Goal: Task Accomplishment & Management: Manage account settings

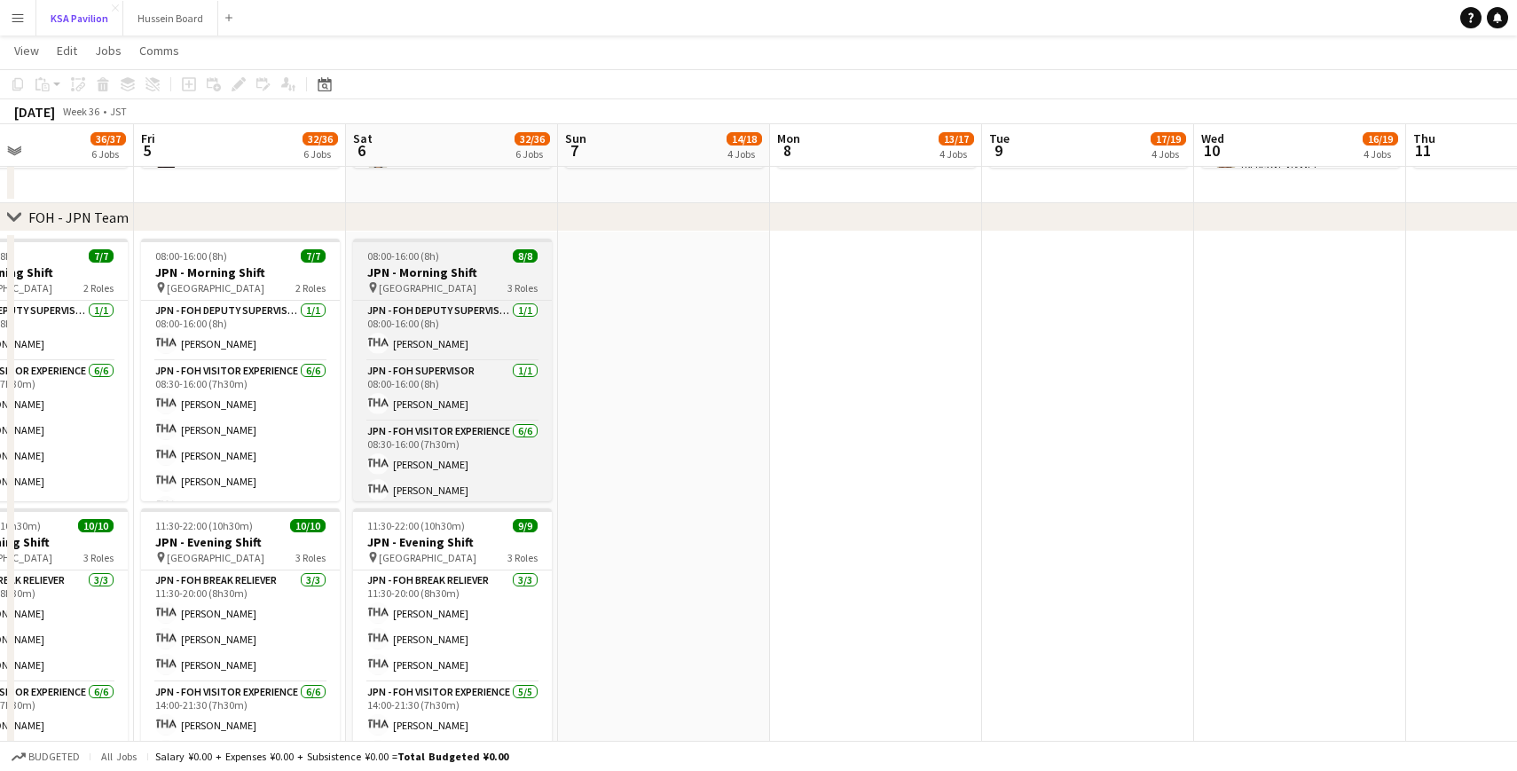
scroll to position [0, 476]
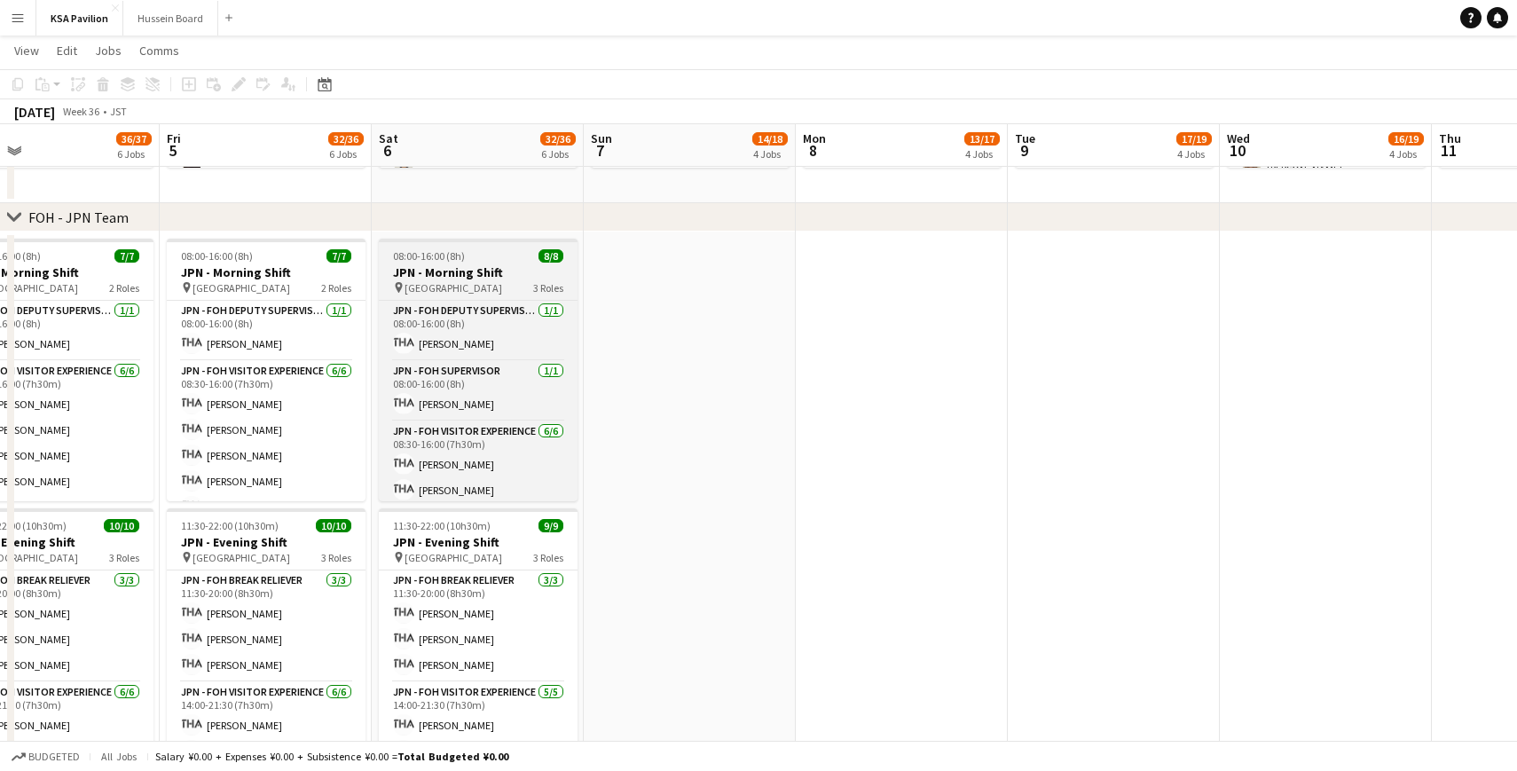
click at [483, 255] on div "08:00-16:00 (8h) 8/8" at bounding box center [478, 255] width 199 height 13
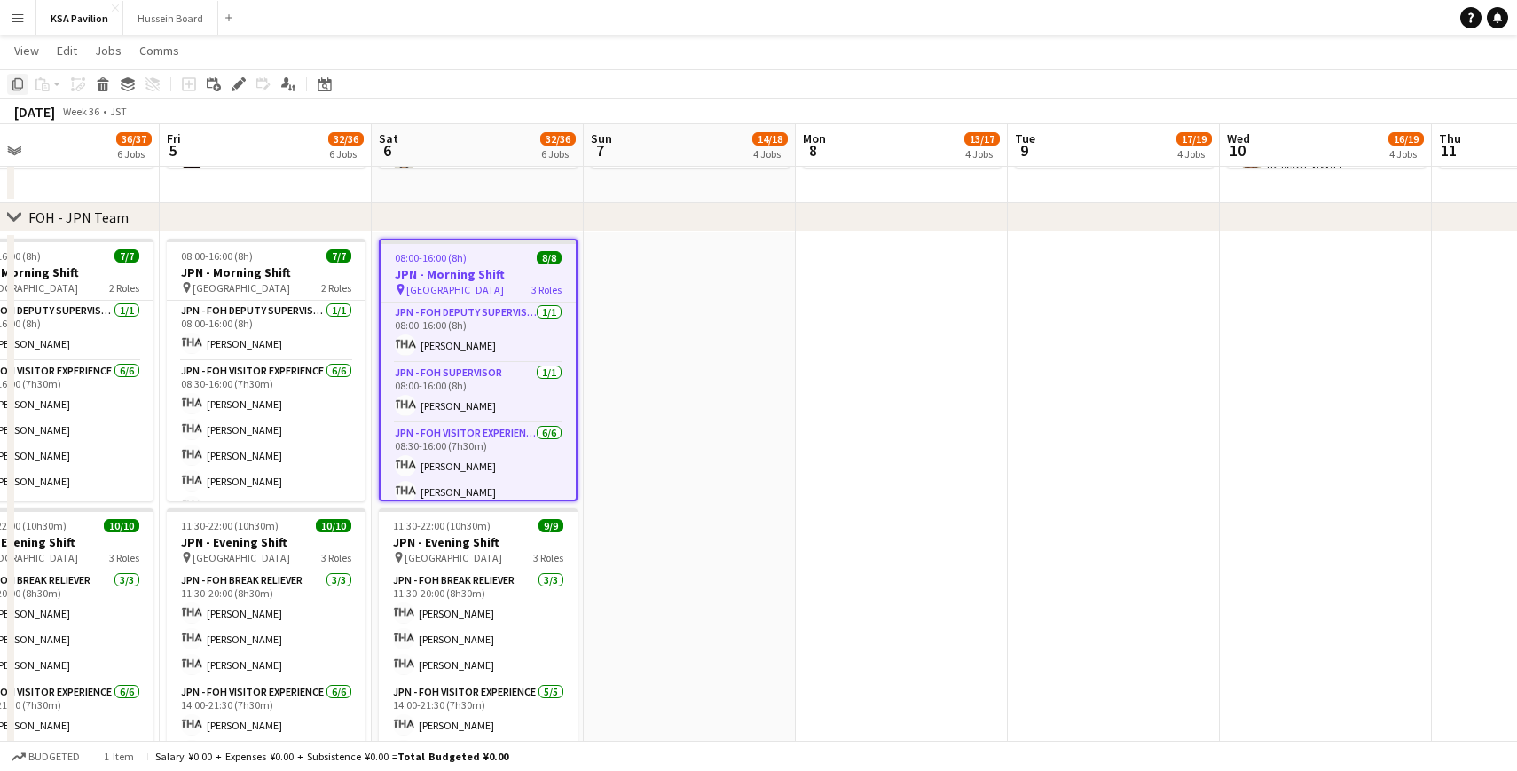
click at [14, 87] on icon at bounding box center [17, 84] width 11 height 12
click at [656, 263] on app-date-cell at bounding box center [690, 519] width 212 height 575
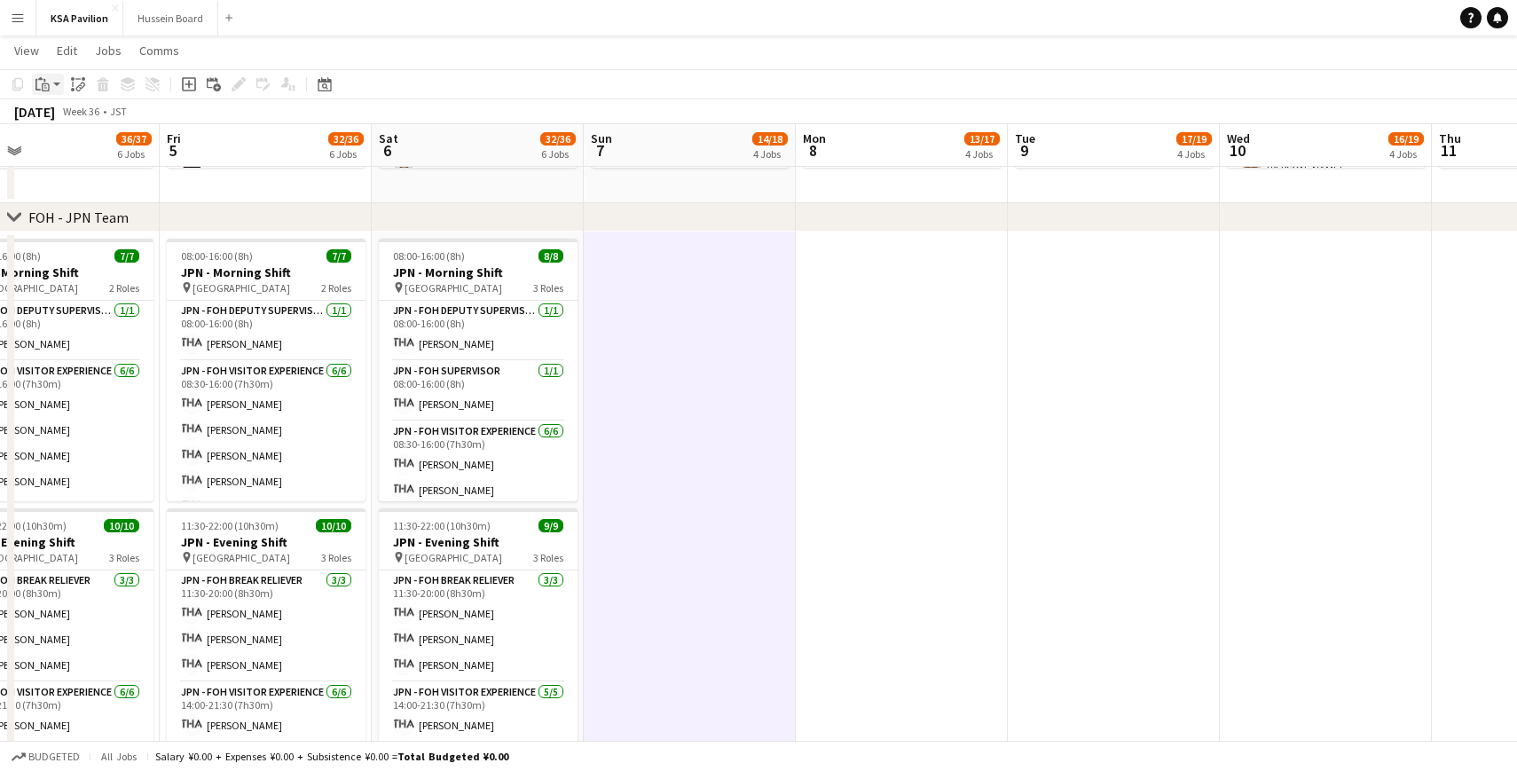
click at [42, 90] on icon at bounding box center [46, 87] width 8 height 8
click at [60, 114] on link "Paste Command V" at bounding box center [117, 118] width 140 height 16
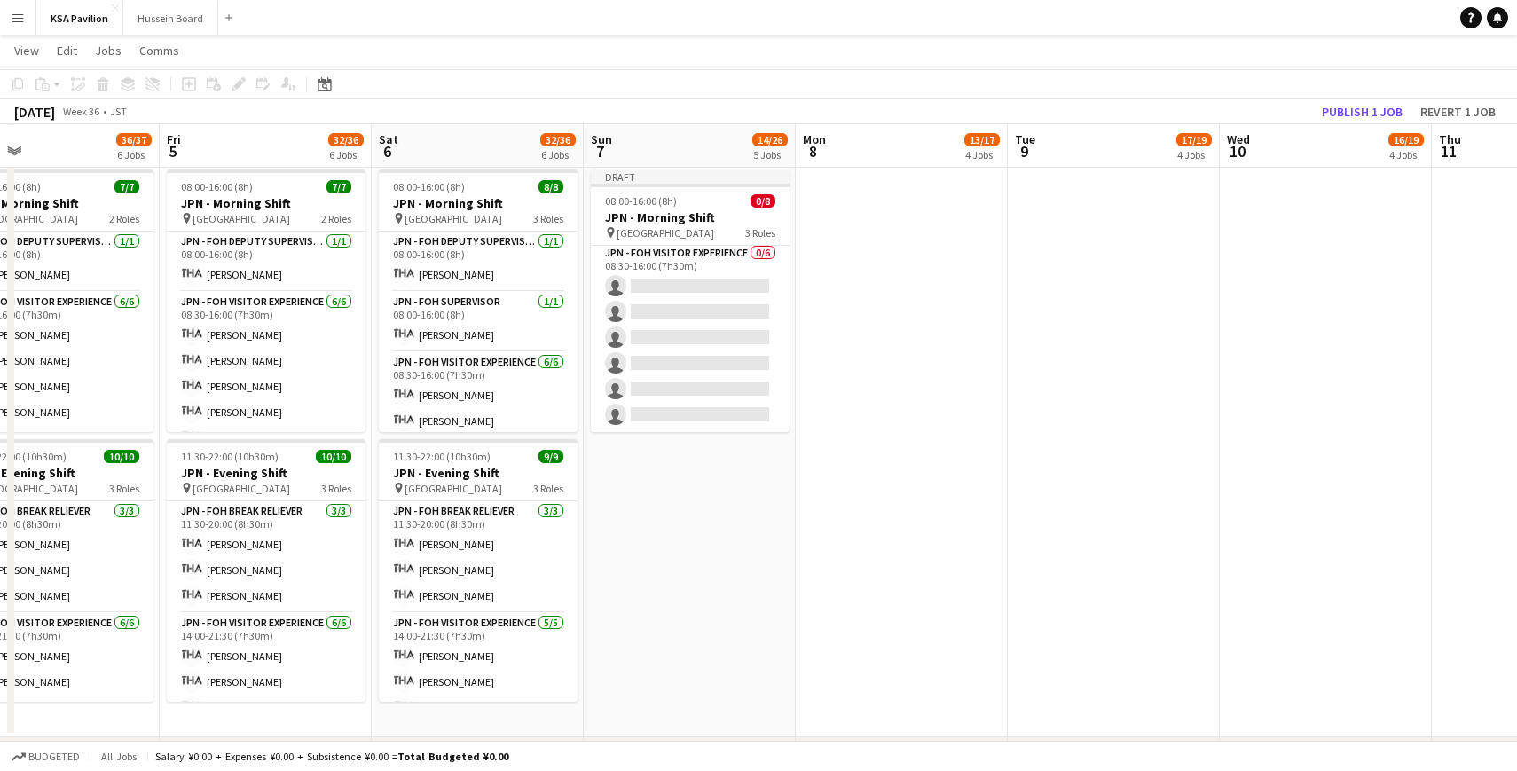
scroll to position [722, 0]
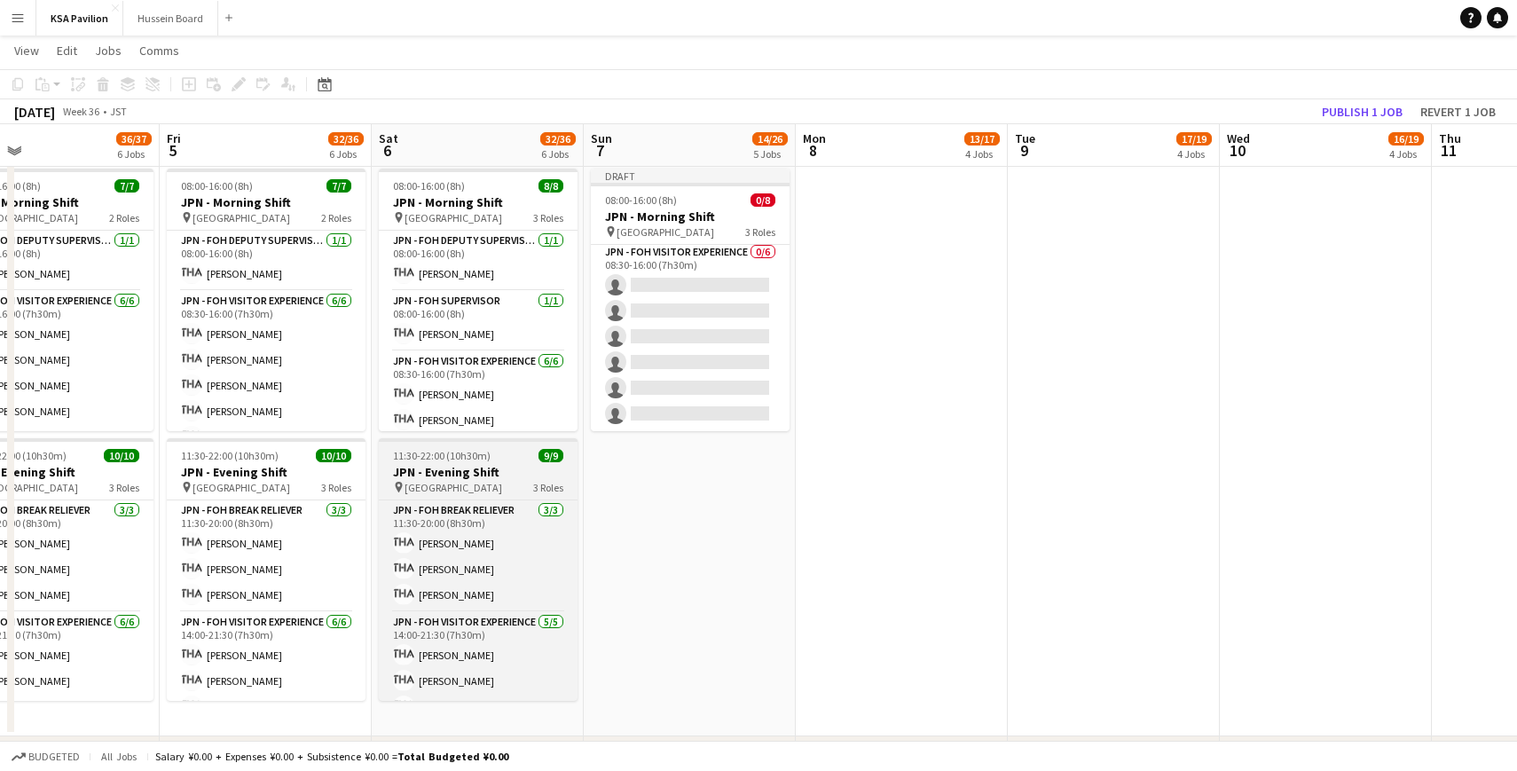
click at [501, 452] on div "11:30-22:00 (10h30m) 9/9" at bounding box center [478, 455] width 199 height 13
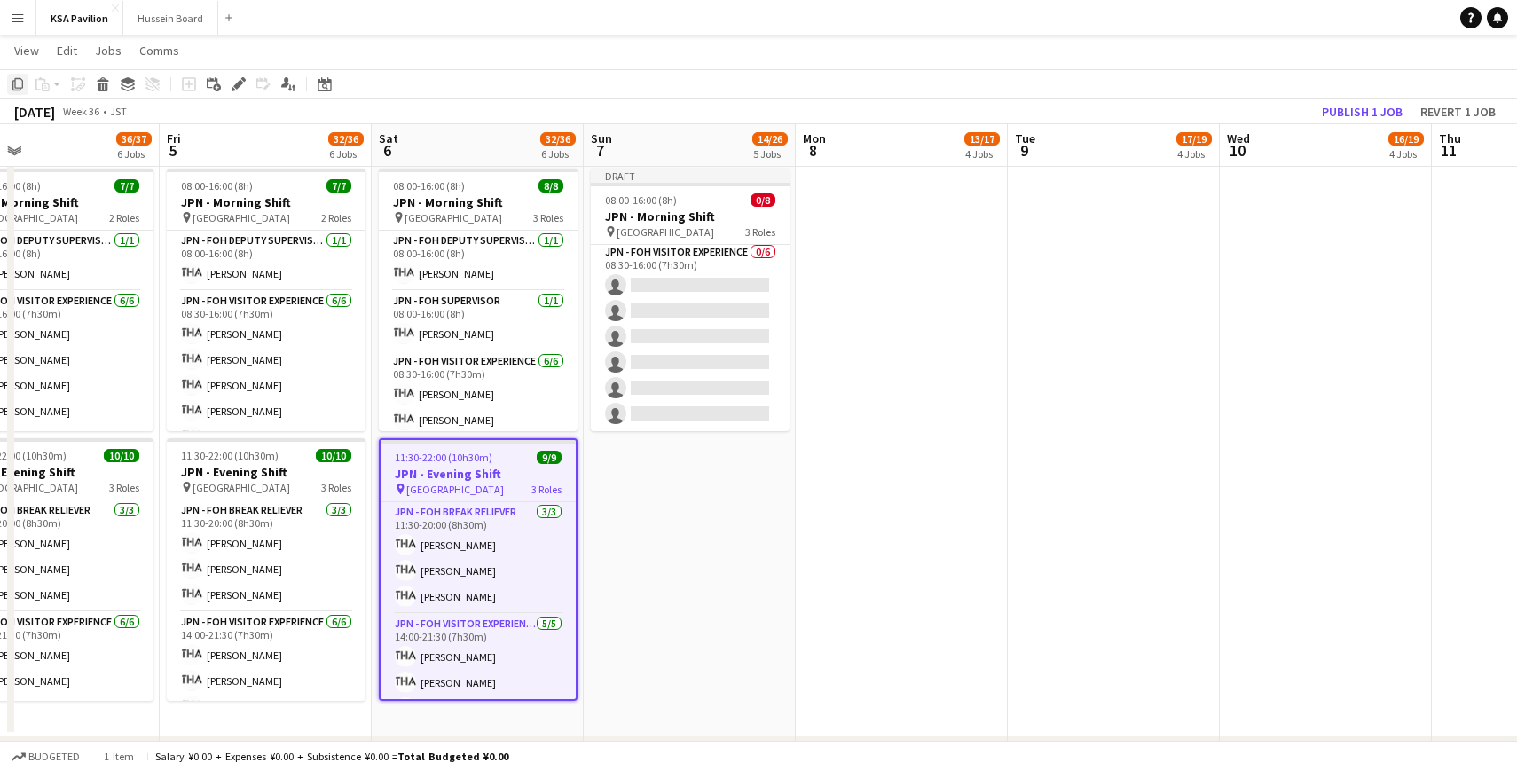
click at [22, 82] on icon at bounding box center [17, 84] width 11 height 12
click at [685, 456] on app-date-cell "Draft 08:00-16:00 (8h) 0/8 JPN - Morning Shift pin Saudi Arabia Pavilion 3 Role…" at bounding box center [690, 448] width 212 height 575
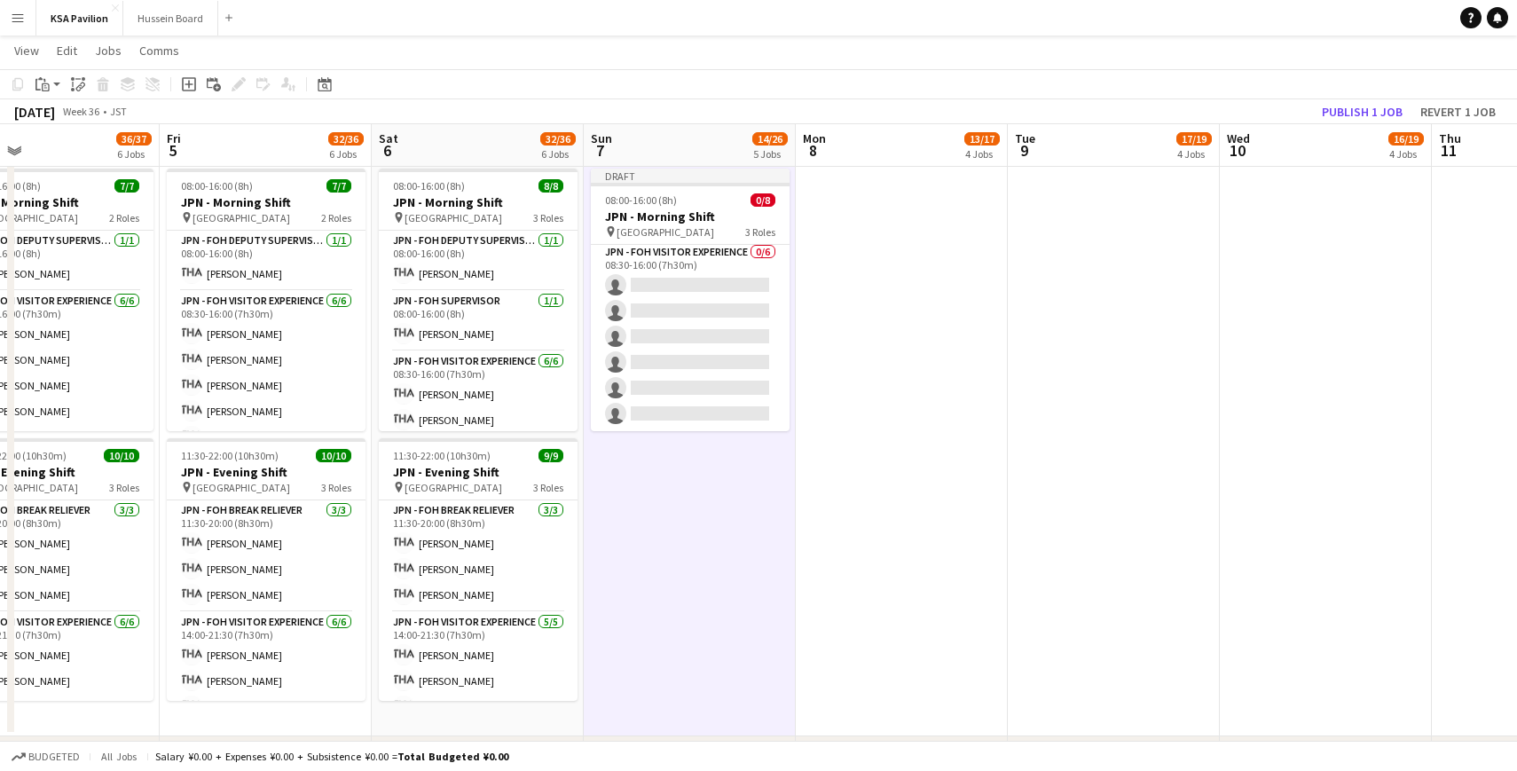
click at [639, 468] on app-date-cell "Draft 08:00-16:00 (8h) 0/8 JPN - Morning Shift pin Saudi Arabia Pavilion 3 Role…" at bounding box center [690, 448] width 212 height 575
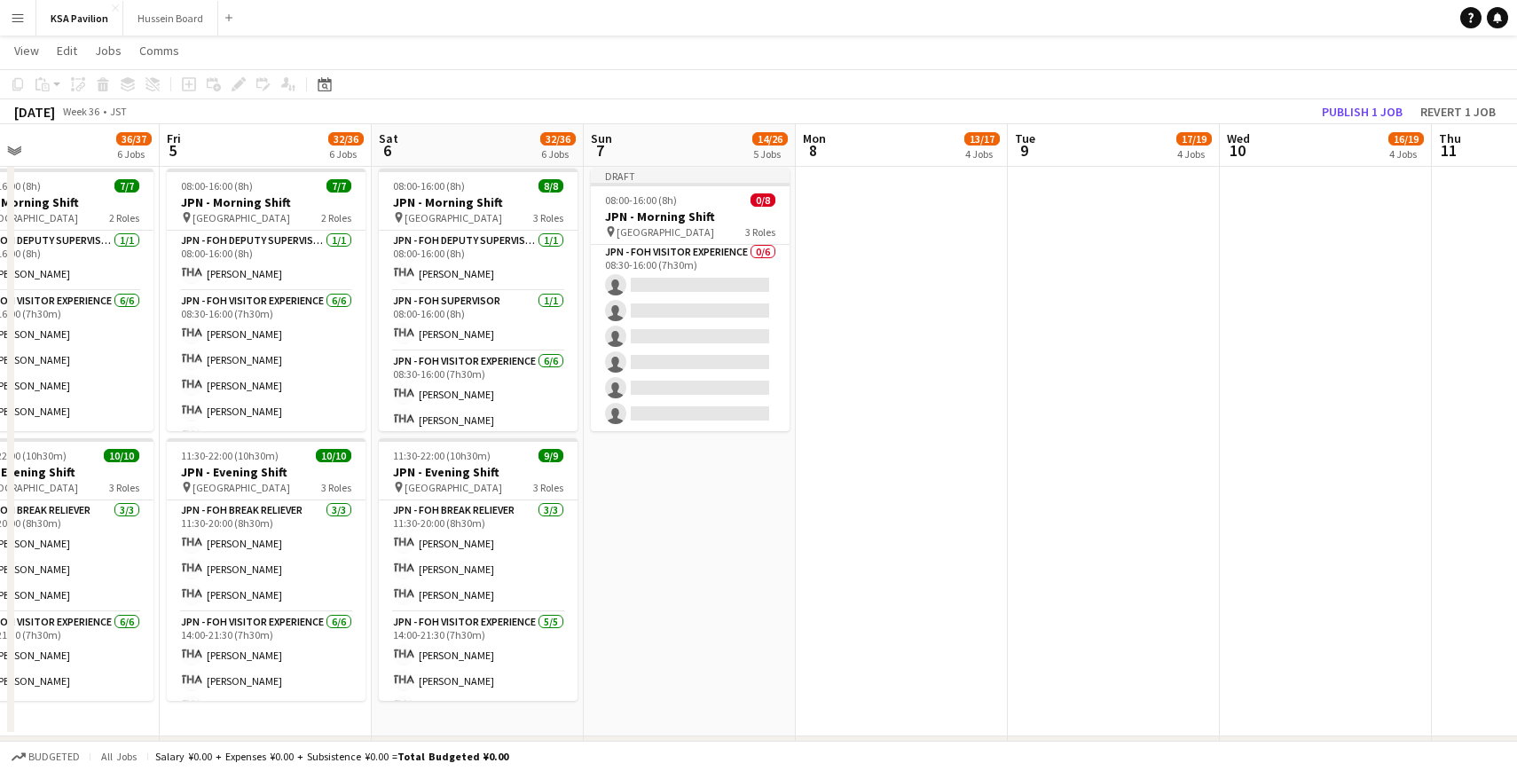
click at [639, 468] on app-date-cell "Draft 08:00-16:00 (8h) 0/8 JPN - Morning Shift pin Saudi Arabia Pavilion 3 Role…" at bounding box center [690, 448] width 212 height 575
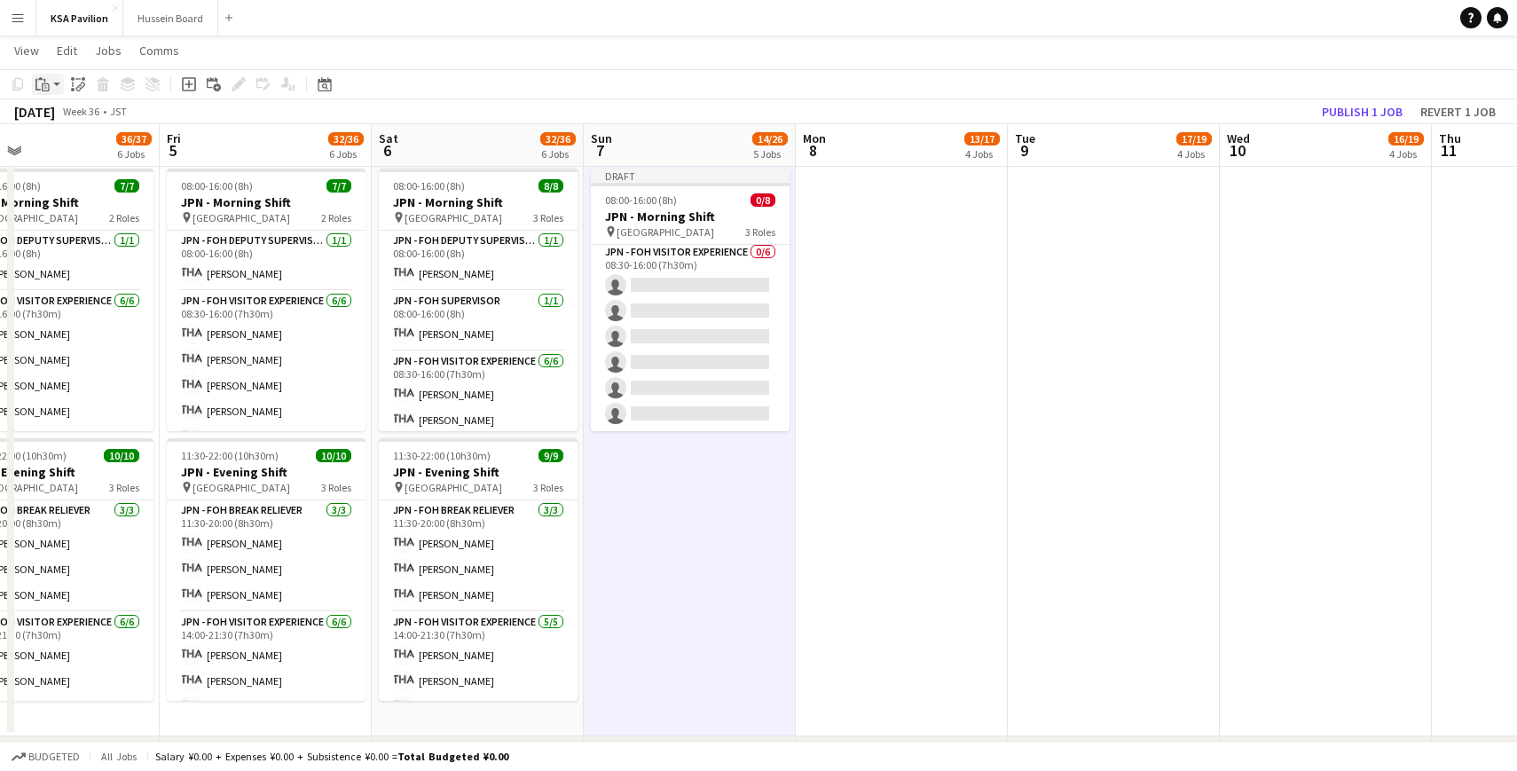
click at [49, 87] on icon at bounding box center [46, 87] width 8 height 8
click at [56, 115] on link "Paste Command V" at bounding box center [117, 118] width 140 height 16
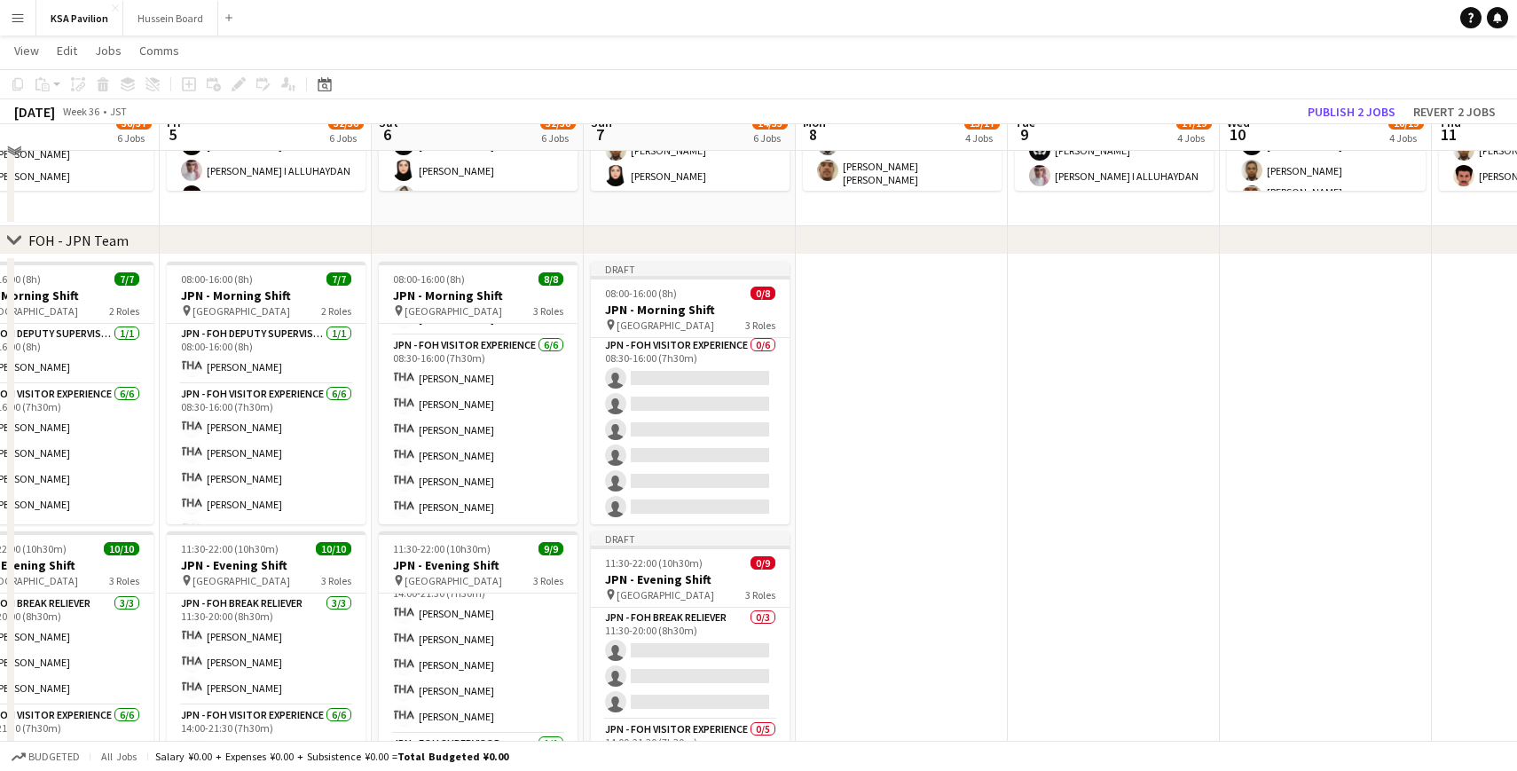
scroll to position [630, 0]
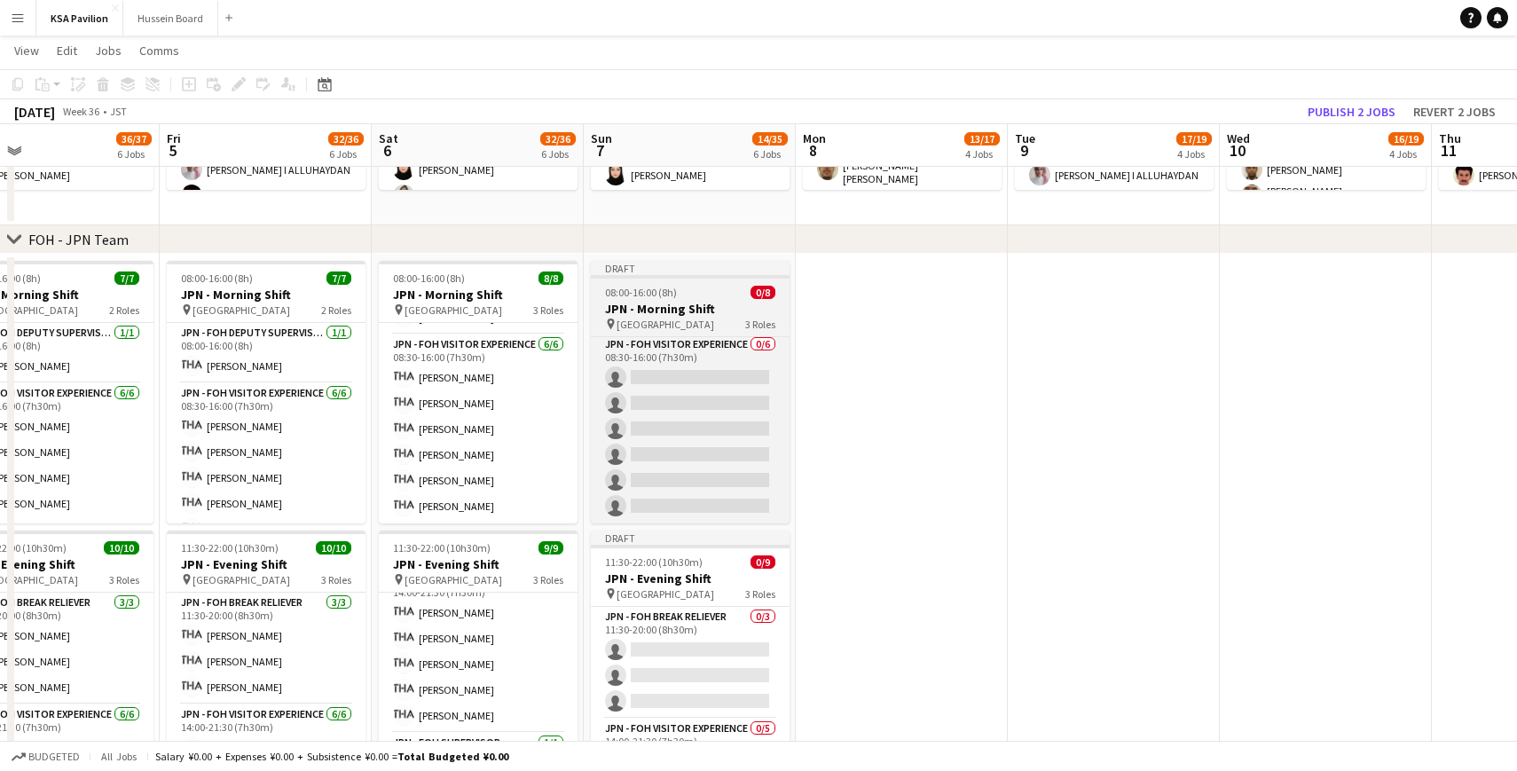
click at [678, 272] on div "Draft" at bounding box center [690, 268] width 199 height 14
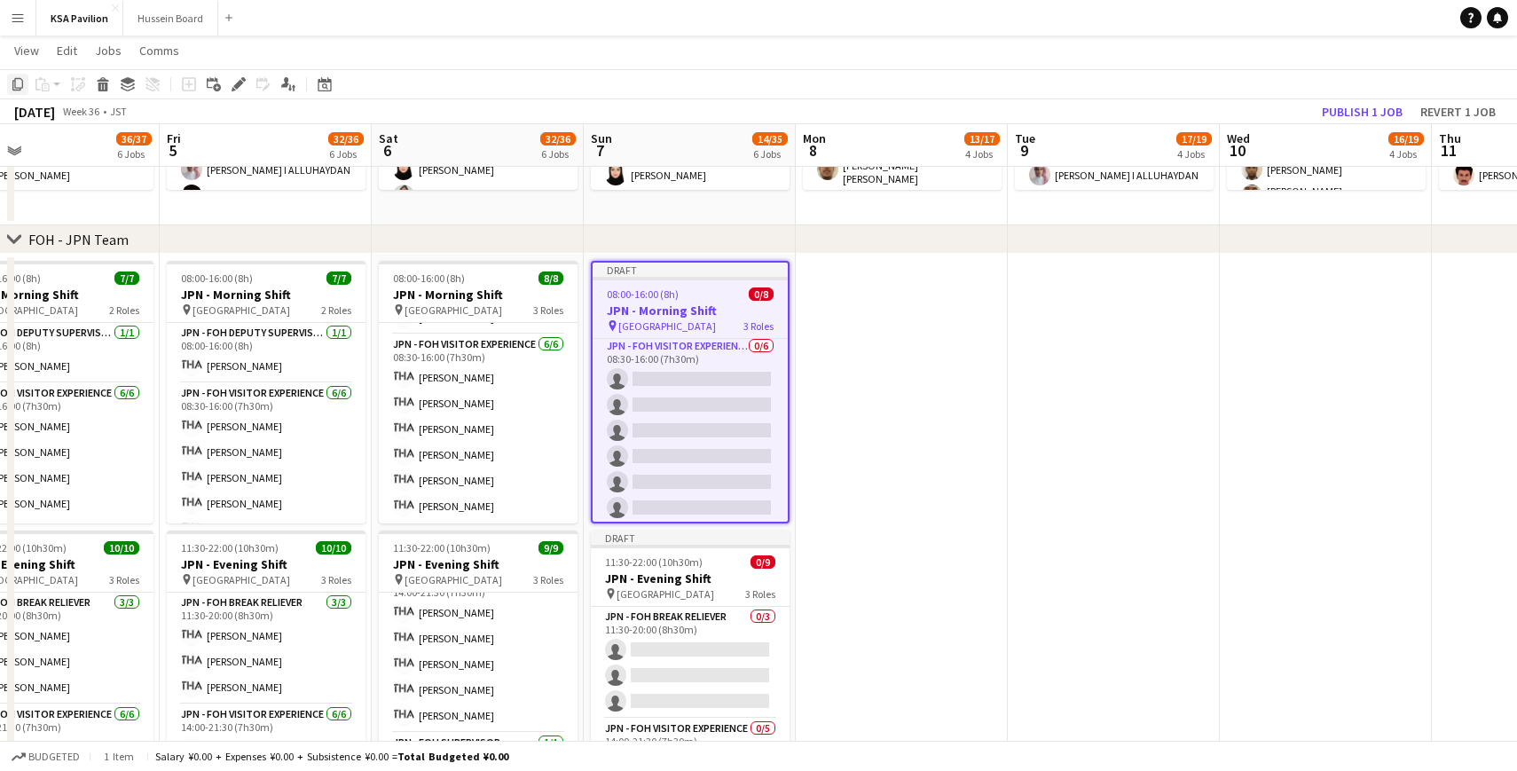
click at [14, 90] on icon at bounding box center [17, 84] width 11 height 12
click at [855, 289] on app-date-cell at bounding box center [902, 541] width 212 height 575
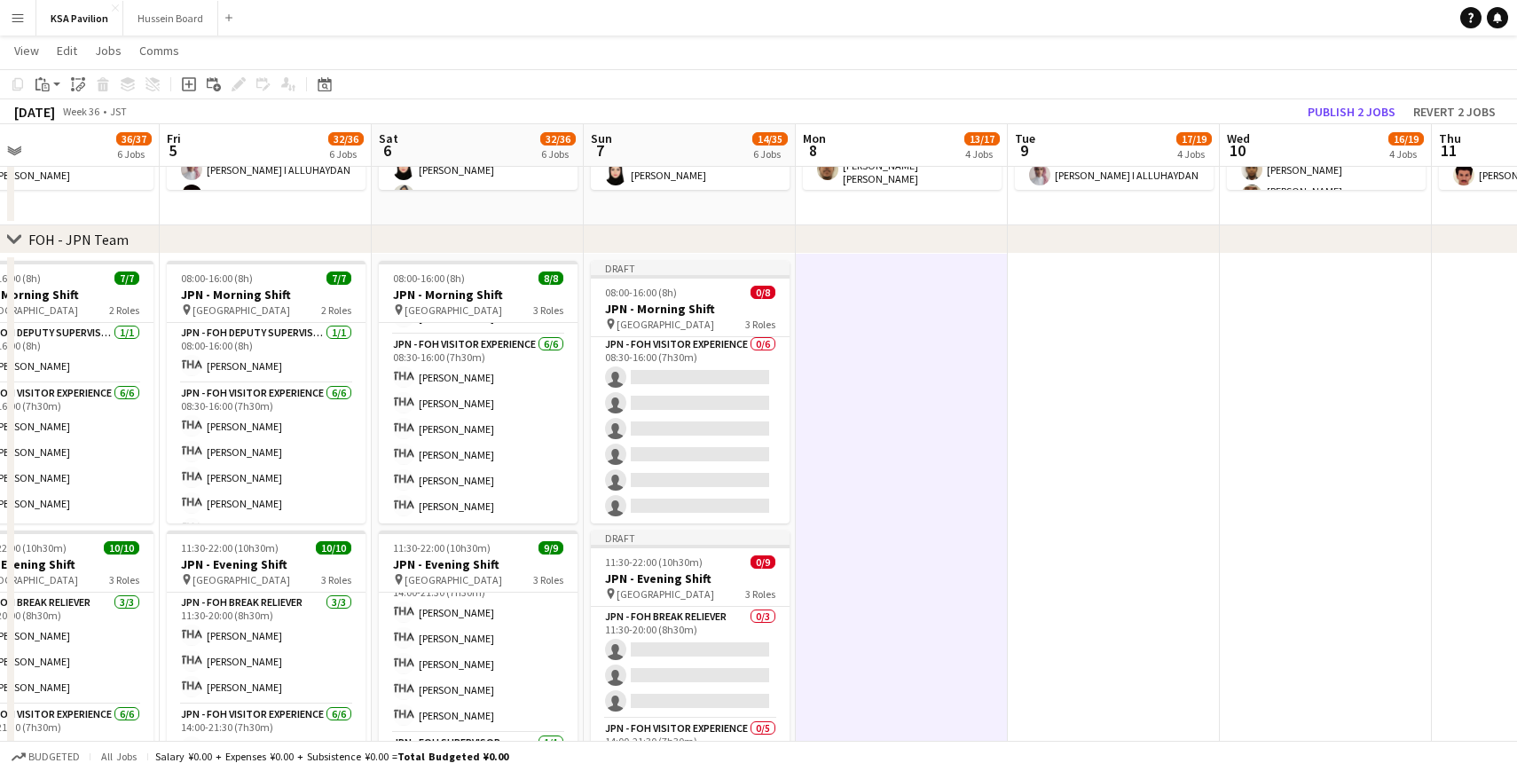
click at [689, 258] on app-date-cell "Draft 08:00-16:00 (8h) 0/8 JPN - Morning Shift pin Saudi Arabia Pavilion 3 Role…" at bounding box center [690, 541] width 212 height 575
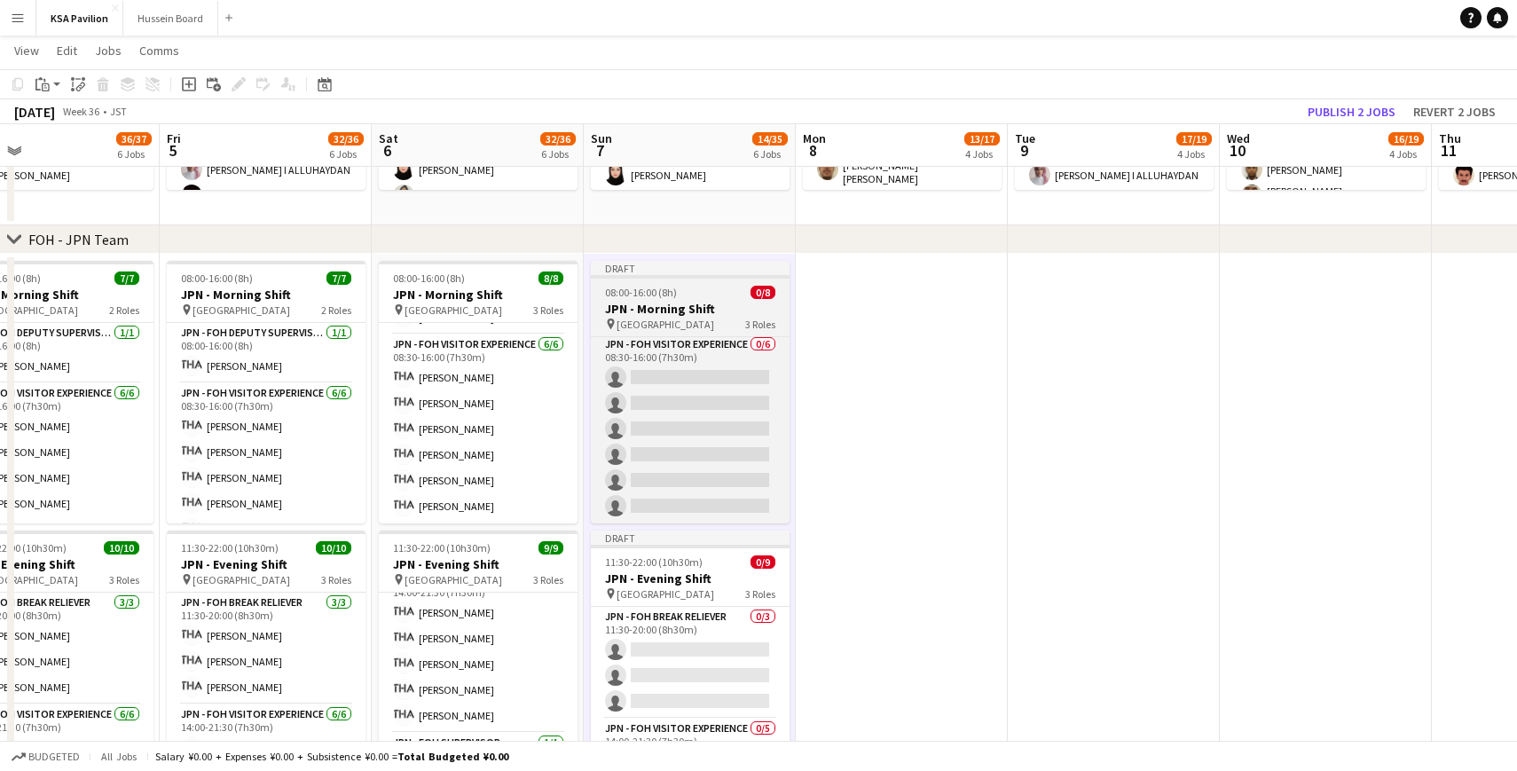
click at [677, 269] on div "Draft" at bounding box center [690, 268] width 199 height 14
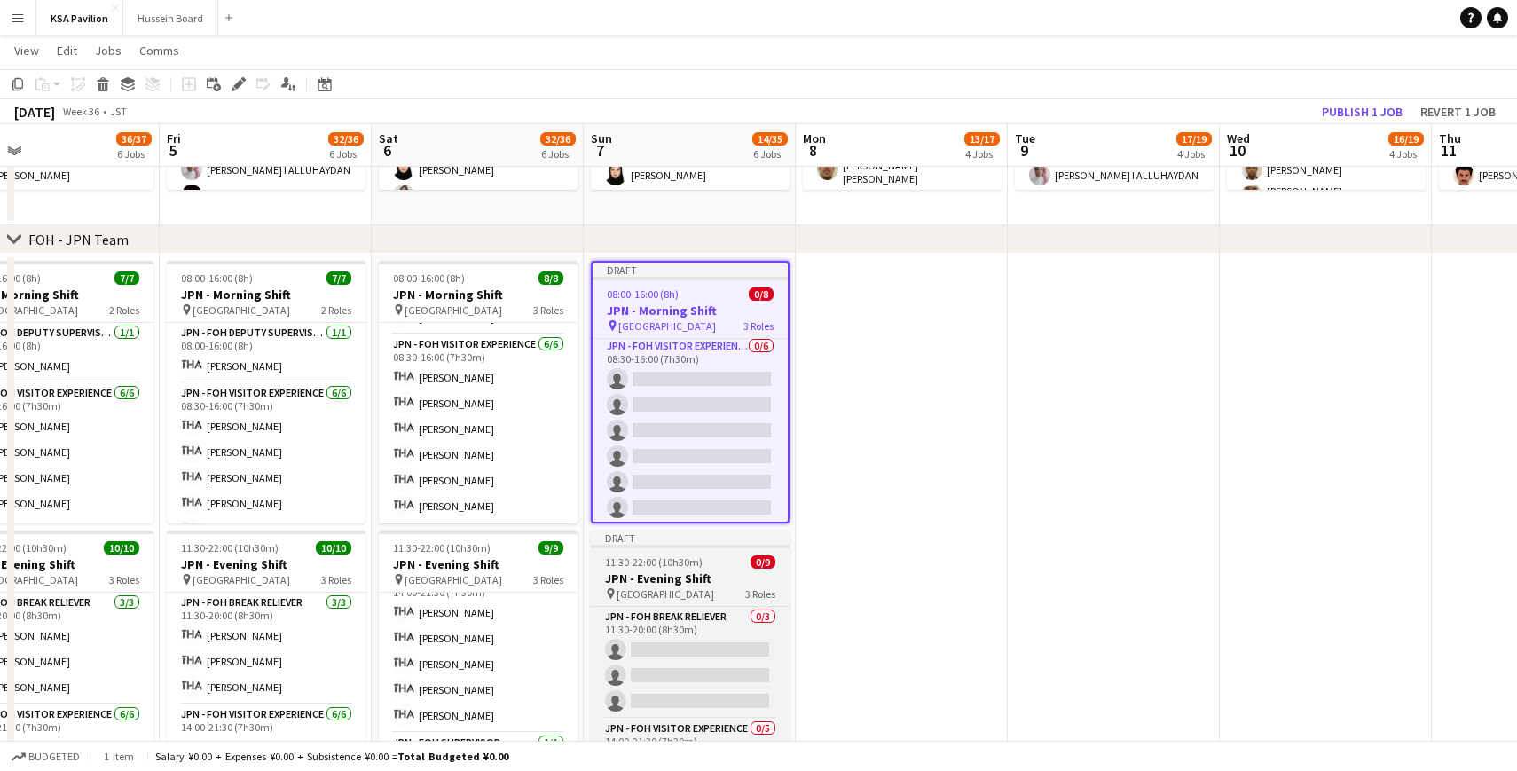
click at [676, 556] on span "11:30-22:00 (10h30m)" at bounding box center [654, 561] width 98 height 13
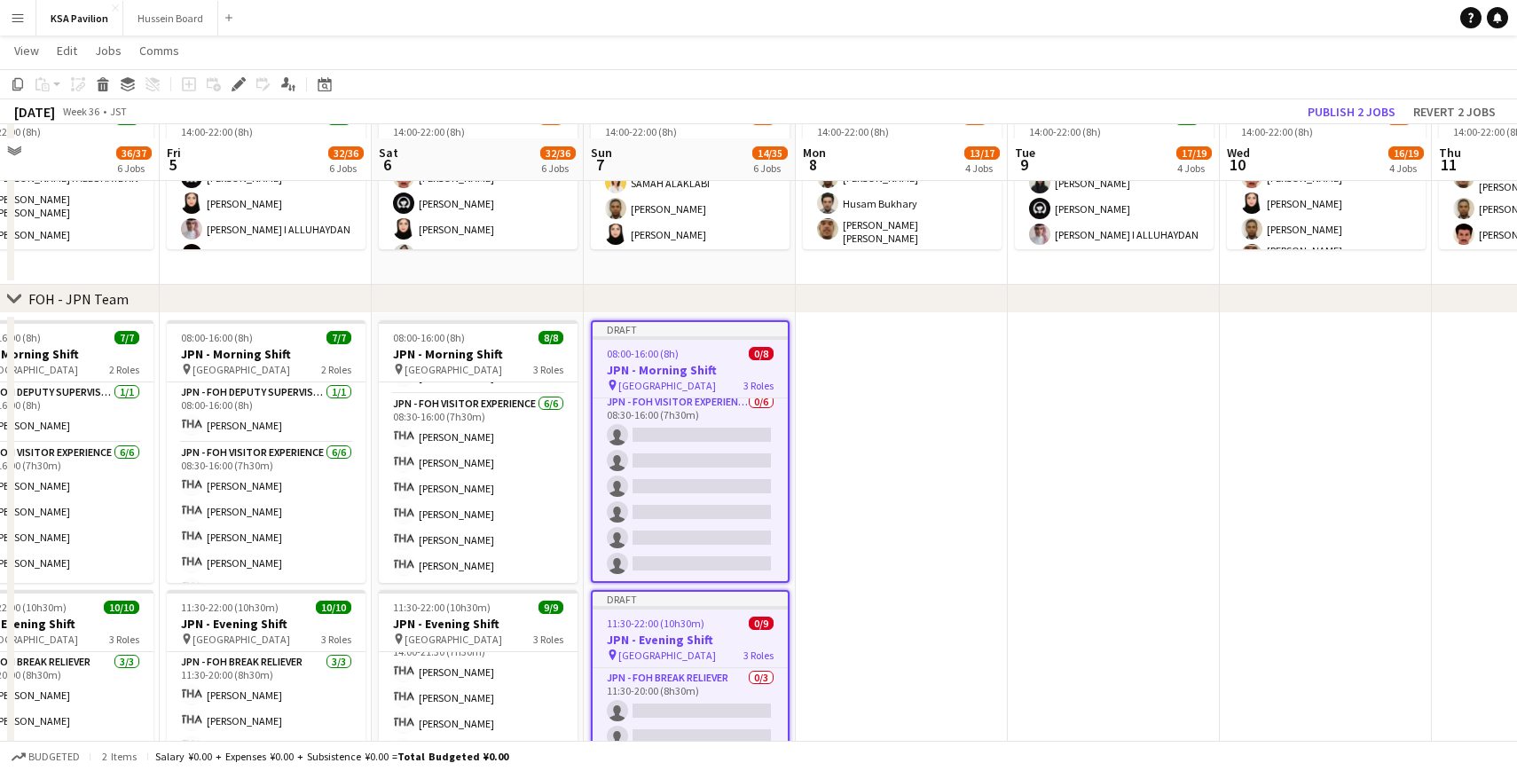
scroll to position [540, 0]
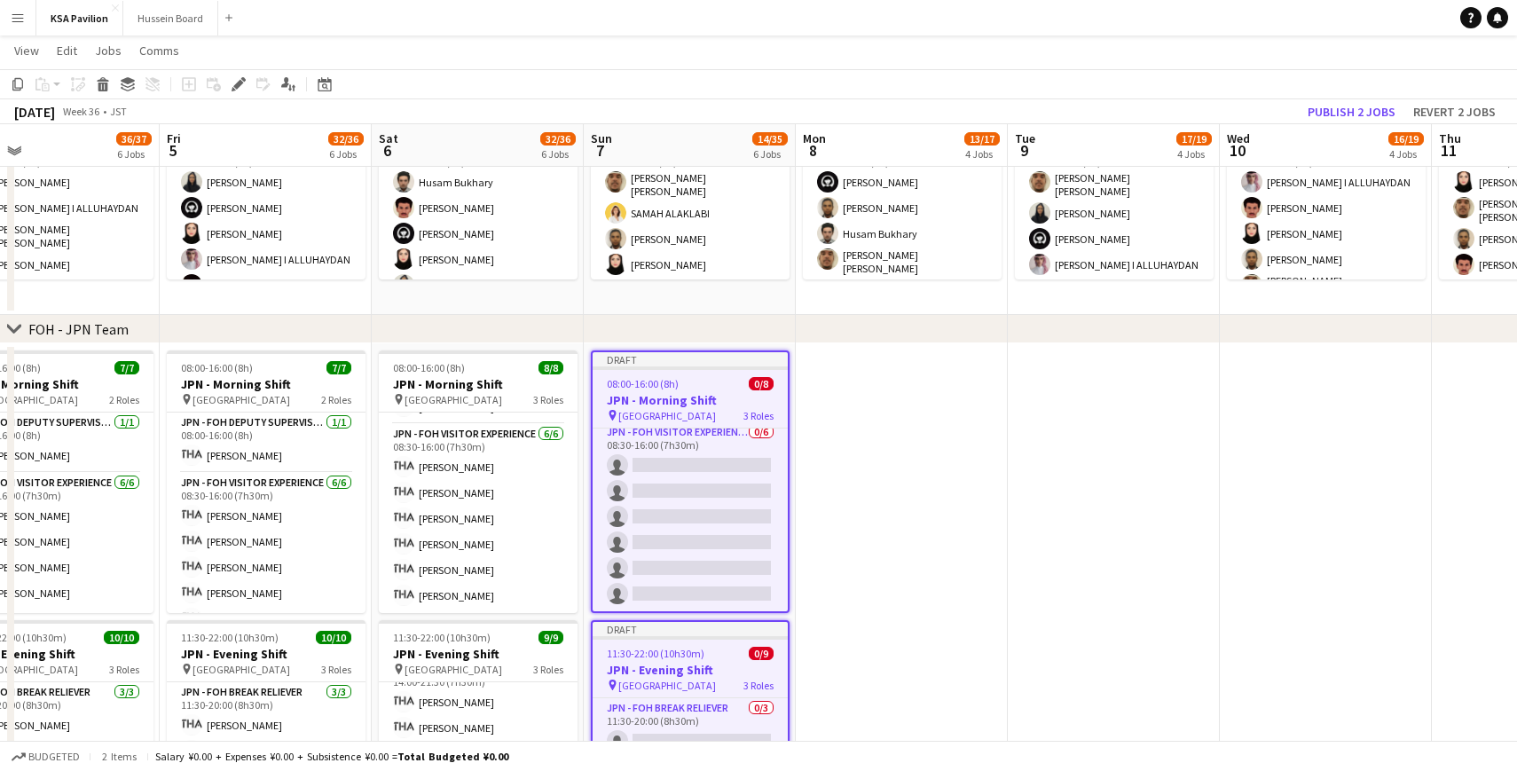
click at [884, 376] on app-date-cell at bounding box center [902, 630] width 212 height 575
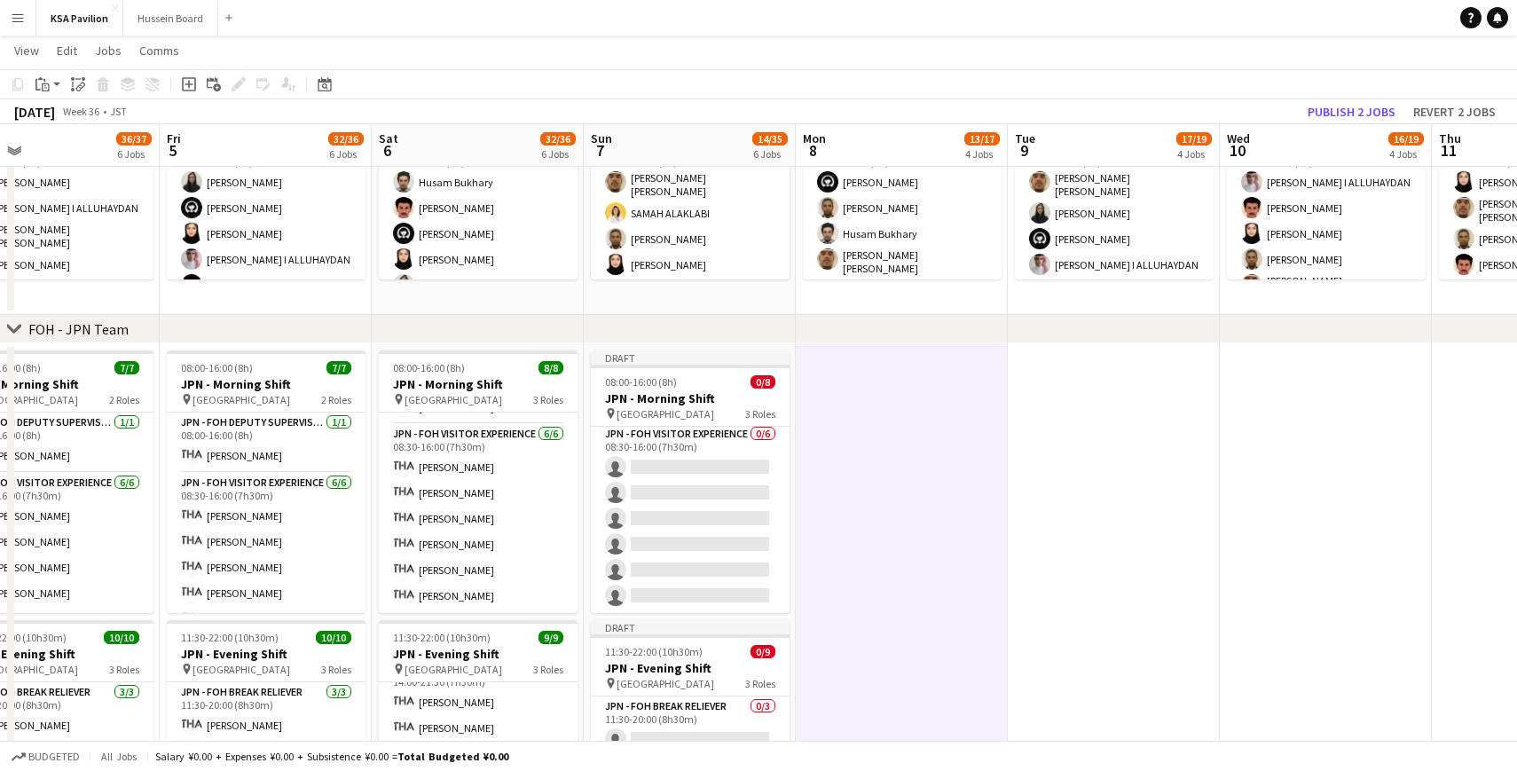
scroll to position [123, 0]
click at [884, 376] on app-date-cell at bounding box center [902, 630] width 212 height 575
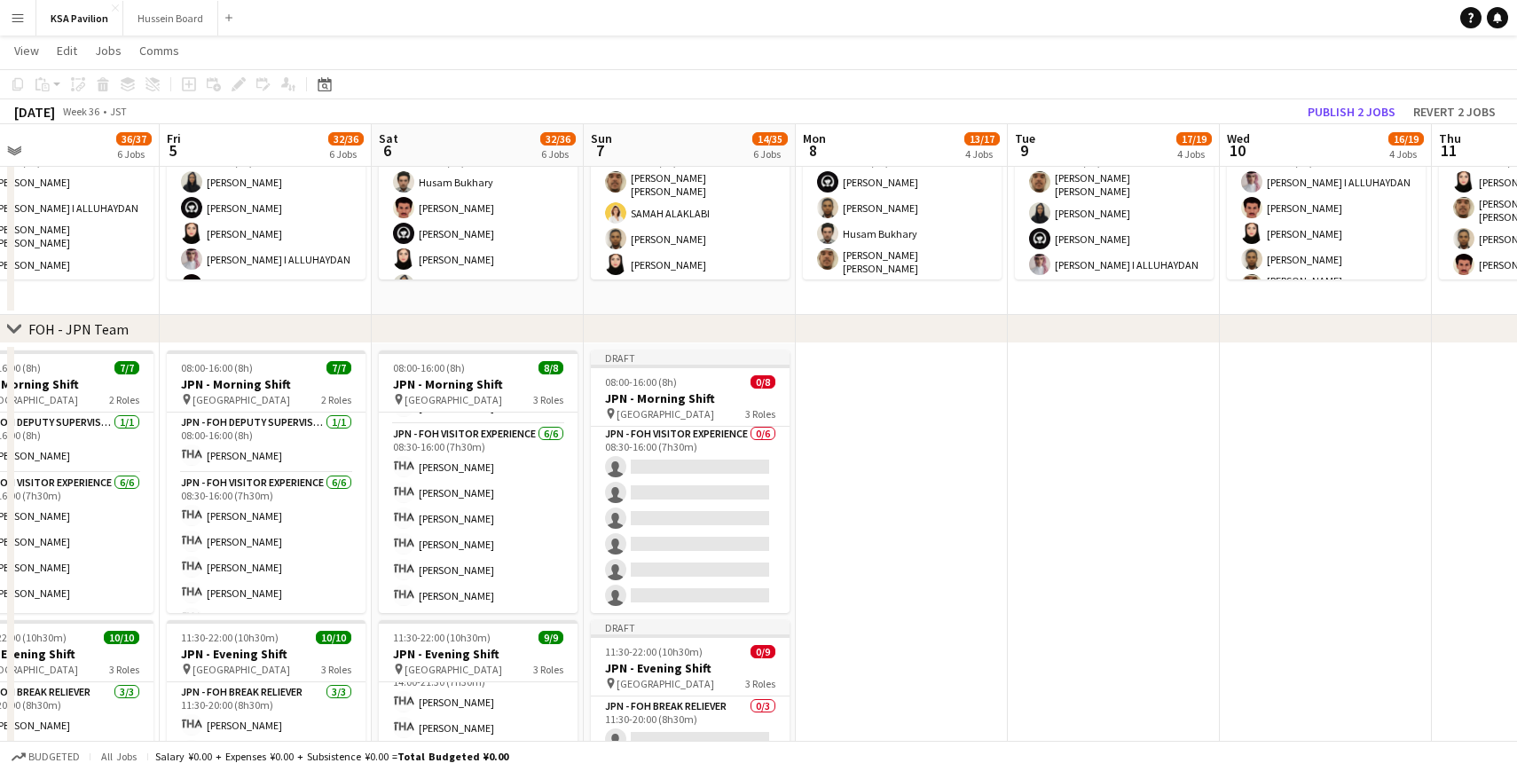
click at [884, 376] on app-date-cell at bounding box center [902, 630] width 212 height 575
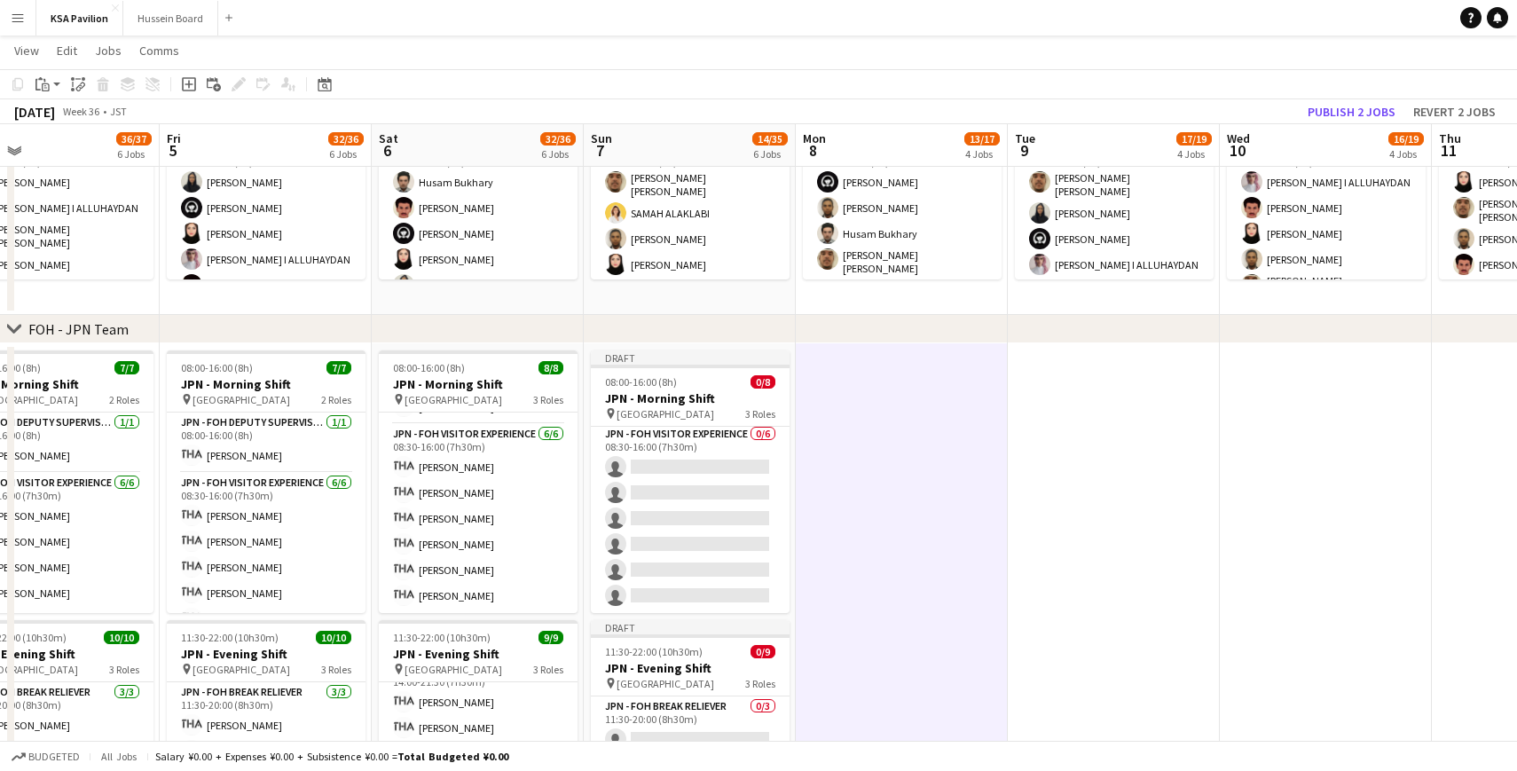
click at [1072, 383] on app-date-cell at bounding box center [1114, 630] width 212 height 575
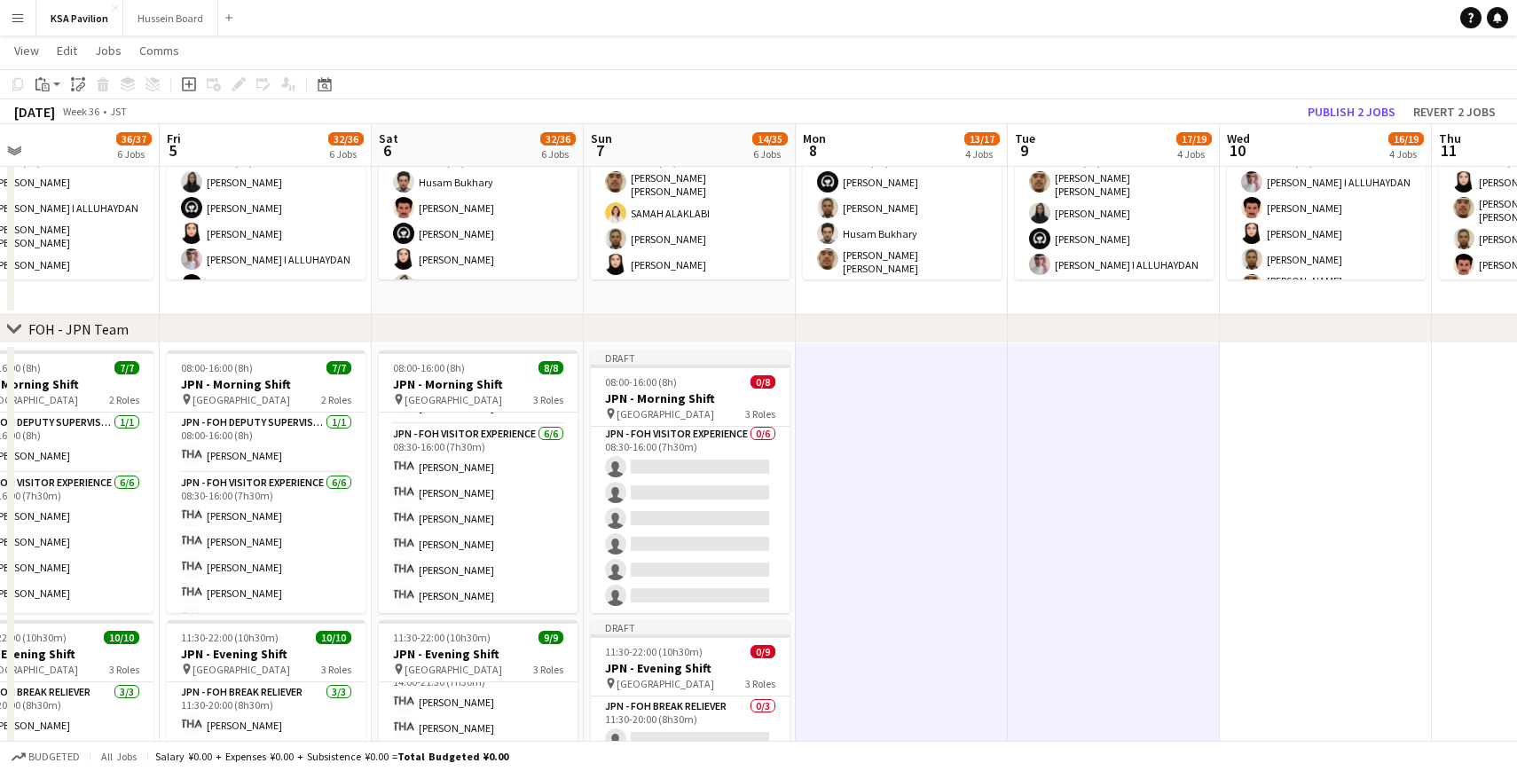
click at [1278, 384] on app-date-cell at bounding box center [1326, 630] width 212 height 575
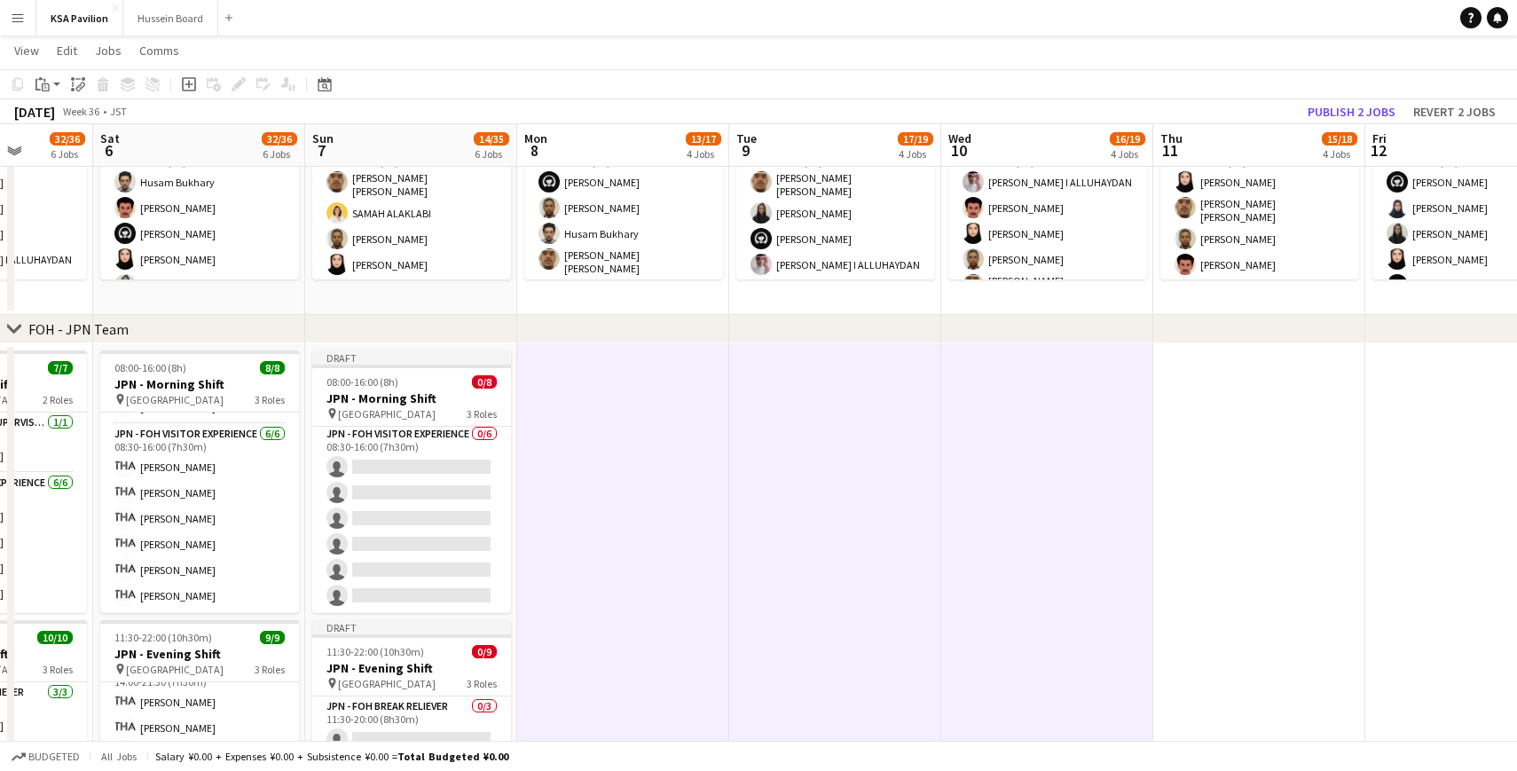
click at [1196, 388] on app-date-cell at bounding box center [1259, 630] width 212 height 575
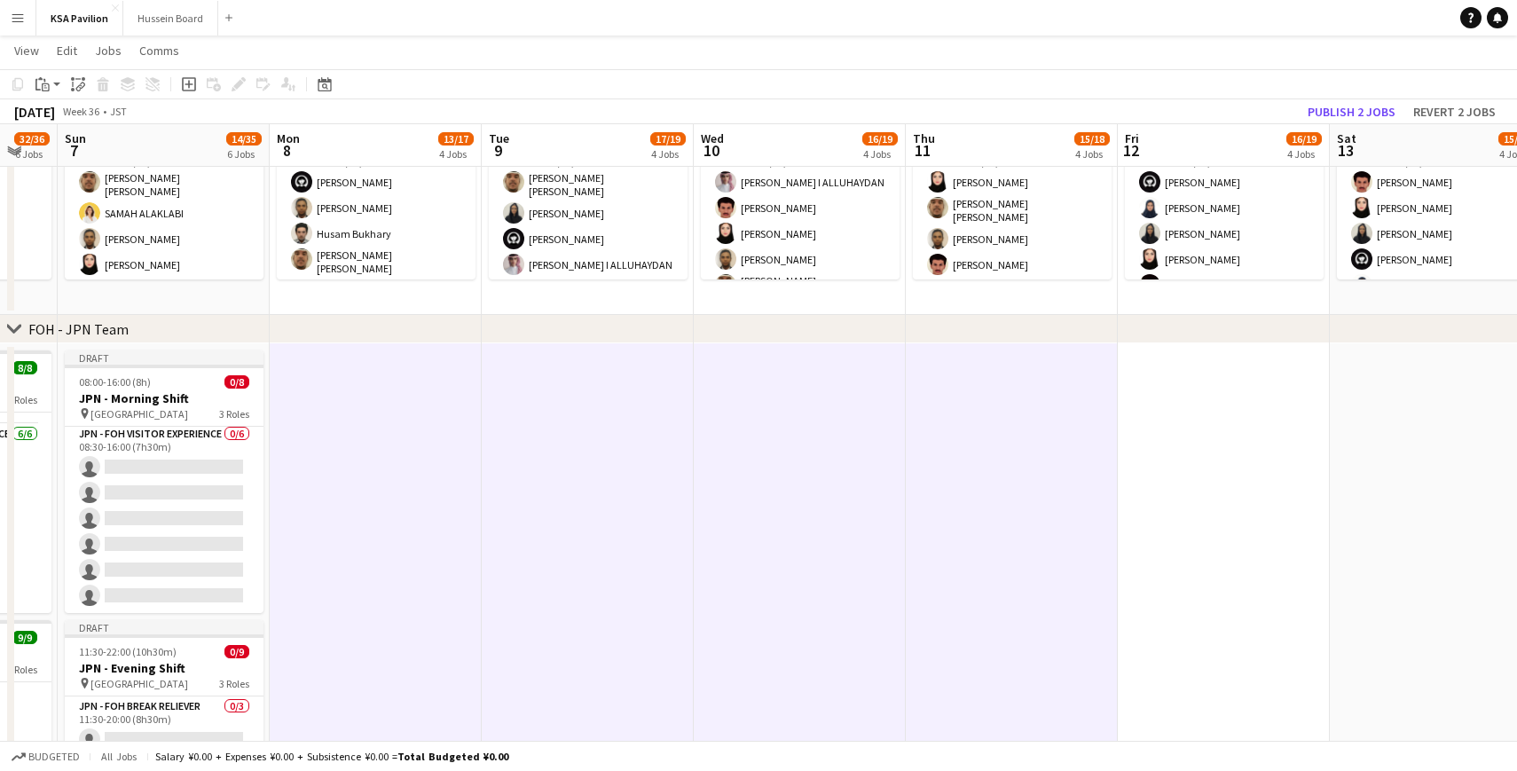
scroll to position [0, 723]
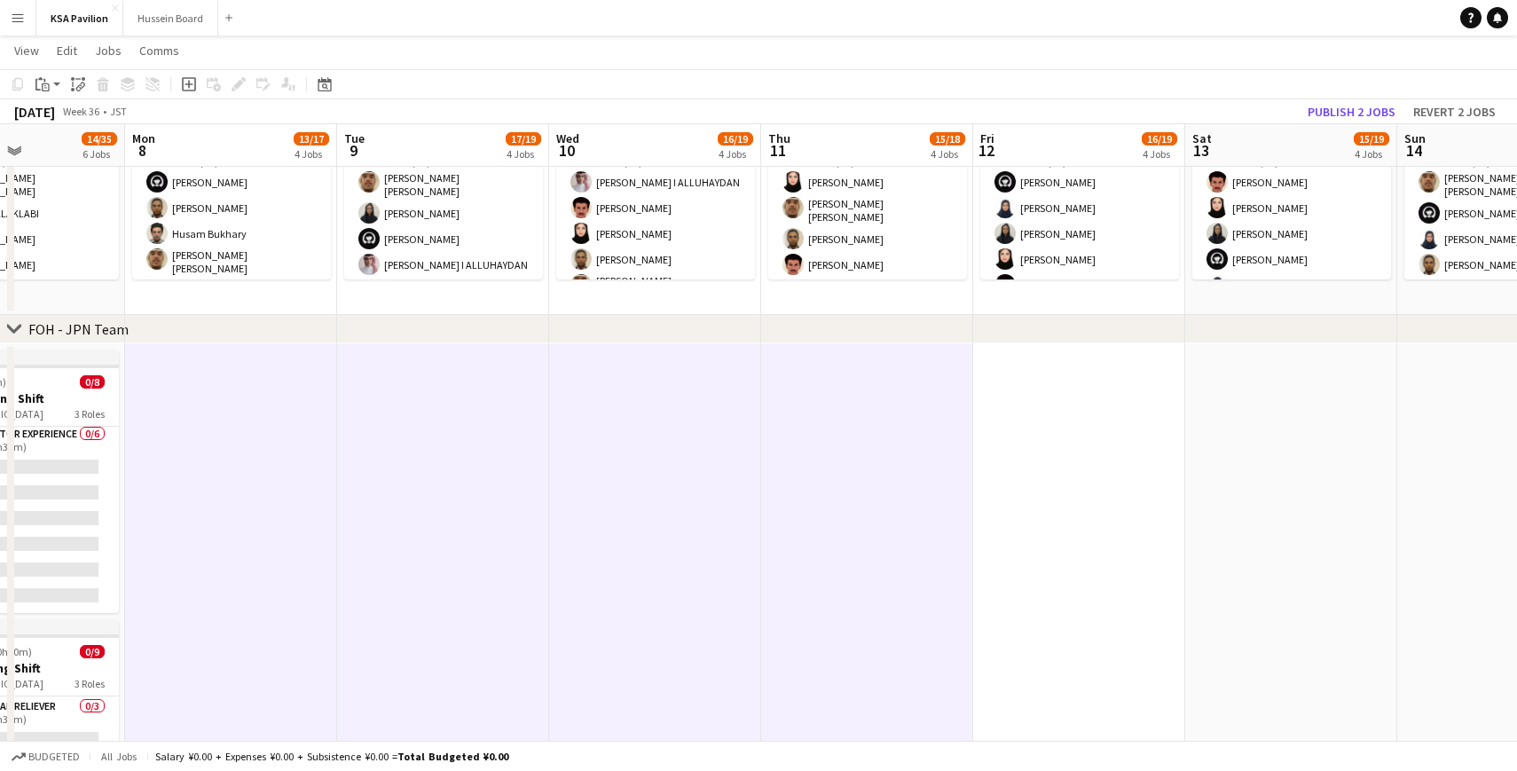
click at [1131, 371] on app-date-cell at bounding box center [1079, 630] width 212 height 575
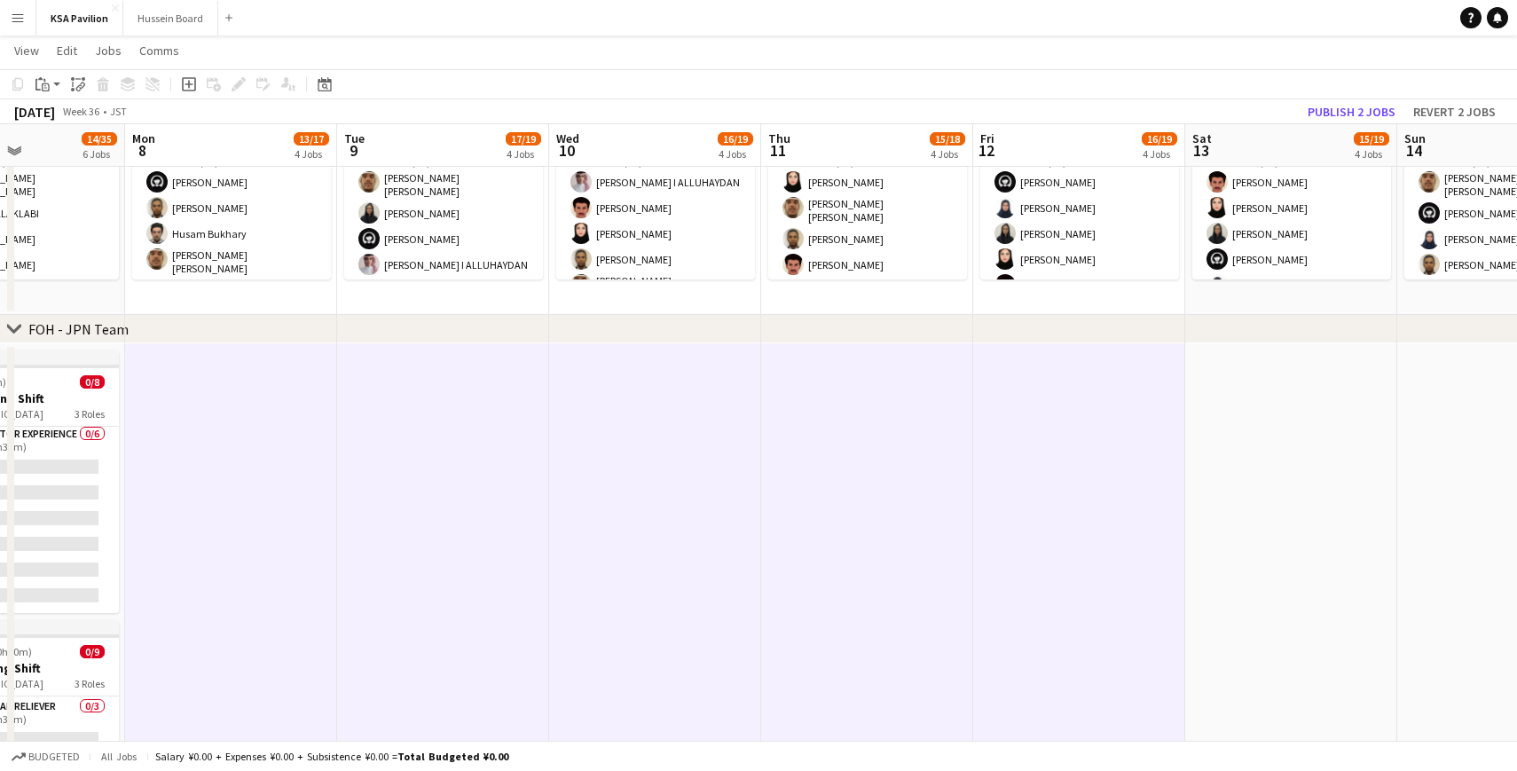
click at [1269, 375] on app-date-cell at bounding box center [1291, 630] width 212 height 575
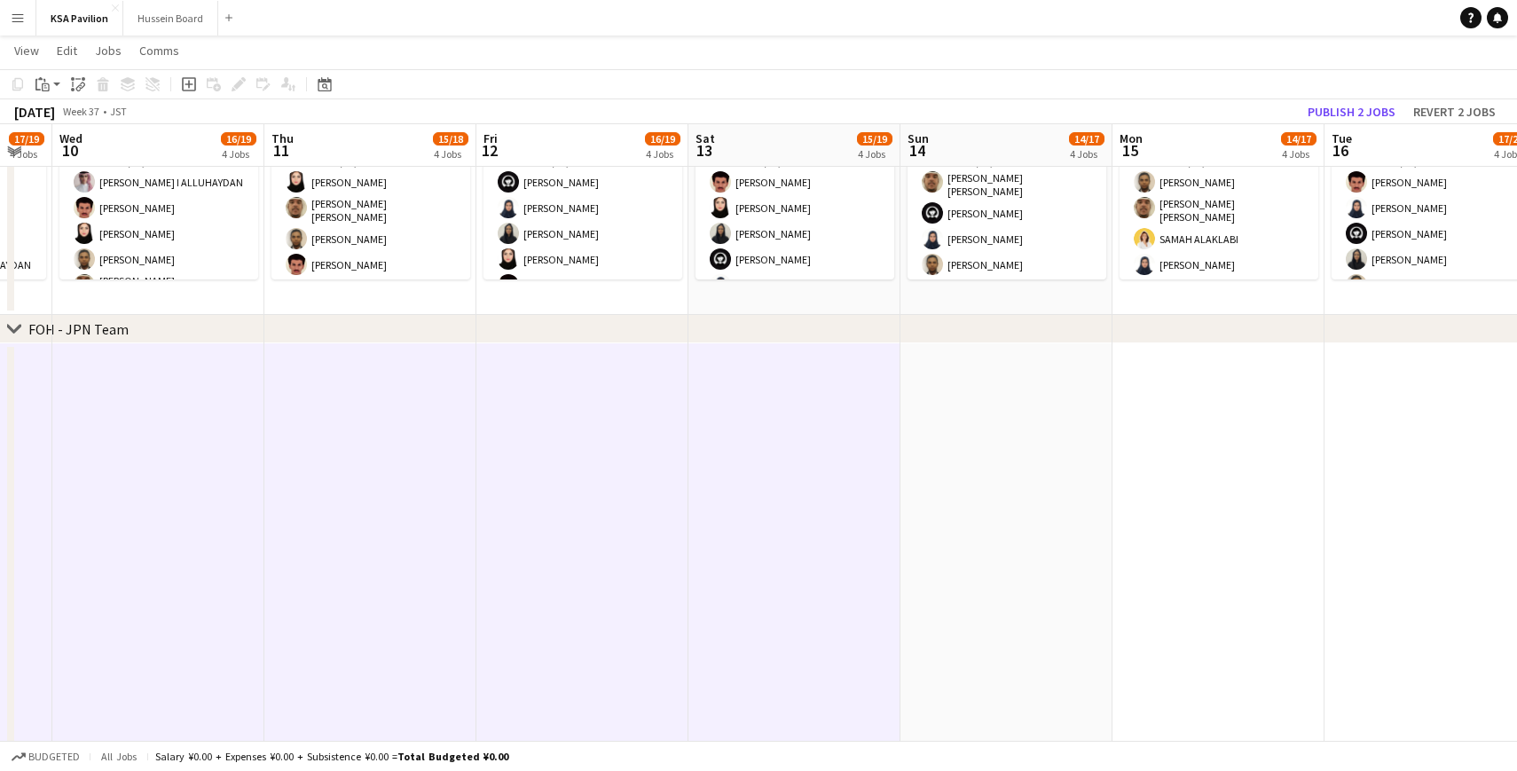
scroll to position [0, 583]
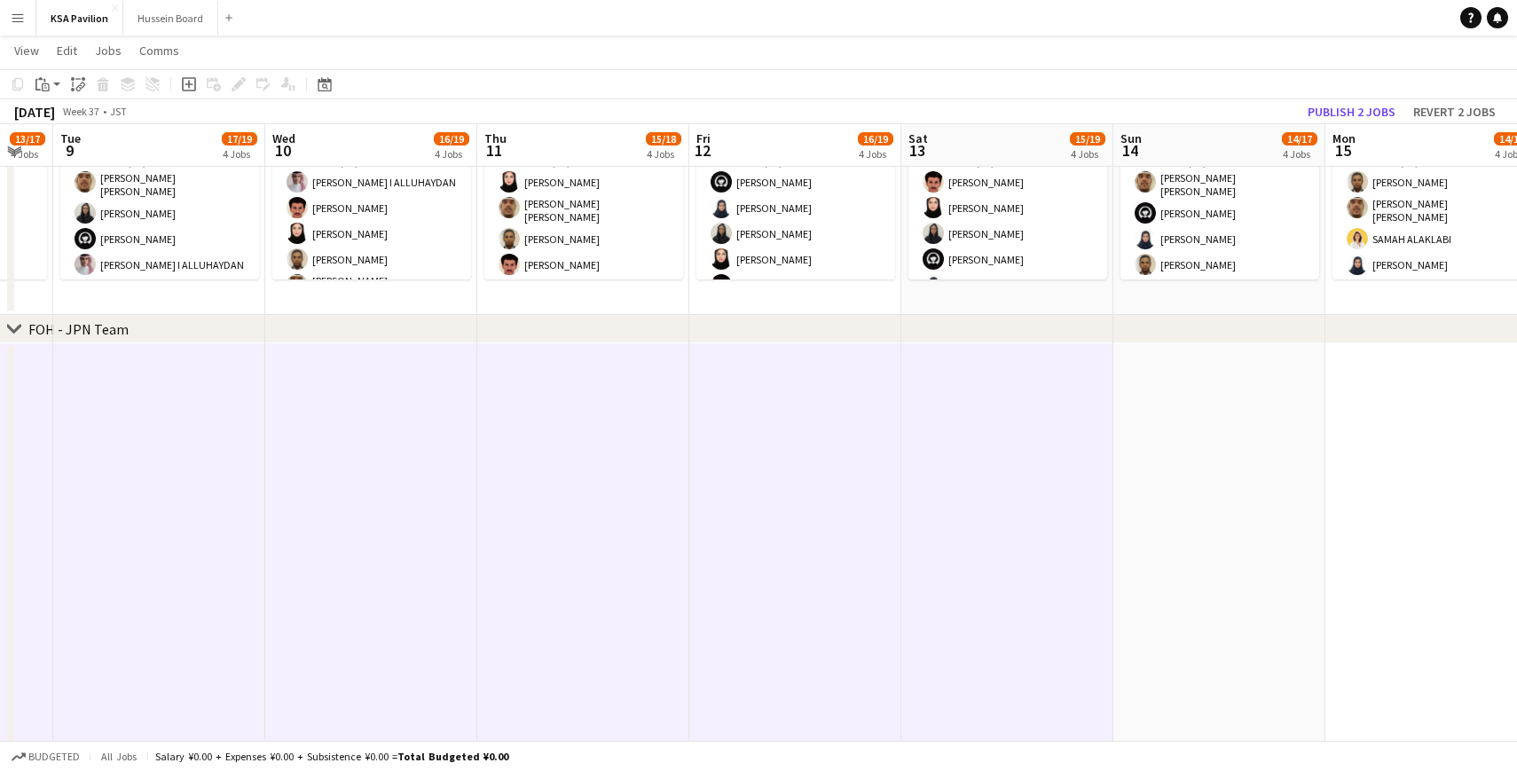
click at [1218, 392] on app-date-cell at bounding box center [1219, 630] width 212 height 575
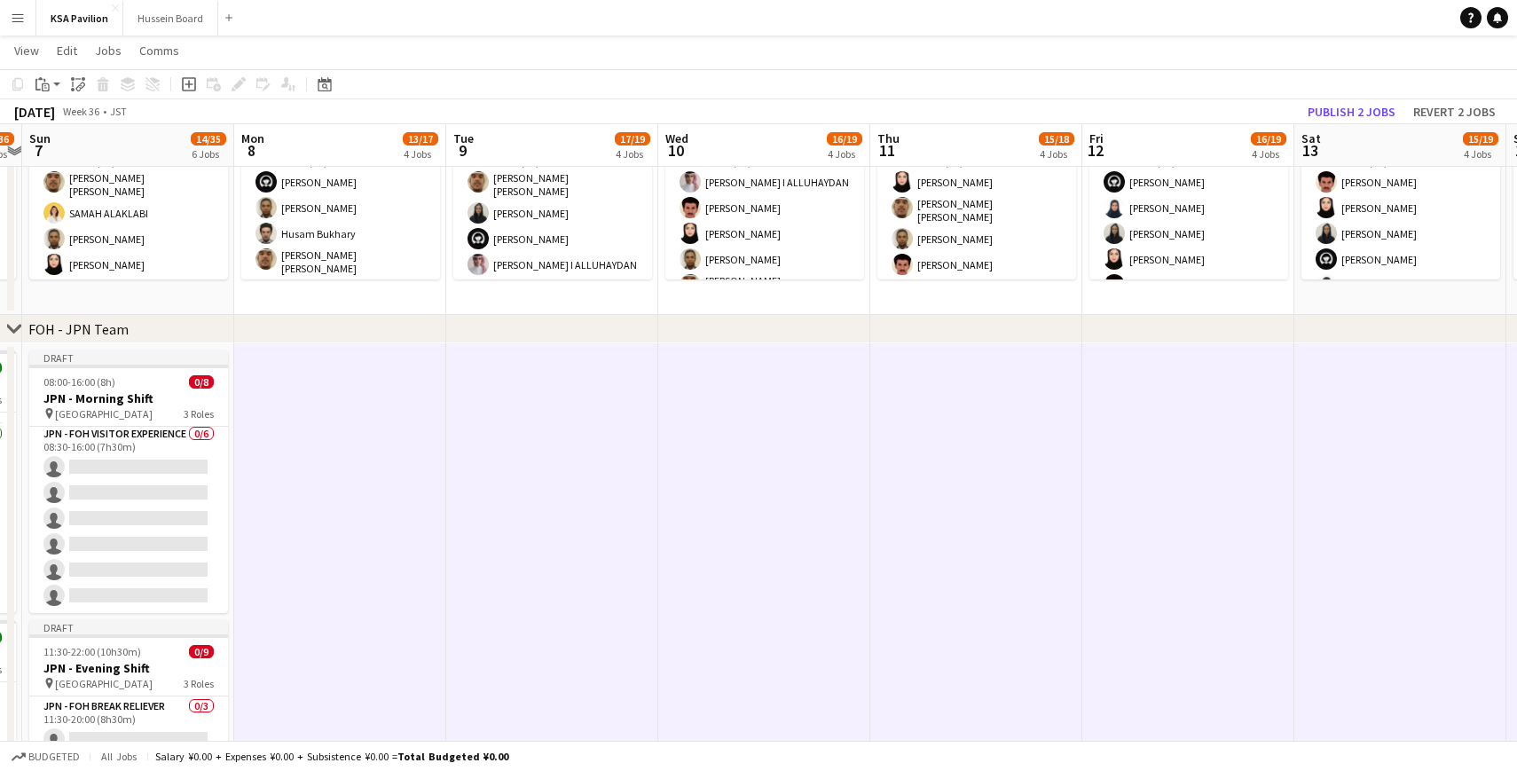
scroll to position [0, 622]
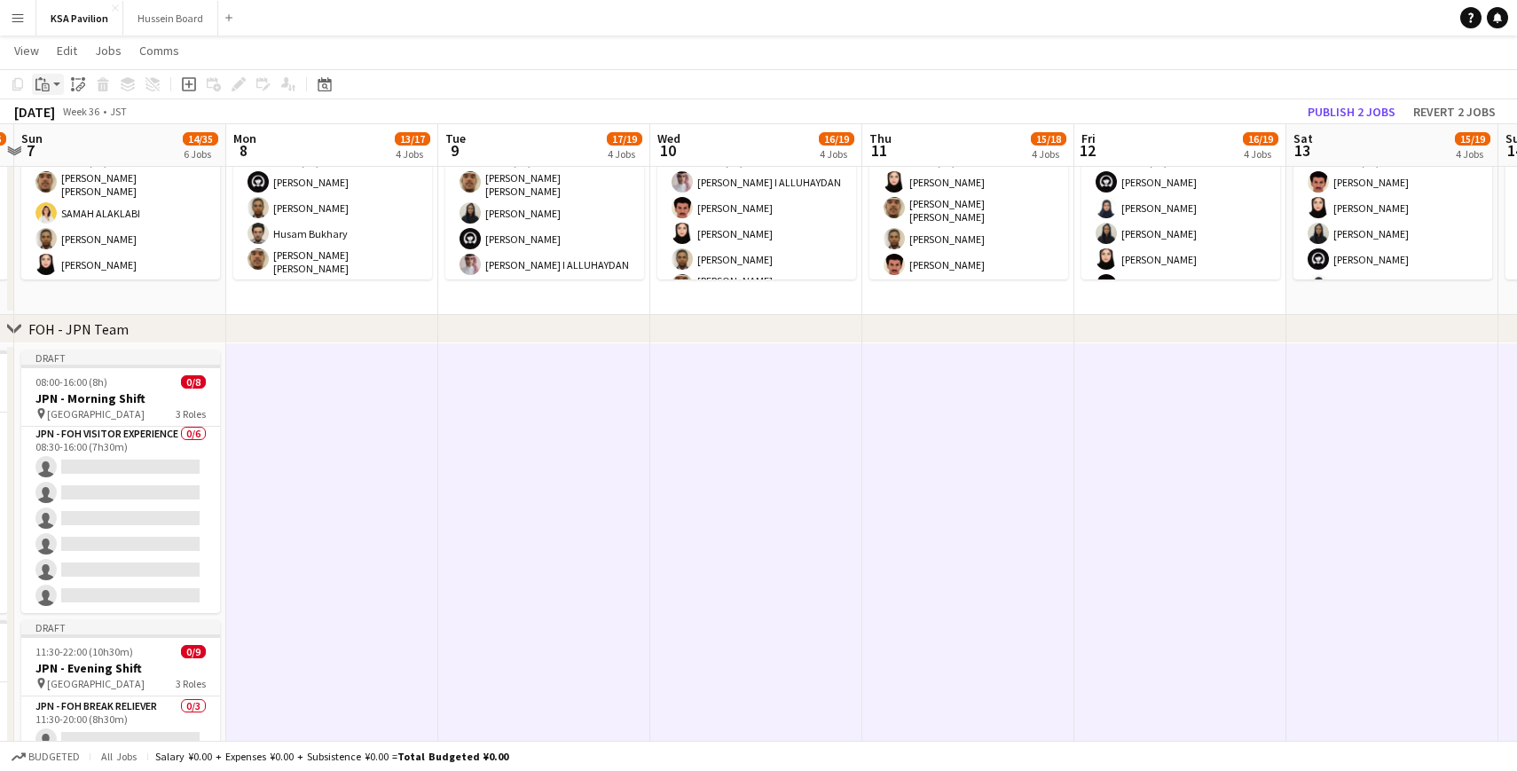
click at [44, 91] on div "Paste" at bounding box center [42, 84] width 21 height 21
click at [59, 118] on link "Paste Command V" at bounding box center [117, 118] width 140 height 16
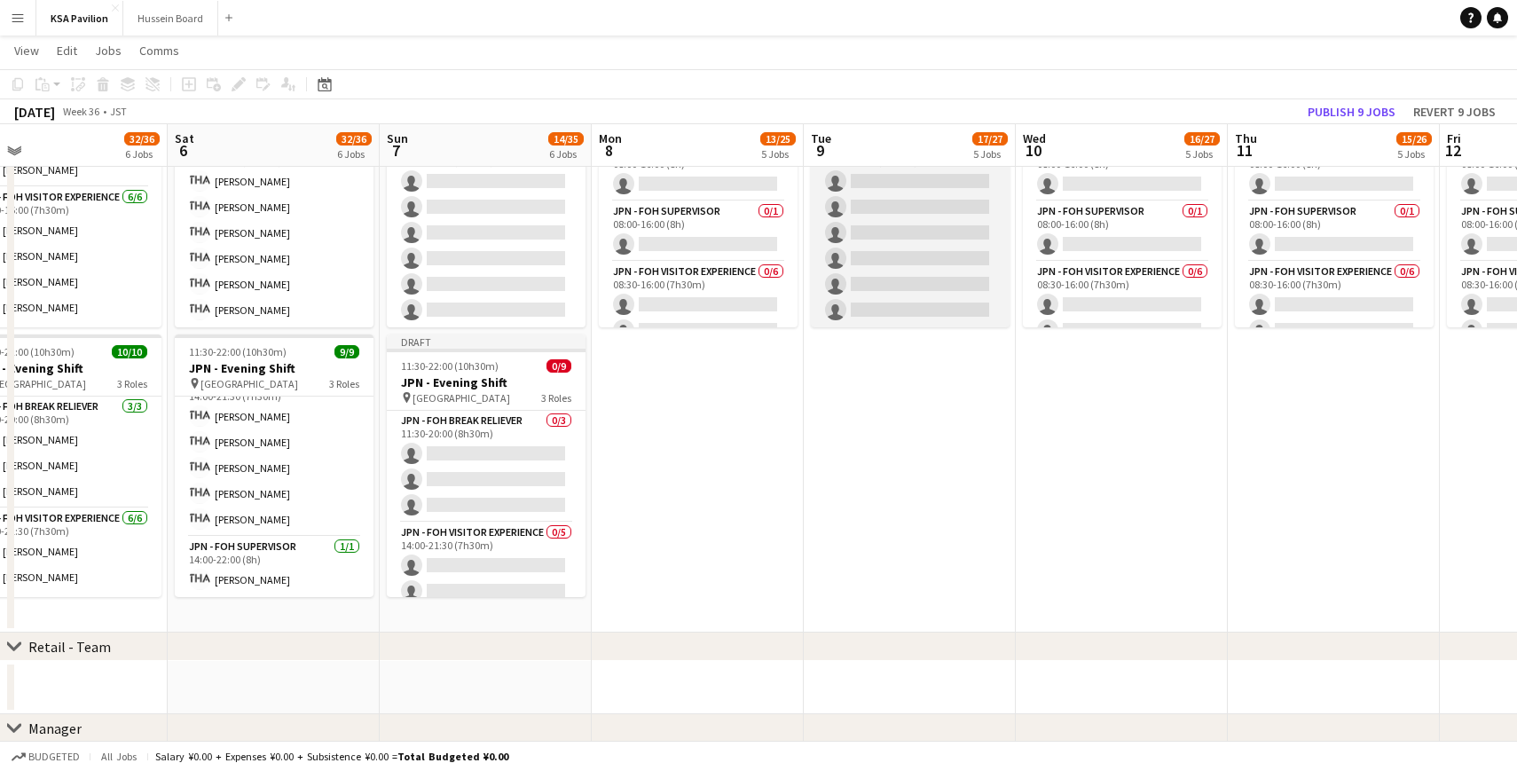
scroll to position [0, 425]
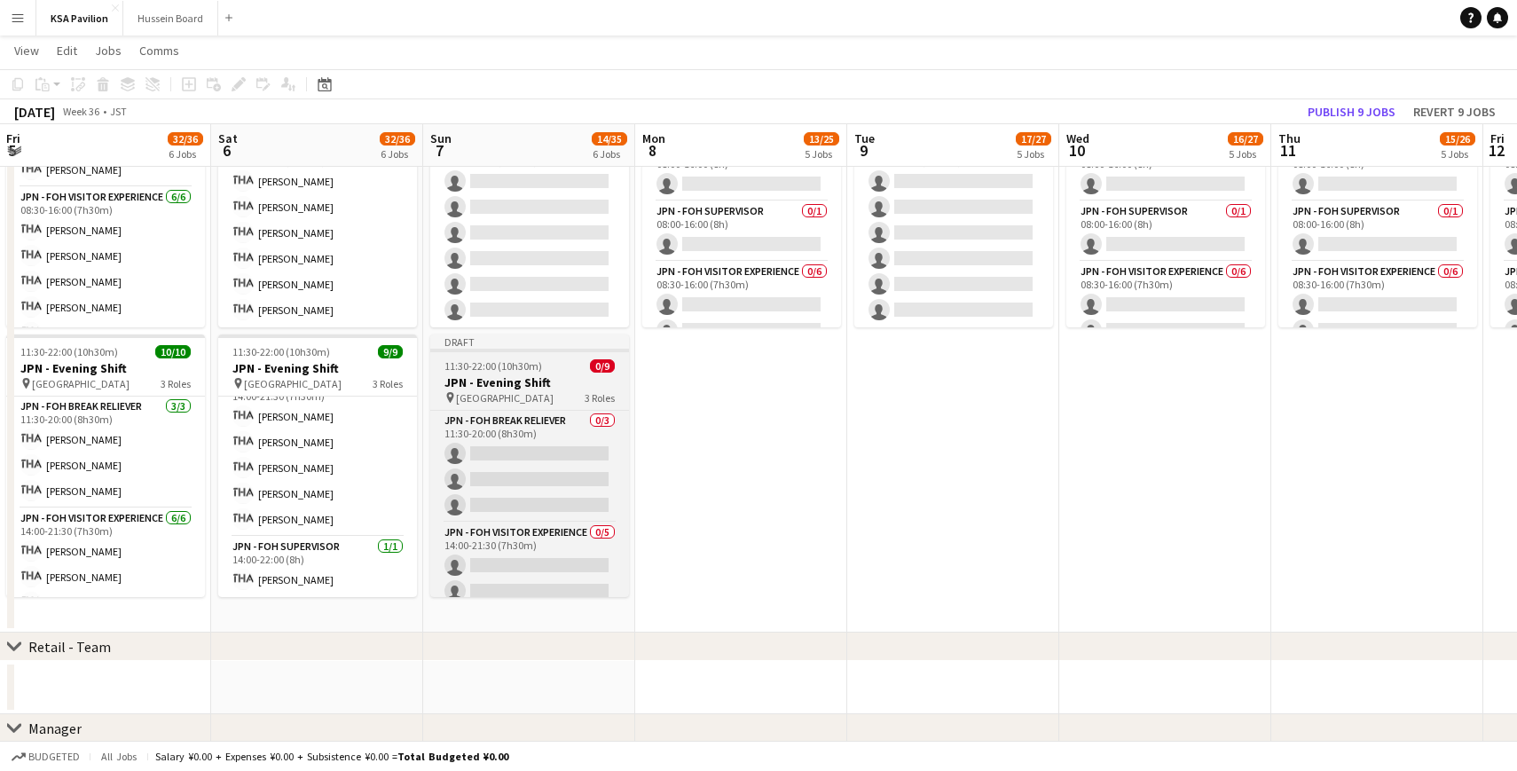
click at [539, 351] on div at bounding box center [529, 351] width 199 height 4
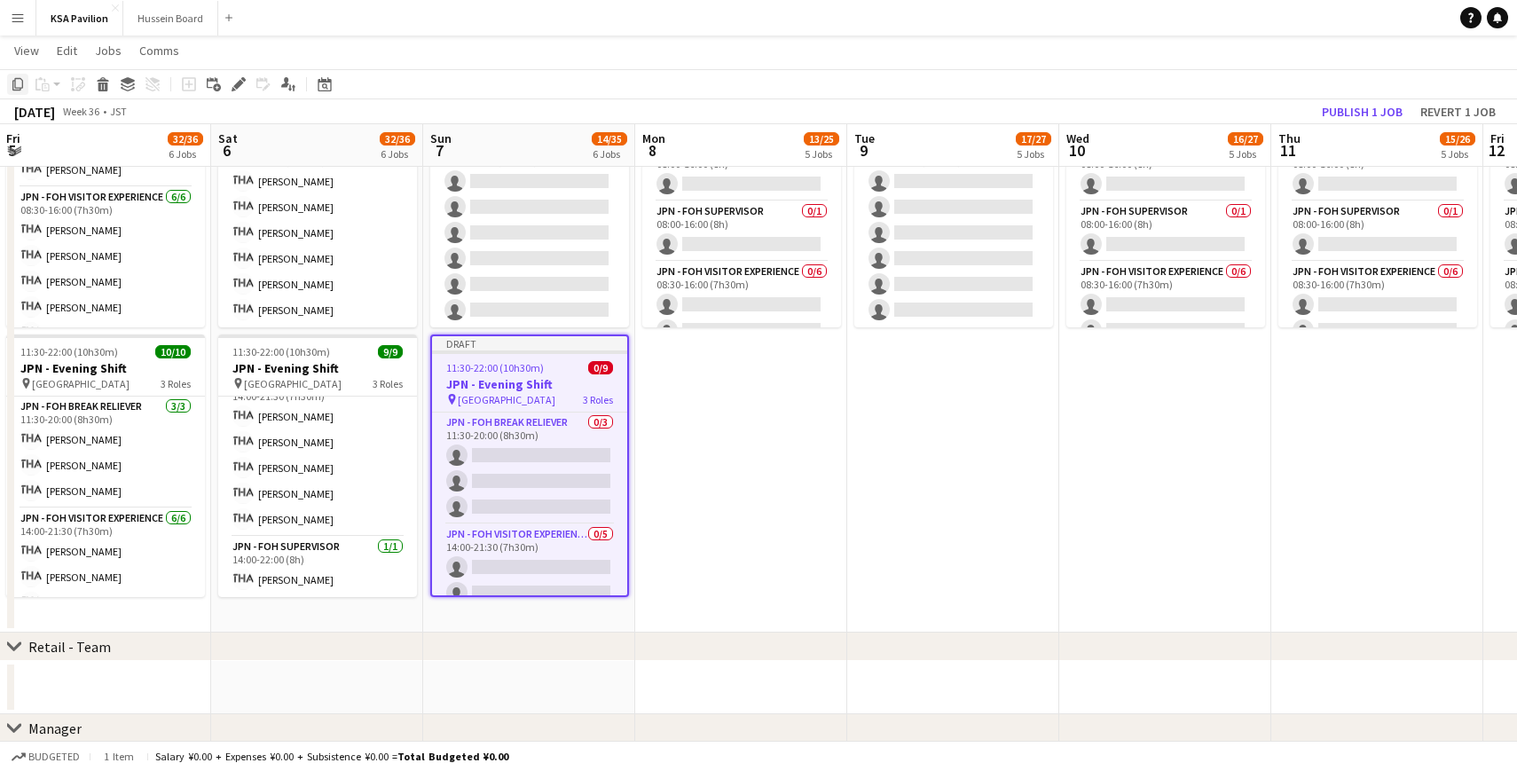
click at [15, 84] on icon at bounding box center [17, 84] width 11 height 12
click at [706, 362] on app-date-cell "Draft 08:00-16:00 (8h) 0/8 JPN - Morning Shift pin Saudi Arabia Pavilion 3 Role…" at bounding box center [741, 345] width 212 height 575
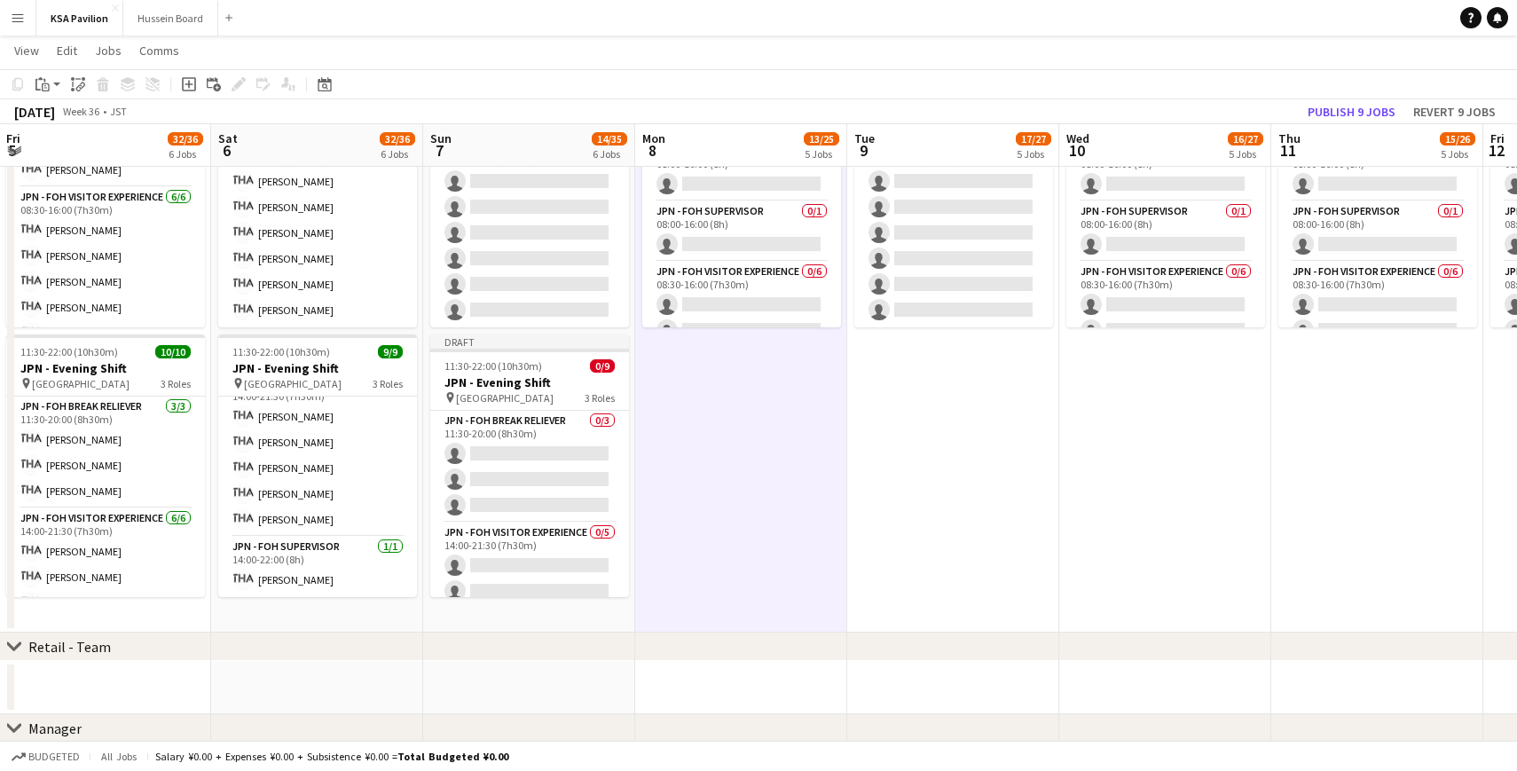
click at [894, 364] on app-date-cell "Draft 08:00-16:00 (8h) 0/8 JPN - Morning Shift pin Saudi Arabia Pavilion 3 Role…" at bounding box center [953, 345] width 212 height 575
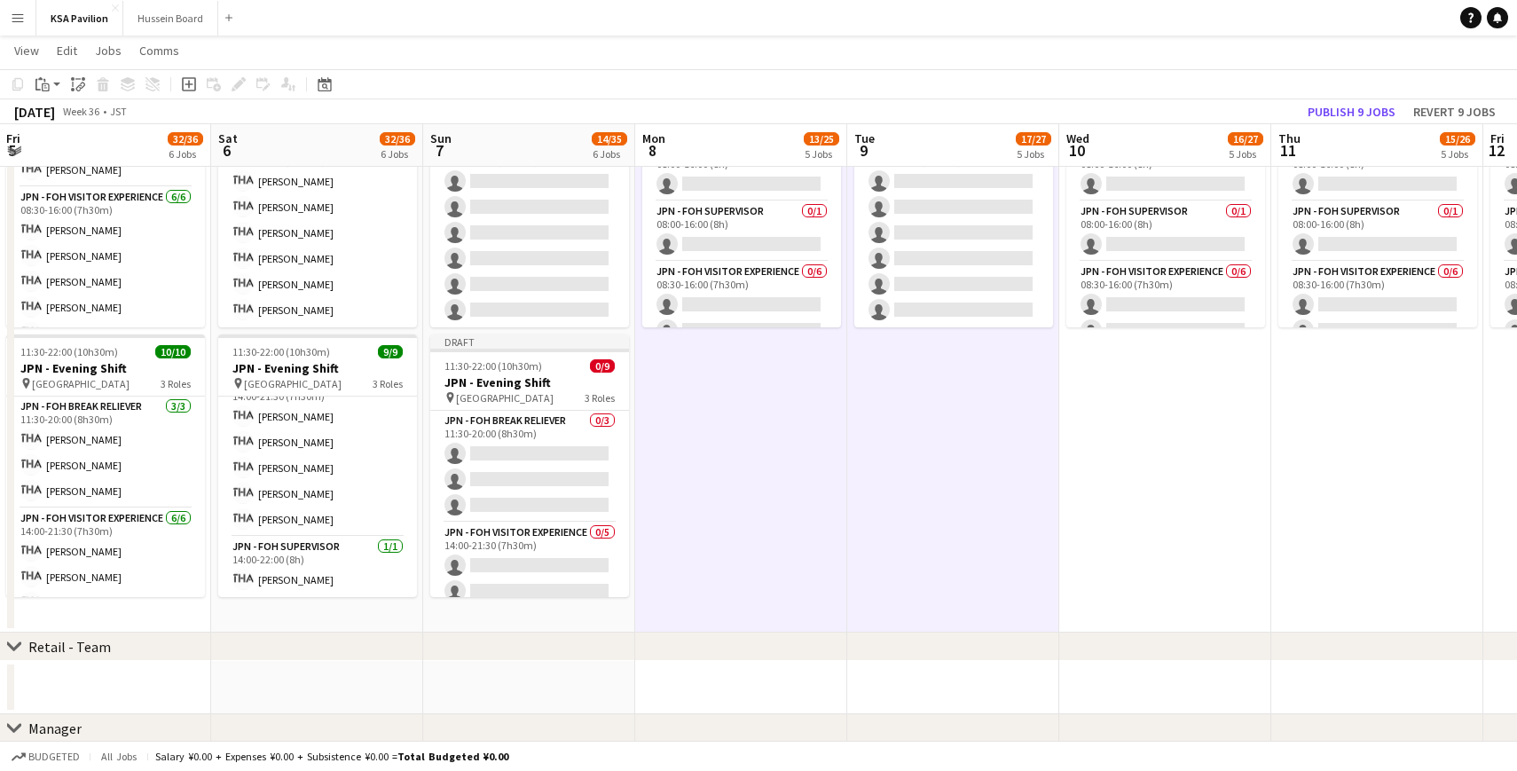
click at [1110, 398] on app-date-cell "Draft 08:00-16:00 (8h) 0/8 JPN - Morning Shift pin Saudi Arabia Pavilion 3 Role…" at bounding box center [1165, 345] width 212 height 575
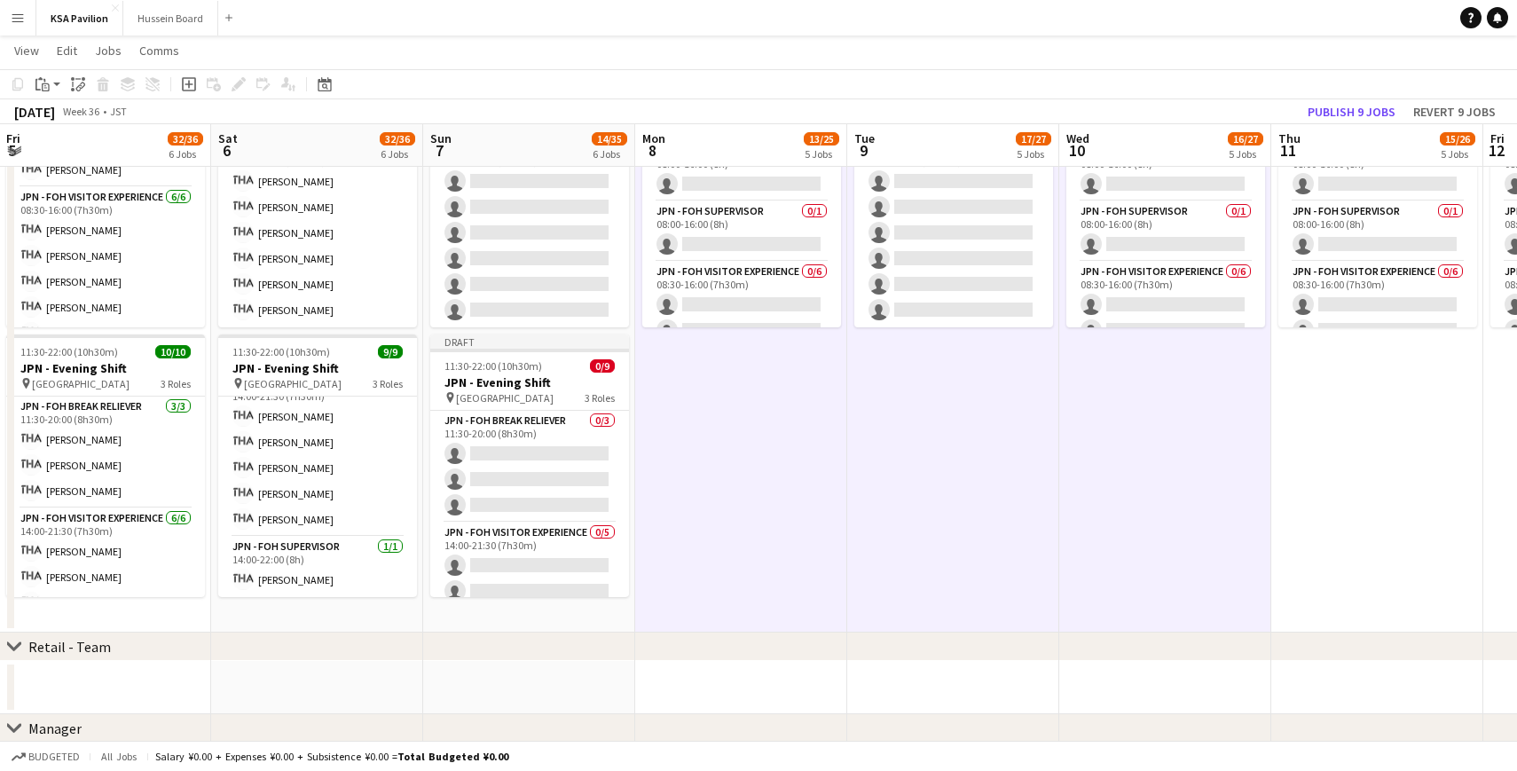
click at [1321, 399] on app-date-cell "Draft 08:00-16:00 (8h) 0/8 JPN - Morning Shift pin Saudi Arabia Pavilion 3 Role…" at bounding box center [1377, 345] width 212 height 575
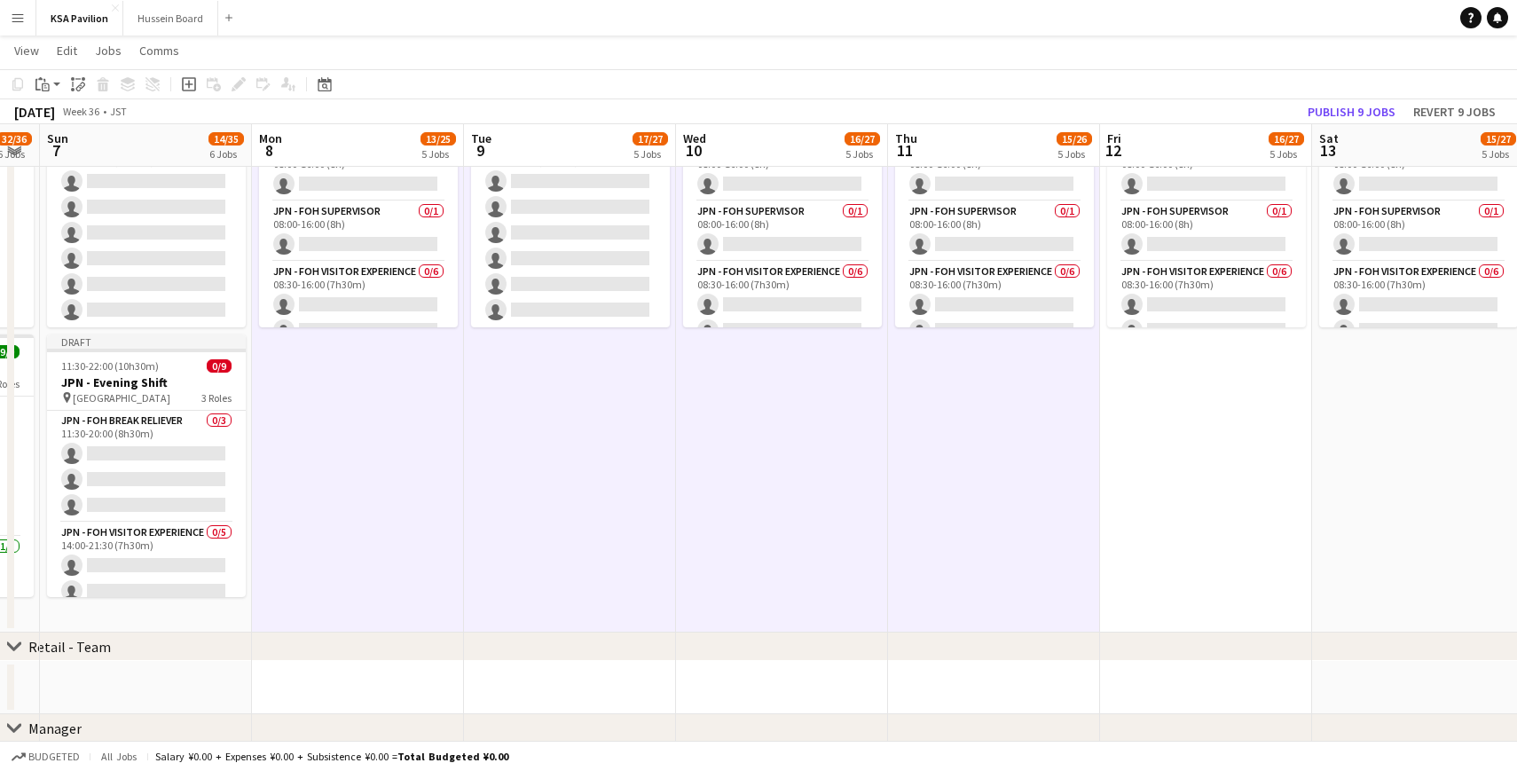
scroll to position [0, 475]
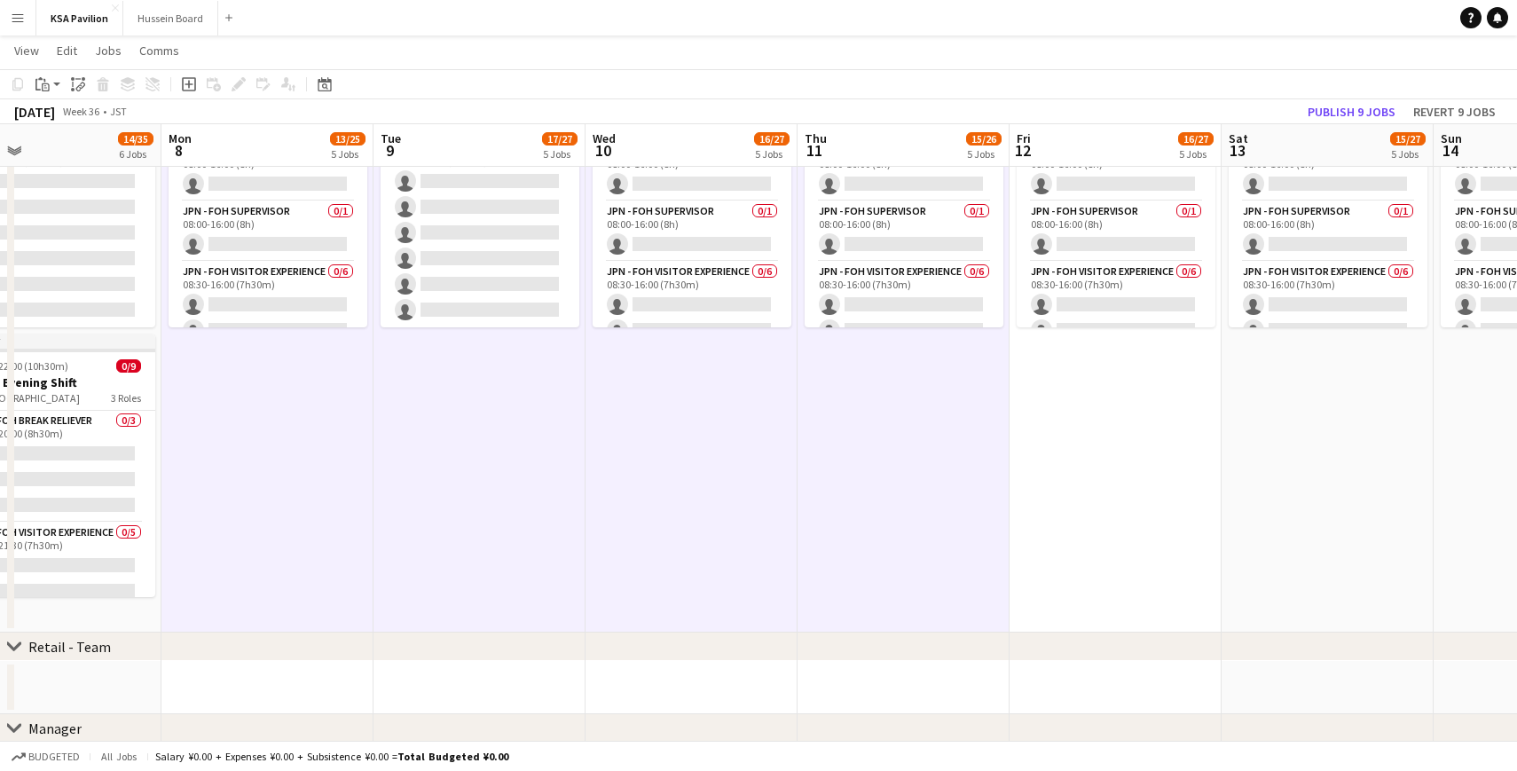
click at [1128, 389] on app-date-cell "Draft 08:00-16:00 (8h) 0/8 JPN - Morning Shift pin Saudi Arabia Pavilion 3 Role…" at bounding box center [1116, 345] width 212 height 575
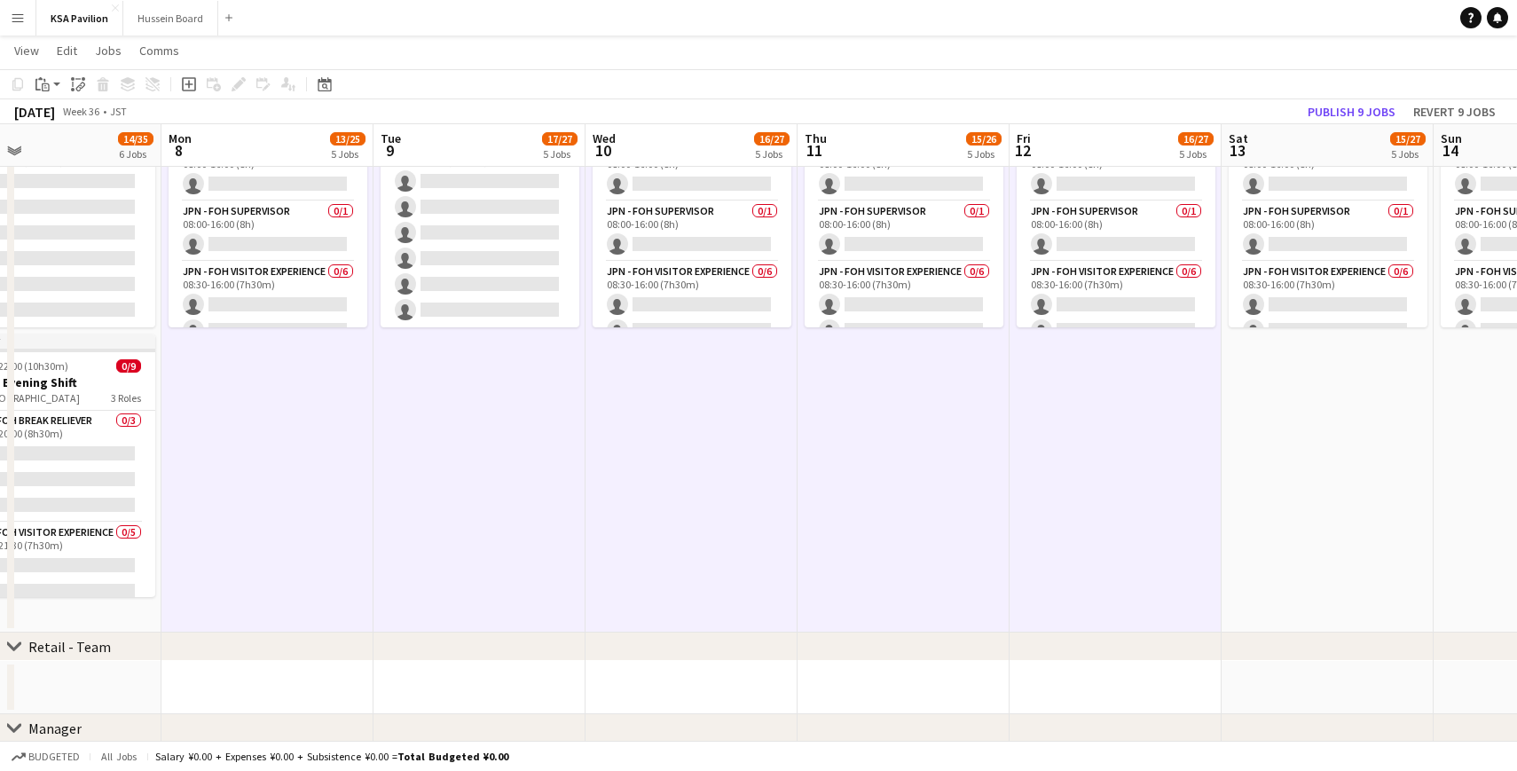
click at [1274, 389] on app-date-cell "Draft 08:00-16:00 (8h) 0/8 JPN - Morning Shift pin Saudi Arabia Pavilion 3 Role…" at bounding box center [1328, 345] width 212 height 575
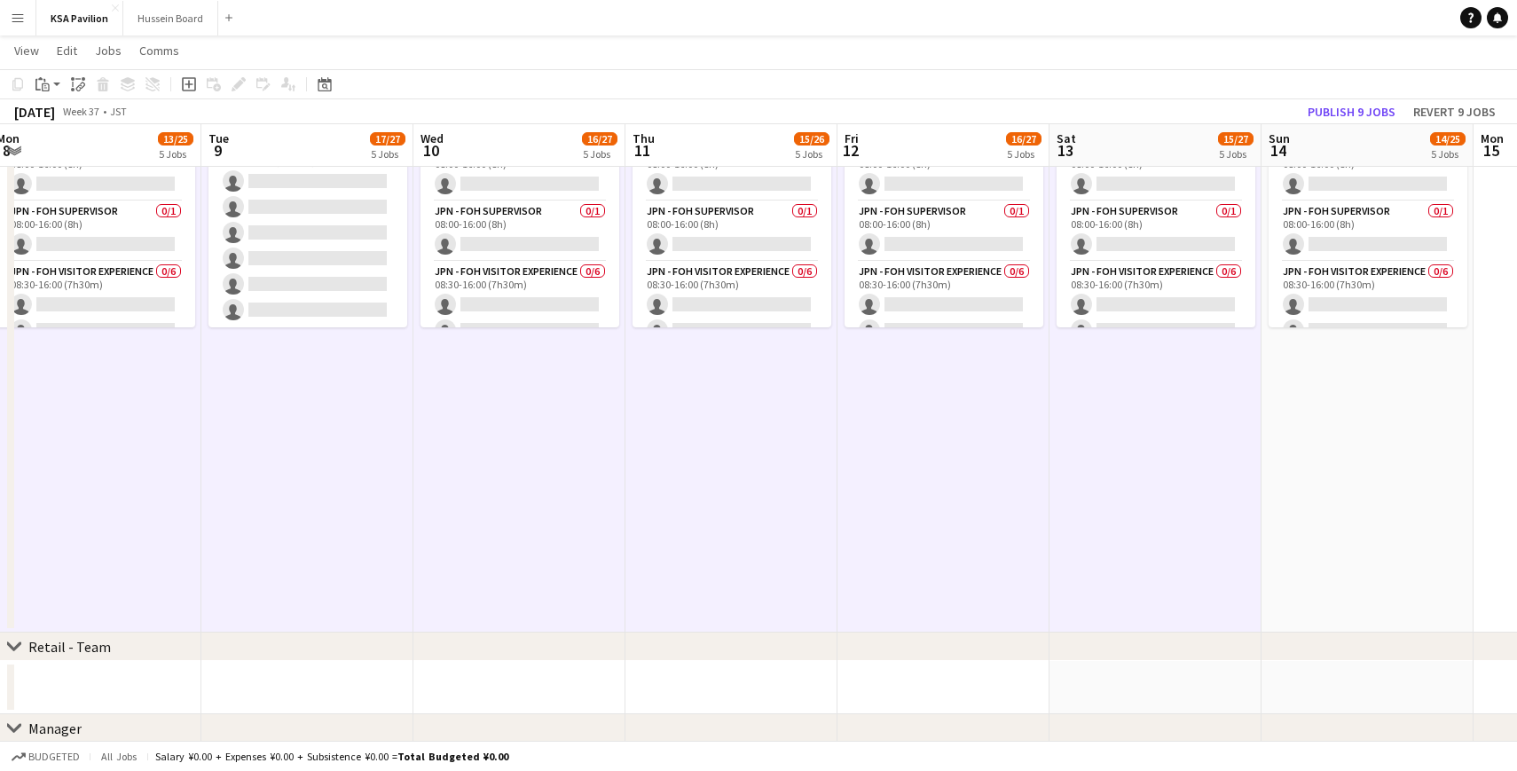
scroll to position [0, 649]
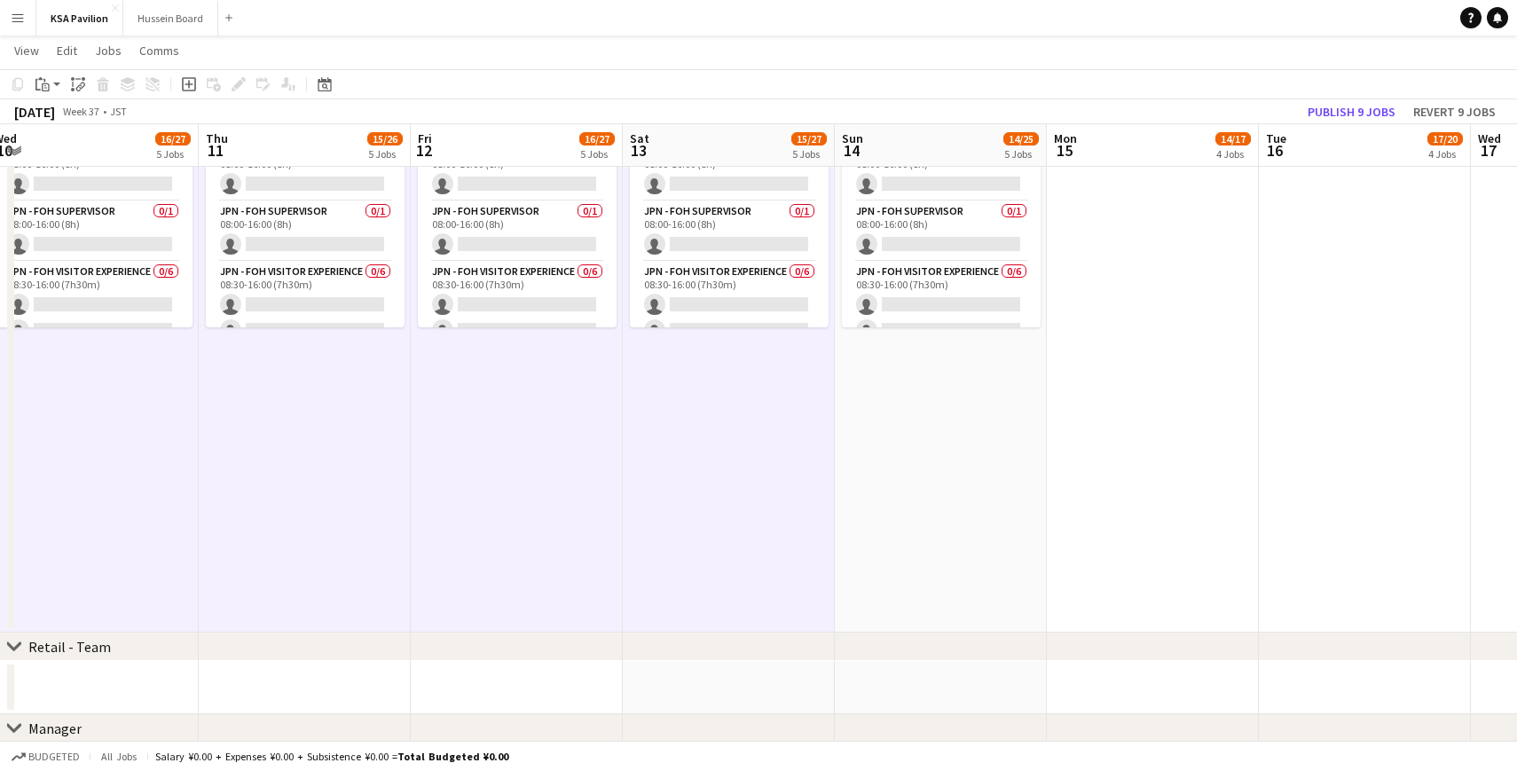
click at [955, 396] on app-date-cell "Draft 08:00-16:00 (8h) 0/8 JPN - Morning Shift pin Saudi Arabia Pavilion 3 Role…" at bounding box center [941, 345] width 212 height 575
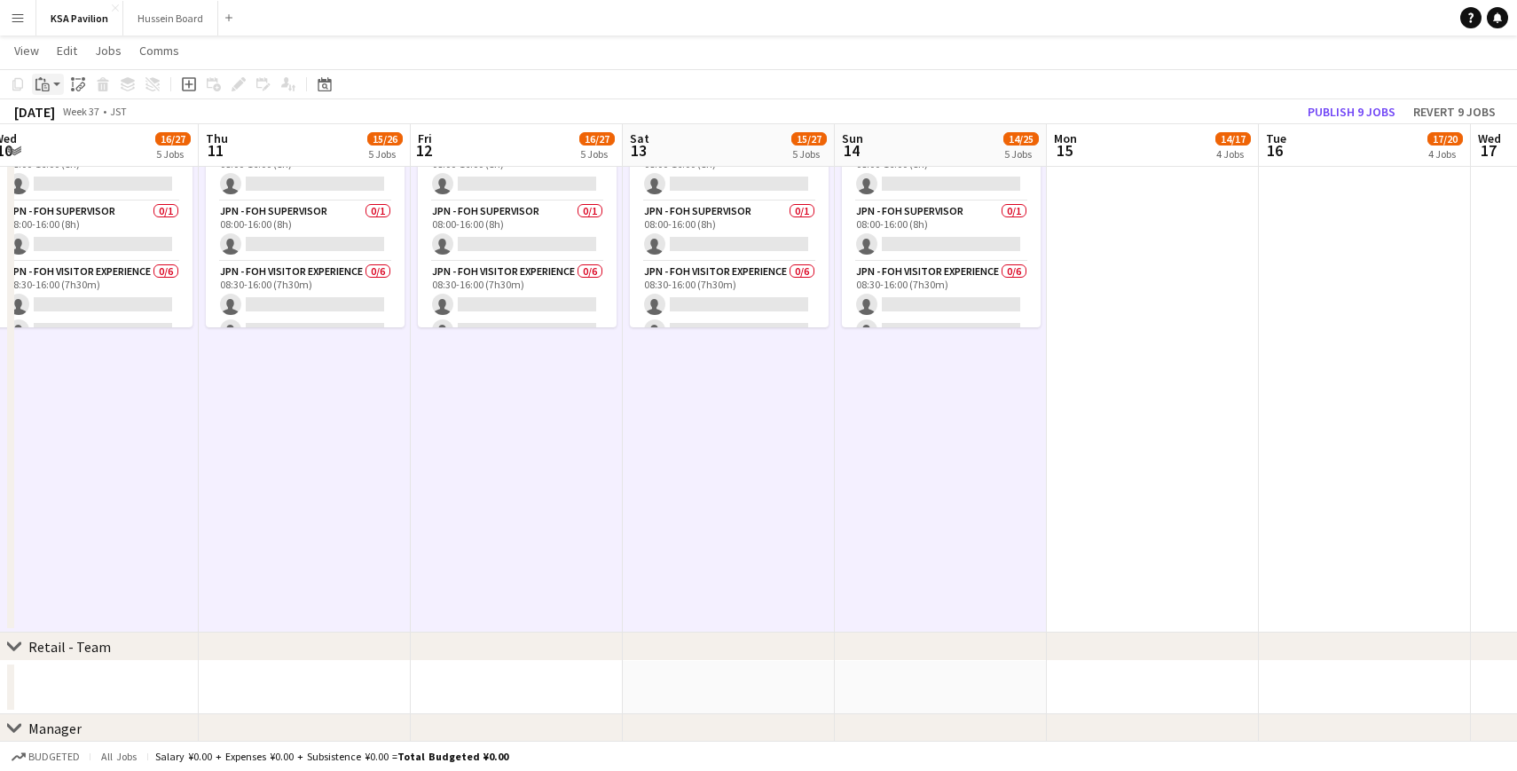
click at [41, 89] on icon "Paste" at bounding box center [42, 84] width 14 height 14
click at [70, 123] on link "Paste Command V" at bounding box center [117, 118] width 140 height 16
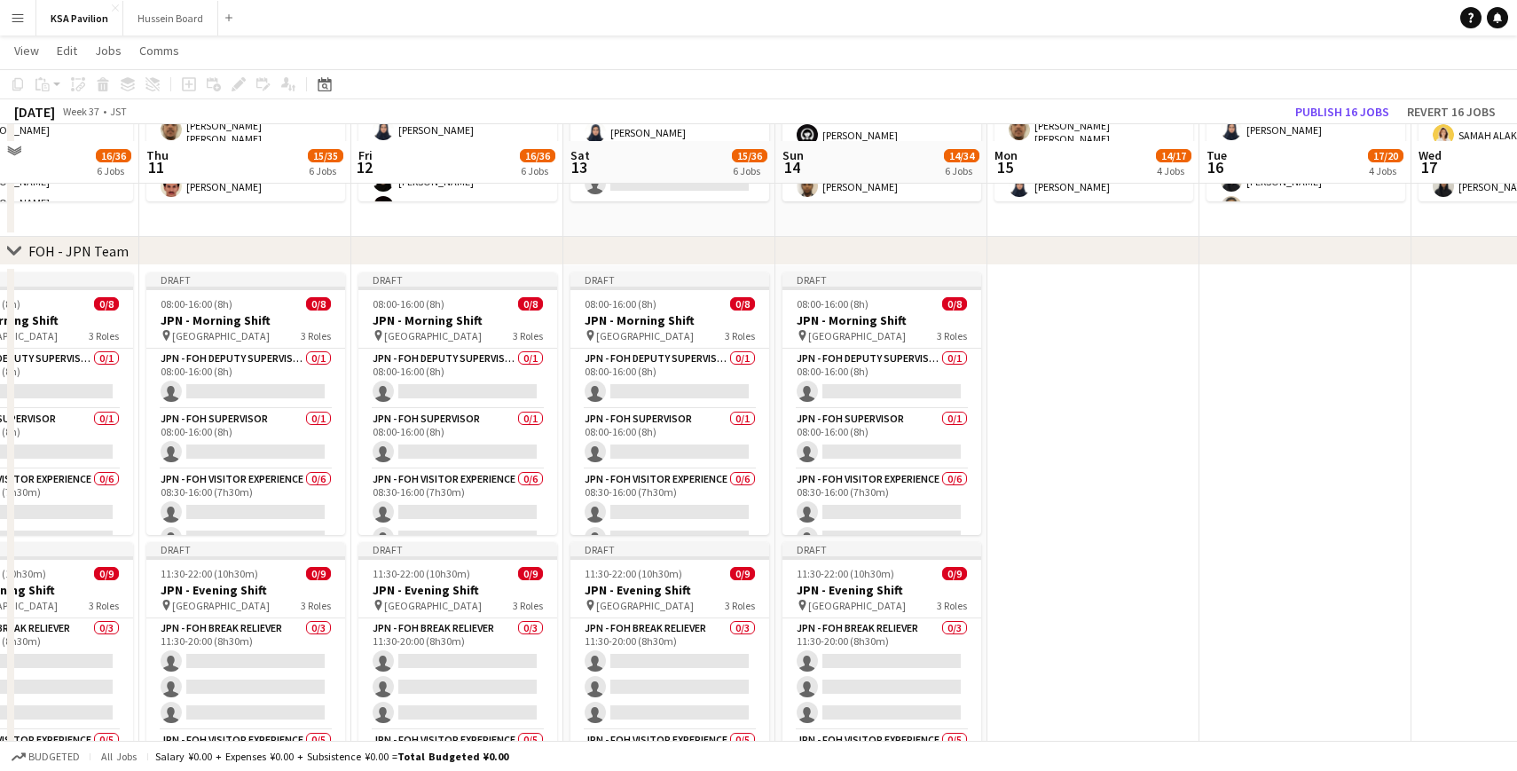
scroll to position [635, 0]
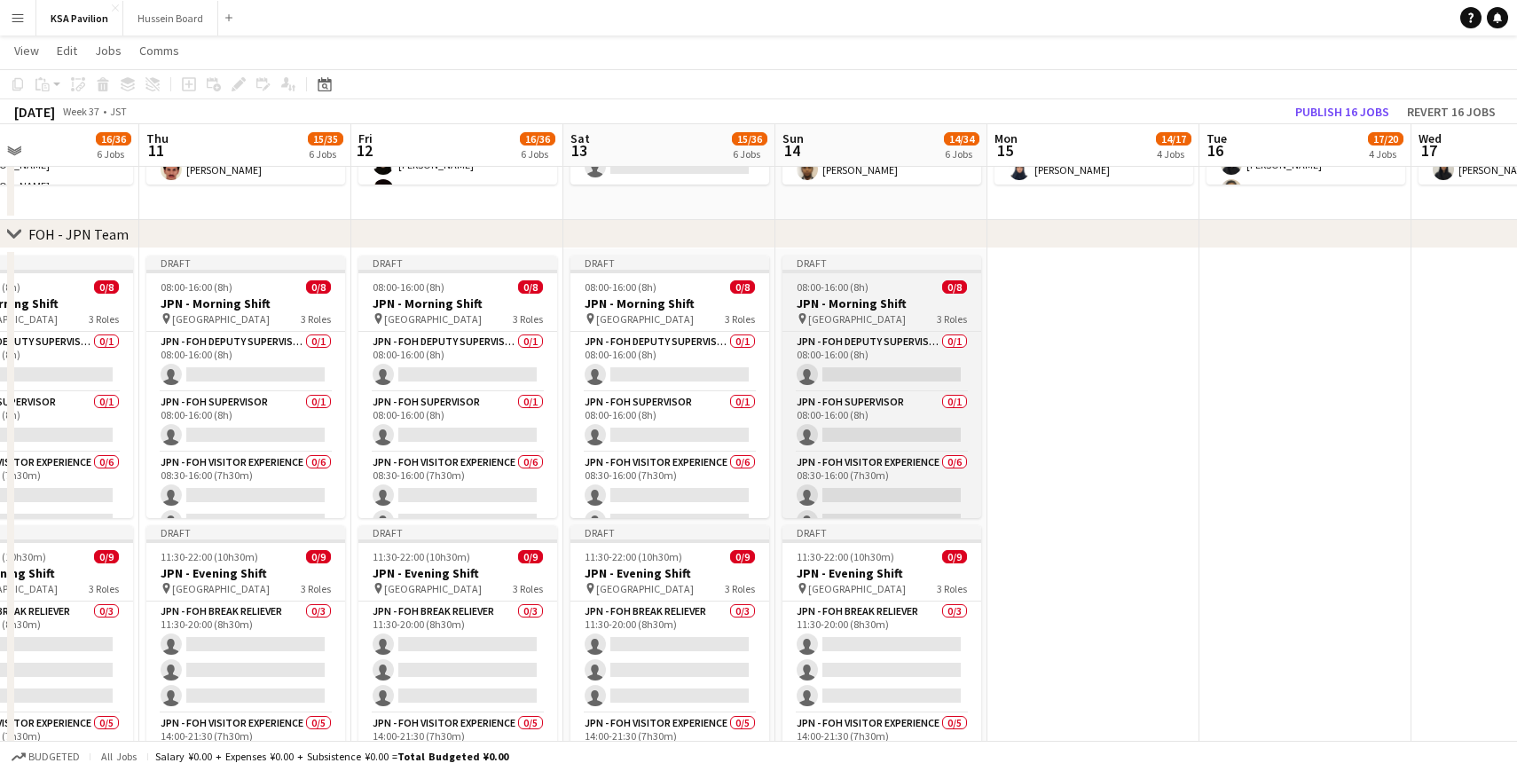
click at [839, 280] on span "08:00-16:00 (8h)" at bounding box center [833, 286] width 72 height 13
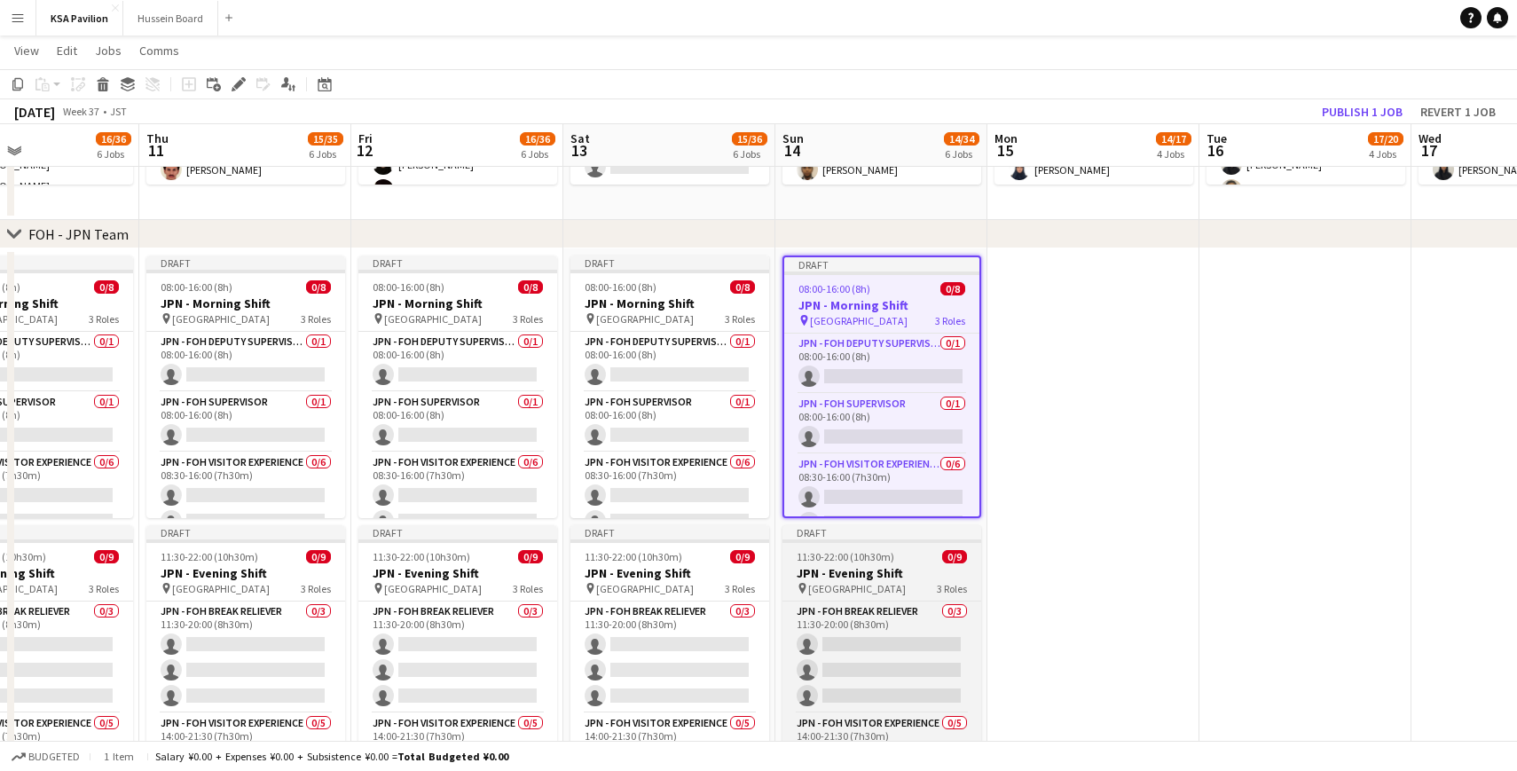
click at [844, 553] on span "11:30-22:00 (10h30m)" at bounding box center [846, 556] width 98 height 13
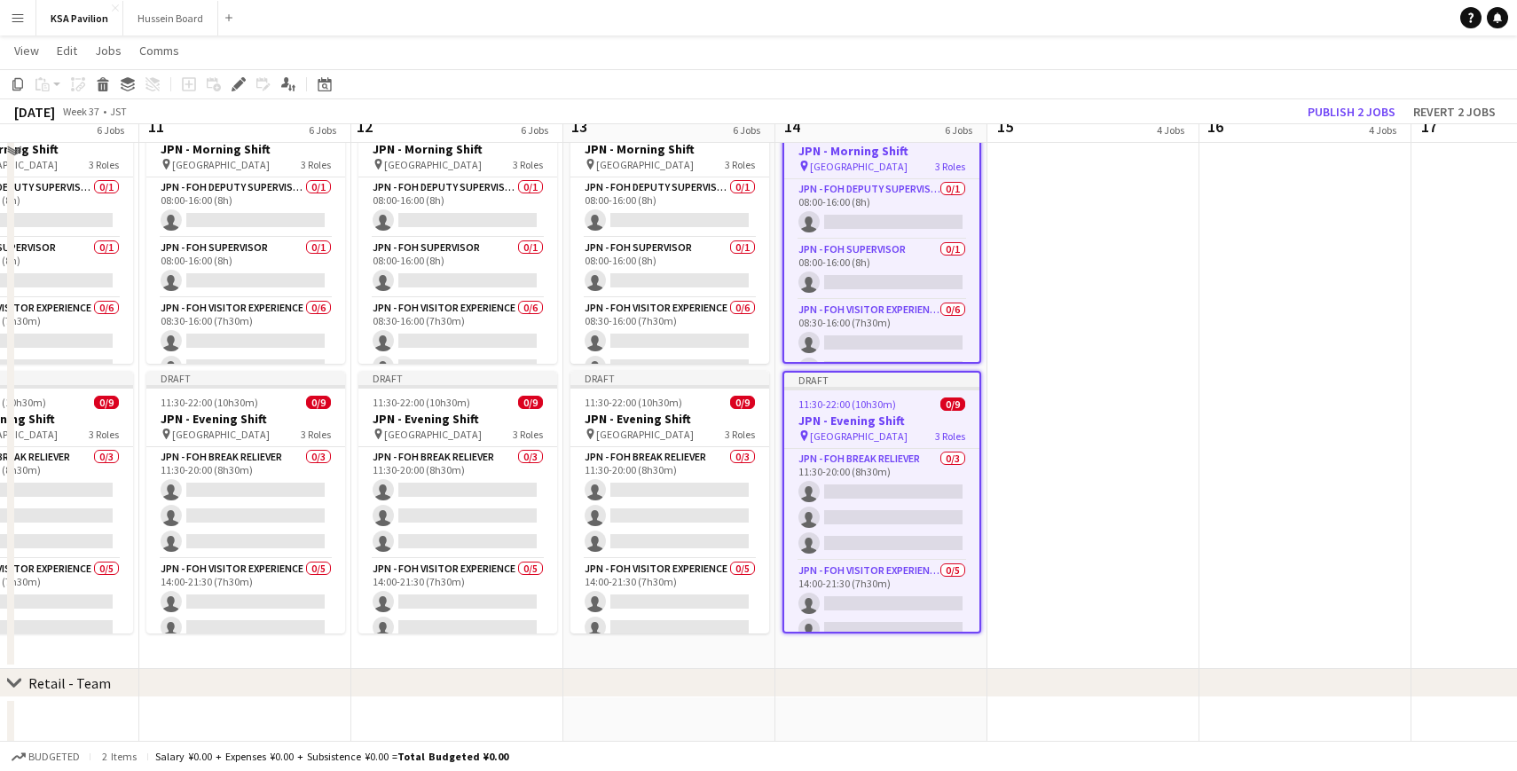
scroll to position [758, 0]
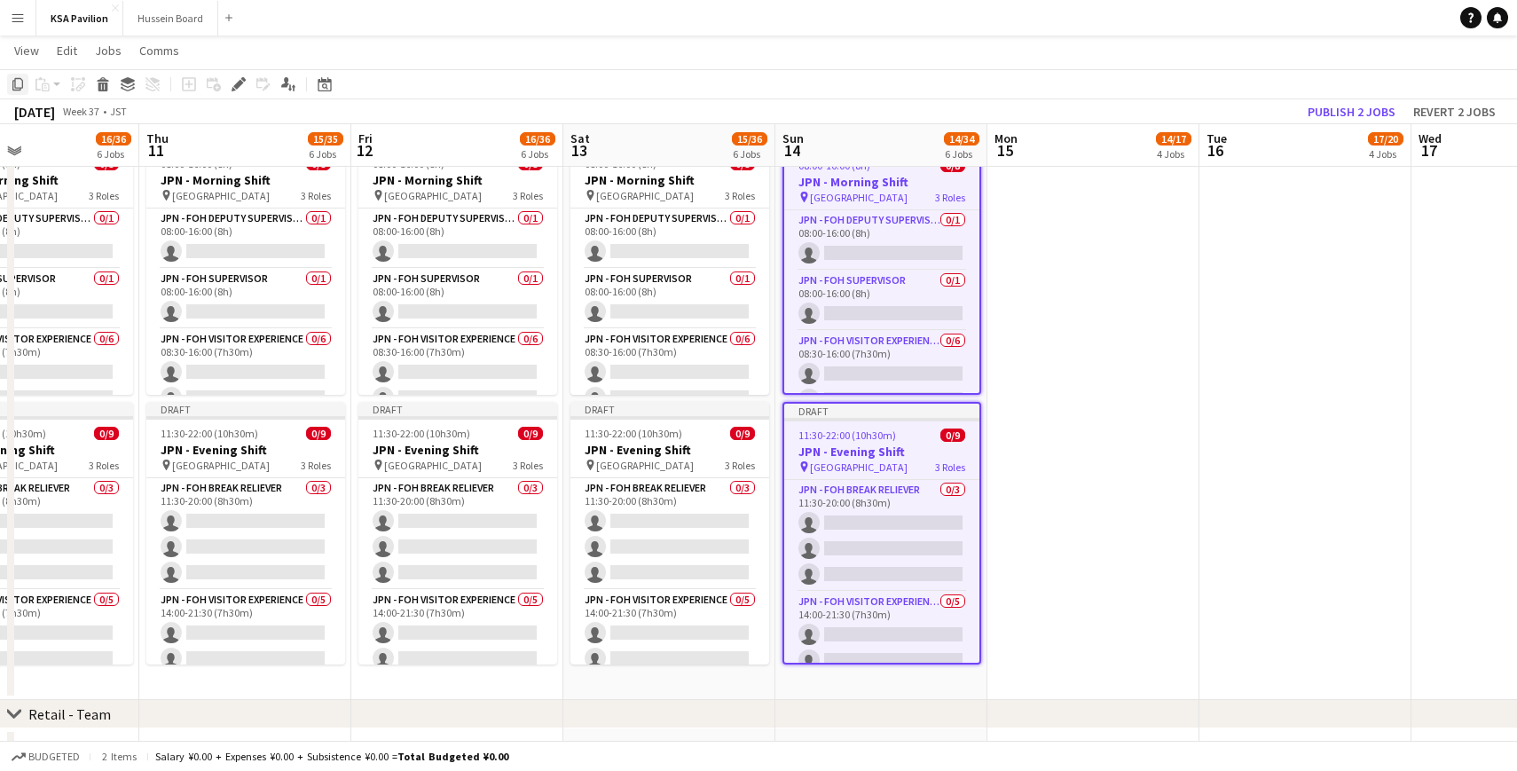
click at [17, 88] on icon at bounding box center [17, 84] width 11 height 12
click at [1057, 245] on app-date-cell at bounding box center [1093, 412] width 212 height 575
click at [1079, 250] on app-date-cell at bounding box center [1093, 412] width 212 height 575
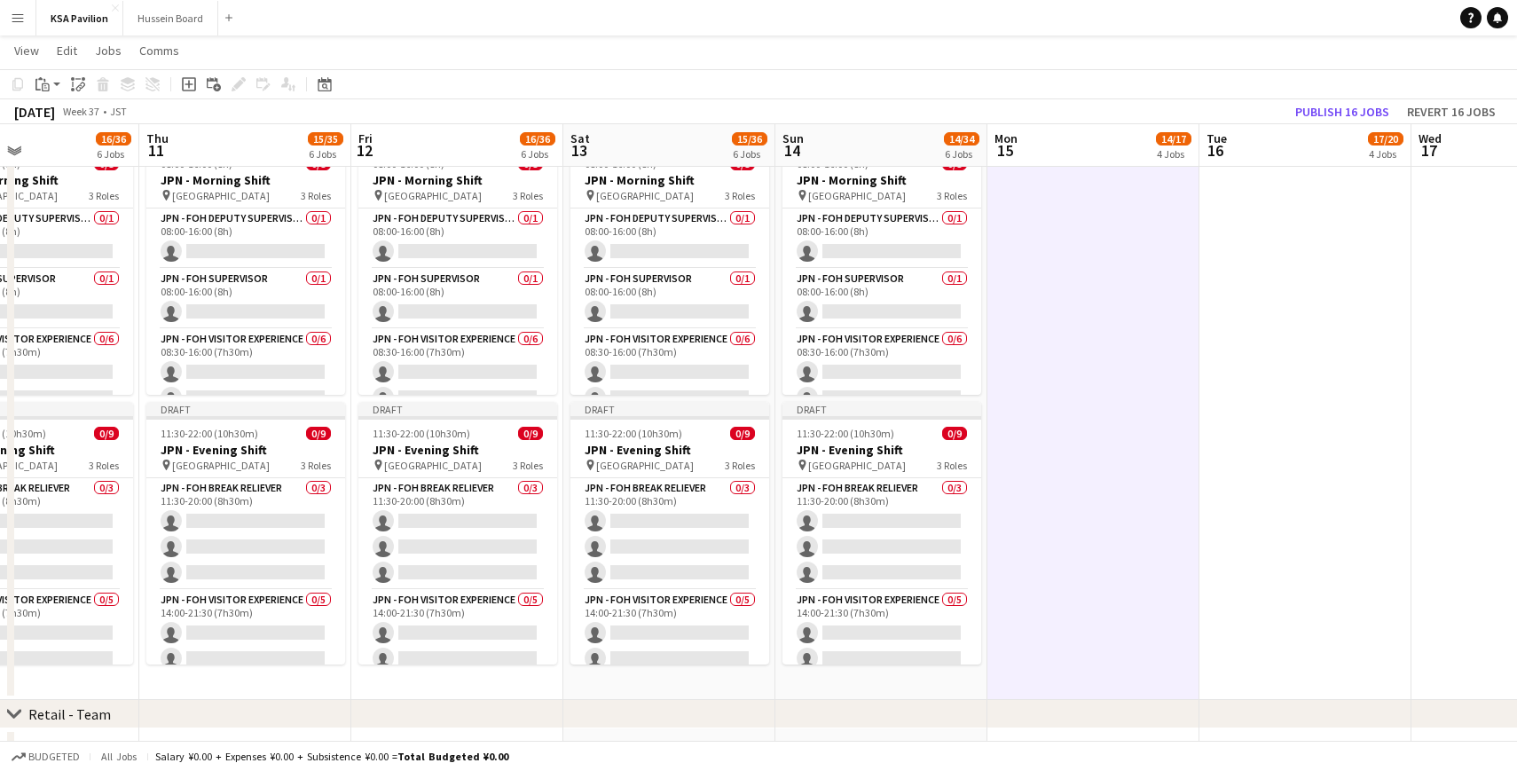
click at [1253, 255] on app-date-cell at bounding box center [1305, 412] width 212 height 575
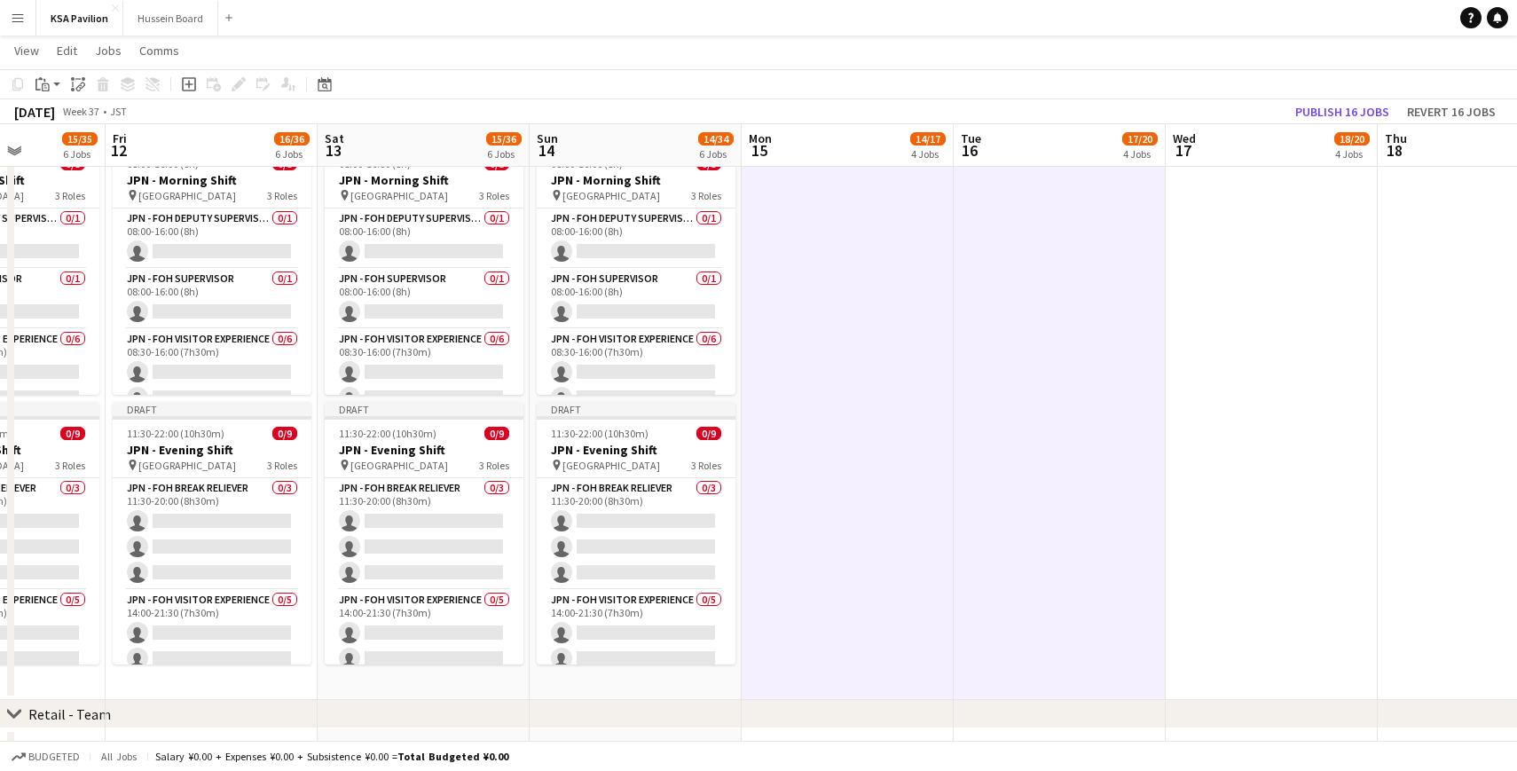
scroll to position [0, 476]
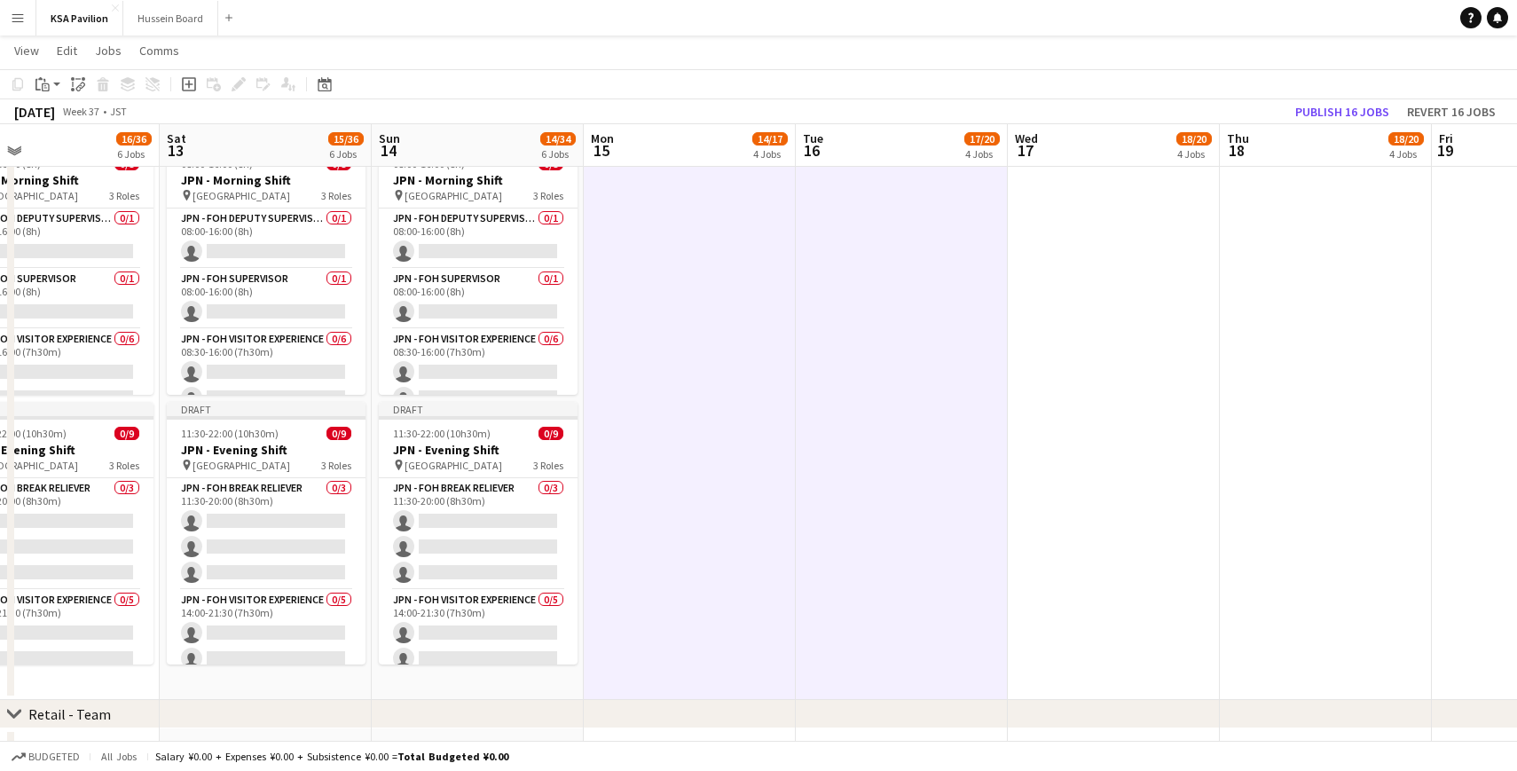
click at [1151, 261] on app-date-cell at bounding box center [1114, 412] width 212 height 575
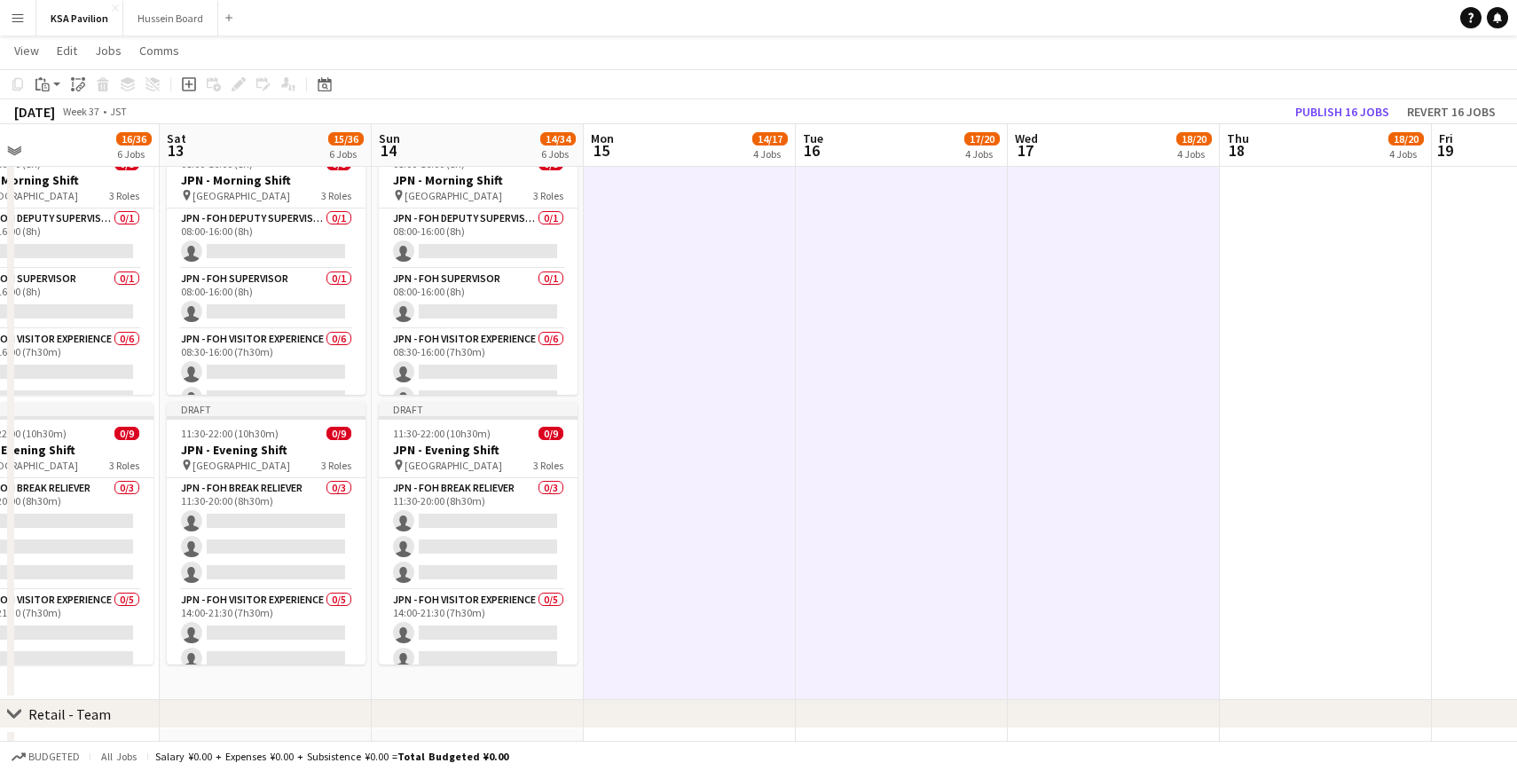
click at [1280, 284] on app-date-cell at bounding box center [1326, 412] width 212 height 575
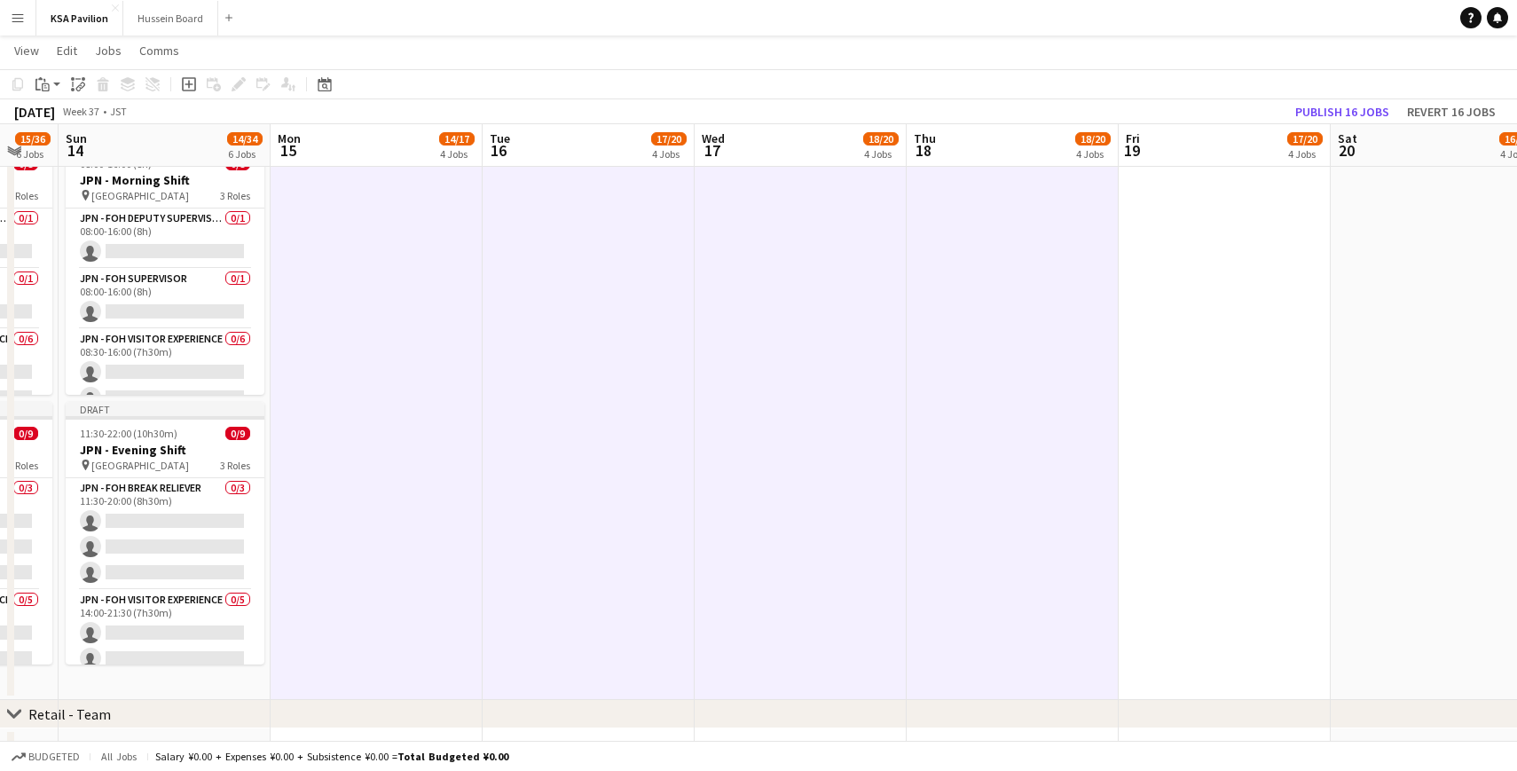
click at [1194, 279] on app-date-cell at bounding box center [1225, 412] width 212 height 575
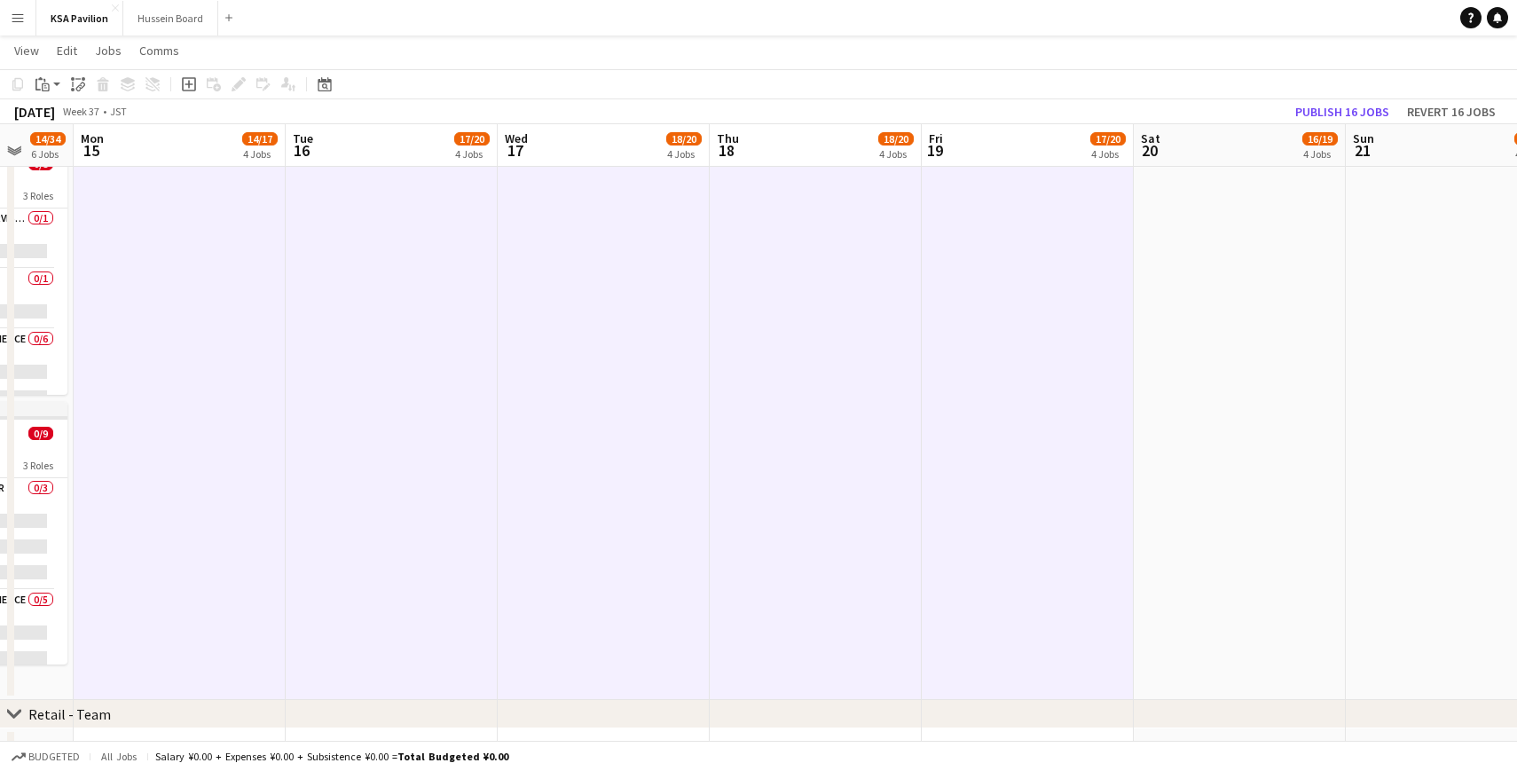
scroll to position [0, 634]
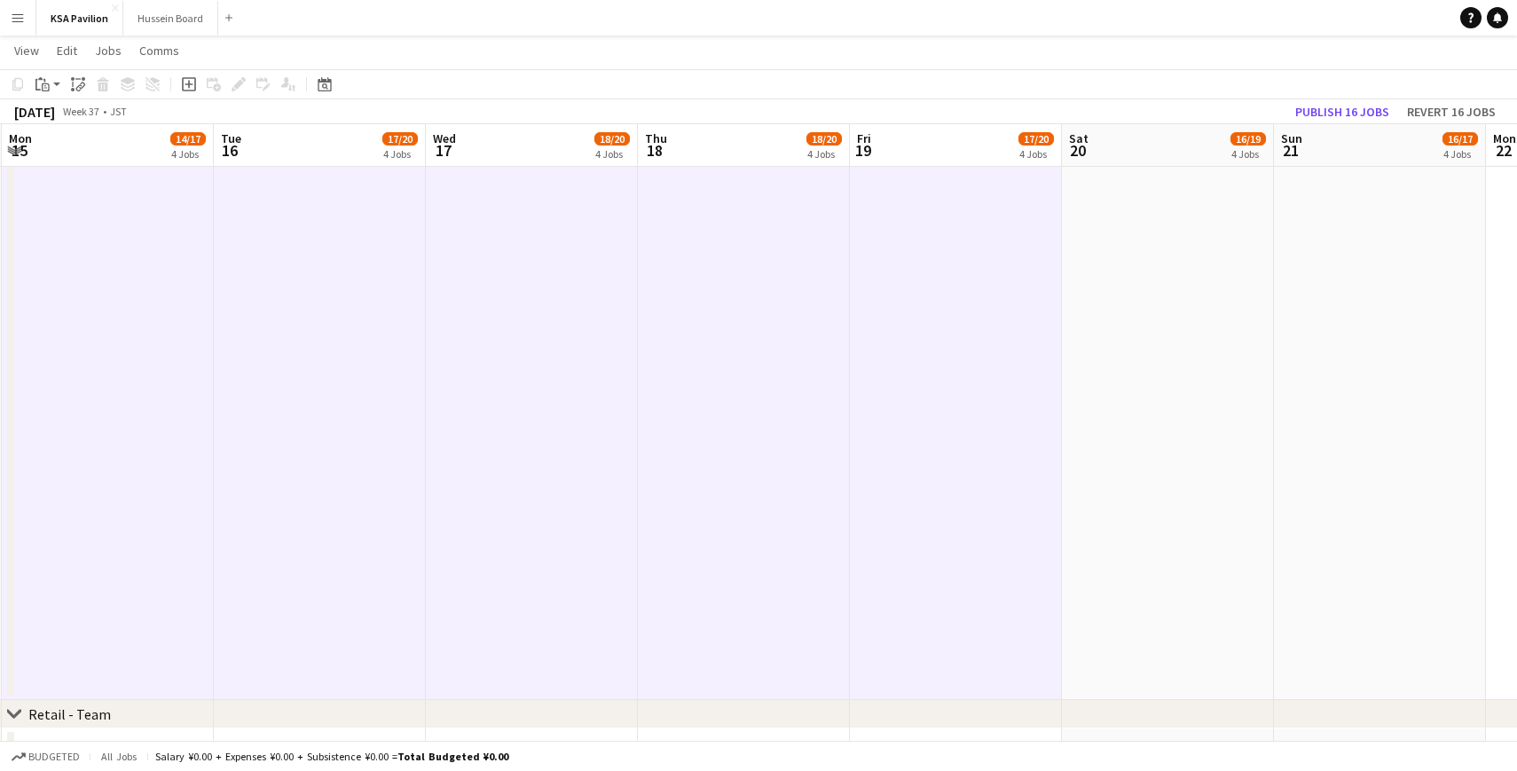
click at [1152, 279] on app-date-cell at bounding box center [1168, 412] width 212 height 575
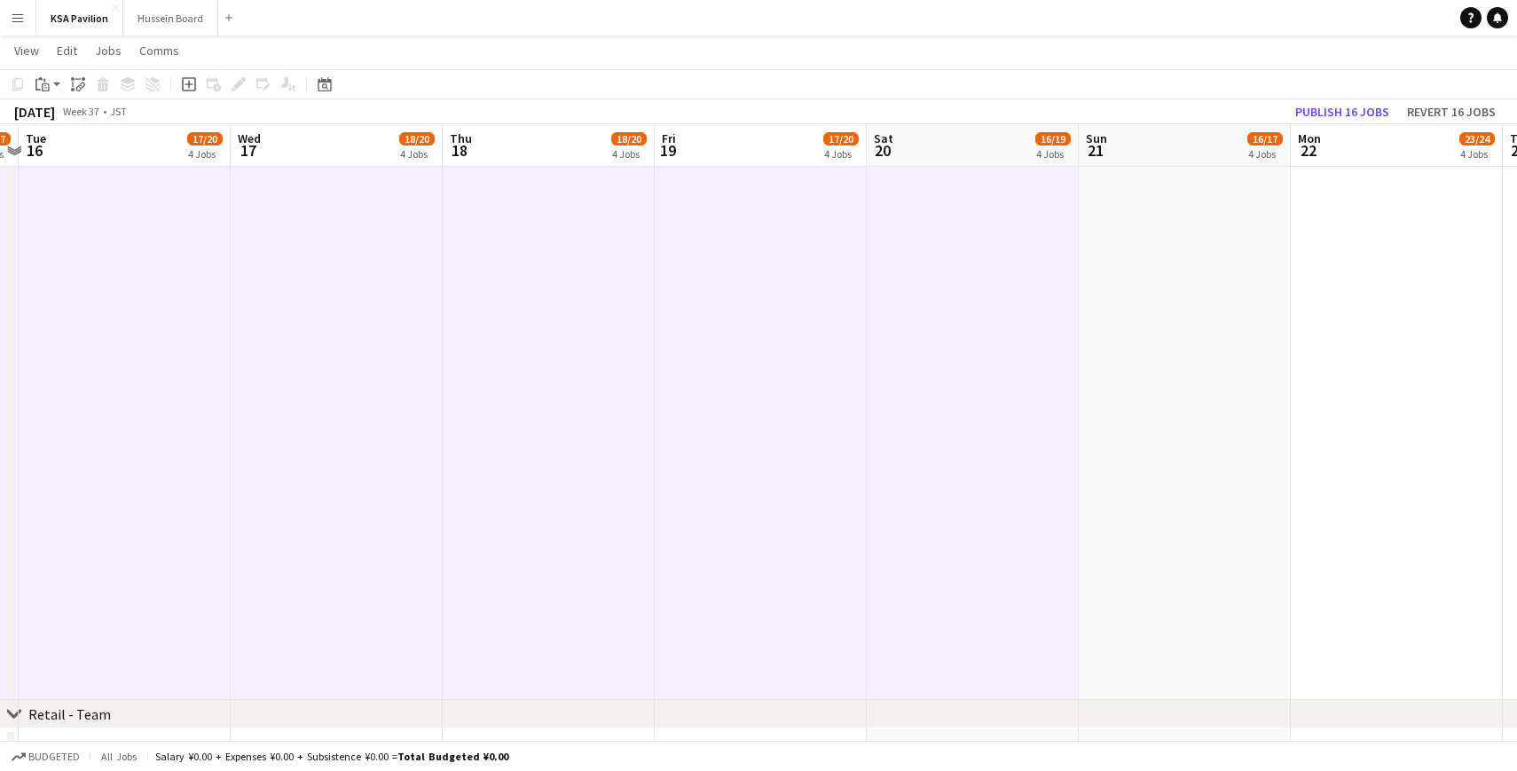
scroll to position [0, 489]
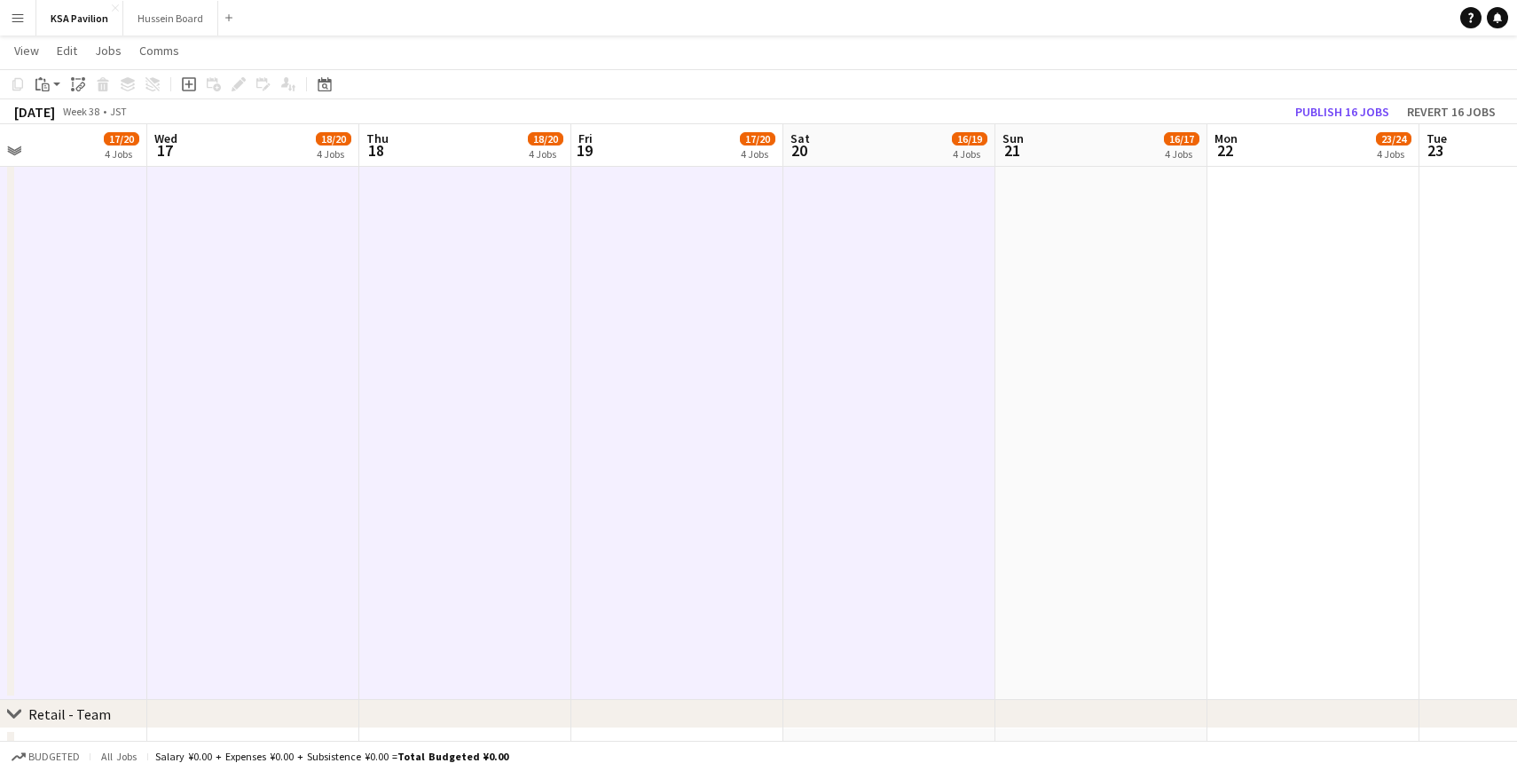
click at [1136, 274] on app-date-cell at bounding box center [1101, 412] width 212 height 575
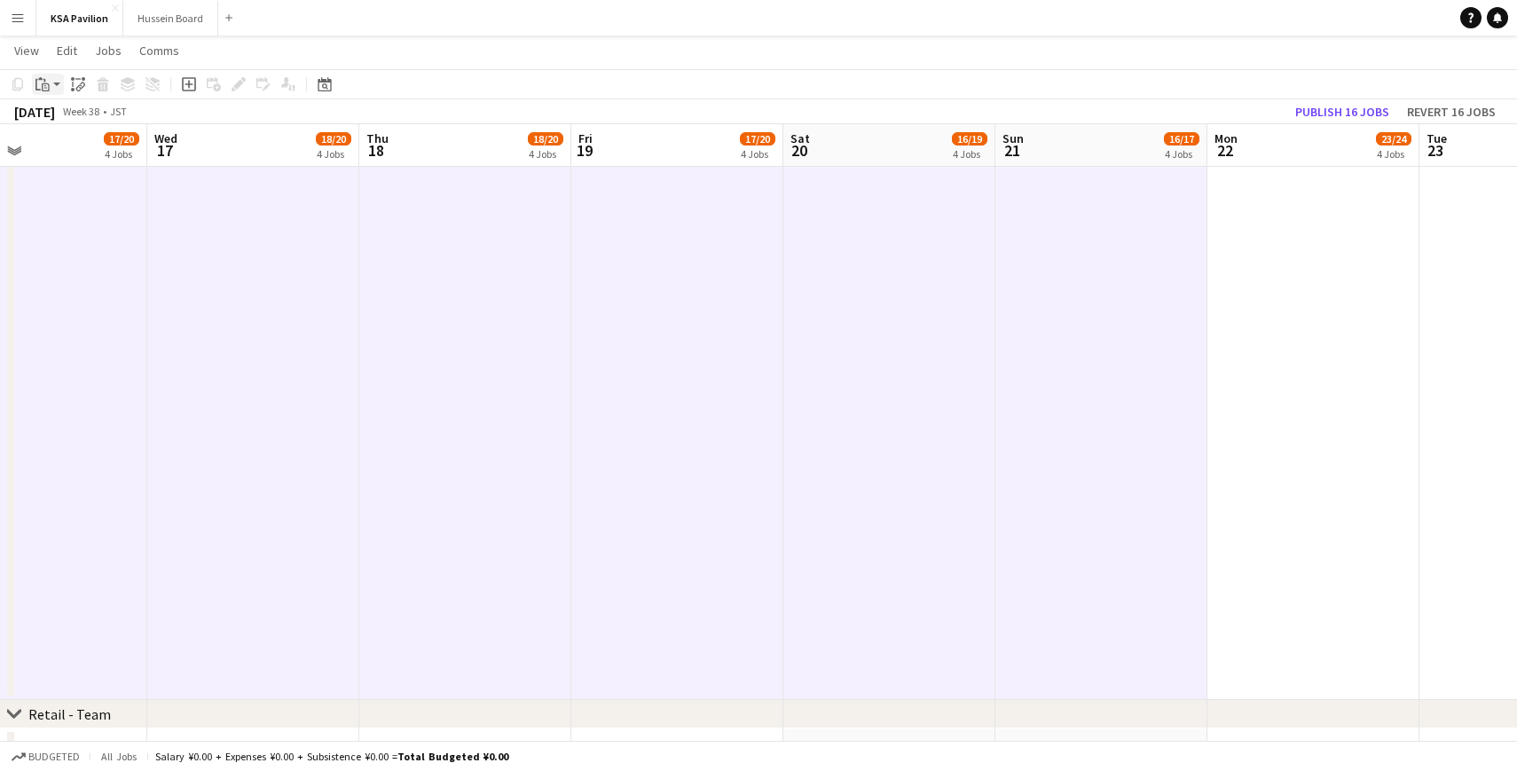
click at [43, 83] on icon at bounding box center [46, 87] width 8 height 8
click at [114, 117] on link "Paste Command V" at bounding box center [117, 118] width 140 height 16
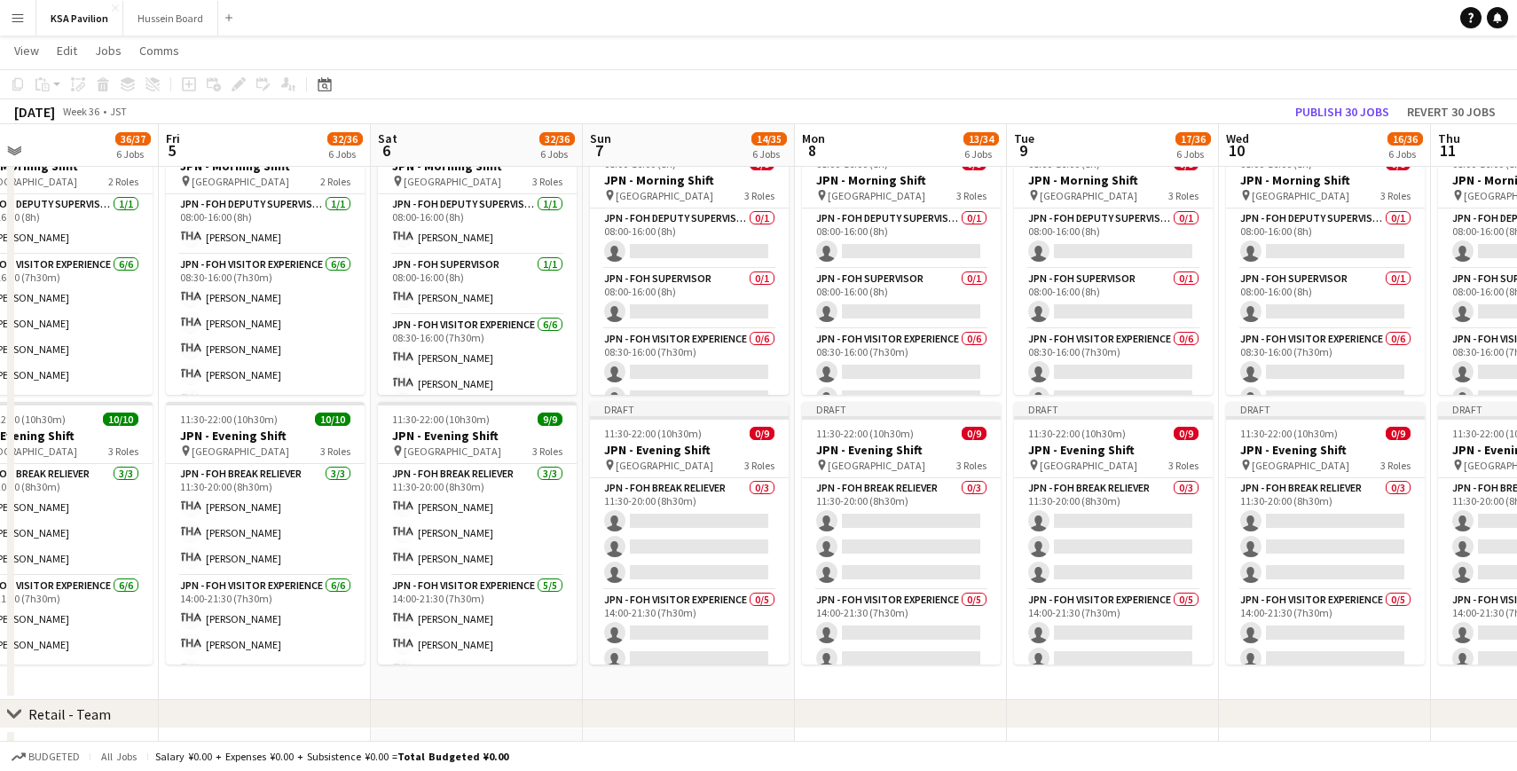
scroll to position [0, 707]
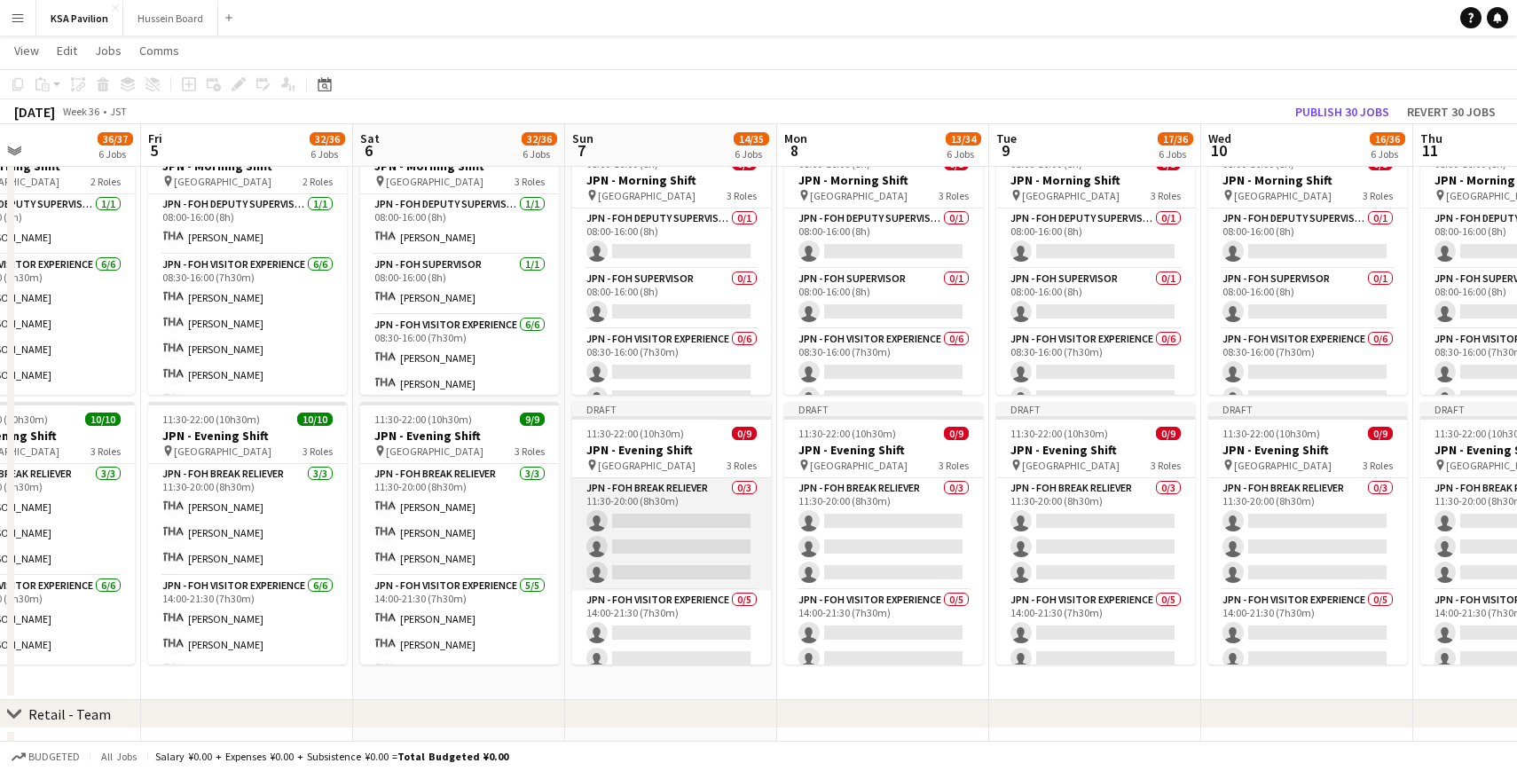
click at [641, 522] on app-card-role "JPN - FOH Break Reliever 0/3 11:30-20:00 (8h30m) single-neutral-actions single-…" at bounding box center [671, 534] width 199 height 112
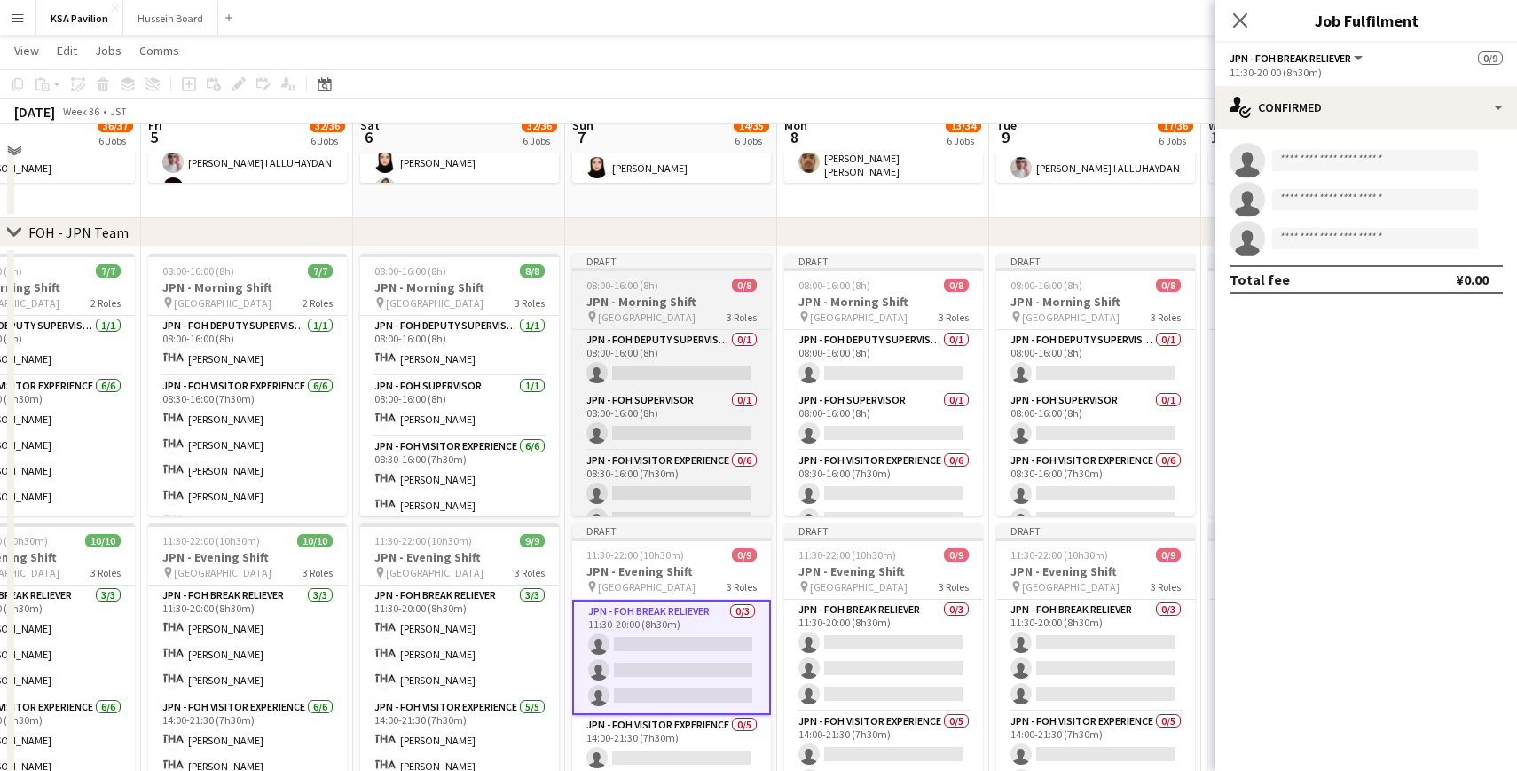
scroll to position [624, 0]
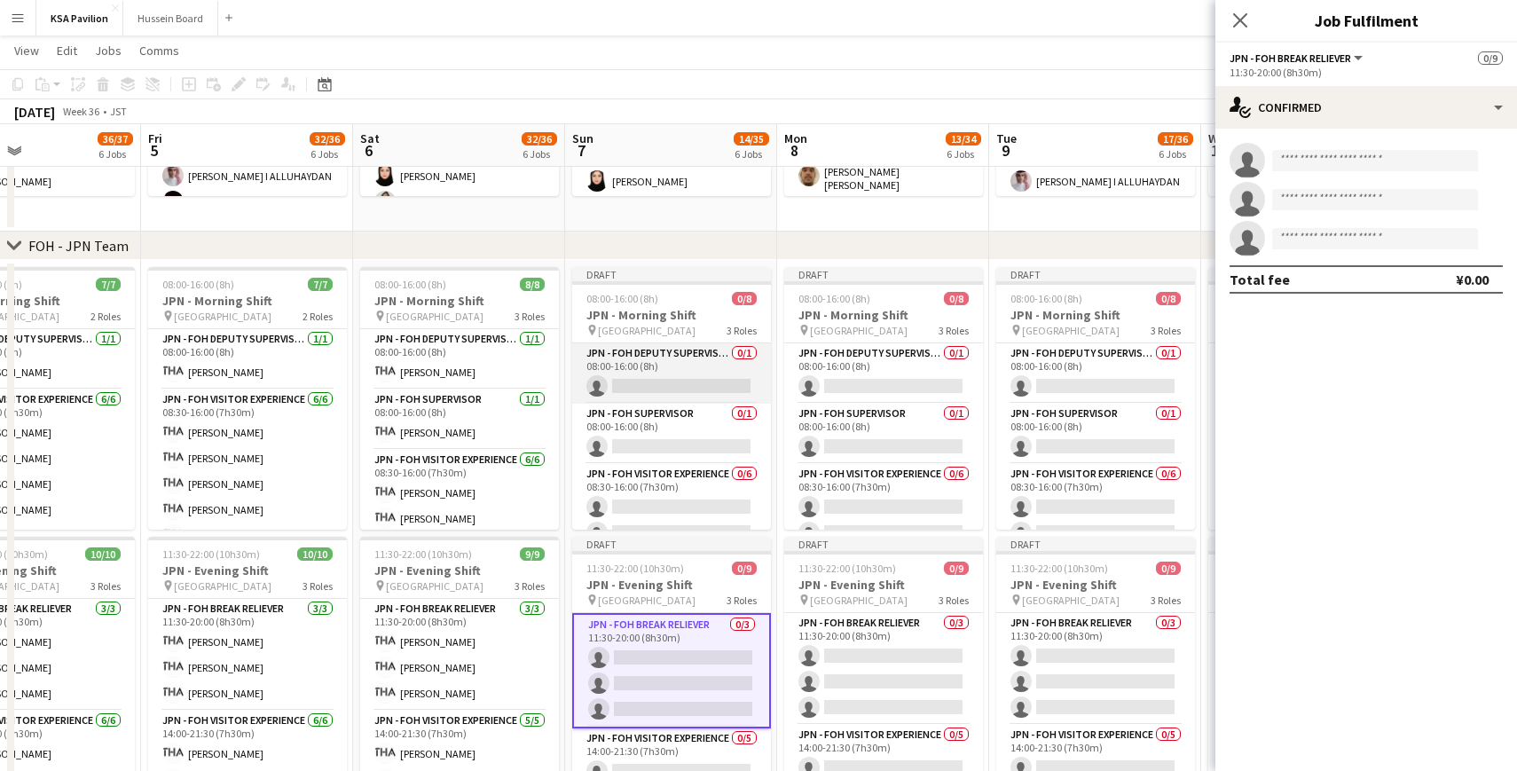
click at [680, 386] on app-card-role "JPN - FOH Deputy Supervisor 0/1 08:00-16:00 (8h) single-neutral-actions" at bounding box center [671, 373] width 199 height 60
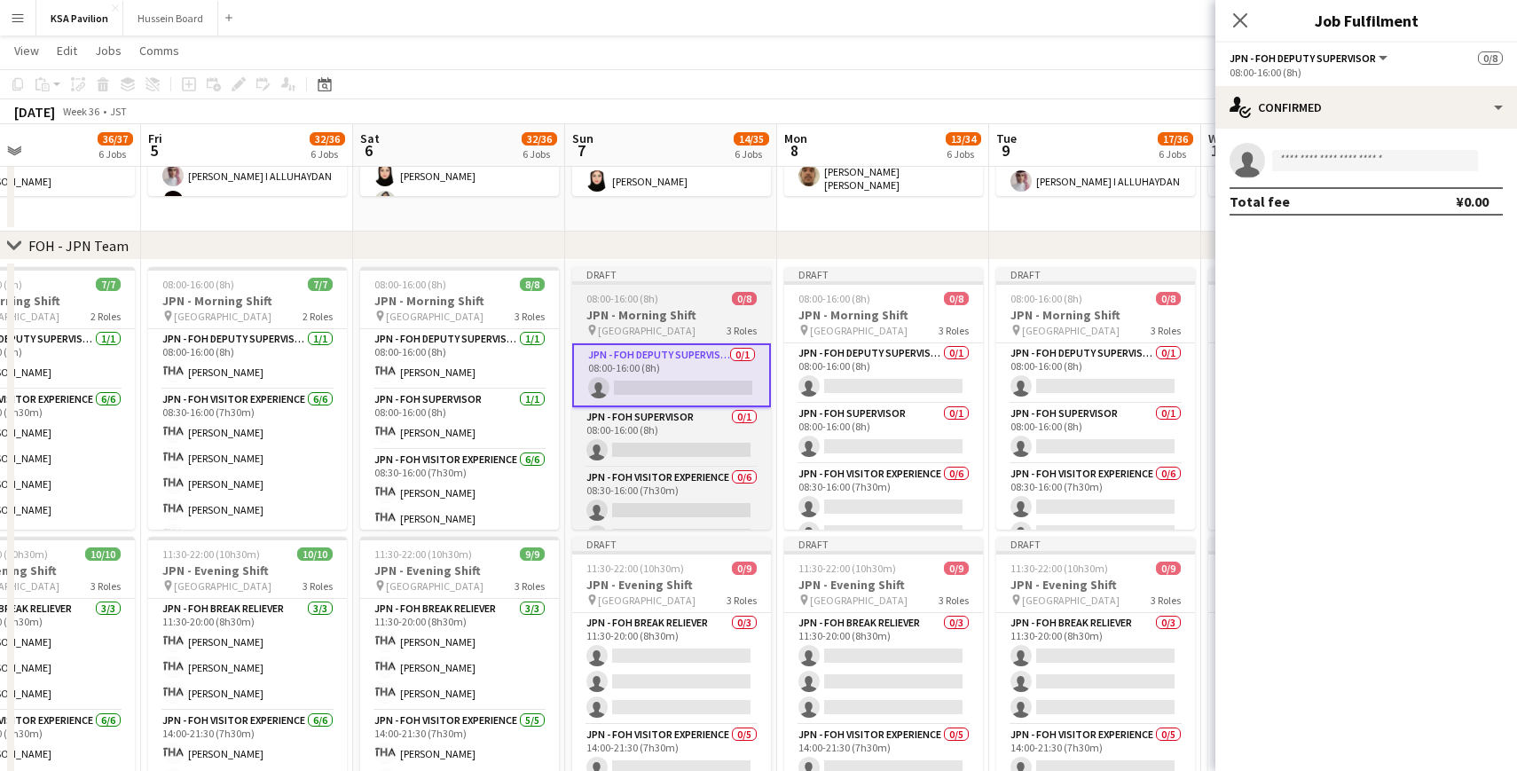
click at [666, 322] on h3 "JPN - Morning Shift" at bounding box center [671, 315] width 199 height 16
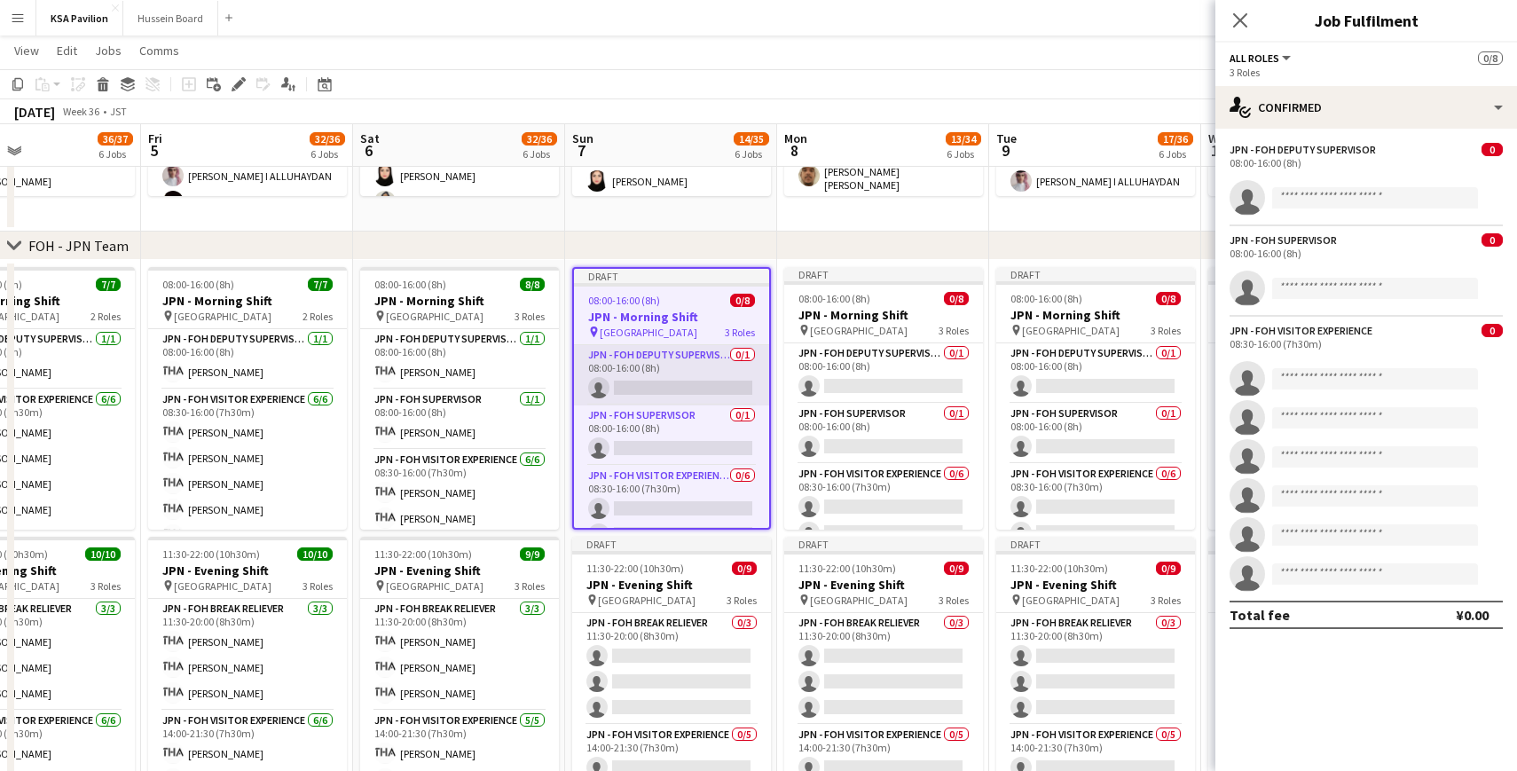
click at [643, 379] on app-card-role "JPN - FOH Deputy Supervisor 0/1 08:00-16:00 (8h) single-neutral-actions" at bounding box center [671, 375] width 195 height 60
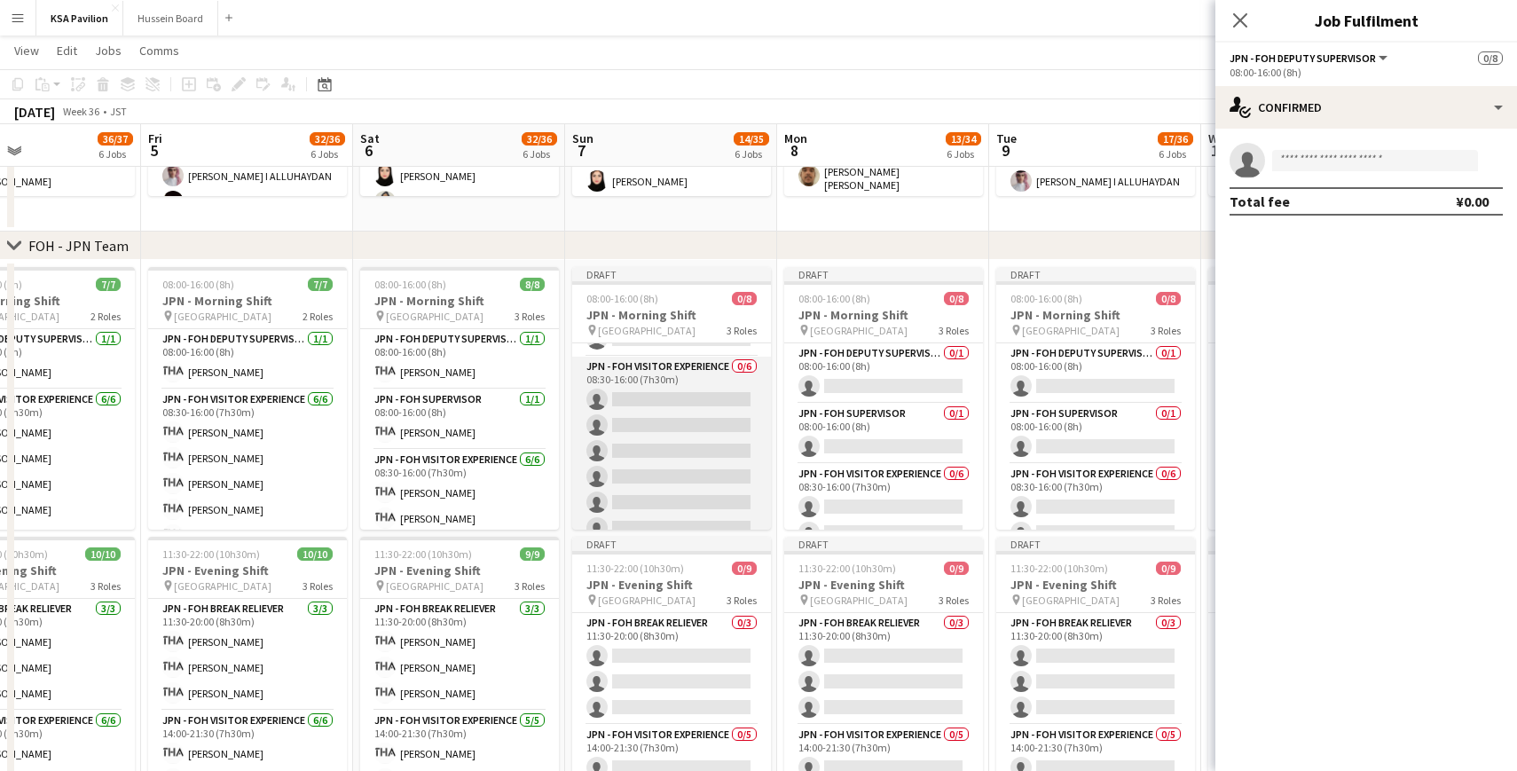
click at [640, 401] on app-card-role "JPN - FOH Visitor Experience 0/6 08:30-16:00 (7h30m) single-neutral-actions sin…" at bounding box center [671, 451] width 199 height 189
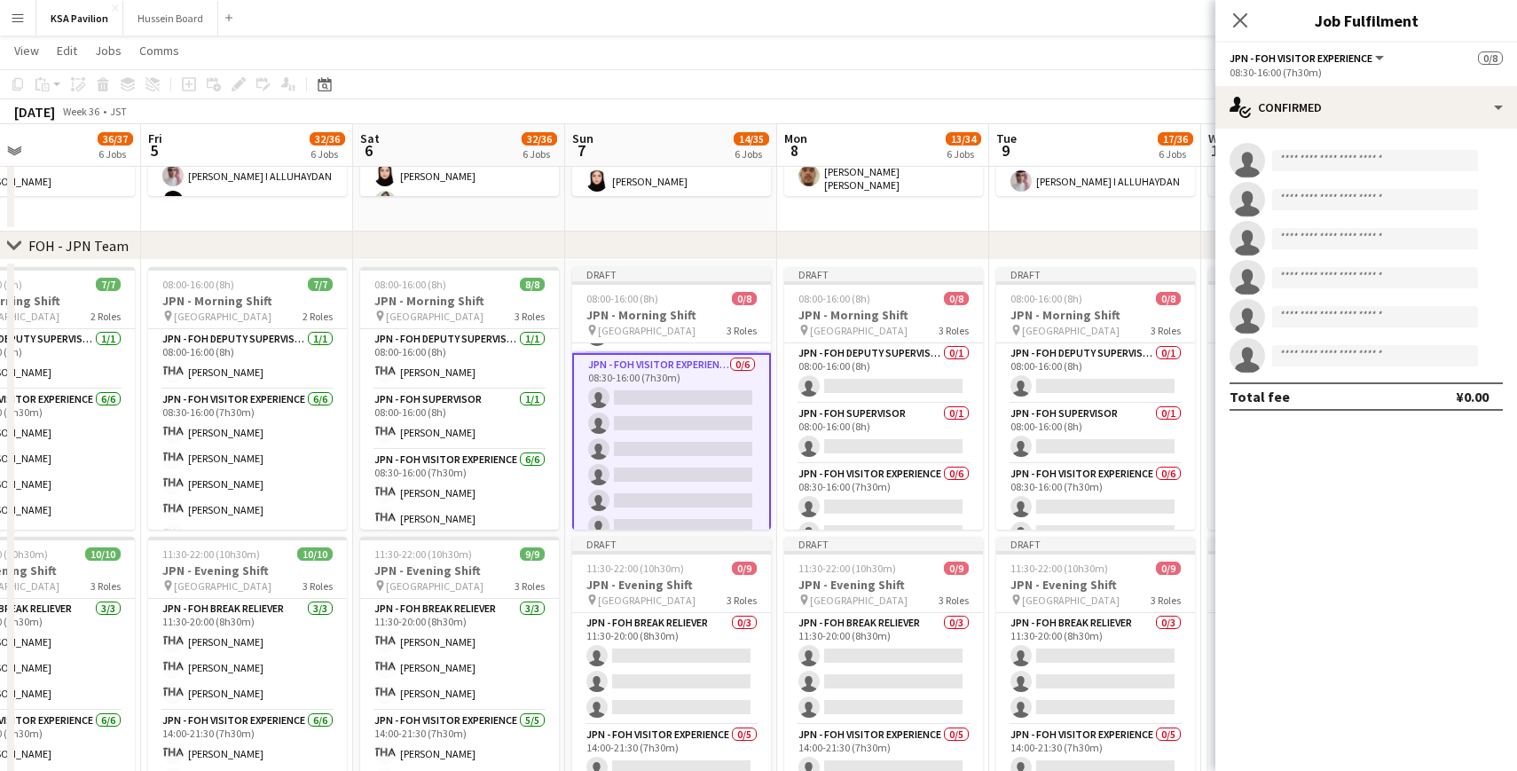
scroll to position [107, 0]
click at [1292, 161] on input at bounding box center [1375, 160] width 206 height 21
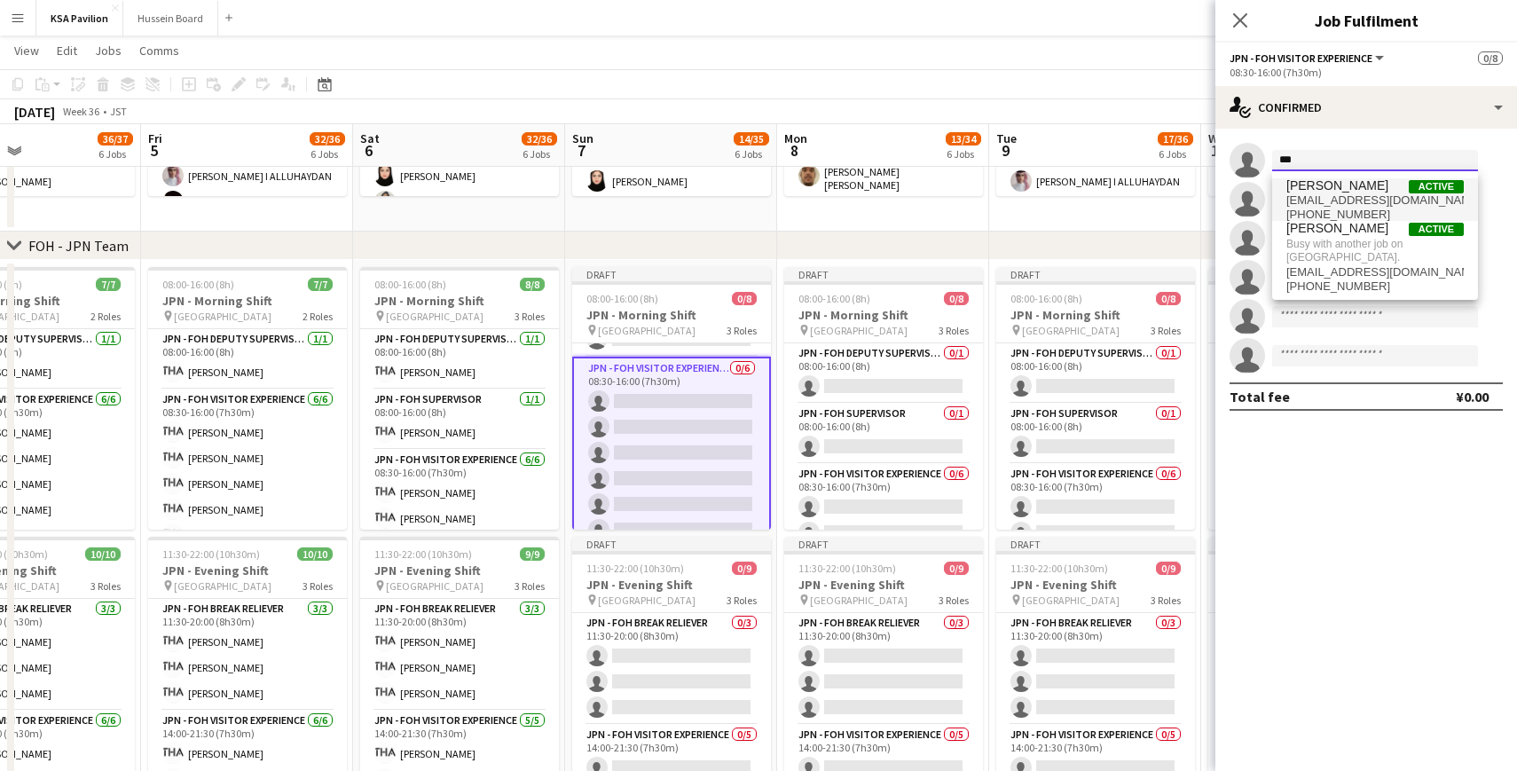
type input "***"
click at [1315, 195] on span "[EMAIL_ADDRESS][DOMAIN_NAME]" at bounding box center [1374, 200] width 177 height 14
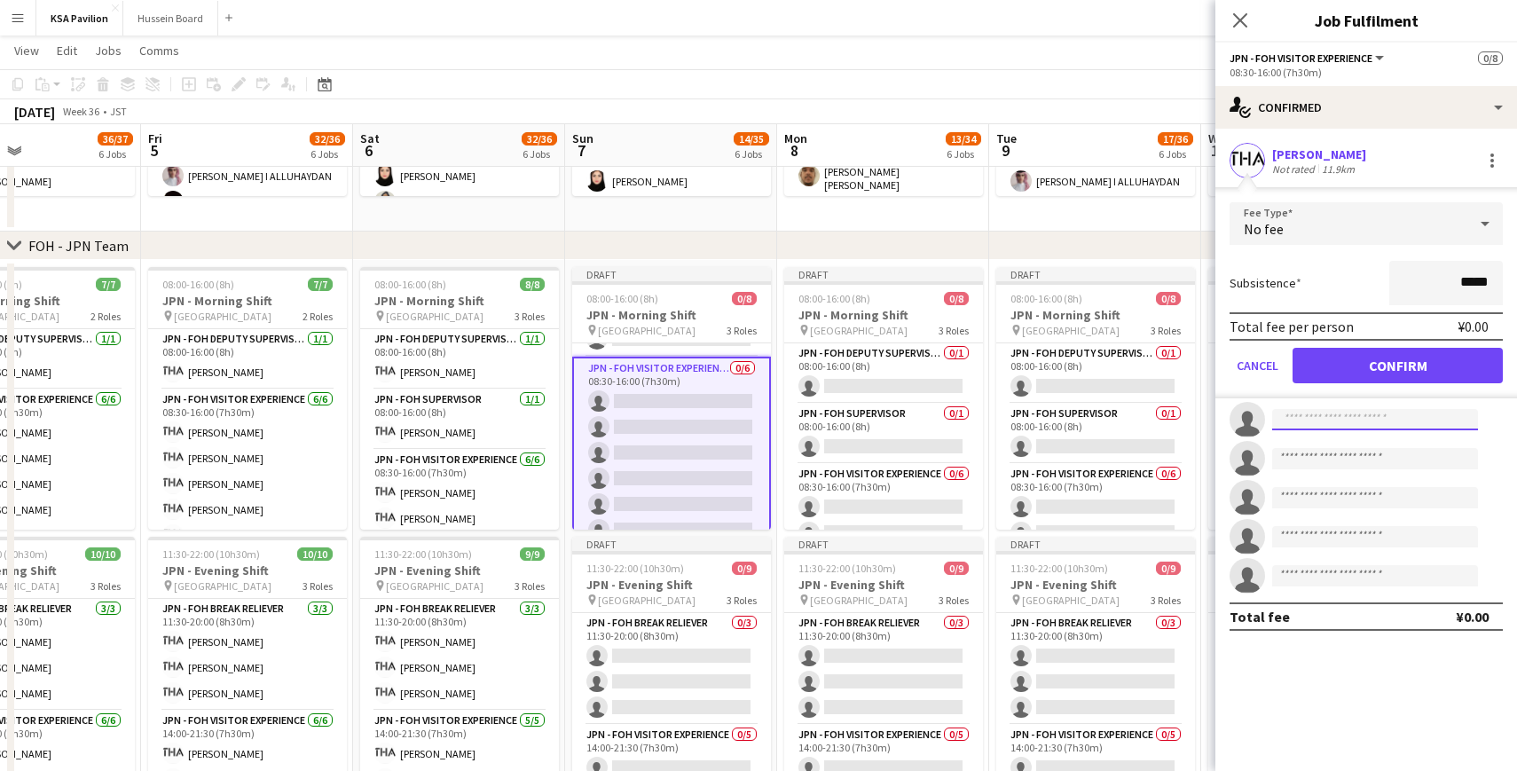
click at [1350, 420] on input at bounding box center [1375, 419] width 206 height 21
click at [1379, 357] on button "Confirm" at bounding box center [1397, 365] width 210 height 35
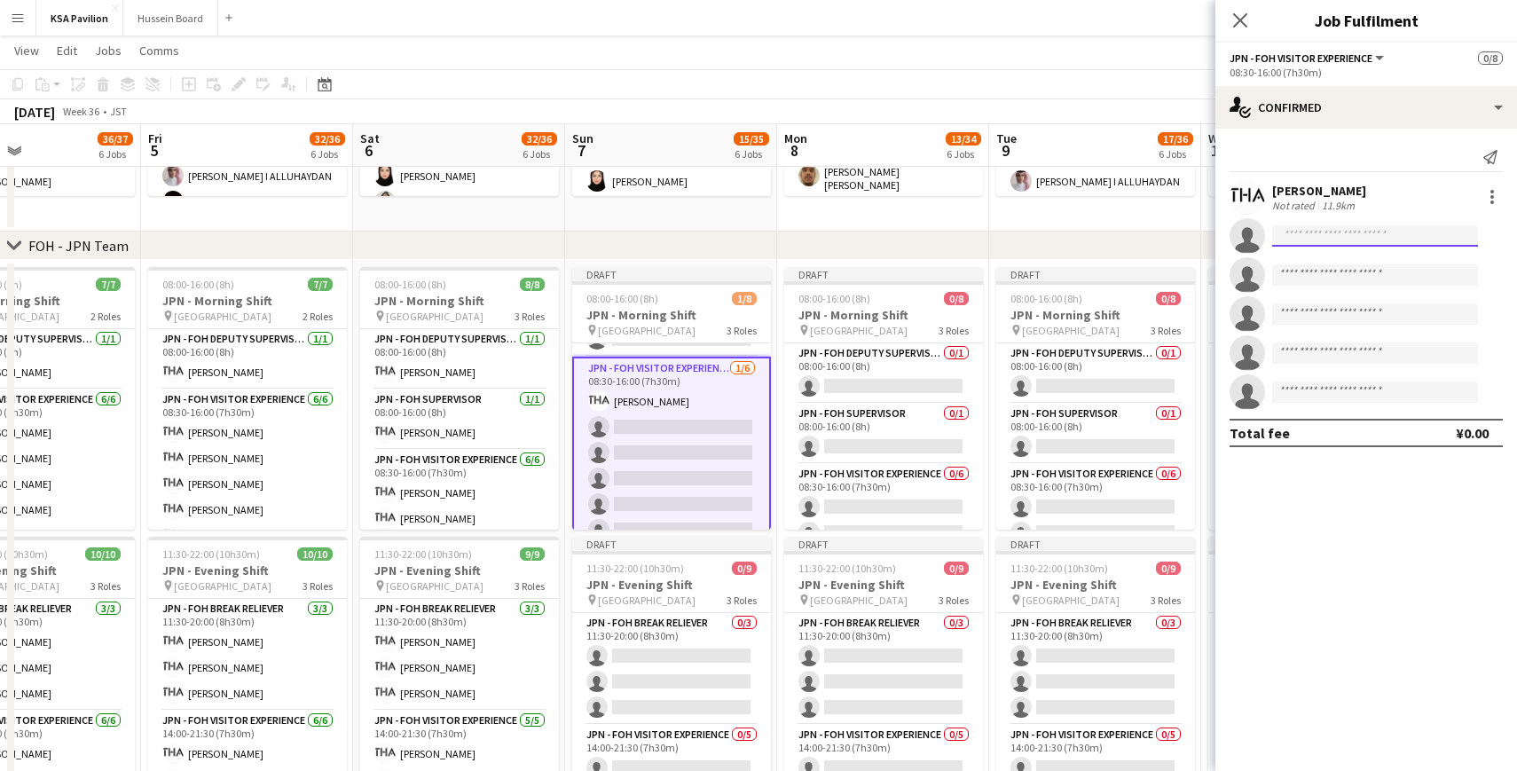
click at [1320, 239] on input at bounding box center [1375, 235] width 206 height 21
type input "*****"
click at [1320, 271] on span "[EMAIL_ADDRESS][DOMAIN_NAME]" at bounding box center [1374, 276] width 177 height 14
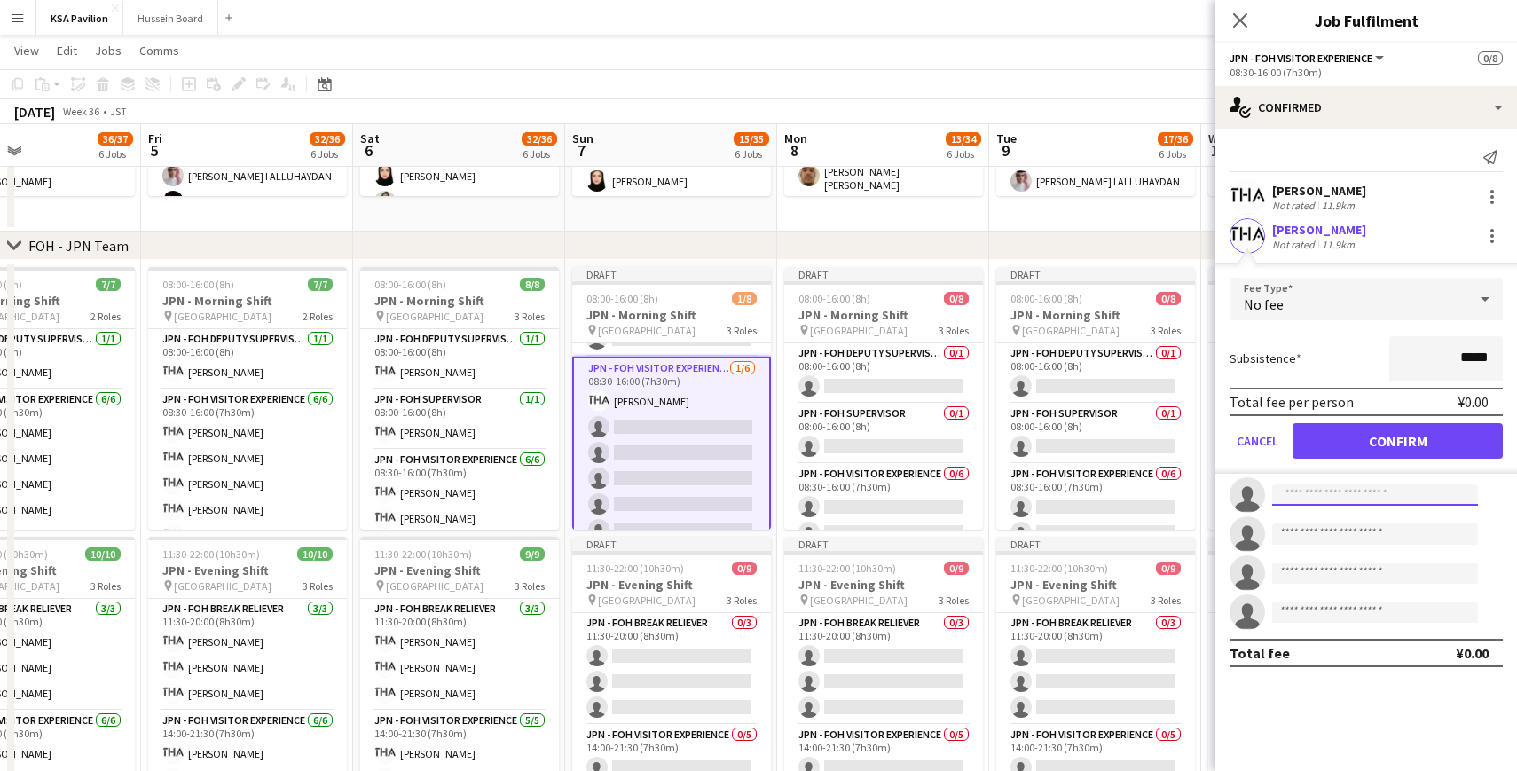
click at [1292, 497] on input at bounding box center [1375, 494] width 206 height 21
type input "****"
click at [1330, 514] on span "[PERSON_NAME]" at bounding box center [1337, 520] width 102 height 15
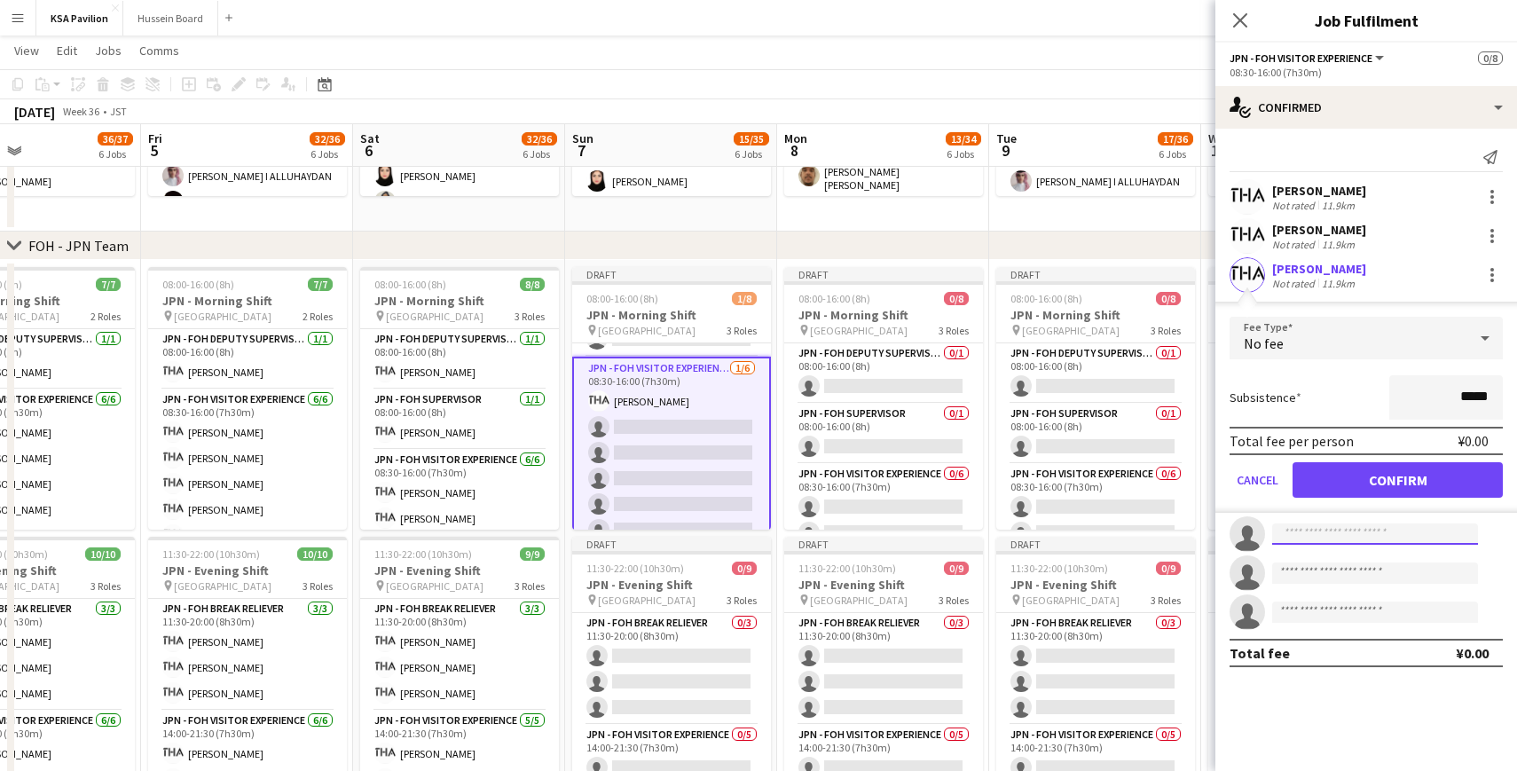
click at [1309, 534] on input at bounding box center [1375, 533] width 206 height 21
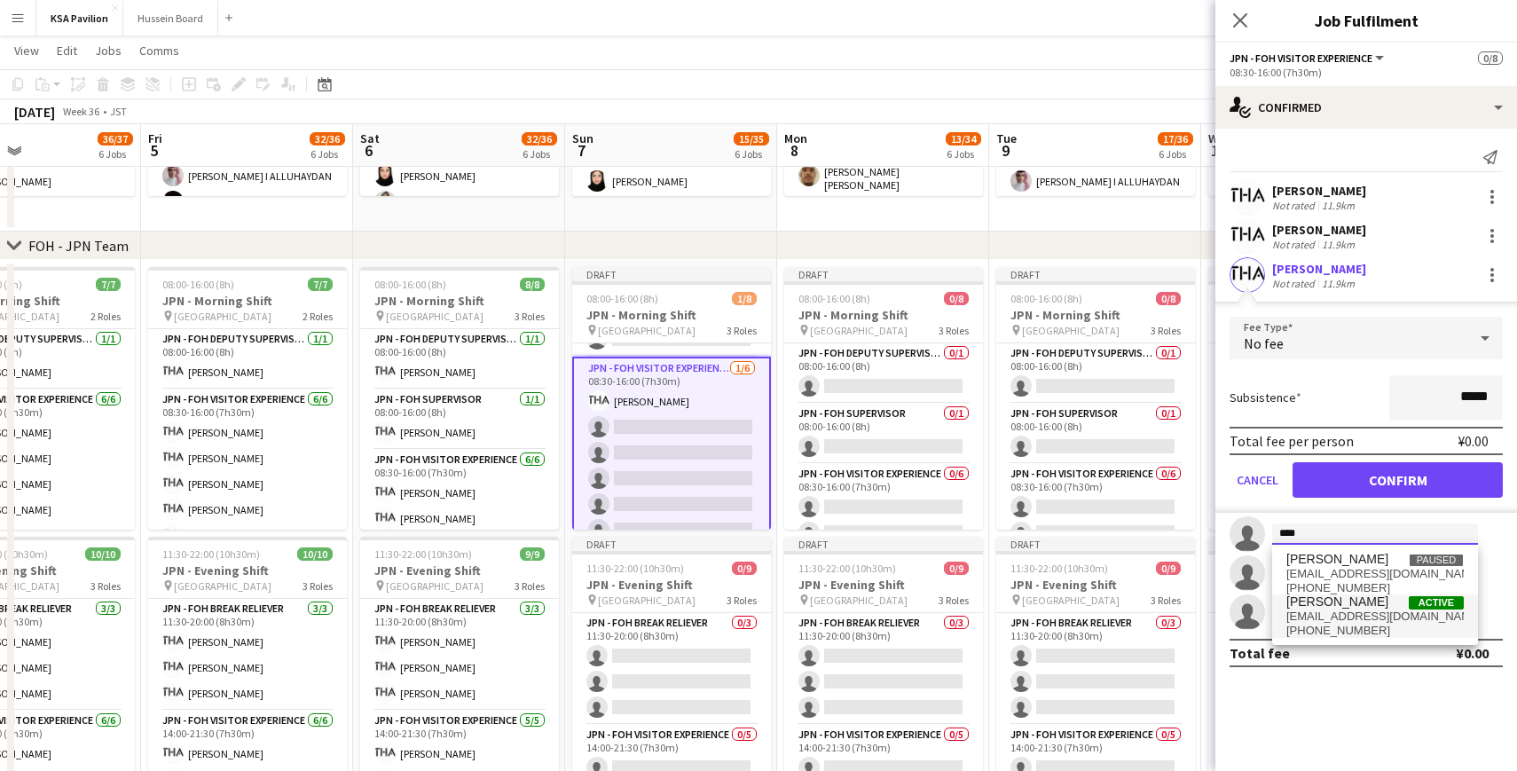
type input "****"
click at [1326, 608] on span "[PERSON_NAME]" at bounding box center [1337, 601] width 102 height 15
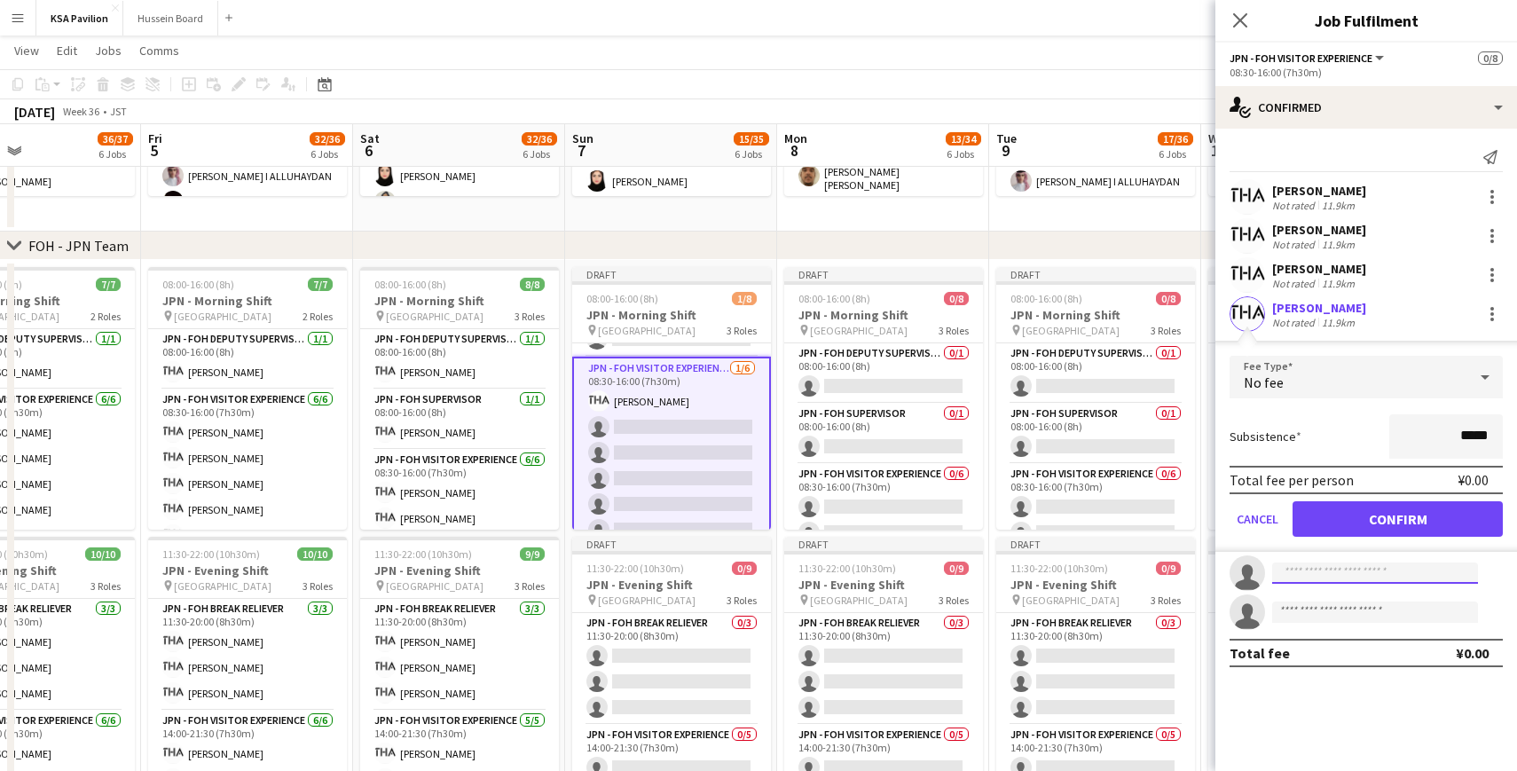
click at [1292, 572] on input at bounding box center [1375, 572] width 206 height 21
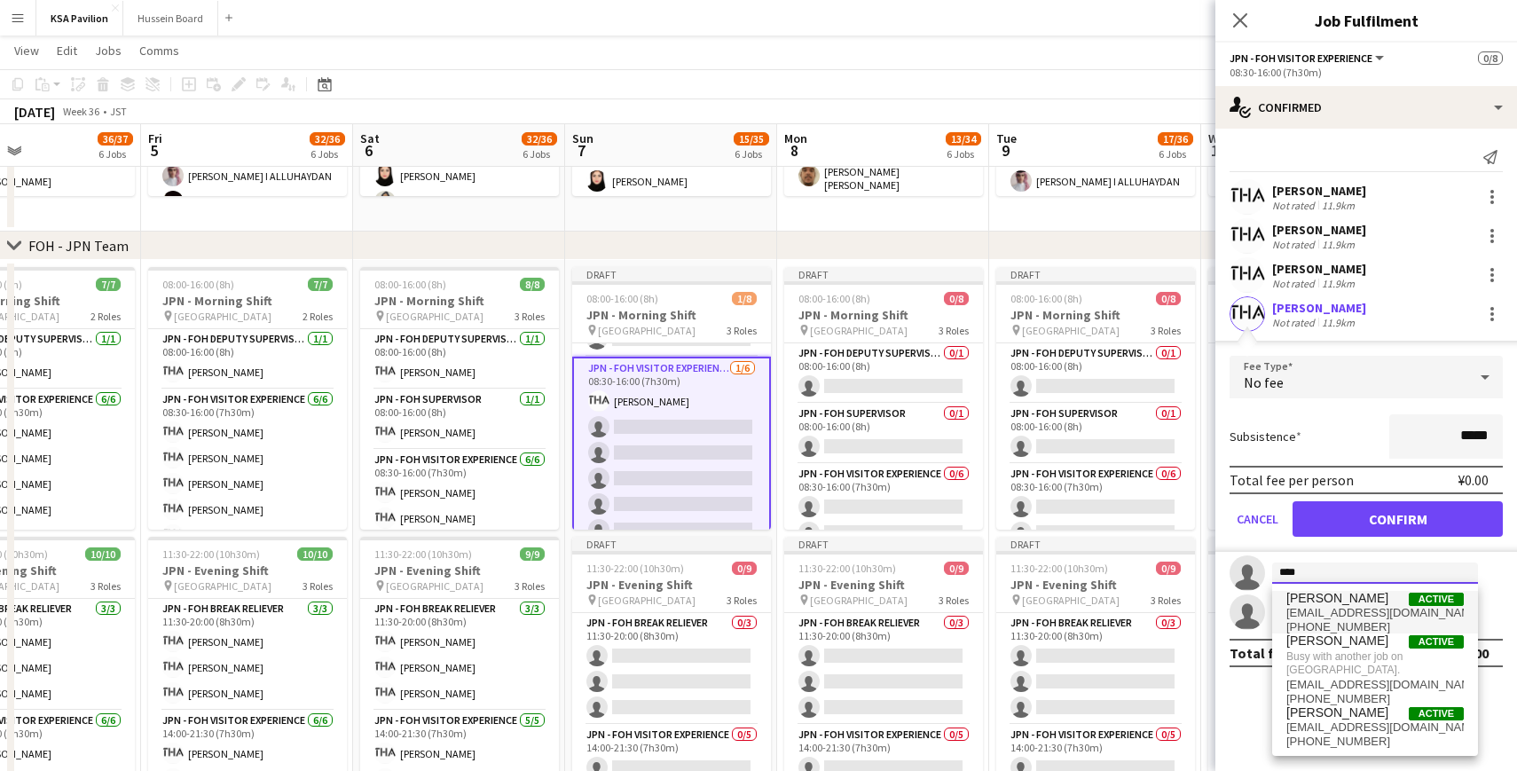
type input "****"
click at [1331, 597] on span "[PERSON_NAME]" at bounding box center [1337, 598] width 102 height 15
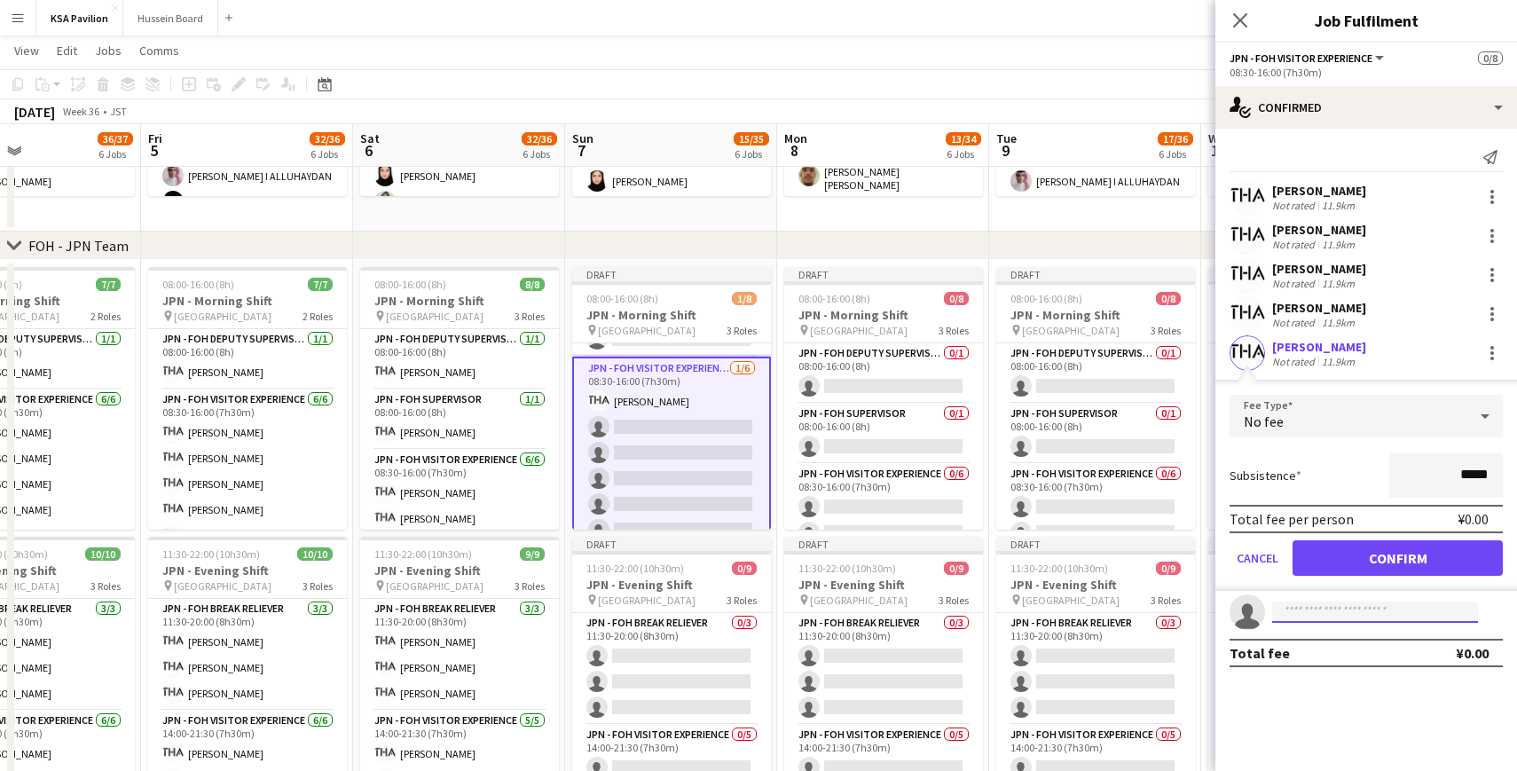
click at [1296, 610] on input at bounding box center [1375, 611] width 206 height 21
click at [1368, 556] on button "Confirm" at bounding box center [1397, 557] width 210 height 35
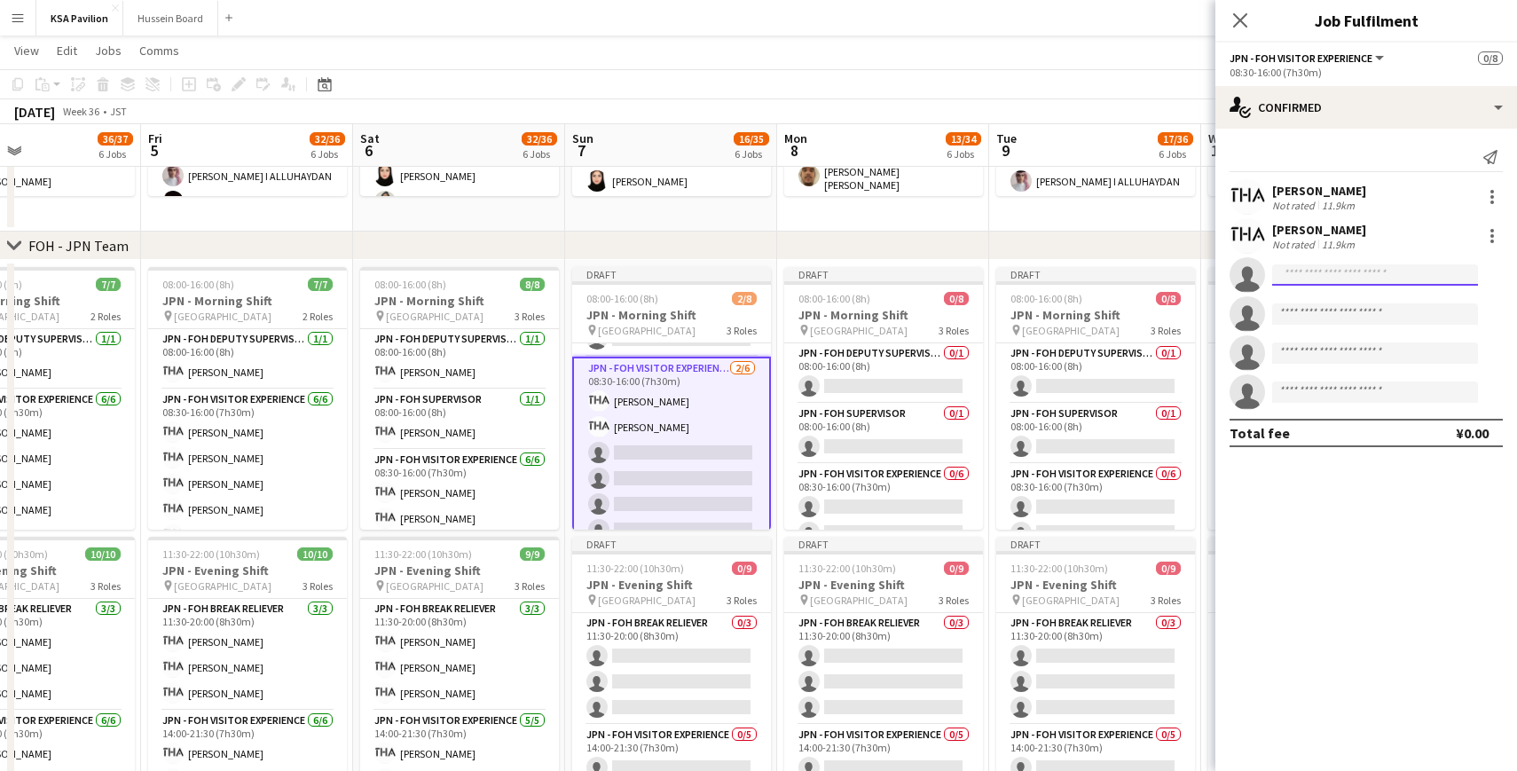
click at [1325, 281] on input at bounding box center [1375, 274] width 206 height 21
type input "***"
click at [1338, 303] on span "[PERSON_NAME]" at bounding box center [1337, 300] width 102 height 15
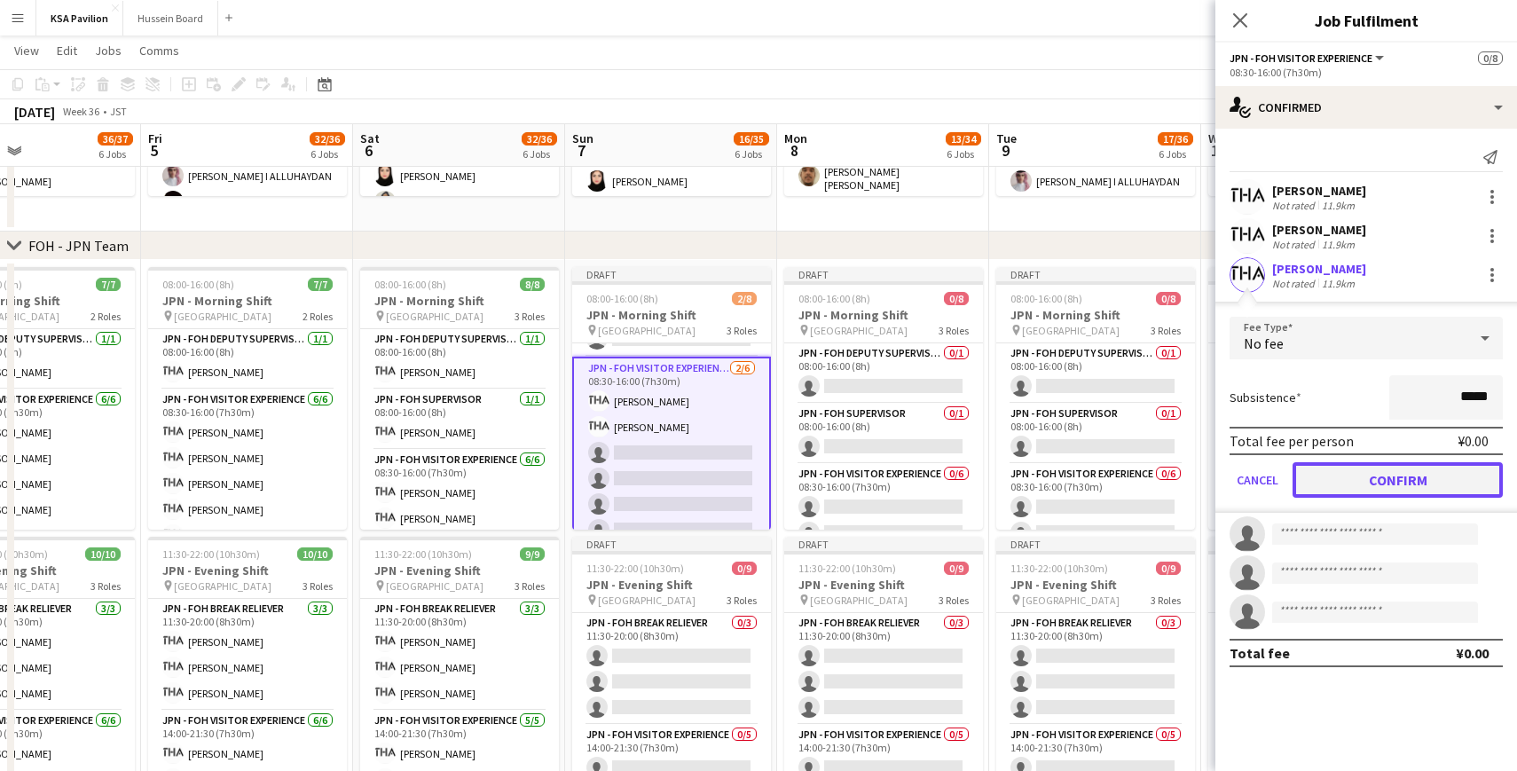
click at [1393, 478] on button "Confirm" at bounding box center [1397, 479] width 210 height 35
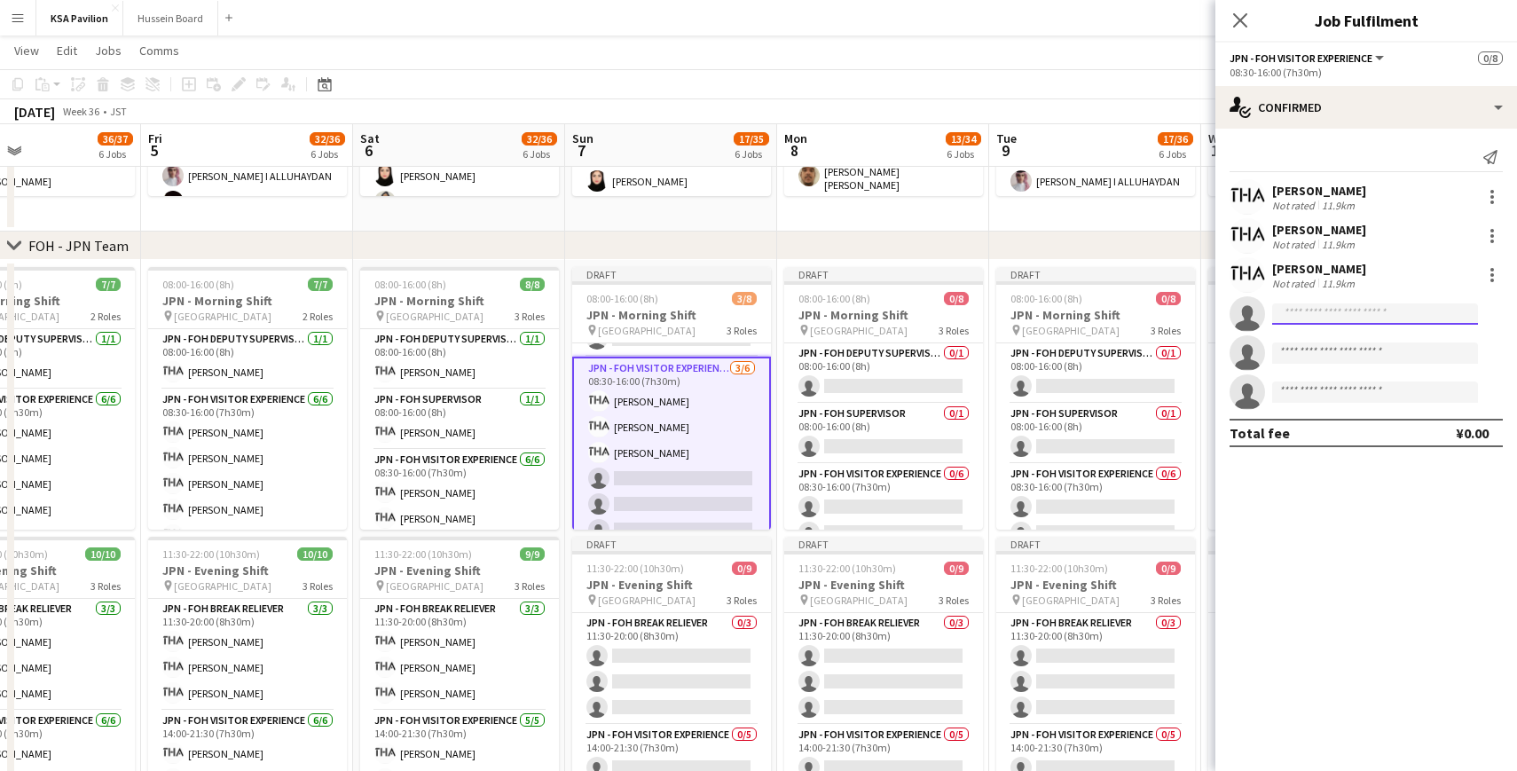
click at [1308, 312] on input at bounding box center [1375, 313] width 206 height 21
type input "******"
click at [1329, 351] on span "[EMAIL_ADDRESS][DOMAIN_NAME]" at bounding box center [1374, 354] width 177 height 14
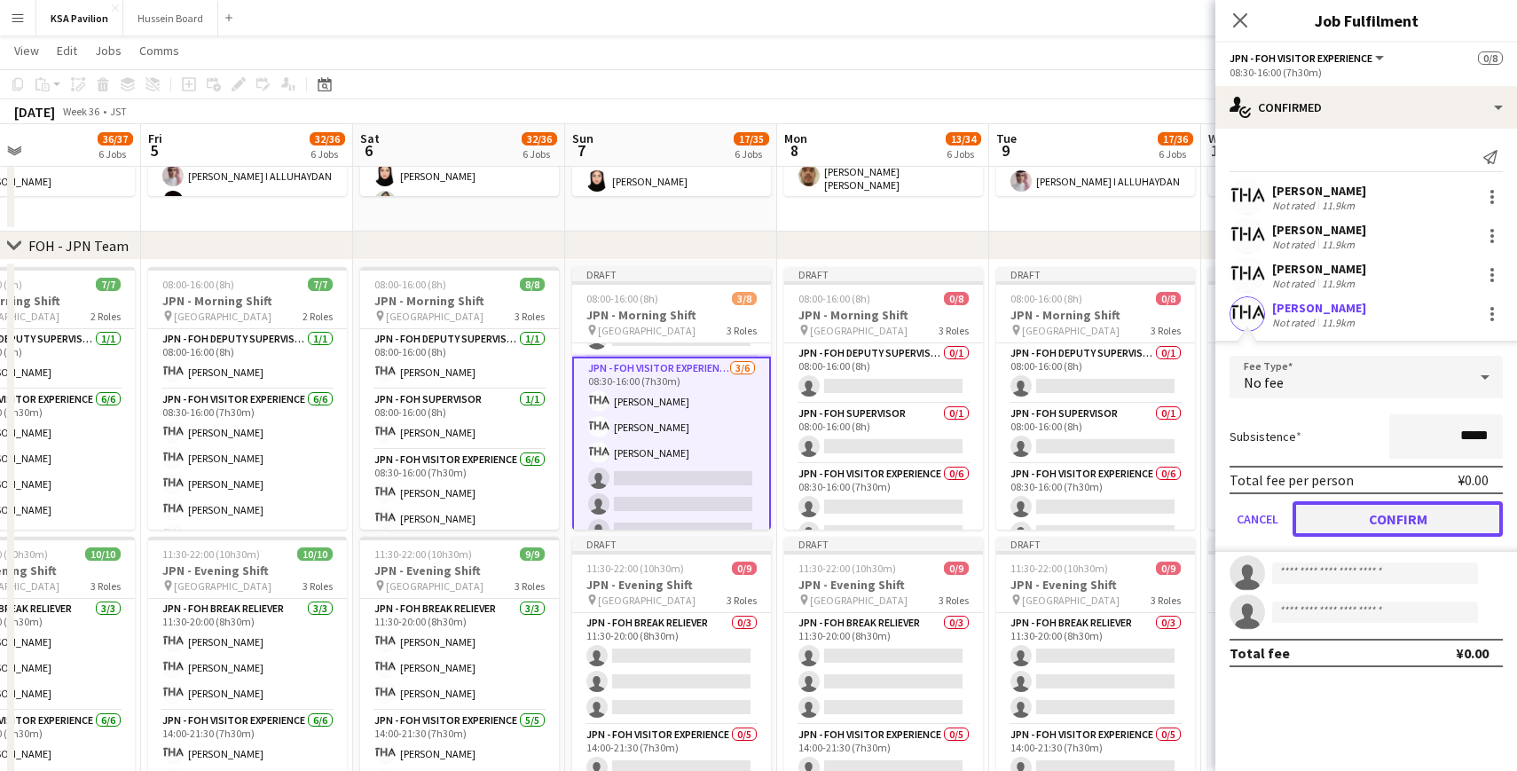
click at [1360, 511] on button "Confirm" at bounding box center [1397, 518] width 210 height 35
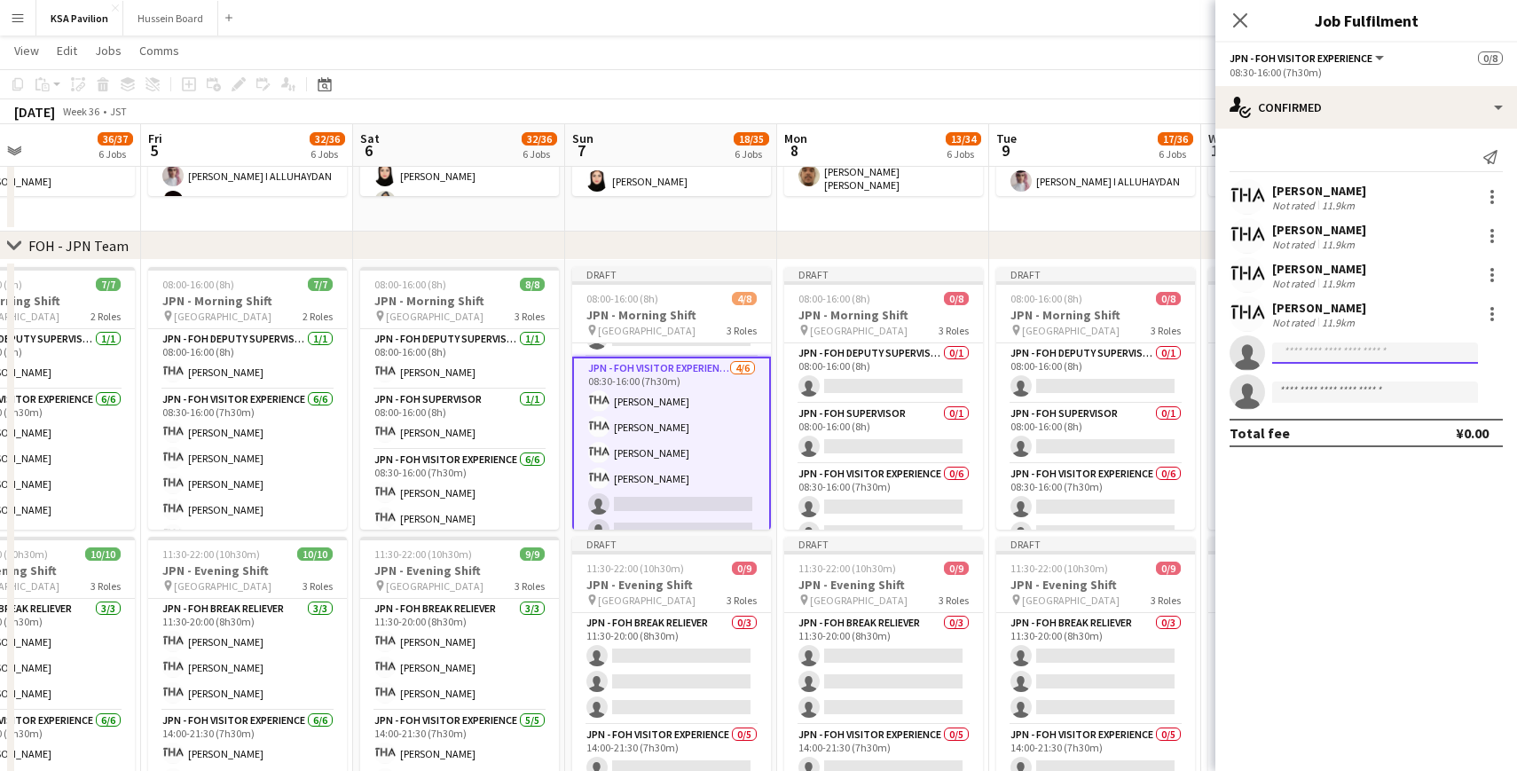
click at [1322, 352] on input at bounding box center [1375, 352] width 206 height 21
type input "*"
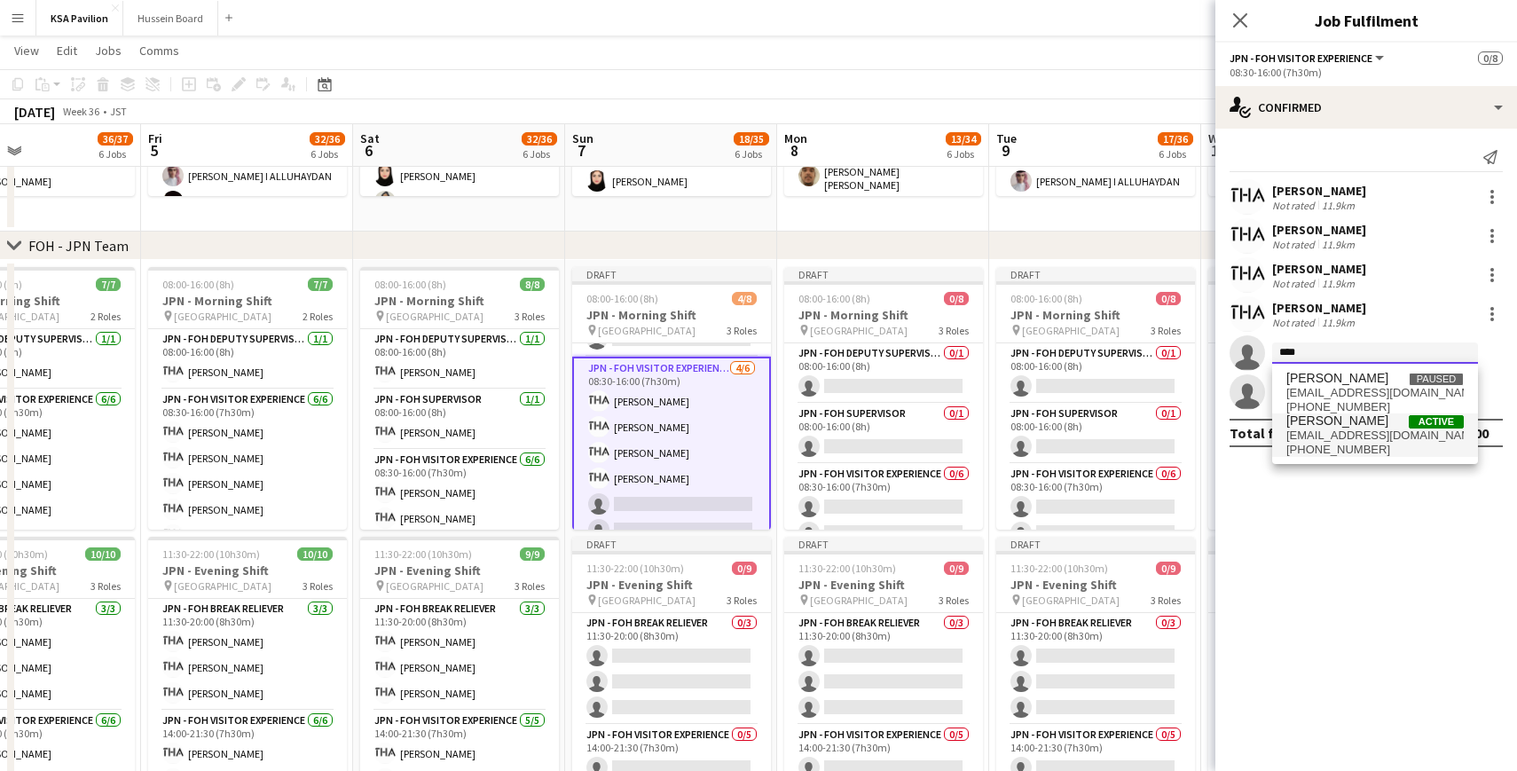
type input "****"
click at [1320, 428] on span "[EMAIL_ADDRESS][DOMAIN_NAME]" at bounding box center [1374, 435] width 177 height 14
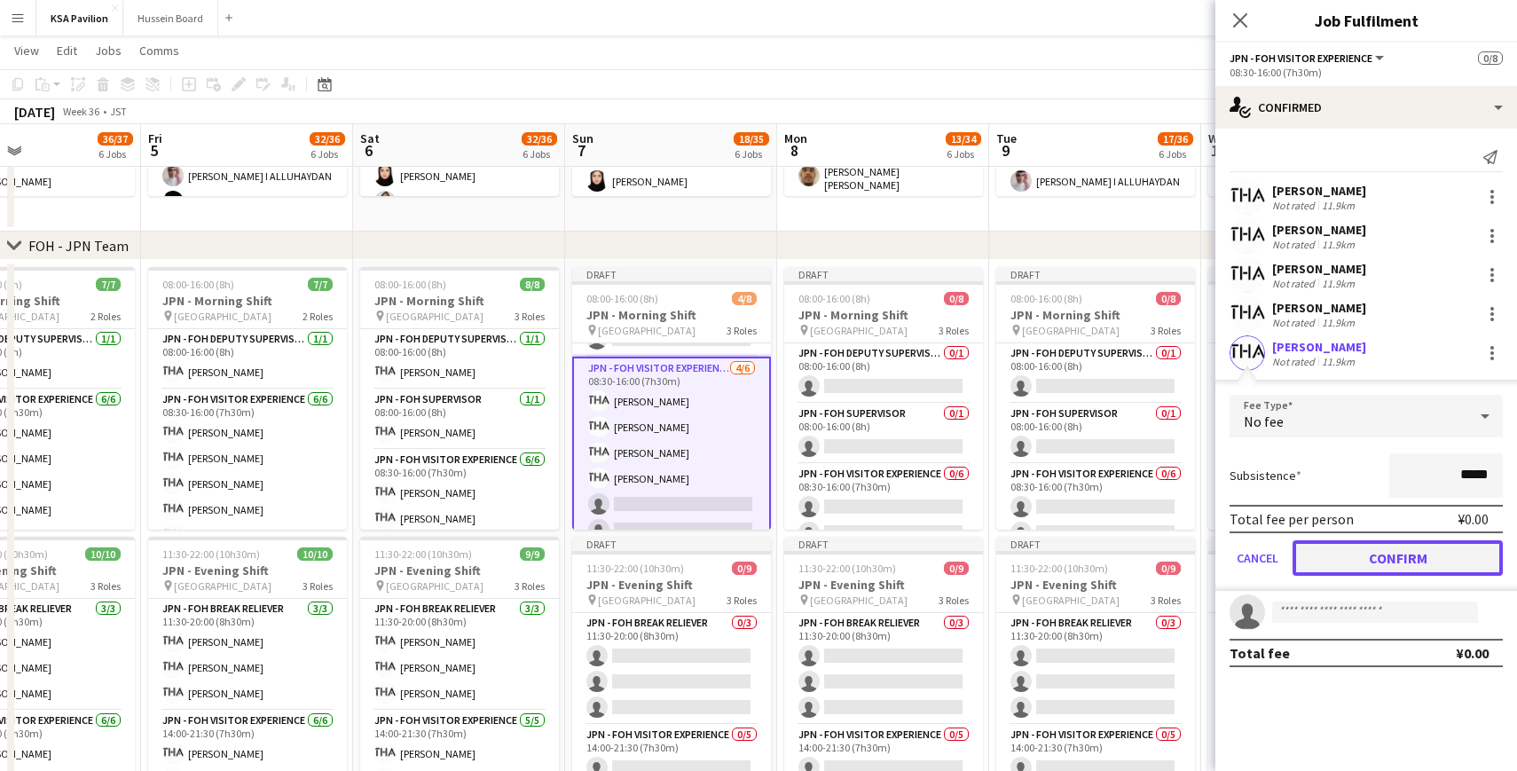
click at [1373, 546] on button "Confirm" at bounding box center [1397, 557] width 210 height 35
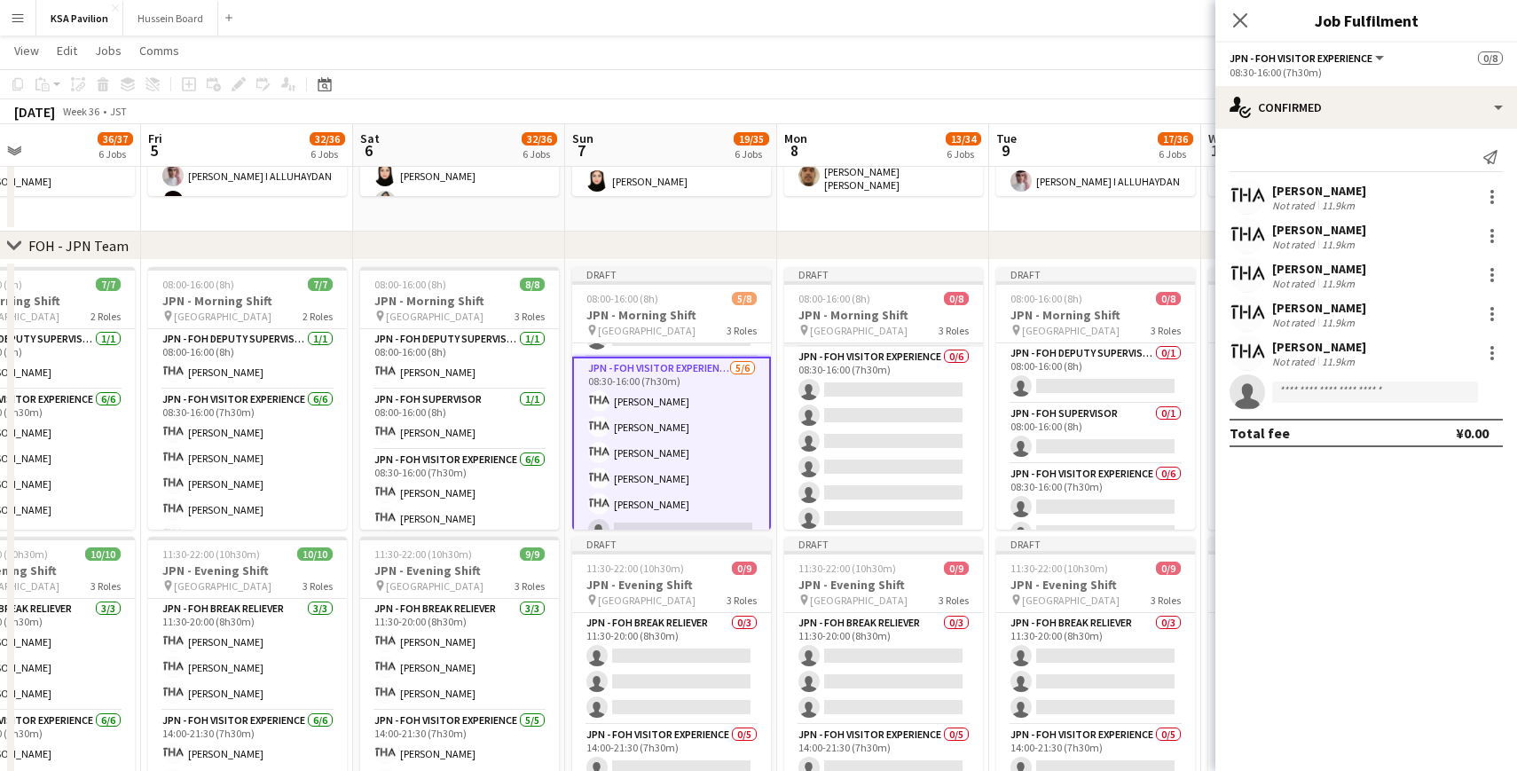
scroll to position [118, 0]
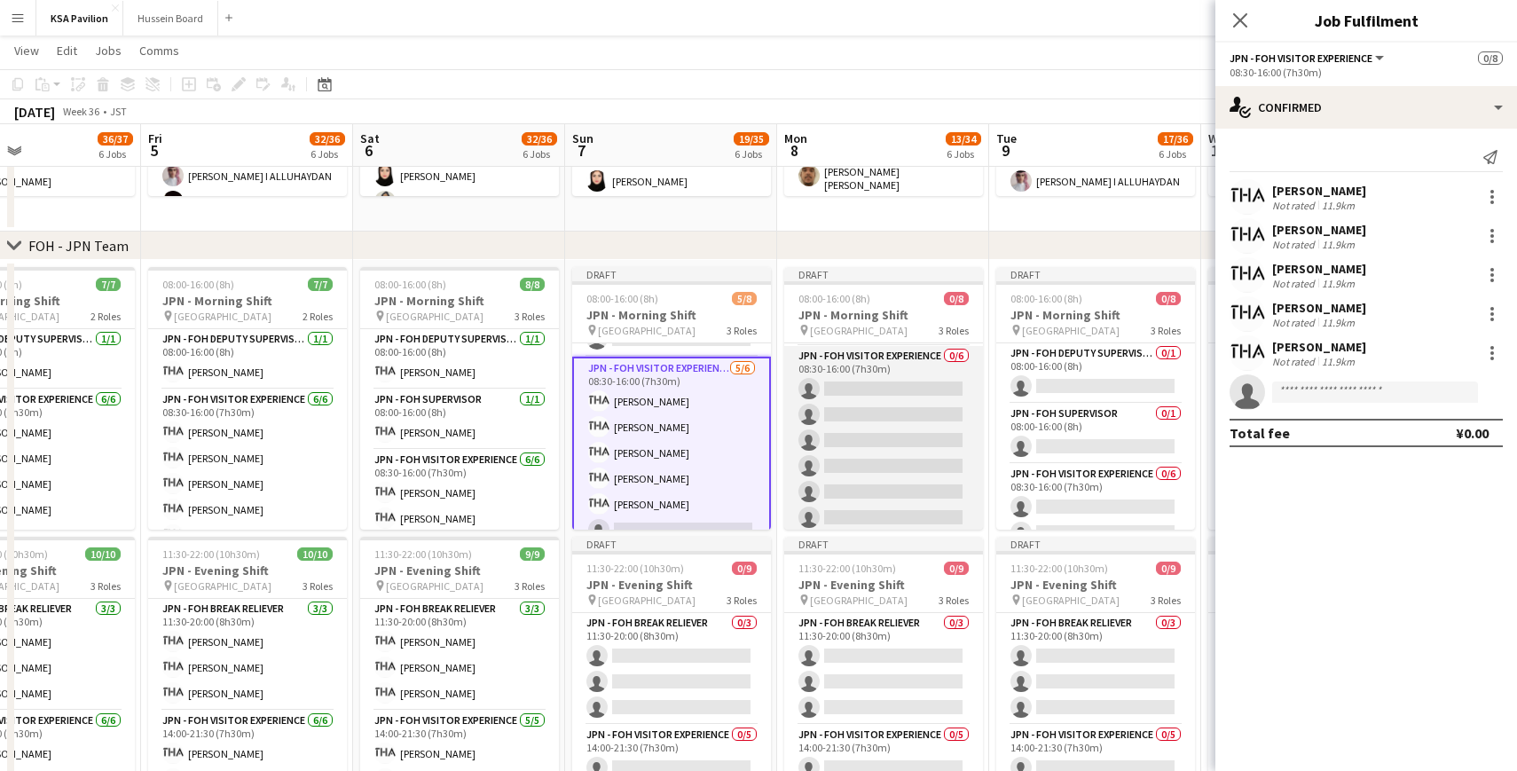
click at [860, 391] on app-card-role "JPN - FOH Visitor Experience 0/6 08:30-16:00 (7h30m) single-neutral-actions sin…" at bounding box center [883, 440] width 199 height 189
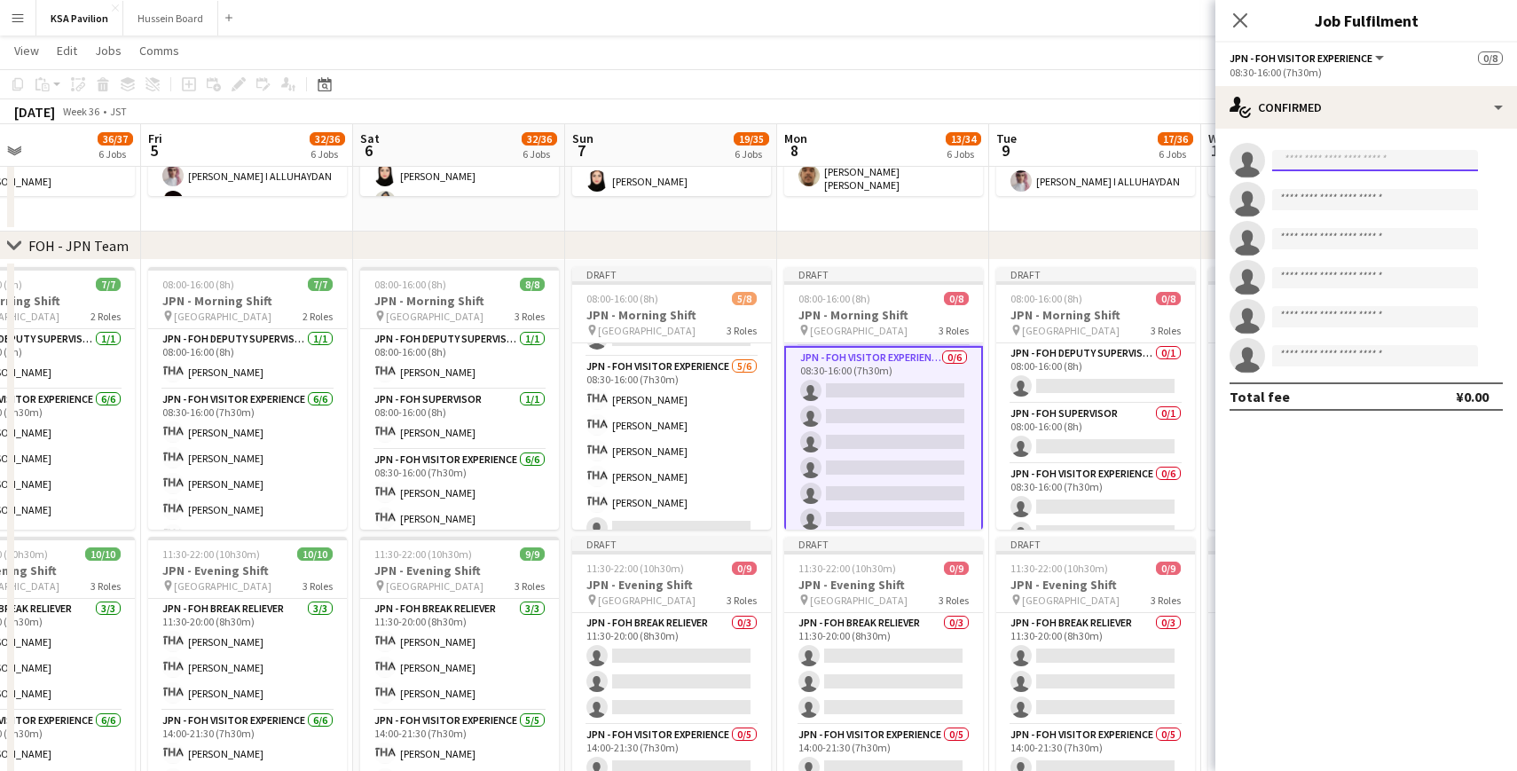
click at [1308, 168] on input at bounding box center [1375, 160] width 206 height 21
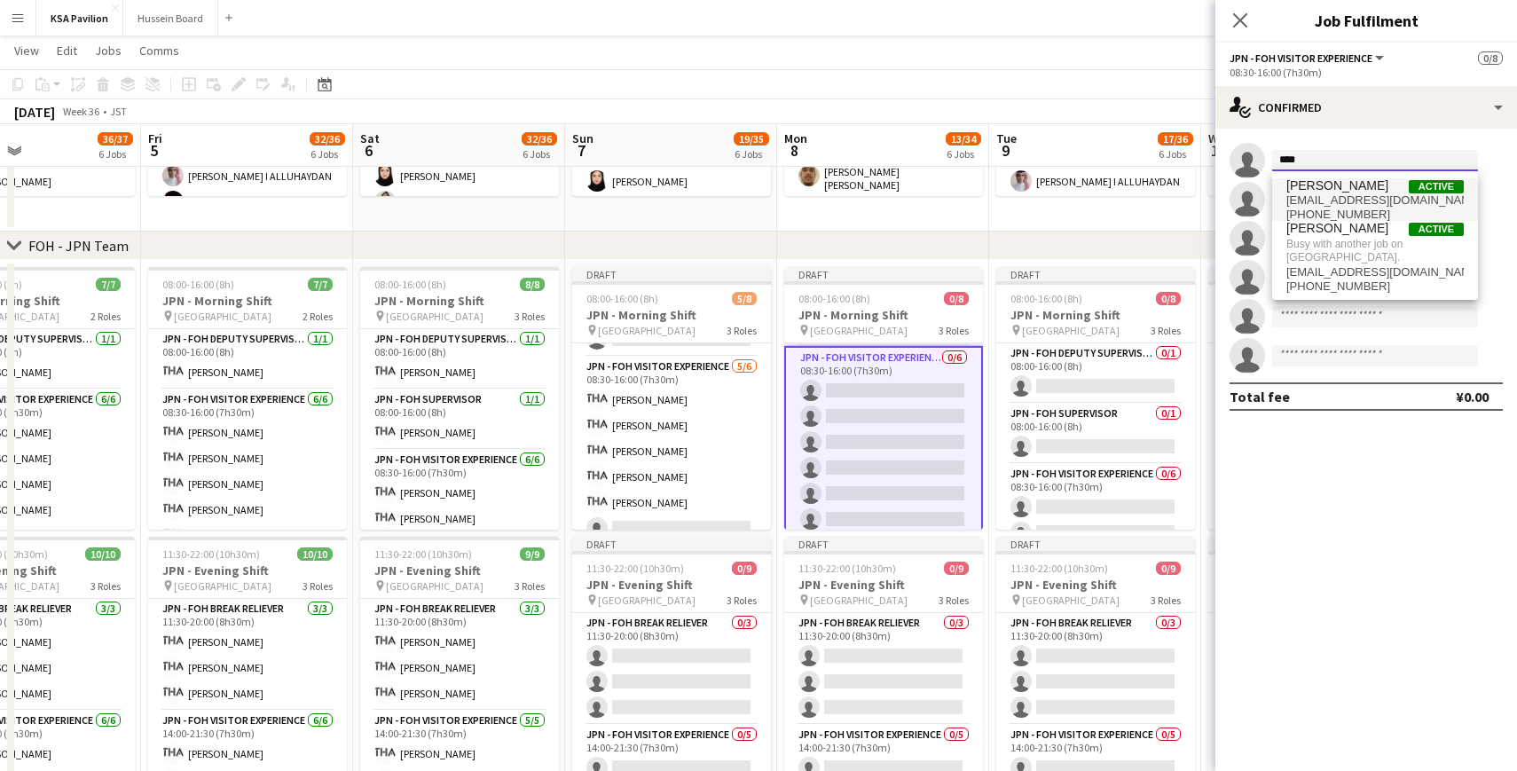
type input "****"
click at [1312, 198] on span "[EMAIL_ADDRESS][DOMAIN_NAME]" at bounding box center [1374, 200] width 177 height 14
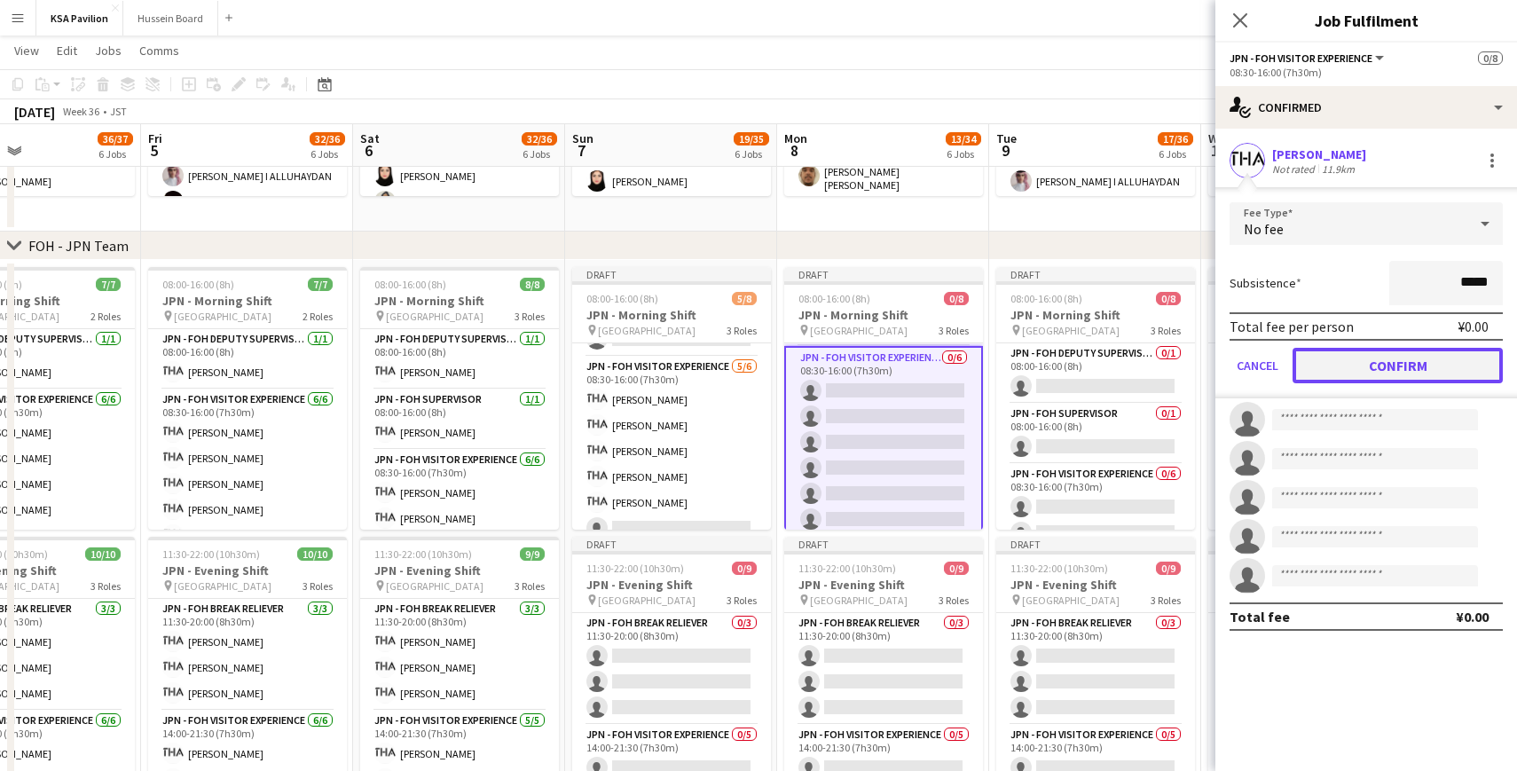
click at [1330, 369] on button "Confirm" at bounding box center [1397, 365] width 210 height 35
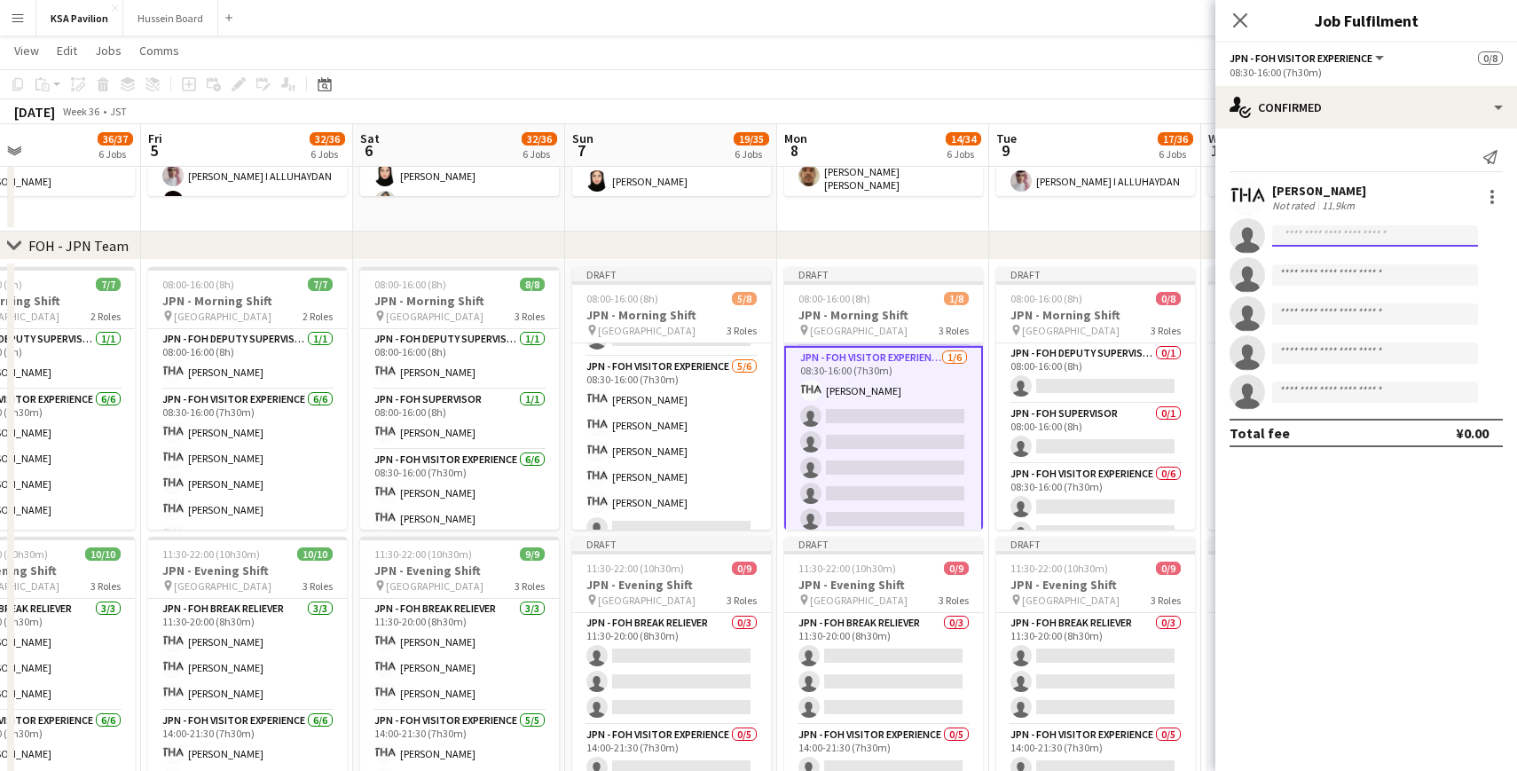
click at [1311, 231] on input at bounding box center [1375, 235] width 206 height 21
type input "*****"
click at [1327, 271] on span "[EMAIL_ADDRESS][DOMAIN_NAME]" at bounding box center [1374, 276] width 177 height 14
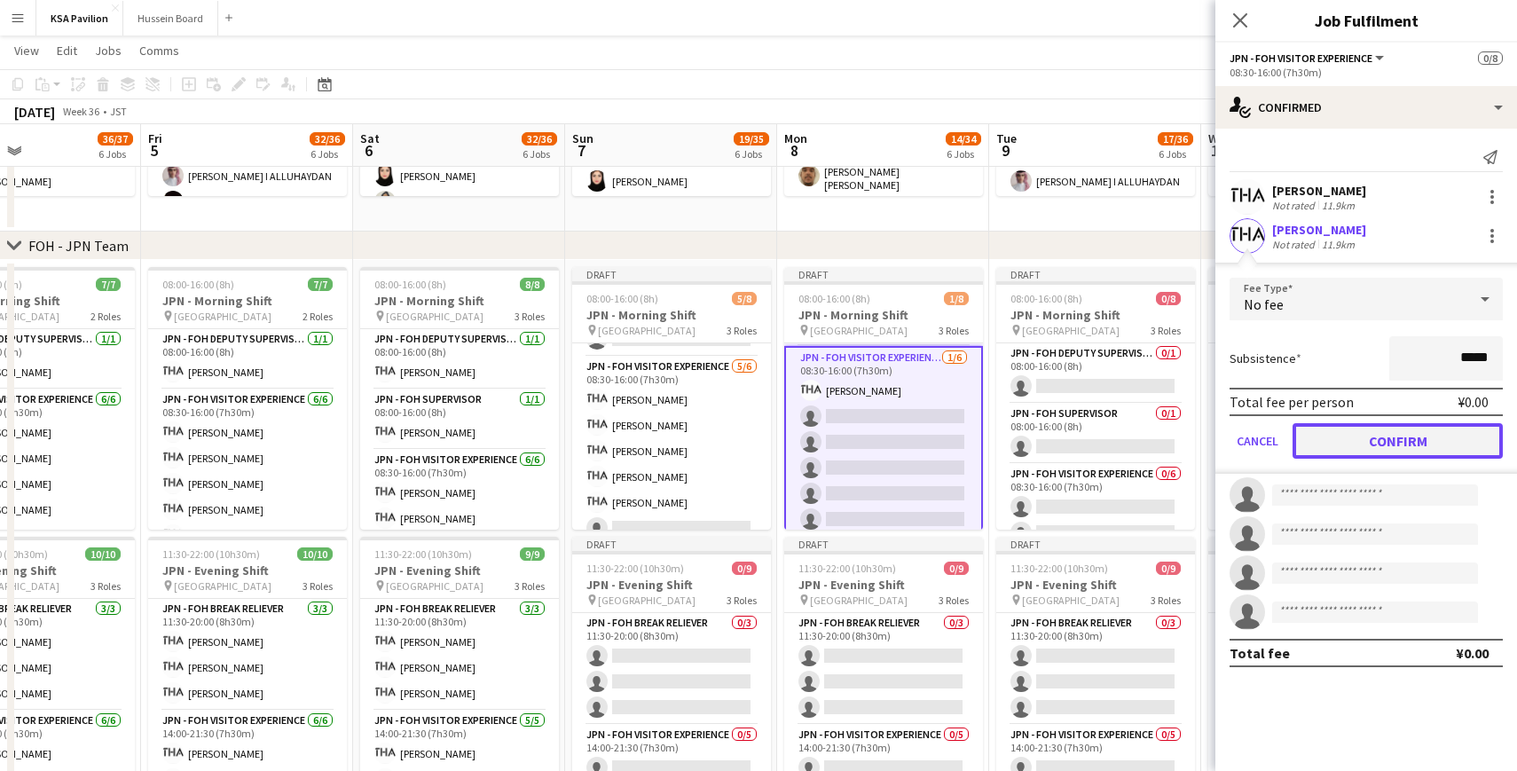
click at [1340, 443] on button "Confirm" at bounding box center [1397, 440] width 210 height 35
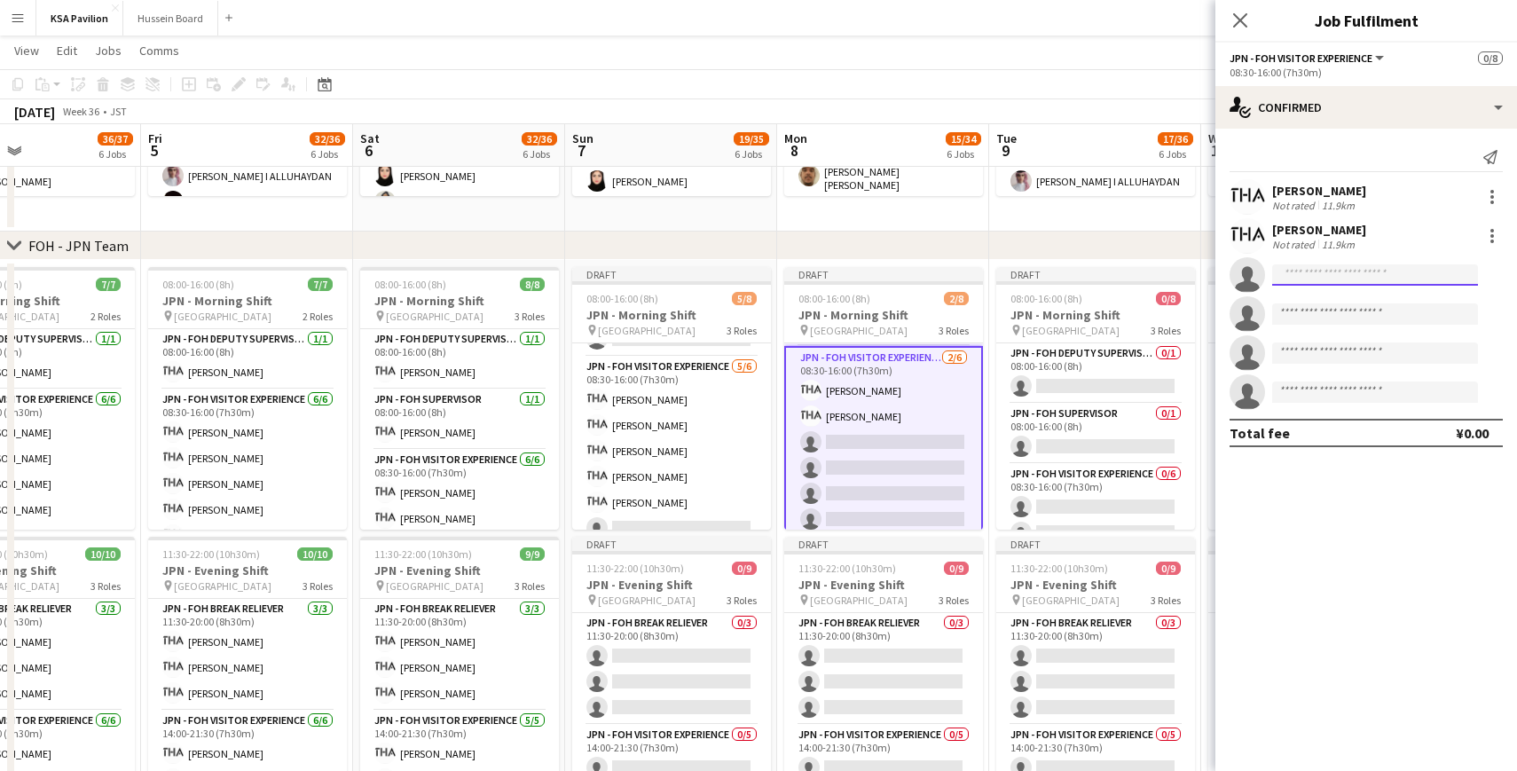
click at [1309, 275] on input at bounding box center [1375, 274] width 206 height 21
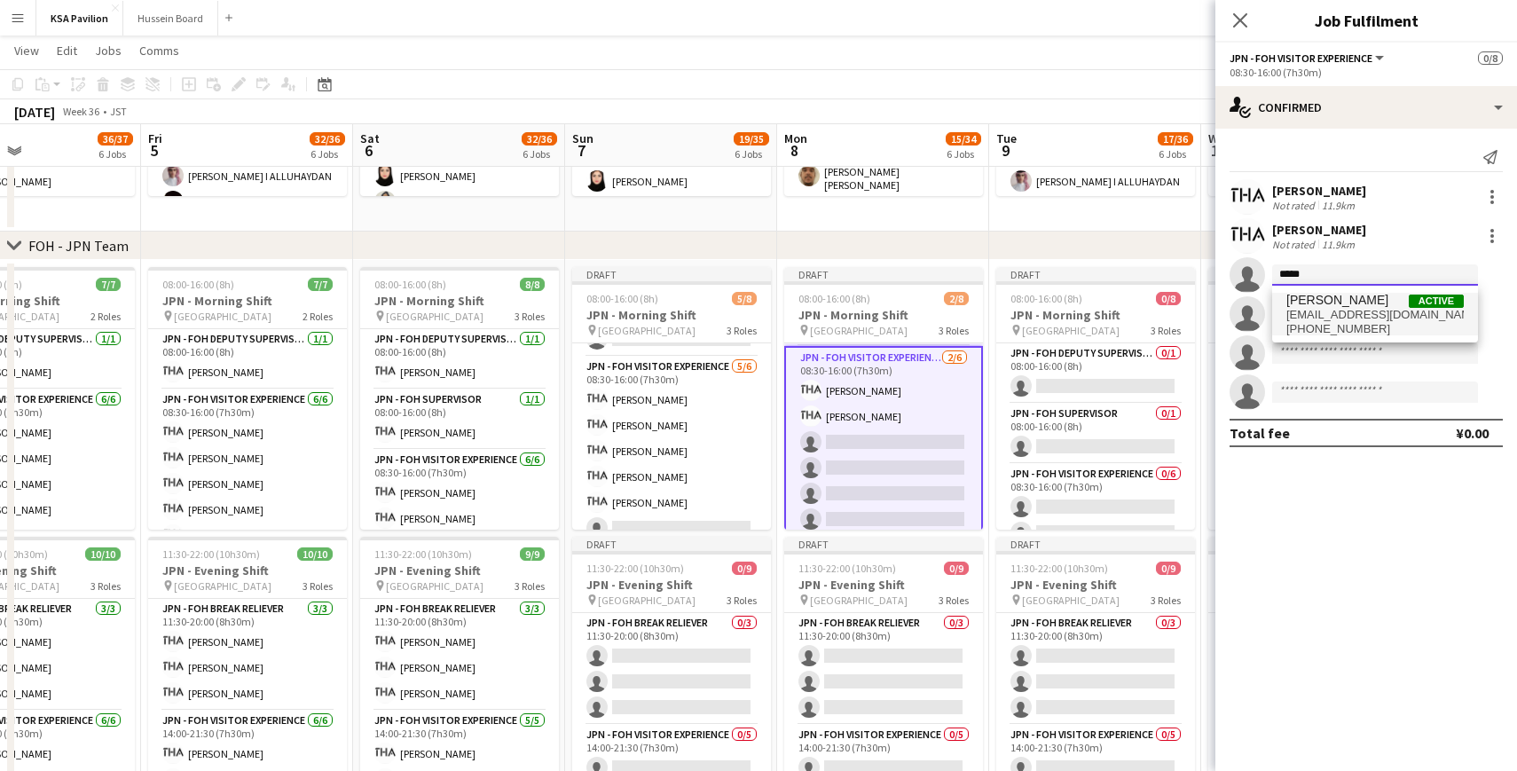
type input "*****"
click at [1315, 306] on span "[PERSON_NAME]" at bounding box center [1337, 300] width 102 height 15
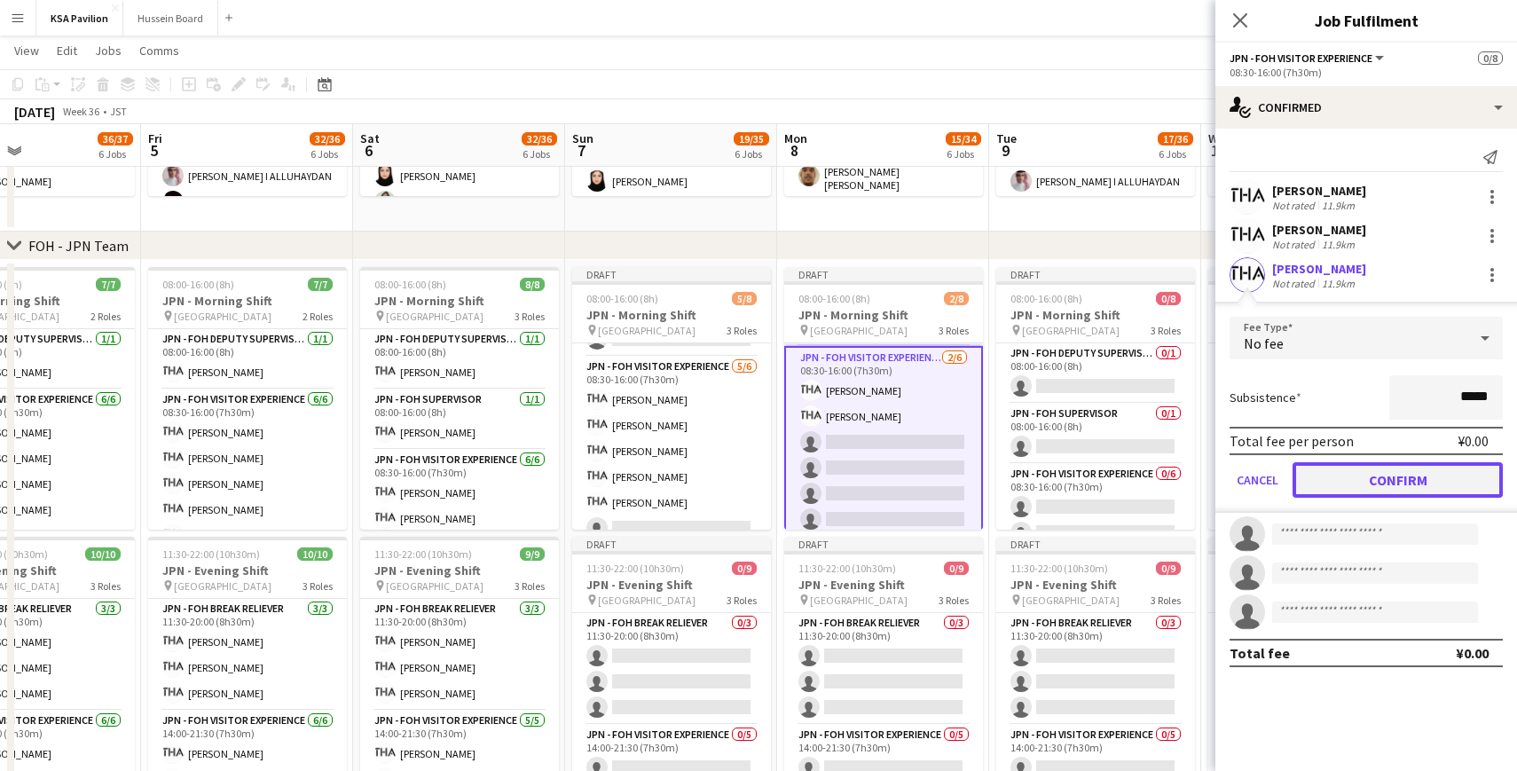
click at [1332, 496] on button "Confirm" at bounding box center [1397, 479] width 210 height 35
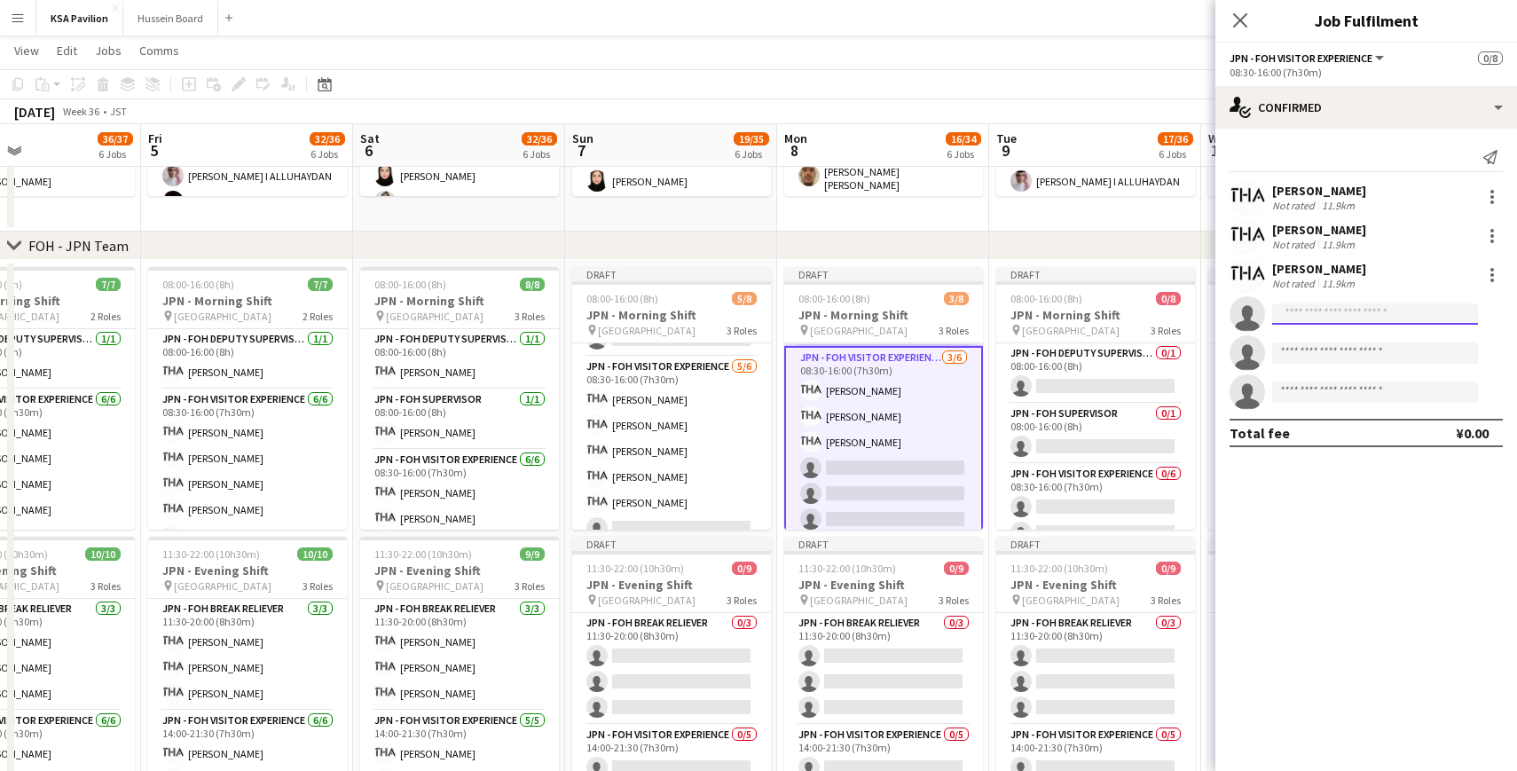
click at [1309, 319] on input at bounding box center [1375, 313] width 206 height 21
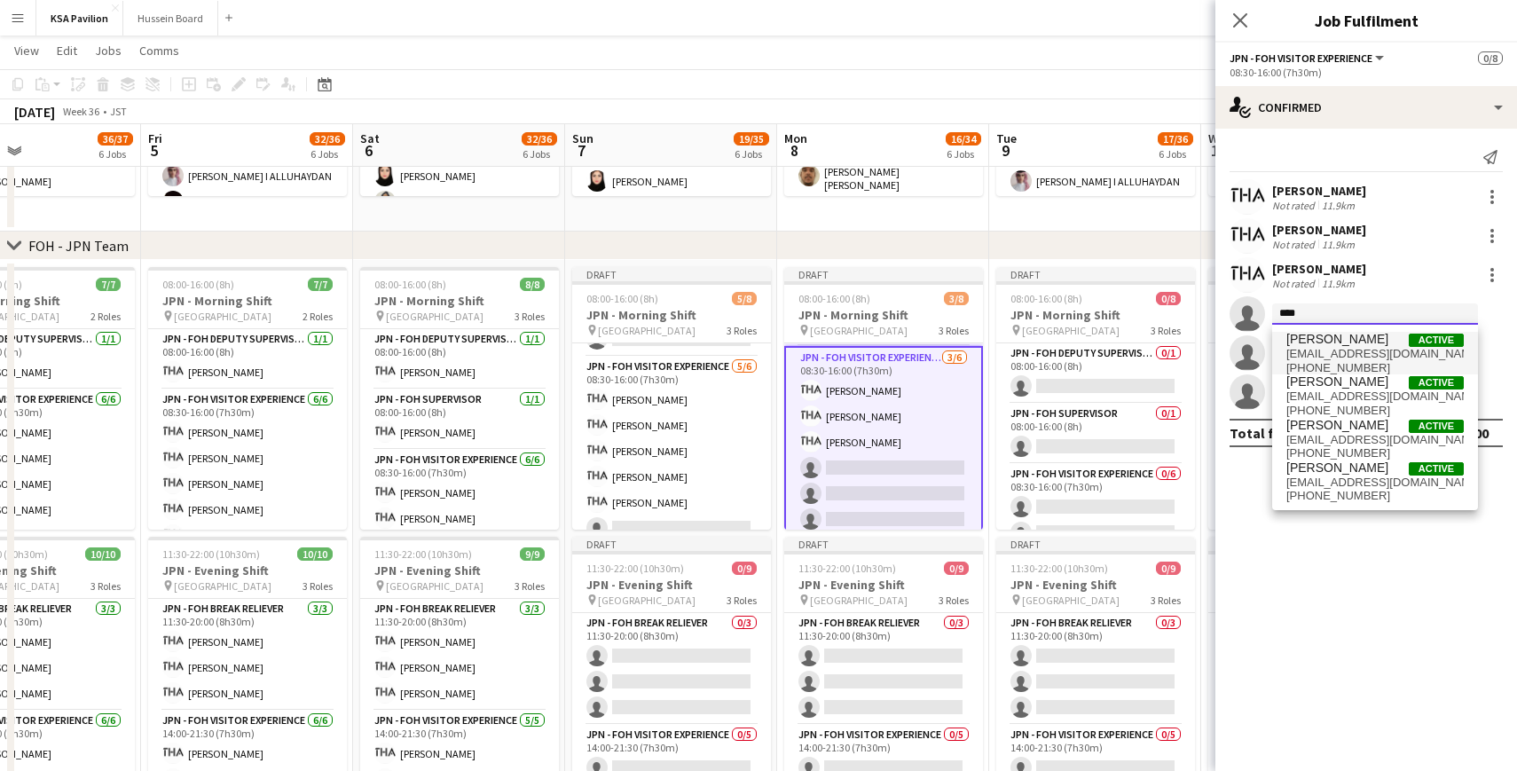
type input "****"
click at [1325, 354] on span "[EMAIL_ADDRESS][DOMAIN_NAME]" at bounding box center [1374, 354] width 177 height 14
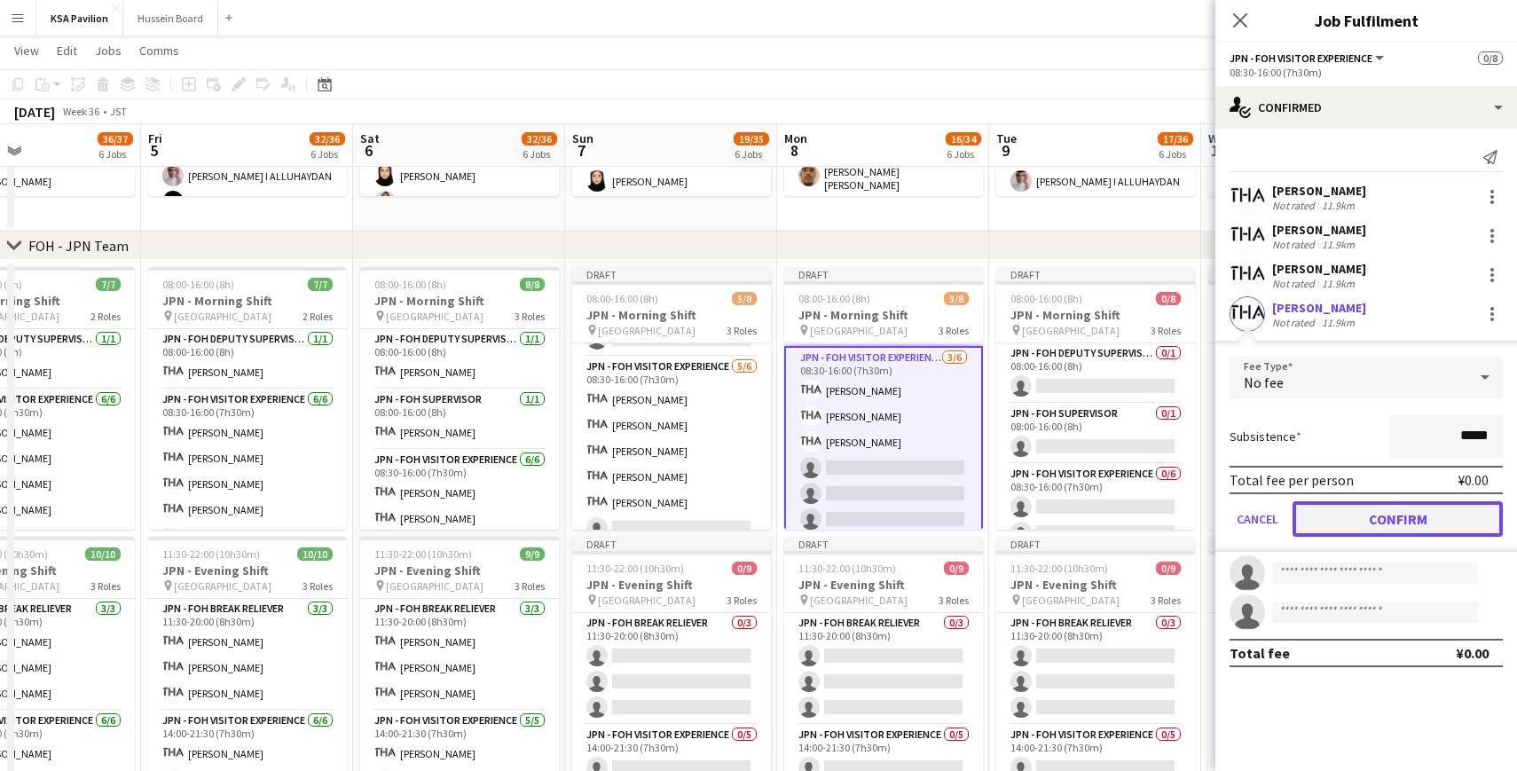
click at [1353, 508] on button "Confirm" at bounding box center [1397, 518] width 210 height 35
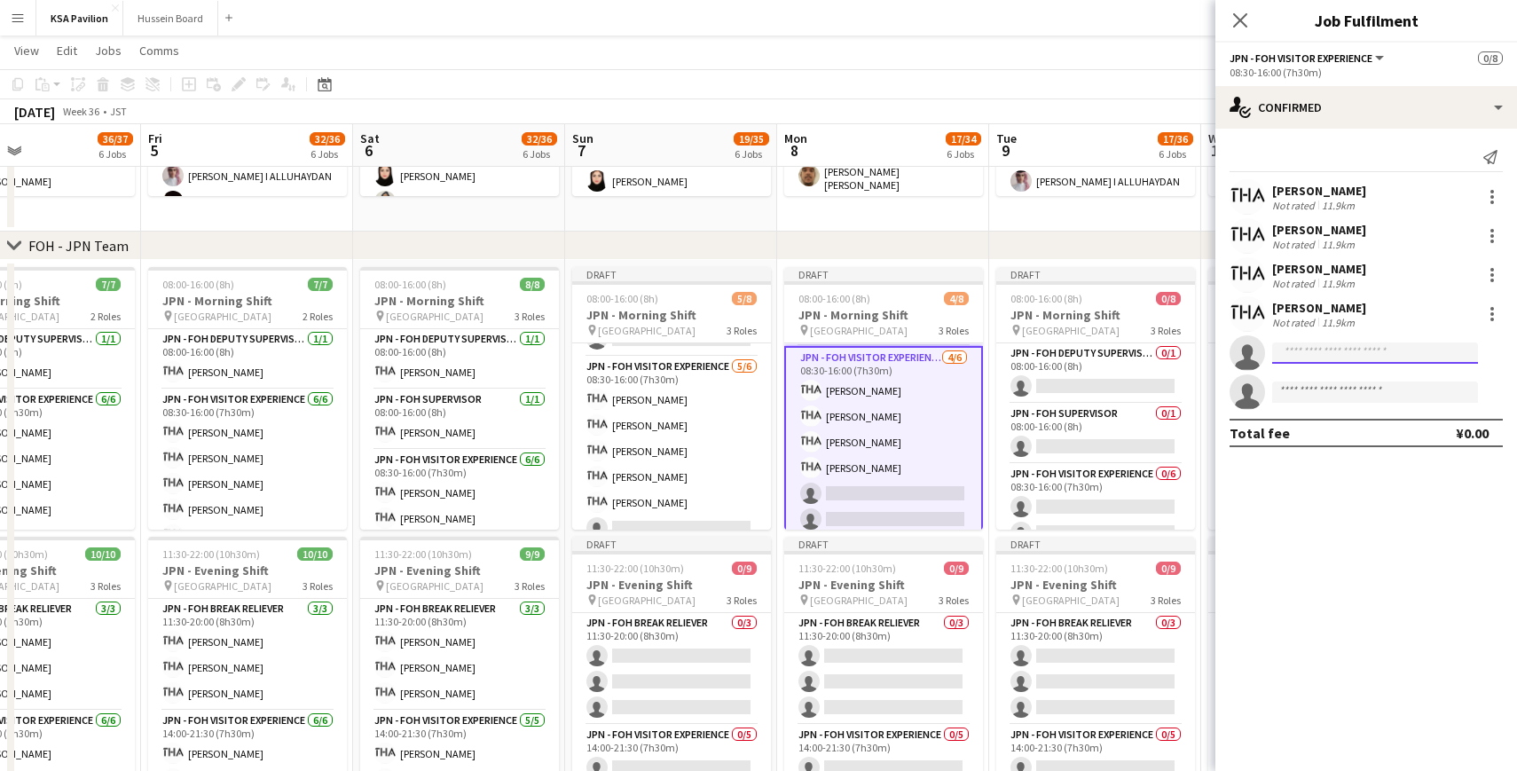
click at [1319, 351] on input at bounding box center [1375, 352] width 206 height 21
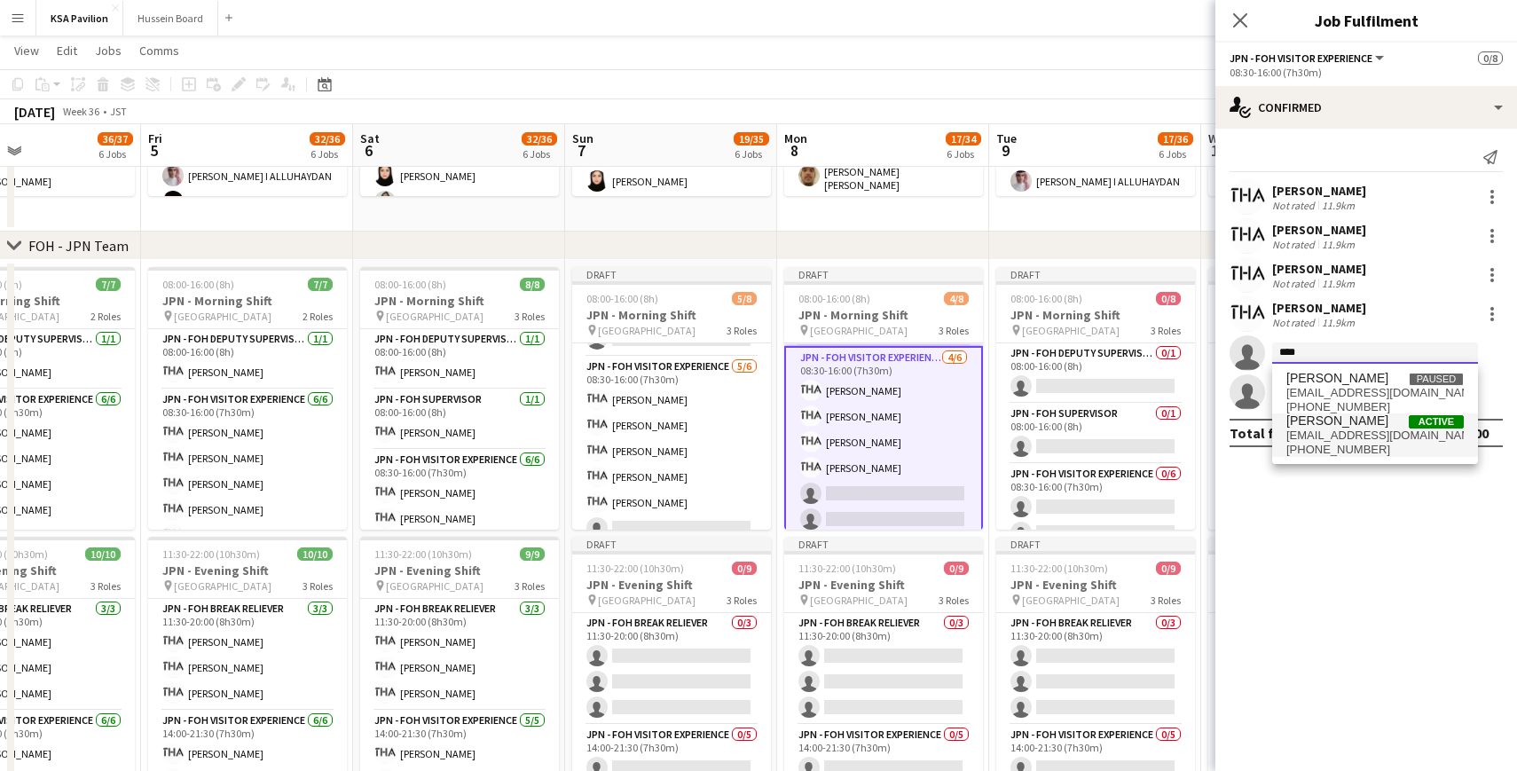
type input "****"
click at [1332, 420] on span "[PERSON_NAME]" at bounding box center [1337, 420] width 102 height 15
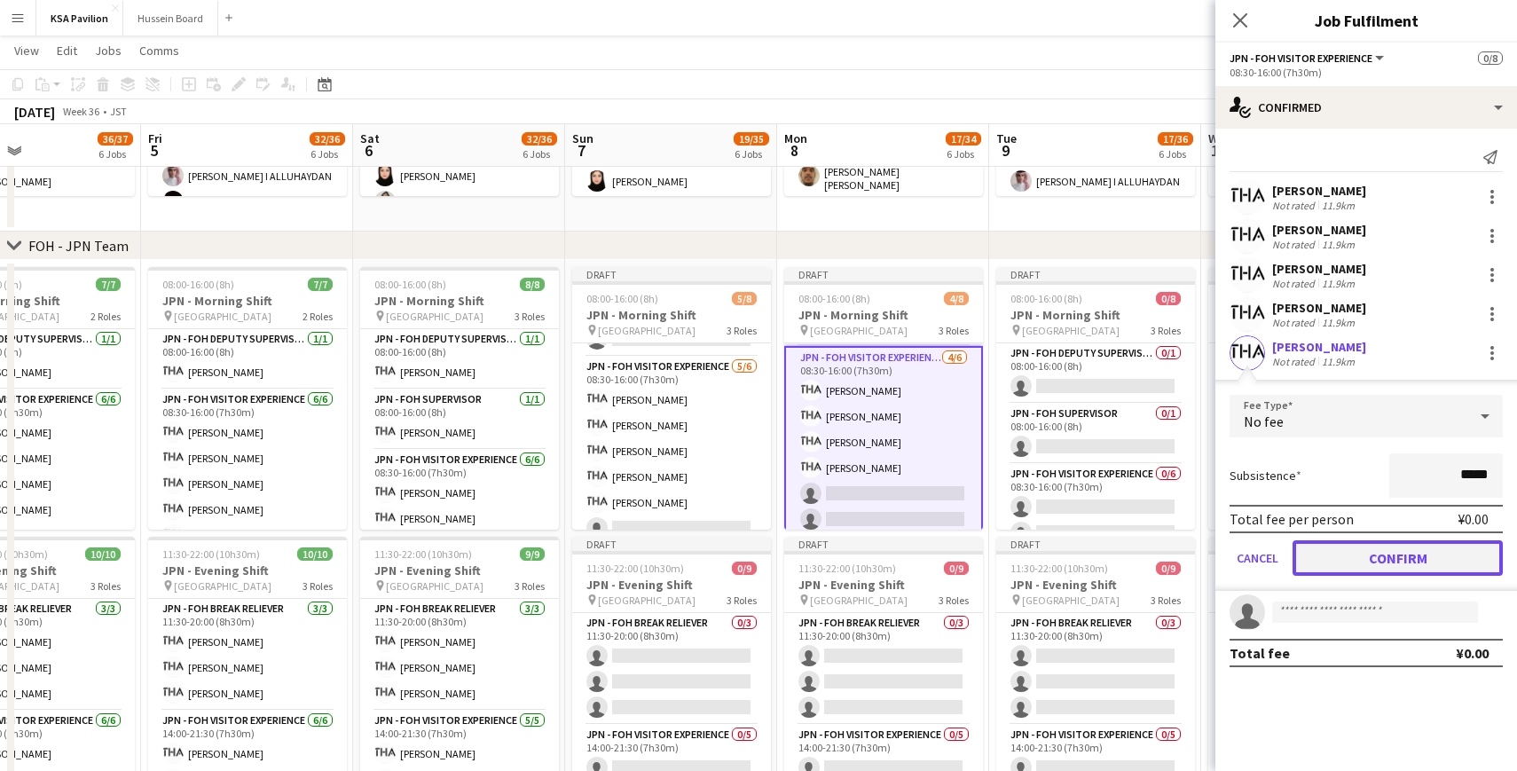
click at [1345, 568] on button "Confirm" at bounding box center [1397, 557] width 210 height 35
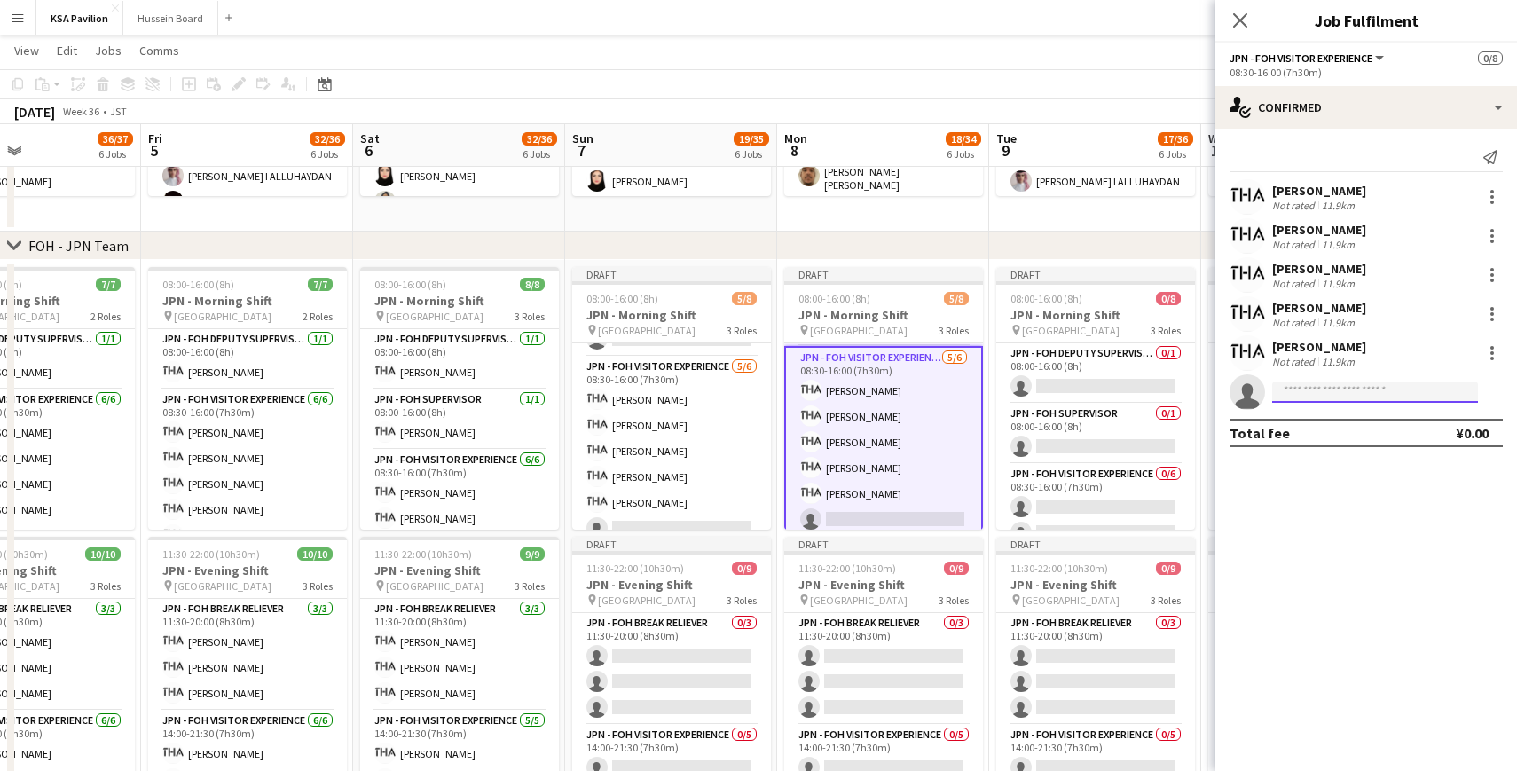
click at [1318, 397] on input at bounding box center [1375, 391] width 206 height 21
click at [1241, 24] on icon "Close pop-in" at bounding box center [1239, 20] width 17 height 17
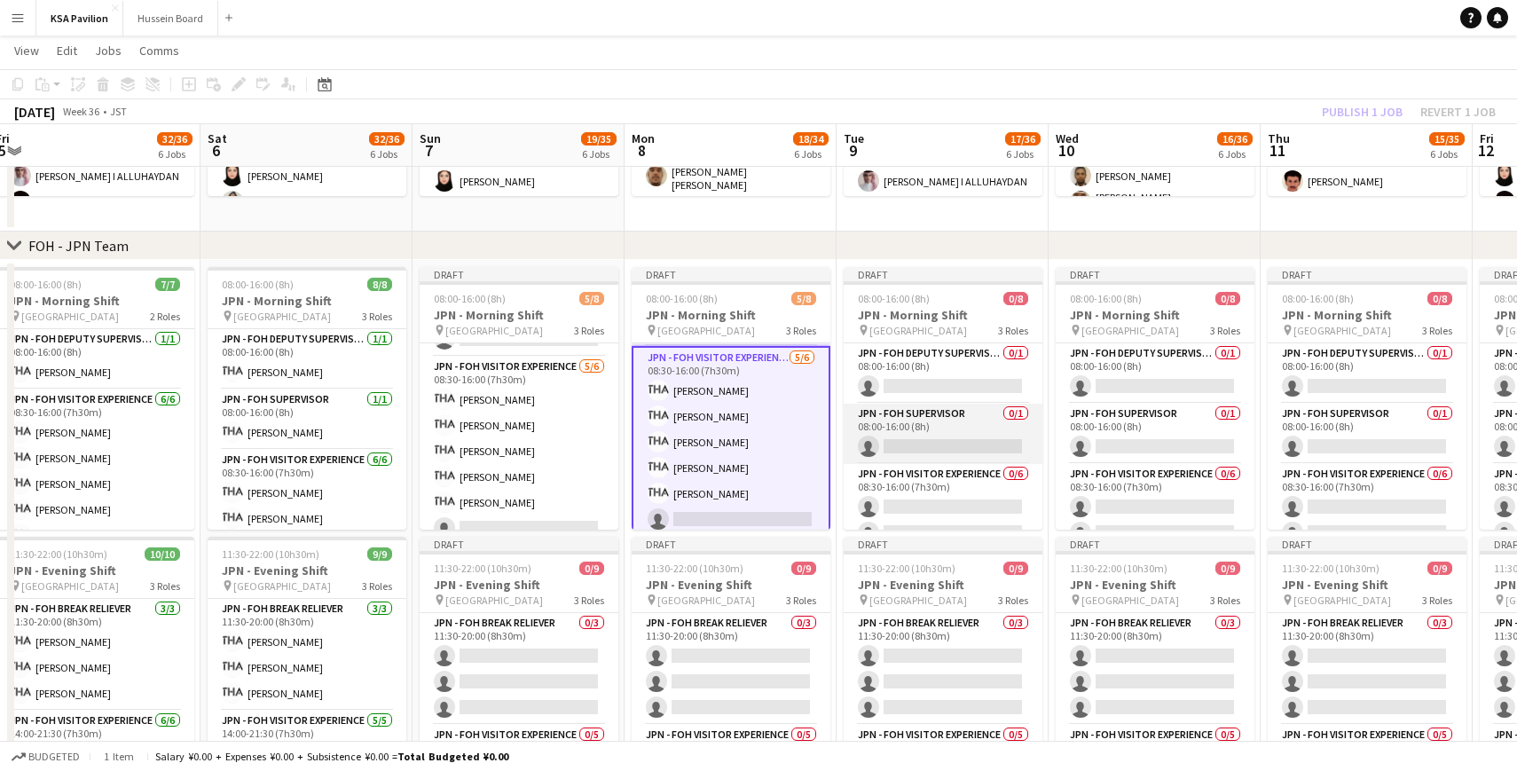
scroll to position [0, 880]
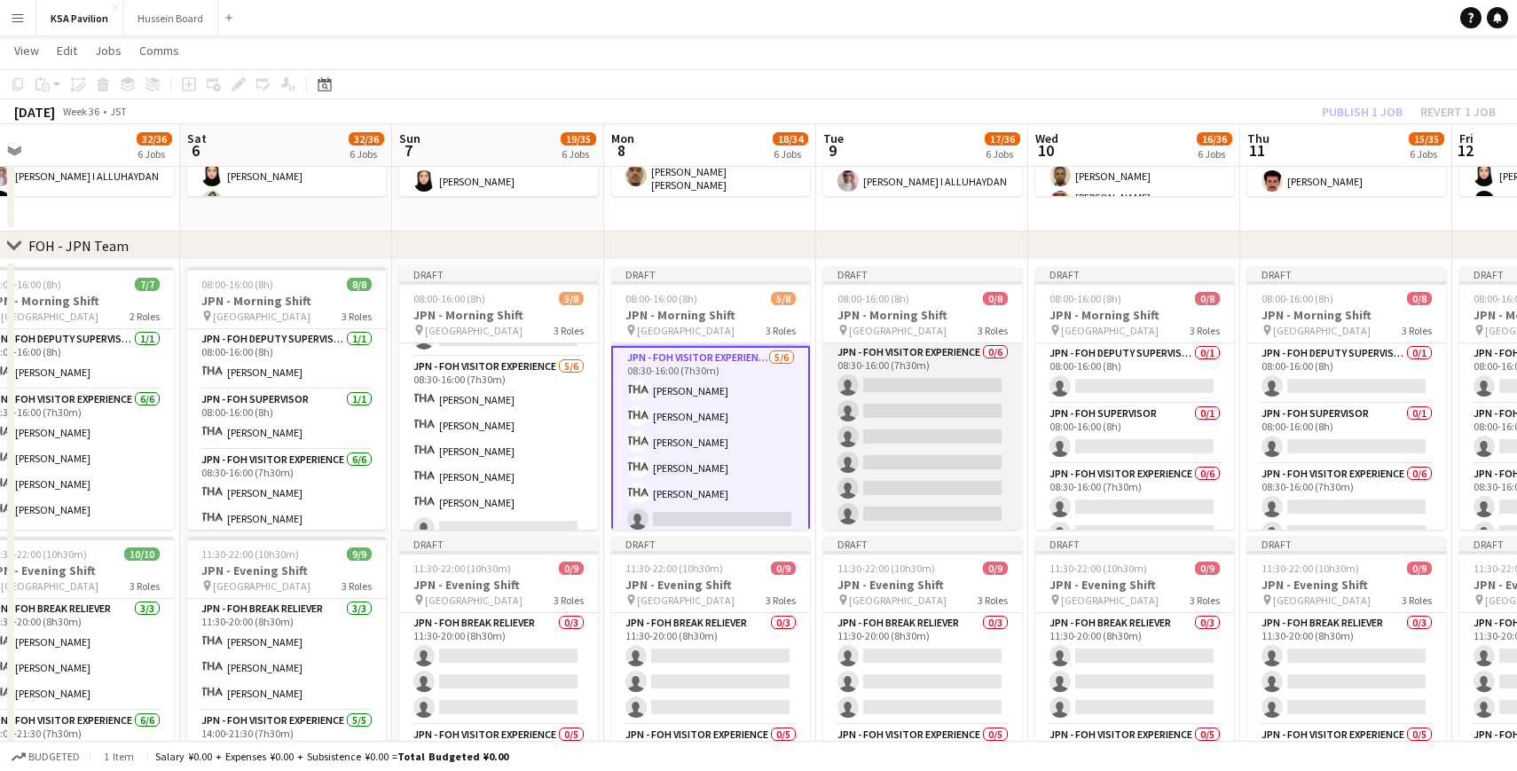
click at [923, 376] on app-card-role "JPN - FOH Visitor Experience 0/6 08:30-16:00 (7h30m) single-neutral-actions sin…" at bounding box center [922, 436] width 199 height 189
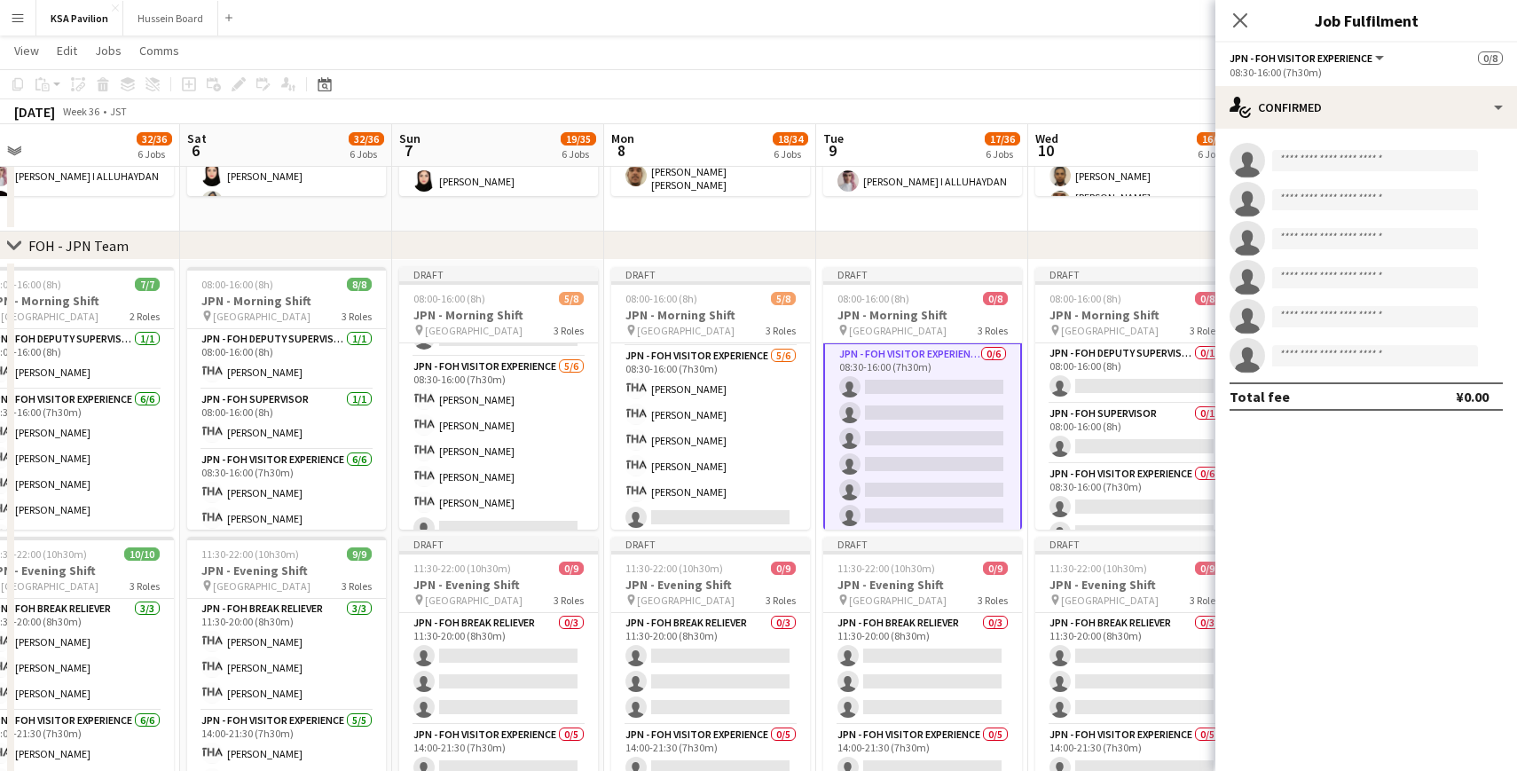
scroll to position [123, 0]
click at [1304, 161] on input at bounding box center [1375, 160] width 206 height 21
click at [1316, 153] on input at bounding box center [1375, 160] width 206 height 21
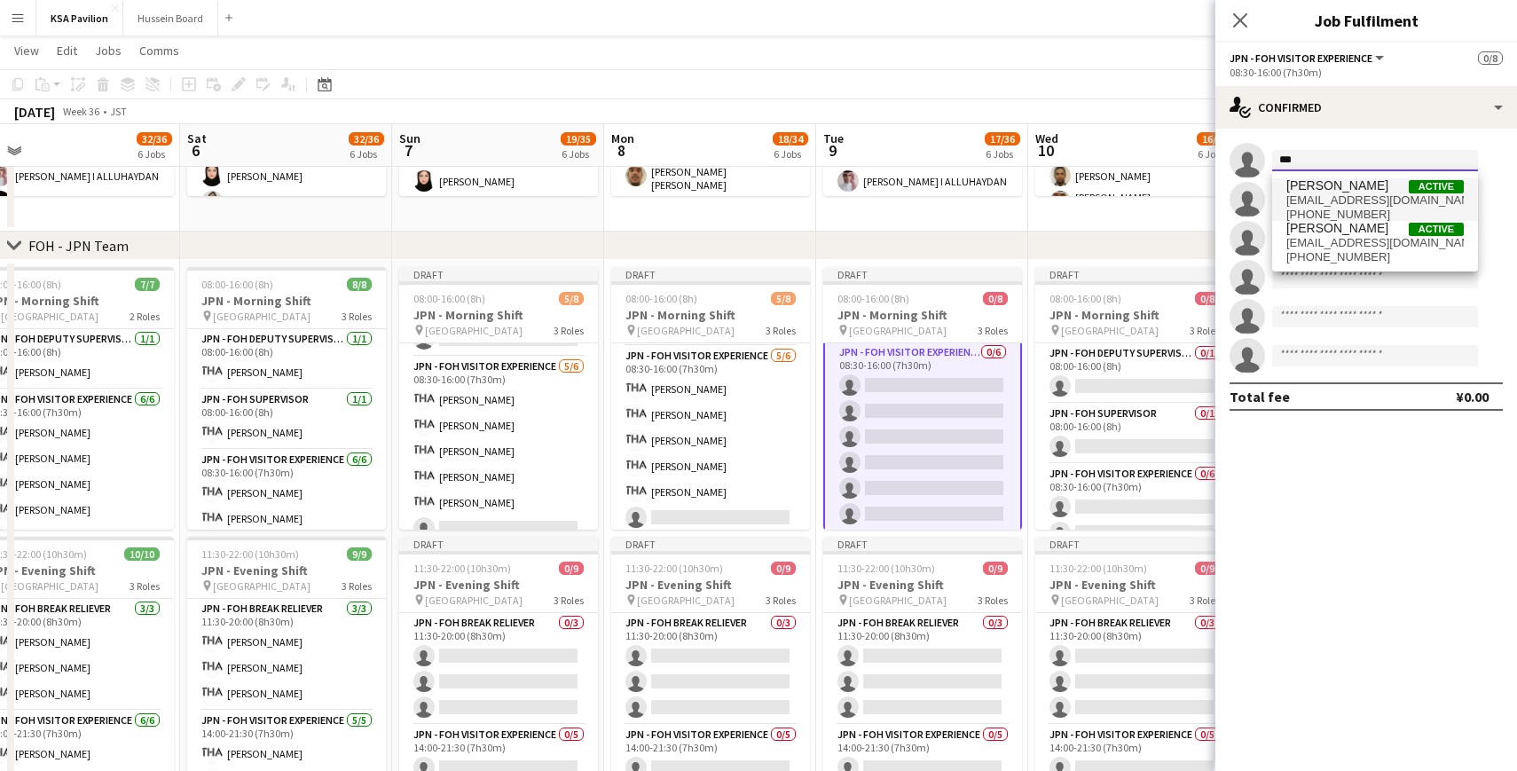
type input "***"
click at [1307, 200] on span "[EMAIL_ADDRESS][DOMAIN_NAME]" at bounding box center [1374, 200] width 177 height 14
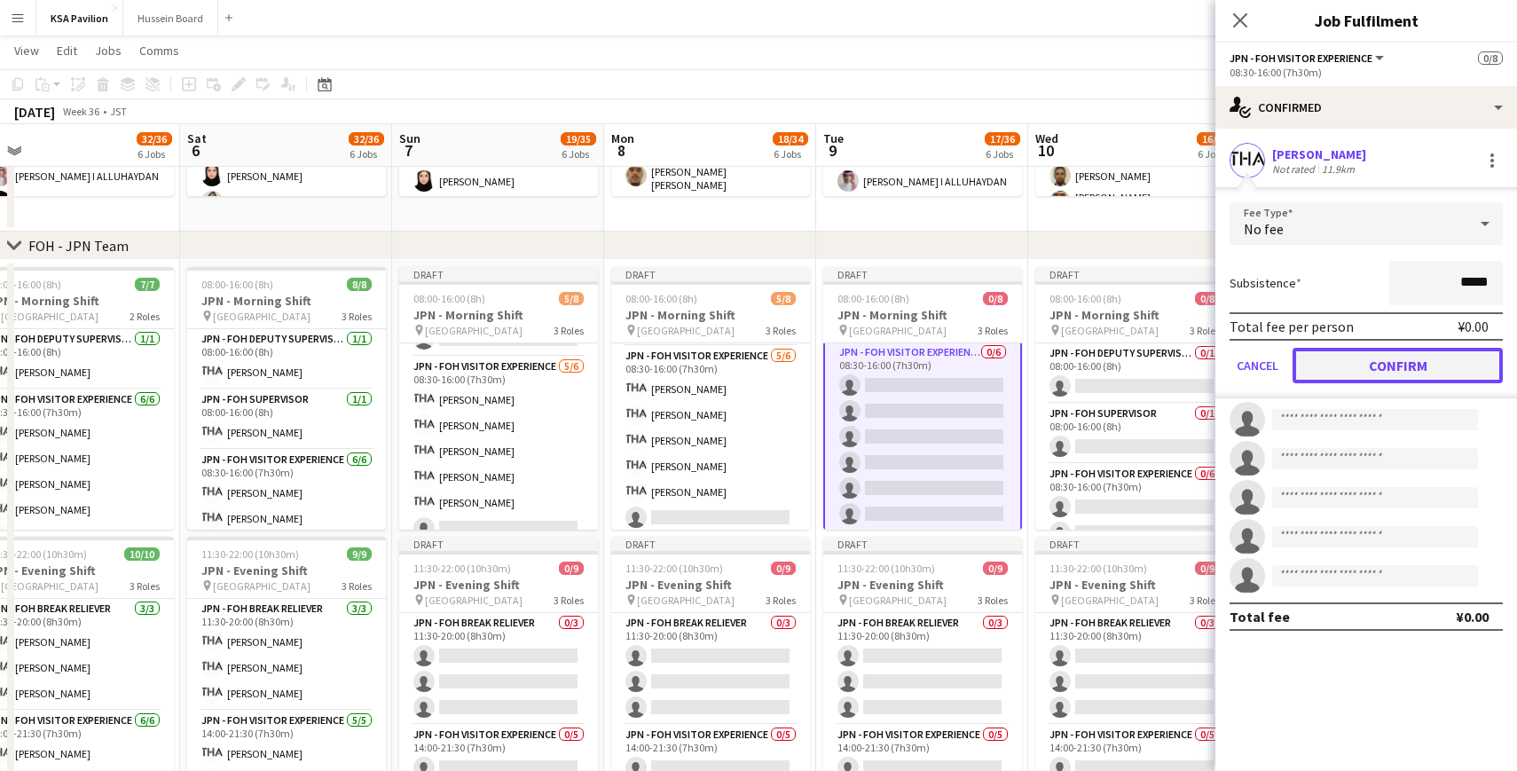
click at [1336, 379] on button "Confirm" at bounding box center [1397, 365] width 210 height 35
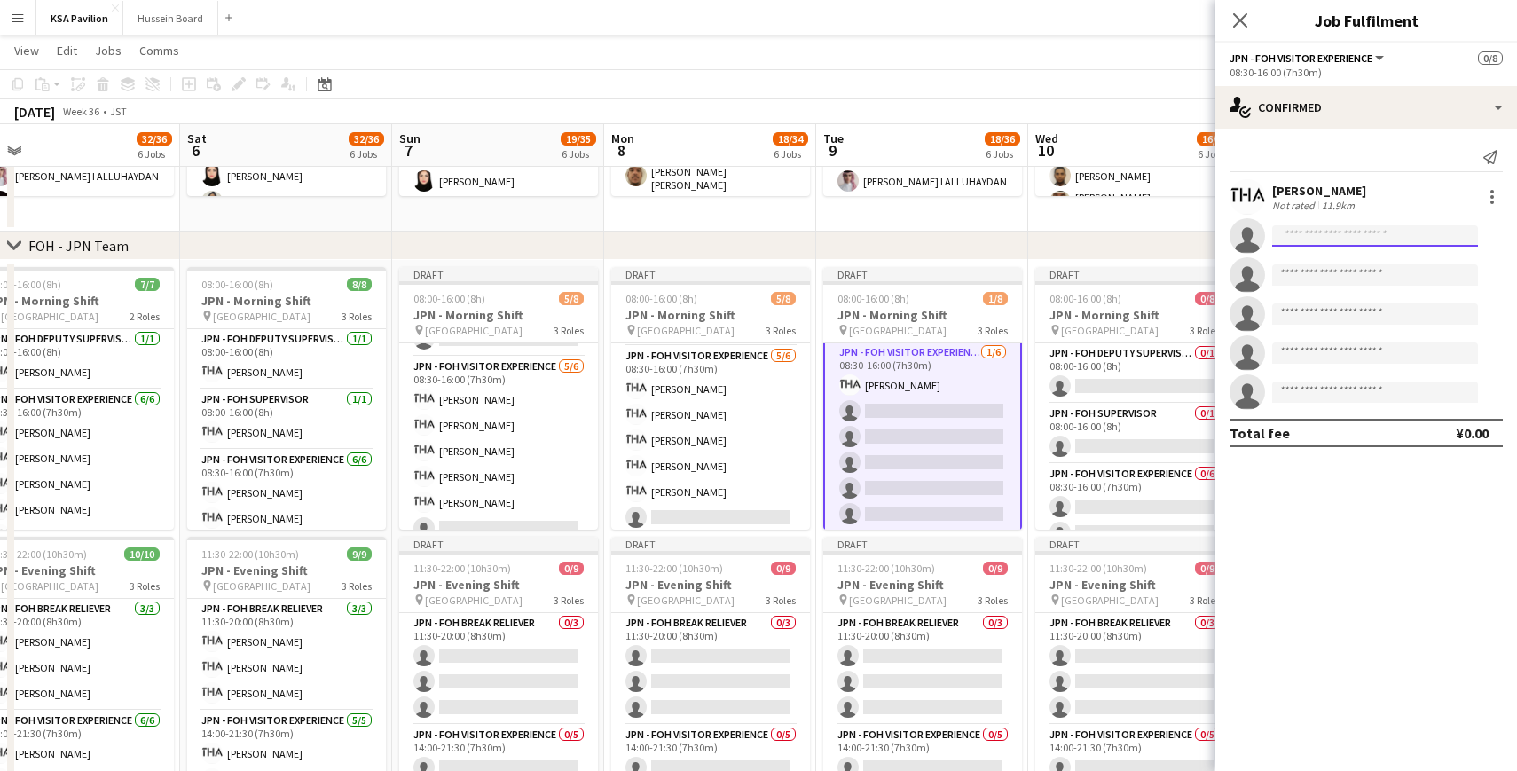
click at [1303, 234] on input at bounding box center [1375, 235] width 206 height 21
type input "*****"
click at [1324, 271] on span "[EMAIL_ADDRESS][DOMAIN_NAME]" at bounding box center [1374, 276] width 177 height 14
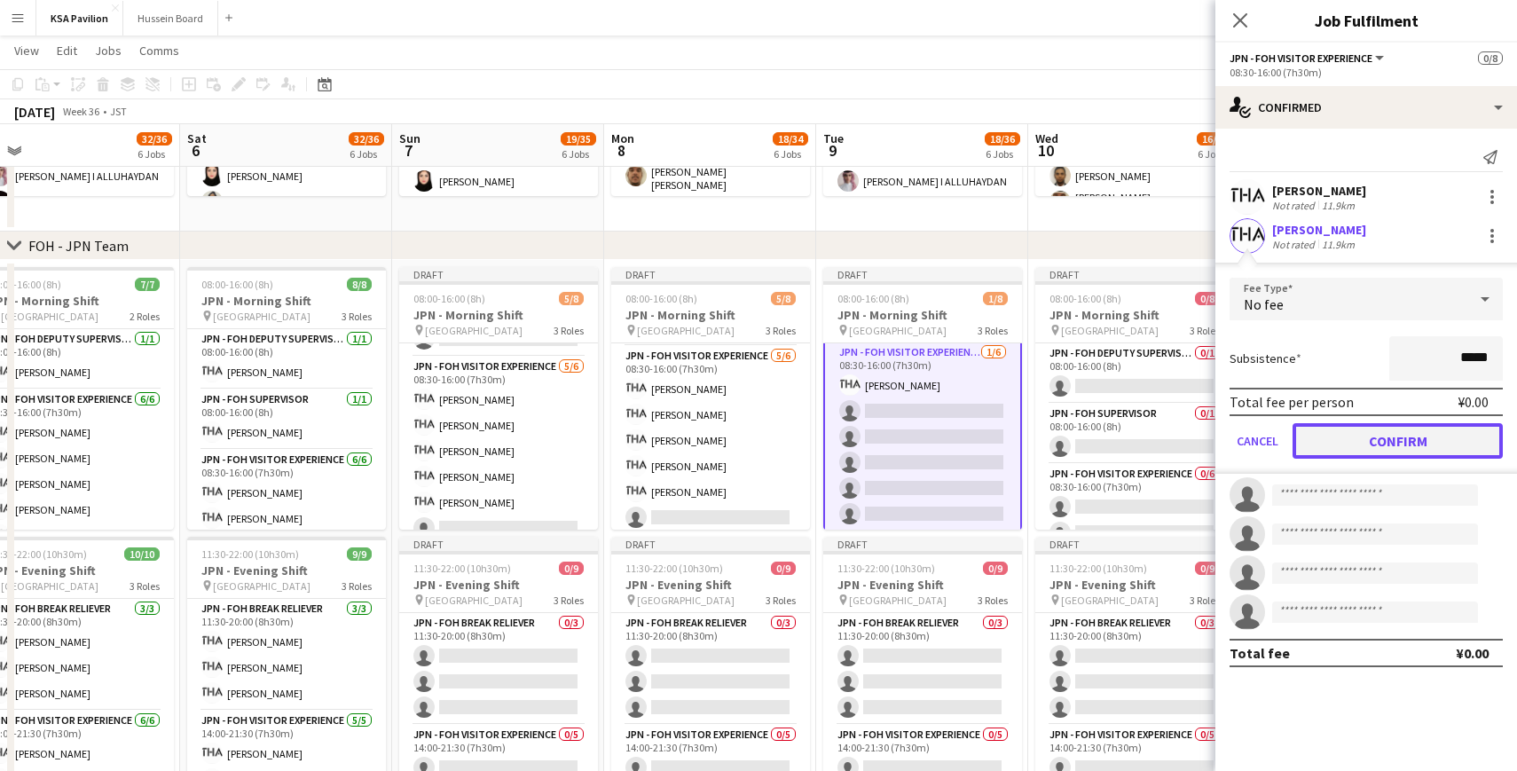
click at [1390, 443] on button "Confirm" at bounding box center [1397, 440] width 210 height 35
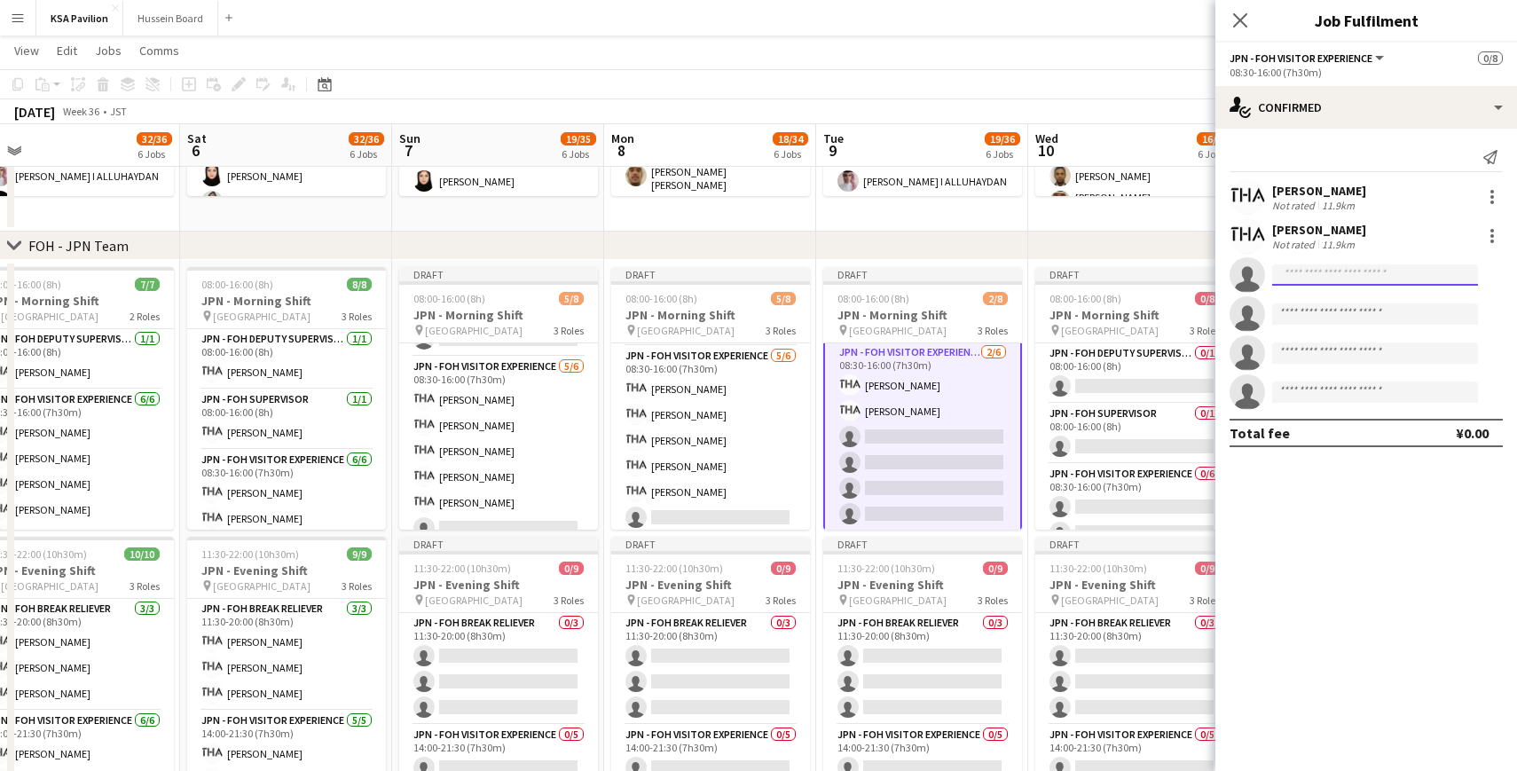
click at [1336, 279] on input at bounding box center [1375, 274] width 206 height 21
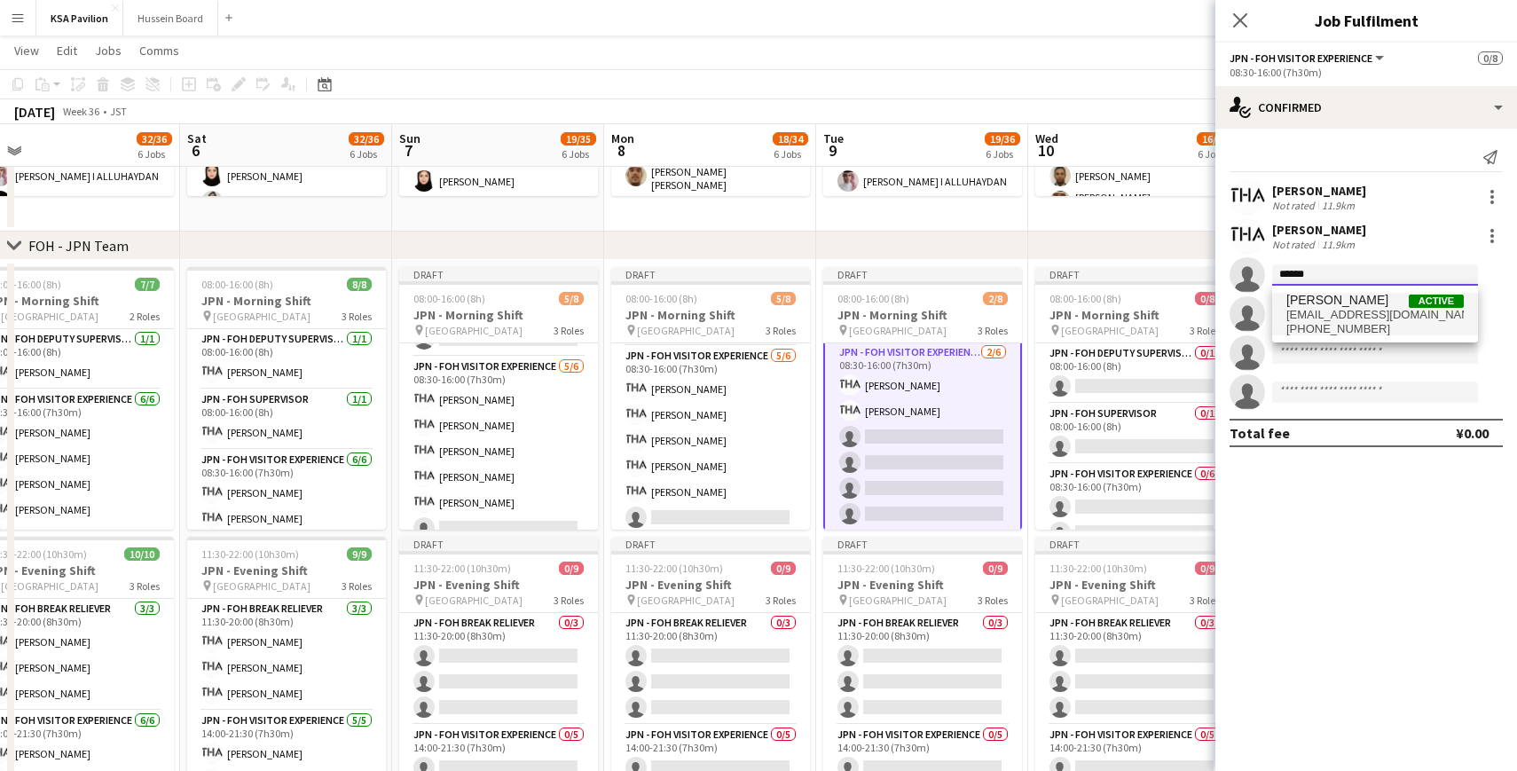
type input "******"
click at [1334, 300] on span "[PERSON_NAME]" at bounding box center [1337, 300] width 102 height 15
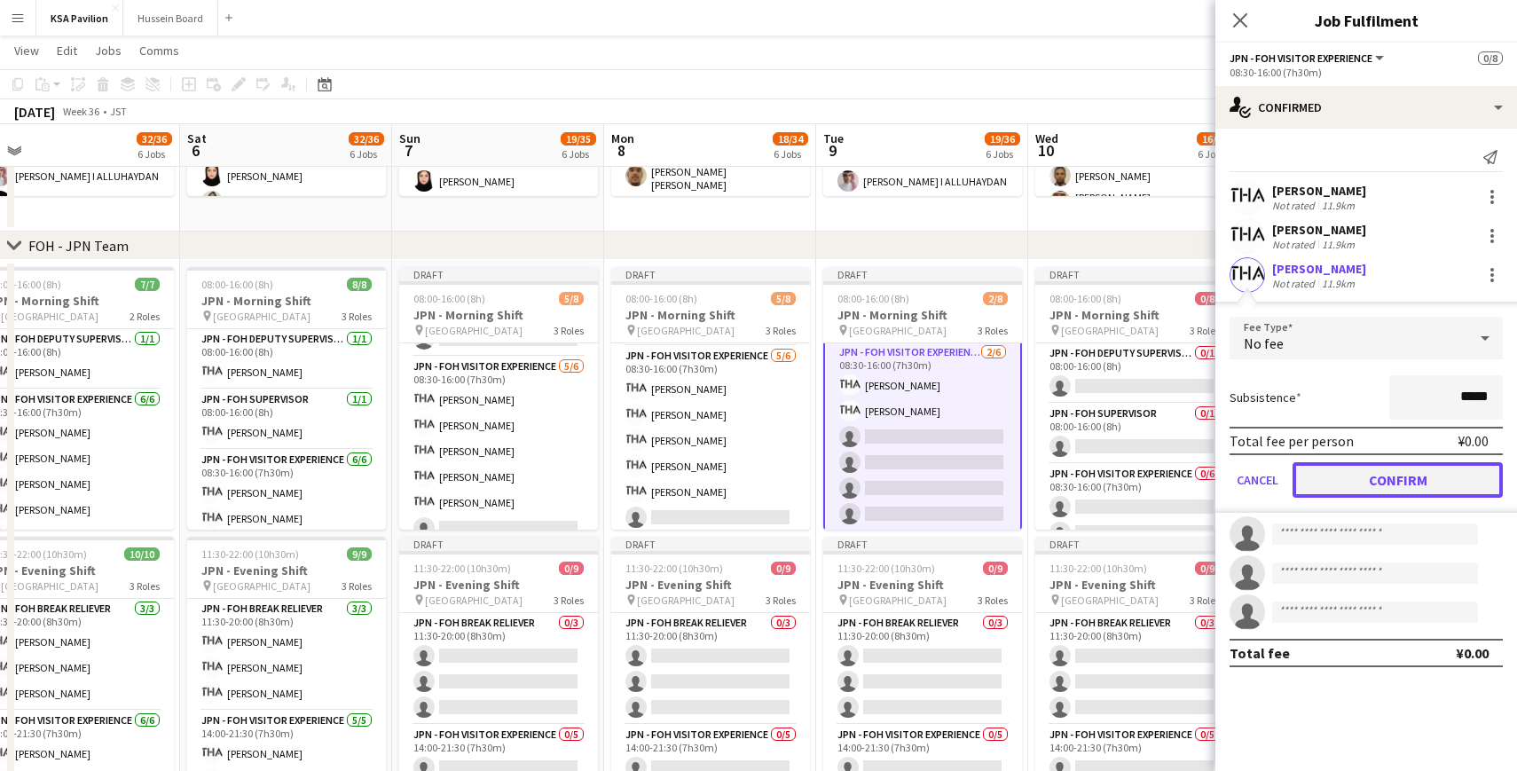
click at [1358, 495] on button "Confirm" at bounding box center [1397, 479] width 210 height 35
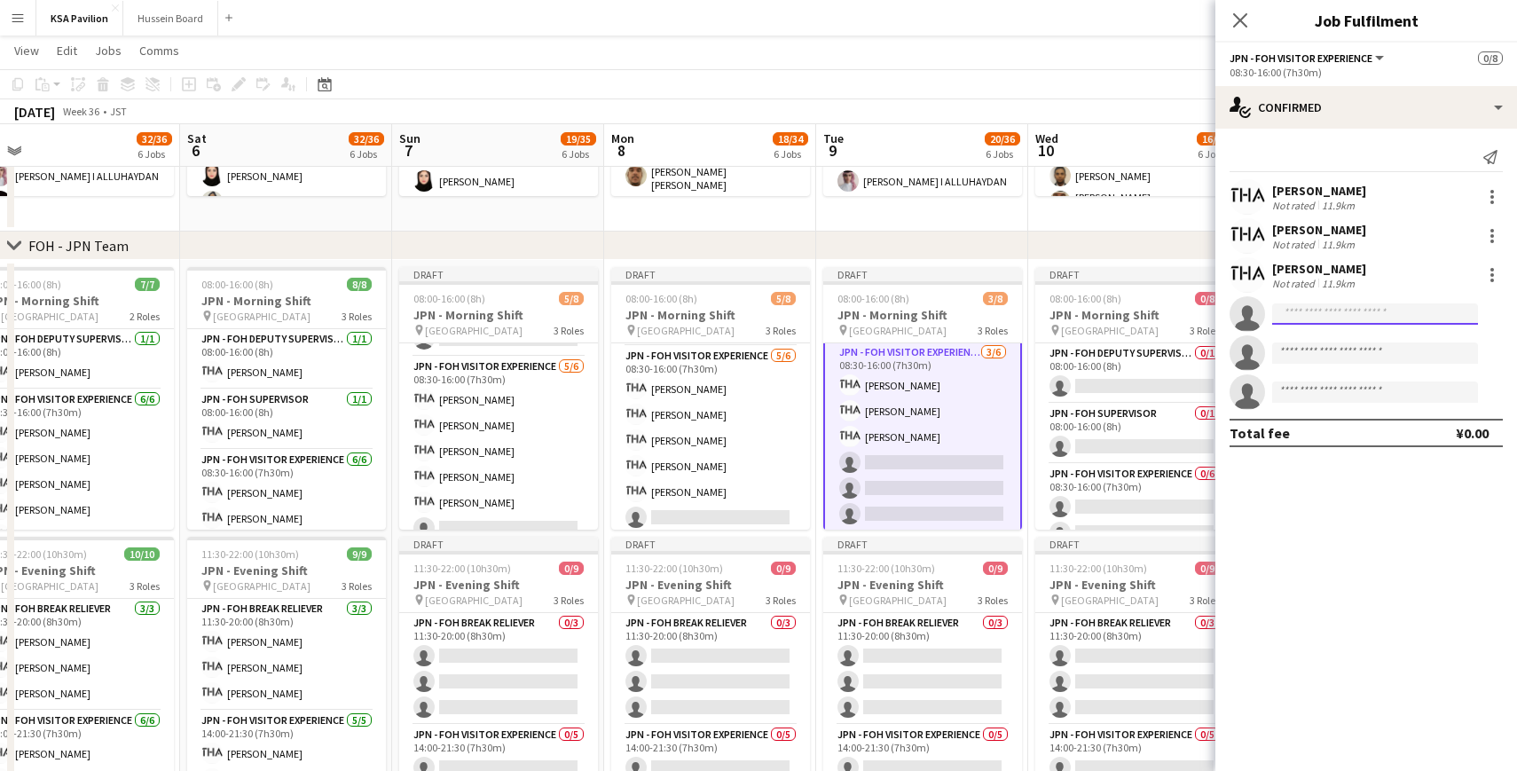
click at [1327, 311] on input at bounding box center [1375, 313] width 206 height 21
type input "******"
click at [1341, 350] on span "[EMAIL_ADDRESS][DOMAIN_NAME]" at bounding box center [1374, 354] width 177 height 14
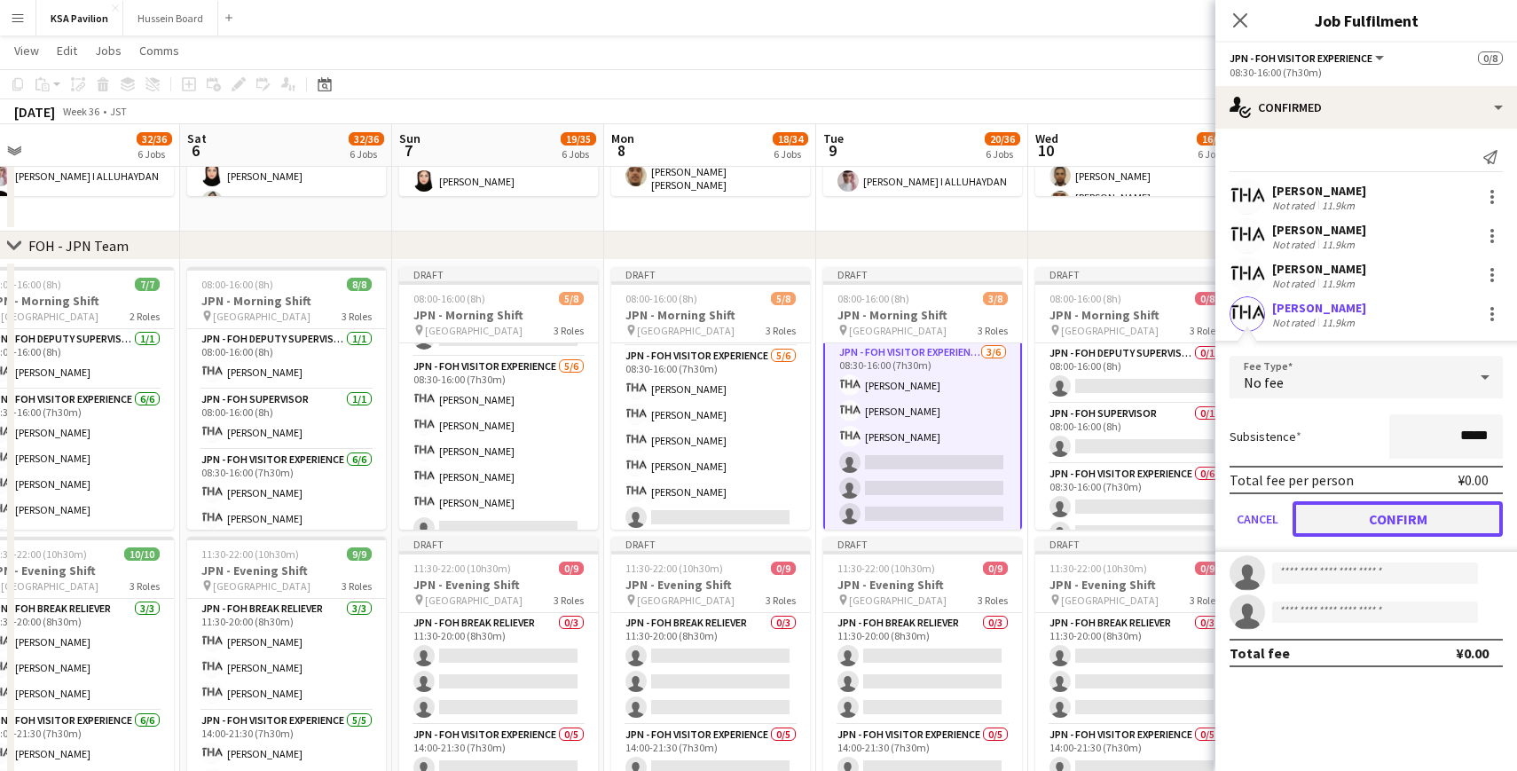
click at [1335, 513] on button "Confirm" at bounding box center [1397, 518] width 210 height 35
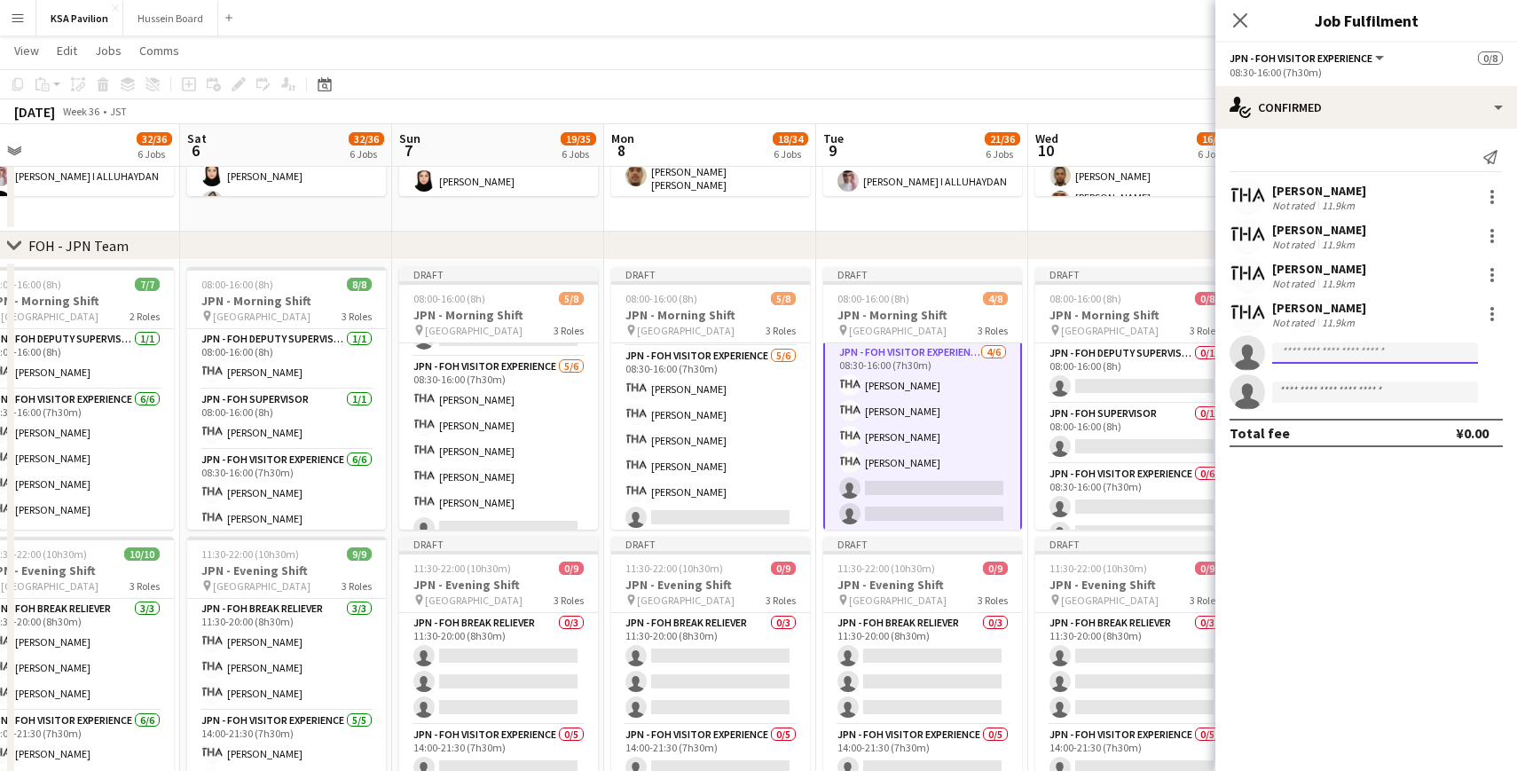
click at [1324, 349] on input at bounding box center [1375, 352] width 206 height 21
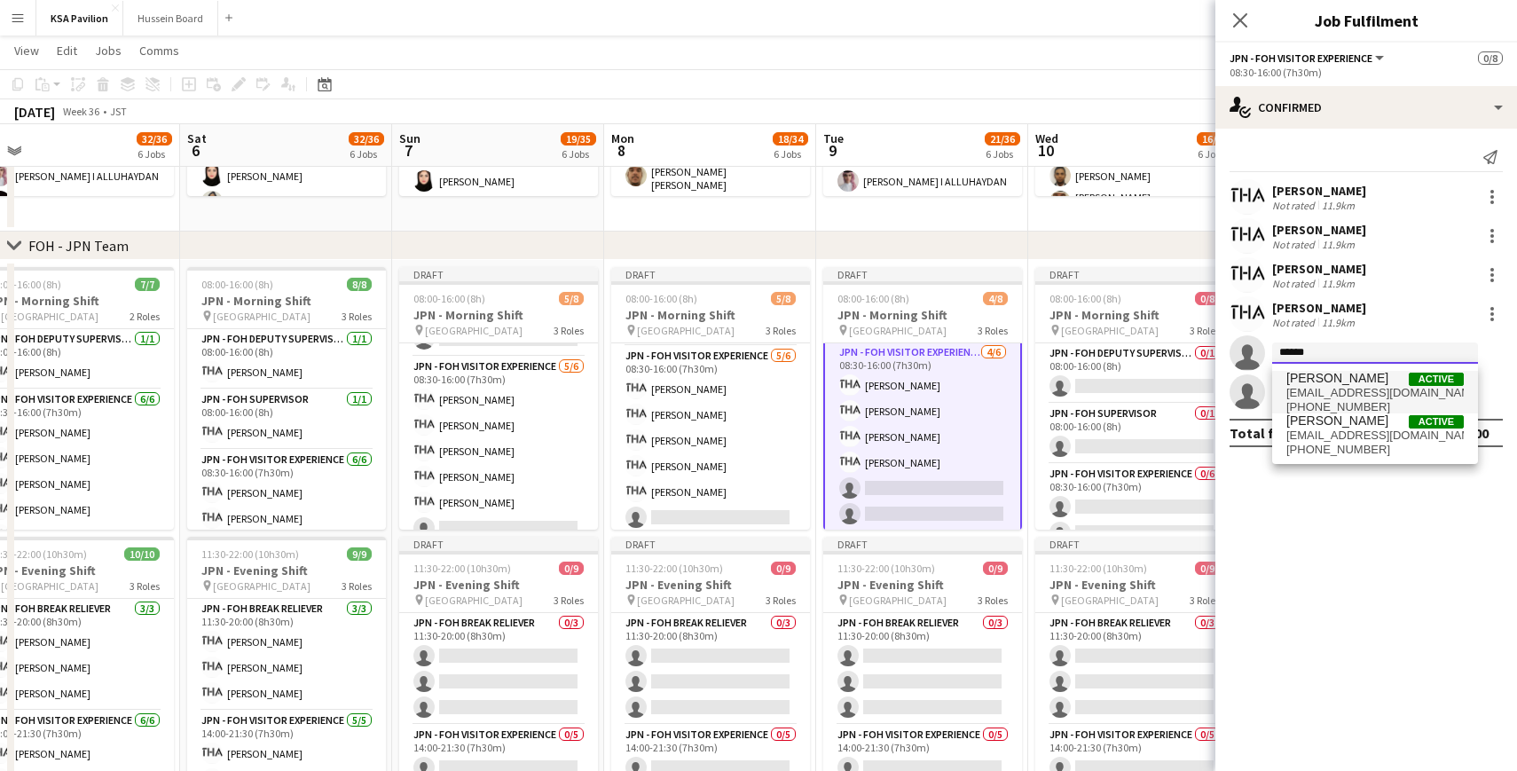
type input "******"
click at [1319, 384] on span "[PERSON_NAME]" at bounding box center [1337, 378] width 102 height 15
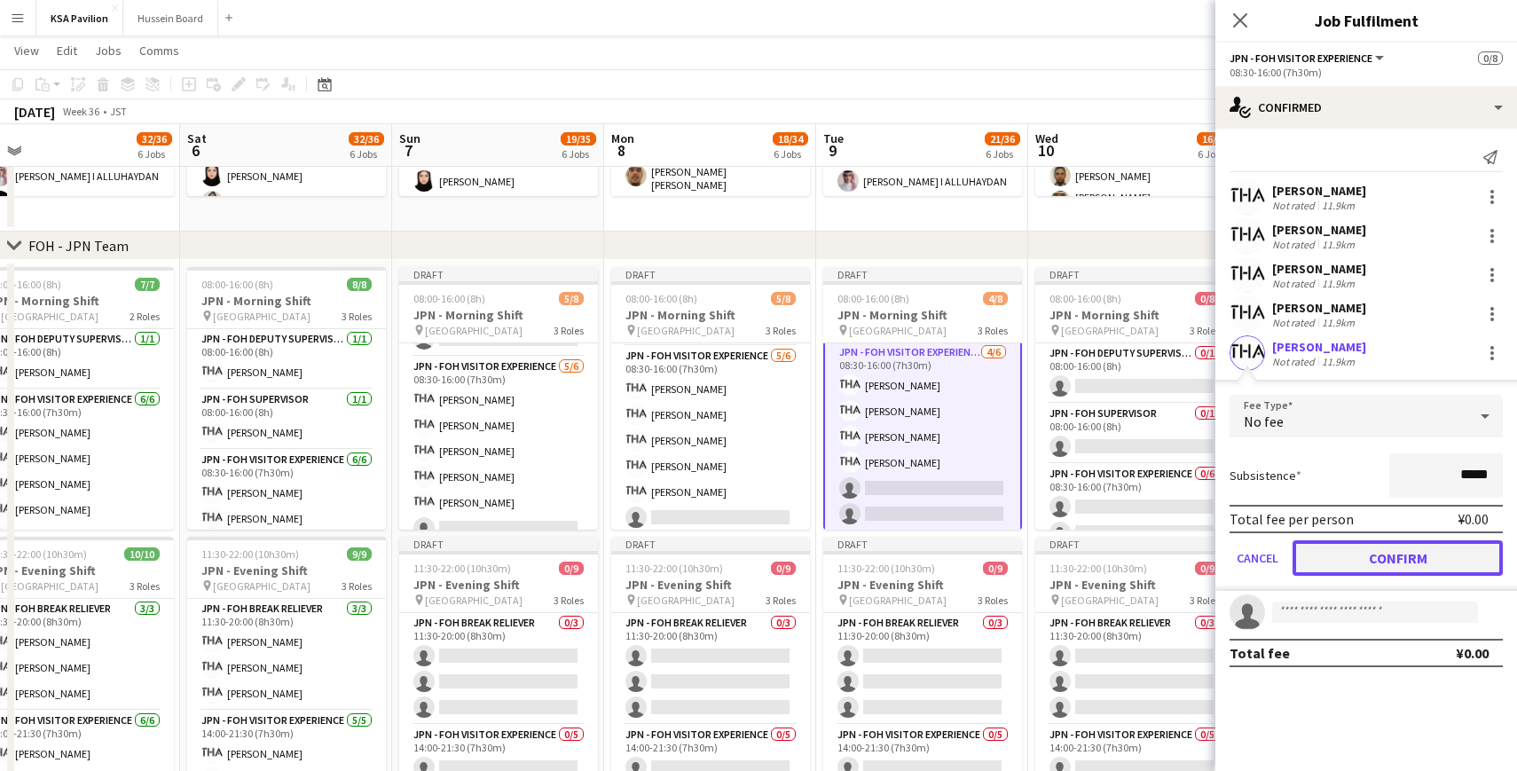
click at [1379, 556] on button "Confirm" at bounding box center [1397, 557] width 210 height 35
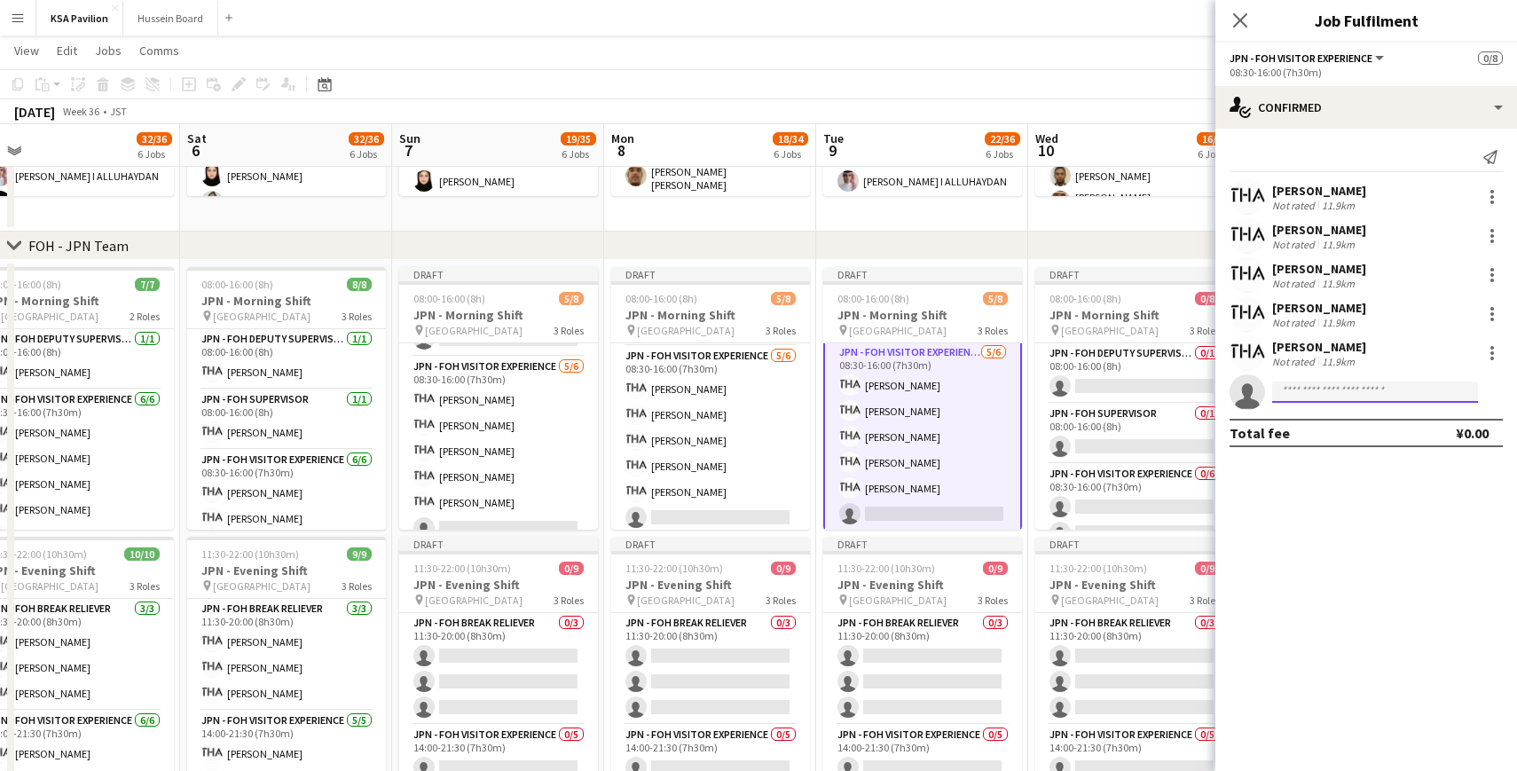
click at [1330, 386] on input at bounding box center [1375, 391] width 206 height 21
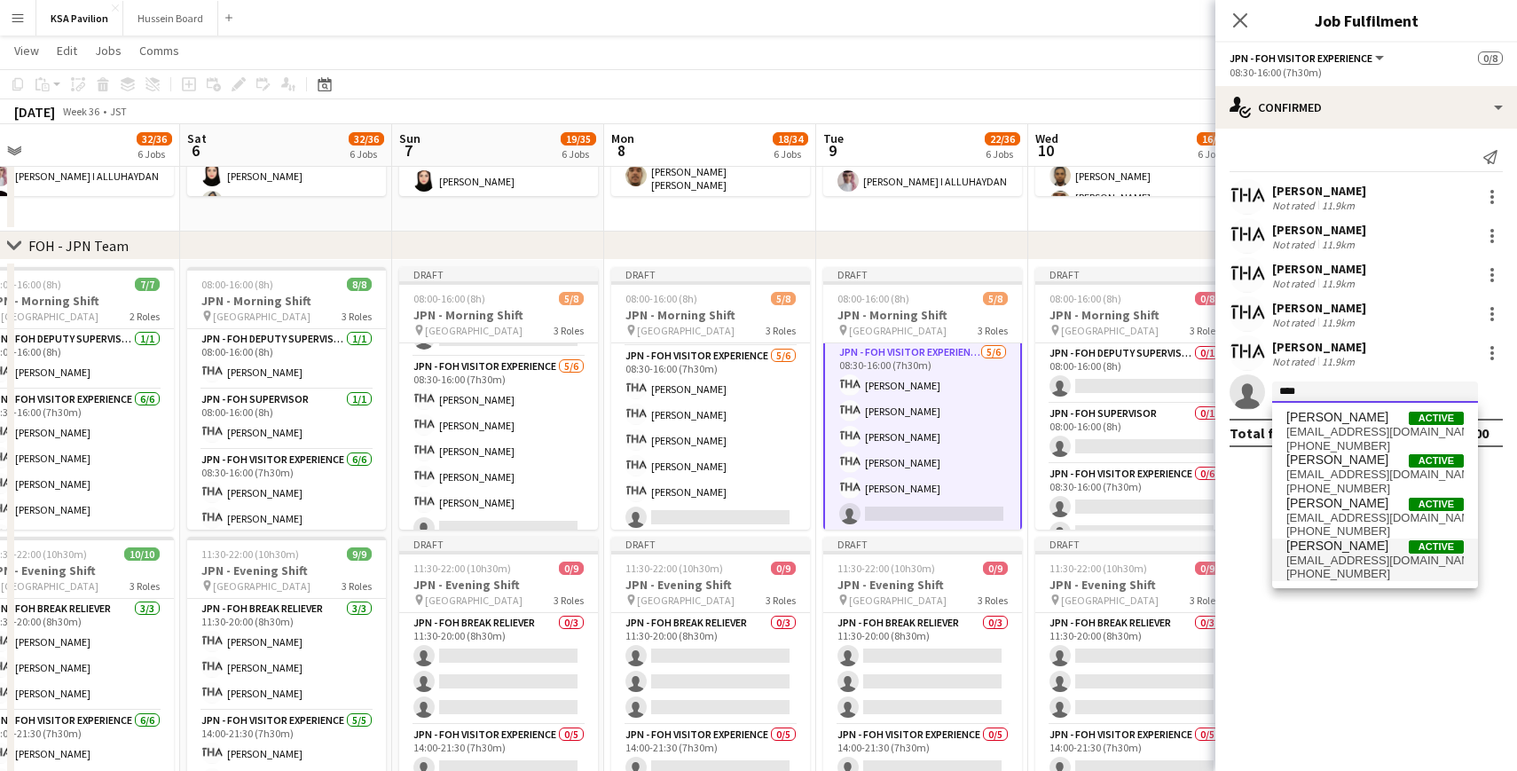
type input "****"
click at [1349, 546] on span "[PERSON_NAME]" at bounding box center [1337, 545] width 102 height 15
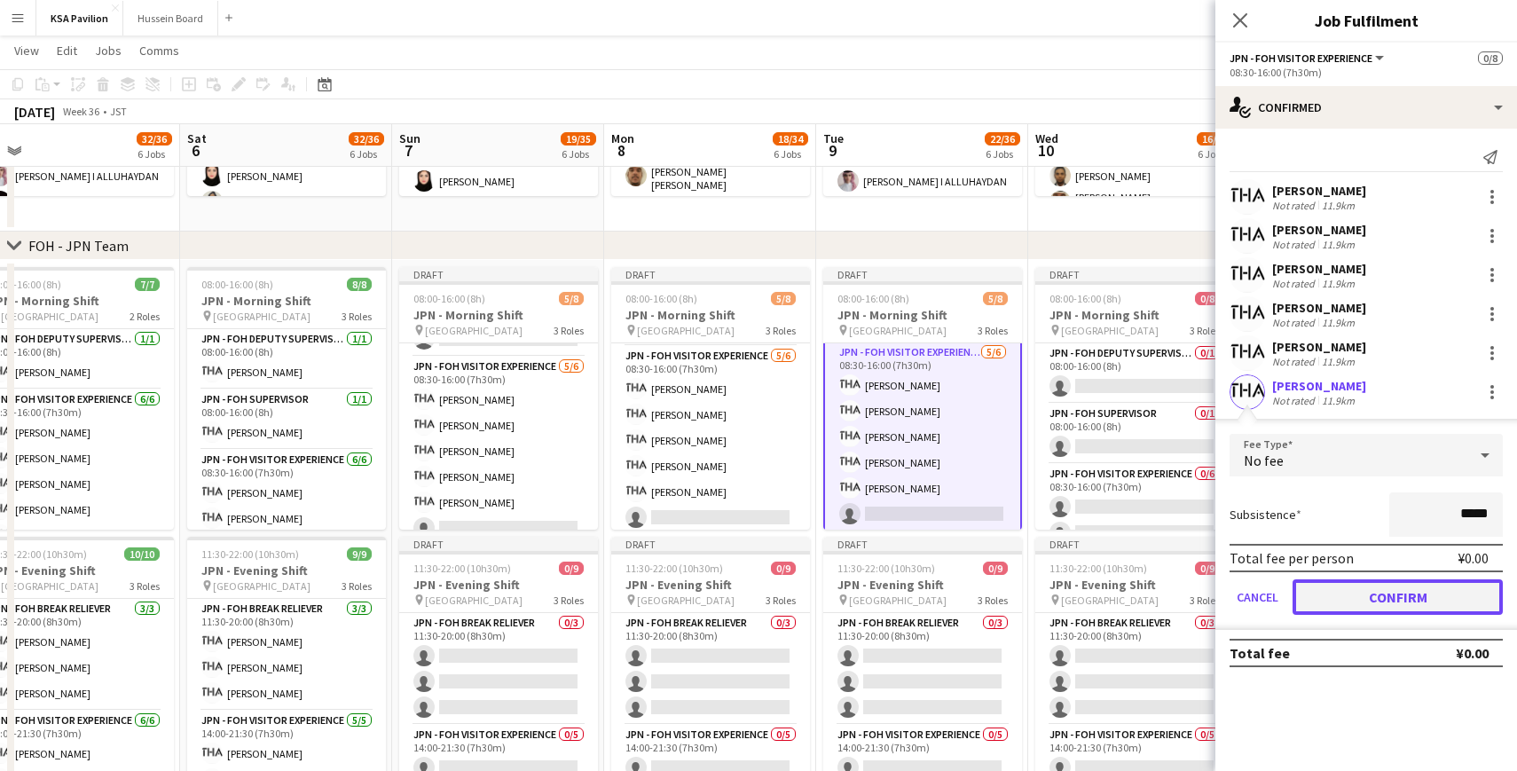
click at [1398, 597] on button "Confirm" at bounding box center [1397, 596] width 210 height 35
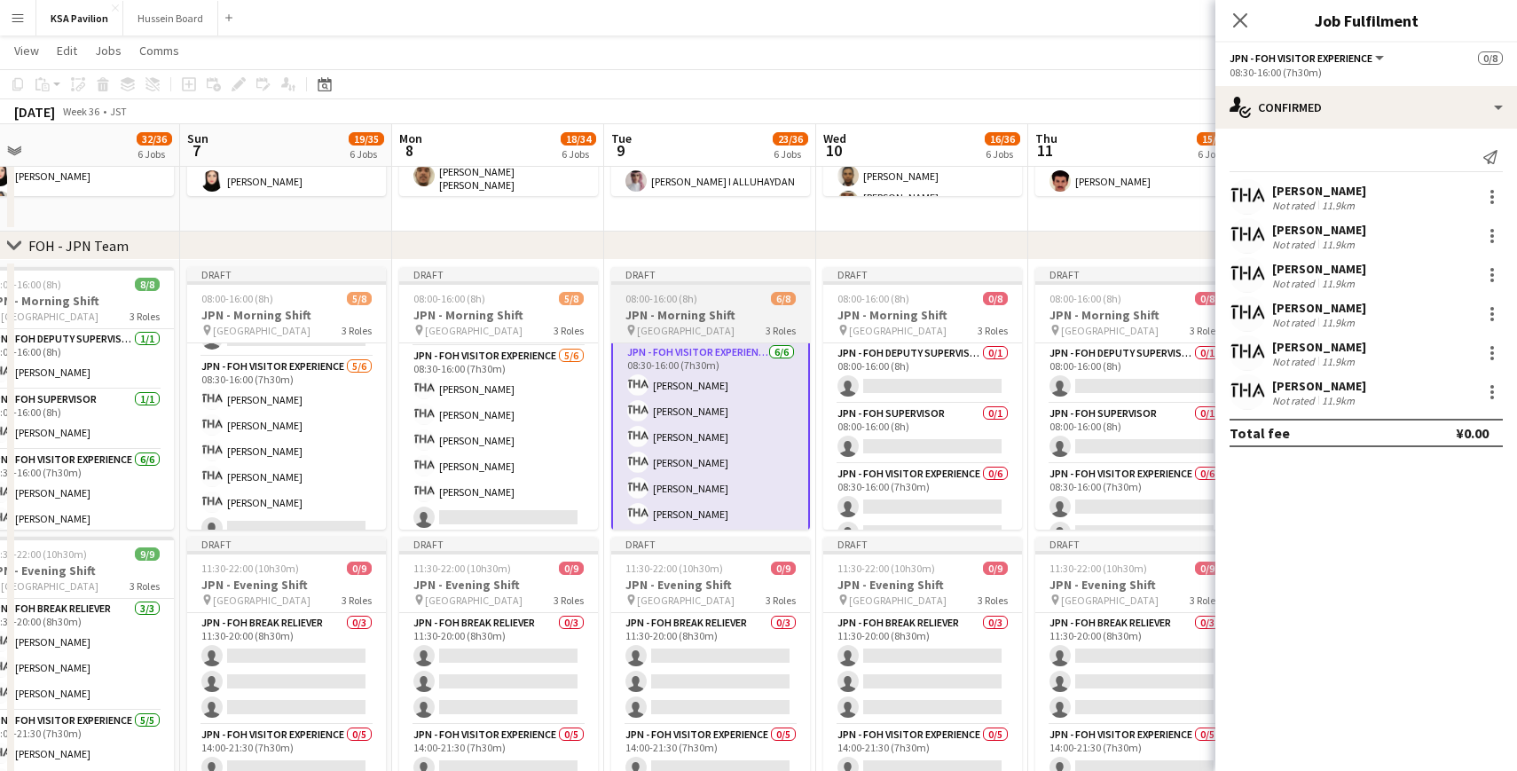
scroll to position [0, 684]
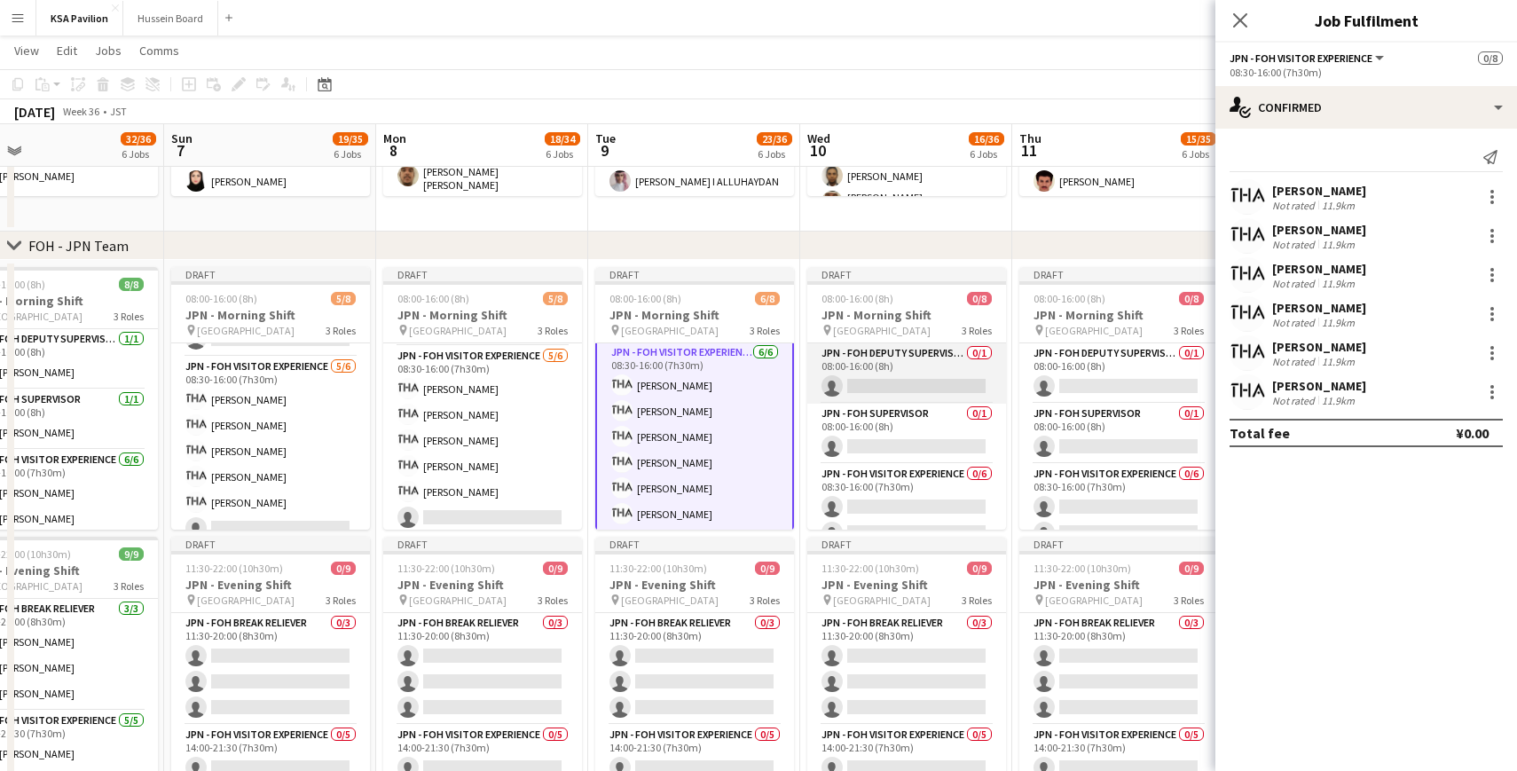
click at [884, 391] on app-card-role "JPN - FOH Deputy Supervisor 0/1 08:00-16:00 (8h) single-neutral-actions" at bounding box center [906, 373] width 199 height 60
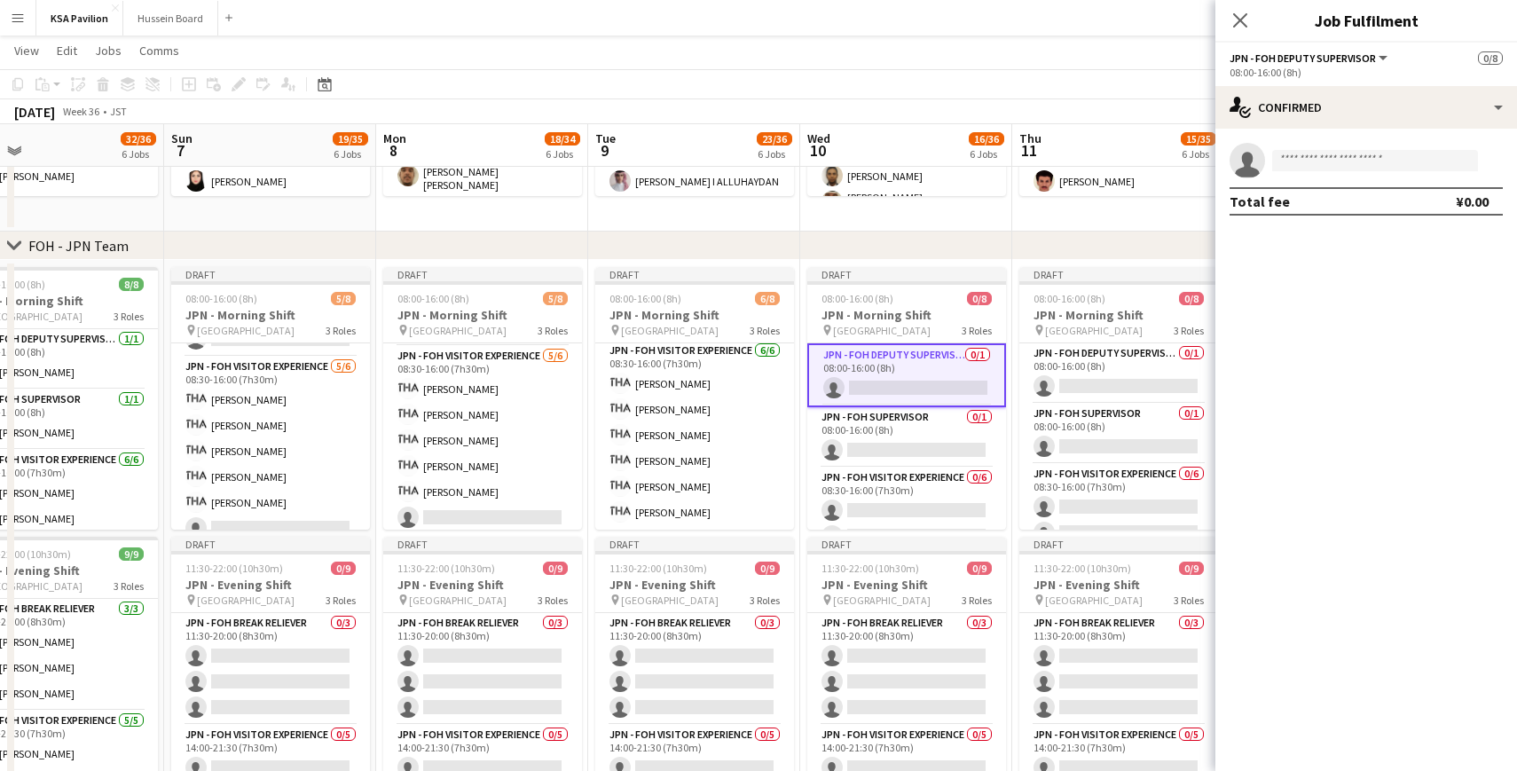
scroll to position [122, 0]
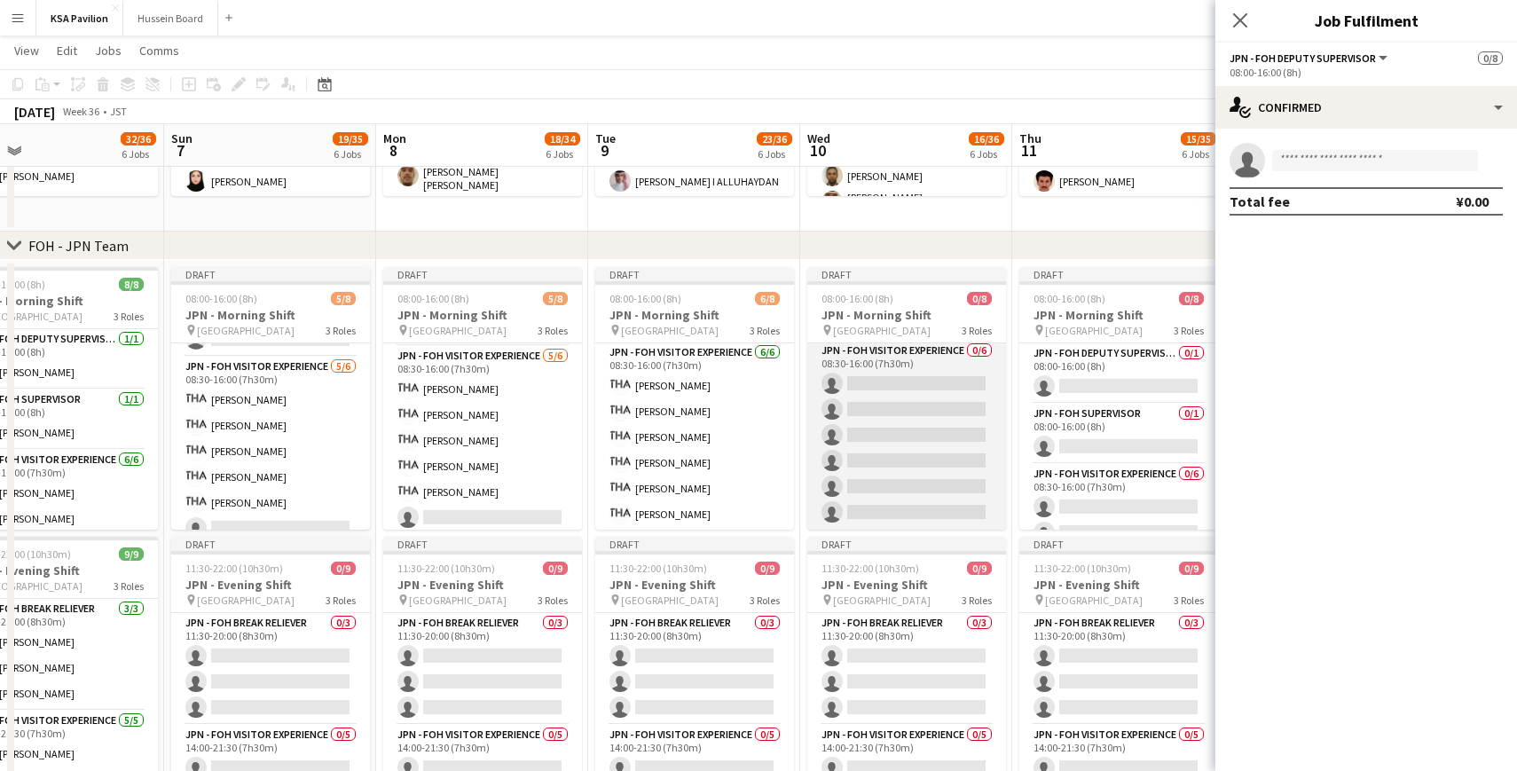
click at [884, 381] on app-card-role "JPN - FOH Visitor Experience 0/6 08:30-16:00 (7h30m) single-neutral-actions sin…" at bounding box center [906, 435] width 199 height 189
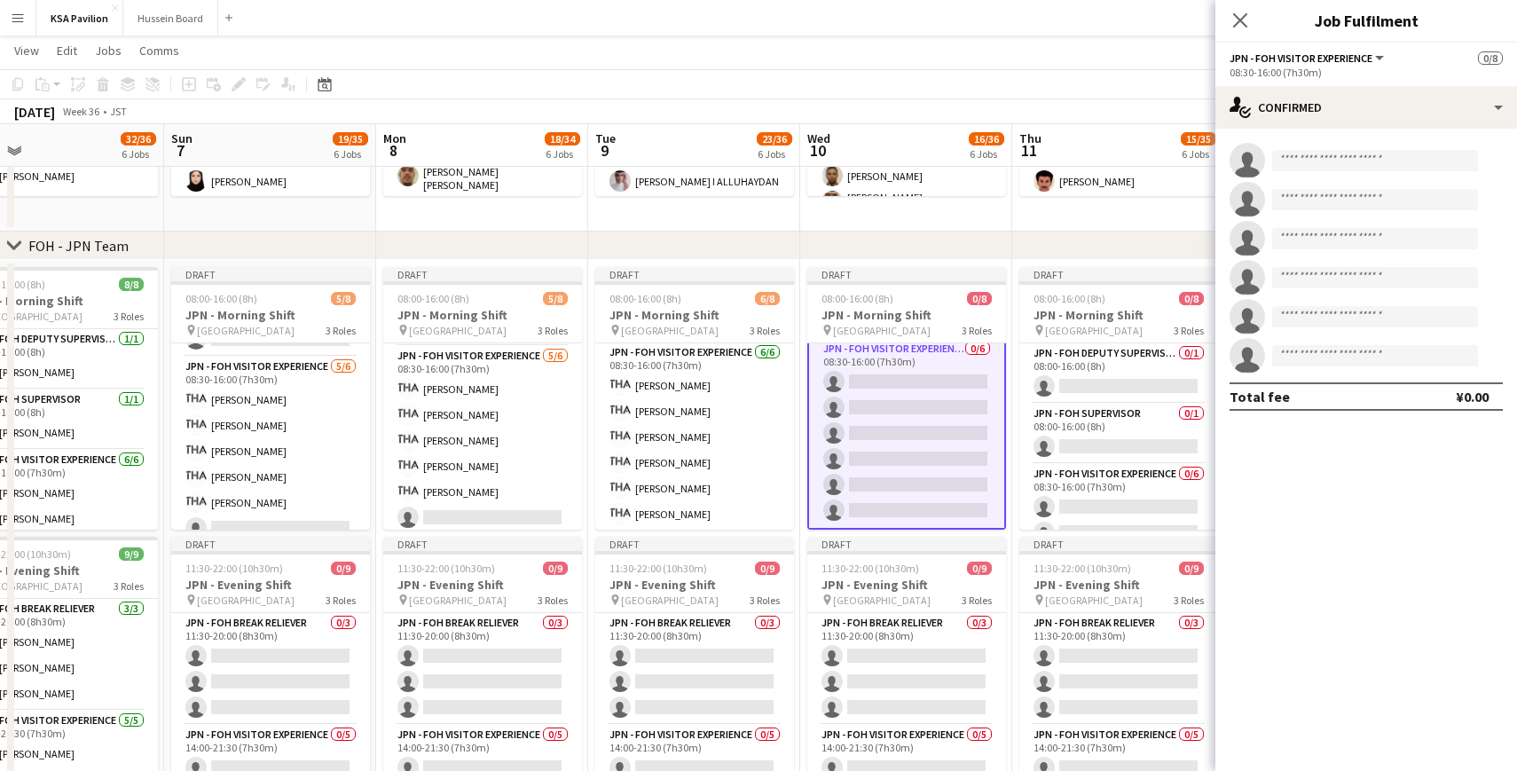
scroll to position [125, 0]
click at [1307, 166] on input at bounding box center [1375, 160] width 206 height 21
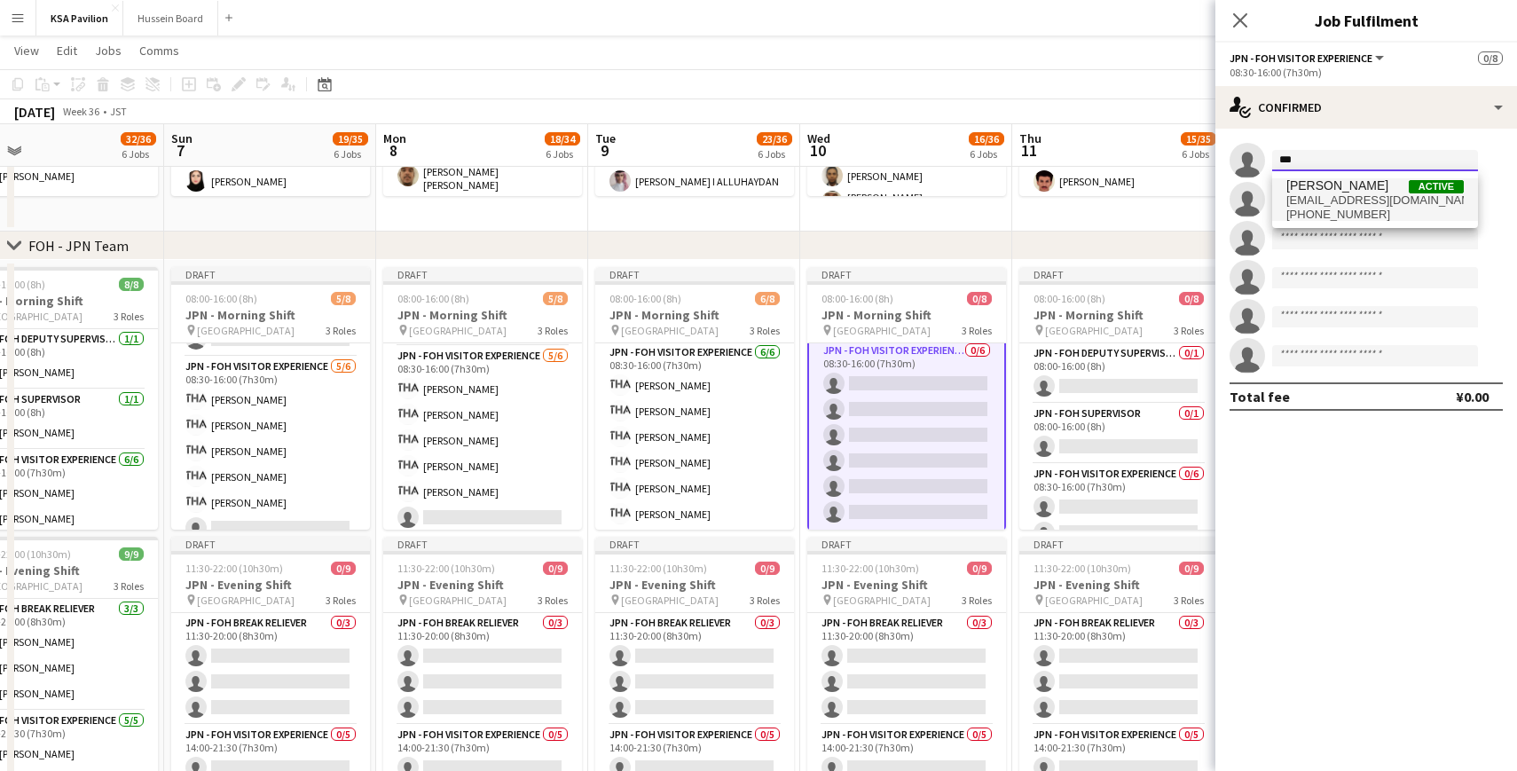
type input "***"
click at [1347, 191] on span "[PERSON_NAME]" at bounding box center [1337, 185] width 102 height 15
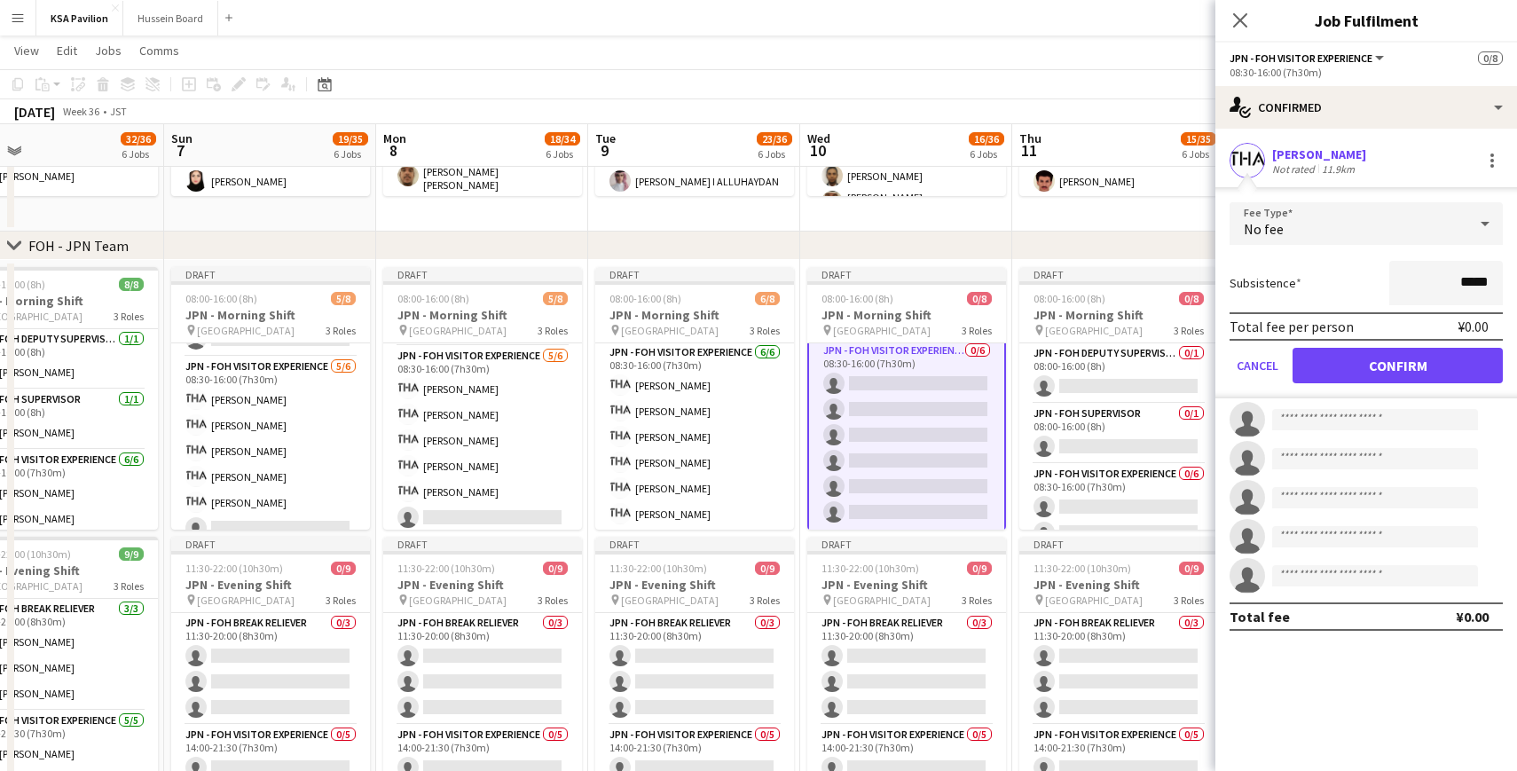
click at [1360, 341] on form "Fee Type No fee Subsistence ***** Total fee per person ¥0.00 Cancel Confirm" at bounding box center [1366, 300] width 302 height 196
click at [1357, 357] on button "Confirm" at bounding box center [1397, 365] width 210 height 35
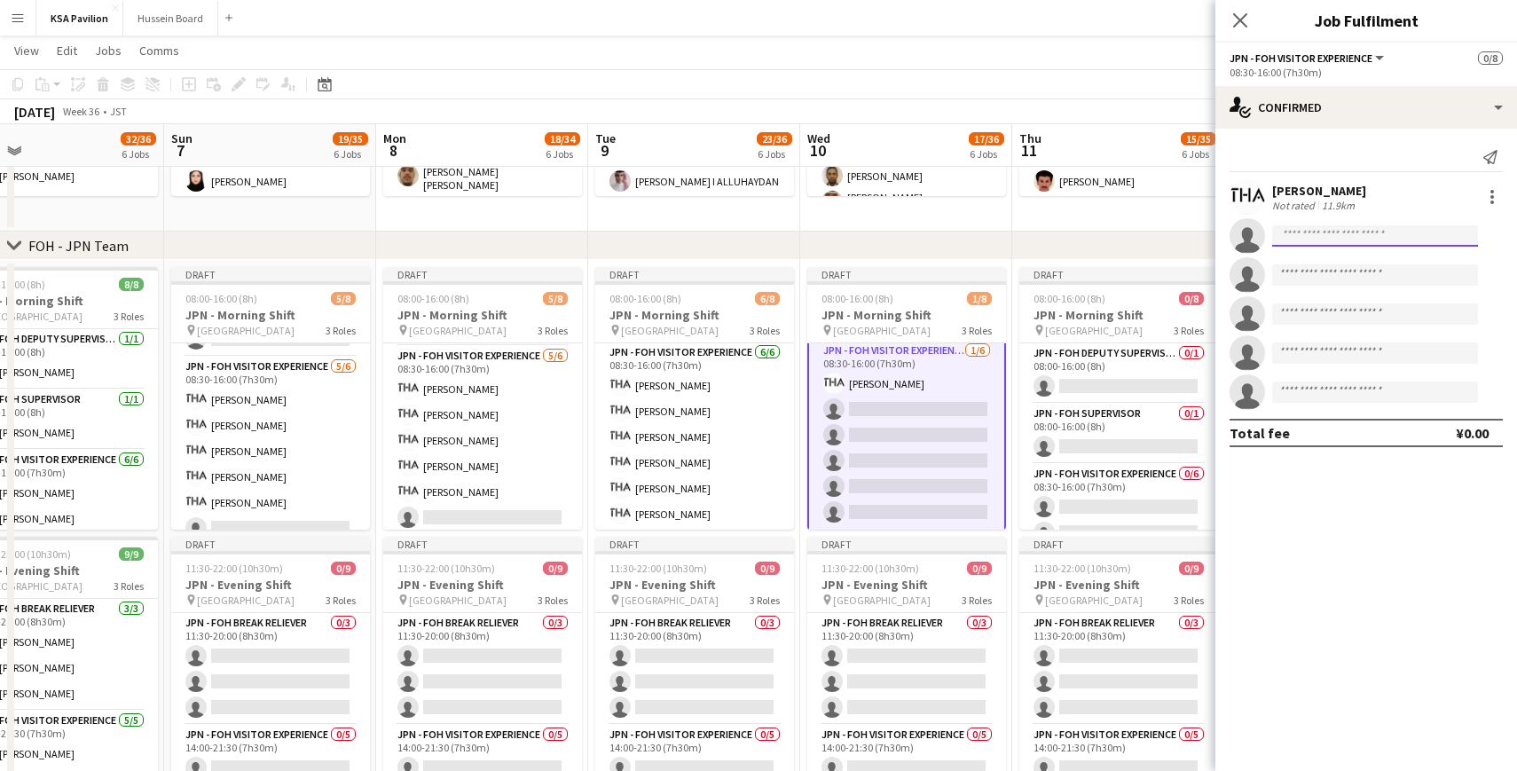
click at [1320, 245] on input at bounding box center [1375, 235] width 206 height 21
type input "******"
click at [1323, 279] on span "[EMAIL_ADDRESS][DOMAIN_NAME]" at bounding box center [1374, 276] width 177 height 14
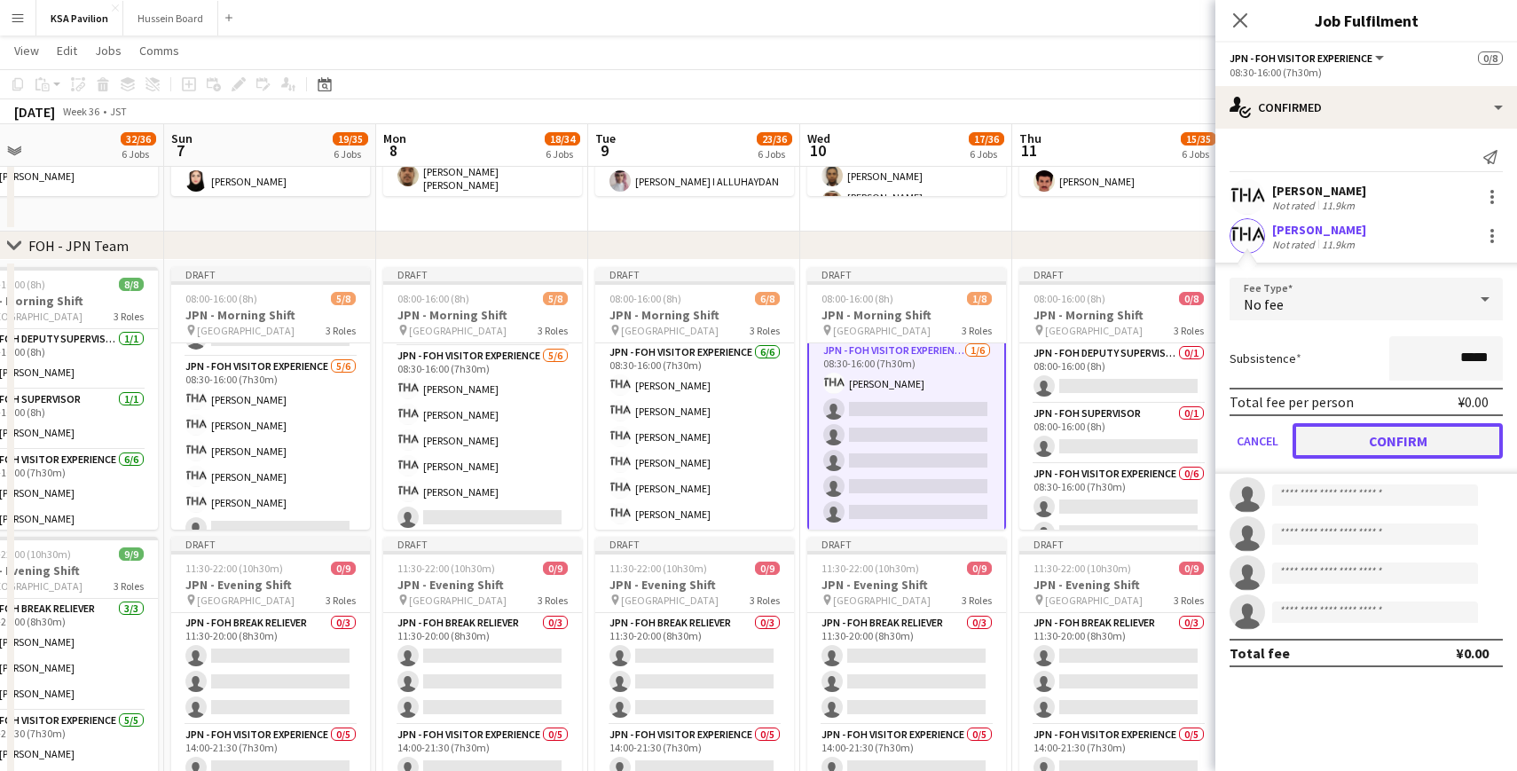
click at [1338, 438] on button "Confirm" at bounding box center [1397, 440] width 210 height 35
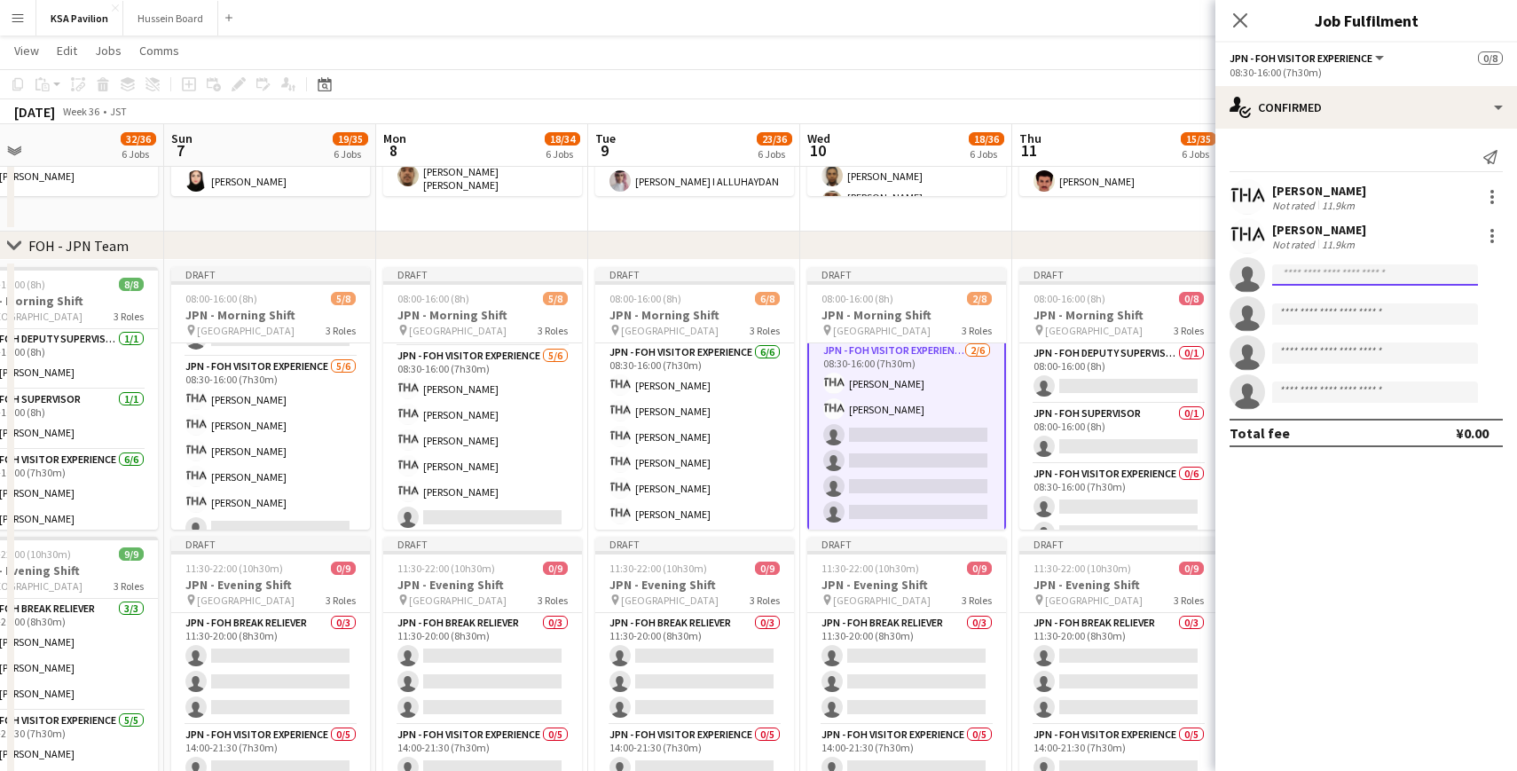
click at [1312, 274] on input at bounding box center [1375, 274] width 206 height 21
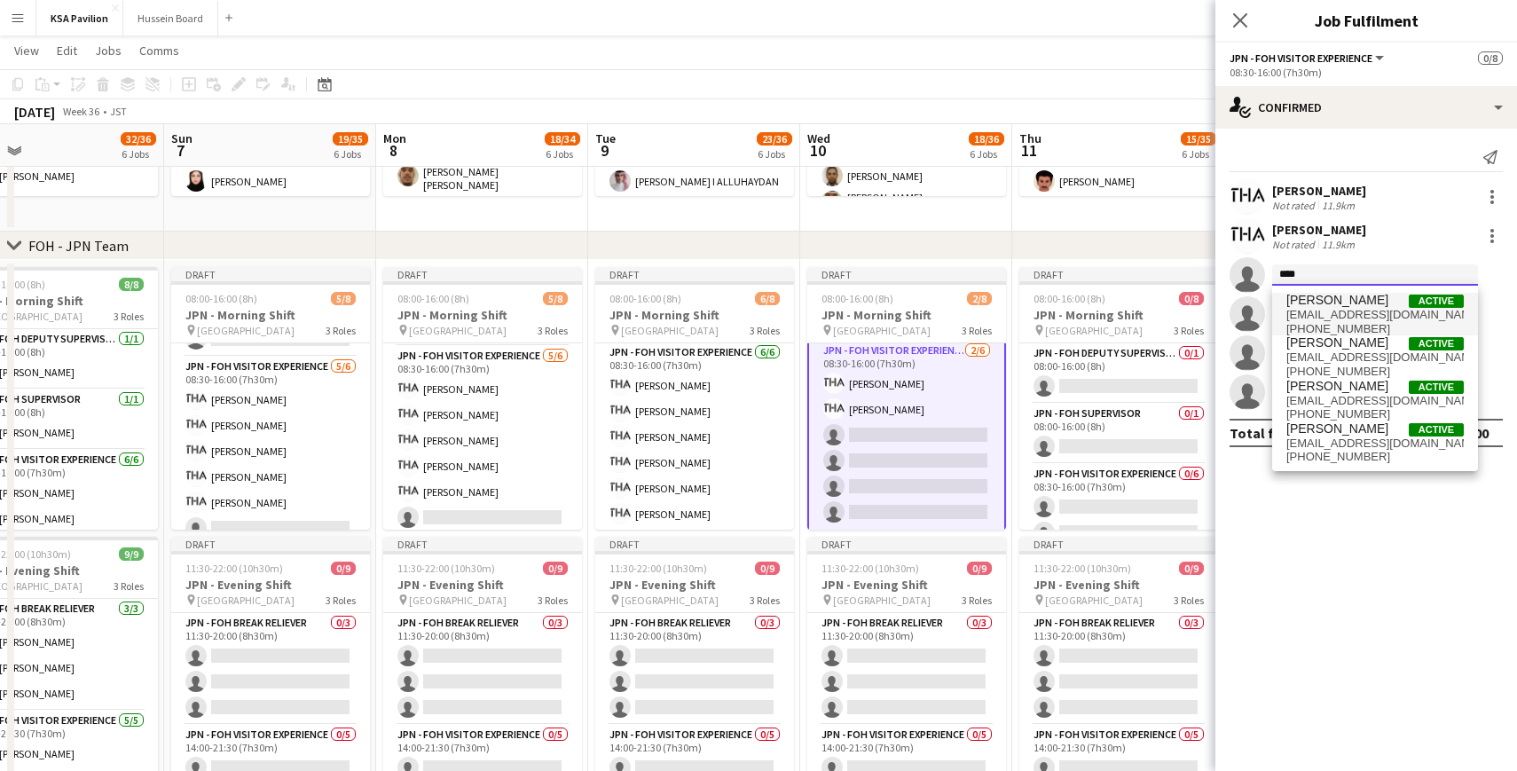
type input "****"
click at [1332, 314] on span "[EMAIL_ADDRESS][DOMAIN_NAME]" at bounding box center [1374, 315] width 177 height 14
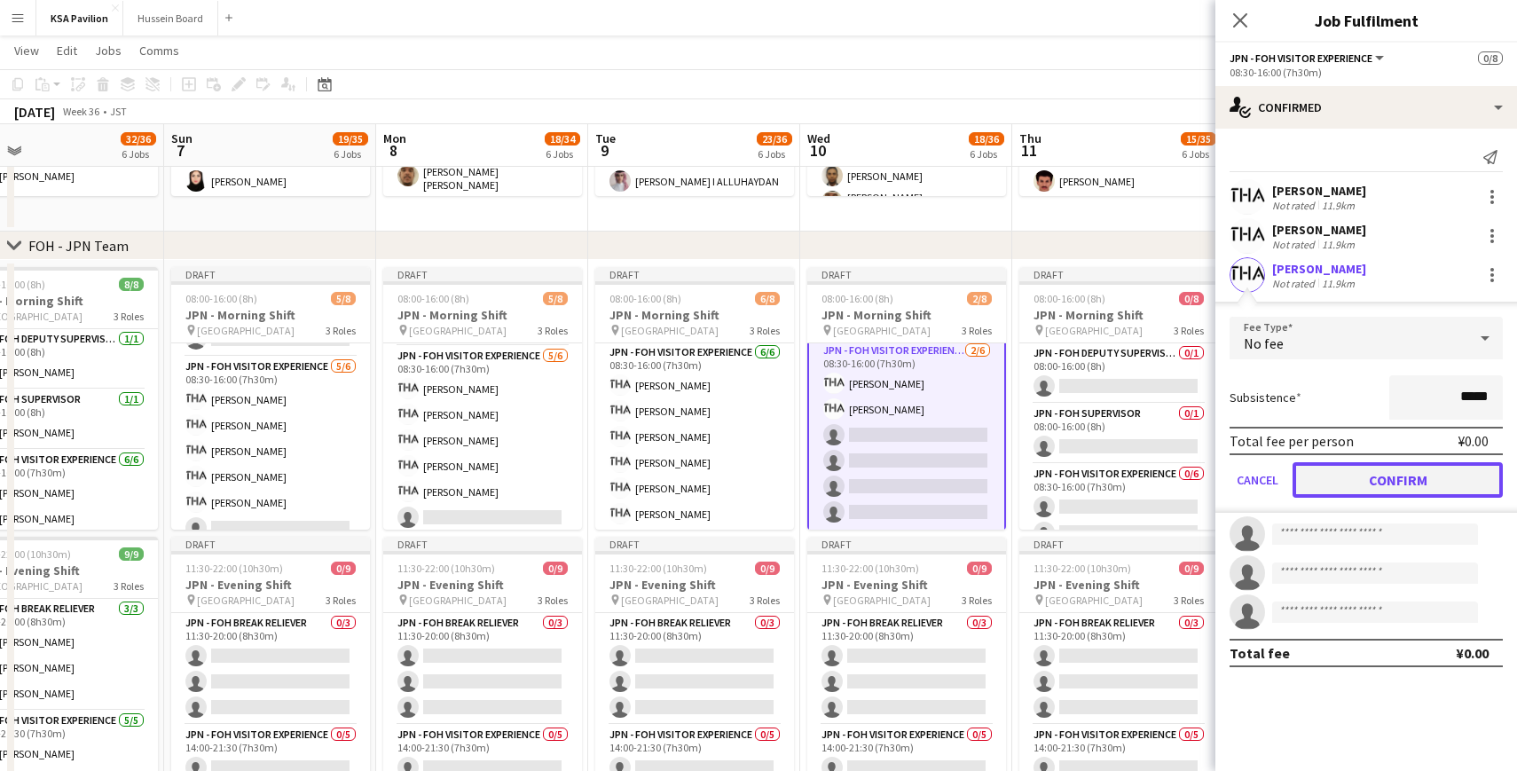
click at [1363, 475] on button "Confirm" at bounding box center [1397, 479] width 210 height 35
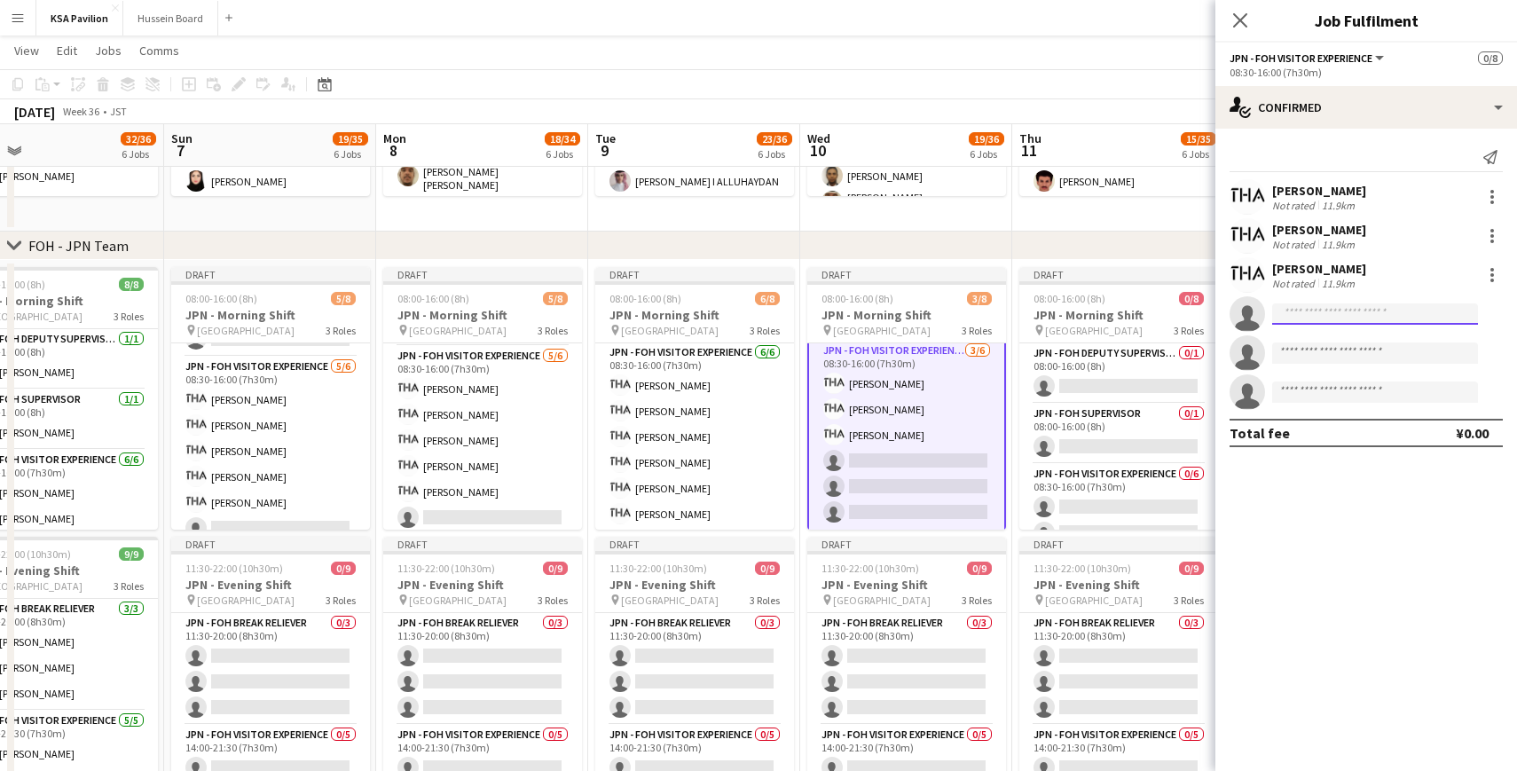
click at [1316, 319] on input at bounding box center [1375, 313] width 206 height 21
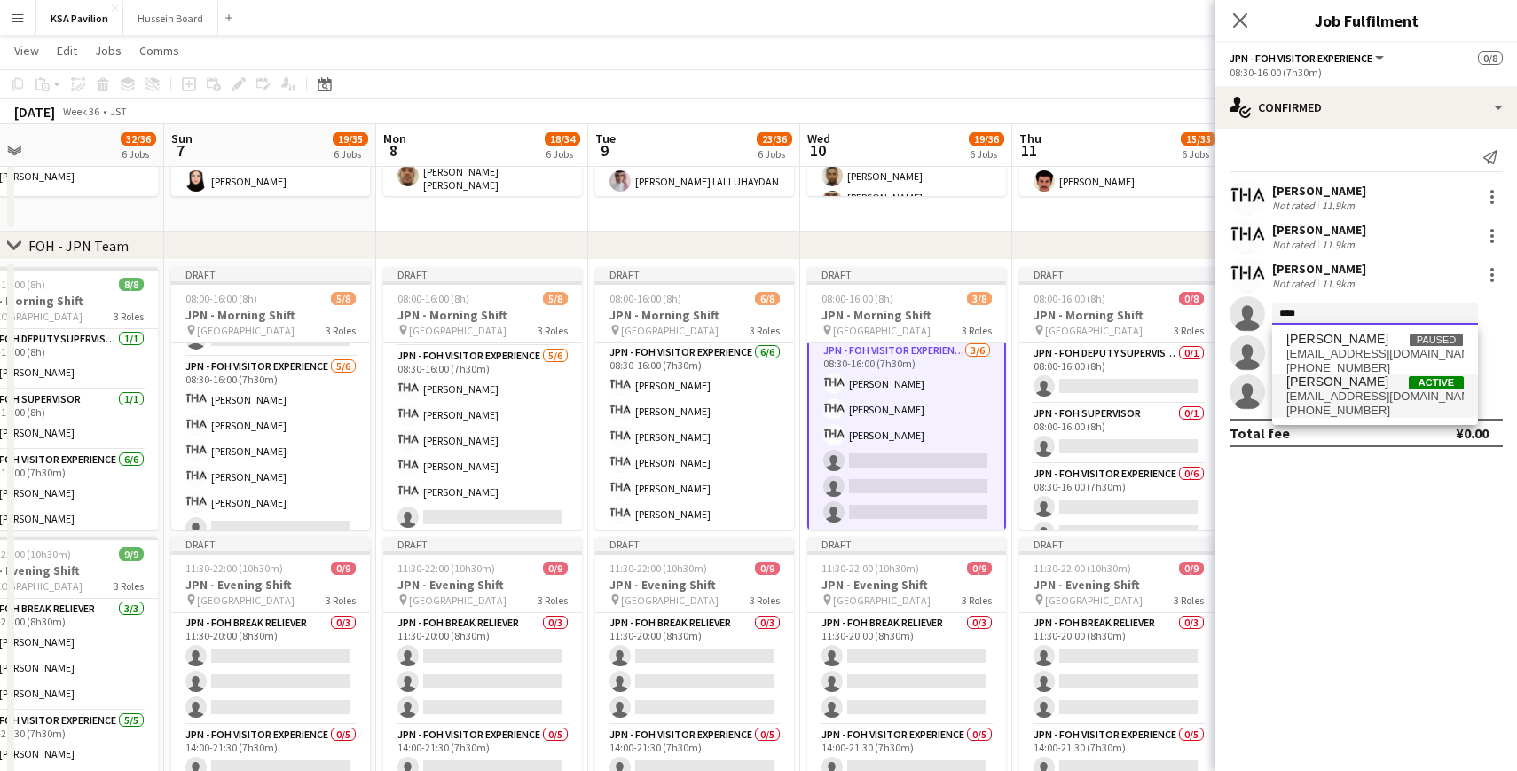
type input "****"
click at [1318, 398] on span "[EMAIL_ADDRESS][DOMAIN_NAME]" at bounding box center [1374, 396] width 177 height 14
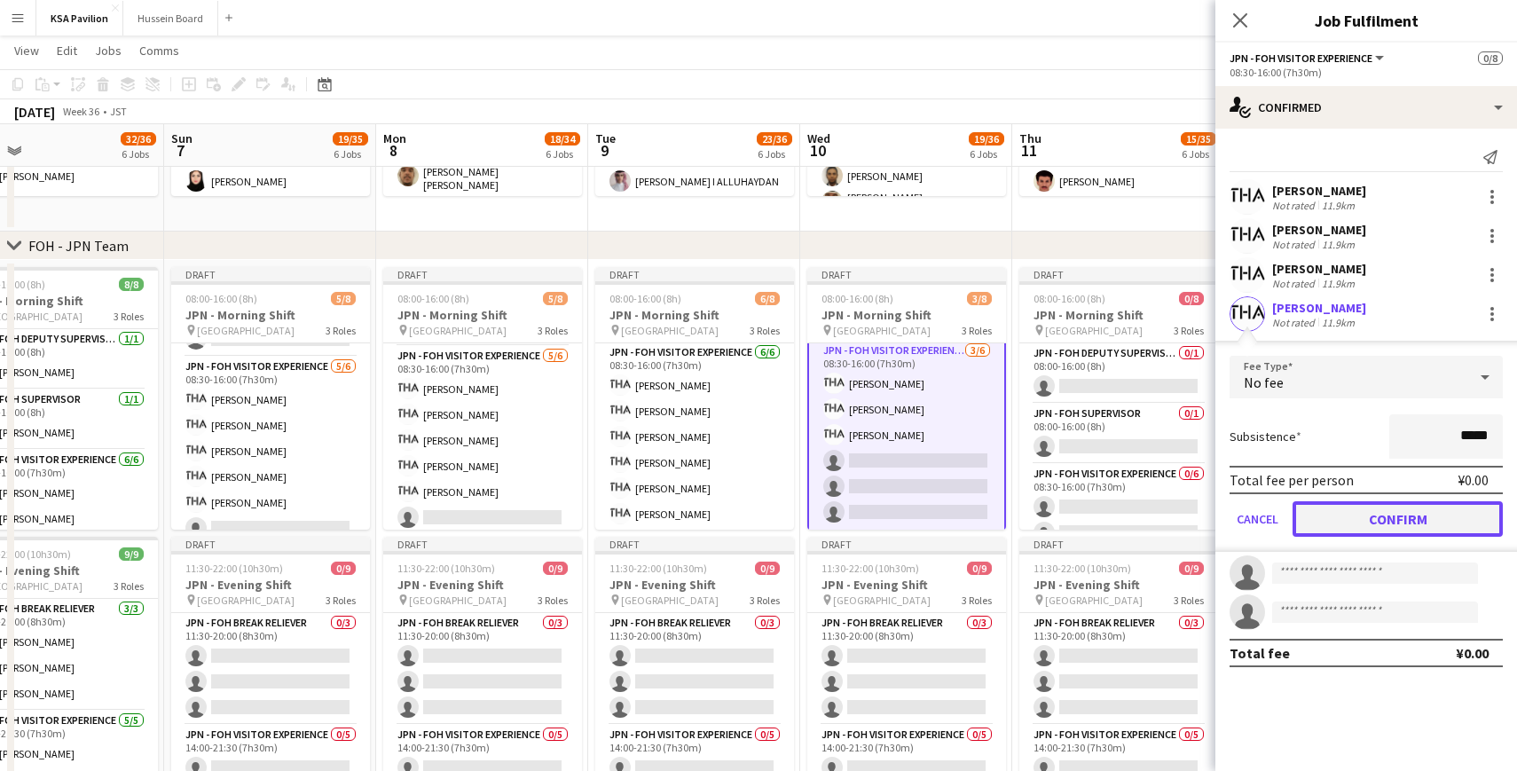
click at [1378, 530] on button "Confirm" at bounding box center [1397, 518] width 210 height 35
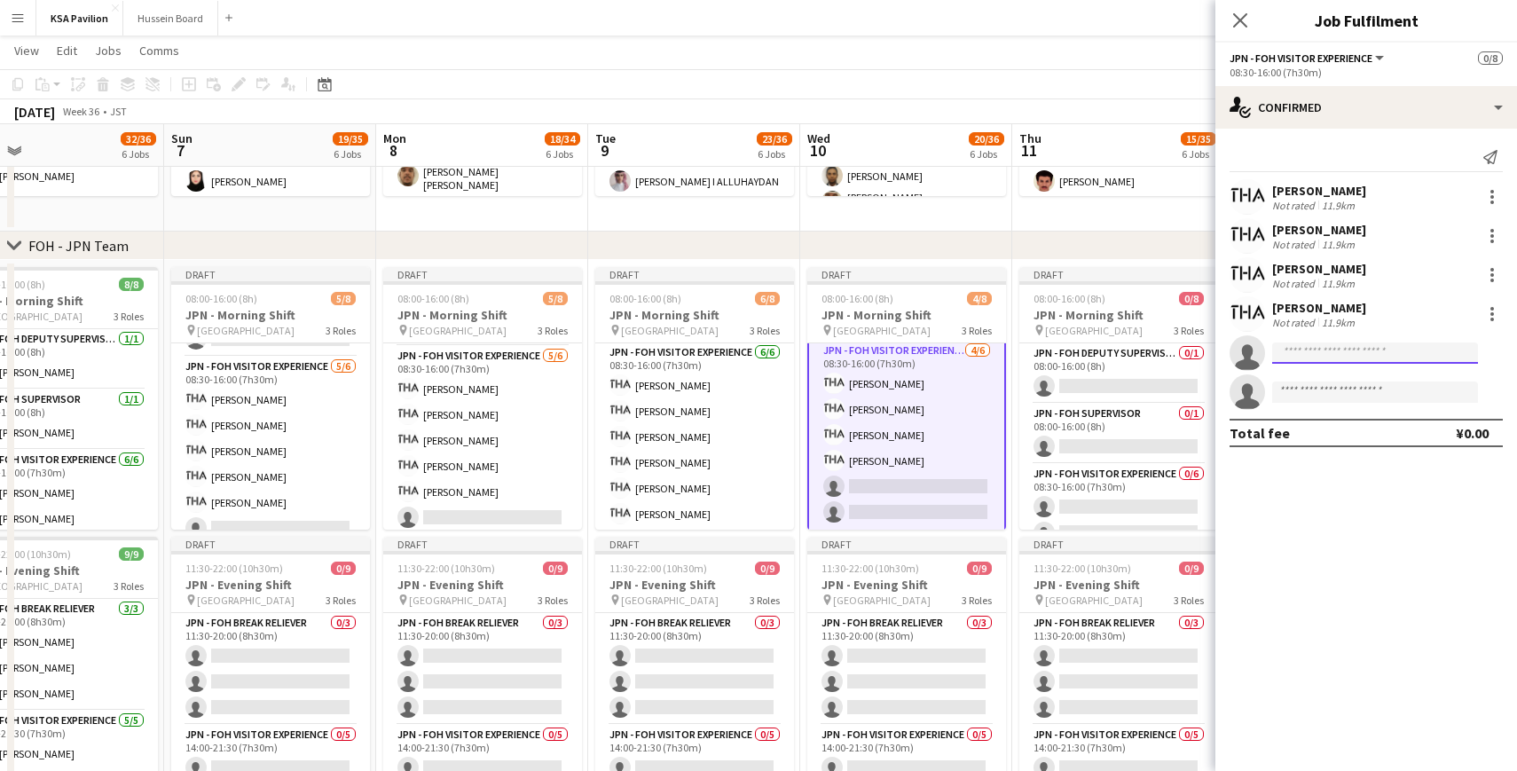
click at [1338, 358] on input at bounding box center [1375, 352] width 206 height 21
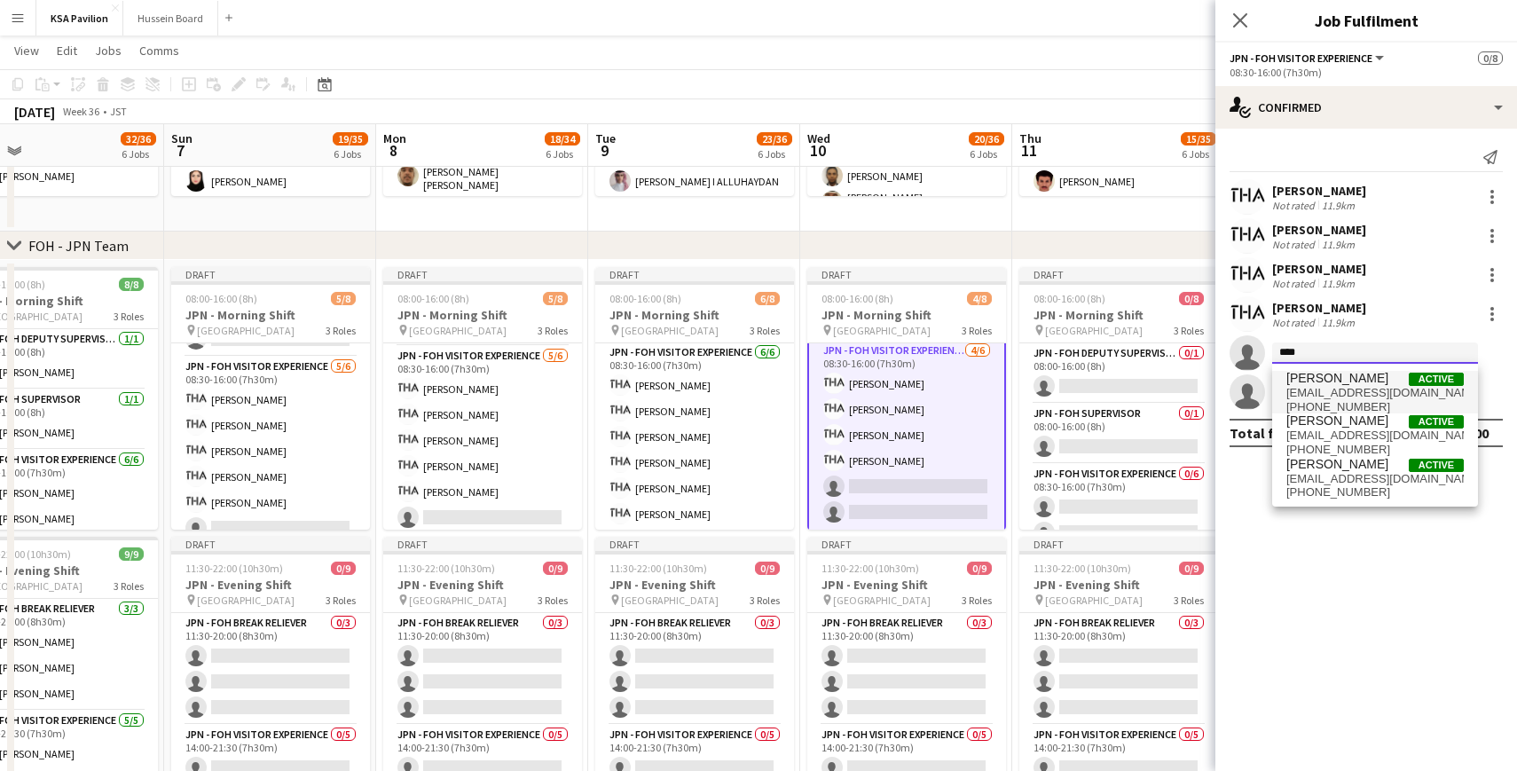
type input "****"
click at [1336, 387] on span "[EMAIL_ADDRESS][DOMAIN_NAME]" at bounding box center [1374, 393] width 177 height 14
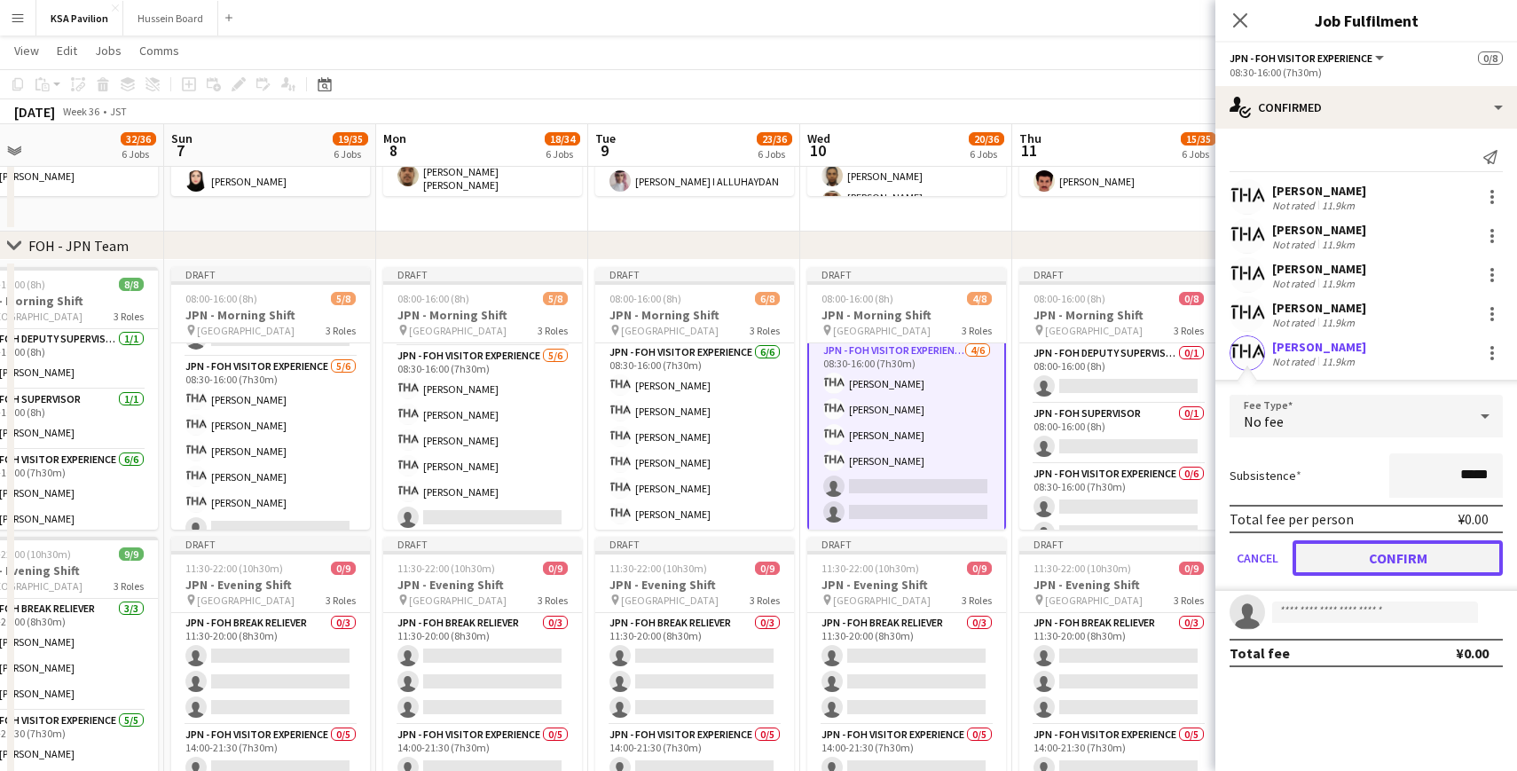
click at [1372, 564] on button "Confirm" at bounding box center [1397, 557] width 210 height 35
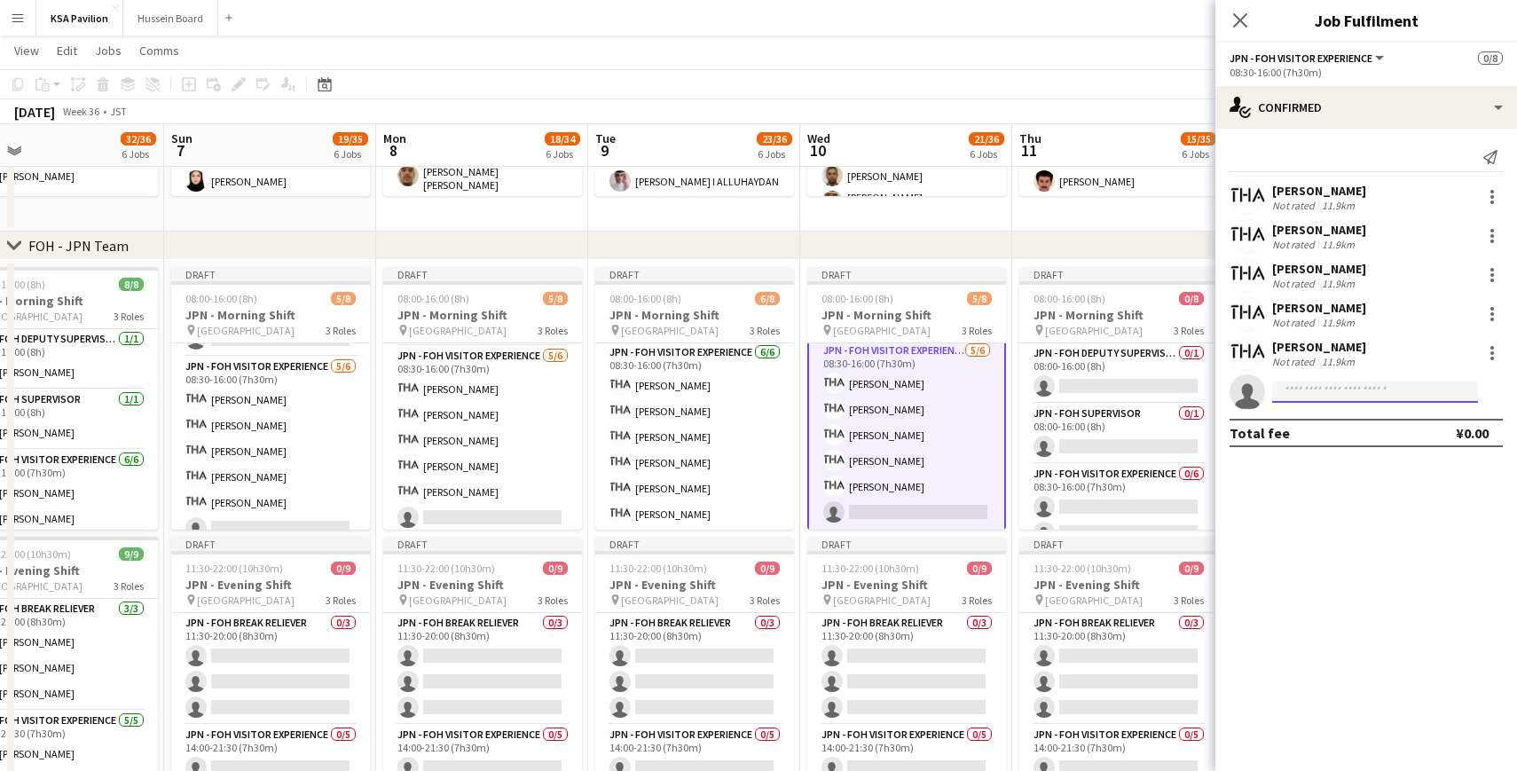
click at [1317, 384] on input at bounding box center [1375, 391] width 206 height 21
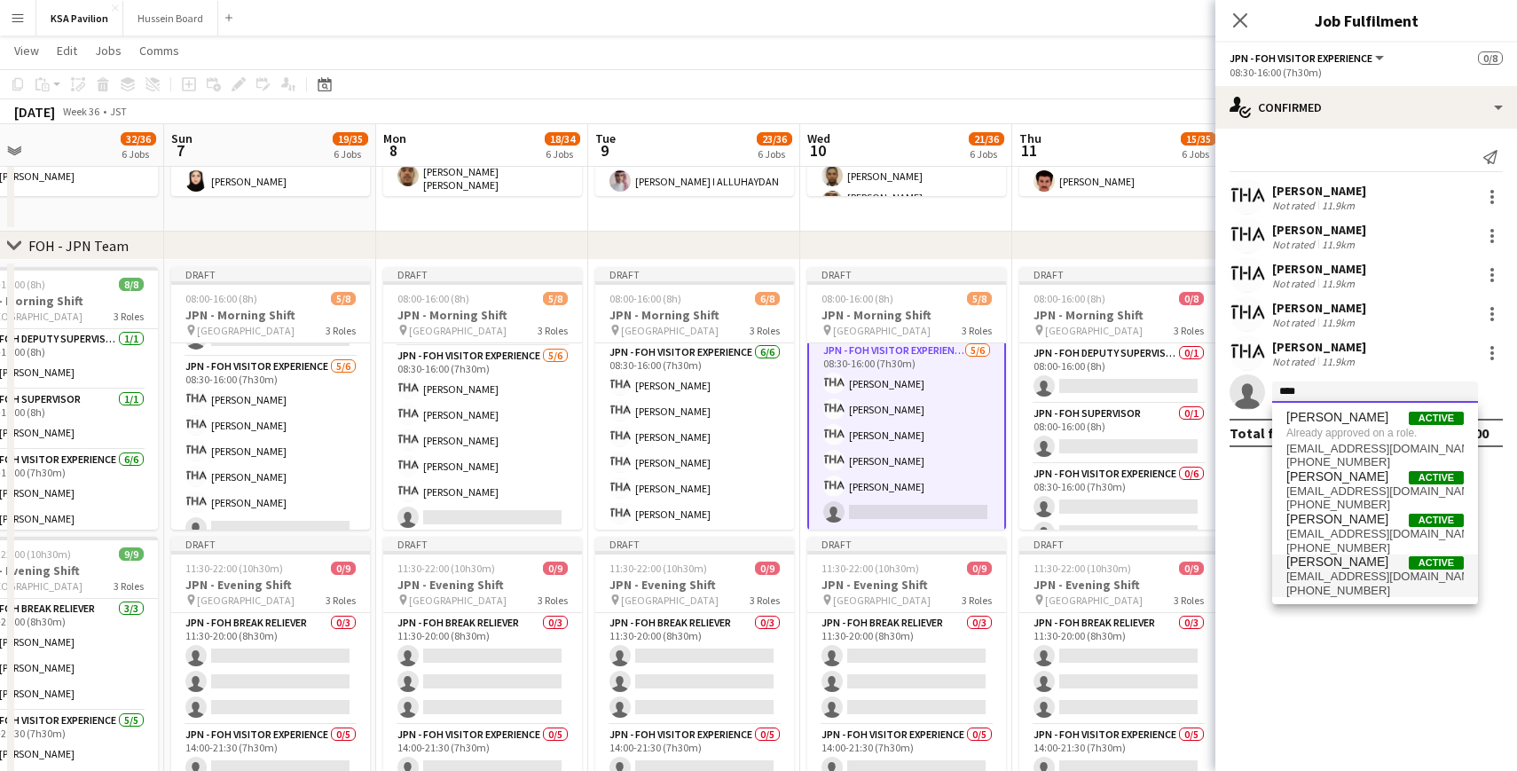
type input "****"
click at [1315, 568] on span "[PERSON_NAME]" at bounding box center [1337, 561] width 102 height 15
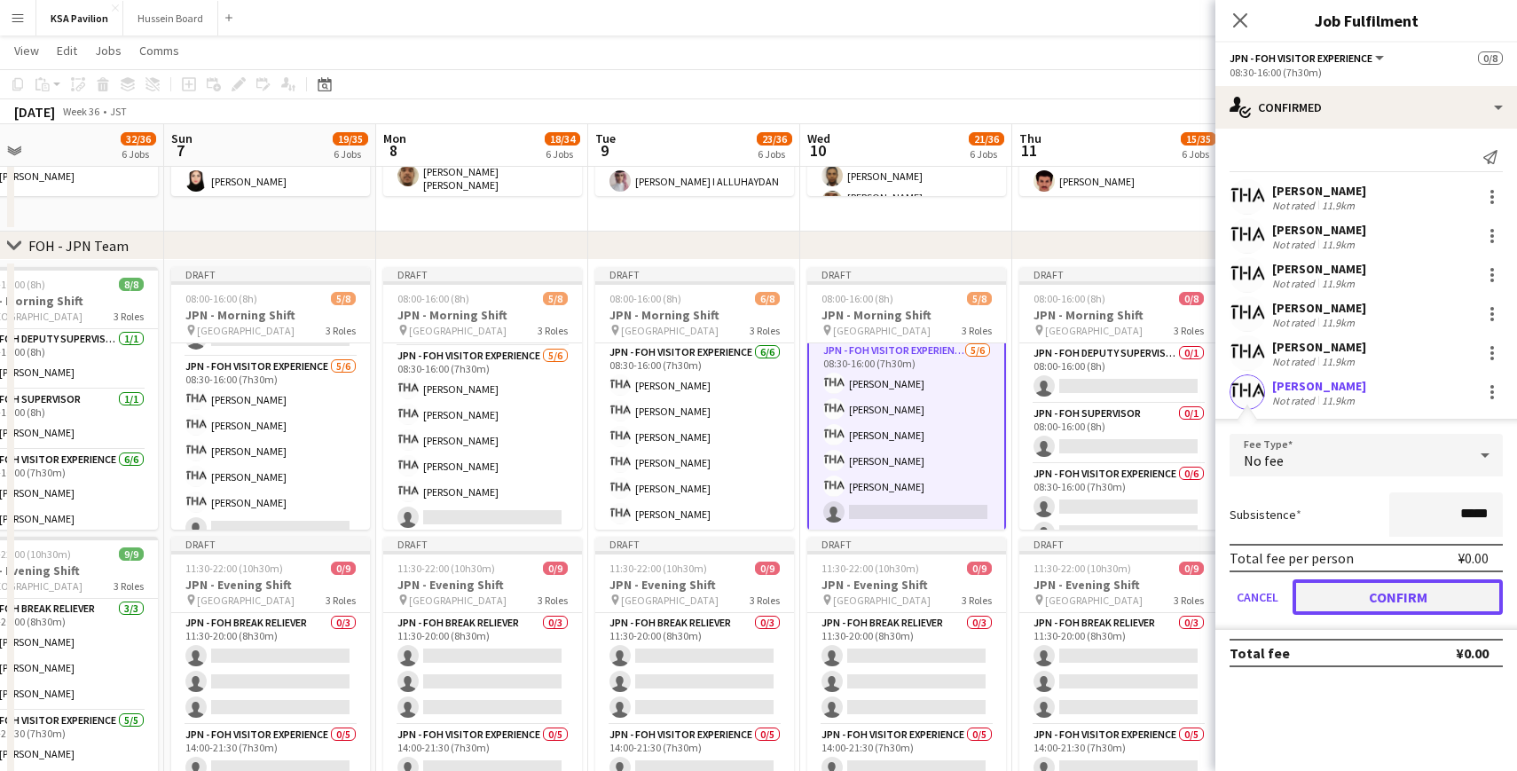
click at [1399, 593] on button "Confirm" at bounding box center [1397, 596] width 210 height 35
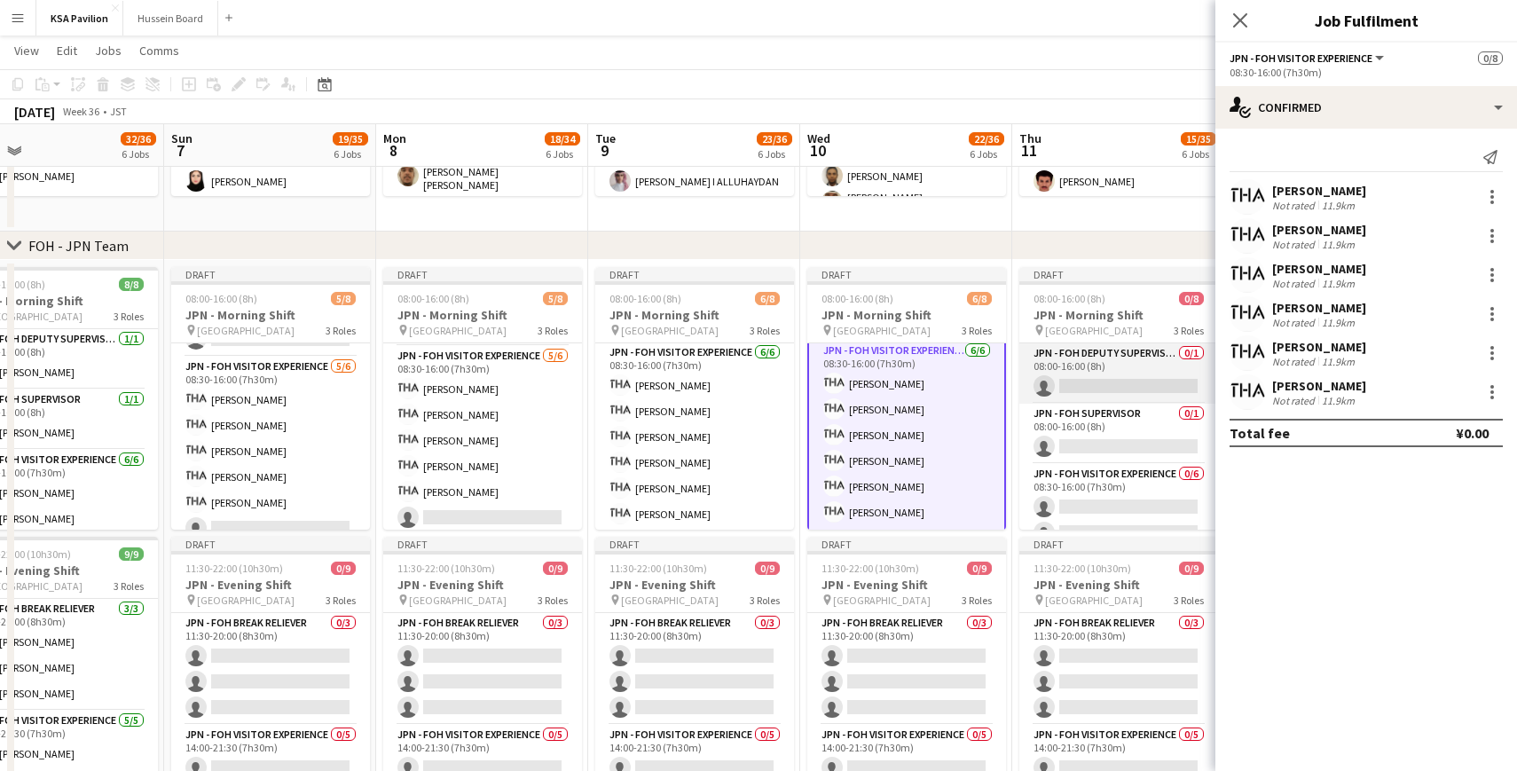
click at [1084, 397] on app-card-role "JPN - FOH Deputy Supervisor 0/1 08:00-16:00 (8h) single-neutral-actions" at bounding box center [1118, 373] width 199 height 60
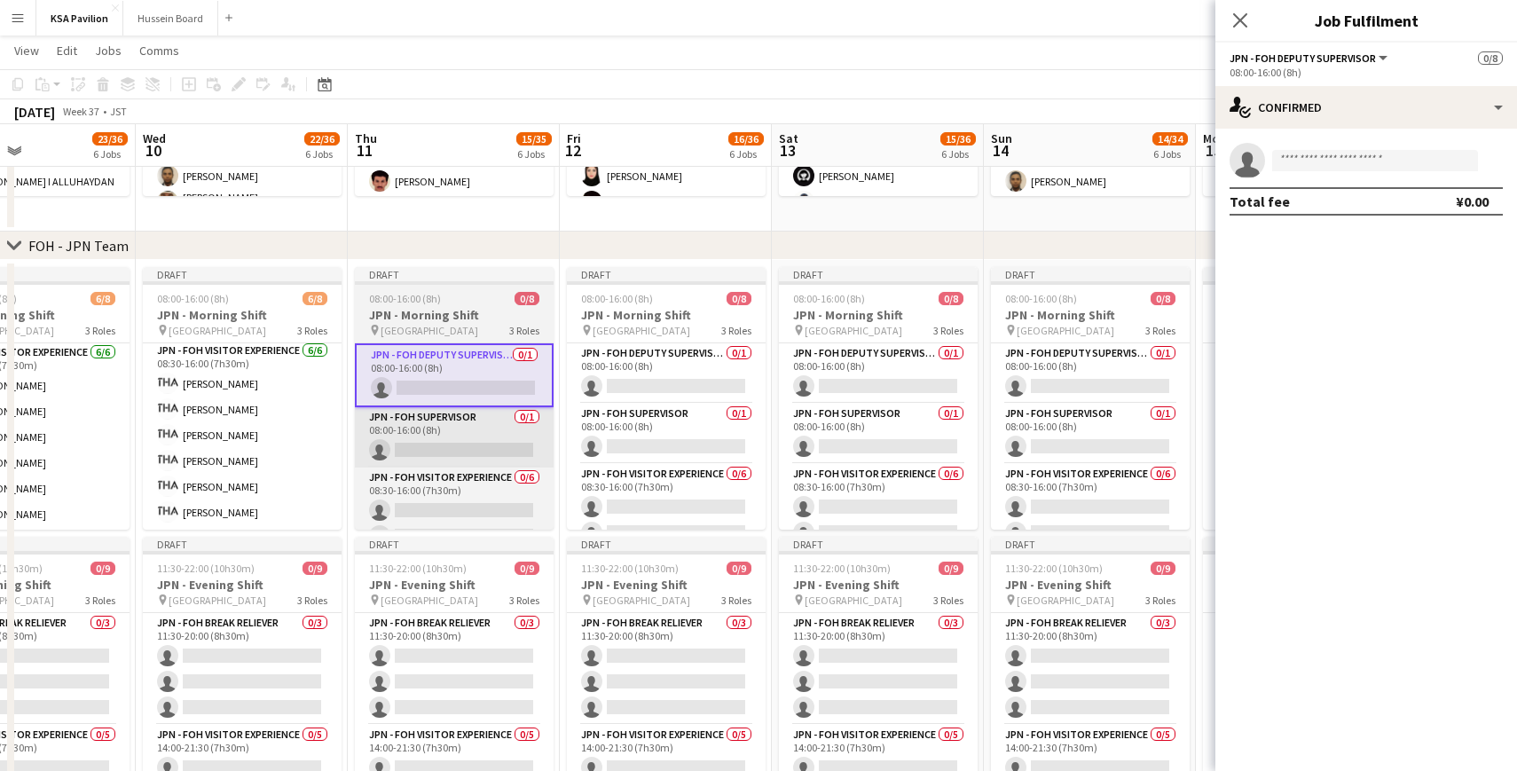
scroll to position [0, 537]
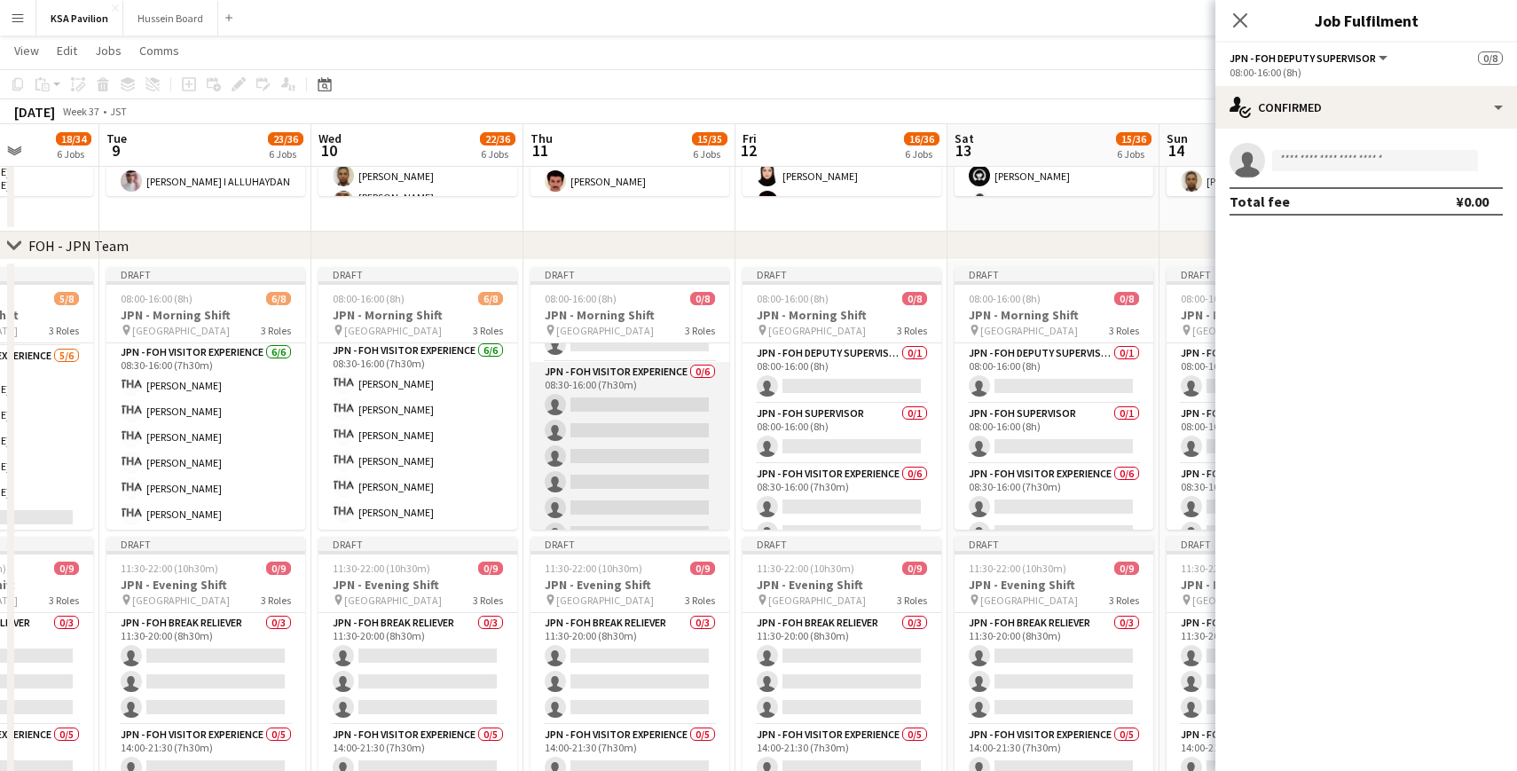
click at [636, 398] on app-card-role "JPN - FOH Visitor Experience 0/6 08:30-16:00 (7h30m) single-neutral-actions sin…" at bounding box center [629, 456] width 199 height 189
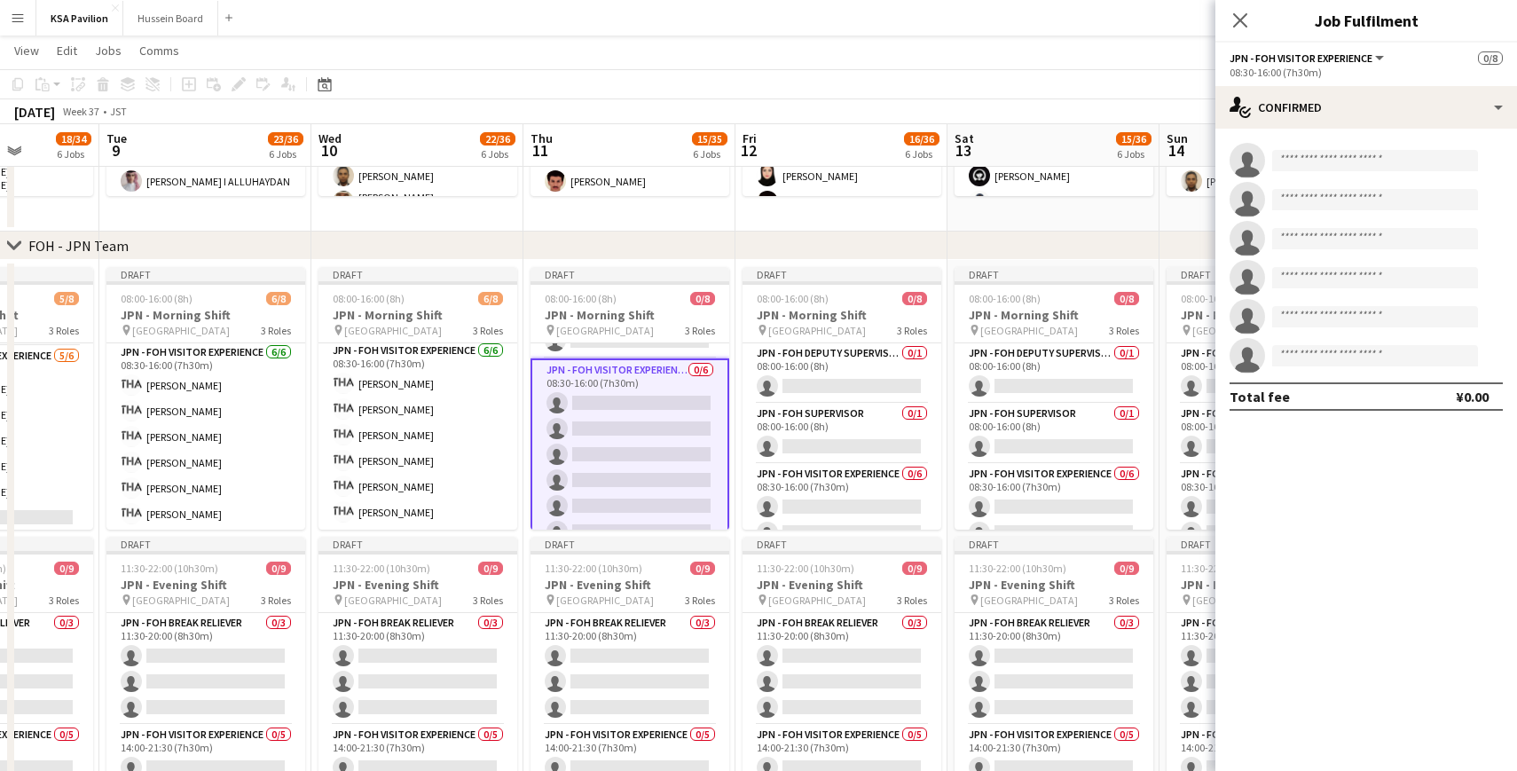
scroll to position [102, 0]
click at [1304, 164] on input at bounding box center [1375, 160] width 206 height 21
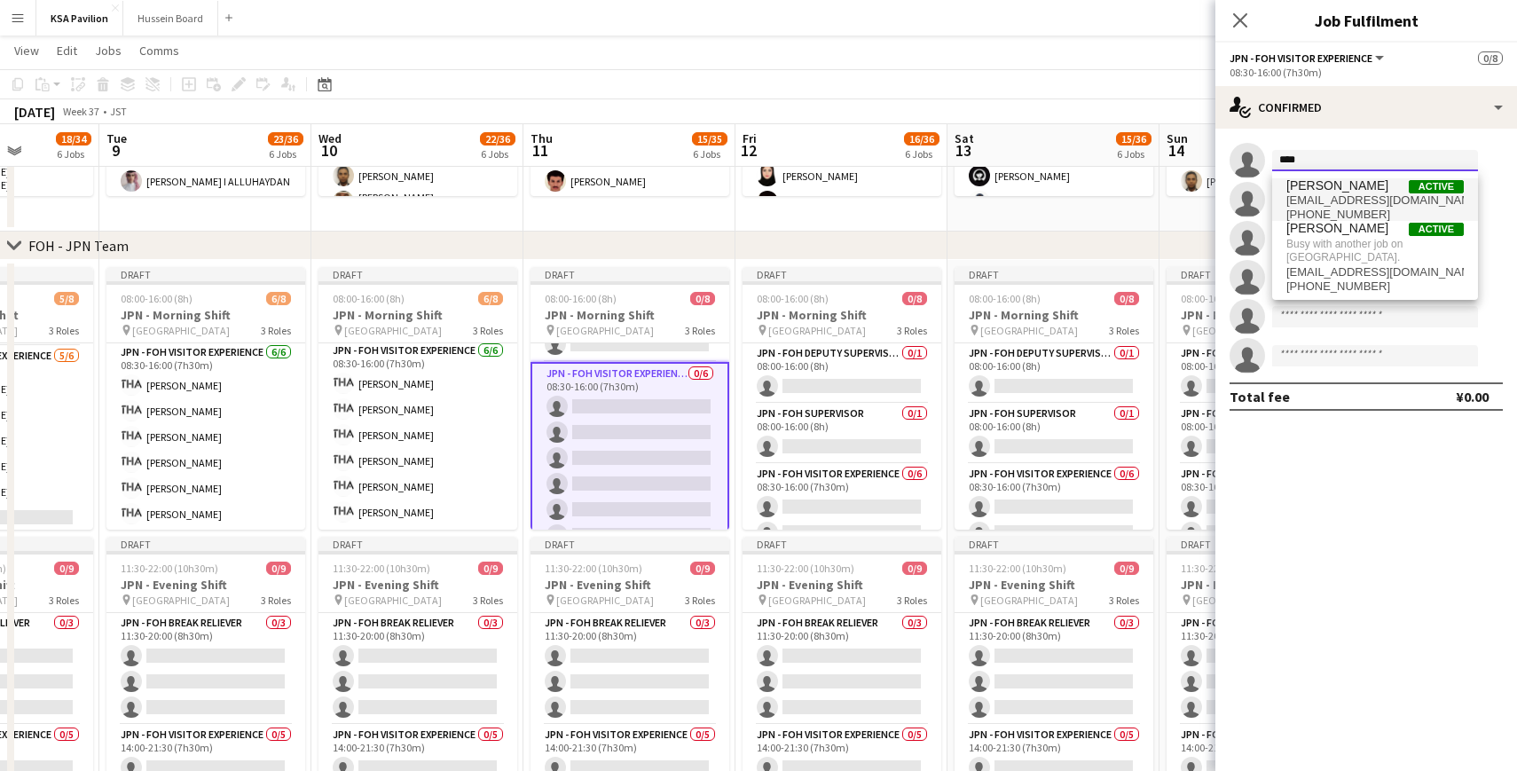
type input "****"
click at [1352, 194] on span "[EMAIL_ADDRESS][DOMAIN_NAME]" at bounding box center [1374, 200] width 177 height 14
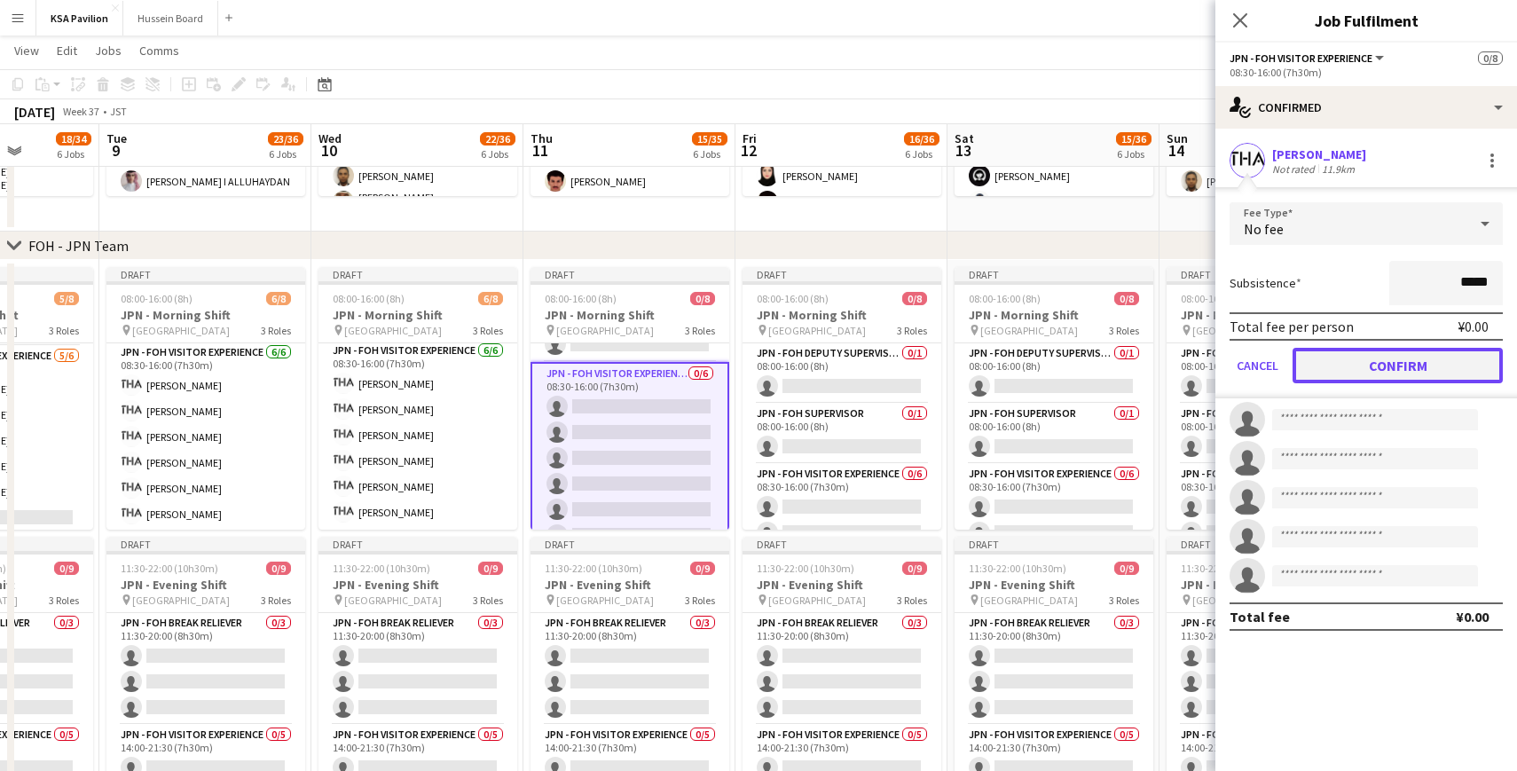
click at [1410, 371] on button "Confirm" at bounding box center [1397, 365] width 210 height 35
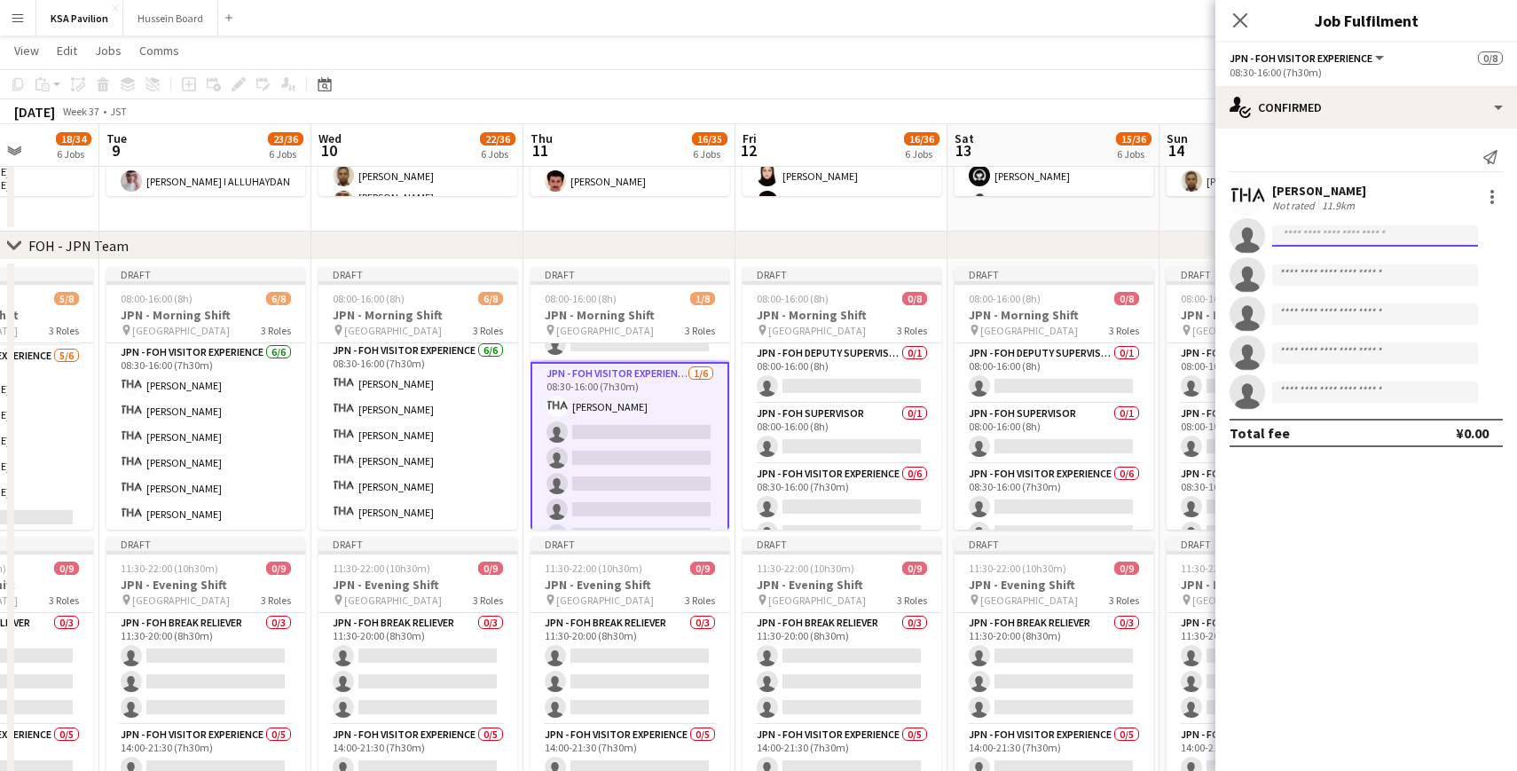
click at [1352, 232] on input at bounding box center [1375, 235] width 206 height 21
type input "*****"
click at [1338, 264] on span "[PERSON_NAME]" at bounding box center [1337, 261] width 102 height 15
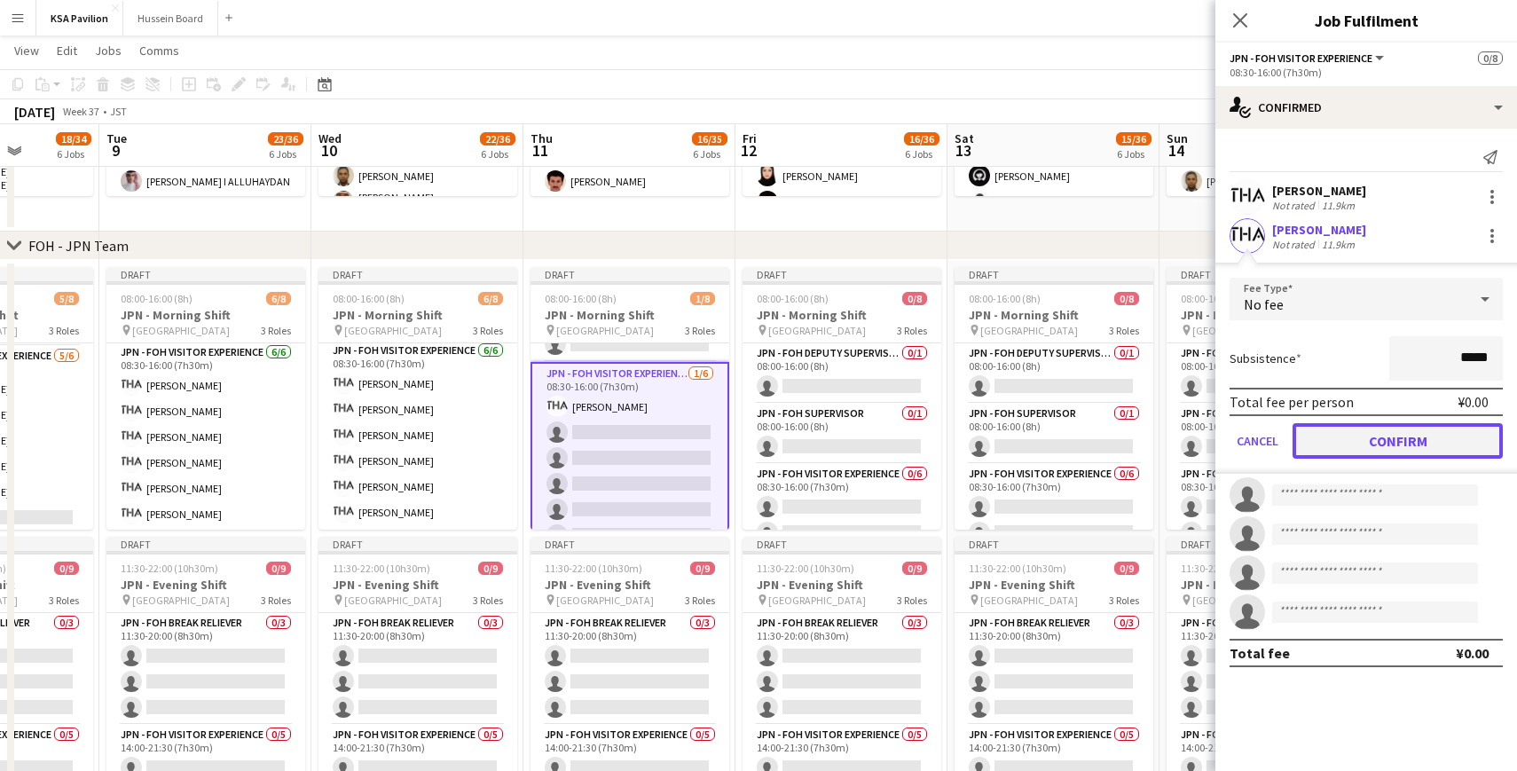
click at [1355, 433] on button "Confirm" at bounding box center [1397, 440] width 210 height 35
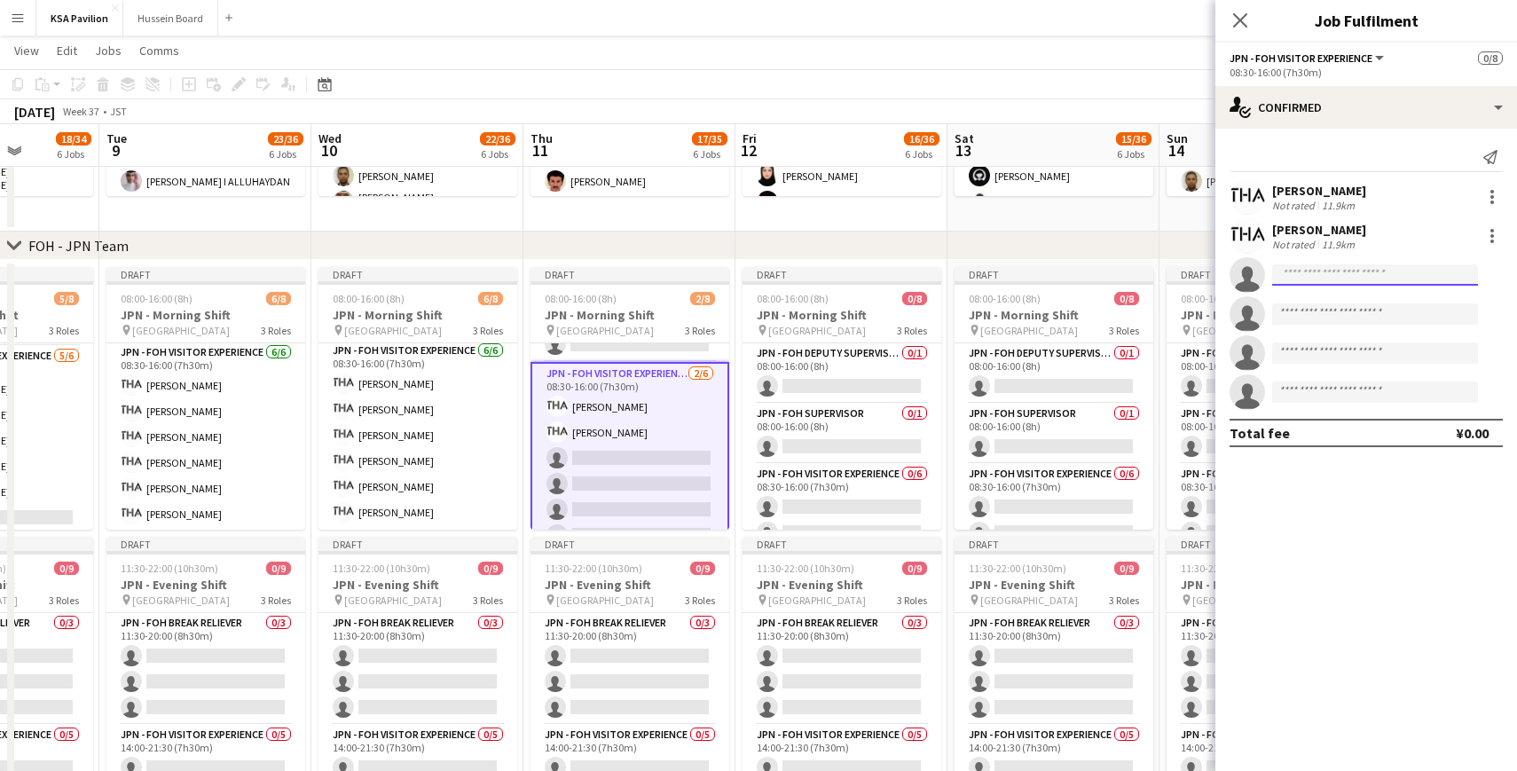
click at [1314, 280] on input at bounding box center [1375, 274] width 206 height 21
click at [1486, 239] on div at bounding box center [1491, 235] width 21 height 21
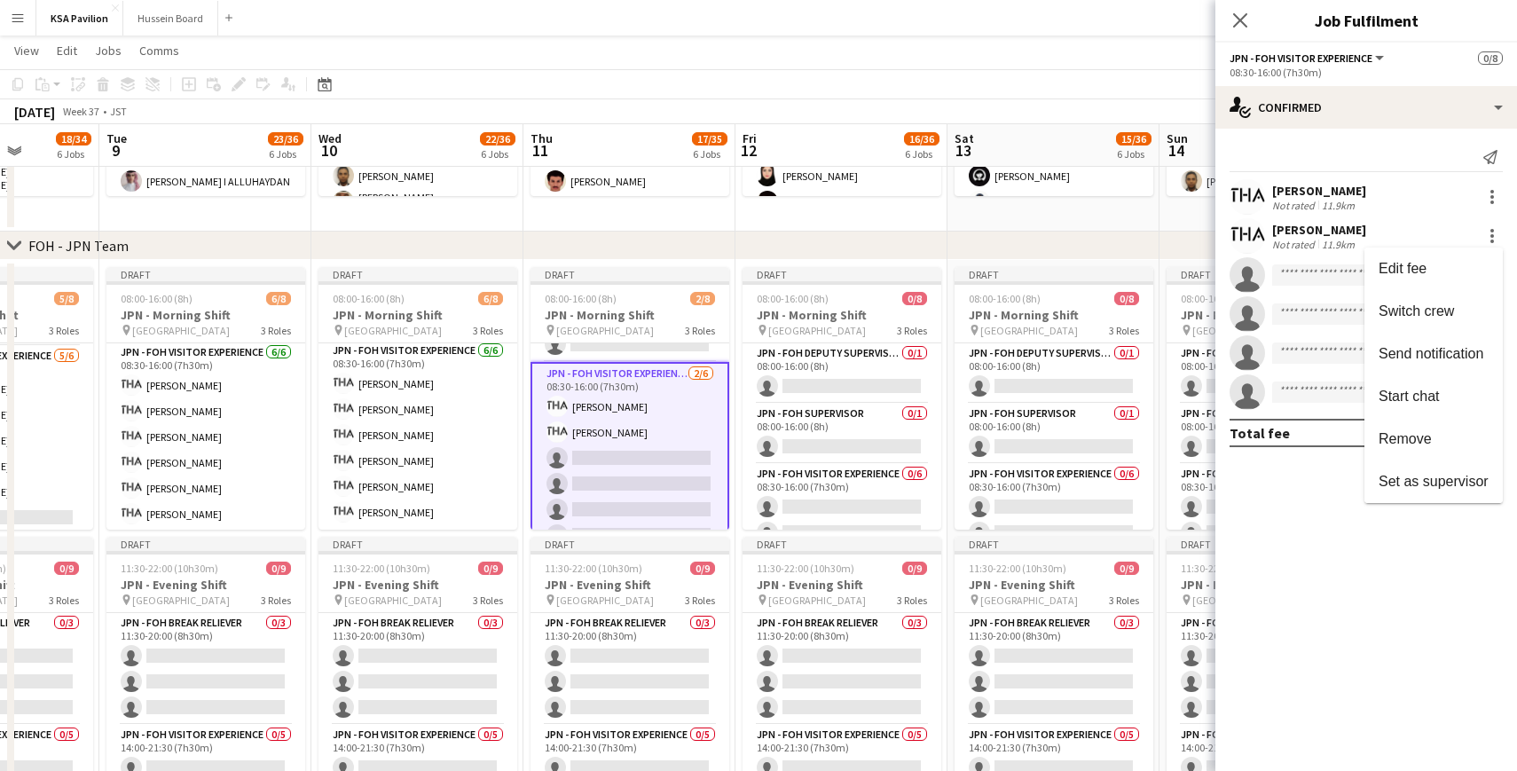
click at [1304, 273] on div at bounding box center [758, 385] width 1517 height 771
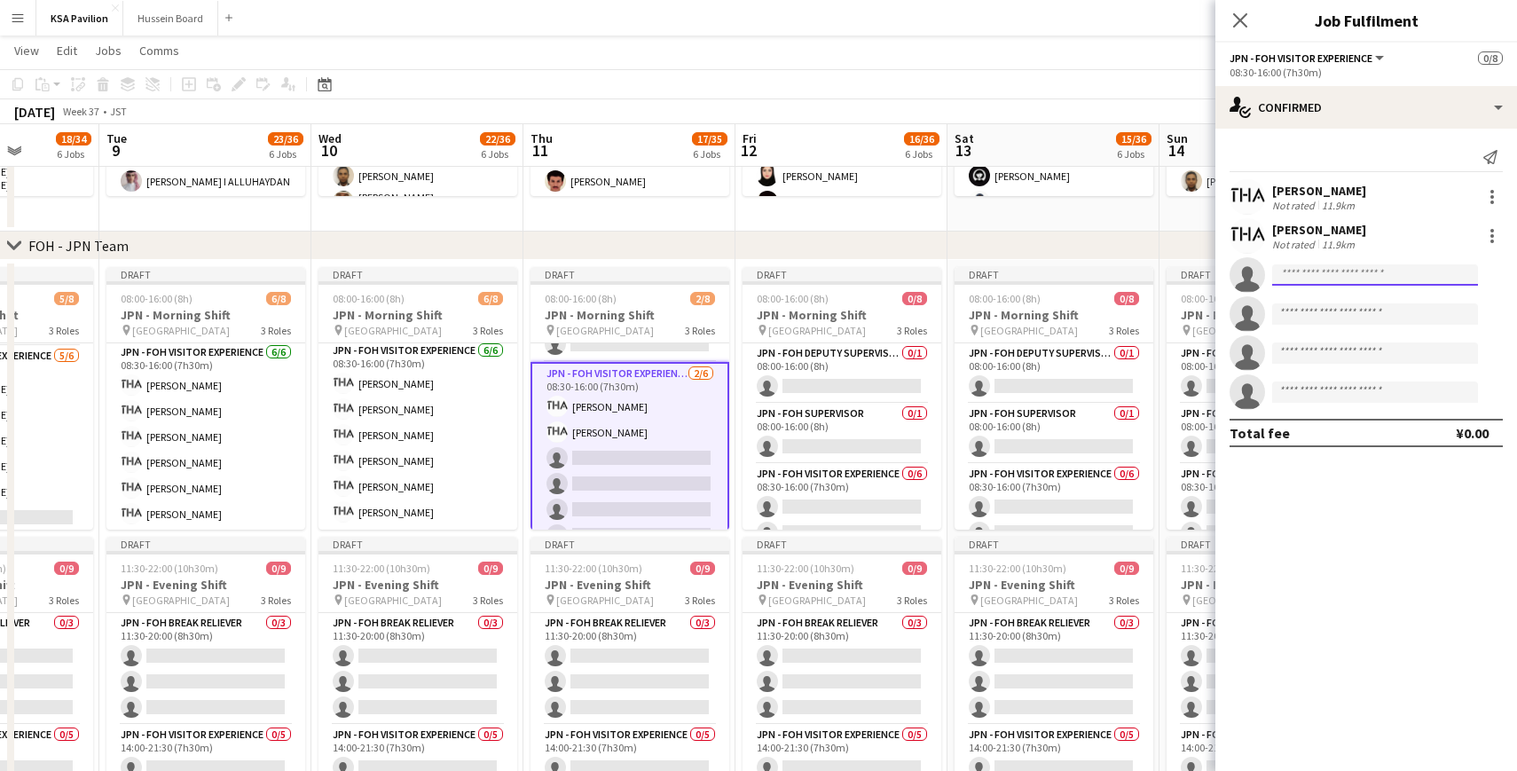
click at [1300, 278] on input at bounding box center [1375, 274] width 206 height 21
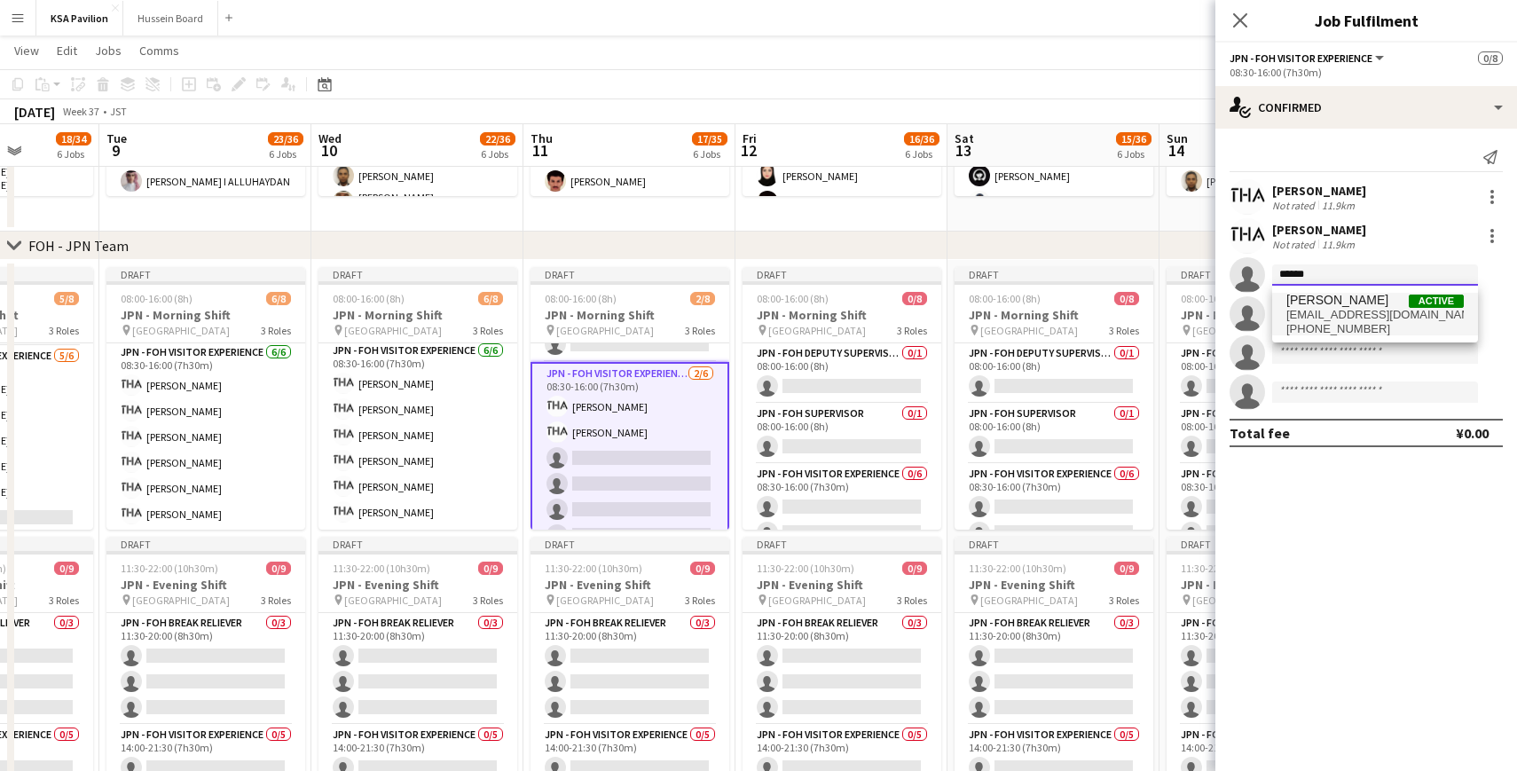
type input "******"
click at [1305, 310] on span "[EMAIL_ADDRESS][DOMAIN_NAME]" at bounding box center [1374, 315] width 177 height 14
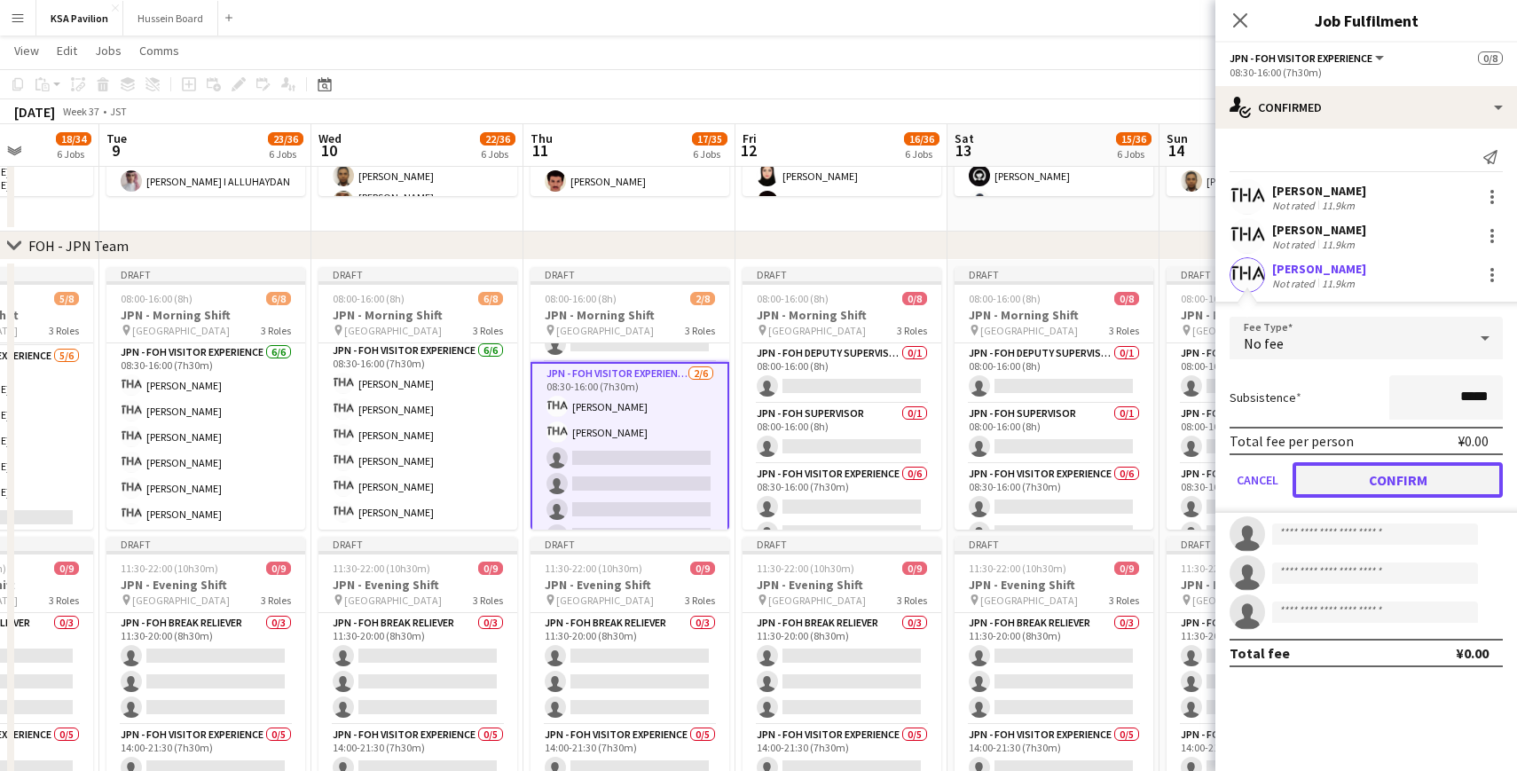
click at [1401, 469] on button "Confirm" at bounding box center [1397, 479] width 210 height 35
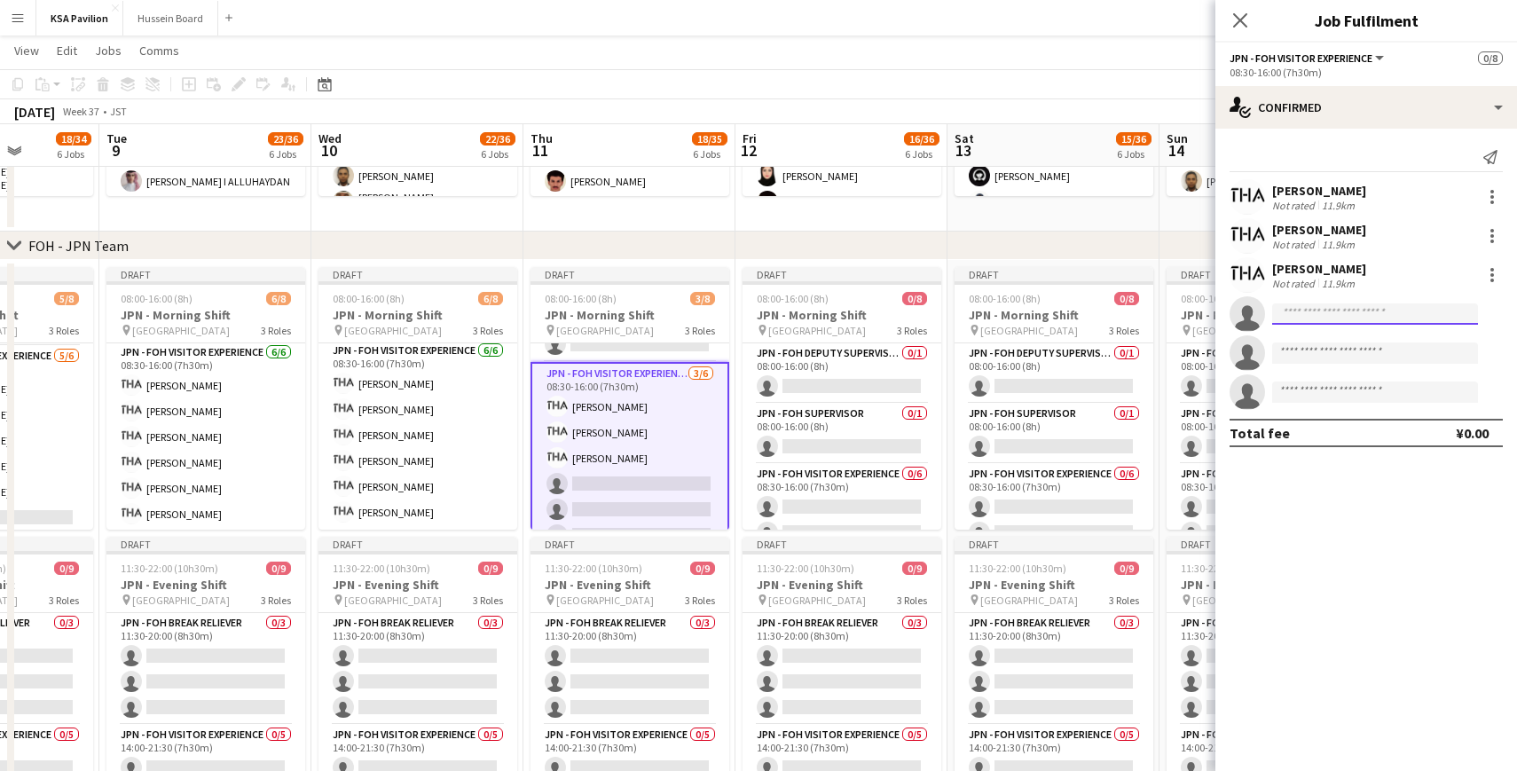
click at [1299, 320] on input at bounding box center [1375, 313] width 206 height 21
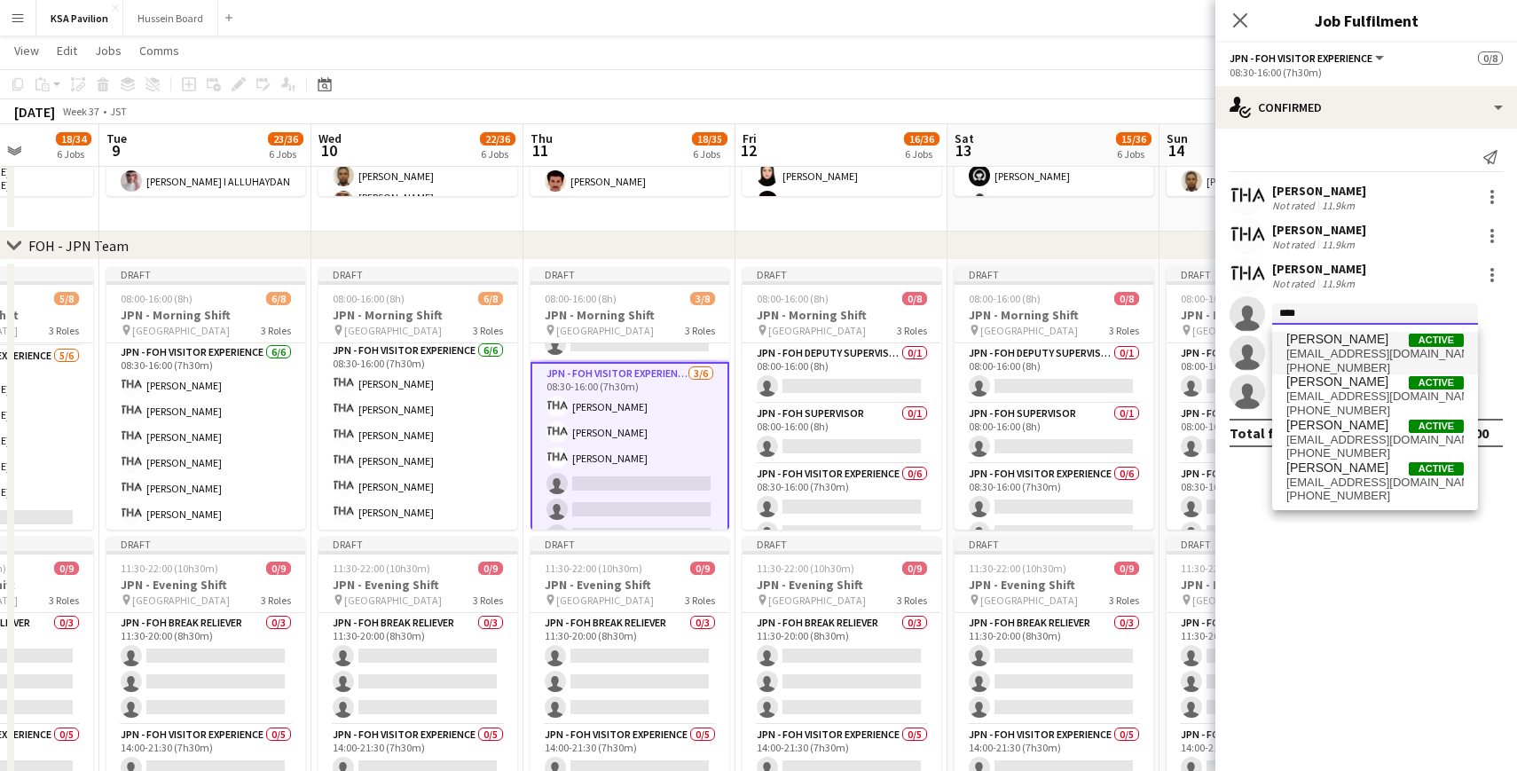
type input "****"
click at [1316, 349] on span "[EMAIL_ADDRESS][DOMAIN_NAME]" at bounding box center [1374, 354] width 177 height 14
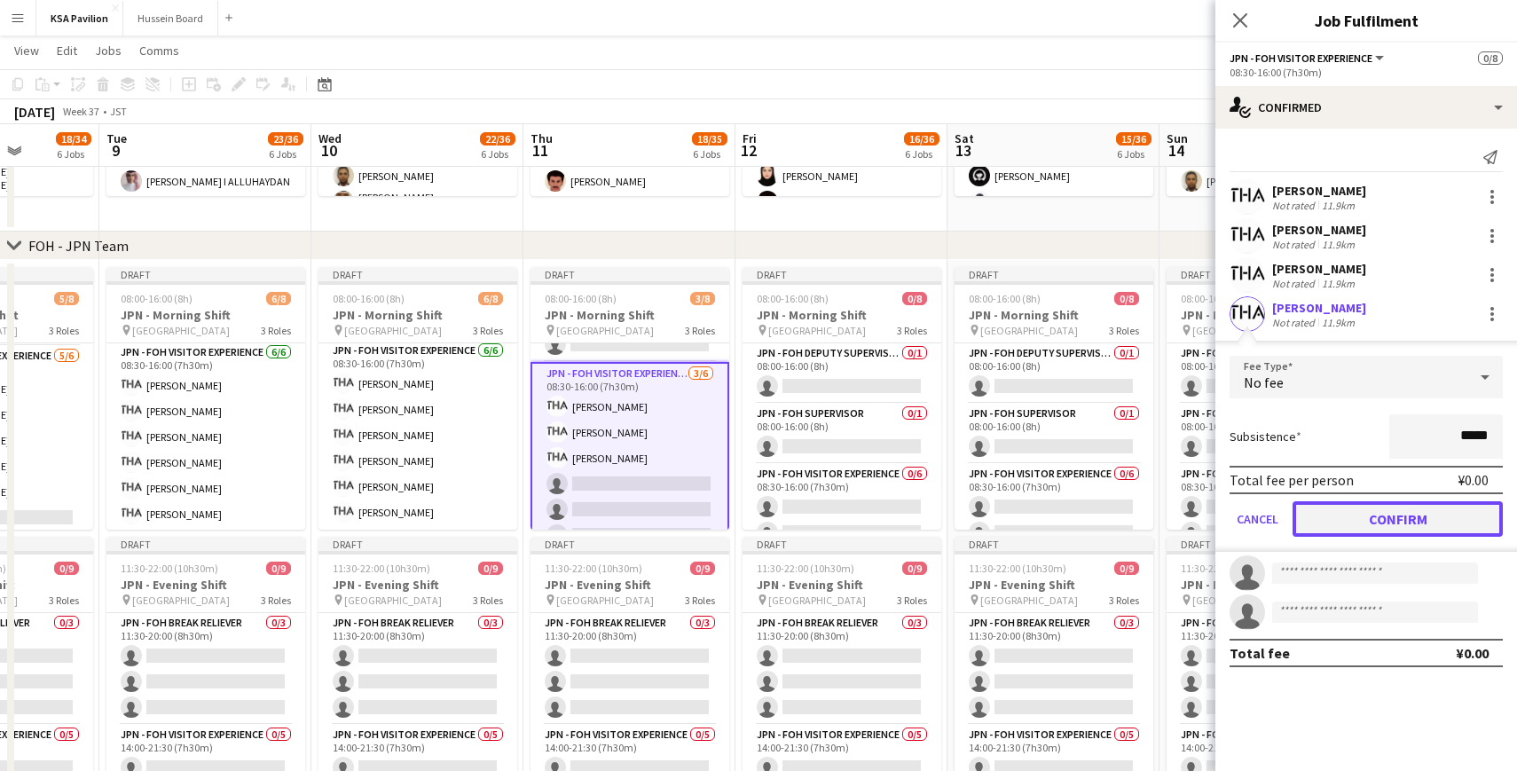
click at [1402, 520] on button "Confirm" at bounding box center [1397, 518] width 210 height 35
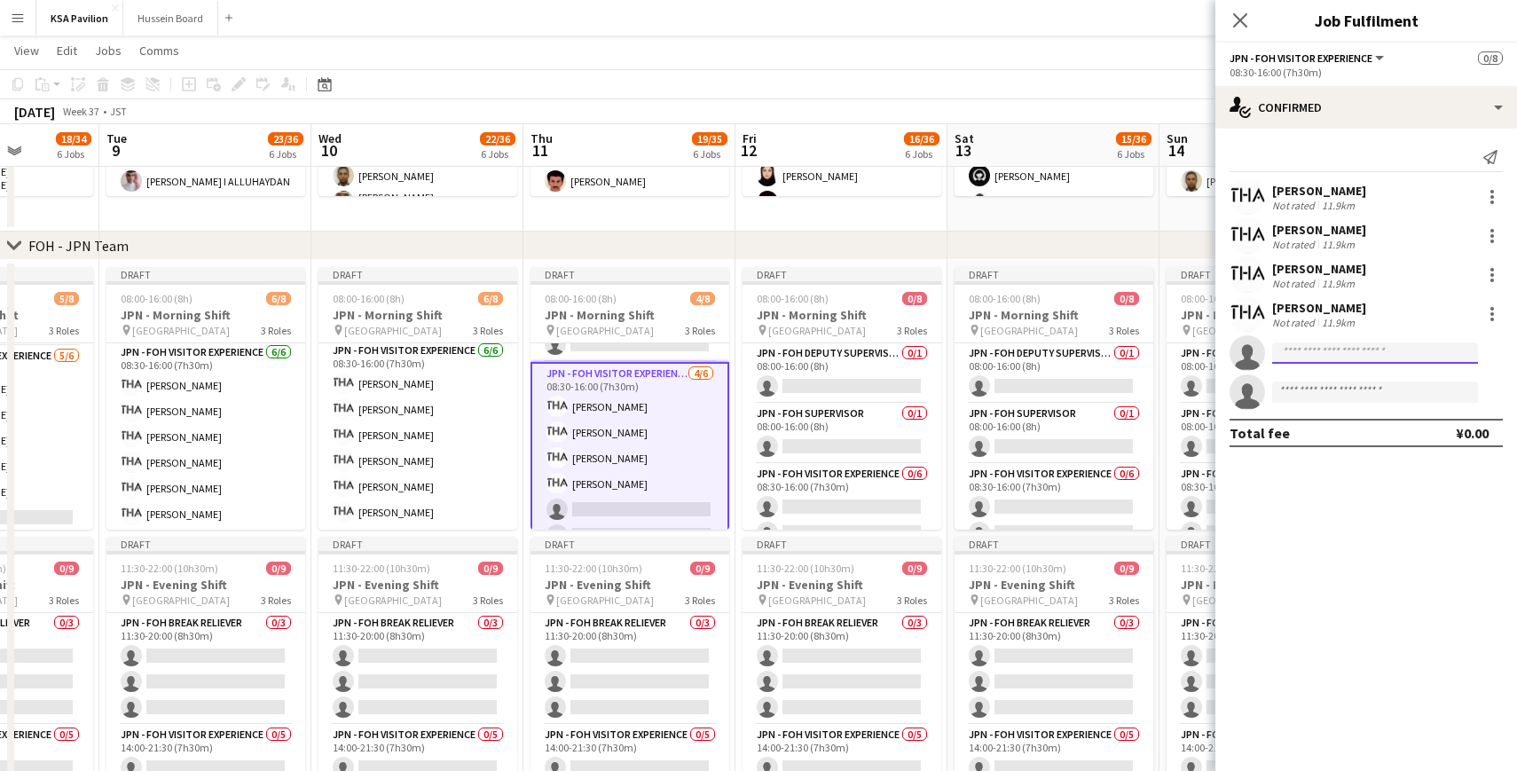
click at [1342, 358] on input at bounding box center [1375, 352] width 206 height 21
type input "*****"
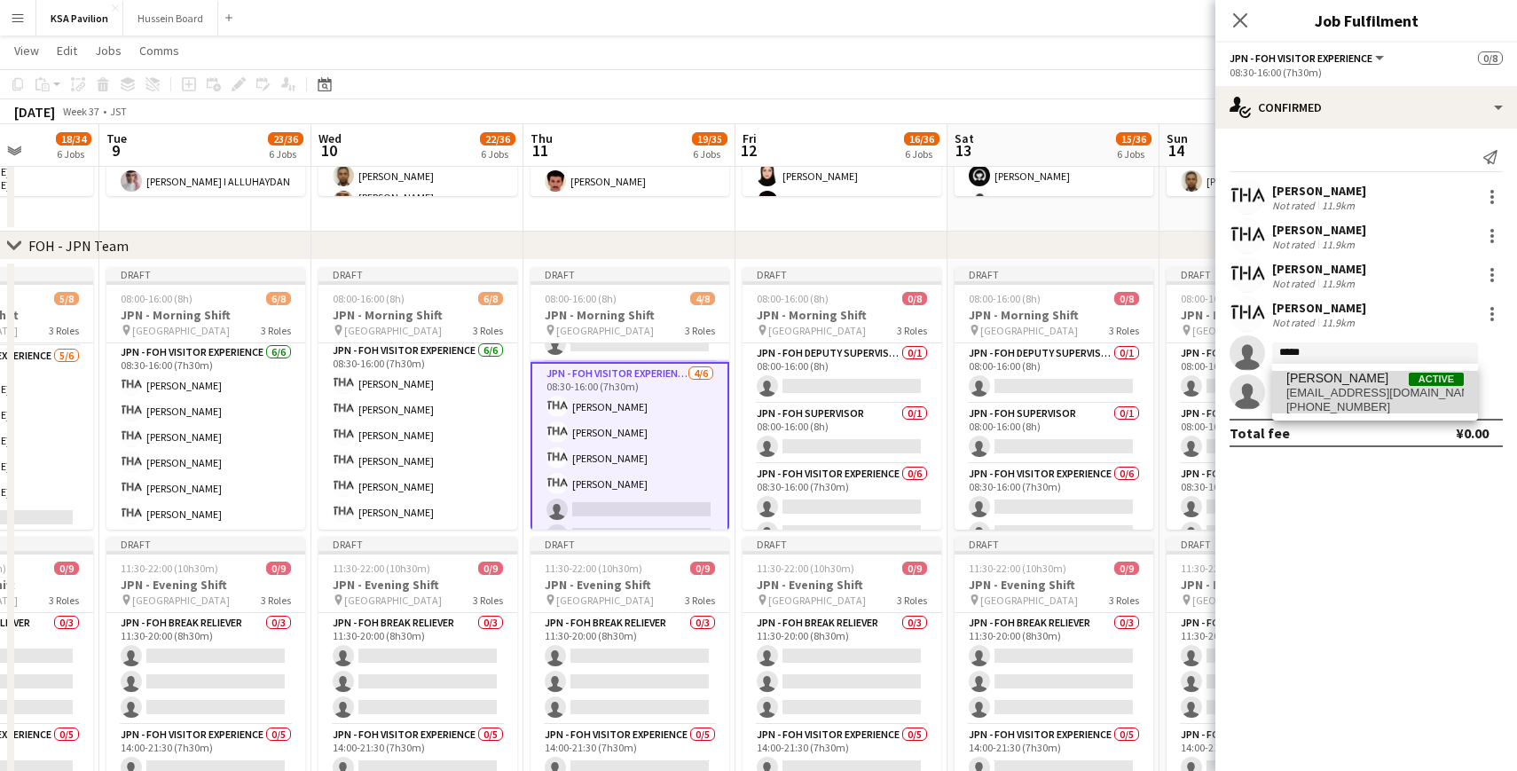
click at [1329, 386] on span "[EMAIL_ADDRESS][DOMAIN_NAME]" at bounding box center [1374, 393] width 177 height 14
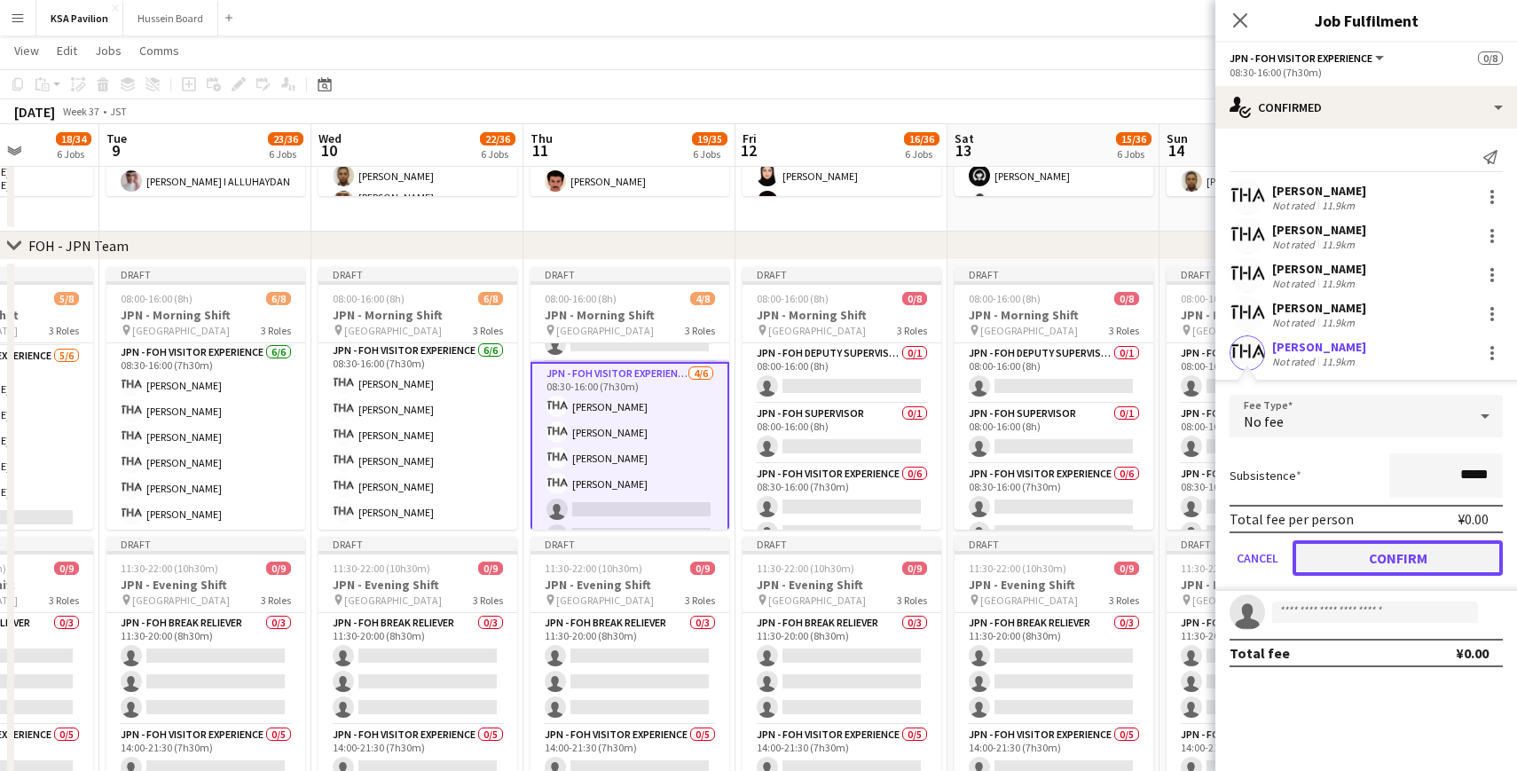
click at [1387, 554] on button "Confirm" at bounding box center [1397, 557] width 210 height 35
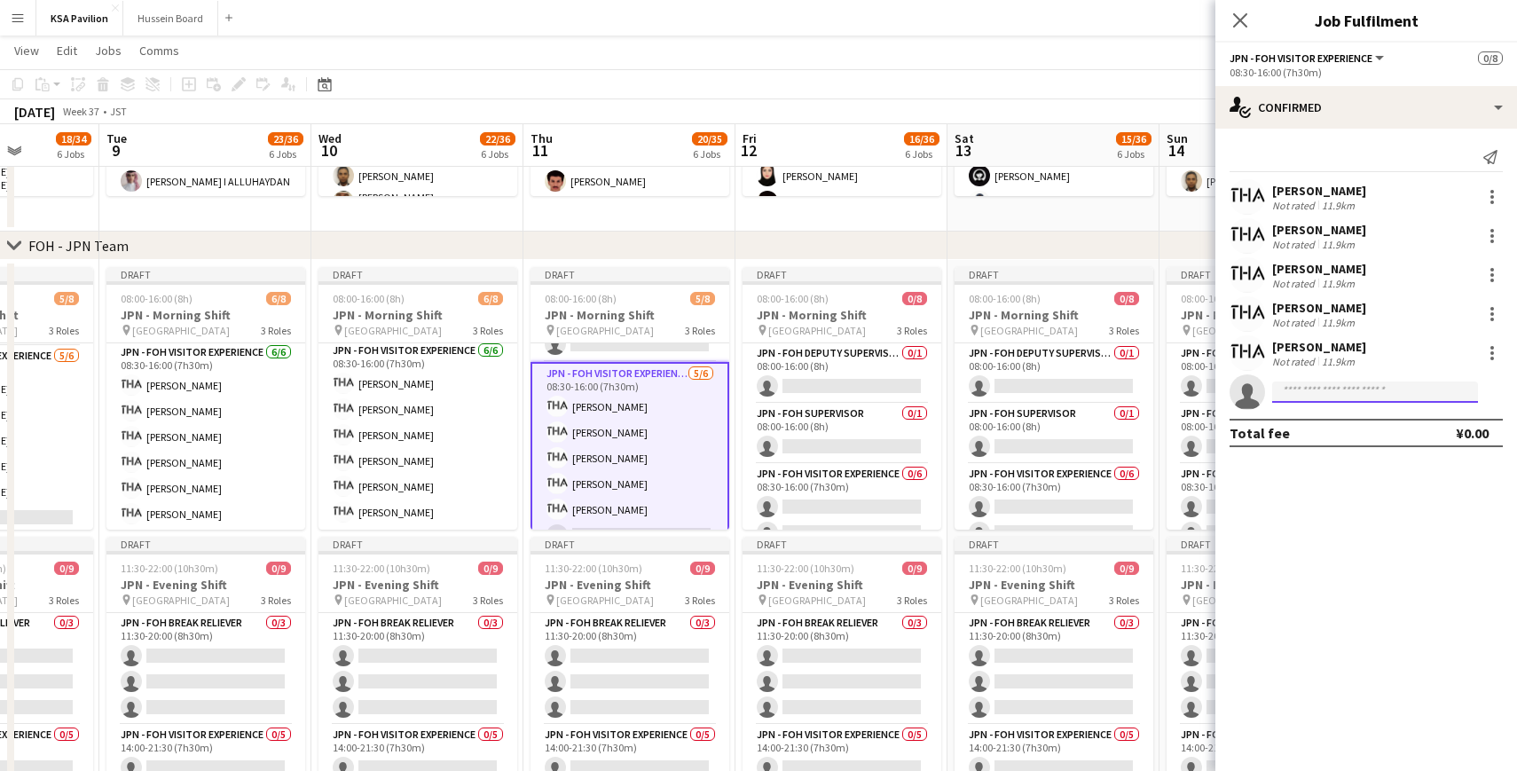
click at [1337, 386] on input at bounding box center [1375, 391] width 206 height 21
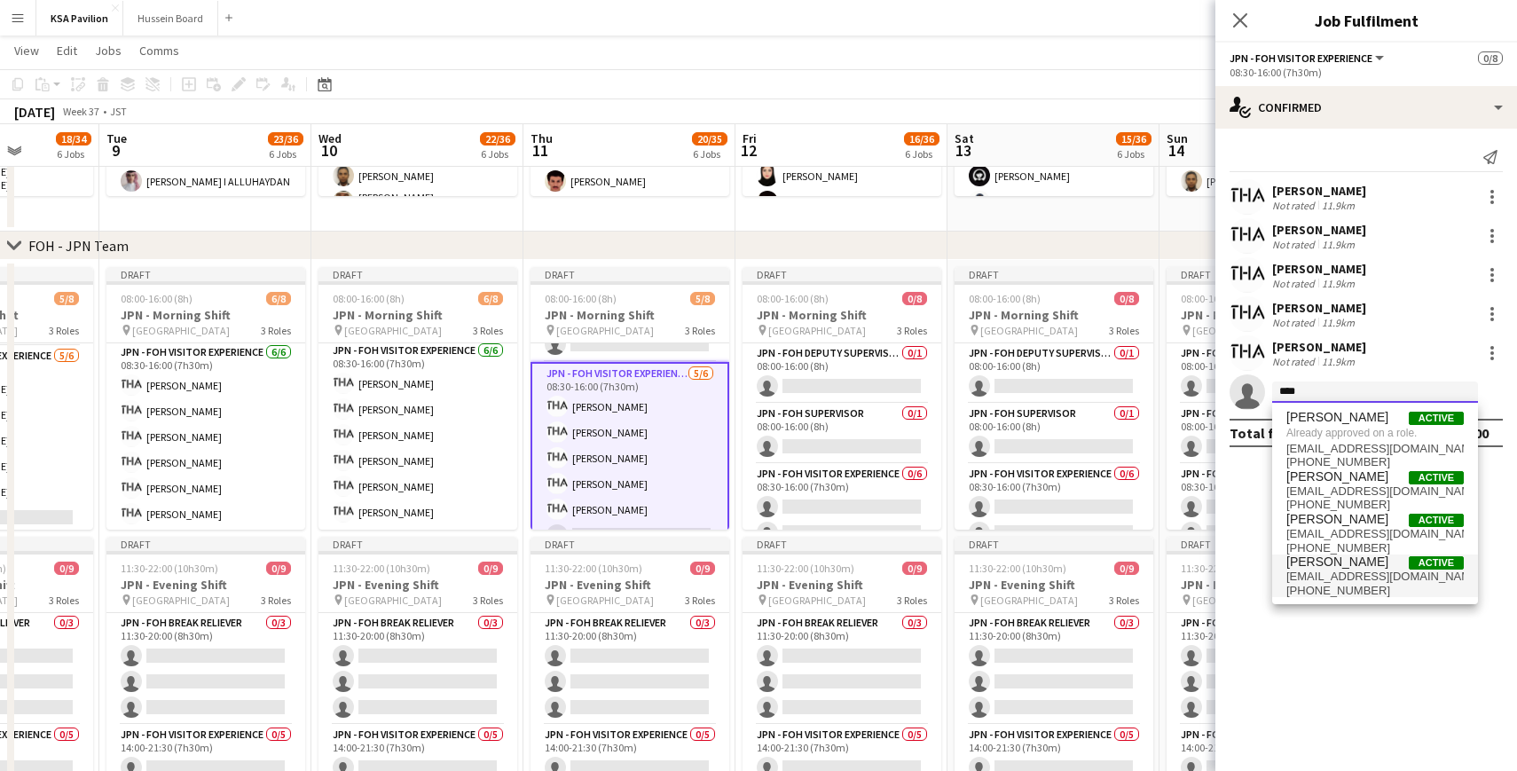
type input "****"
click at [1320, 568] on span "[PERSON_NAME]" at bounding box center [1337, 561] width 102 height 15
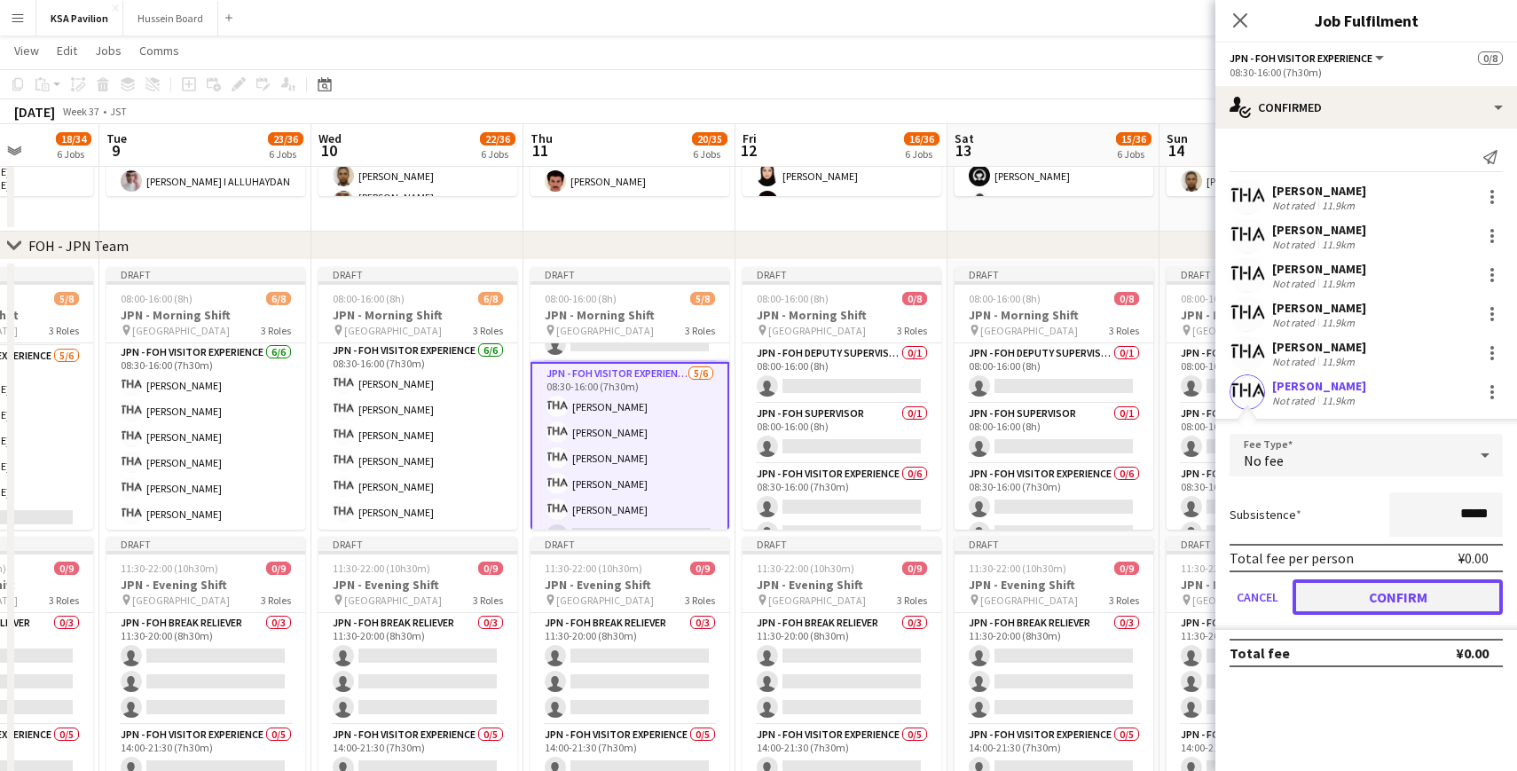
click at [1368, 602] on button "Confirm" at bounding box center [1397, 596] width 210 height 35
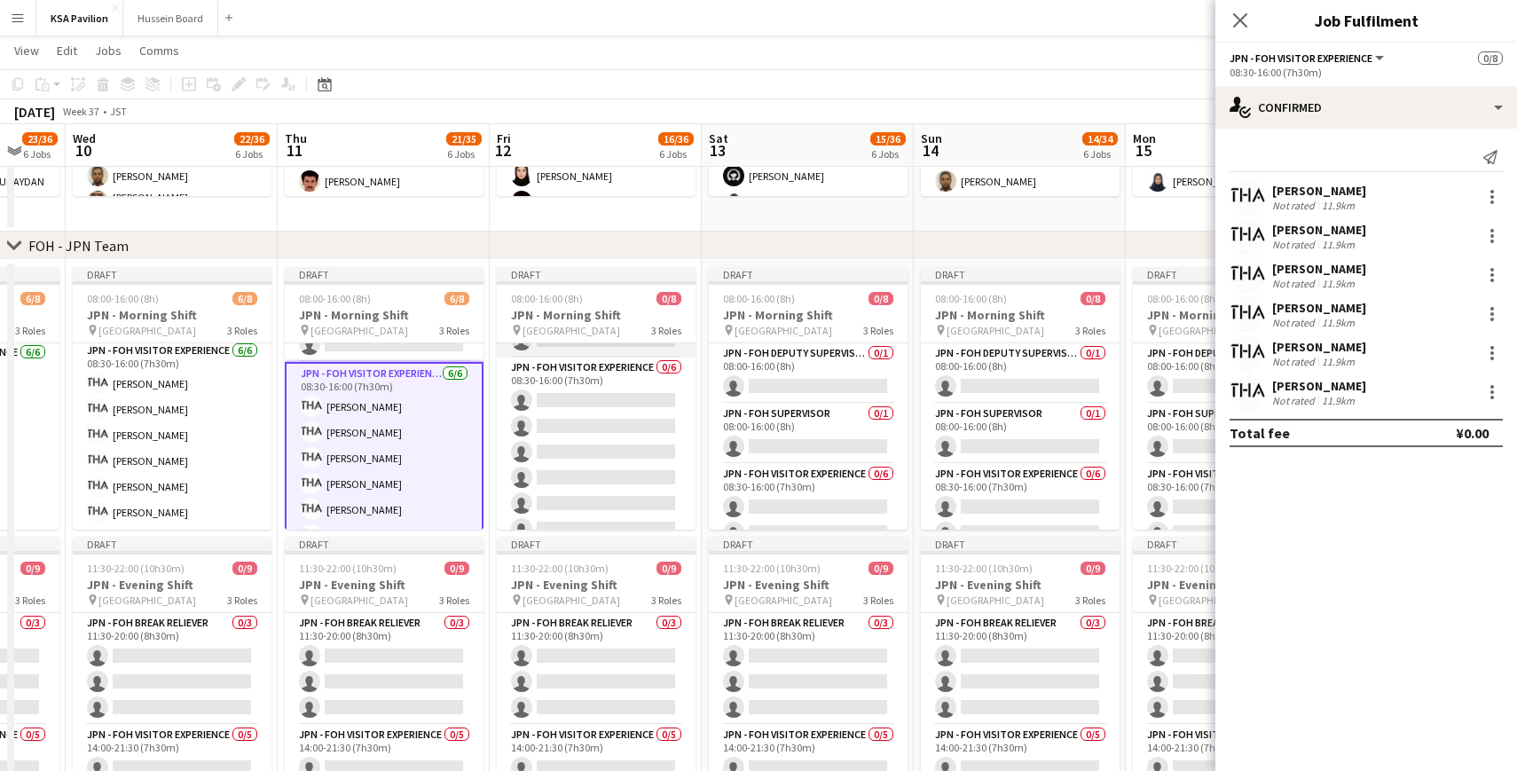
scroll to position [123, 0]
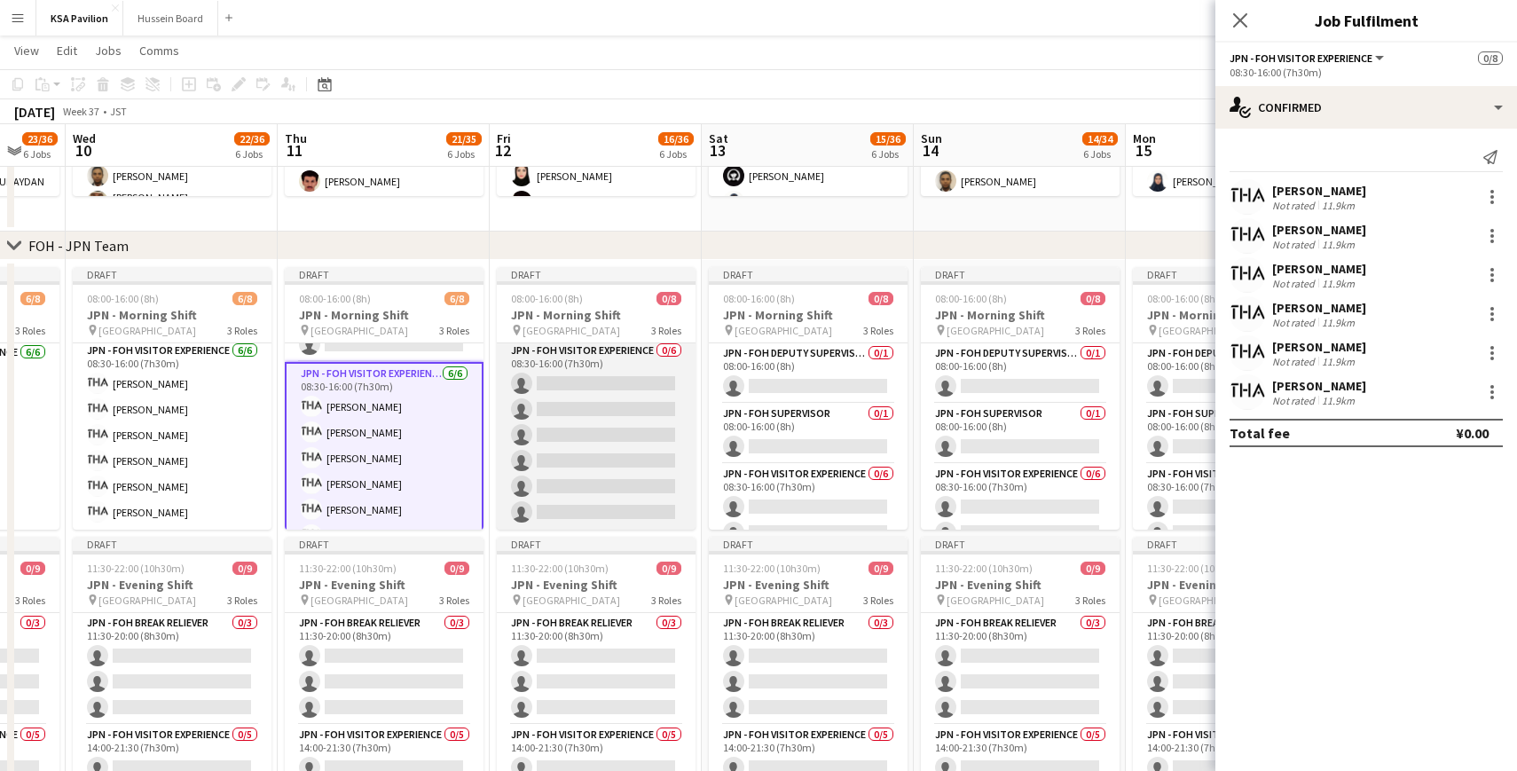
click at [588, 385] on app-card-role "JPN - FOH Visitor Experience 0/6 08:30-16:00 (7h30m) single-neutral-actions sin…" at bounding box center [596, 435] width 199 height 189
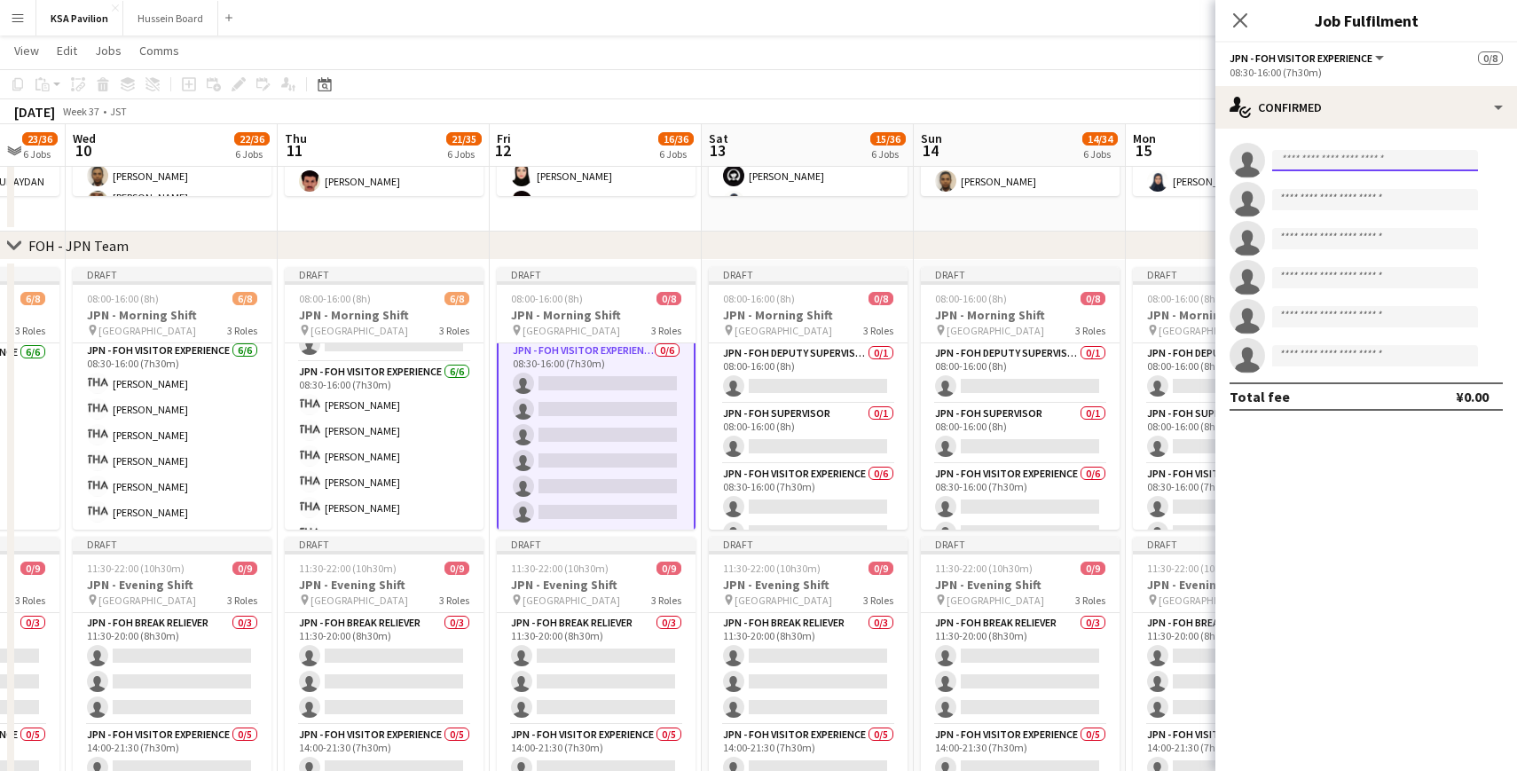
click at [1295, 155] on input at bounding box center [1375, 160] width 206 height 21
type input "***"
click at [1299, 199] on span "[EMAIL_ADDRESS][DOMAIN_NAME]" at bounding box center [1374, 200] width 177 height 14
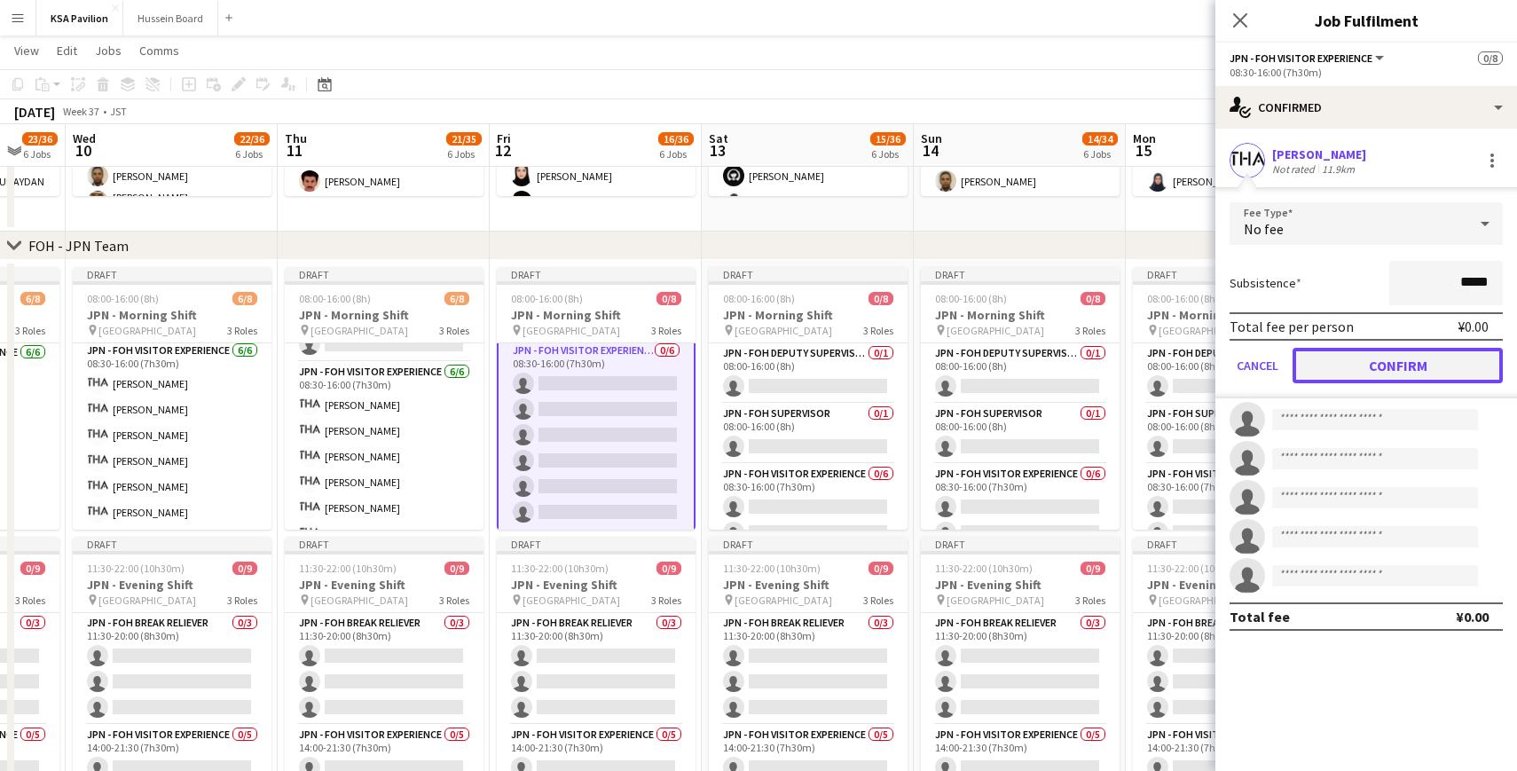
click at [1362, 372] on button "Confirm" at bounding box center [1397, 365] width 210 height 35
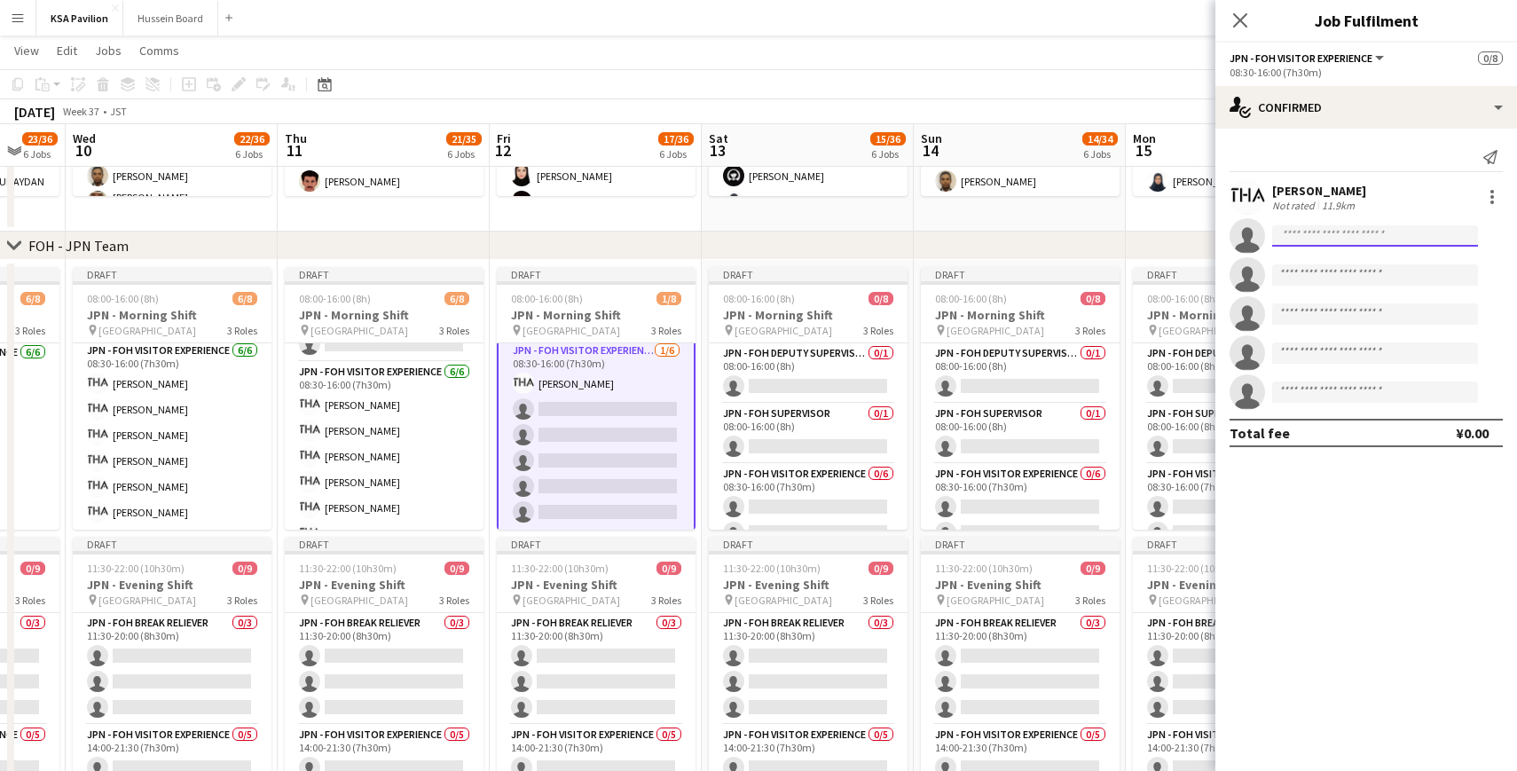
click at [1319, 242] on input at bounding box center [1375, 235] width 206 height 21
type input "*****"
click at [1317, 263] on span "[PERSON_NAME]" at bounding box center [1337, 261] width 102 height 15
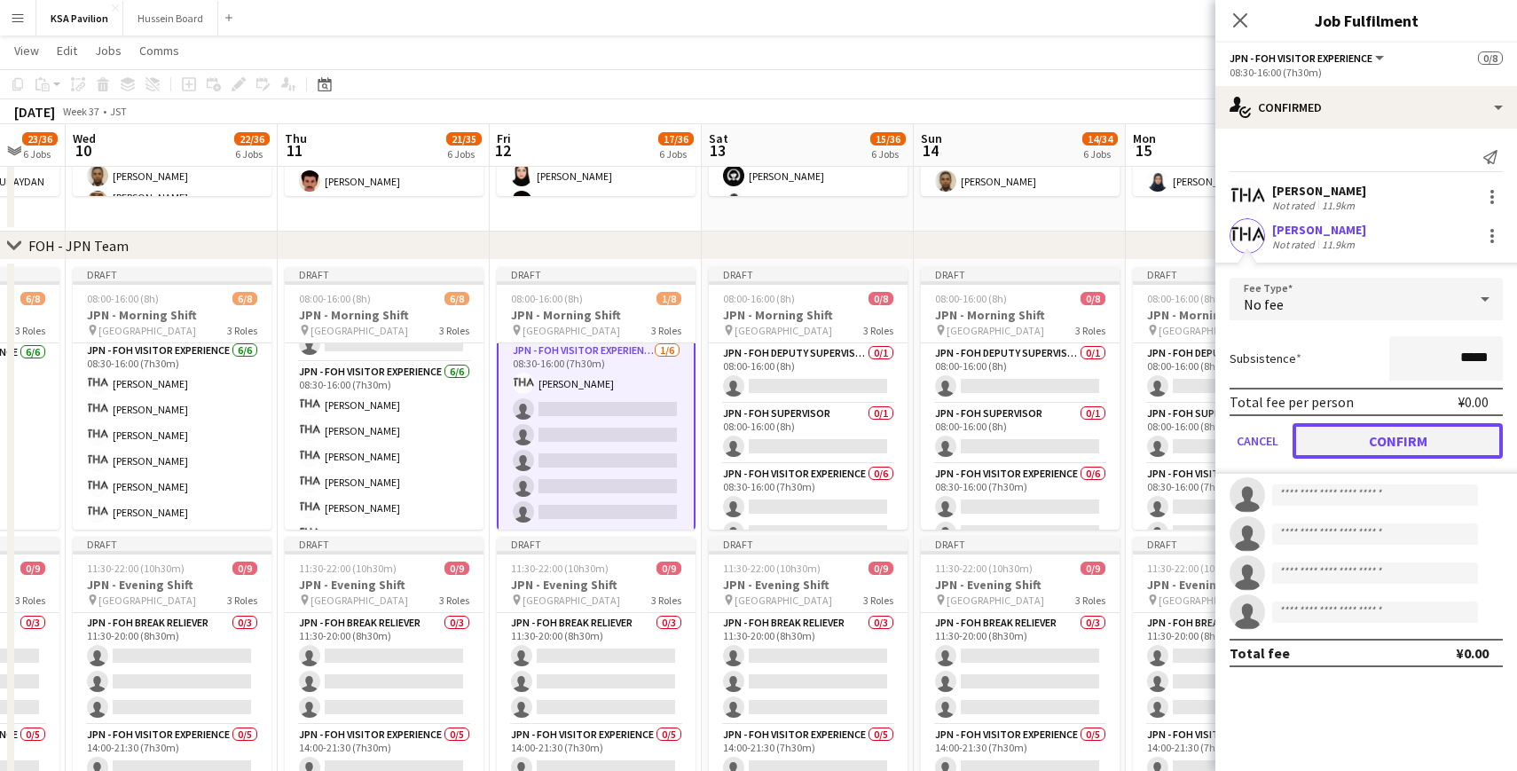
click at [1390, 443] on button "Confirm" at bounding box center [1397, 440] width 210 height 35
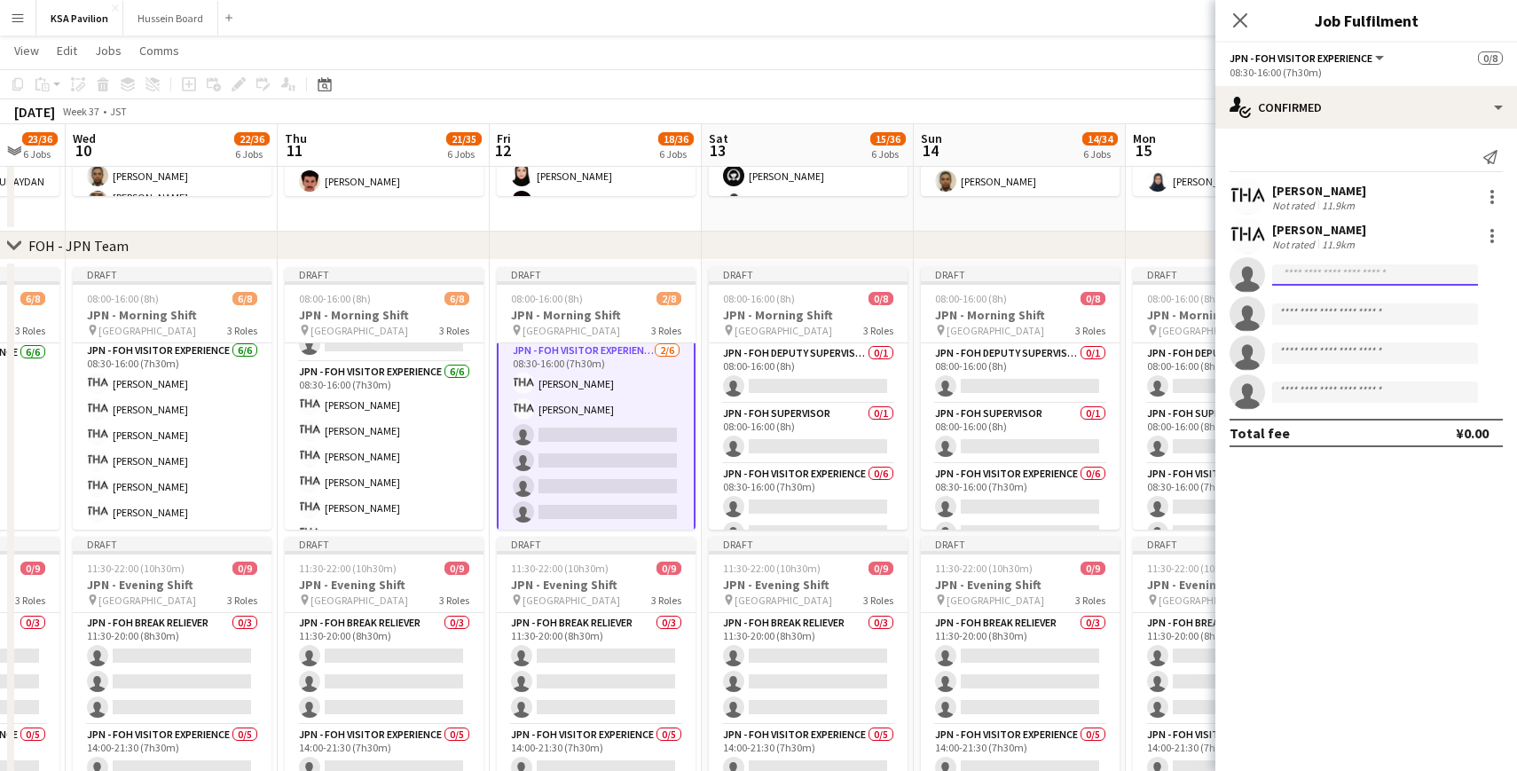
click at [1314, 278] on input at bounding box center [1375, 274] width 206 height 21
type input "******"
click at [1313, 312] on span "[EMAIL_ADDRESS][DOMAIN_NAME]" at bounding box center [1374, 315] width 177 height 14
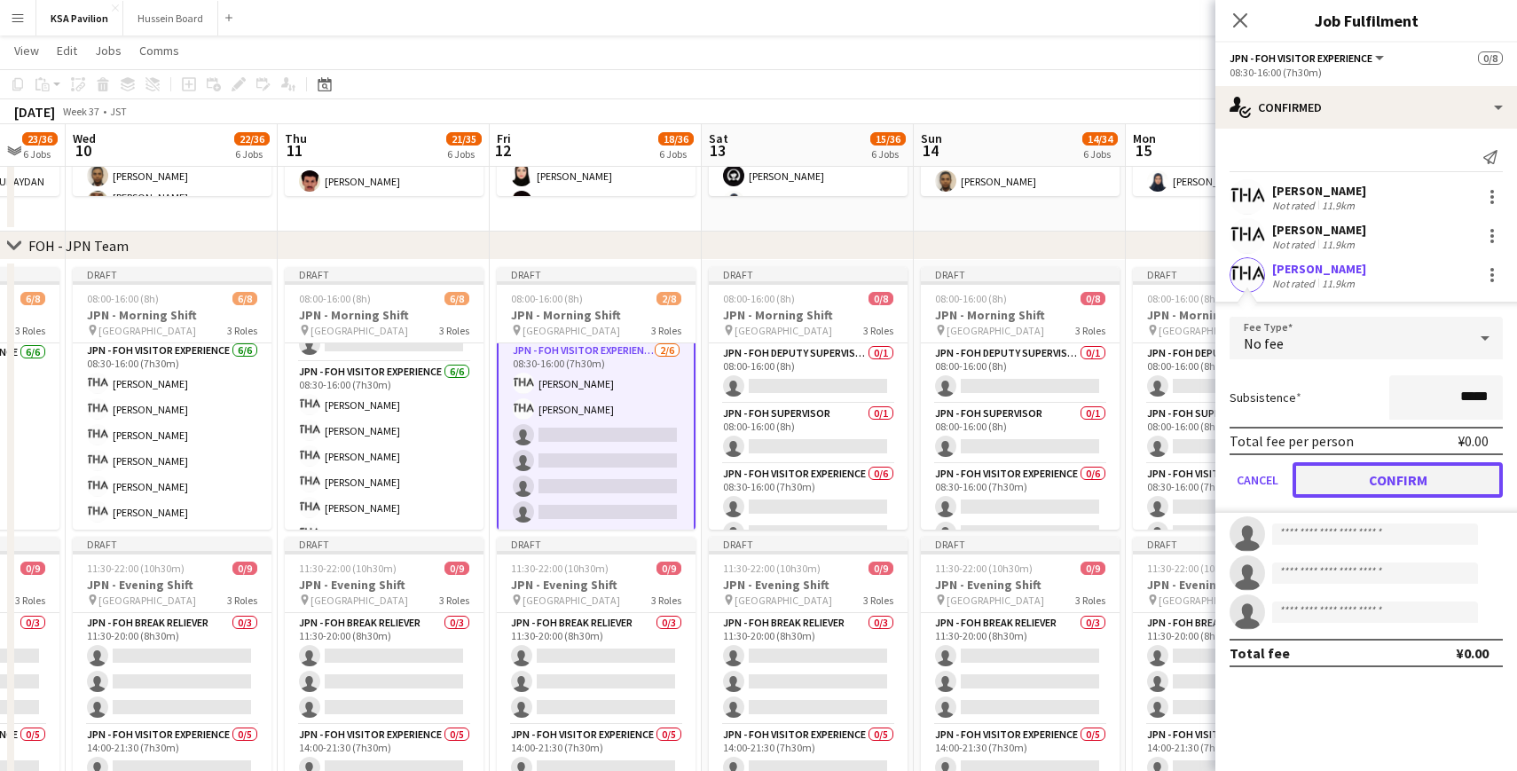
click at [1380, 489] on button "Confirm" at bounding box center [1397, 479] width 210 height 35
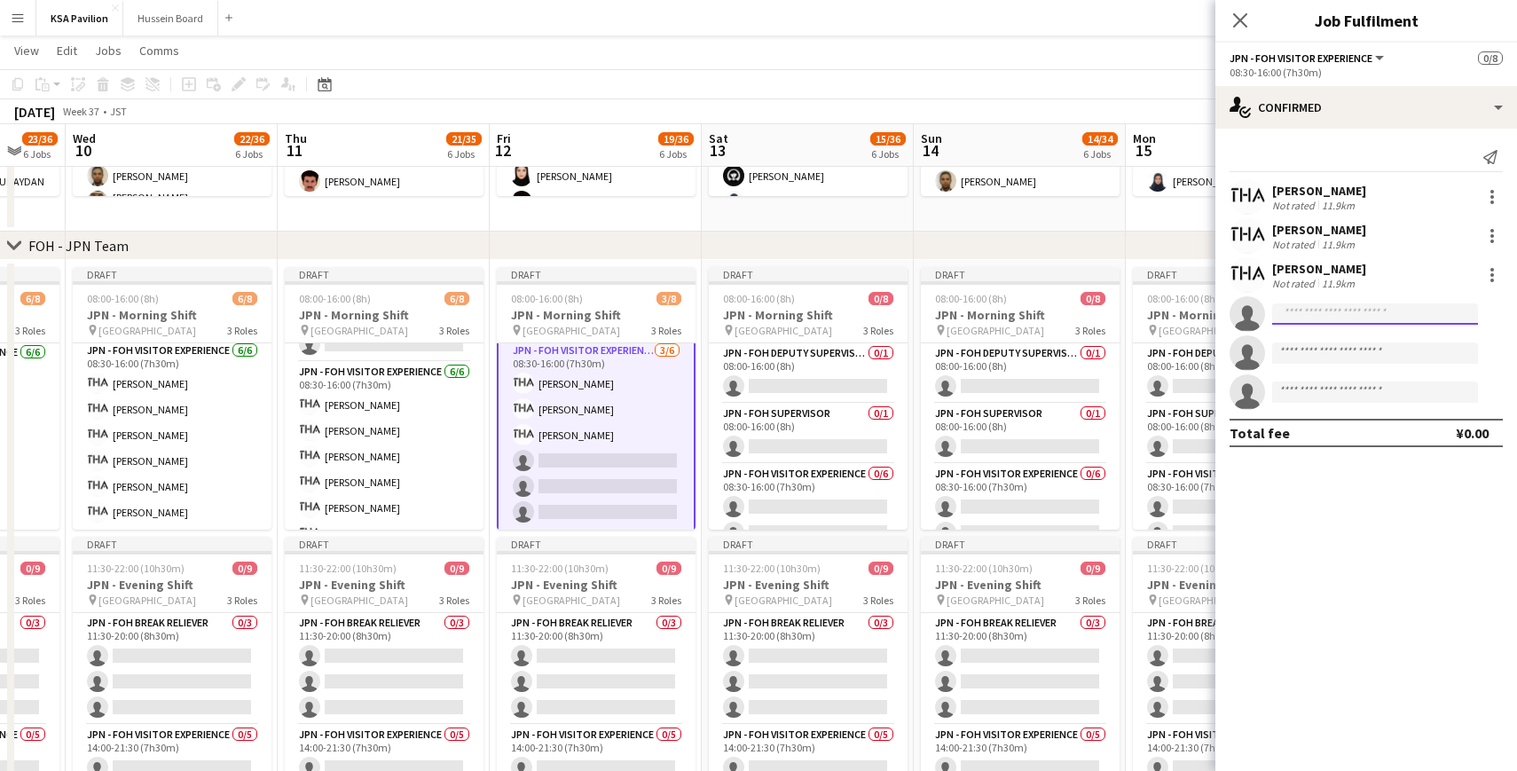
click at [1319, 318] on input at bounding box center [1375, 313] width 206 height 21
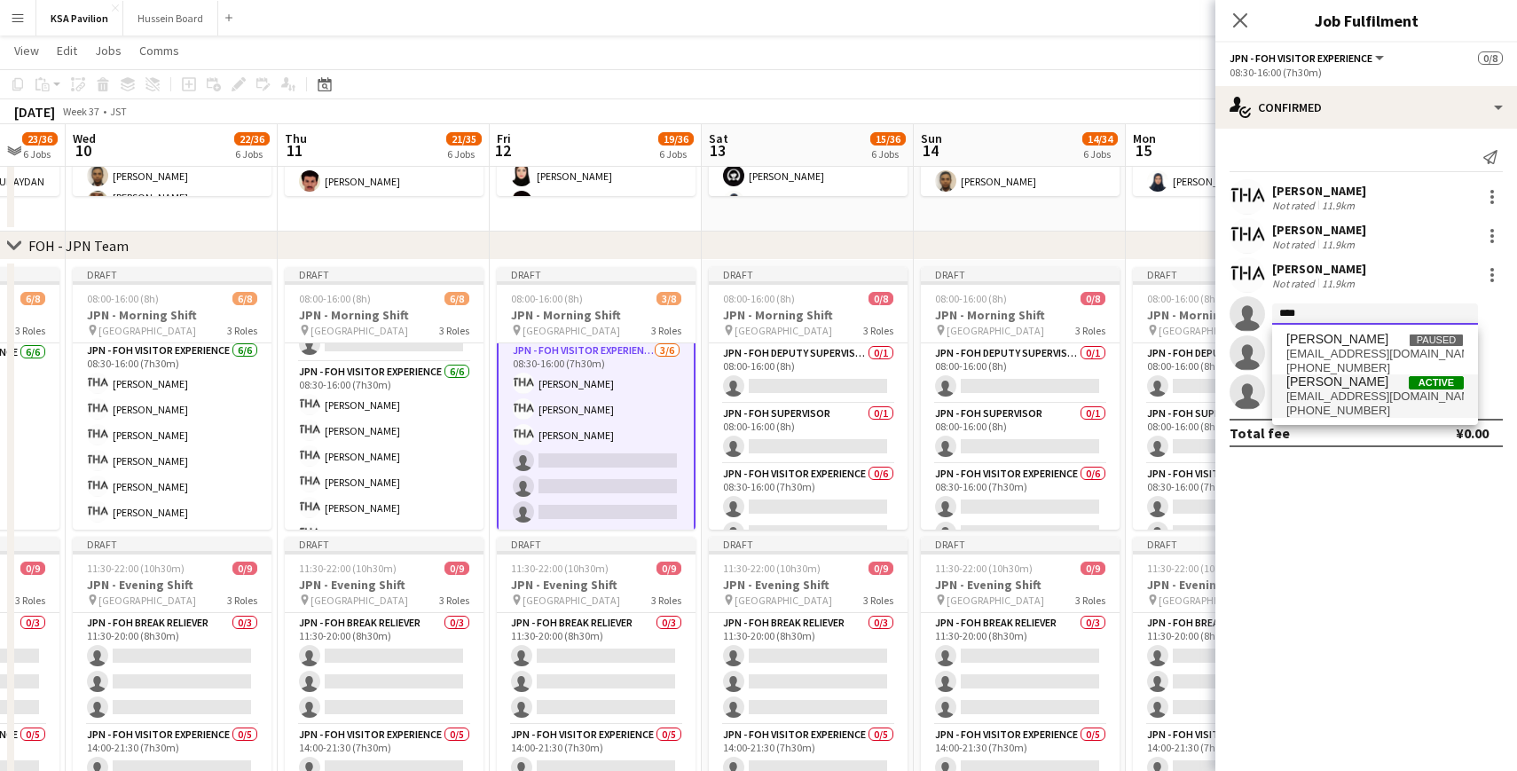
type input "****"
click at [1334, 395] on span "[EMAIL_ADDRESS][DOMAIN_NAME]" at bounding box center [1374, 396] width 177 height 14
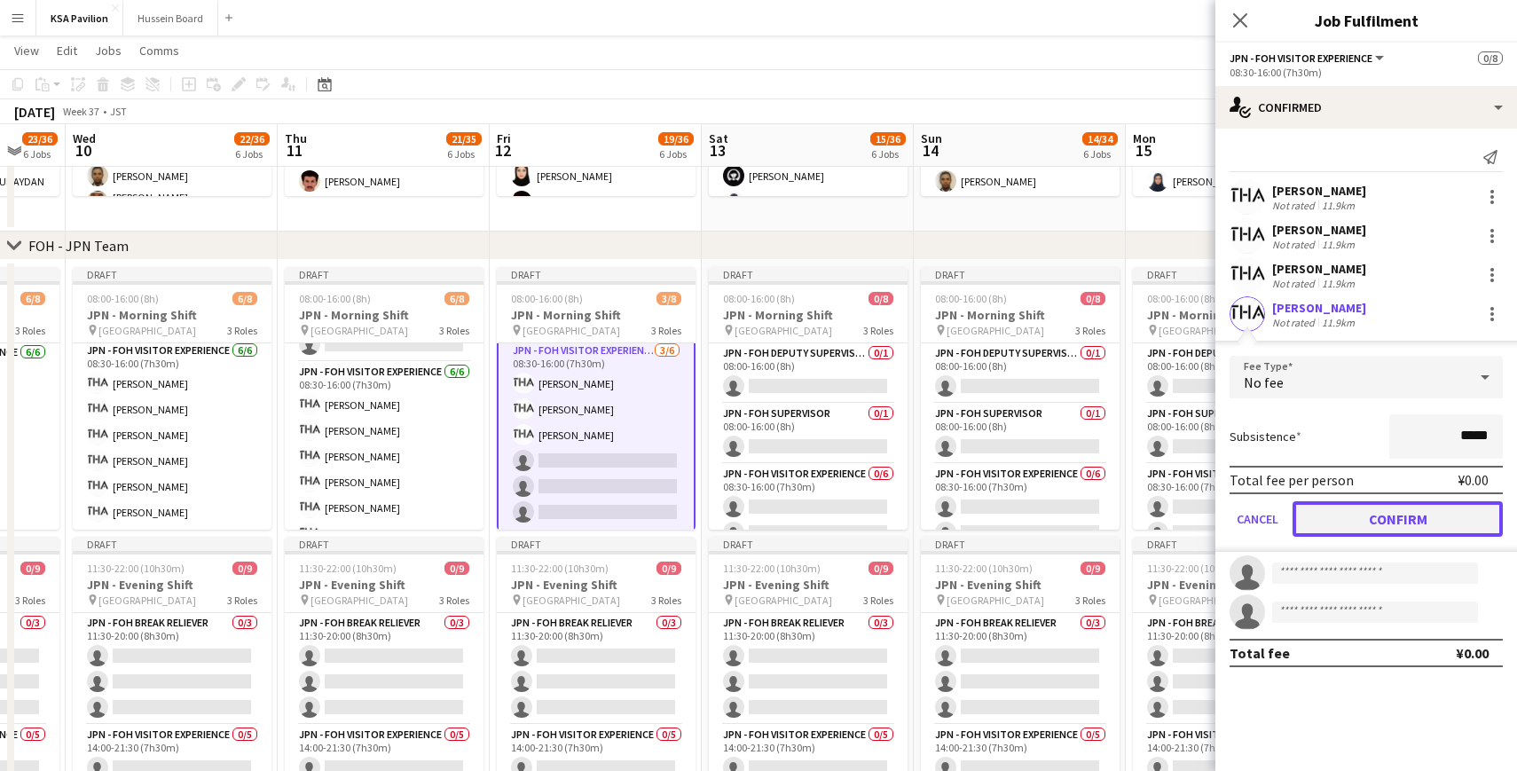
click at [1340, 521] on button "Confirm" at bounding box center [1397, 518] width 210 height 35
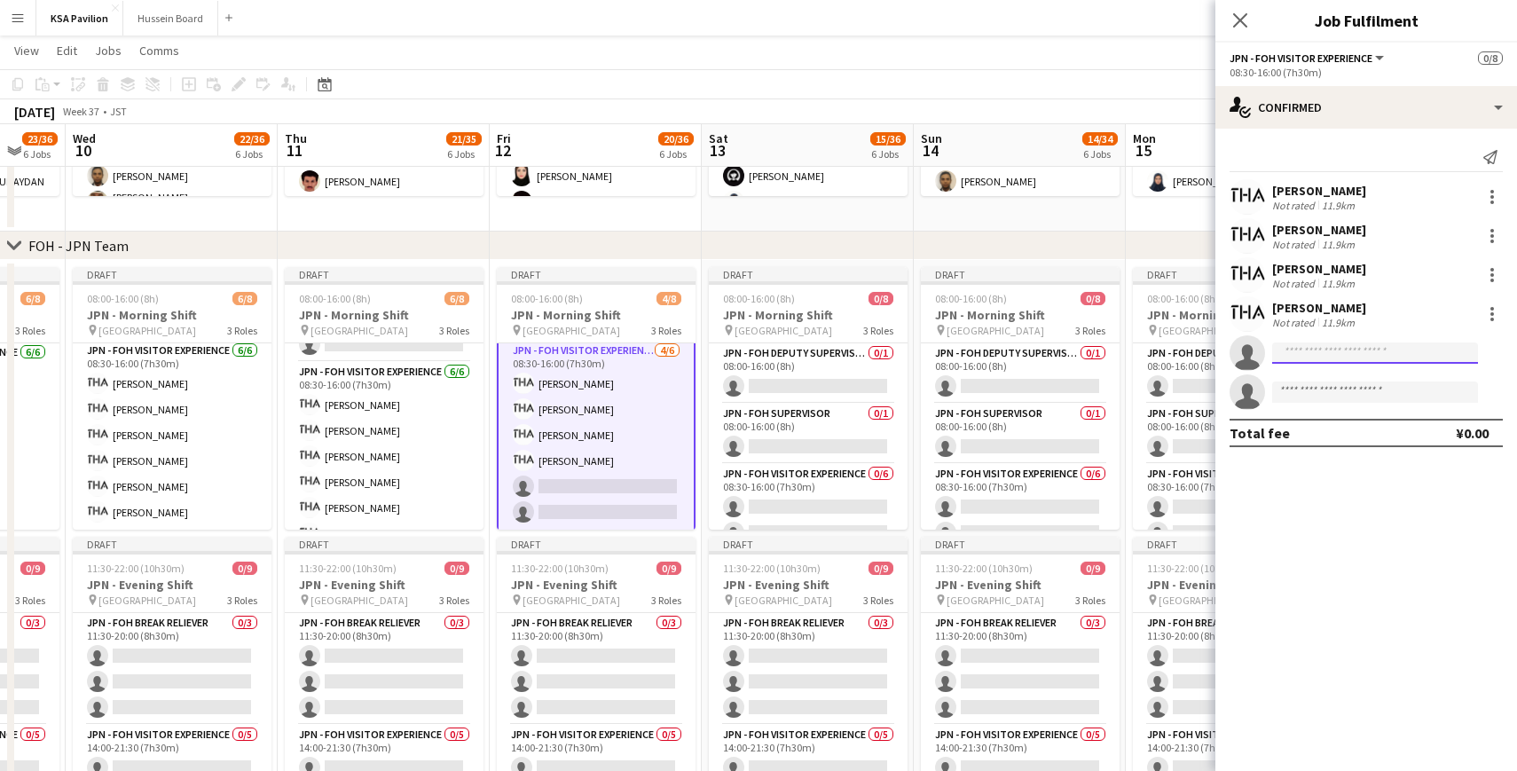
click at [1324, 353] on input at bounding box center [1375, 352] width 206 height 21
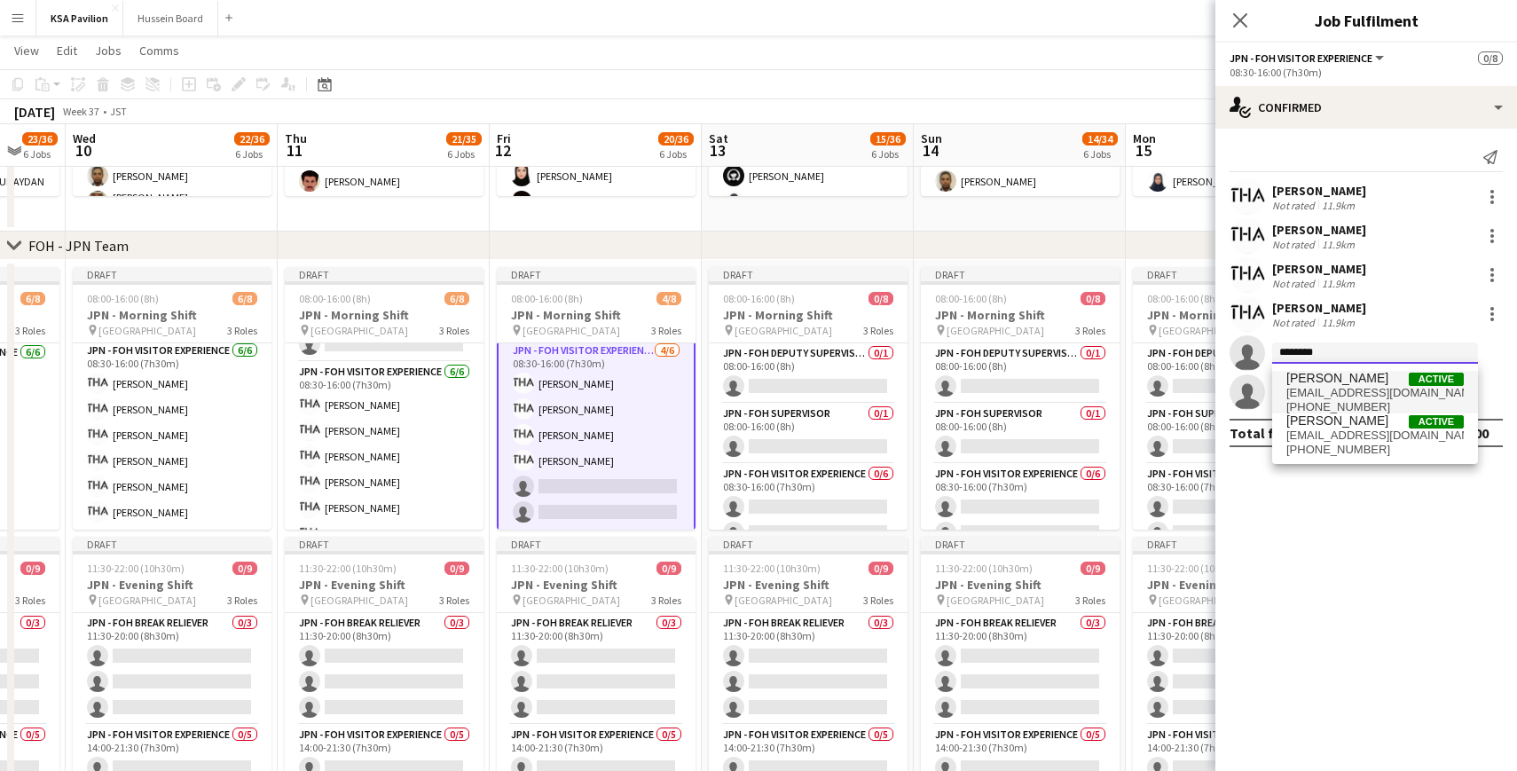
type input "********"
click at [1328, 387] on span "[EMAIL_ADDRESS][DOMAIN_NAME]" at bounding box center [1374, 393] width 177 height 14
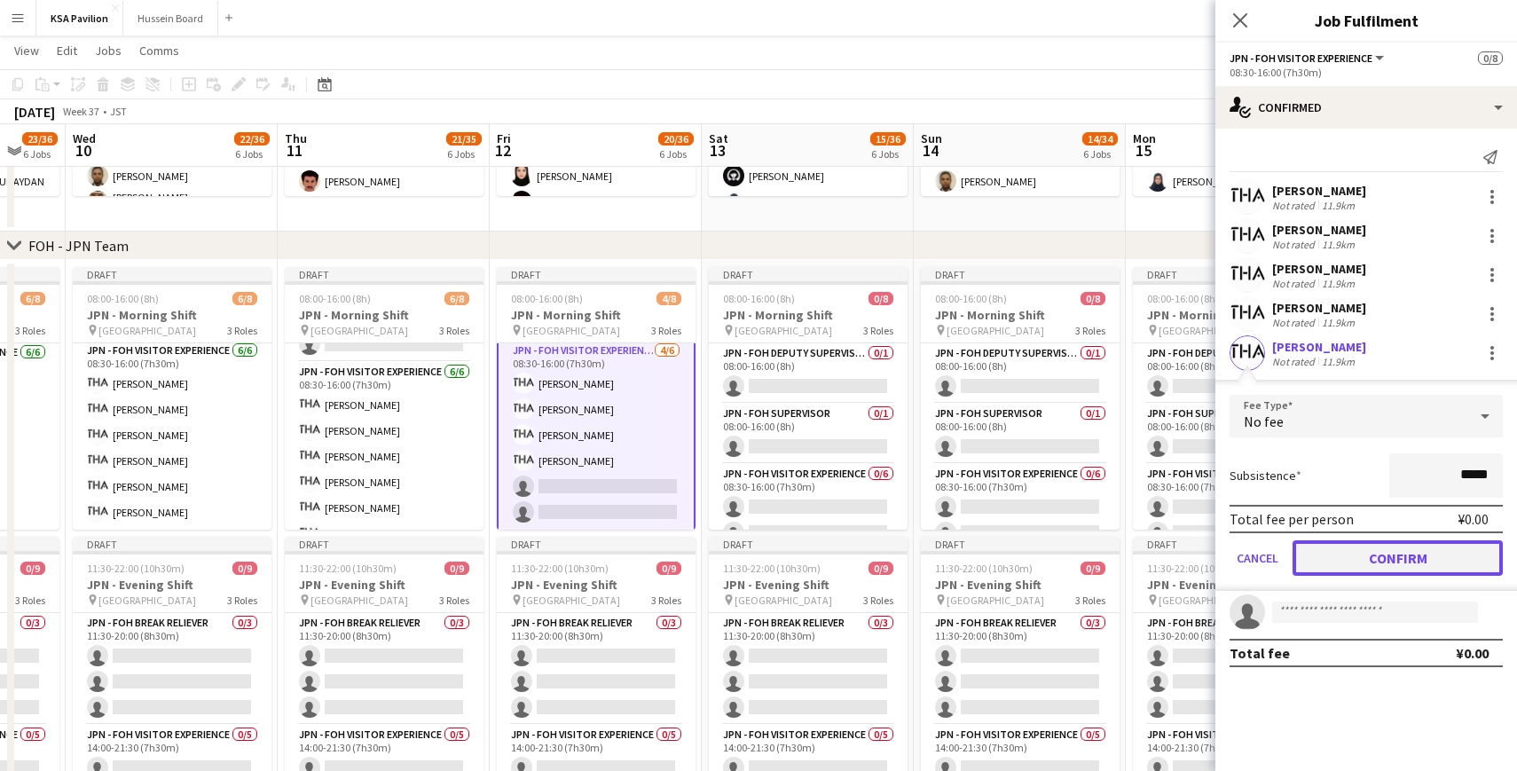
click at [1368, 545] on button "Confirm" at bounding box center [1397, 557] width 210 height 35
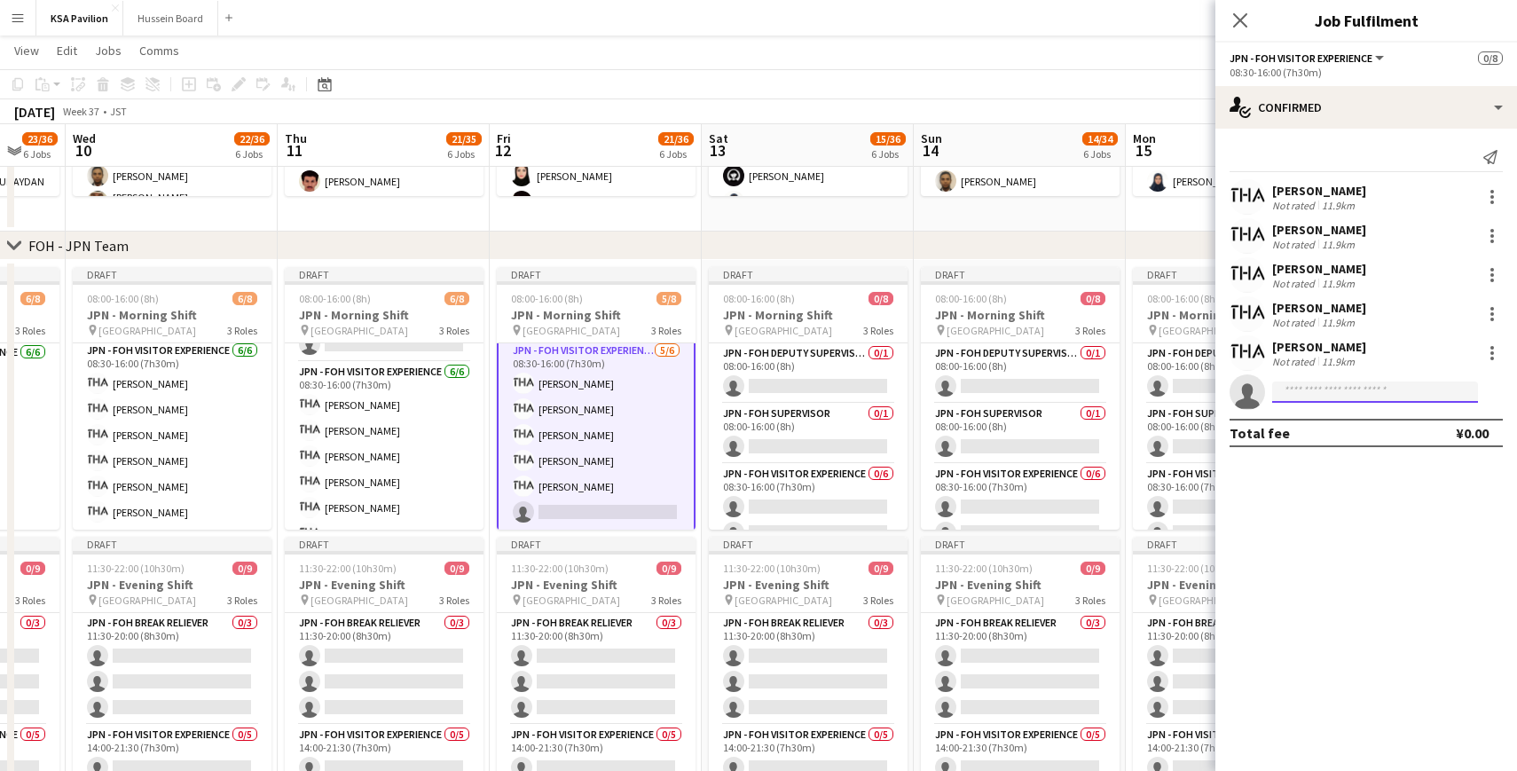
click at [1330, 390] on input at bounding box center [1375, 391] width 206 height 21
type input "********"
click at [1313, 428] on span "[EMAIL_ADDRESS][DOMAIN_NAME]" at bounding box center [1374, 432] width 177 height 14
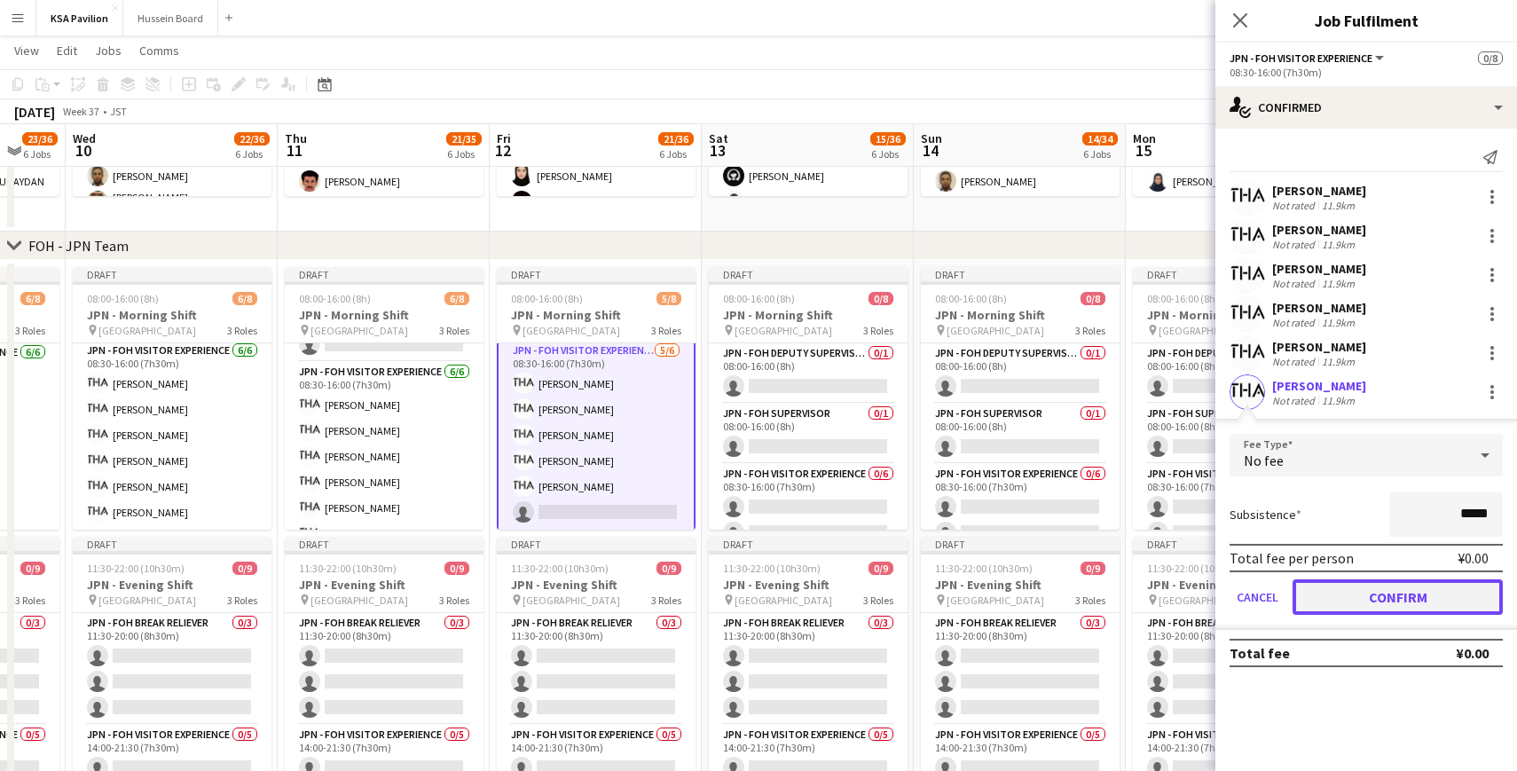
click at [1368, 592] on button "Confirm" at bounding box center [1397, 596] width 210 height 35
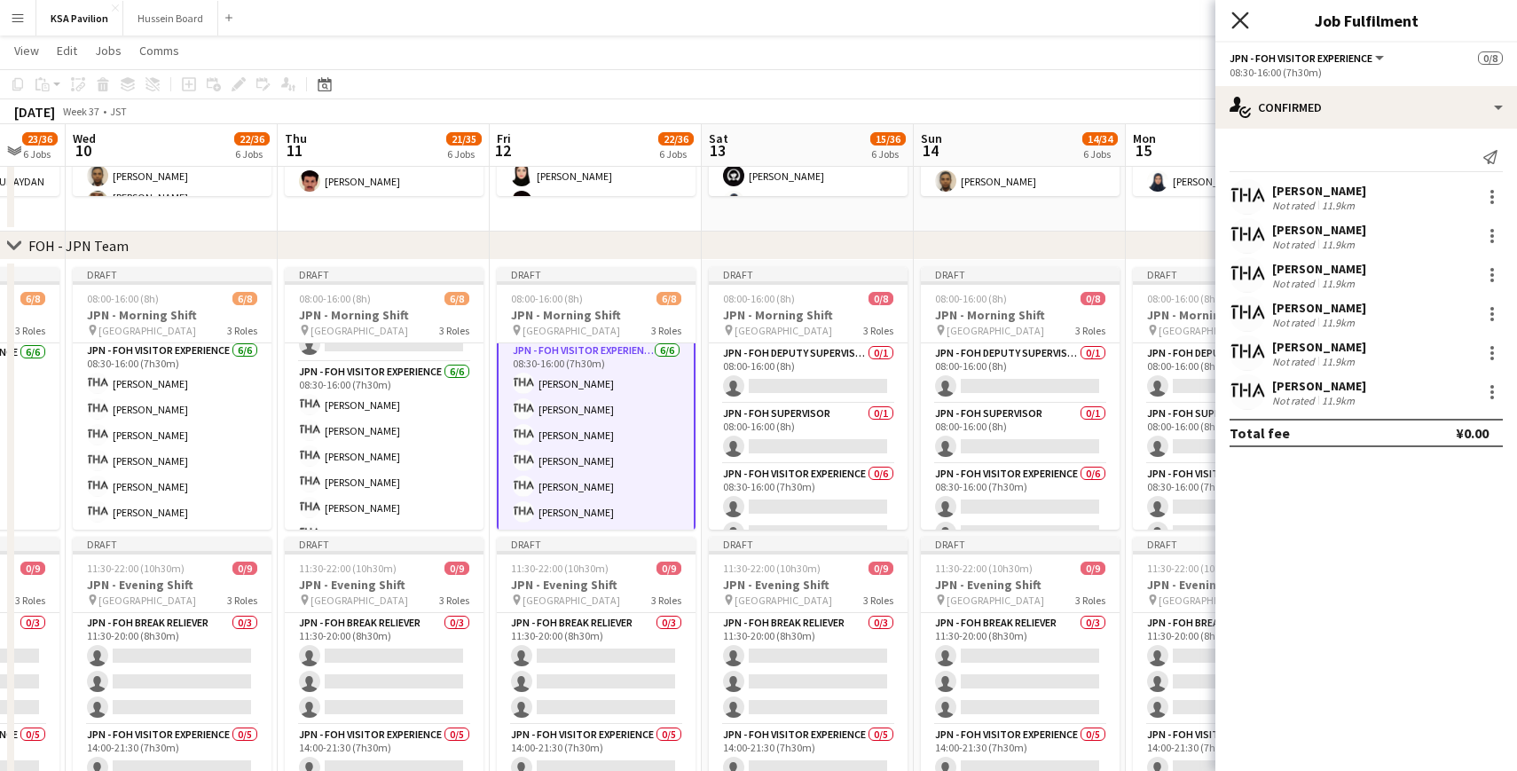
click at [1244, 25] on icon at bounding box center [1239, 20] width 17 height 17
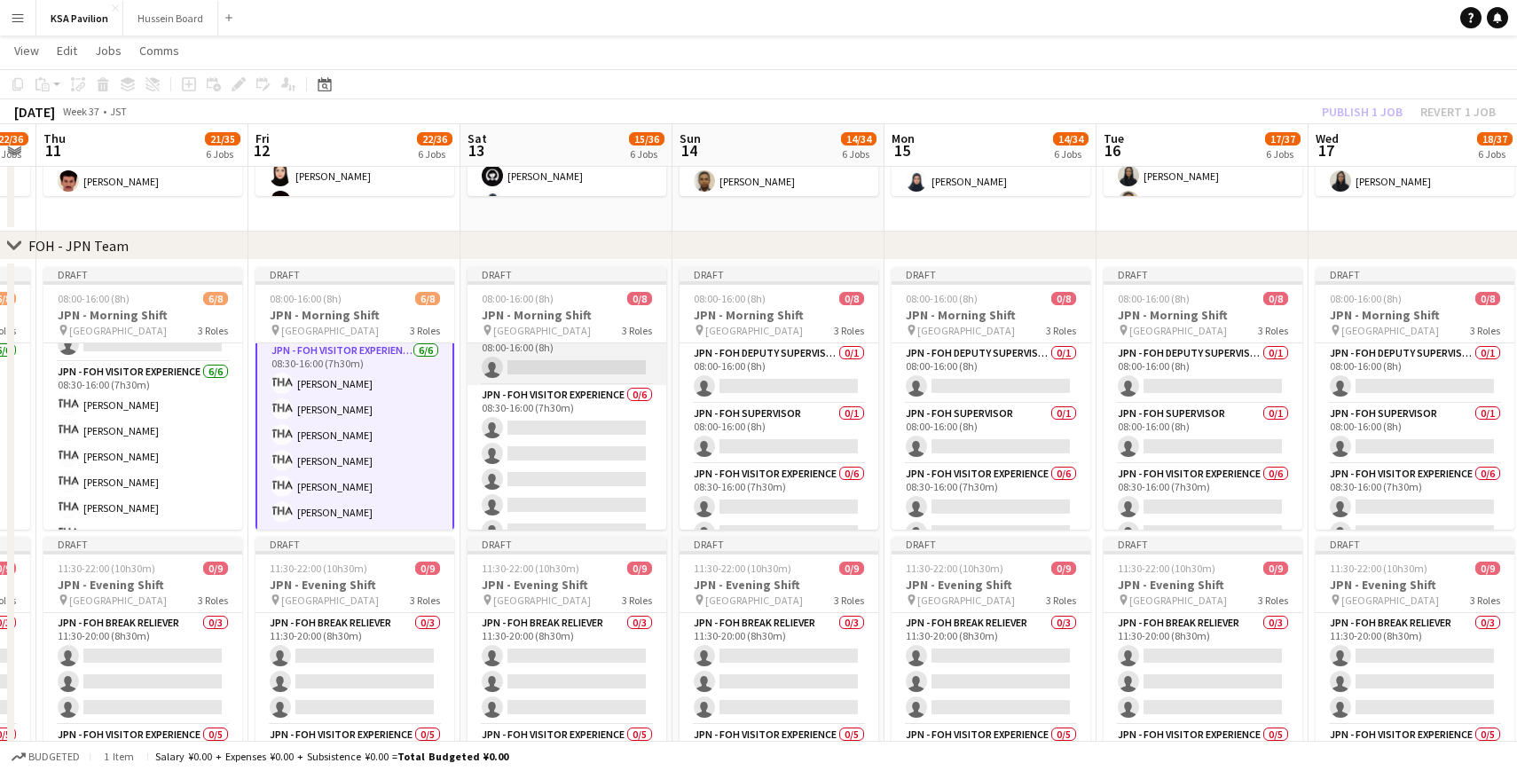
scroll to position [123, 0]
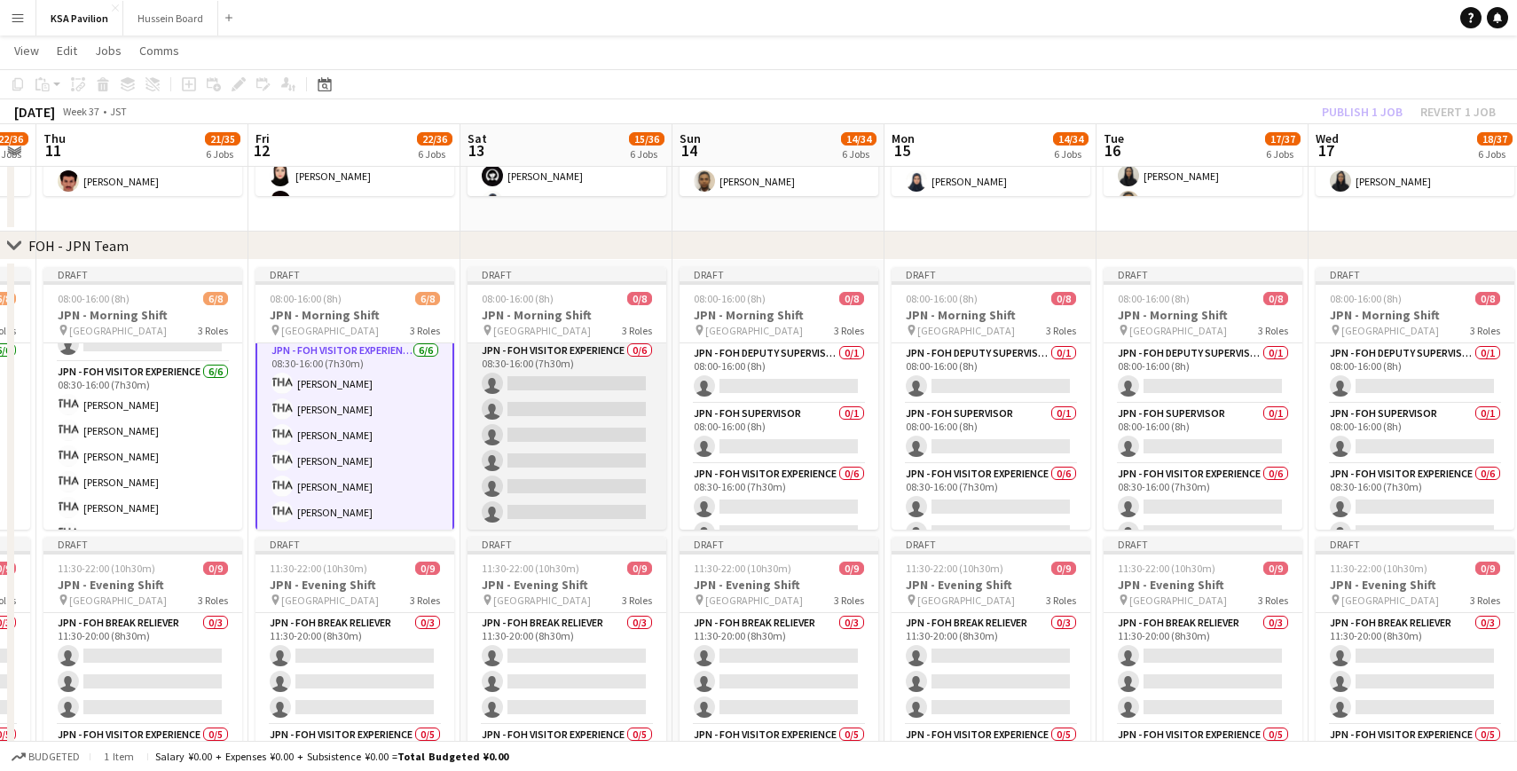
click at [600, 383] on app-card-role "JPN - FOH Visitor Experience 0/6 08:30-16:00 (7h30m) single-neutral-actions sin…" at bounding box center [566, 435] width 199 height 189
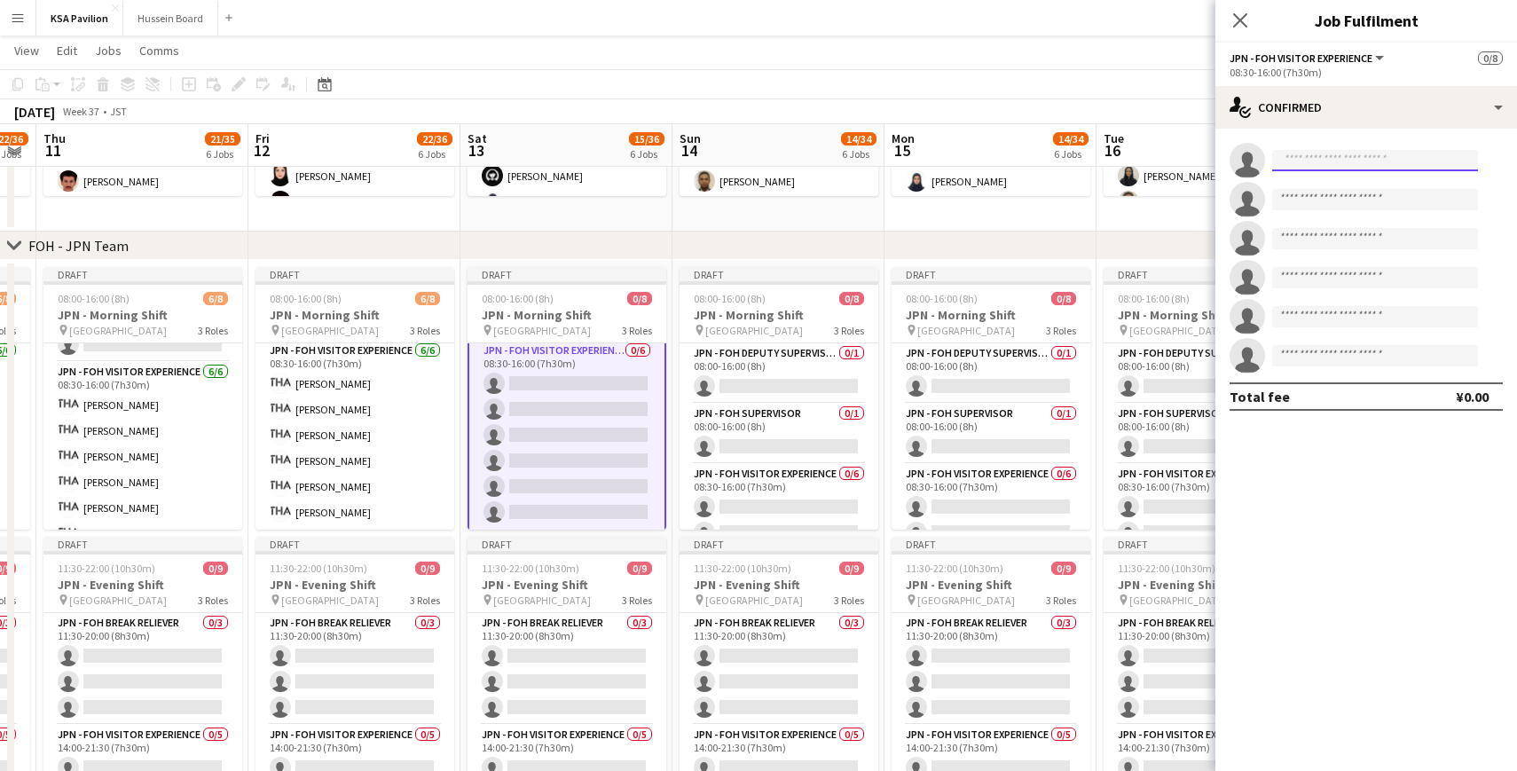
click at [1304, 166] on input at bounding box center [1375, 160] width 206 height 21
type input "***"
click at [1326, 187] on span "[PERSON_NAME]" at bounding box center [1337, 185] width 102 height 15
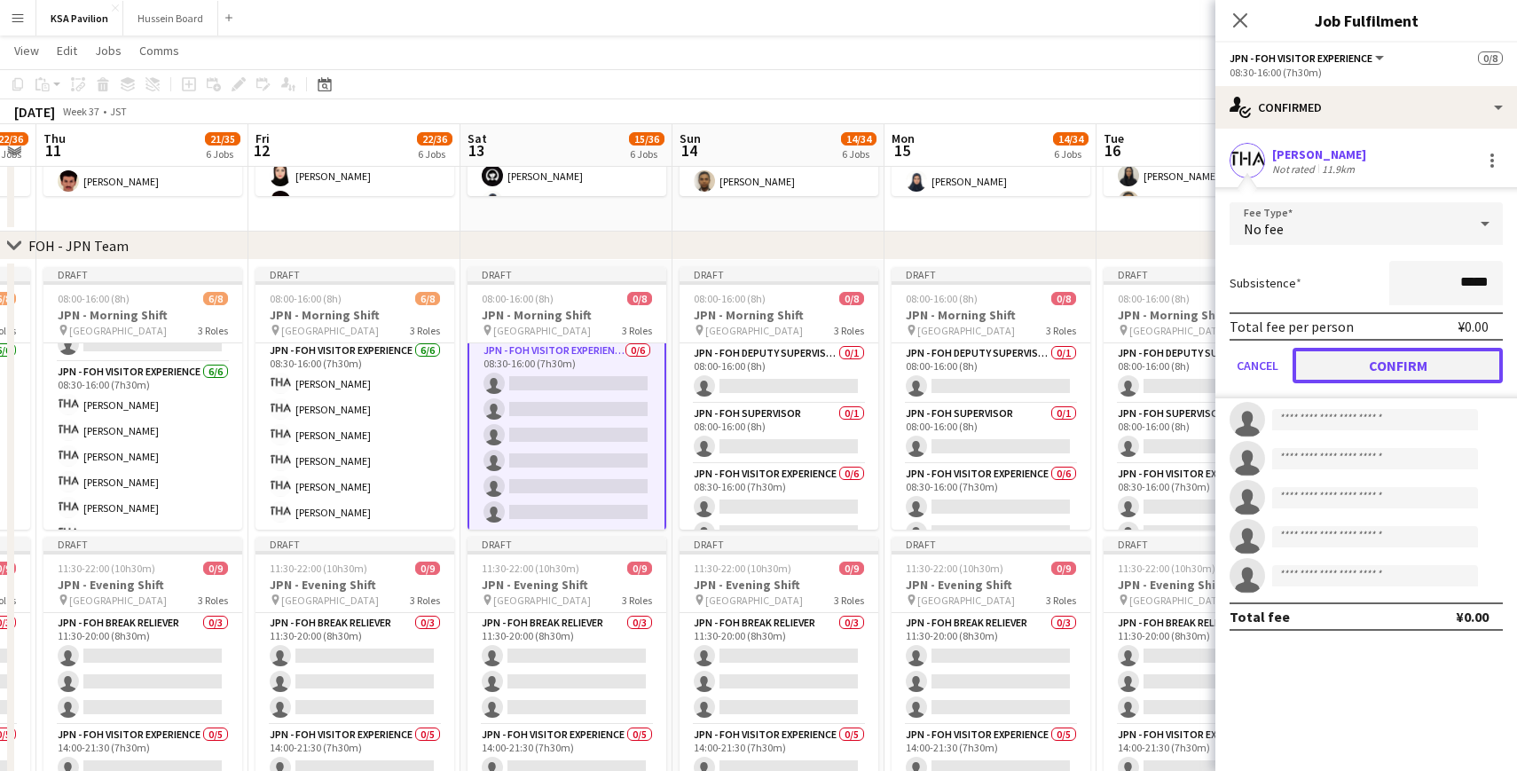
click at [1369, 354] on button "Confirm" at bounding box center [1397, 365] width 210 height 35
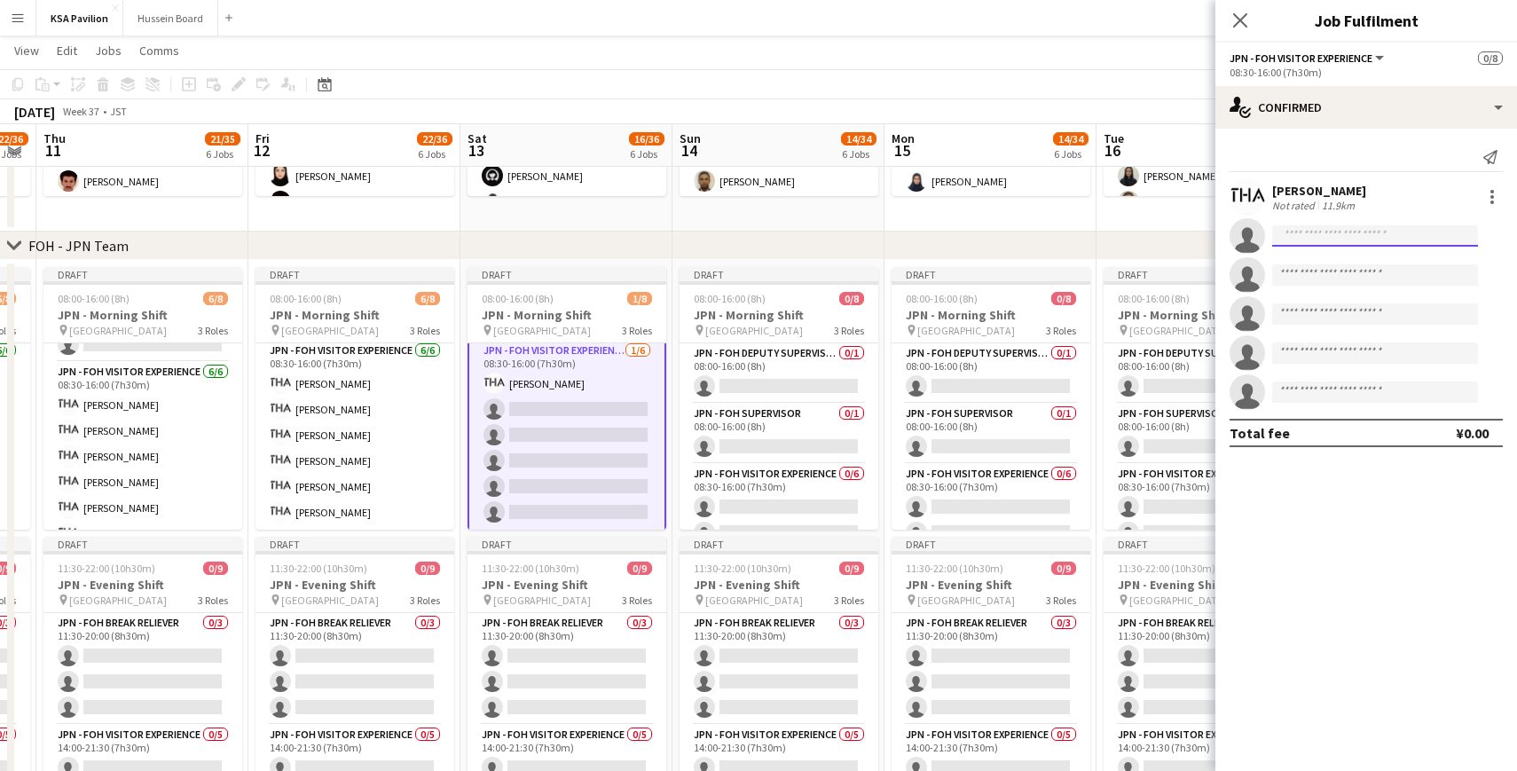
click at [1322, 236] on input at bounding box center [1375, 235] width 206 height 21
type input "******"
click at [1321, 275] on span "[EMAIL_ADDRESS][DOMAIN_NAME]" at bounding box center [1374, 276] width 177 height 14
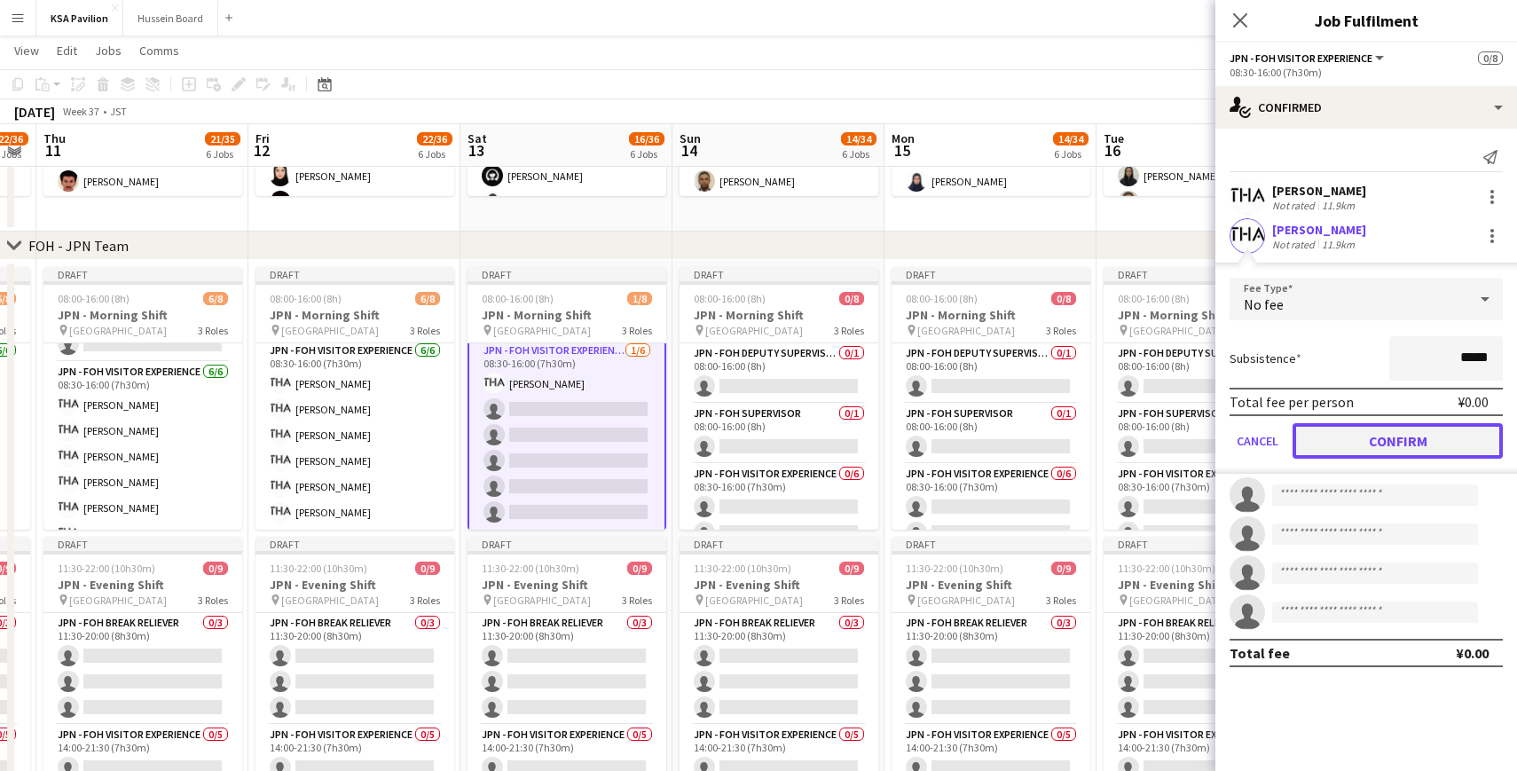
click at [1387, 432] on button "Confirm" at bounding box center [1397, 440] width 210 height 35
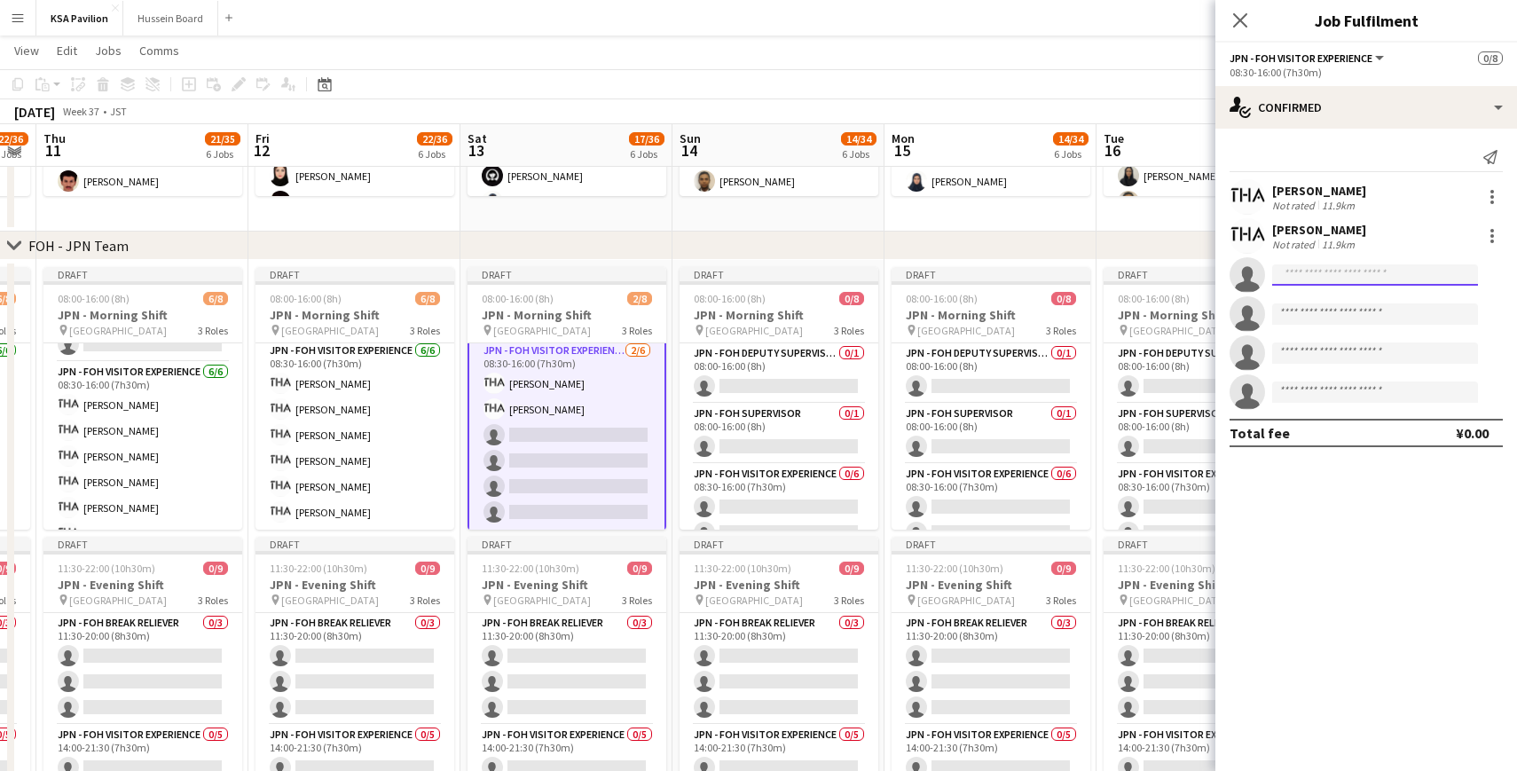
click at [1321, 279] on input at bounding box center [1375, 274] width 206 height 21
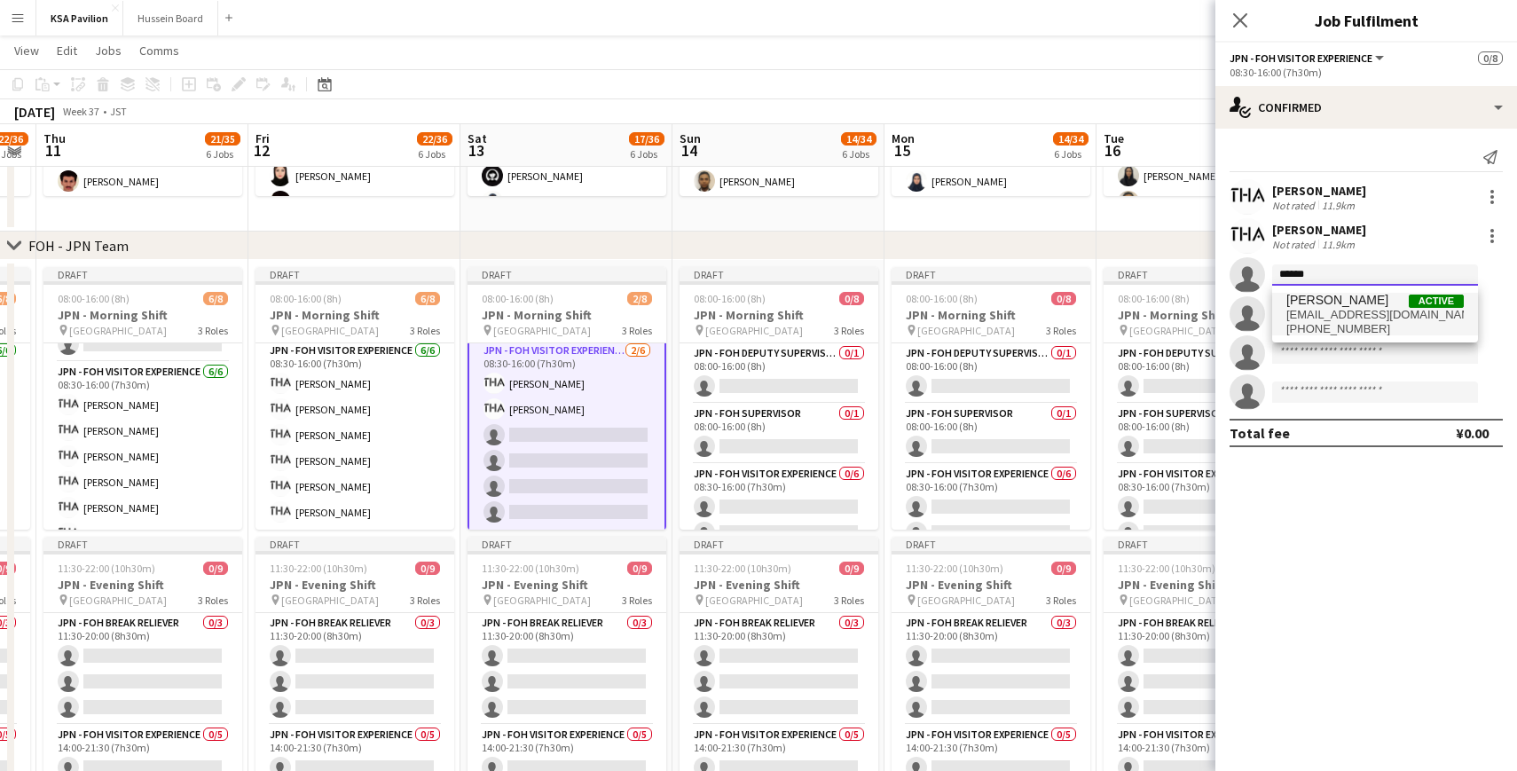
type input "******"
click at [1343, 311] on span "[EMAIL_ADDRESS][DOMAIN_NAME]" at bounding box center [1374, 315] width 177 height 14
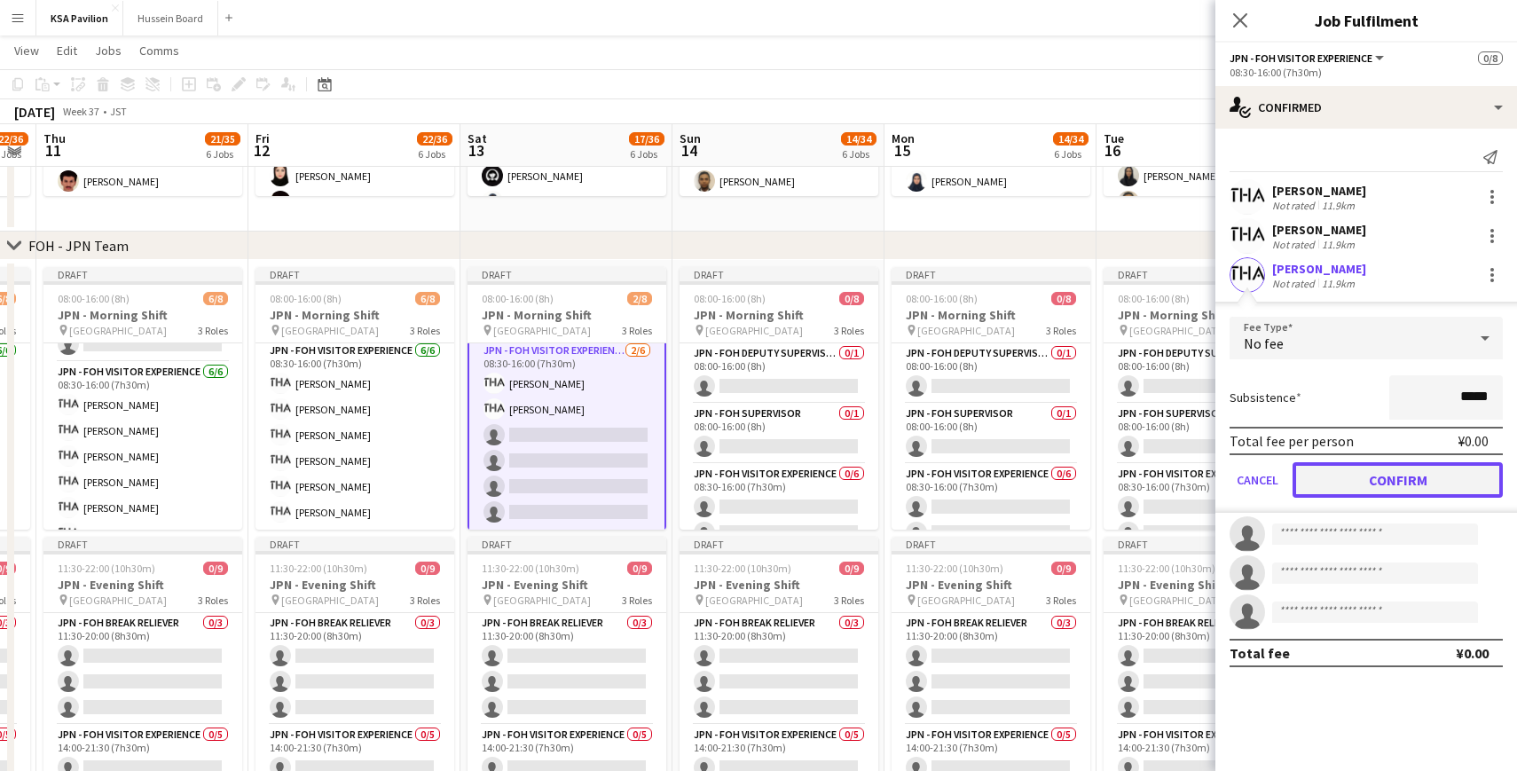
click at [1387, 475] on button "Confirm" at bounding box center [1397, 479] width 210 height 35
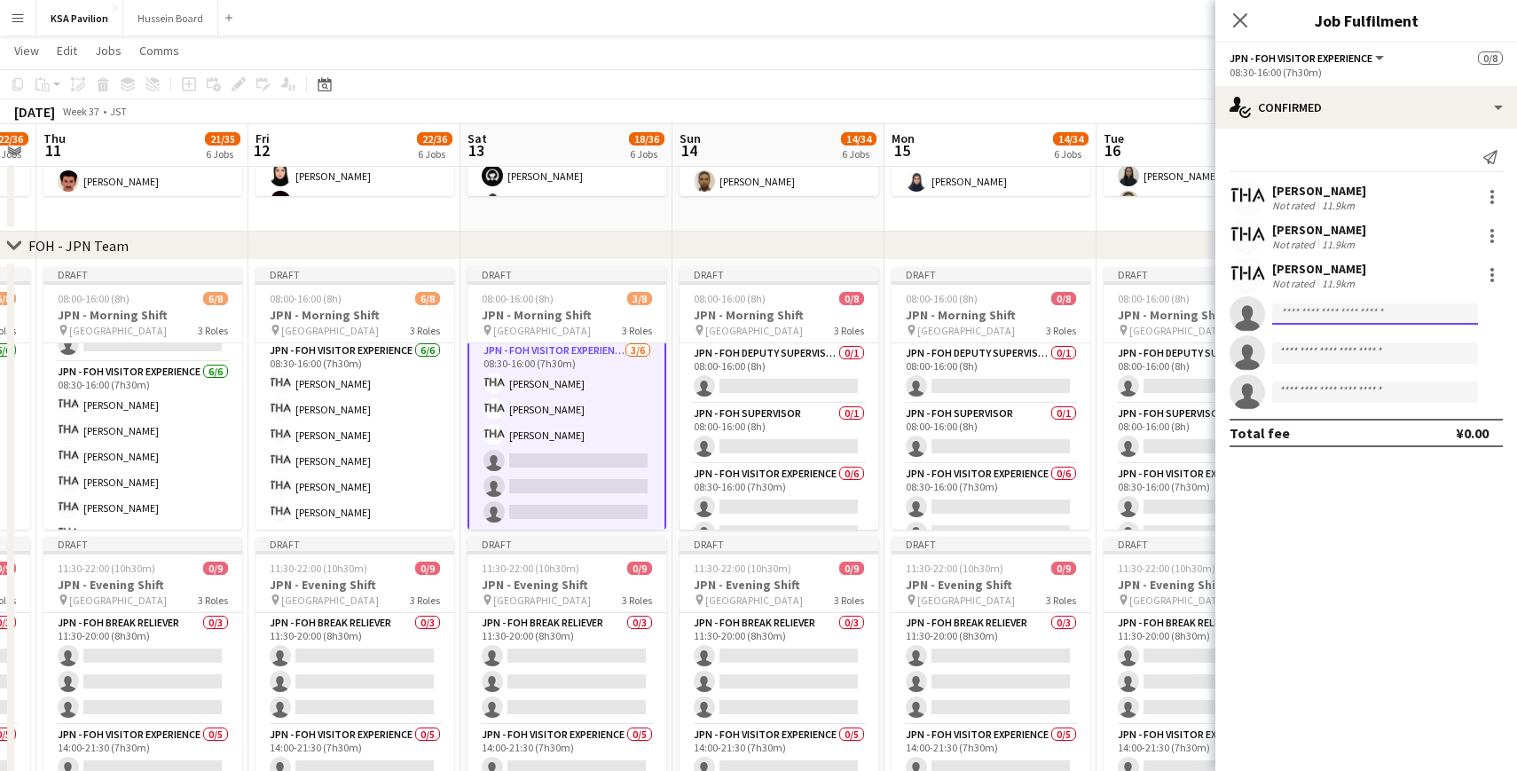
click at [1319, 320] on input at bounding box center [1375, 313] width 206 height 21
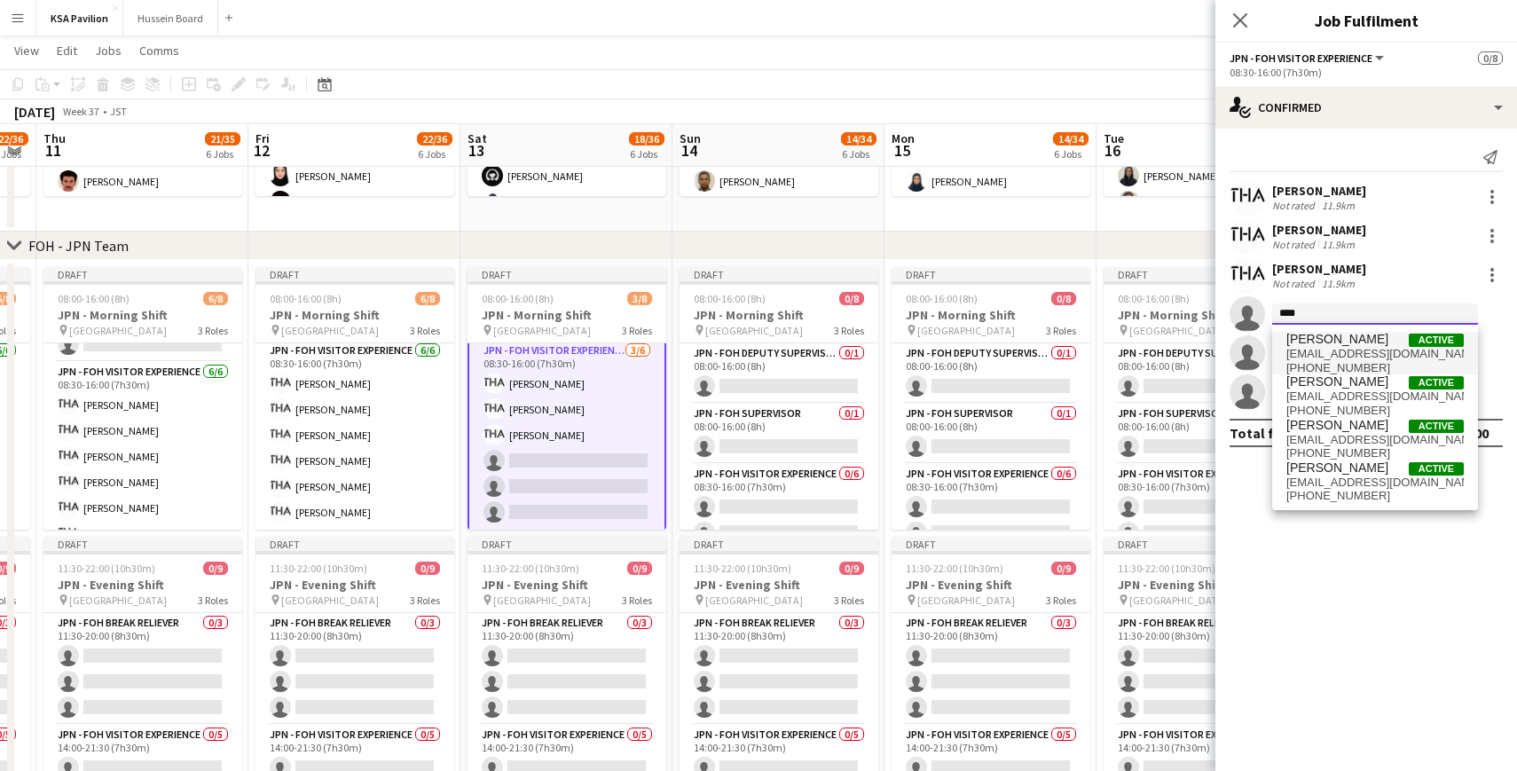
type input "****"
click at [1316, 350] on span "[EMAIL_ADDRESS][DOMAIN_NAME]" at bounding box center [1374, 354] width 177 height 14
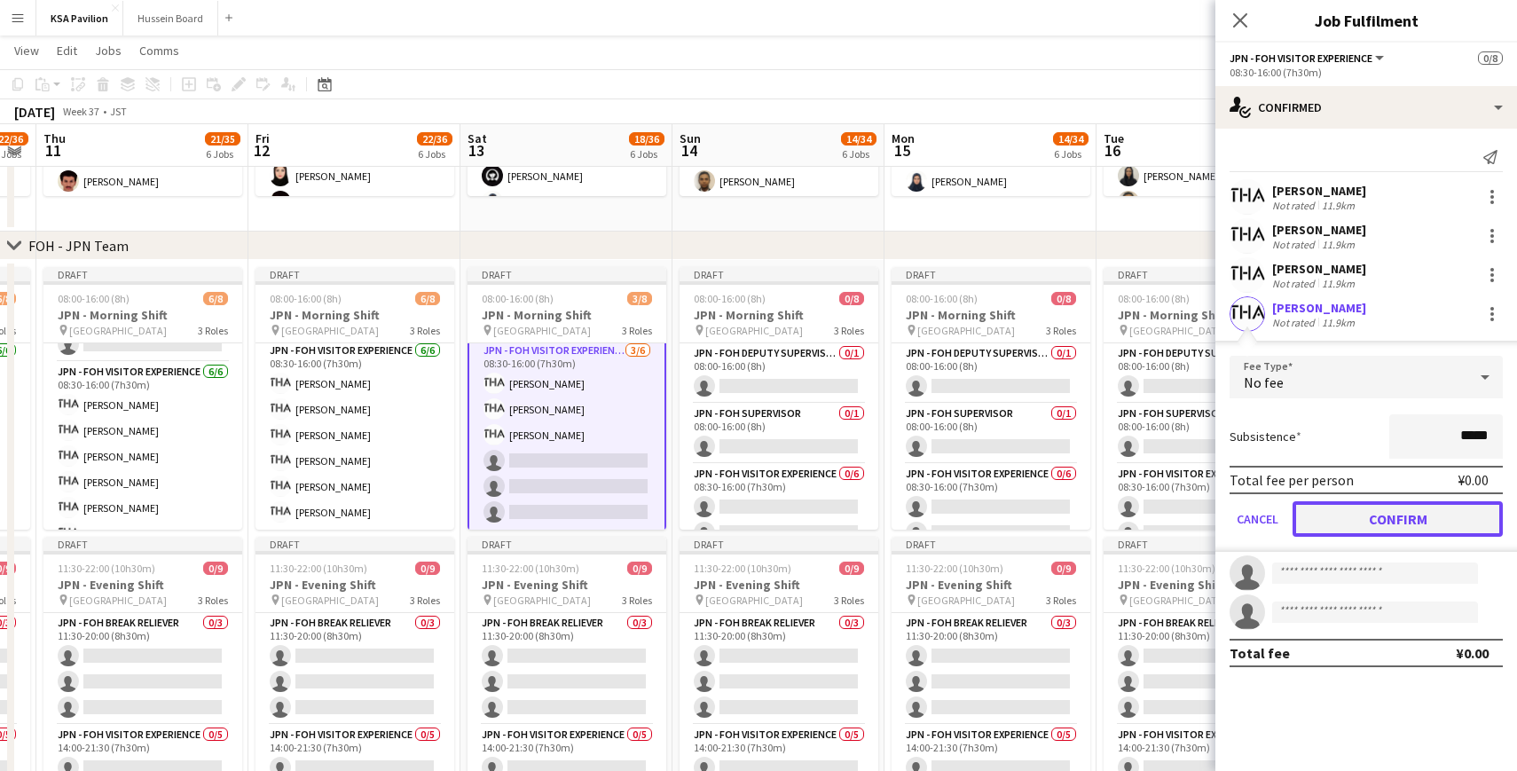
click at [1346, 514] on button "Confirm" at bounding box center [1397, 518] width 210 height 35
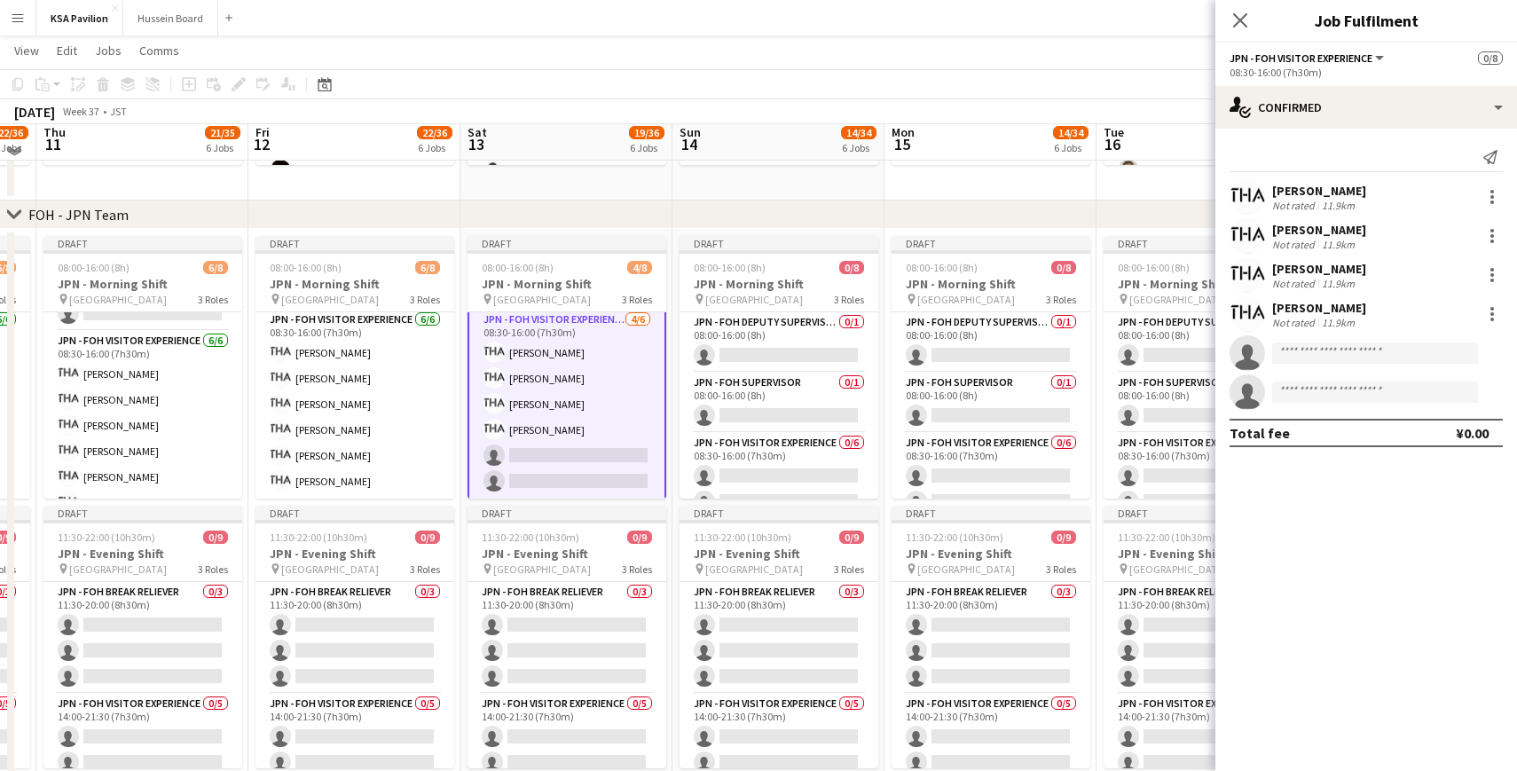
scroll to position [648, 0]
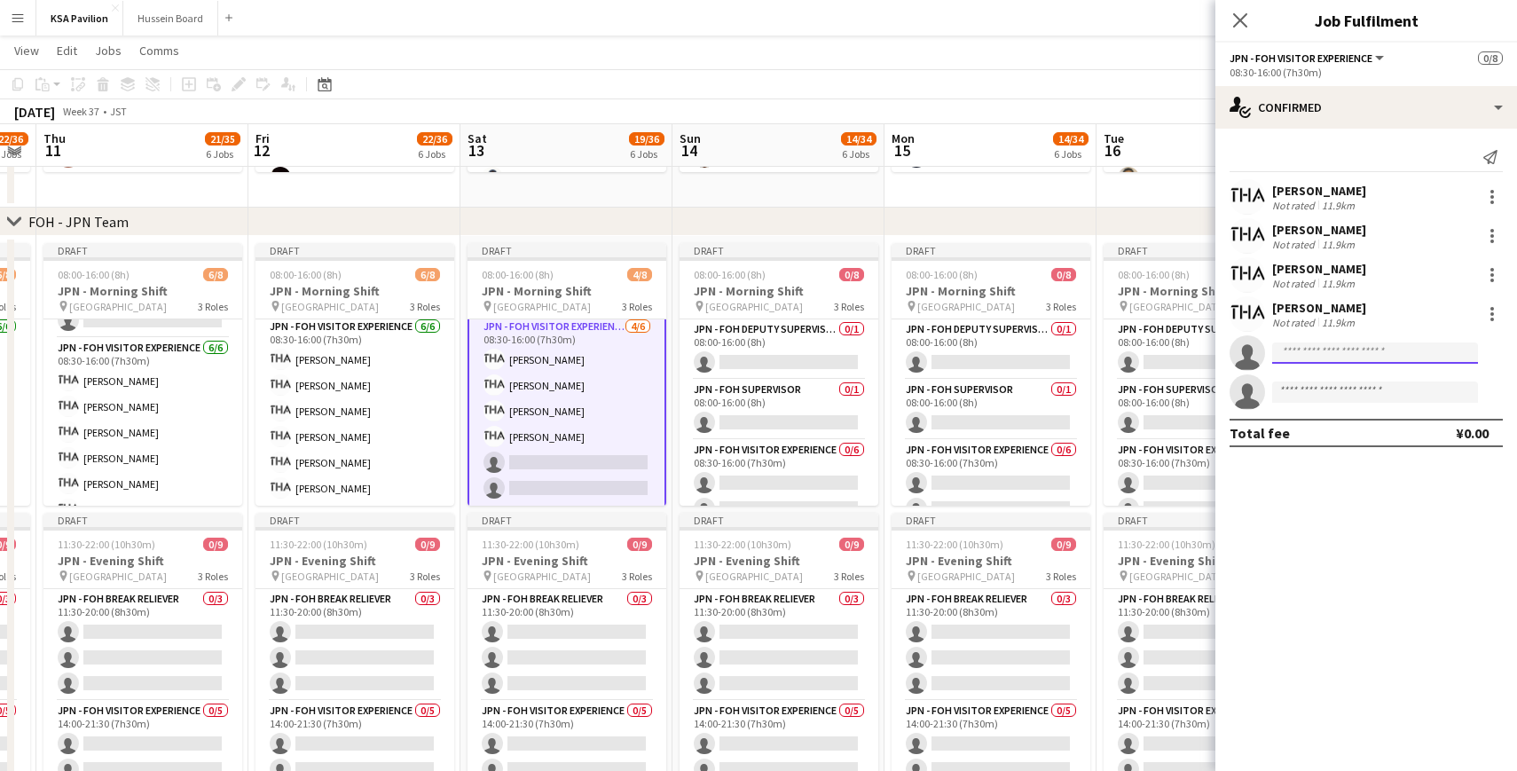
click at [1335, 360] on input at bounding box center [1375, 352] width 206 height 21
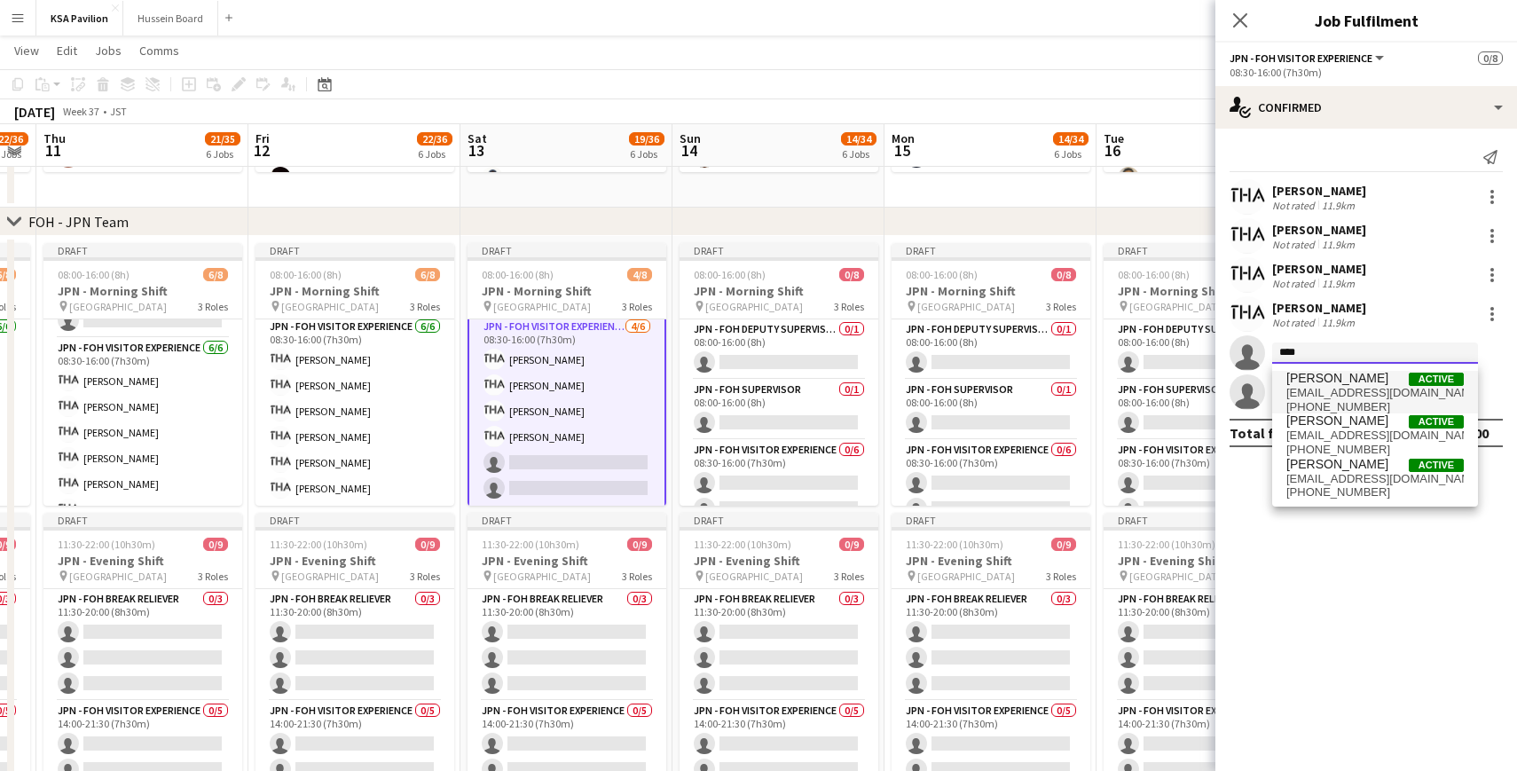
type input "****"
click at [1334, 392] on span "[EMAIL_ADDRESS][DOMAIN_NAME]" at bounding box center [1374, 393] width 177 height 14
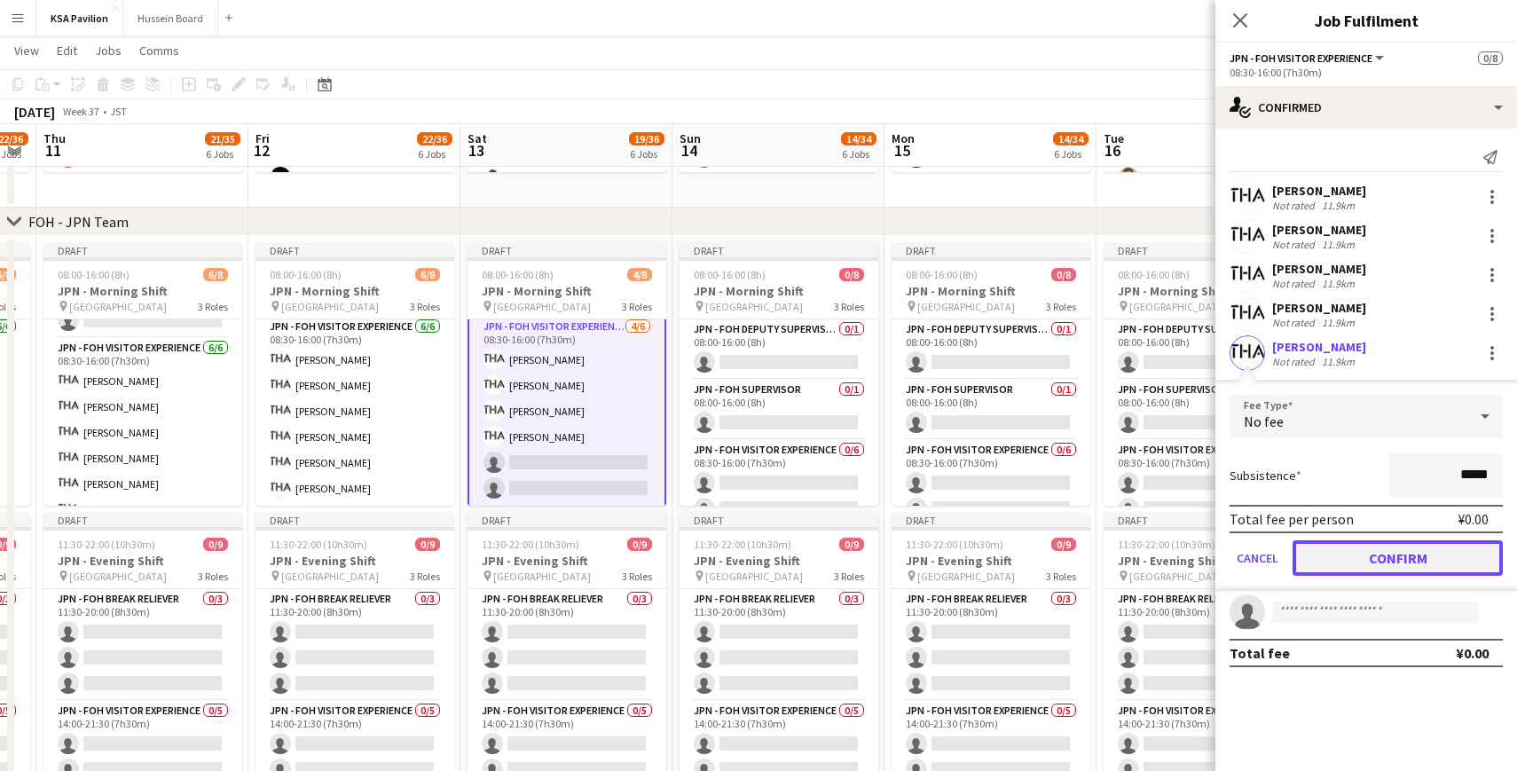
click at [1357, 550] on button "Confirm" at bounding box center [1397, 557] width 210 height 35
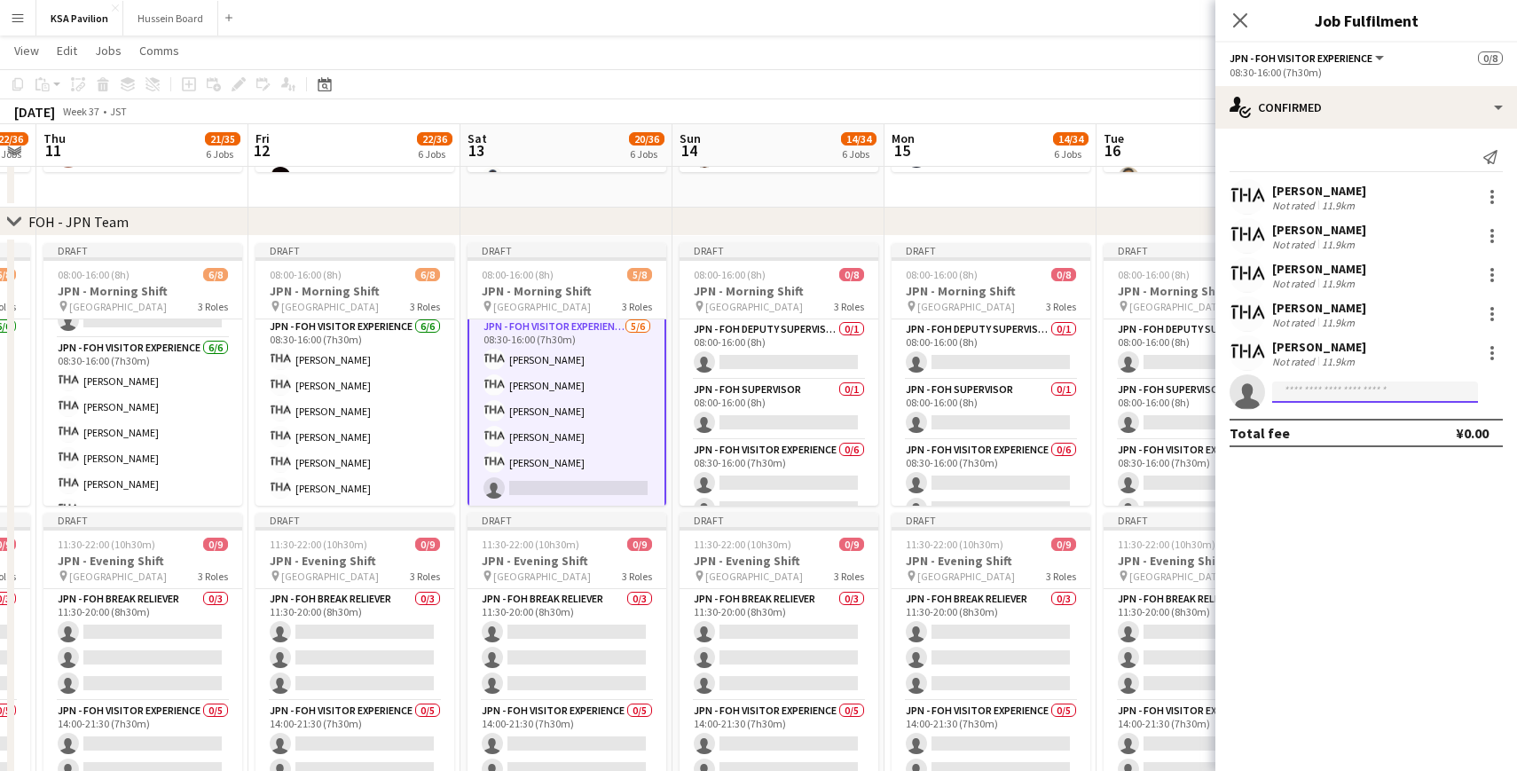
click at [1326, 393] on input at bounding box center [1375, 391] width 206 height 21
type input "********"
click at [1316, 430] on span "[EMAIL_ADDRESS][DOMAIN_NAME]" at bounding box center [1374, 432] width 177 height 14
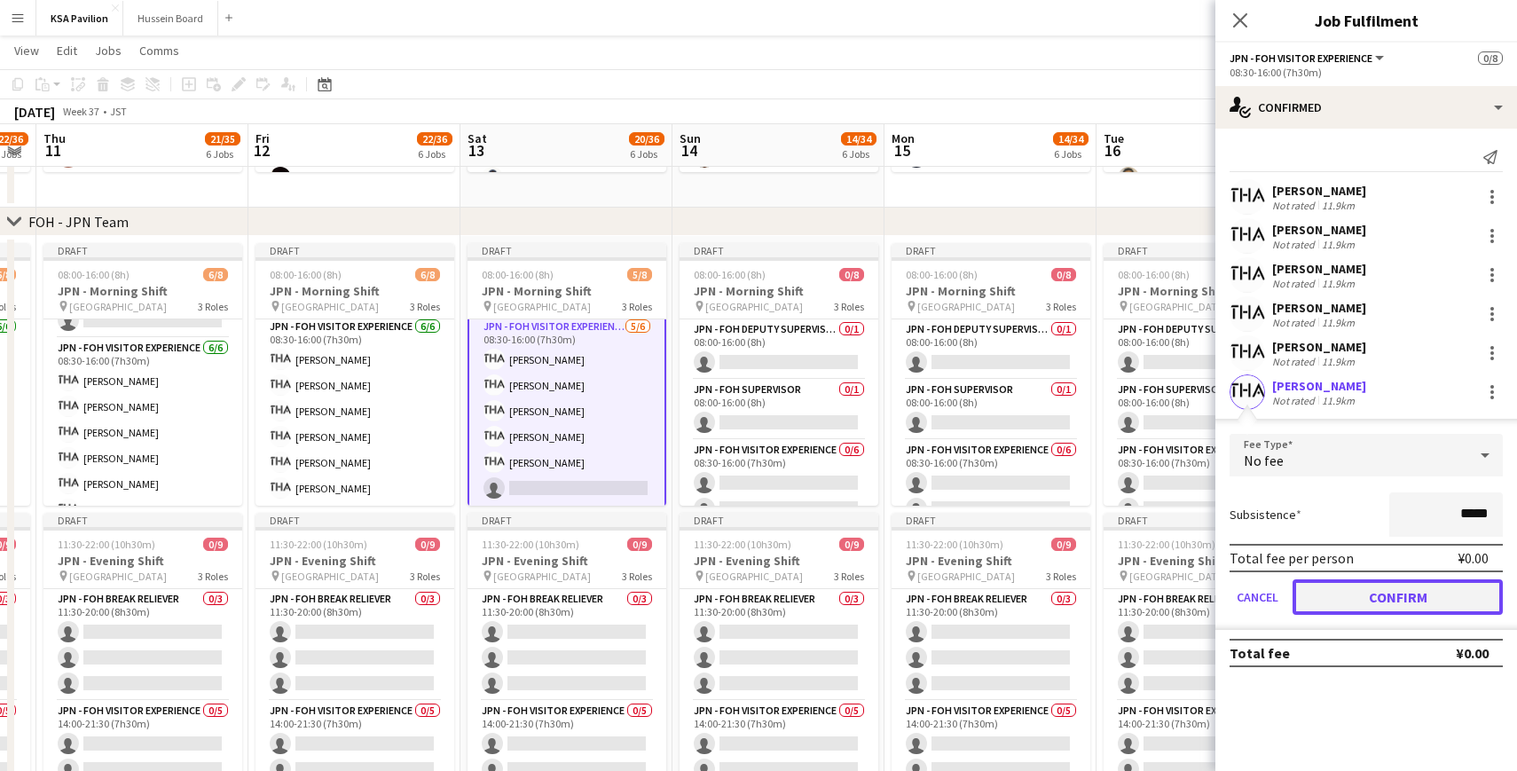
click at [1362, 596] on button "Confirm" at bounding box center [1397, 596] width 210 height 35
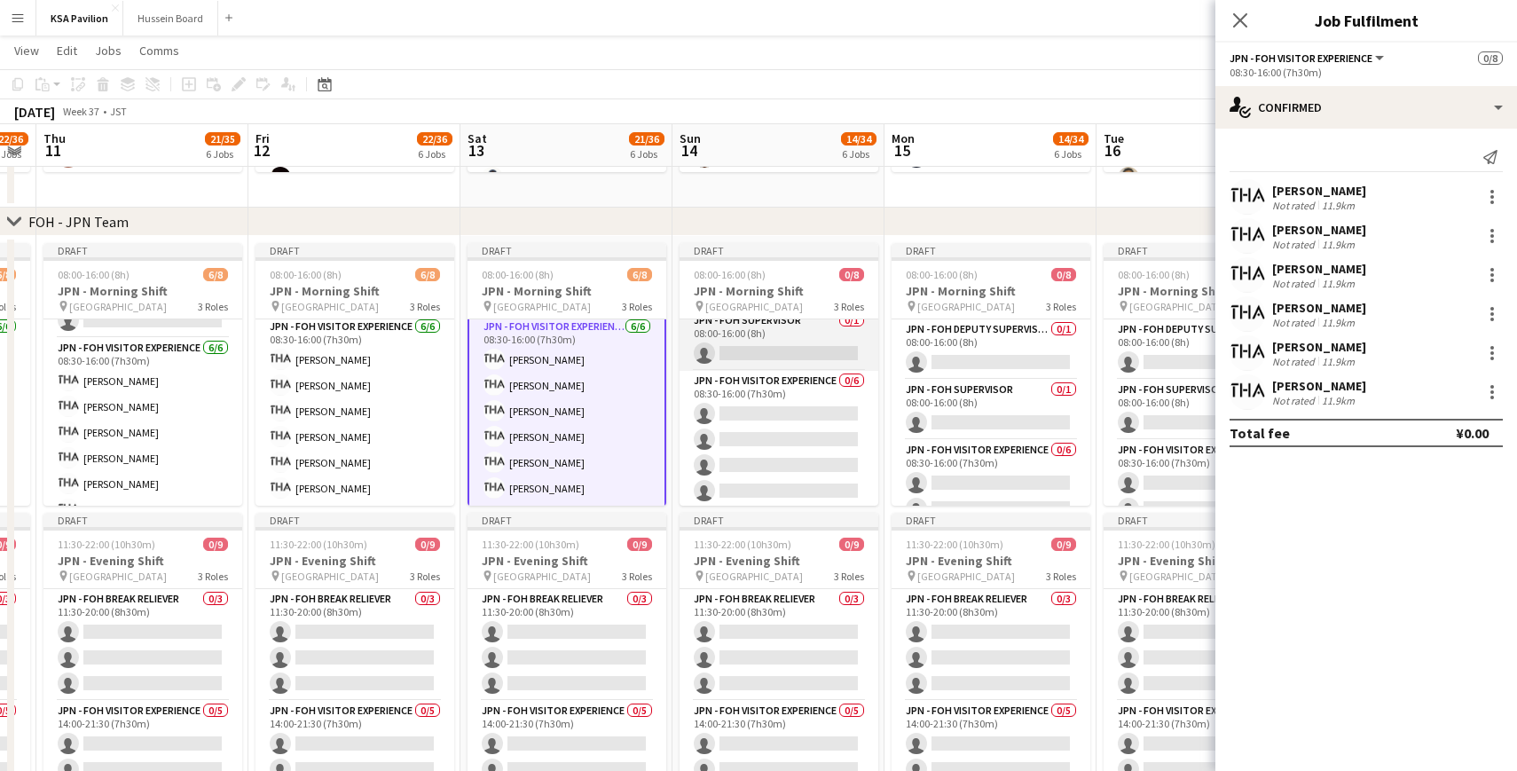
scroll to position [74, 0]
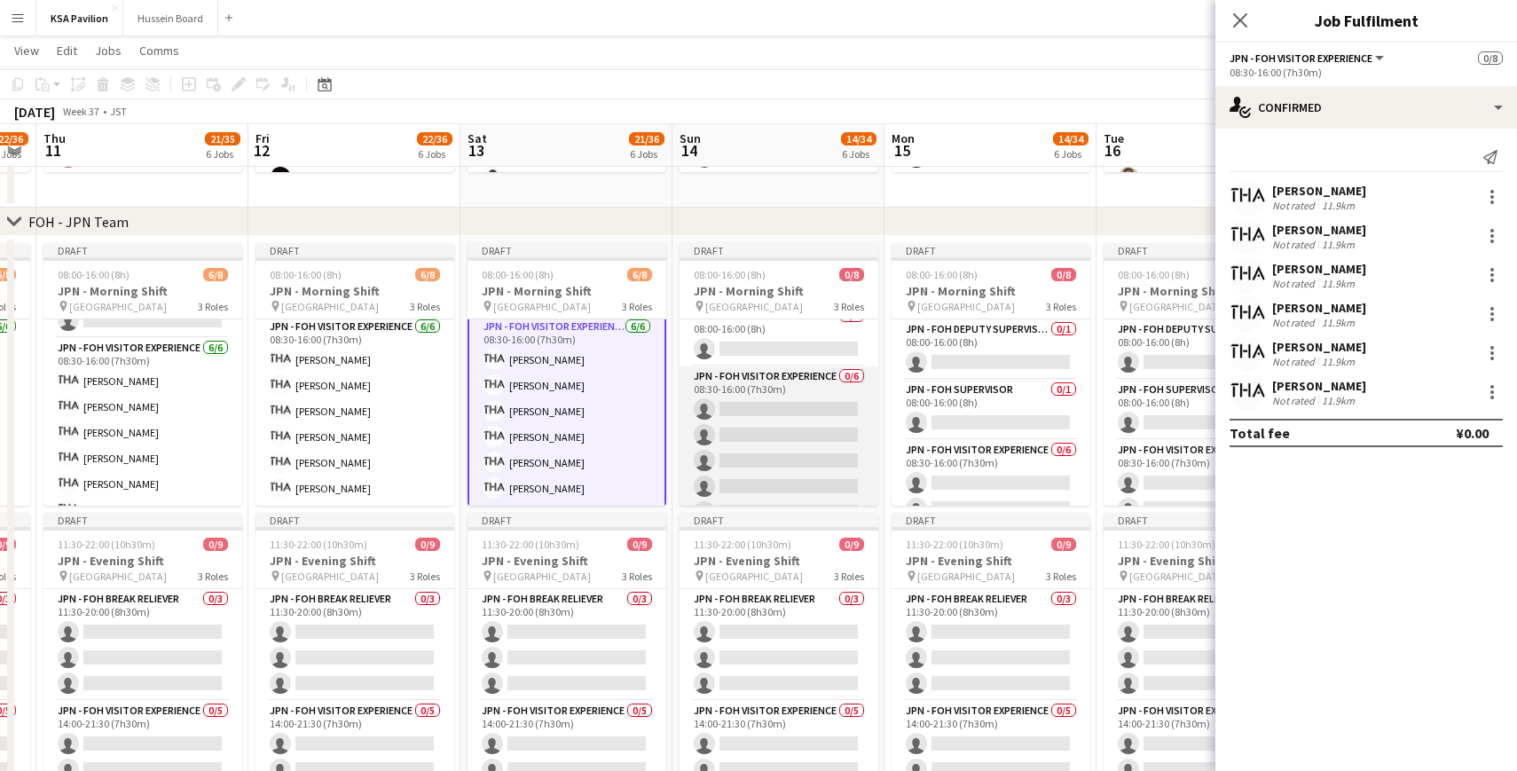
click at [766, 400] on app-card-role "JPN - FOH Visitor Experience 0/6 08:30-16:00 (7h30m) single-neutral-actions sin…" at bounding box center [779, 460] width 199 height 189
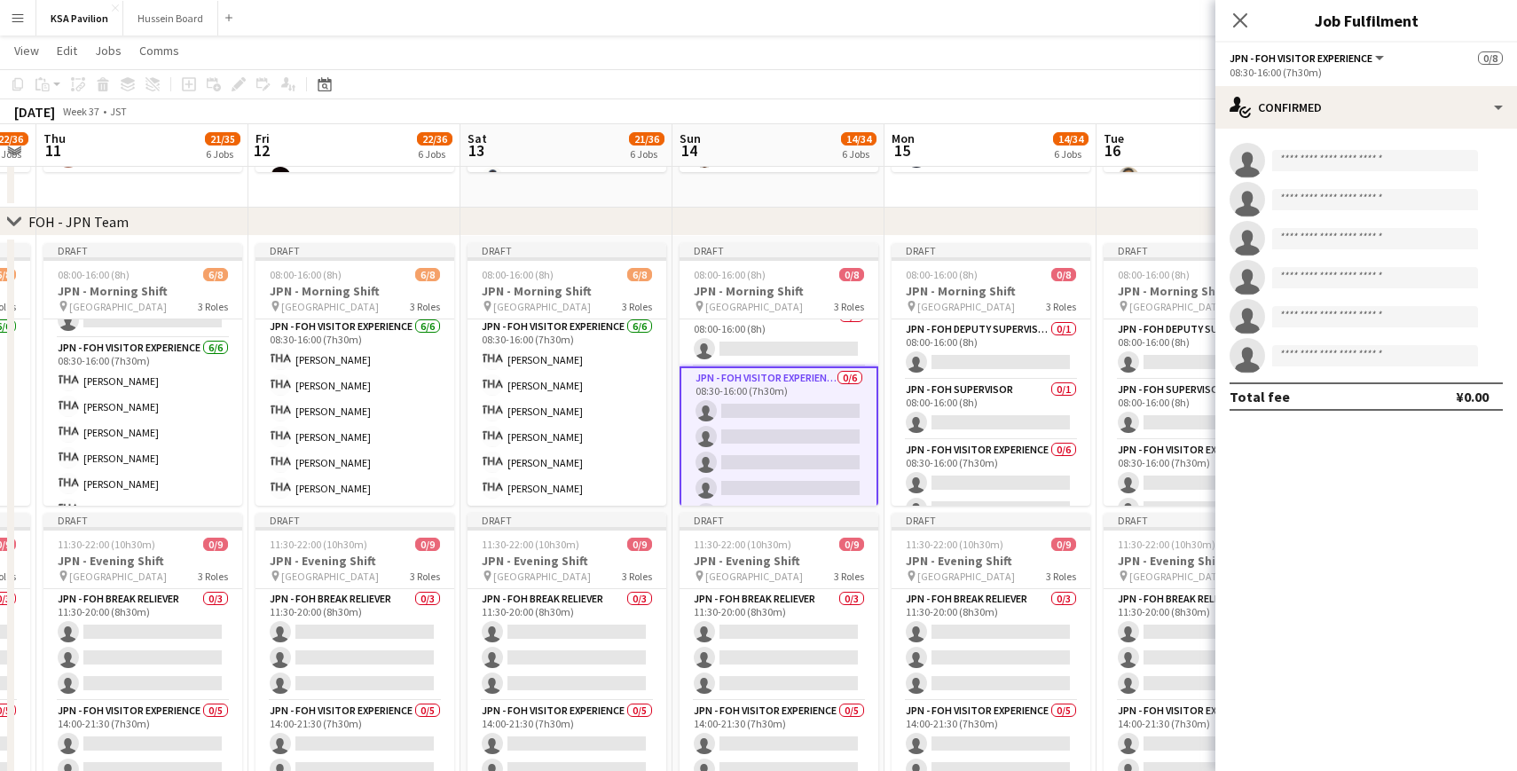
scroll to position [123, 0]
click at [1347, 167] on input at bounding box center [1375, 160] width 206 height 21
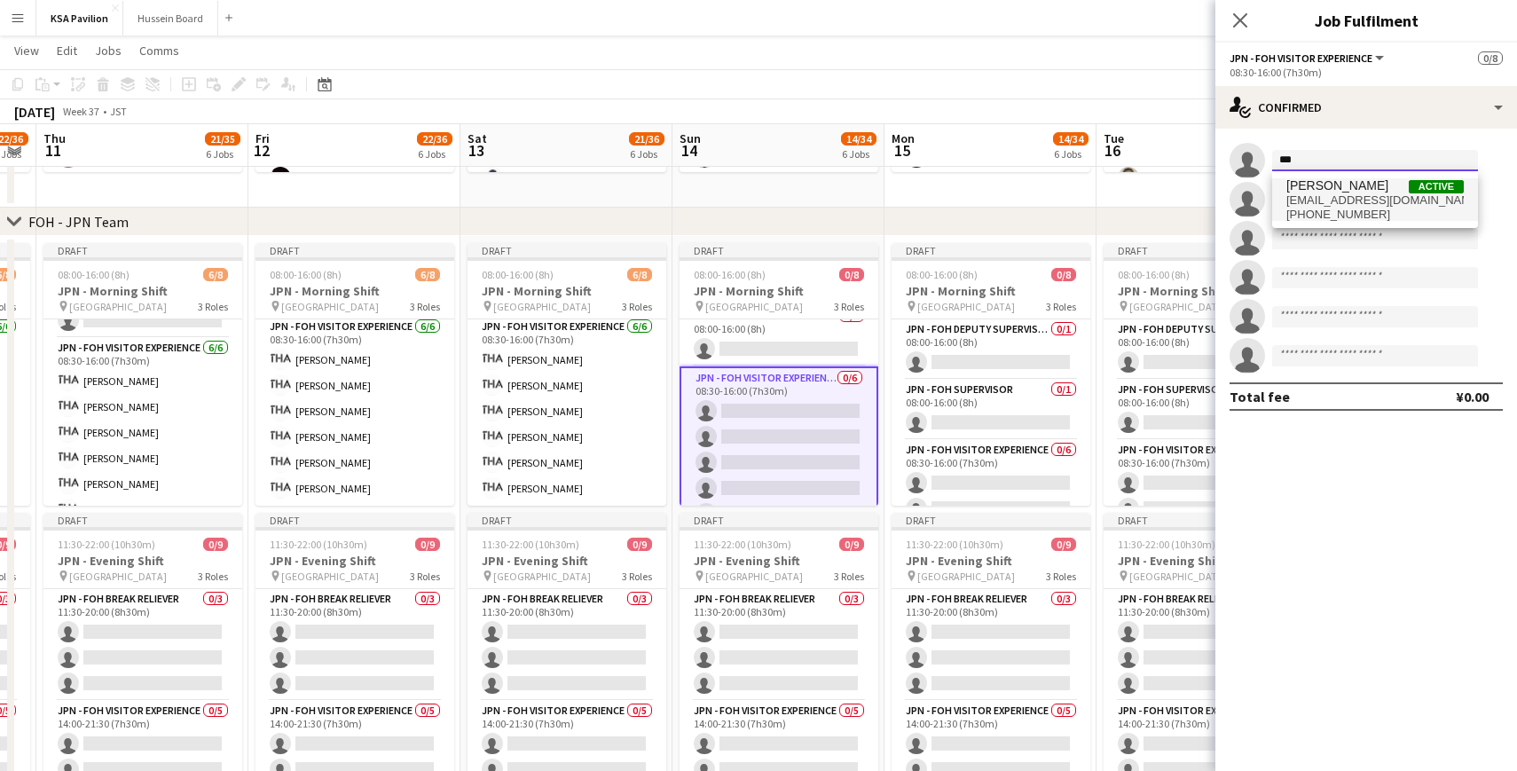
type input "***"
click at [1350, 189] on span "[PERSON_NAME] Active" at bounding box center [1374, 185] width 177 height 15
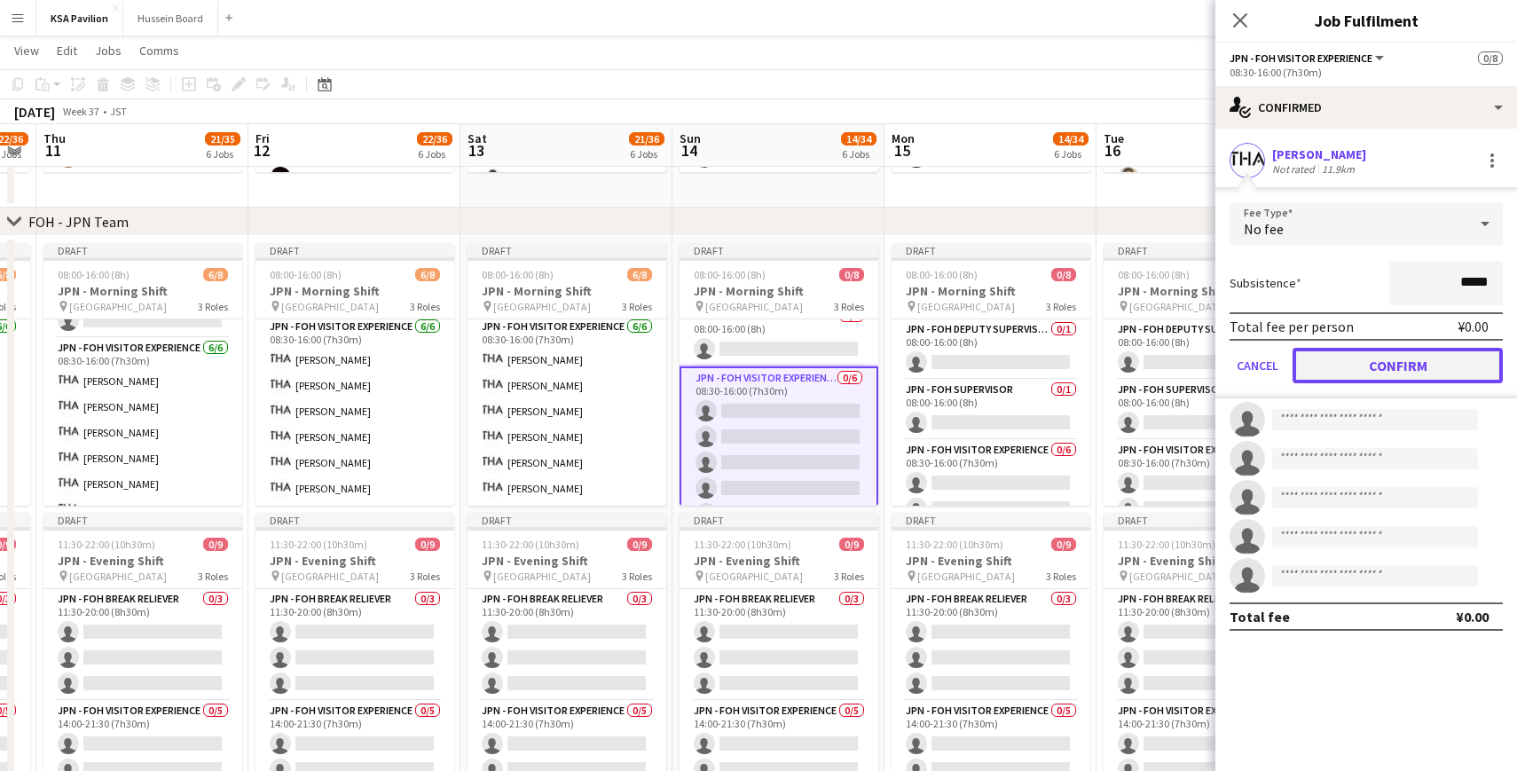
click at [1338, 360] on button "Confirm" at bounding box center [1397, 365] width 210 height 35
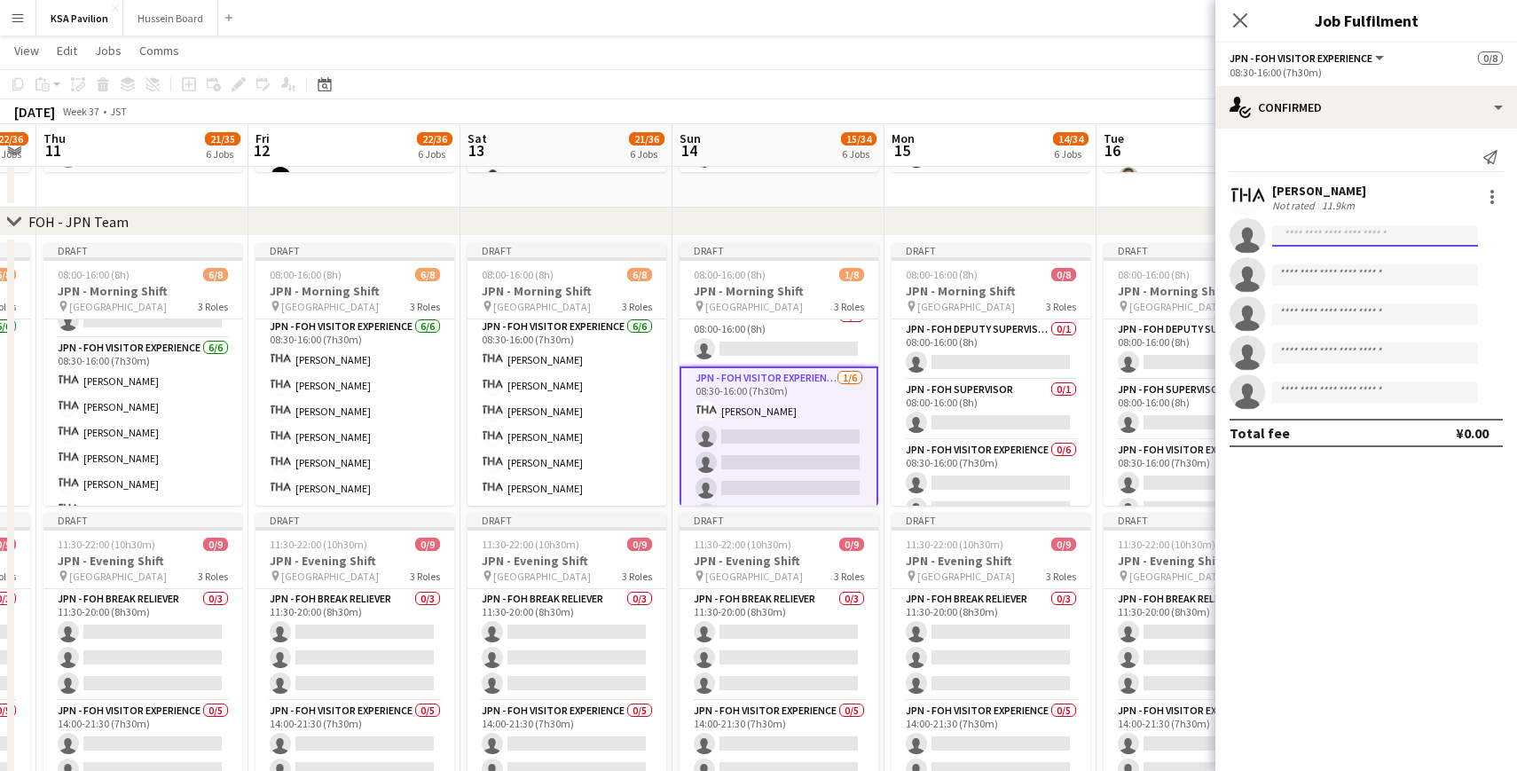
click at [1300, 246] on input at bounding box center [1375, 235] width 206 height 21
type input "*****"
click at [1310, 273] on span "[EMAIL_ADDRESS][DOMAIN_NAME]" at bounding box center [1374, 276] width 177 height 14
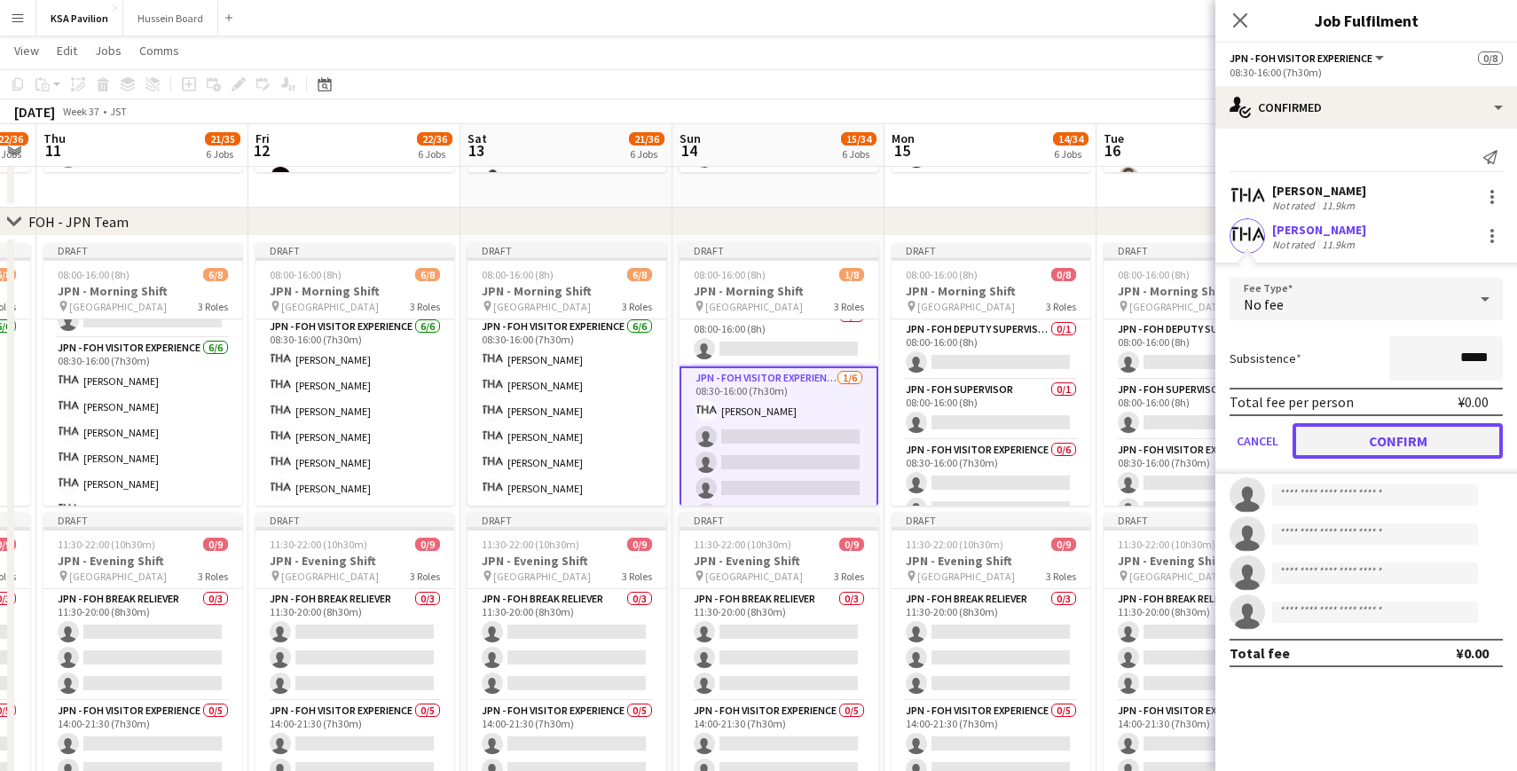
click at [1371, 442] on button "Confirm" at bounding box center [1397, 440] width 210 height 35
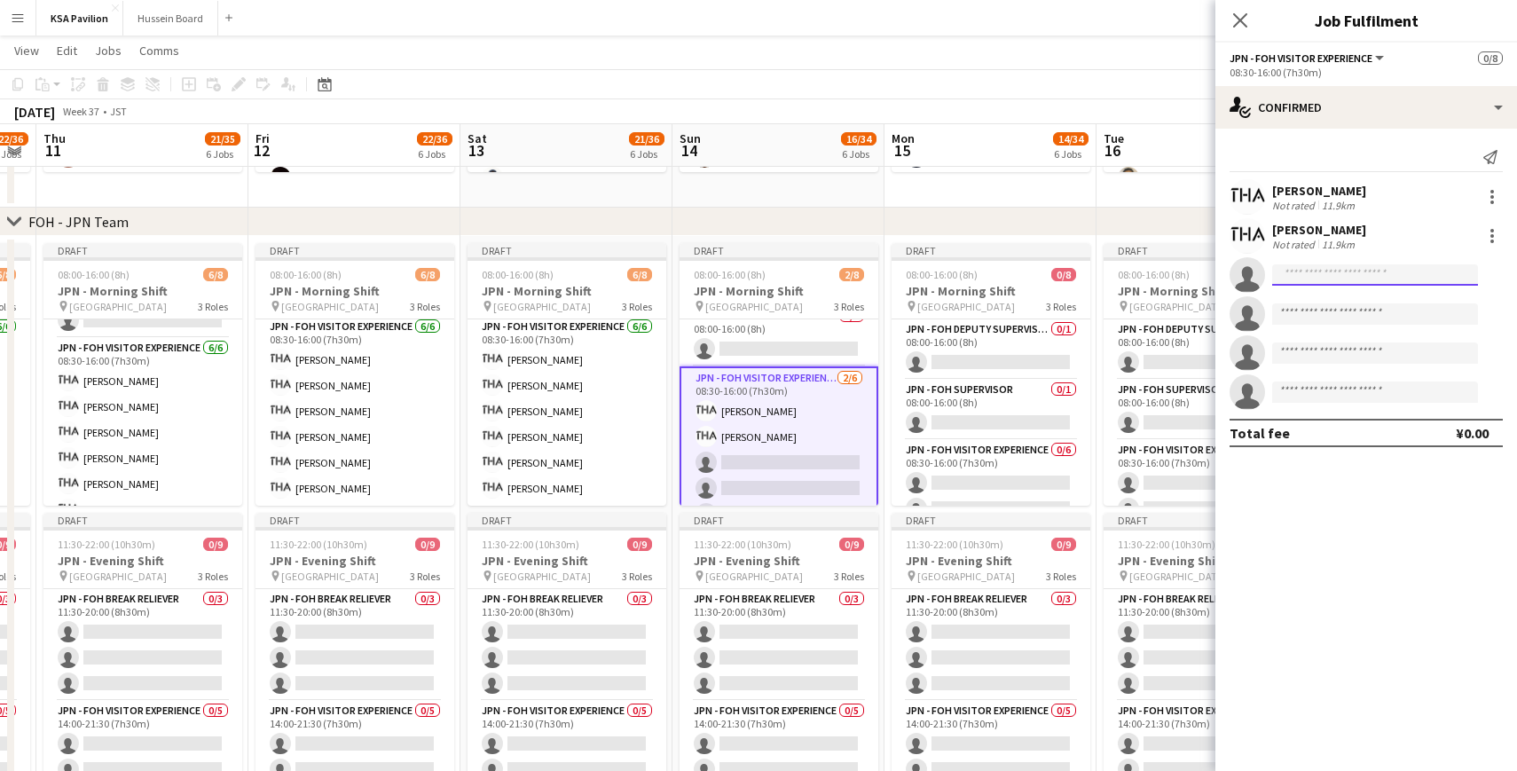
click at [1324, 279] on input at bounding box center [1375, 274] width 206 height 21
click at [1306, 240] on div "Not rated" at bounding box center [1295, 244] width 46 height 13
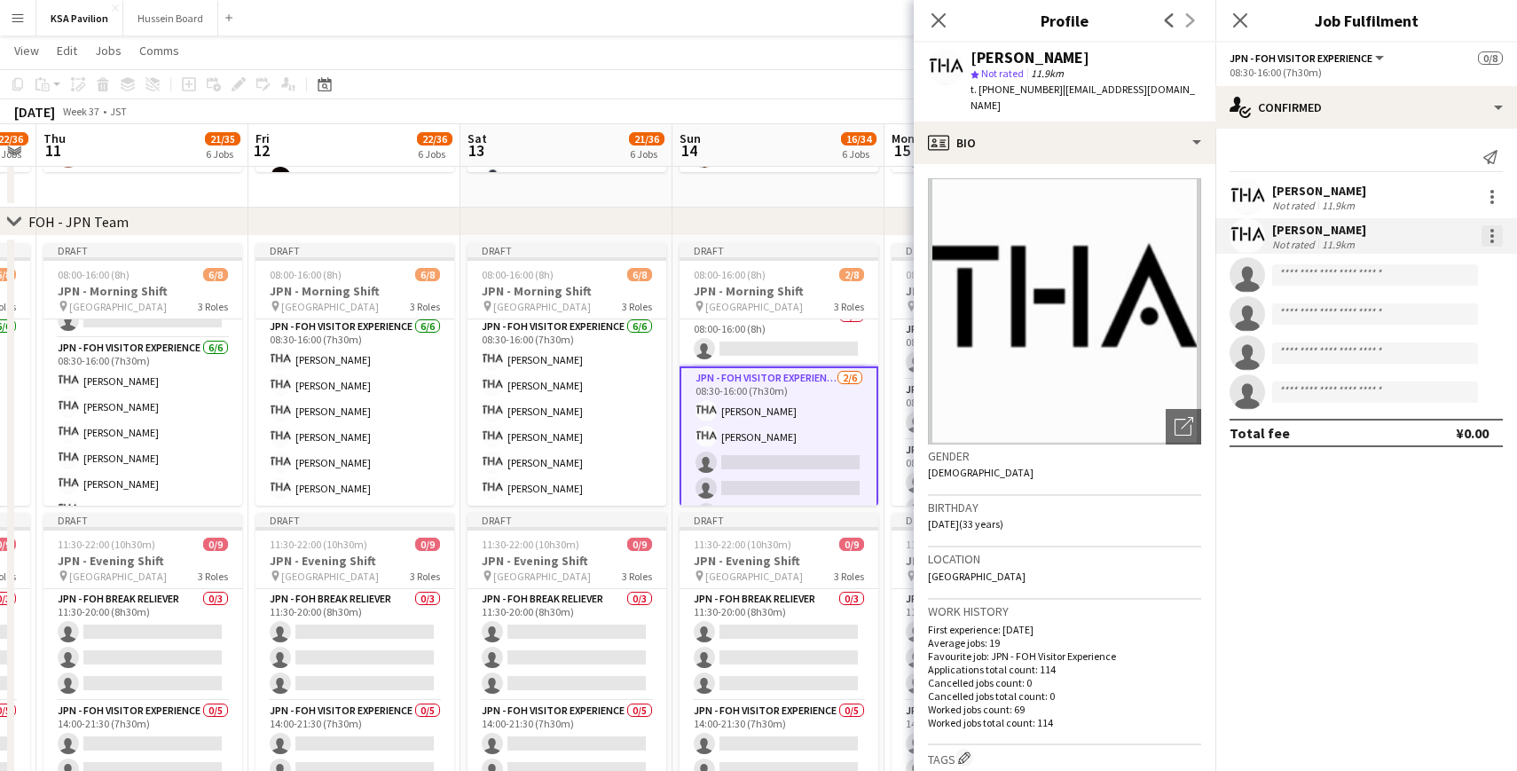
click at [1487, 232] on div at bounding box center [1491, 235] width 21 height 21
click at [1406, 268] on span "Edit fee" at bounding box center [1403, 268] width 48 height 15
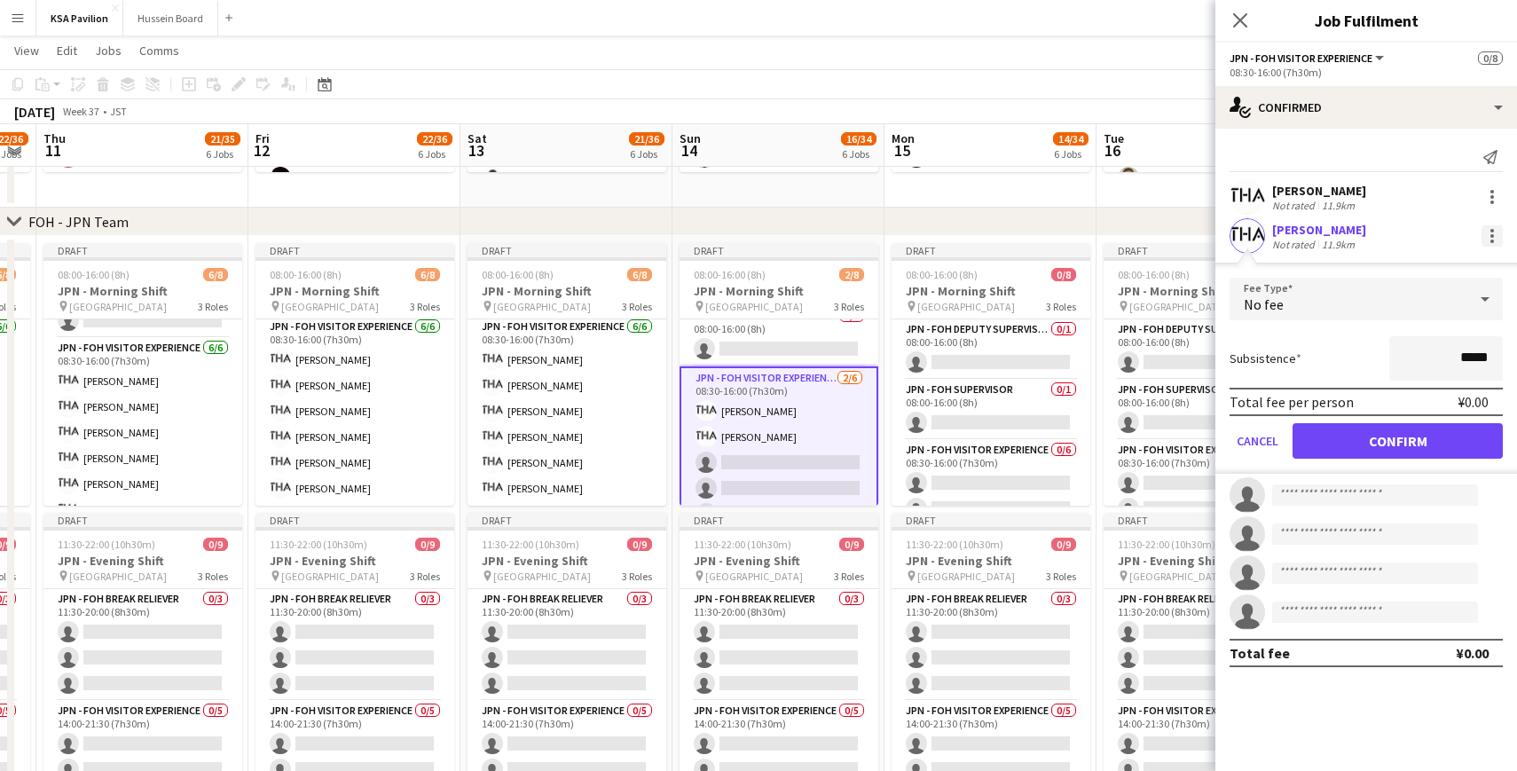
click at [1485, 234] on div at bounding box center [1491, 235] width 21 height 21
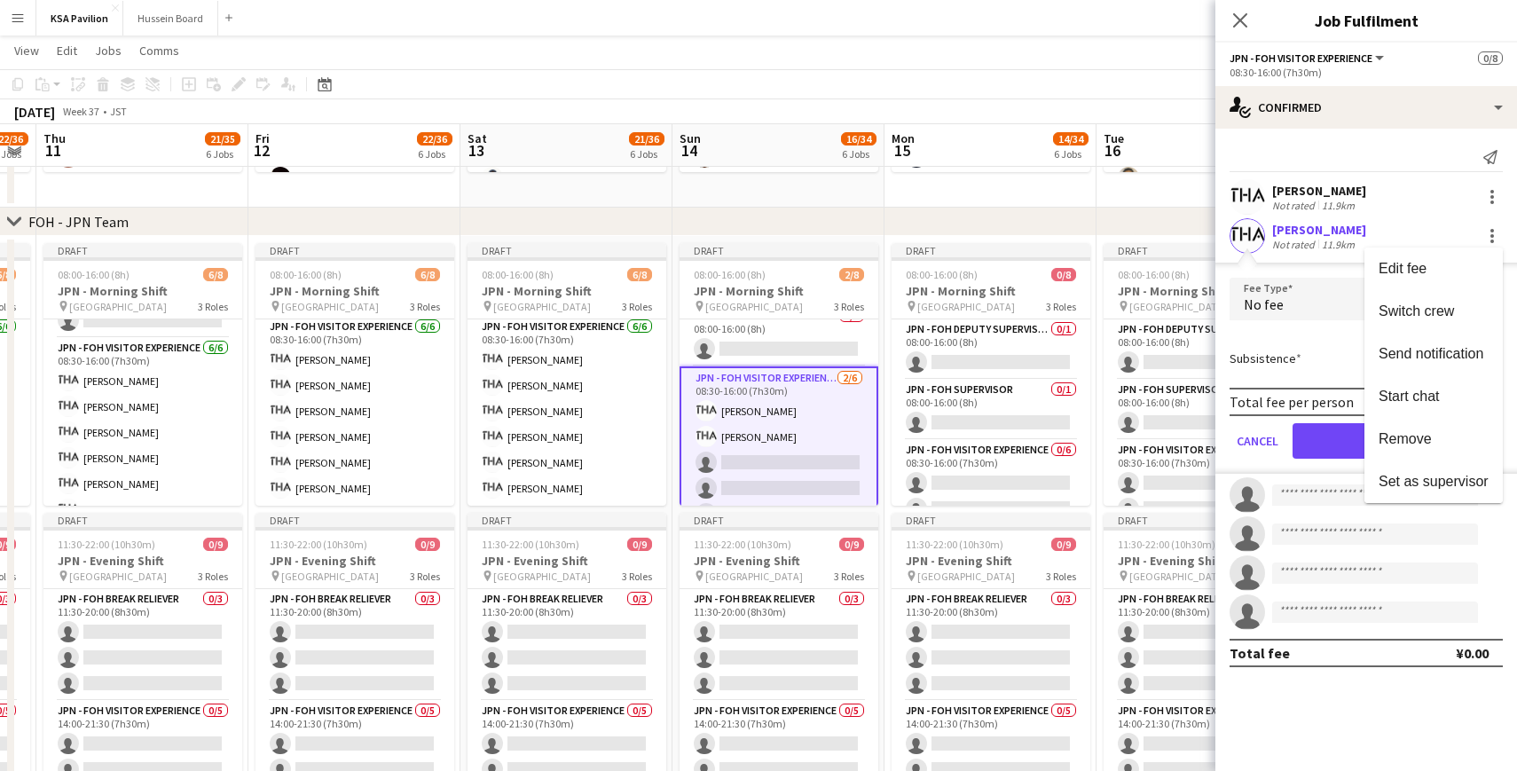
click at [1283, 282] on div at bounding box center [758, 385] width 1517 height 771
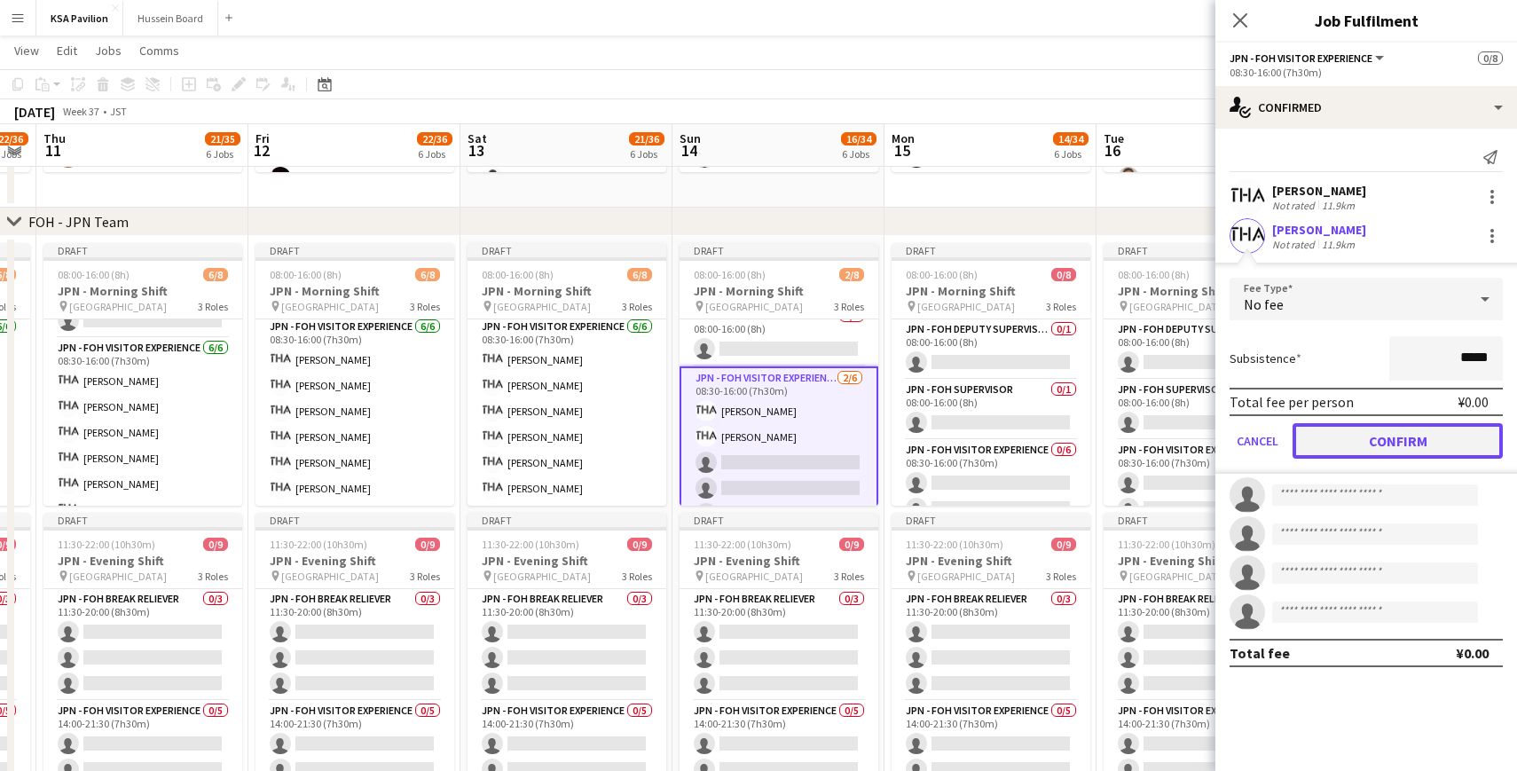
click at [1325, 442] on button "Confirm" at bounding box center [1397, 440] width 210 height 35
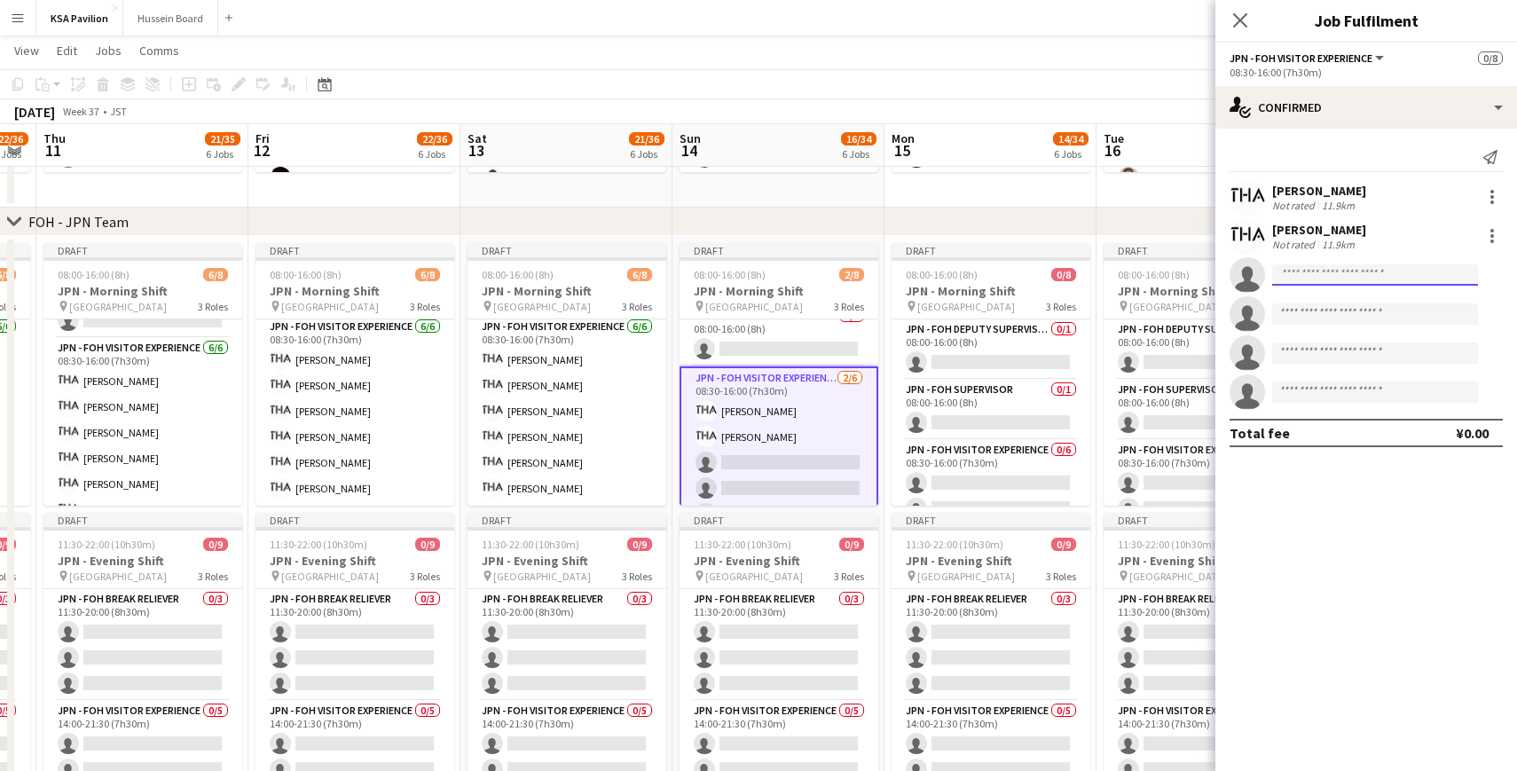
click at [1302, 273] on input at bounding box center [1375, 274] width 206 height 21
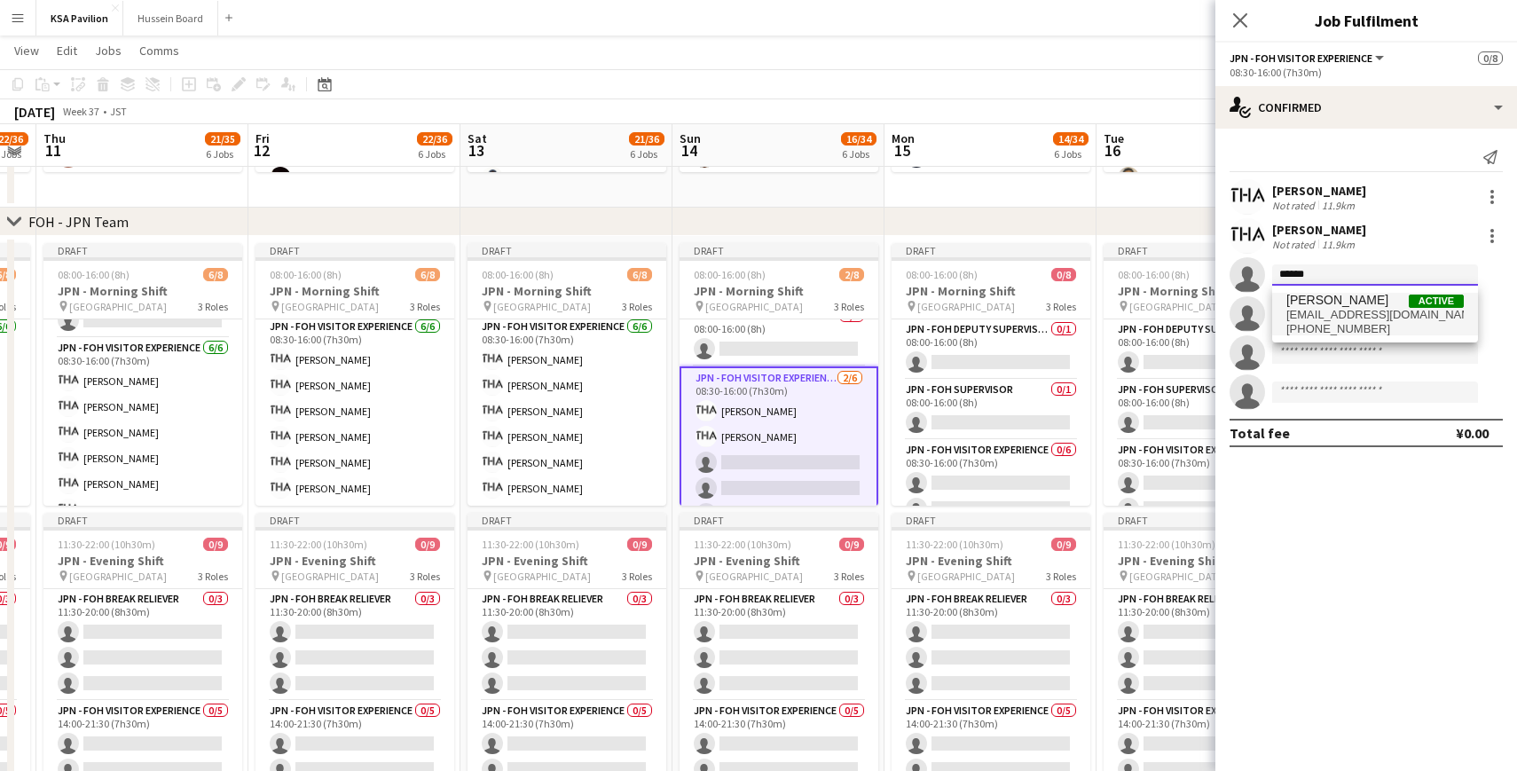
type input "******"
click at [1309, 314] on span "[EMAIL_ADDRESS][DOMAIN_NAME]" at bounding box center [1374, 315] width 177 height 14
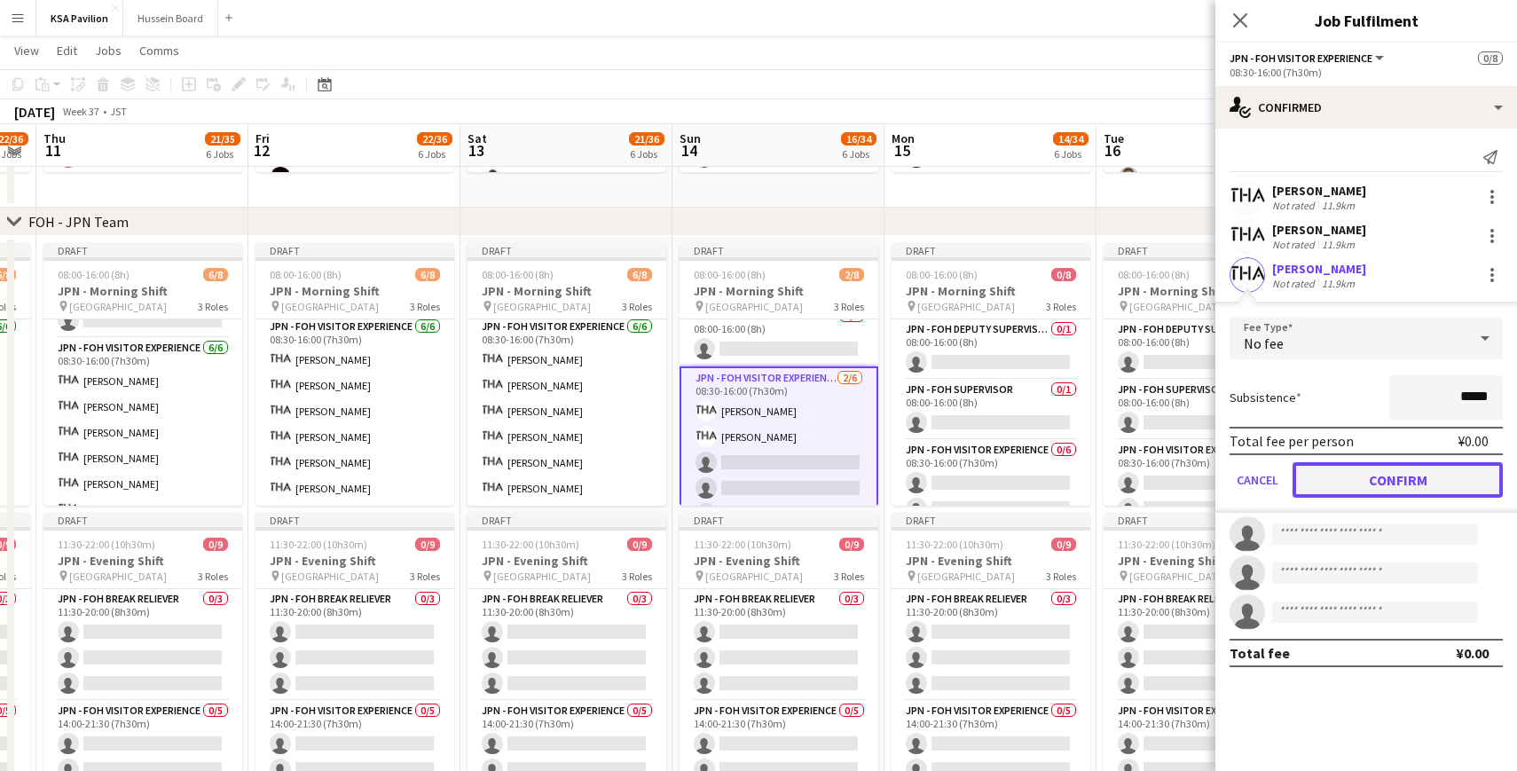
click at [1373, 474] on button "Confirm" at bounding box center [1397, 479] width 210 height 35
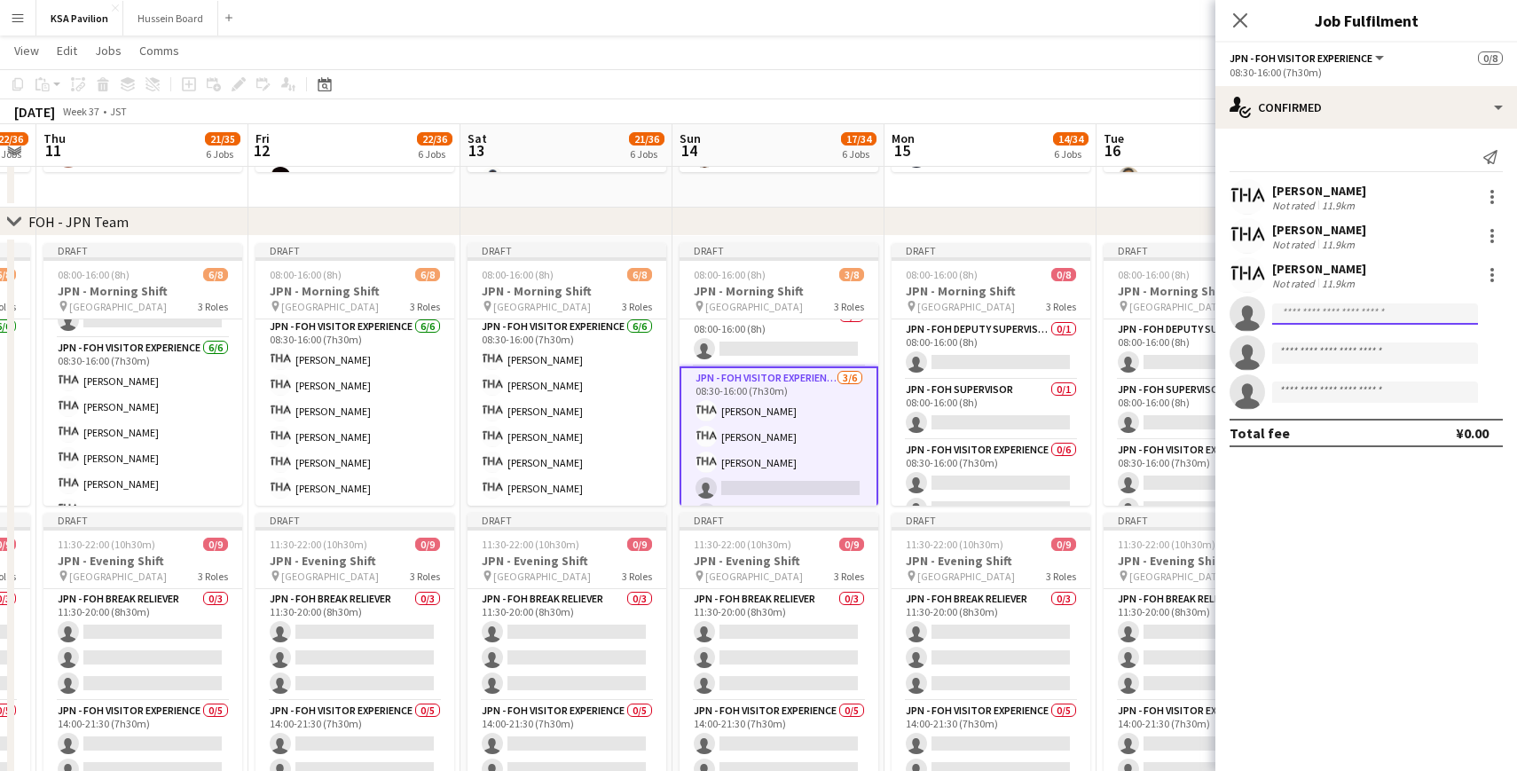
click at [1321, 315] on input at bounding box center [1375, 313] width 206 height 21
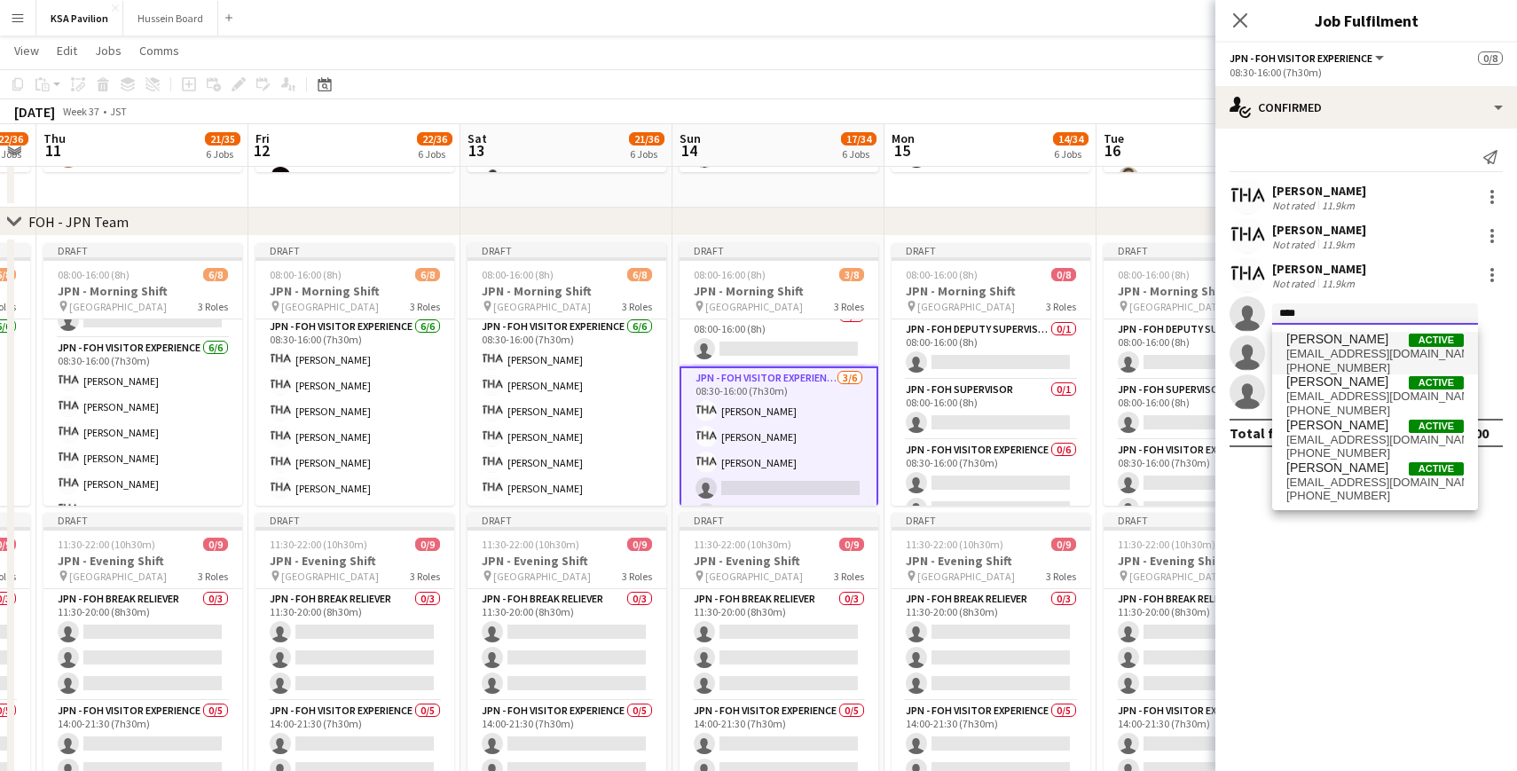
type input "****"
click at [1325, 349] on span "[EMAIL_ADDRESS][DOMAIN_NAME]" at bounding box center [1374, 354] width 177 height 14
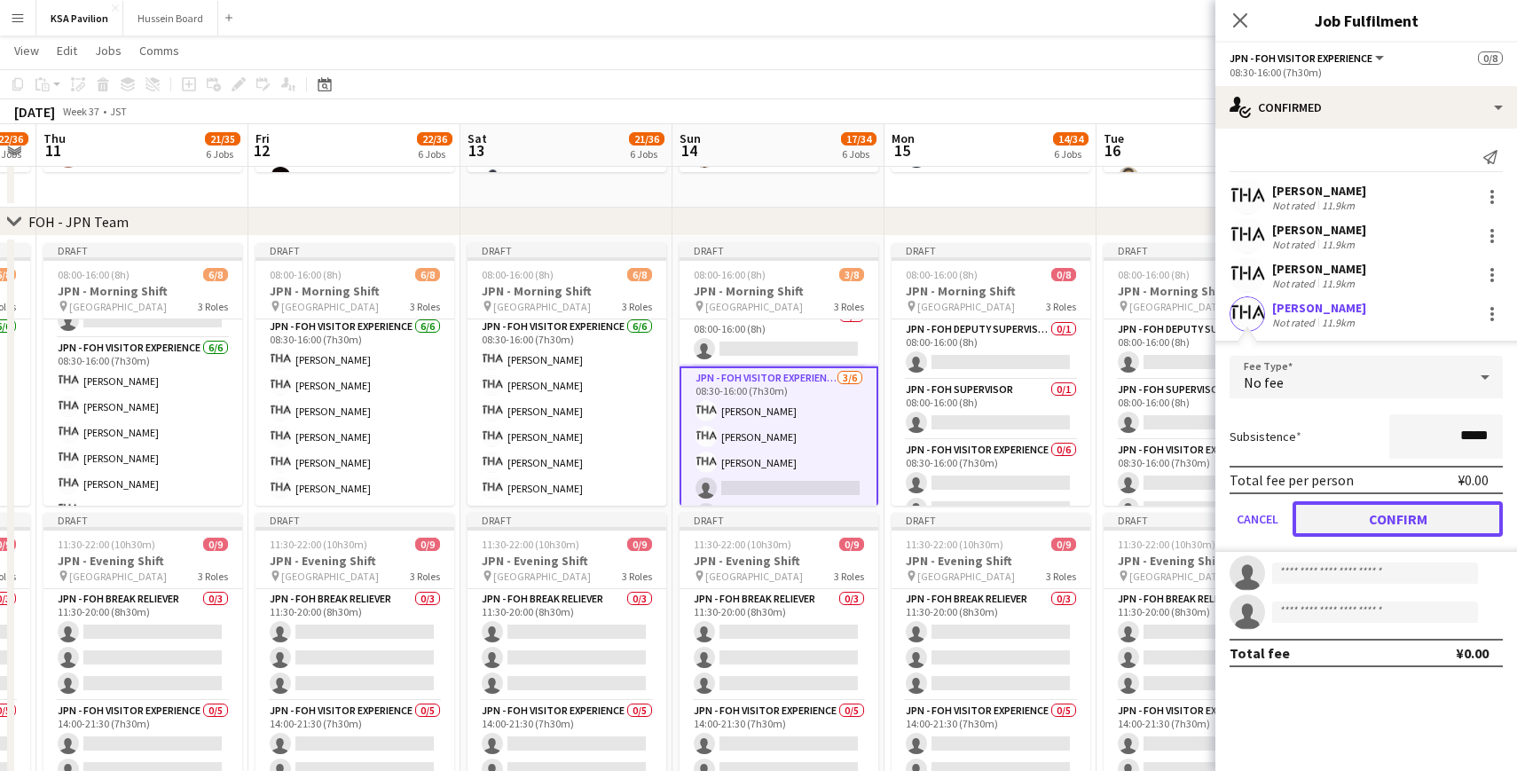
click at [1400, 522] on button "Confirm" at bounding box center [1397, 518] width 210 height 35
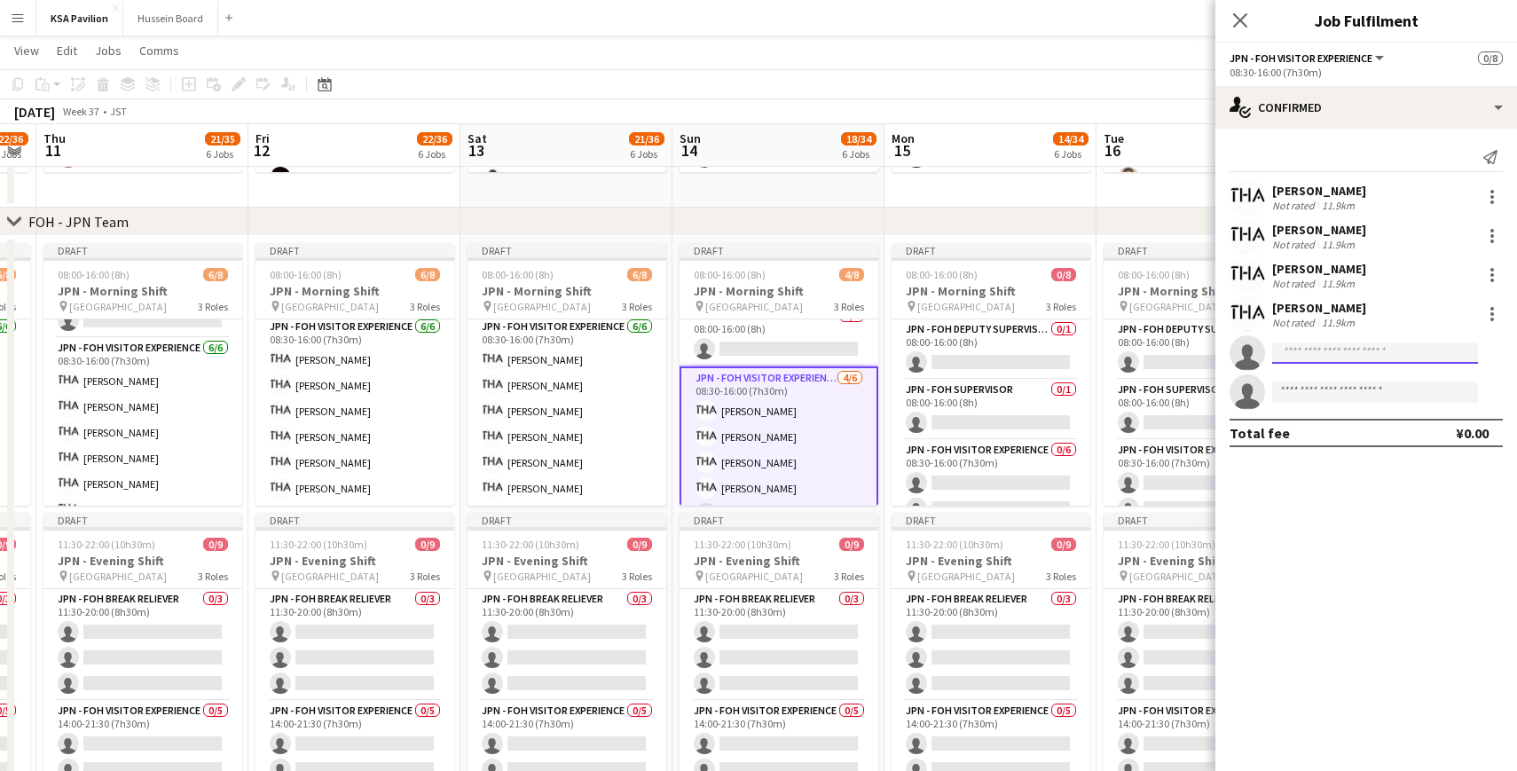
click at [1321, 356] on input at bounding box center [1375, 352] width 206 height 21
type input "********"
click at [1317, 383] on span "[PERSON_NAME]" at bounding box center [1337, 378] width 102 height 15
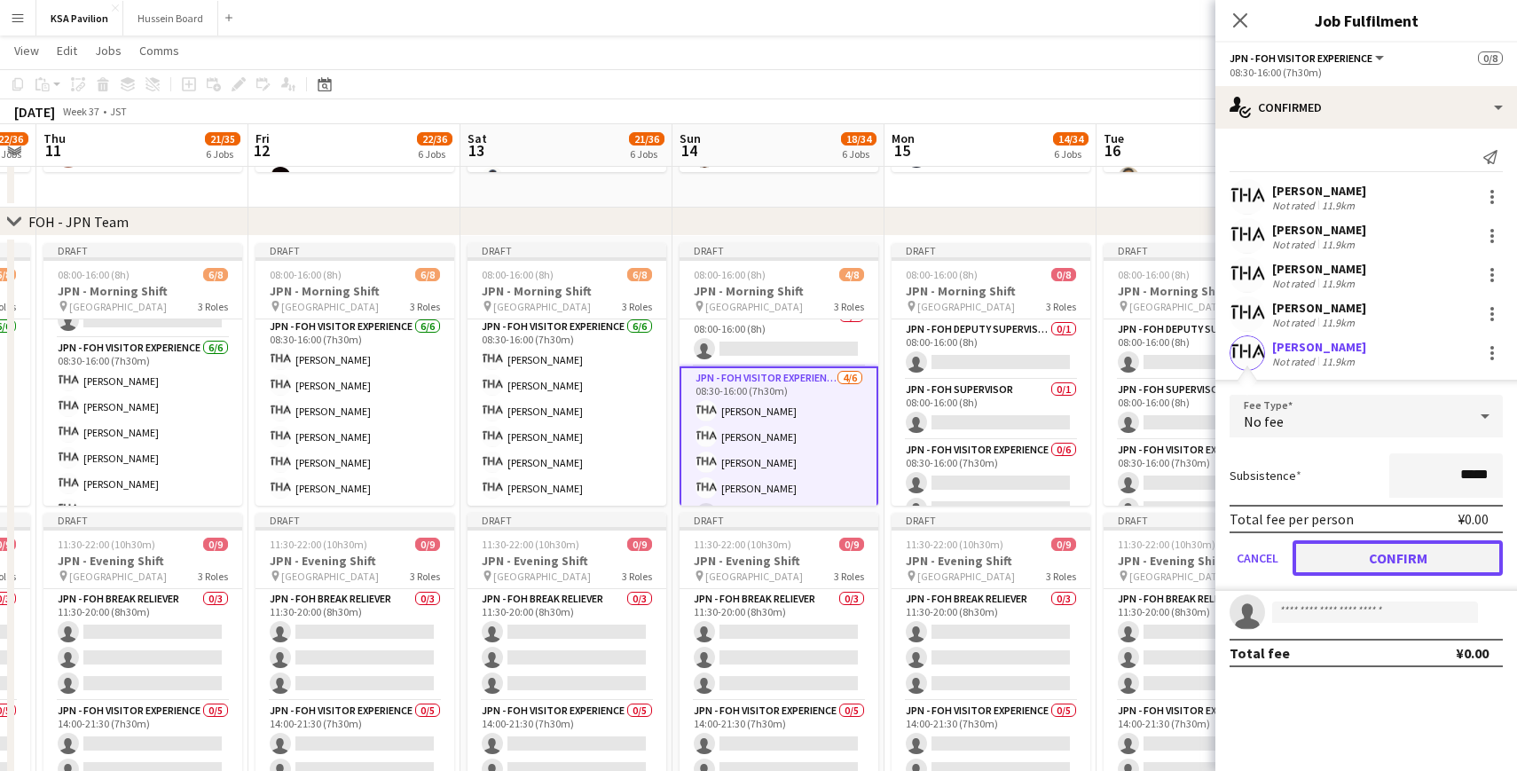
click at [1378, 554] on button "Confirm" at bounding box center [1397, 557] width 210 height 35
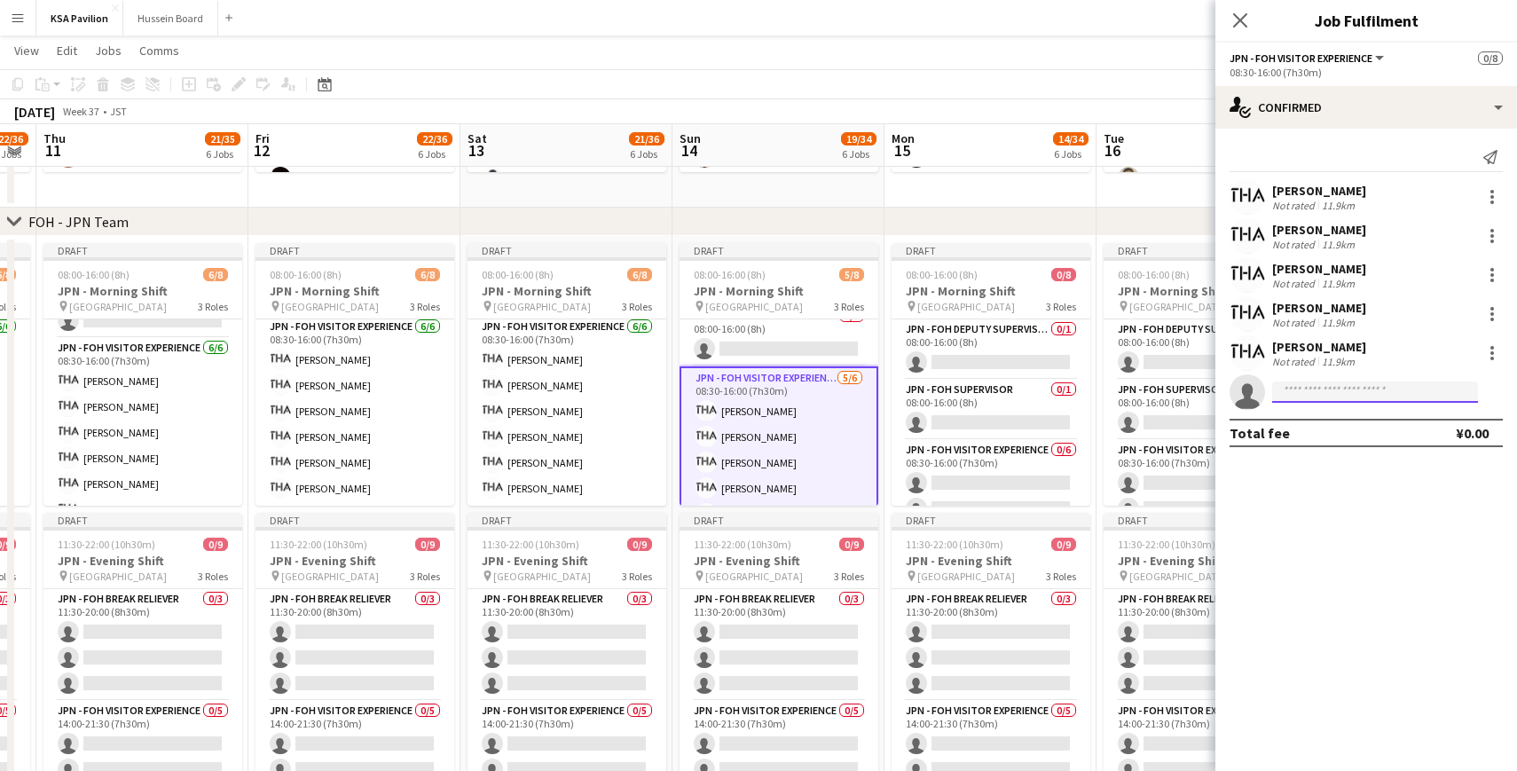
click at [1327, 390] on input at bounding box center [1375, 391] width 206 height 21
click at [1235, 23] on icon "Close pop-in" at bounding box center [1239, 20] width 17 height 17
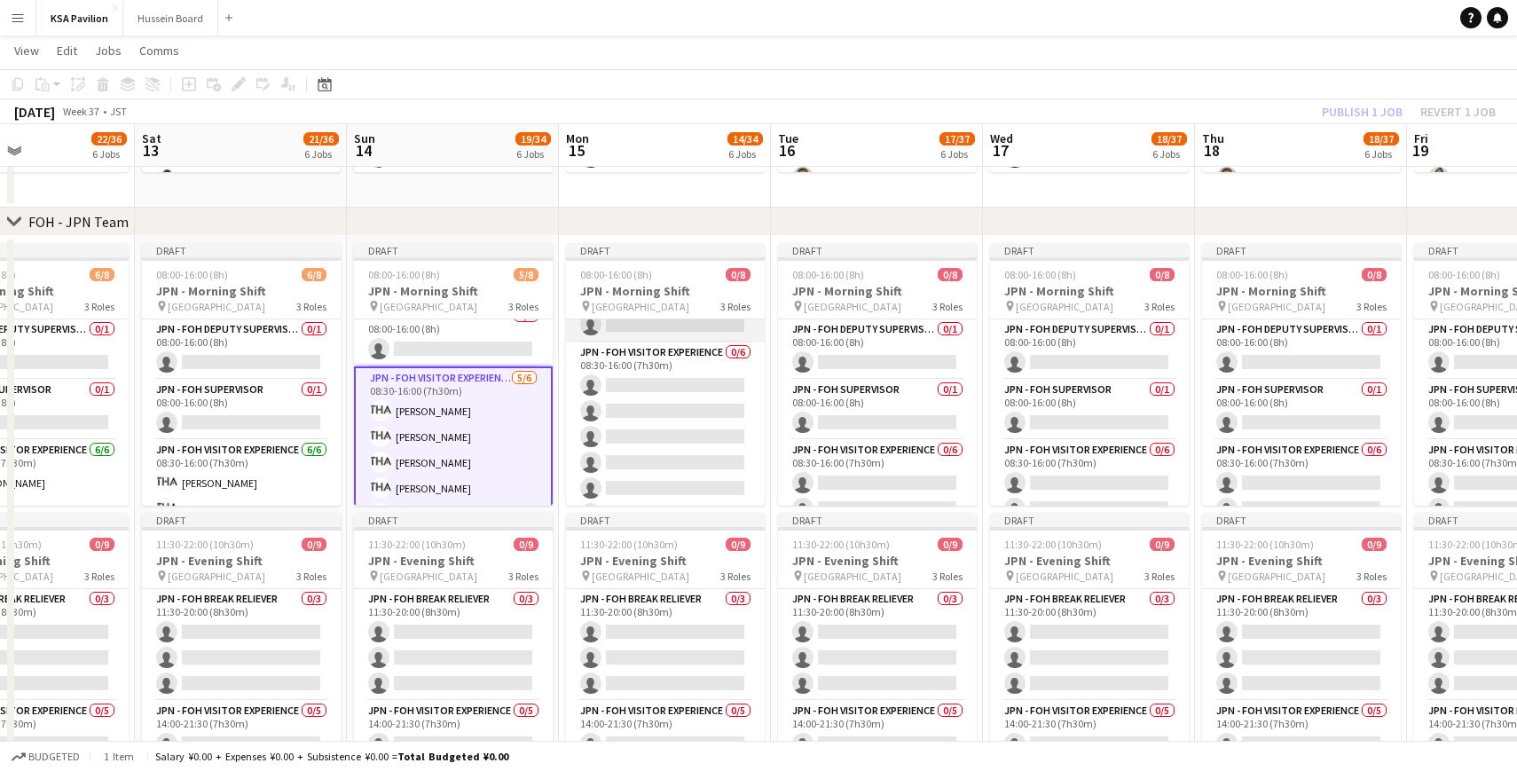
scroll to position [109, 0]
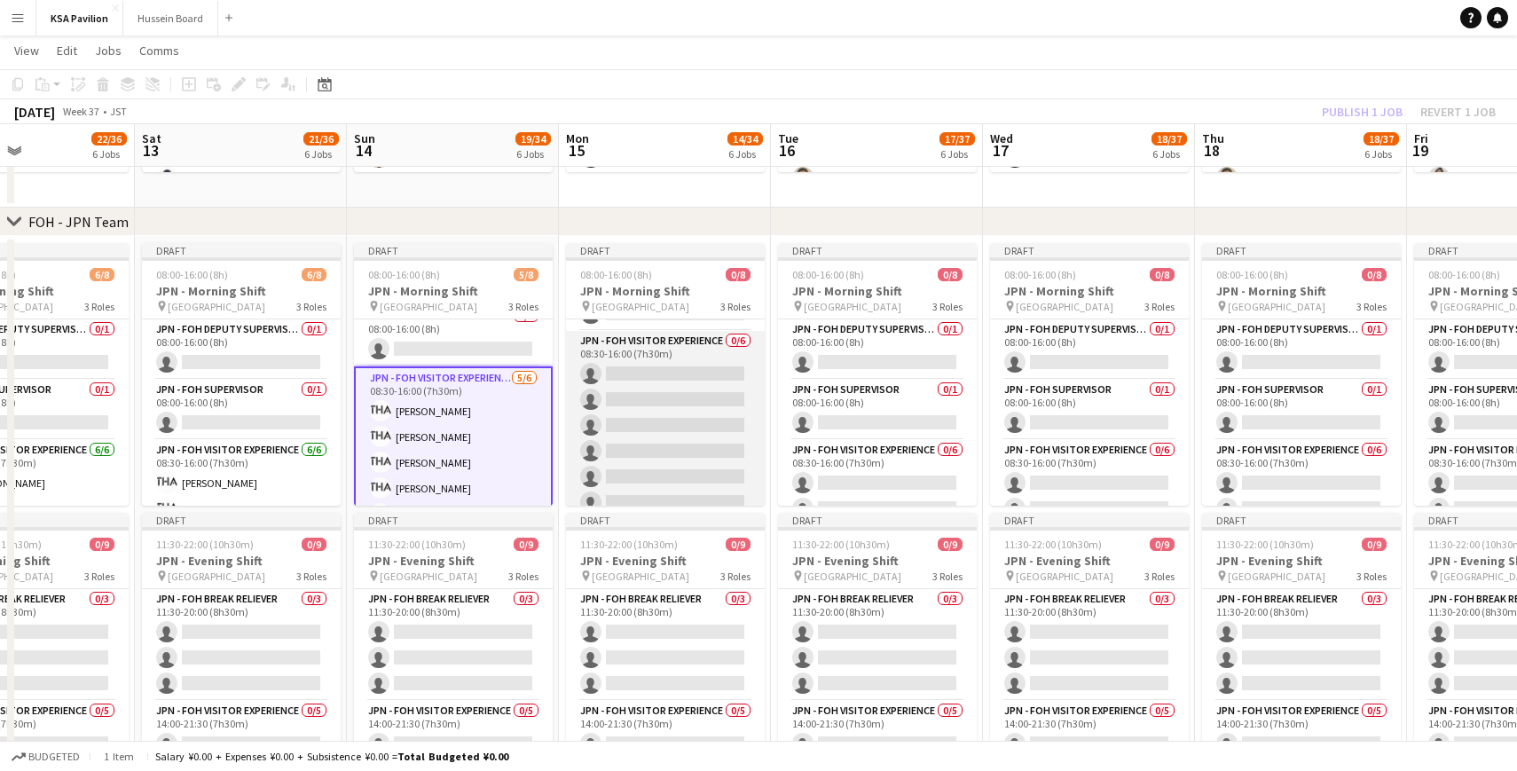
click at [656, 379] on app-card-role "JPN - FOH Visitor Experience 0/6 08:30-16:00 (7h30m) single-neutral-actions sin…" at bounding box center [665, 425] width 199 height 189
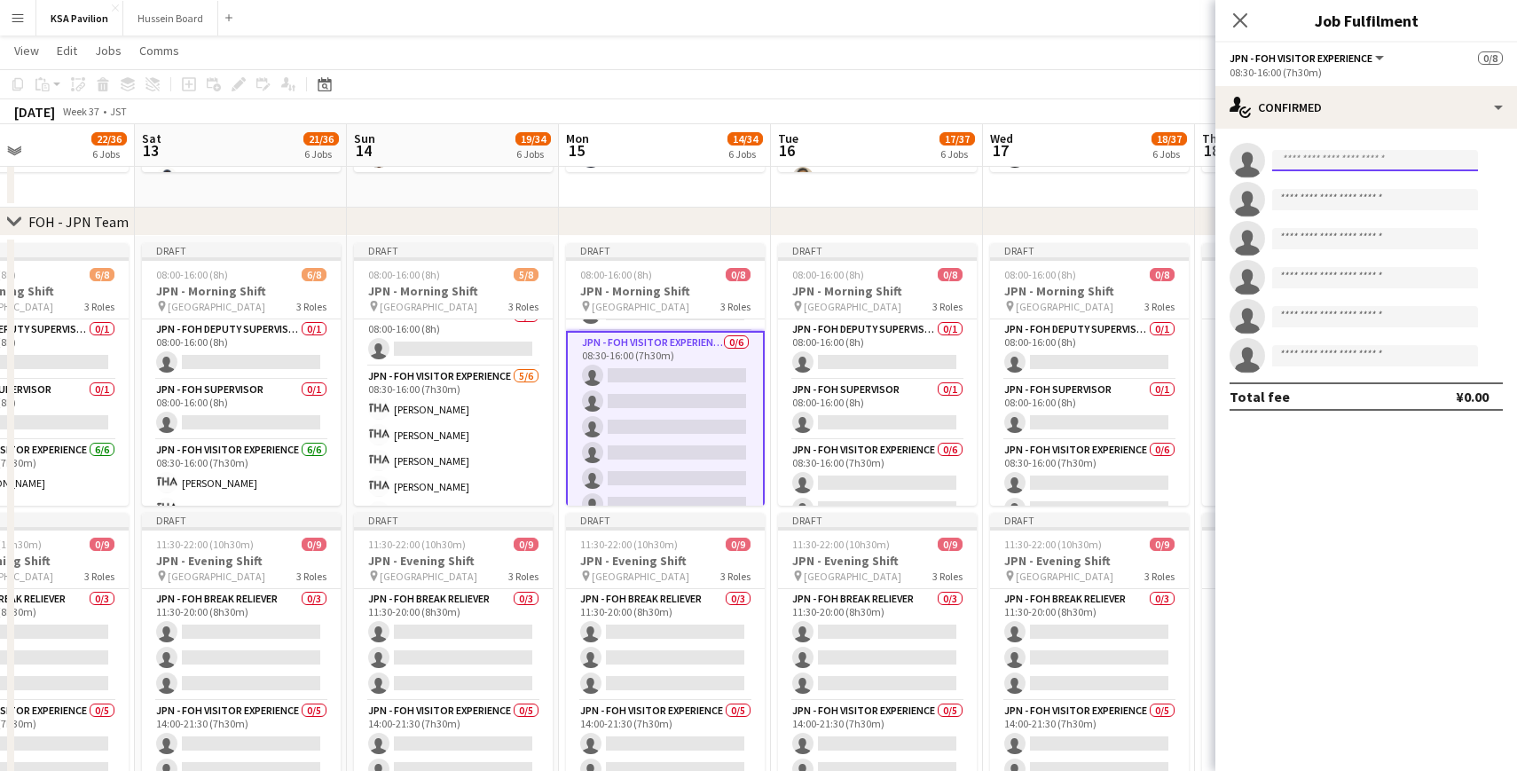
click at [1308, 165] on input at bounding box center [1375, 160] width 206 height 21
type input "***"
click at [1307, 197] on span "[EMAIL_ADDRESS][DOMAIN_NAME]" at bounding box center [1374, 200] width 177 height 14
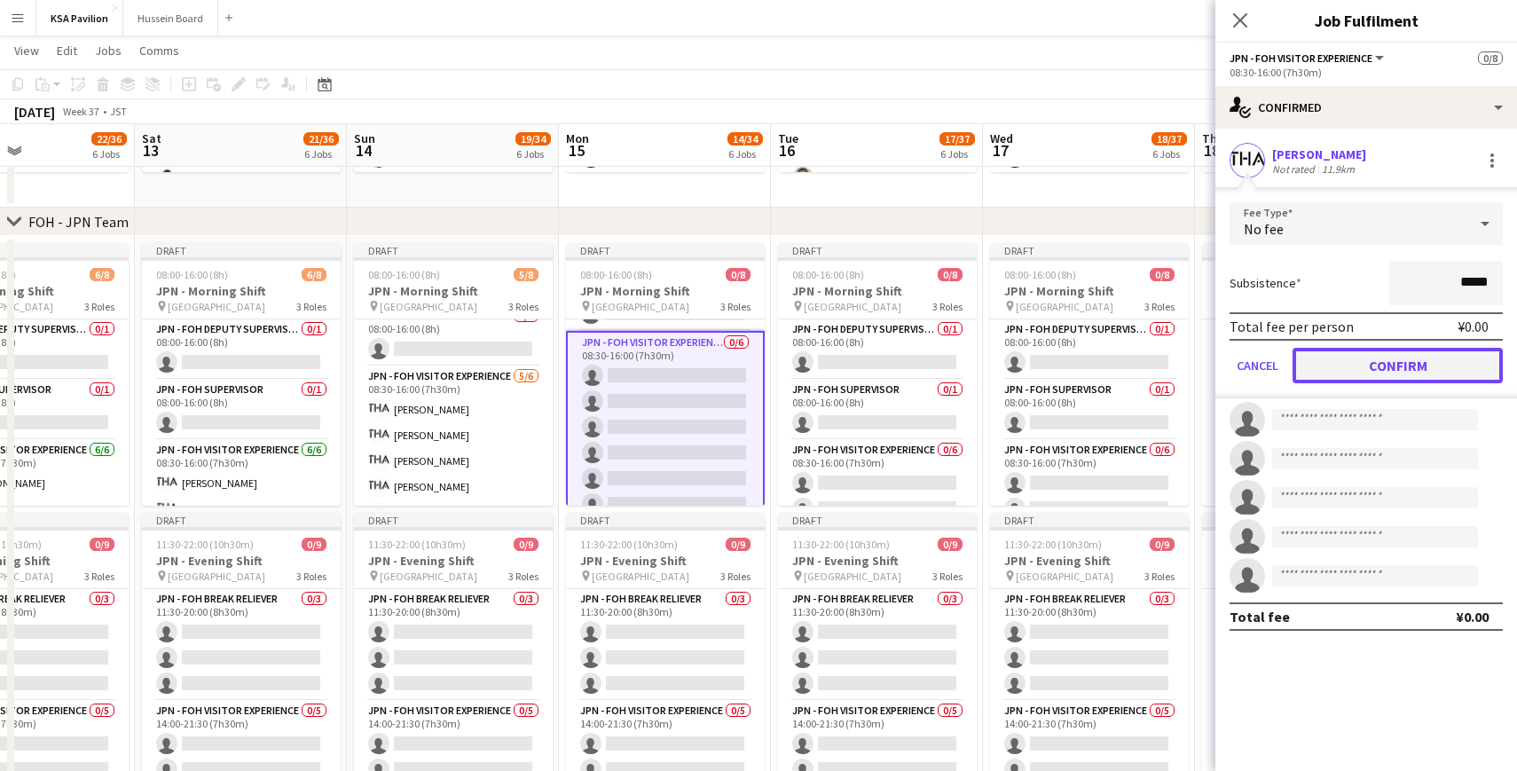
click at [1382, 360] on button "Confirm" at bounding box center [1397, 365] width 210 height 35
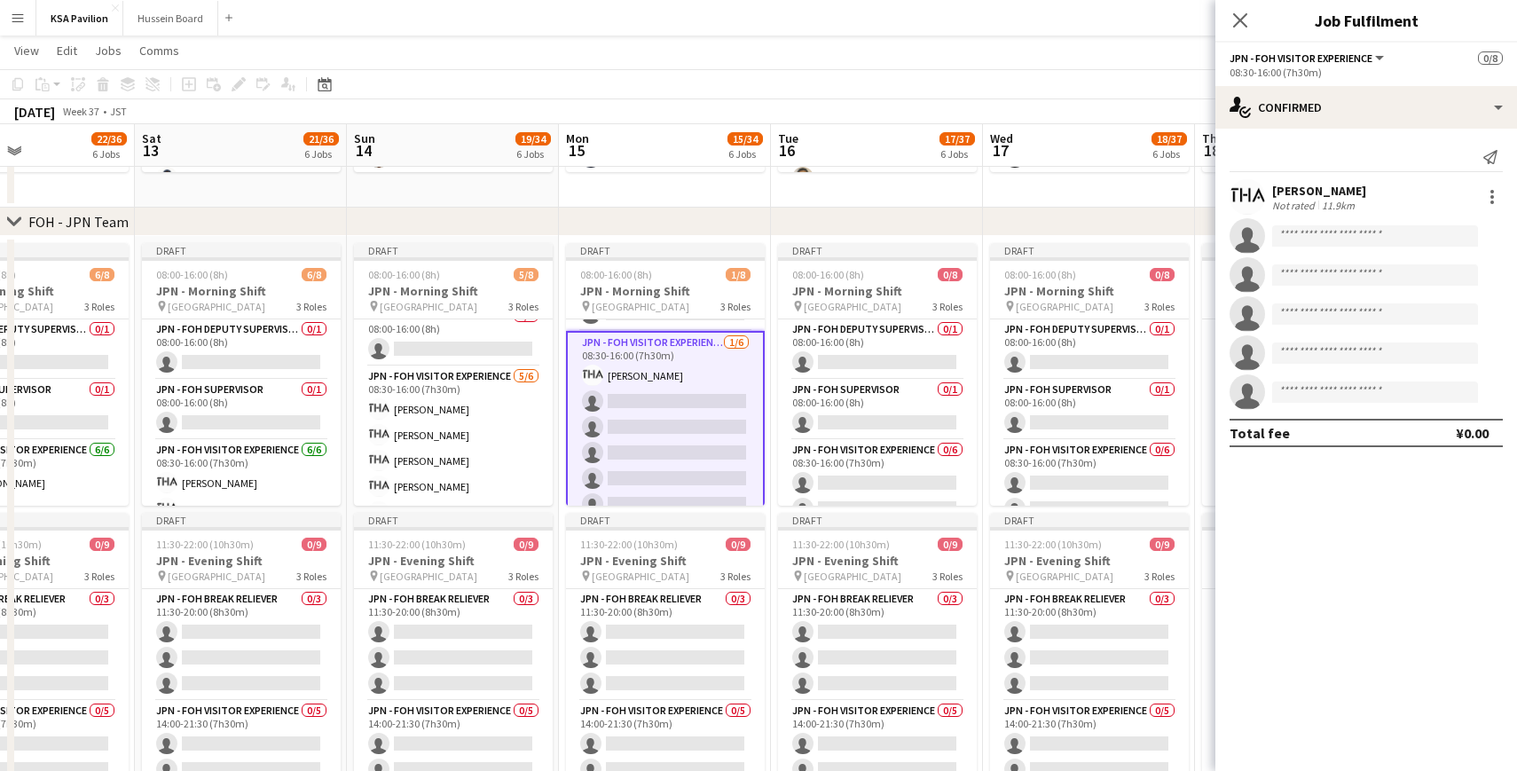
click at [669, 376] on app-card-role "JPN - FOH Visitor Experience [DATE] 08:30-16:00 (7h30m) [PERSON_NAME] single-ne…" at bounding box center [665, 427] width 199 height 192
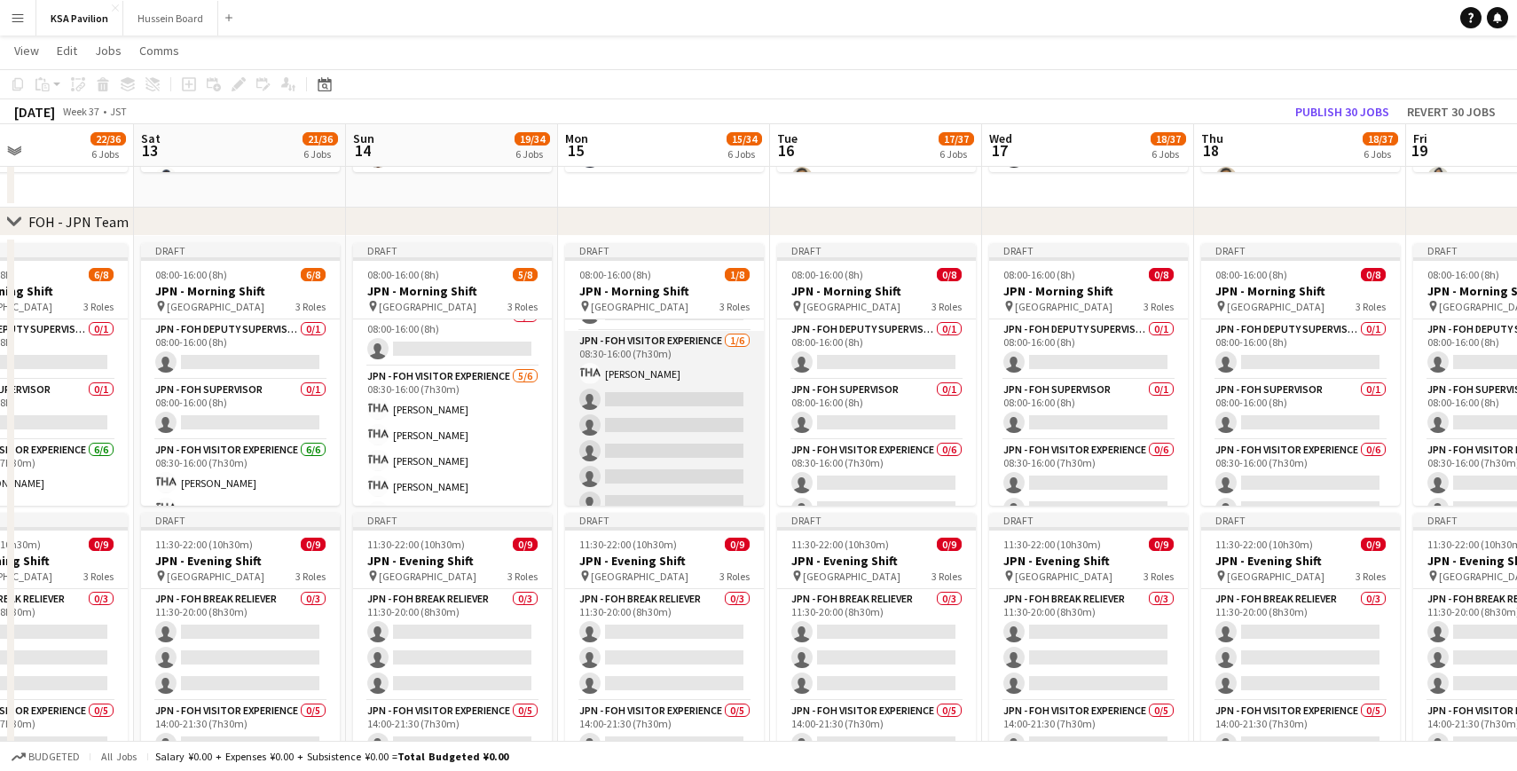
click at [635, 373] on app-card-role "JPN - FOH Visitor Experience [DATE] 08:30-16:00 (7h30m) [PERSON_NAME] single-ne…" at bounding box center [664, 425] width 199 height 189
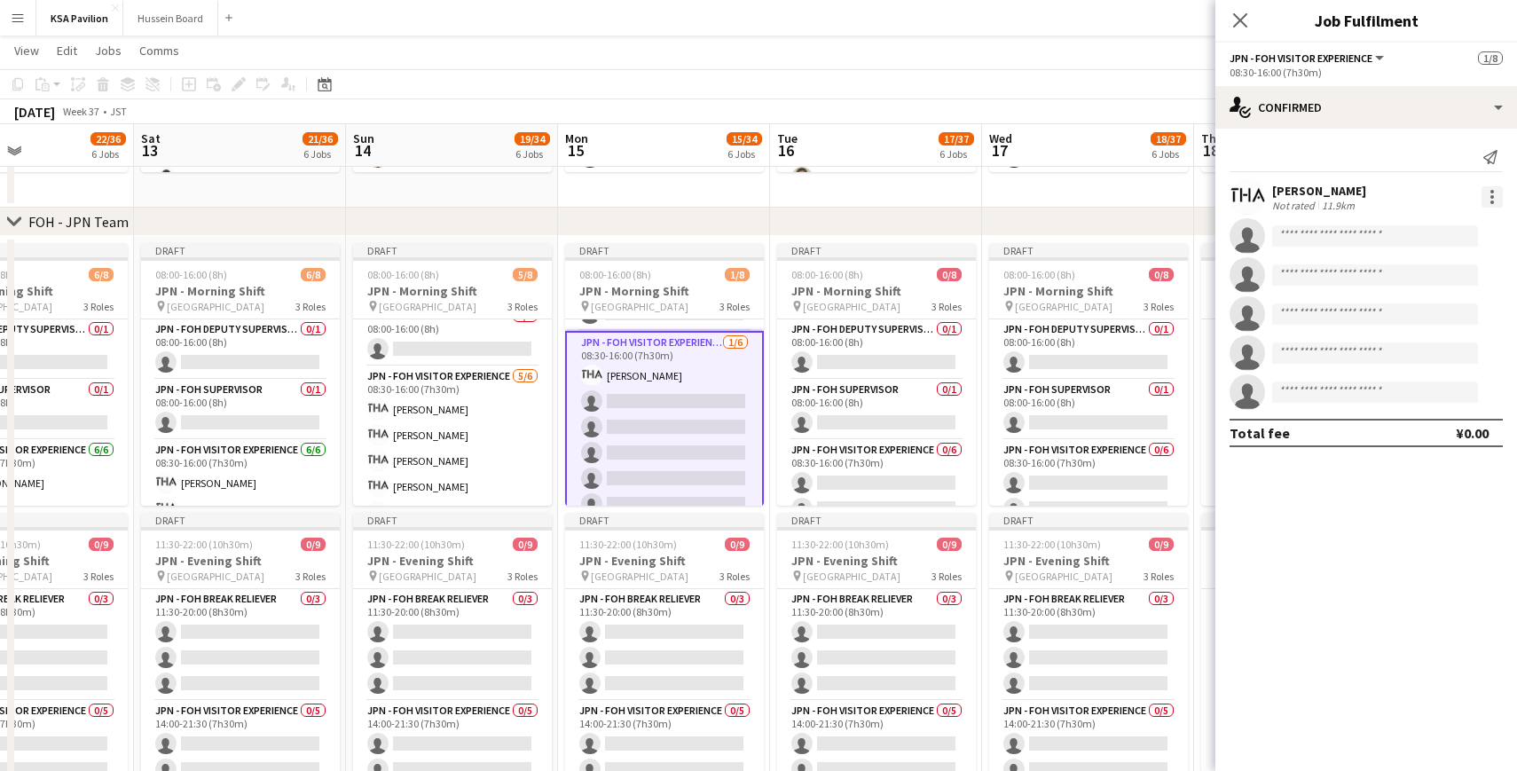
click at [1497, 187] on div at bounding box center [1491, 196] width 21 height 21
click at [1323, 196] on div at bounding box center [758, 385] width 1517 height 771
click at [1291, 194] on div "[PERSON_NAME]" at bounding box center [1319, 191] width 94 height 16
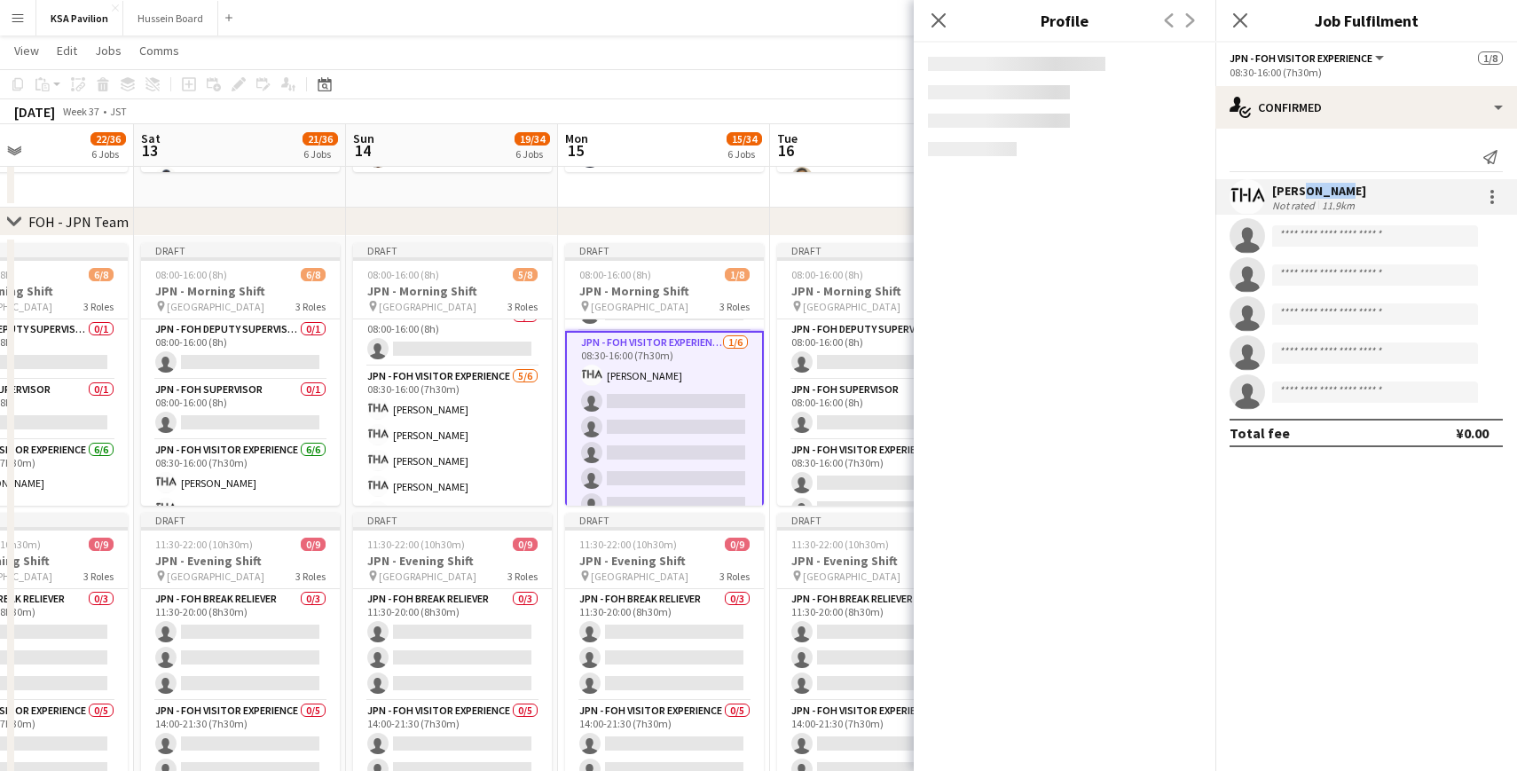
click at [1291, 194] on div "[PERSON_NAME]" at bounding box center [1319, 191] width 94 height 16
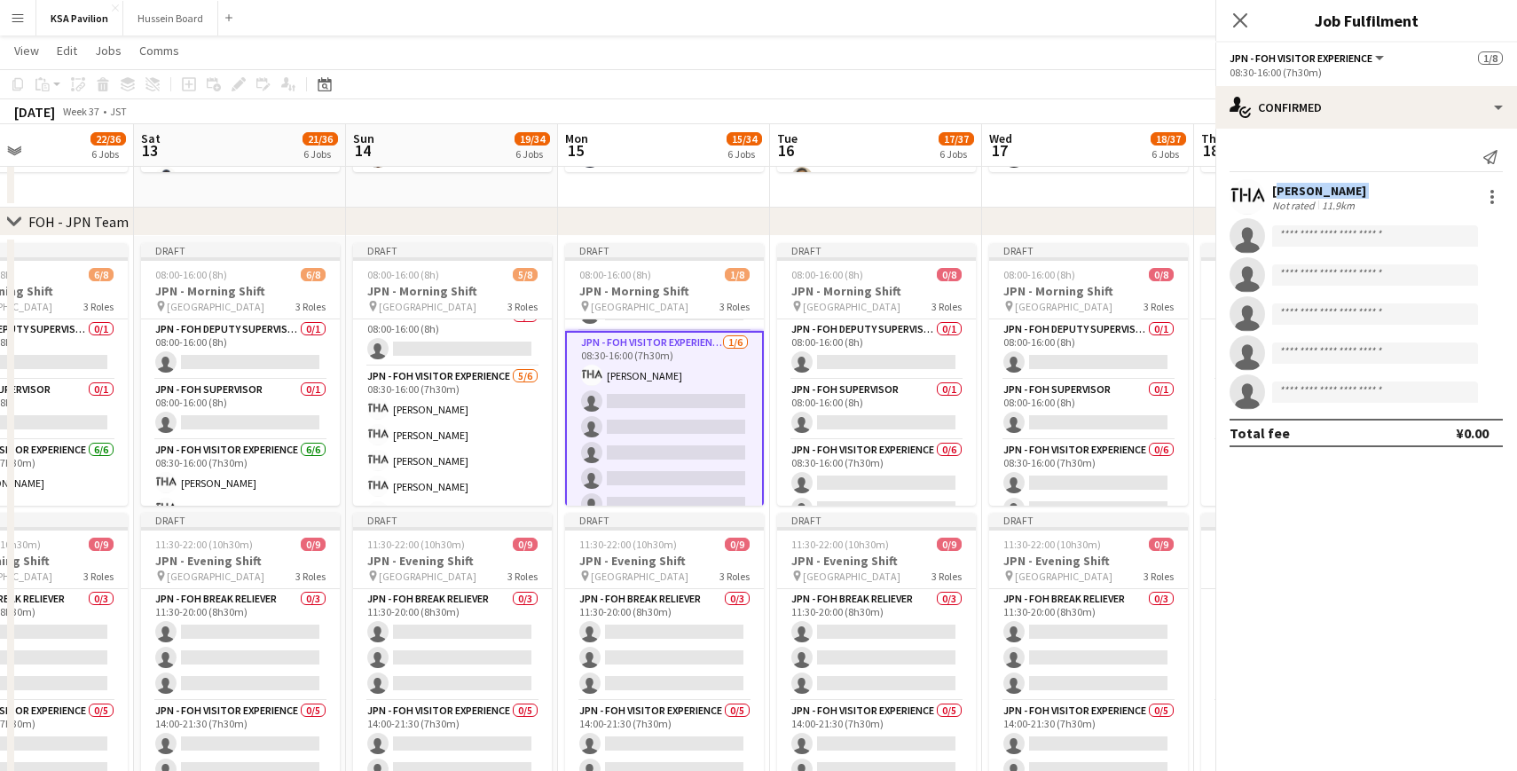
click at [1291, 194] on div "[PERSON_NAME]" at bounding box center [1319, 191] width 94 height 16
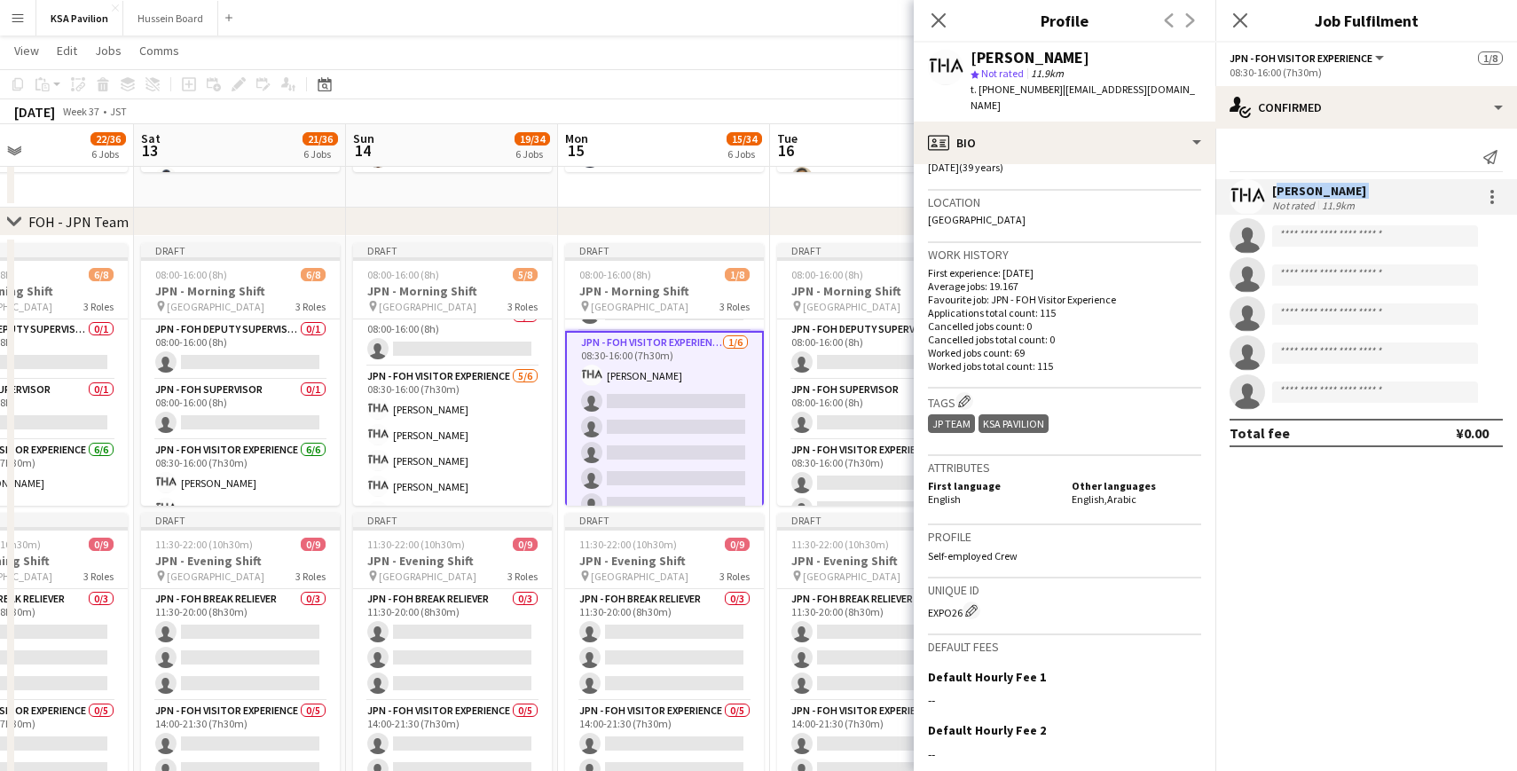
scroll to position [518, 0]
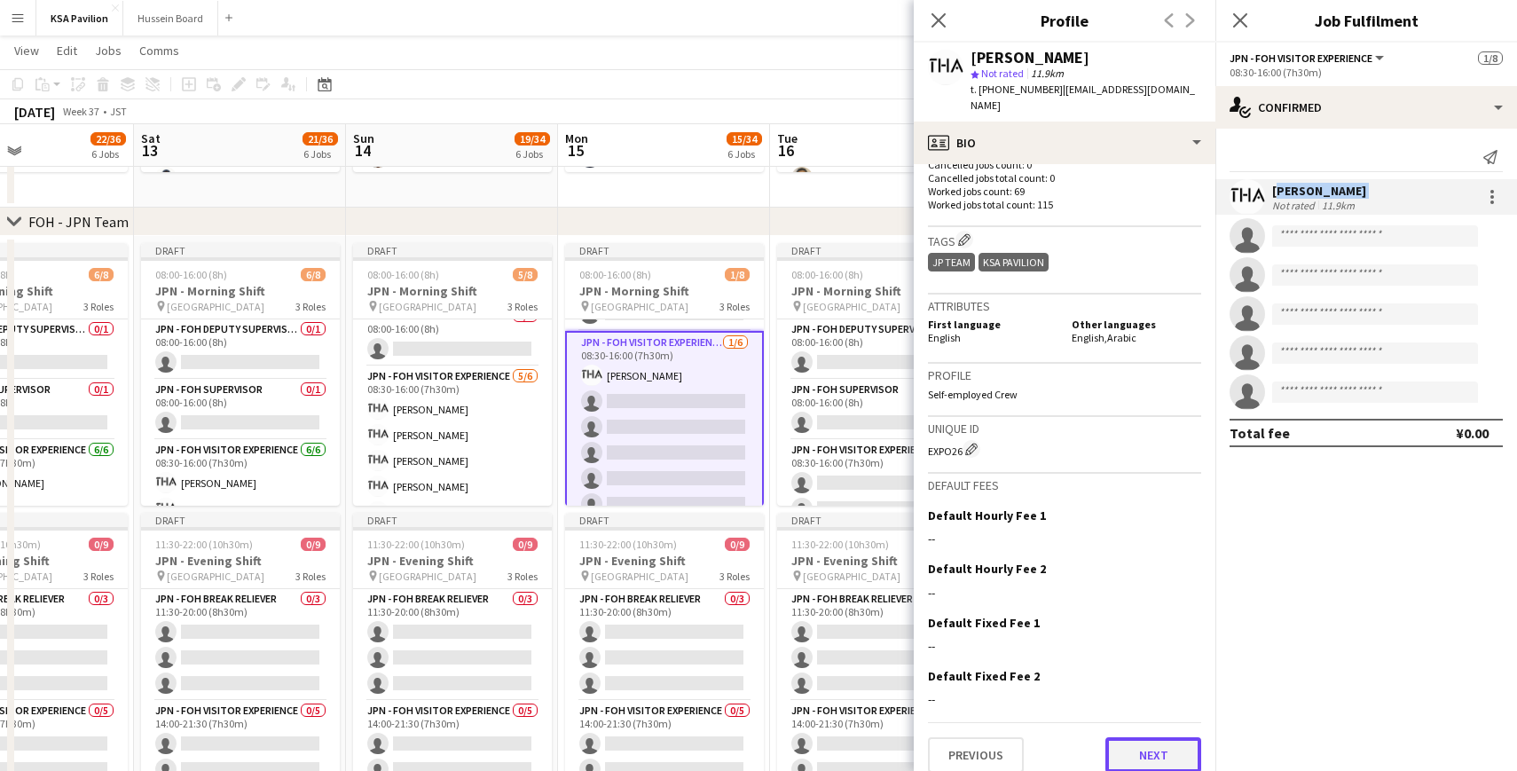
click at [1127, 739] on button "Next" at bounding box center [1153, 754] width 96 height 35
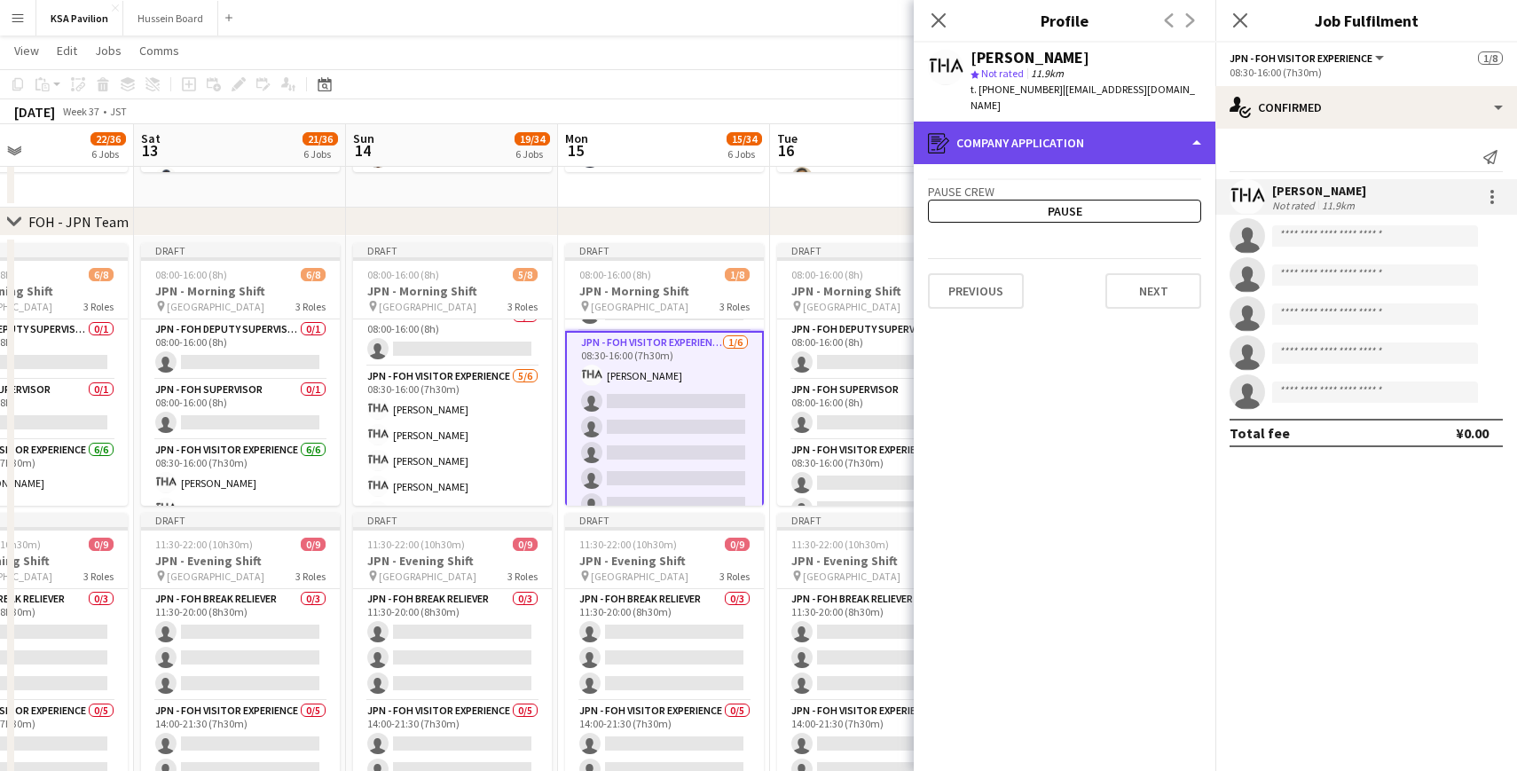
click at [1156, 137] on div "register Company application" at bounding box center [1065, 143] width 302 height 43
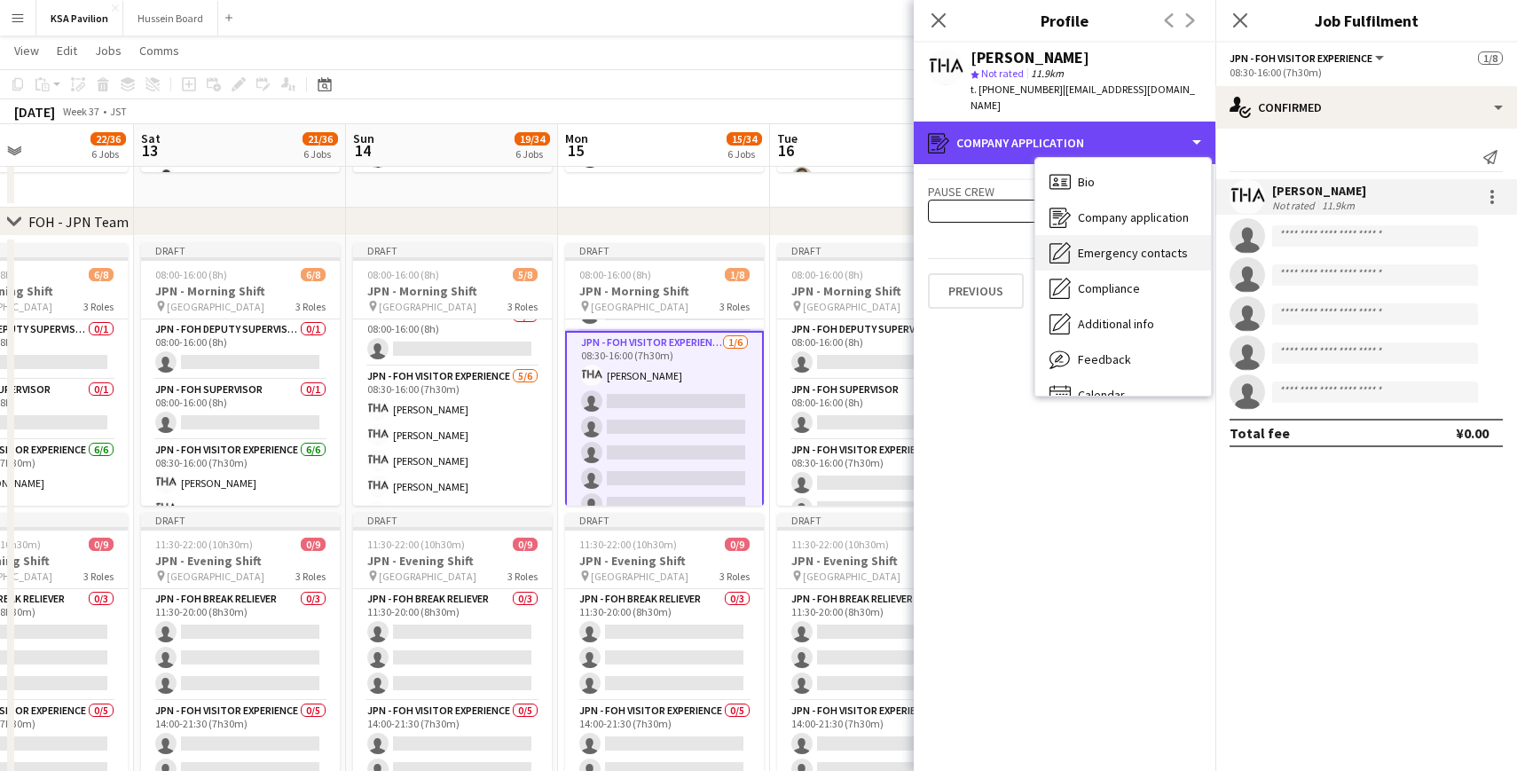
scroll to position [0, 0]
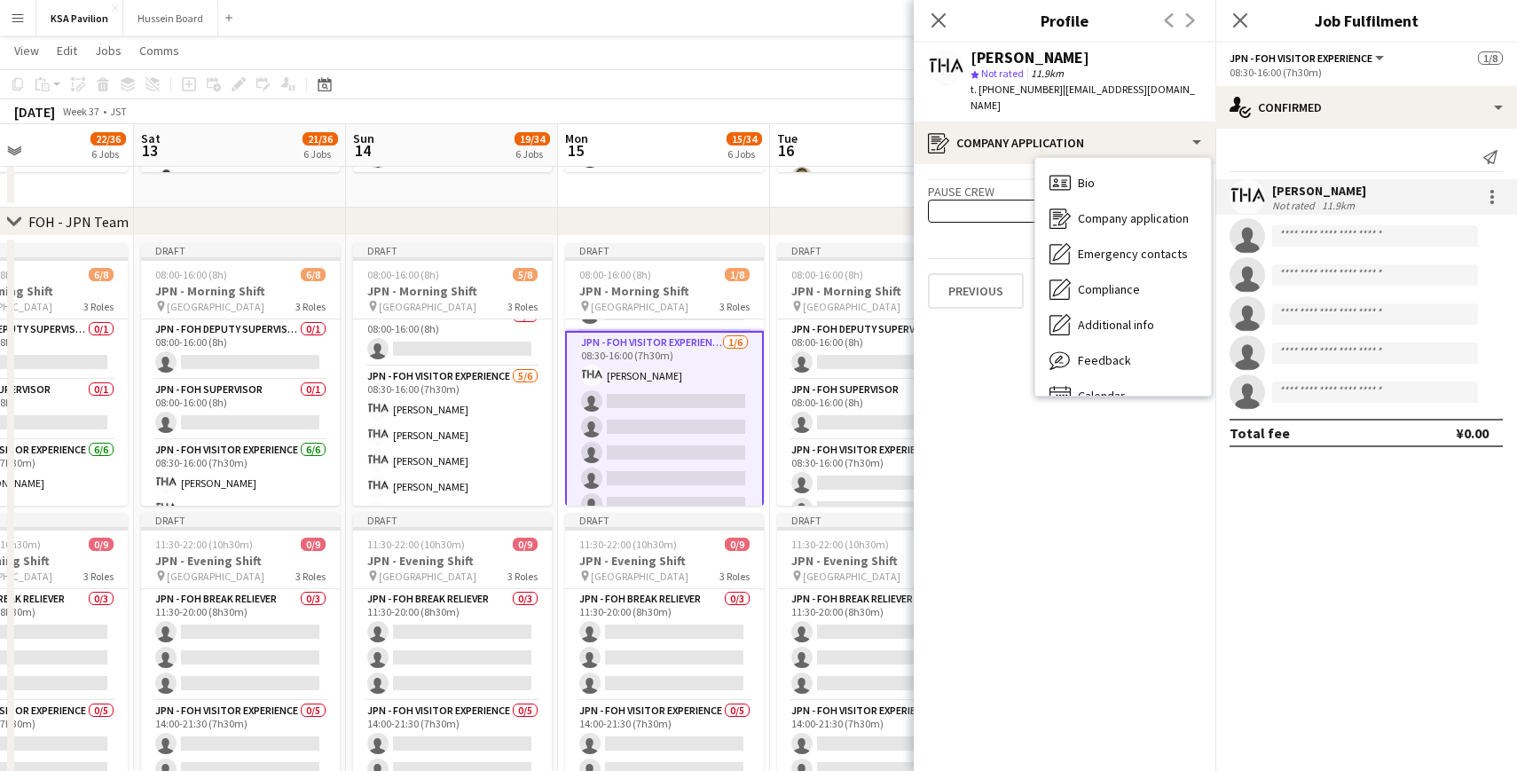
click at [966, 372] on app-crew-profile-application "Pause crew Pause Previous Next" at bounding box center [1065, 467] width 302 height 607
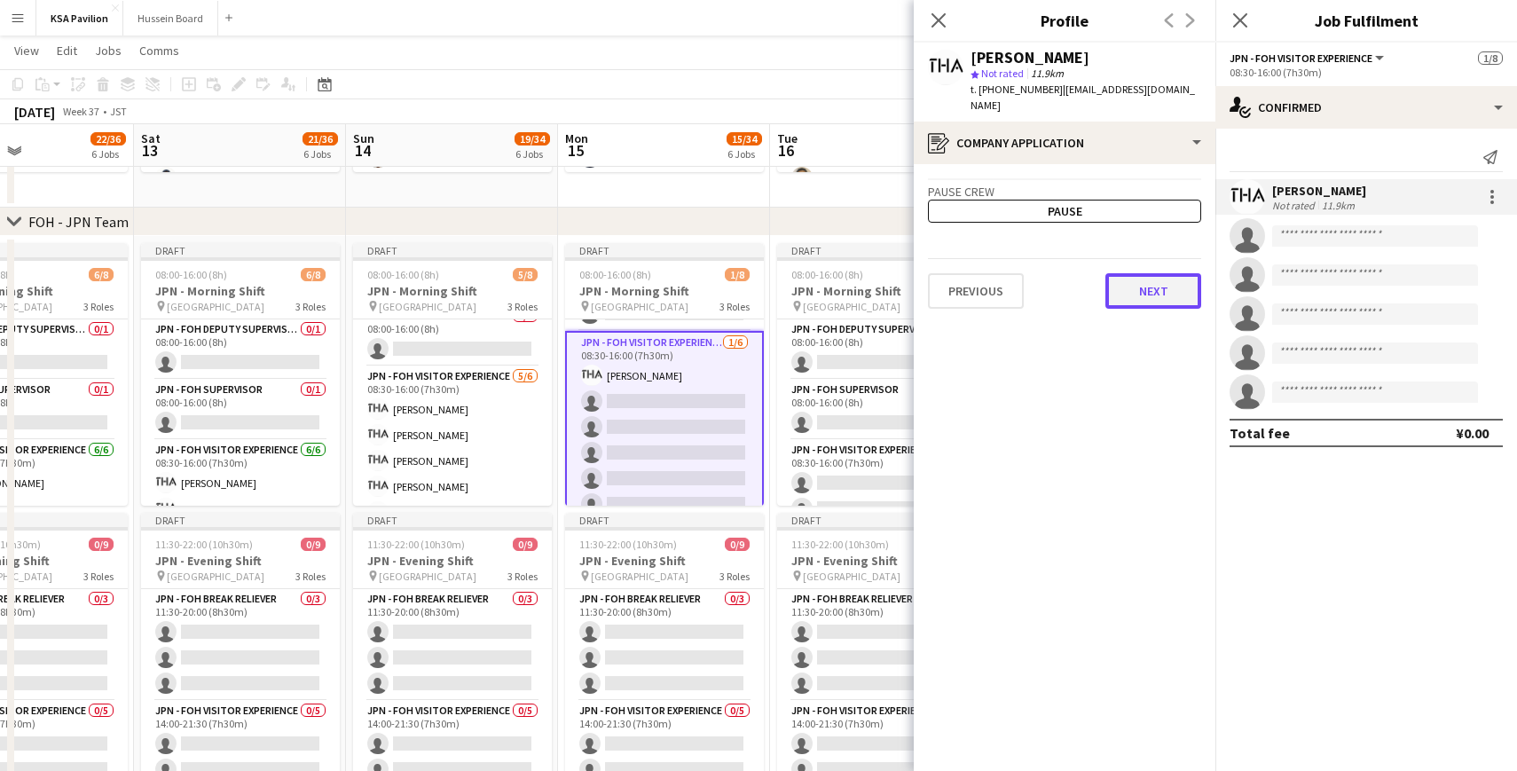
click at [1118, 273] on button "Next" at bounding box center [1153, 290] width 96 height 35
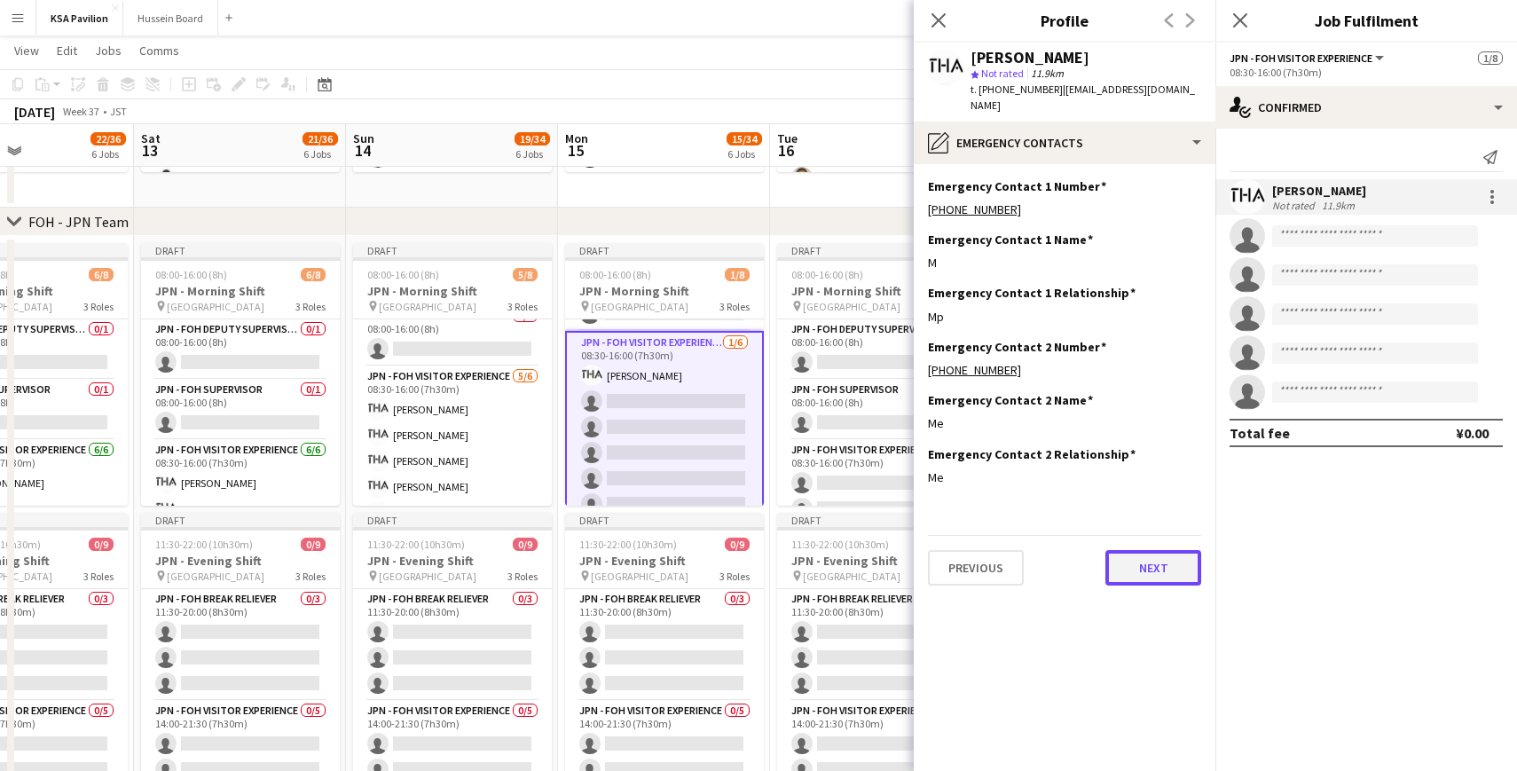
click at [1126, 553] on button "Next" at bounding box center [1153, 567] width 96 height 35
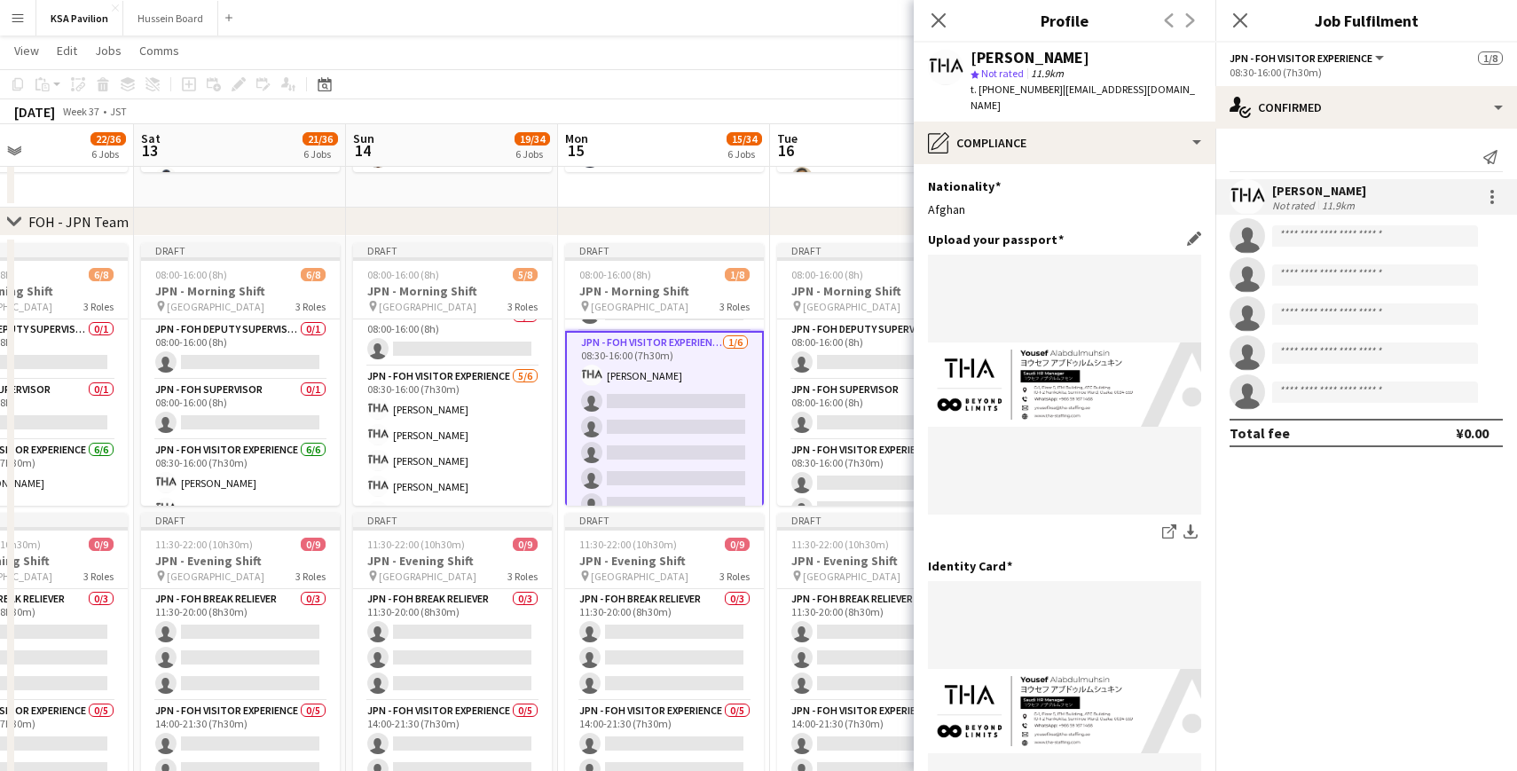
scroll to position [197, 0]
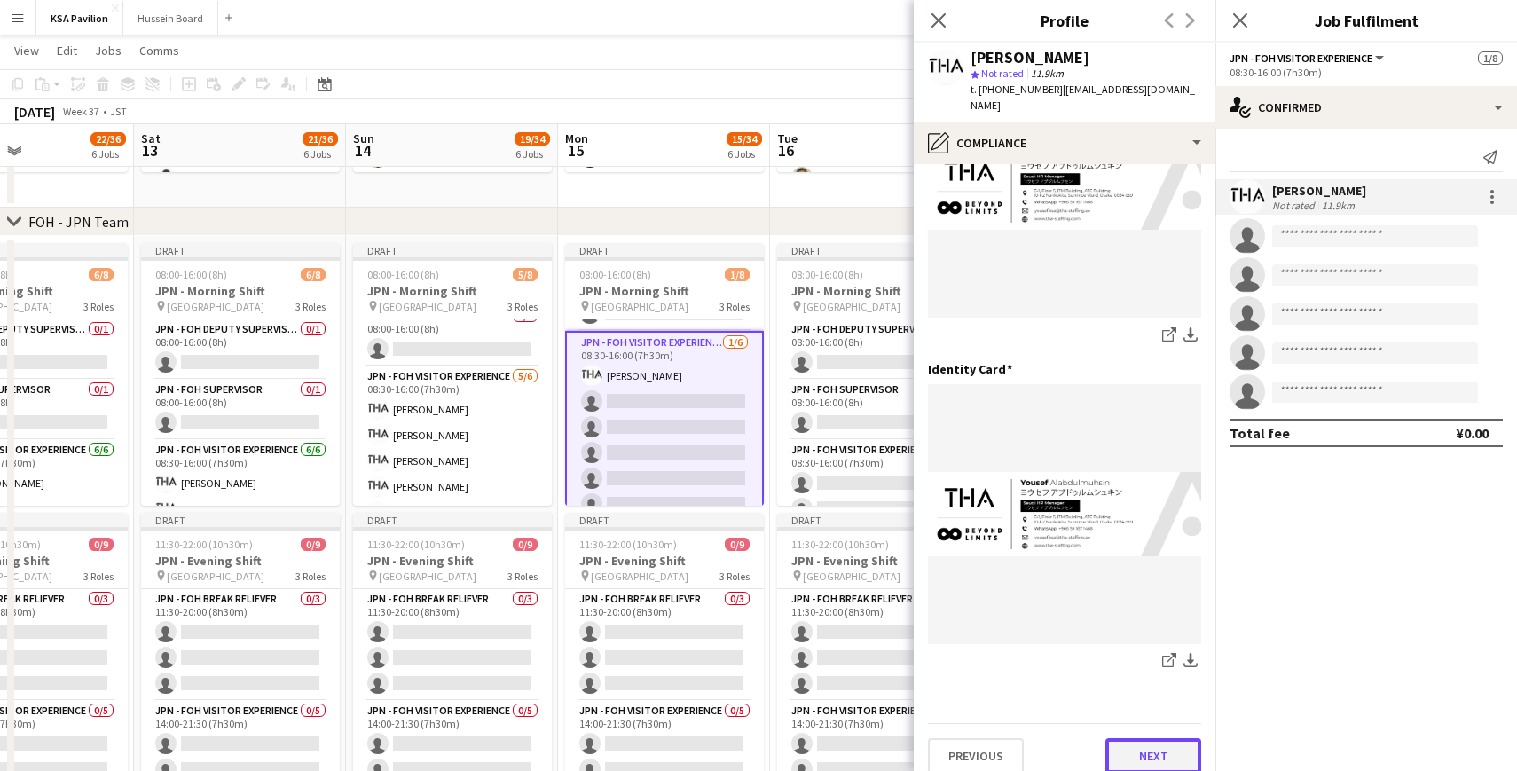
click at [1131, 738] on button "Next" at bounding box center [1153, 755] width 96 height 35
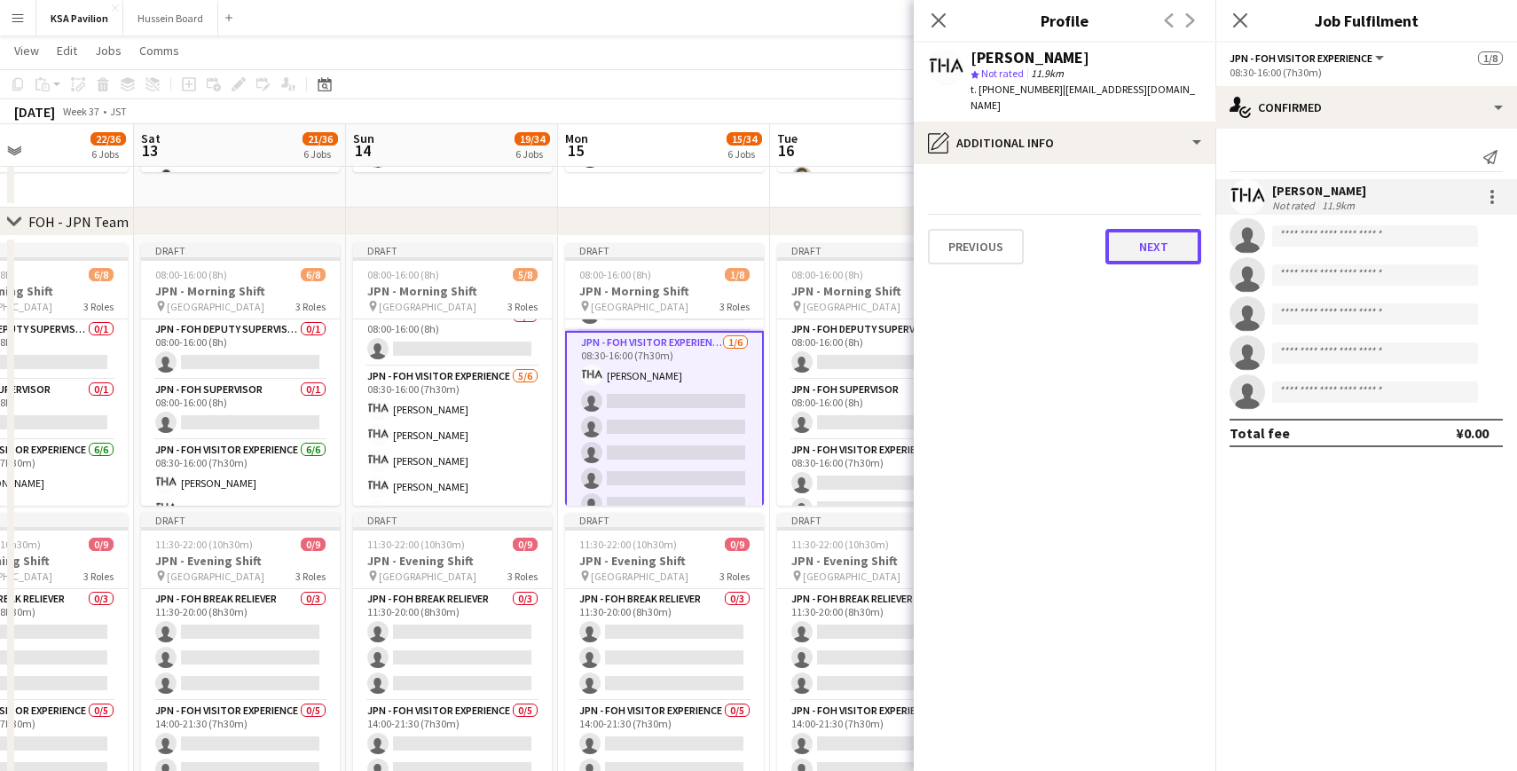
click at [1139, 229] on button "Next" at bounding box center [1153, 246] width 96 height 35
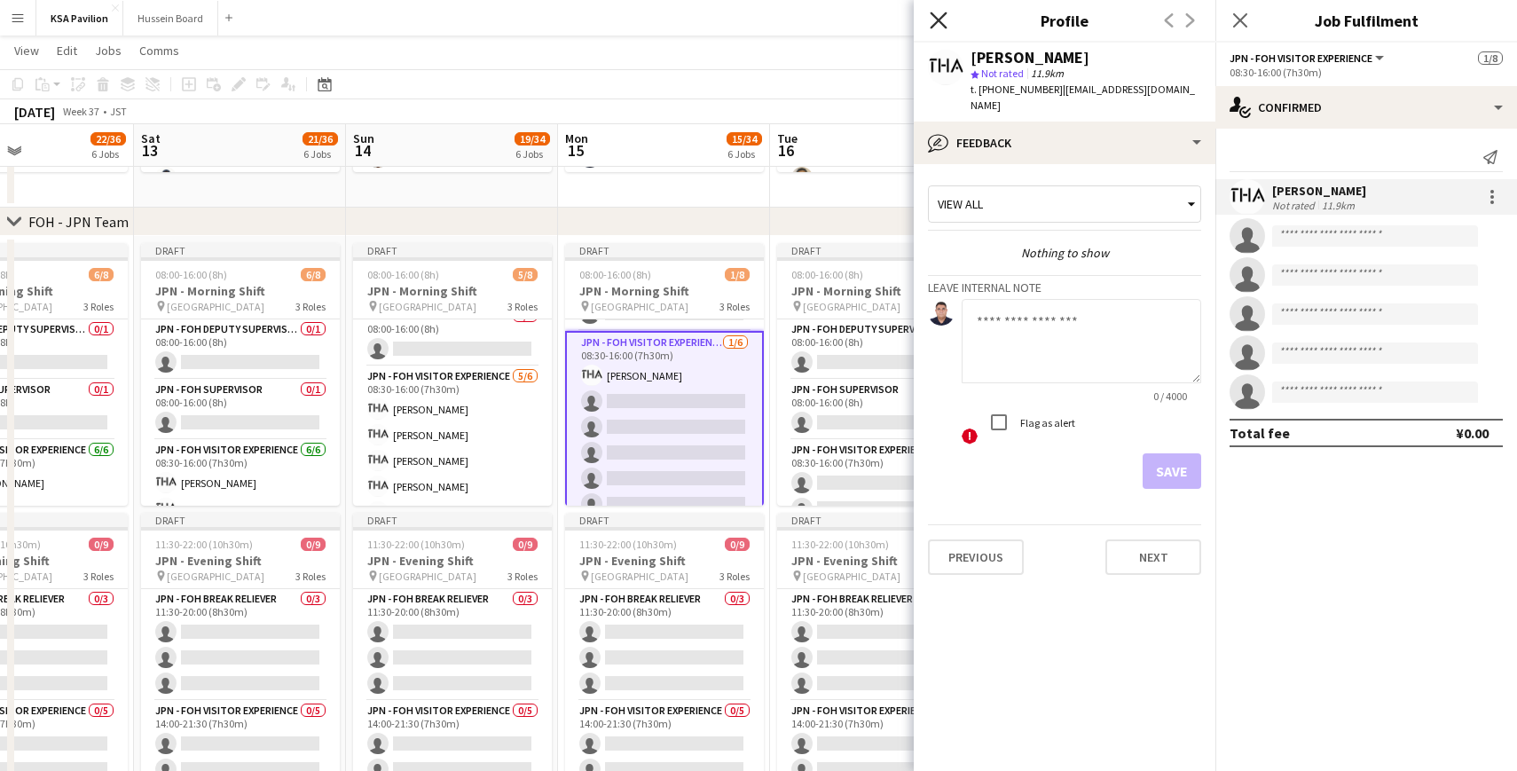
click at [940, 21] on icon at bounding box center [938, 20] width 17 height 17
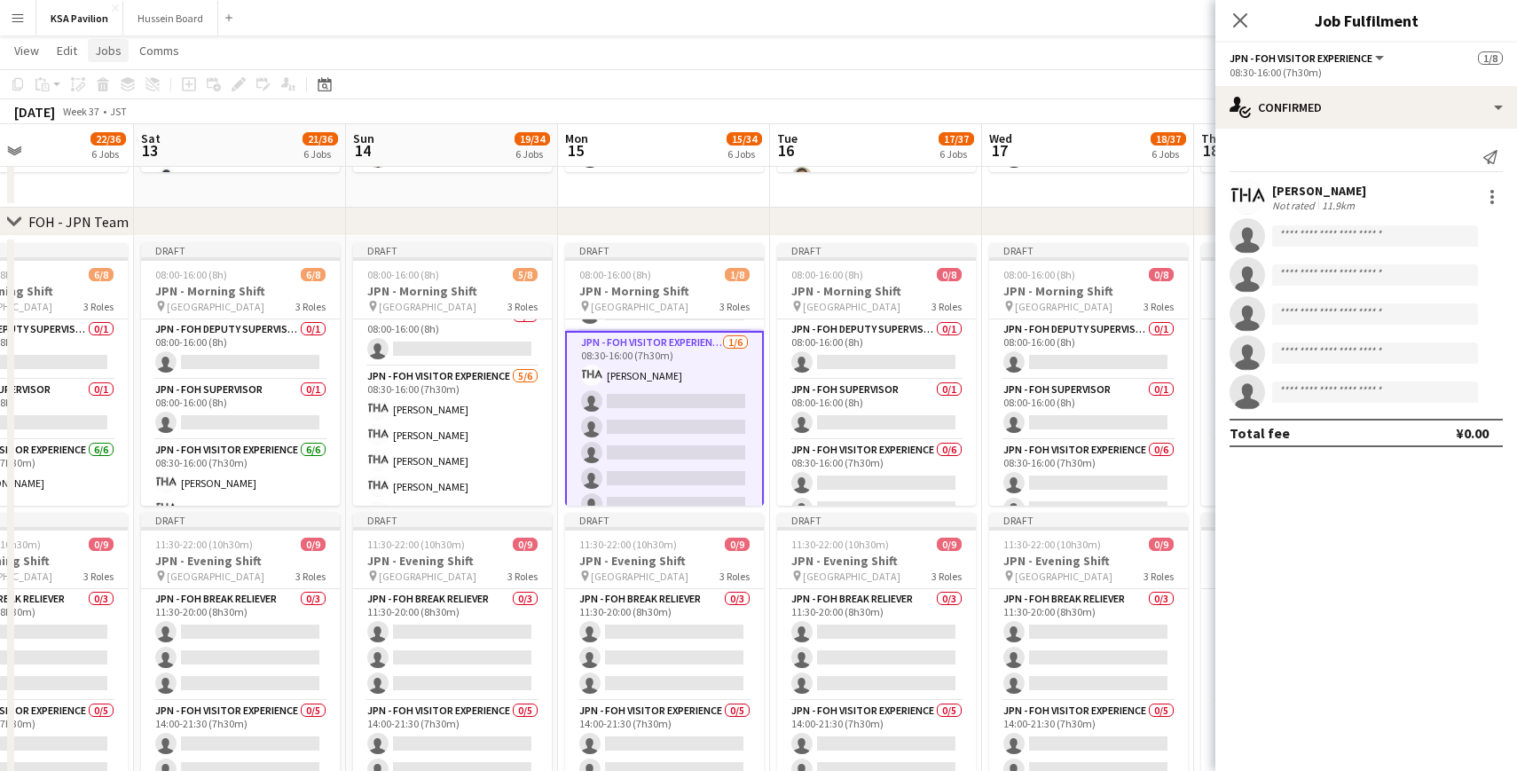
click at [98, 51] on span "Jobs" at bounding box center [108, 51] width 27 height 16
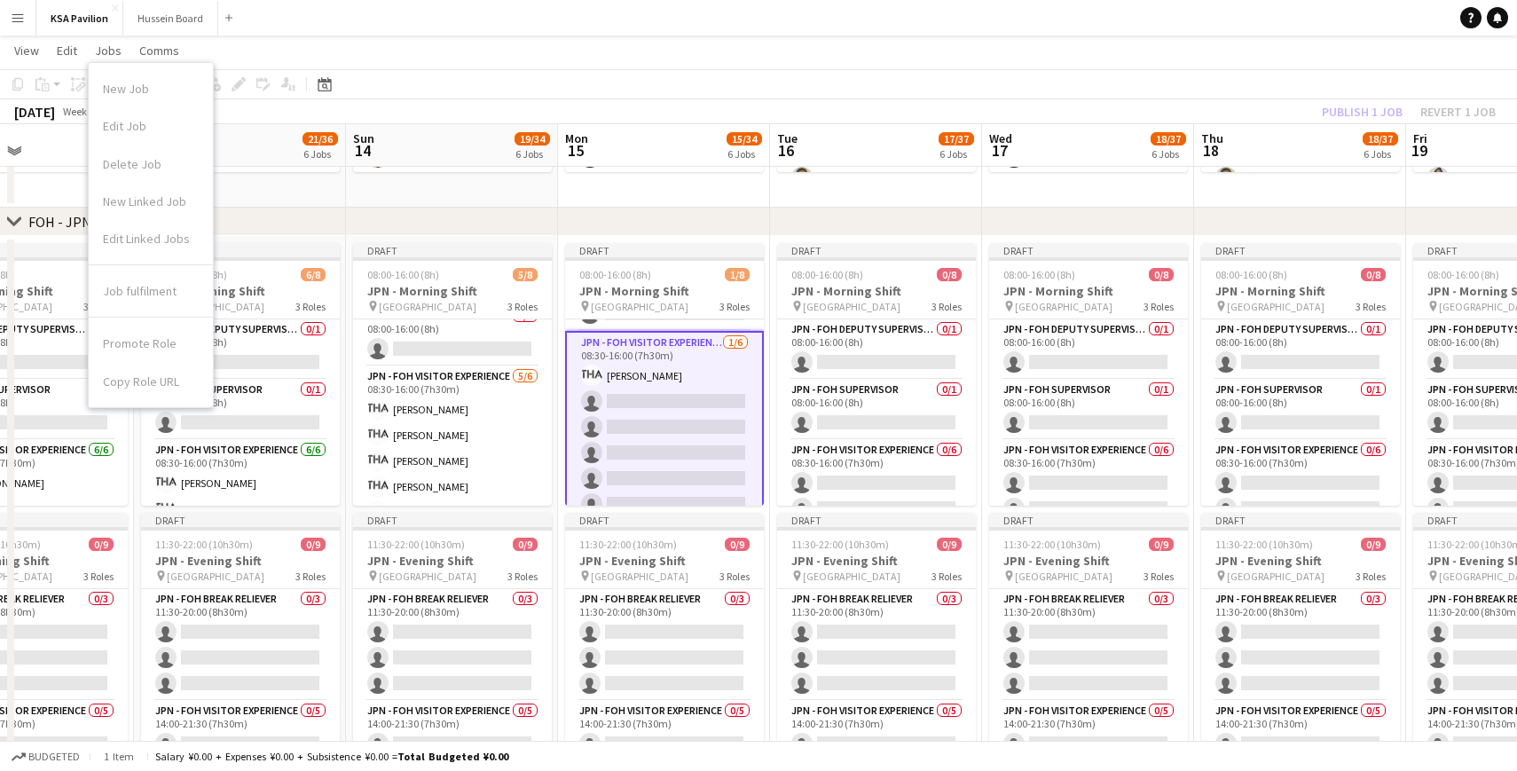
click at [541, 88] on app-toolbar "Copy Paste Paste Command V Paste with crew Command Shift V Paste linked Job [GE…" at bounding box center [758, 84] width 1517 height 30
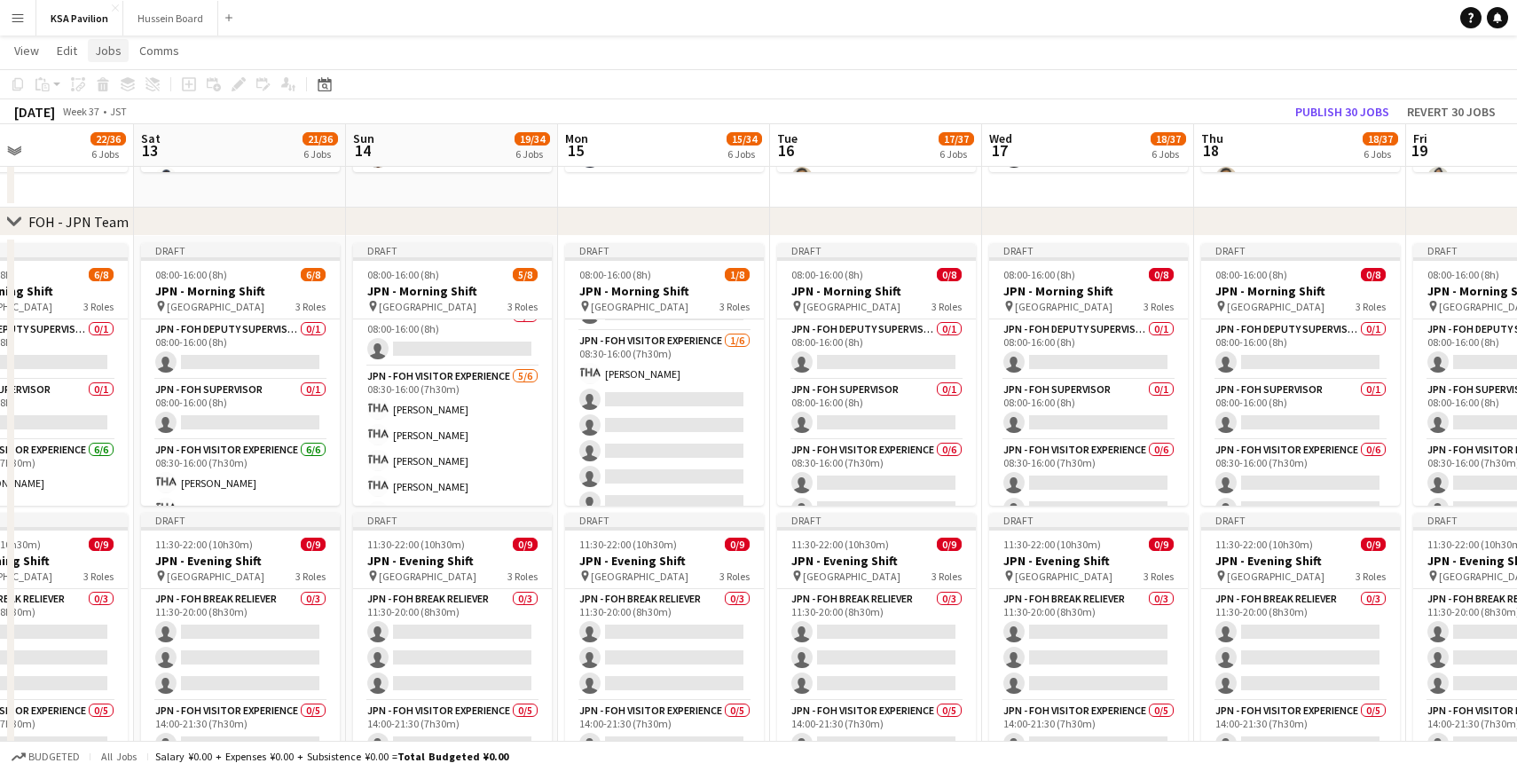
click at [115, 50] on span "Jobs" at bounding box center [108, 51] width 27 height 16
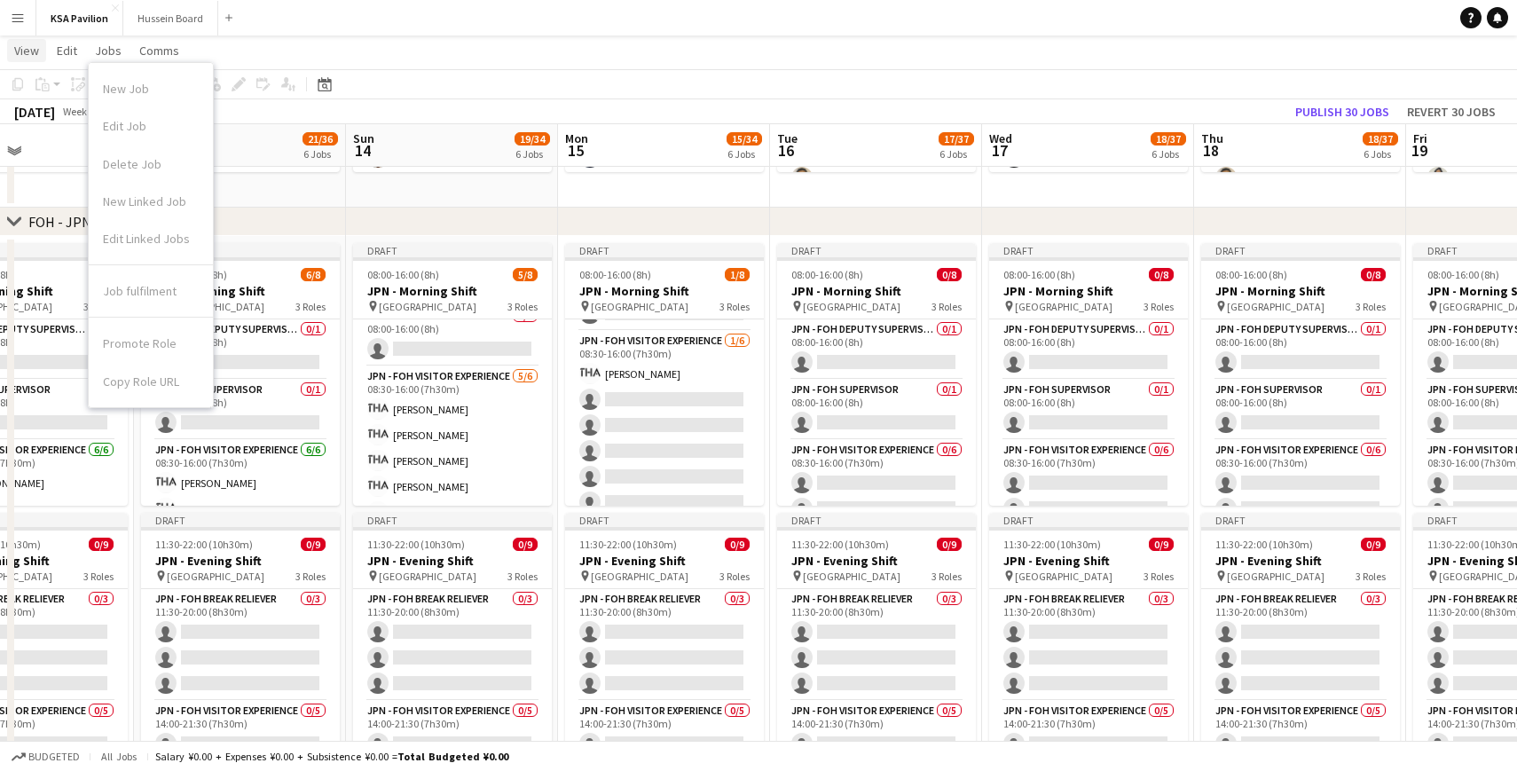
click at [41, 55] on link "View" at bounding box center [26, 50] width 39 height 23
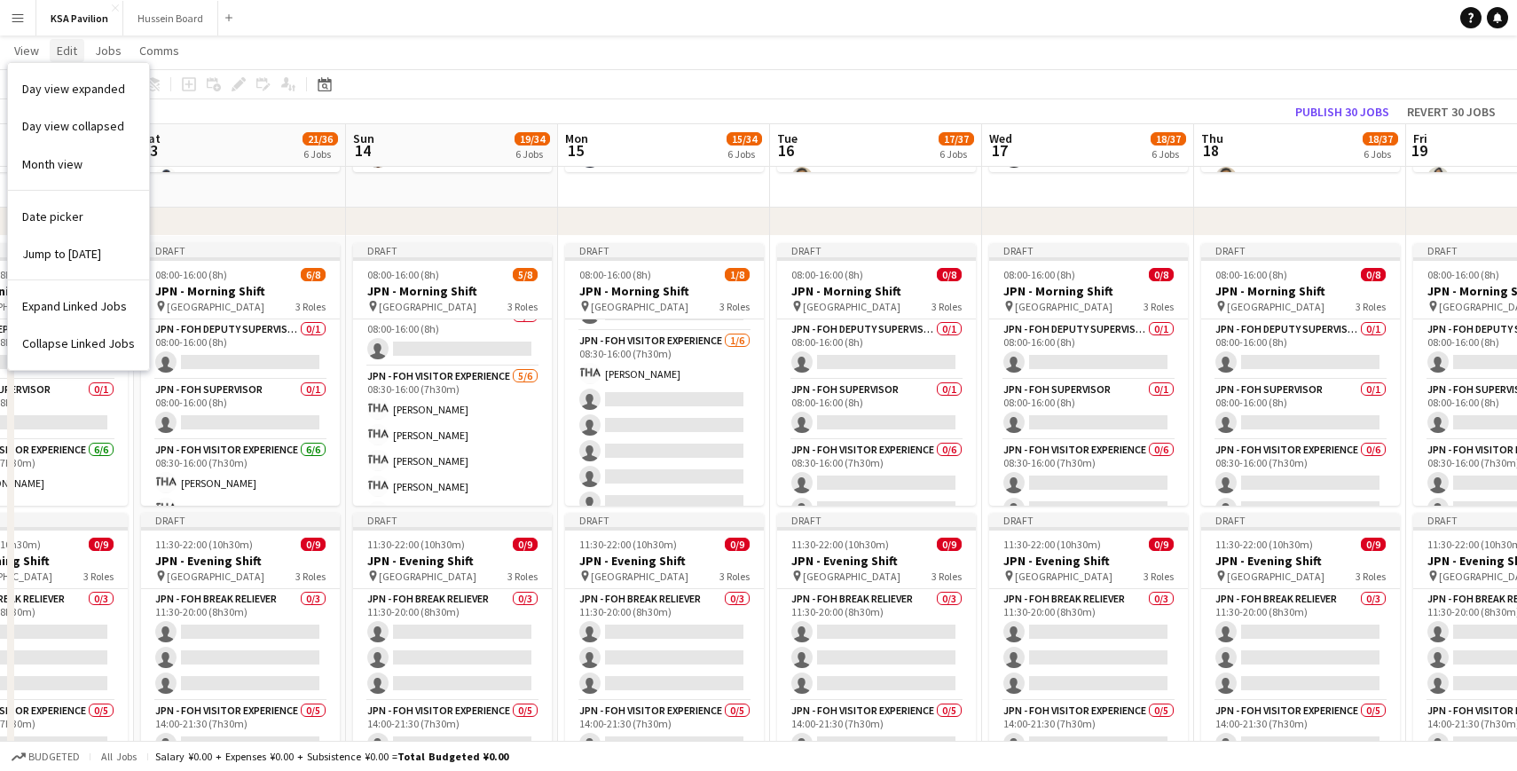
click at [70, 52] on span "Edit" at bounding box center [67, 51] width 20 height 16
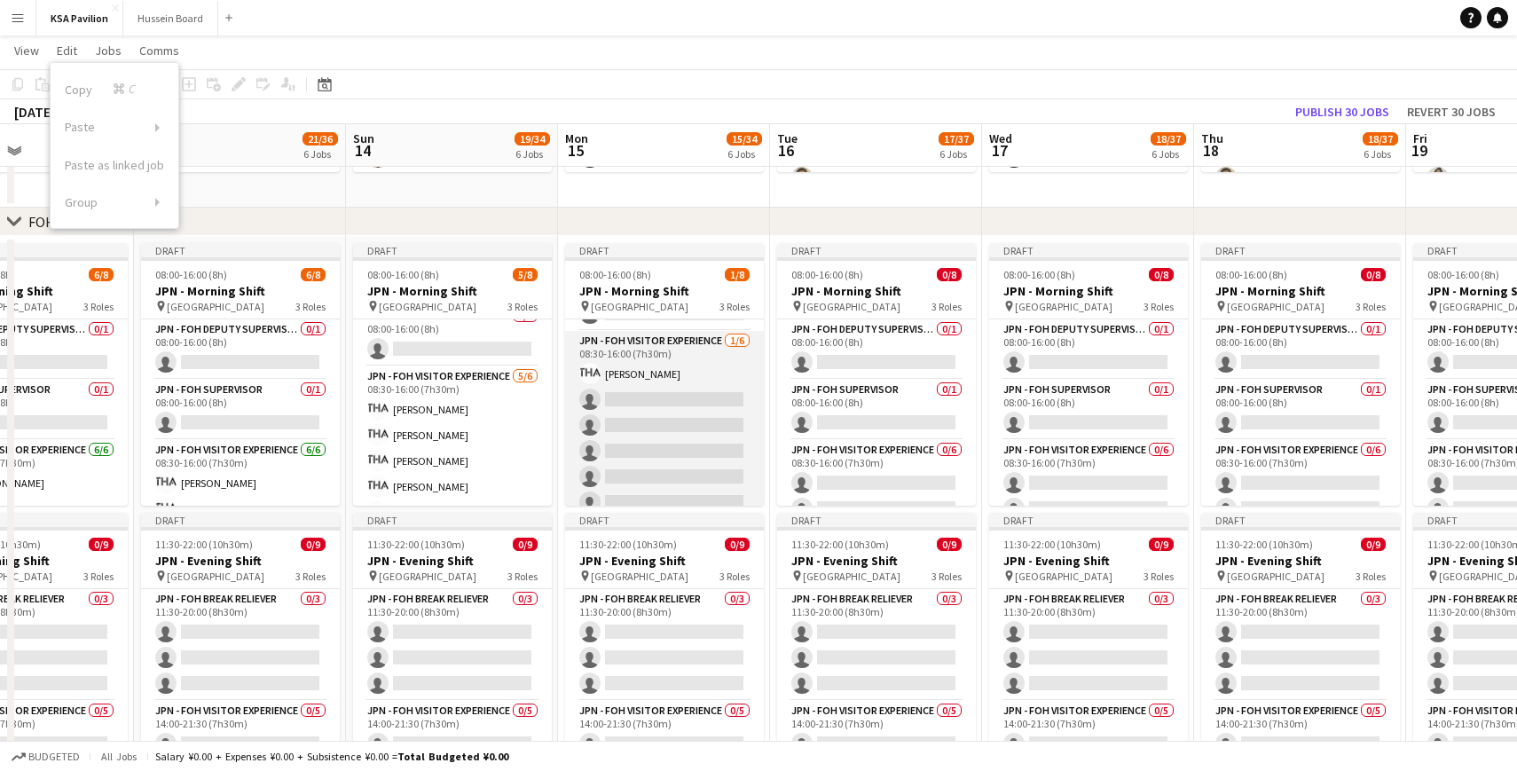
click at [631, 373] on app-card-role "JPN - FOH Visitor Experience [DATE] 08:30-16:00 (7h30m) [PERSON_NAME] single-ne…" at bounding box center [664, 425] width 199 height 189
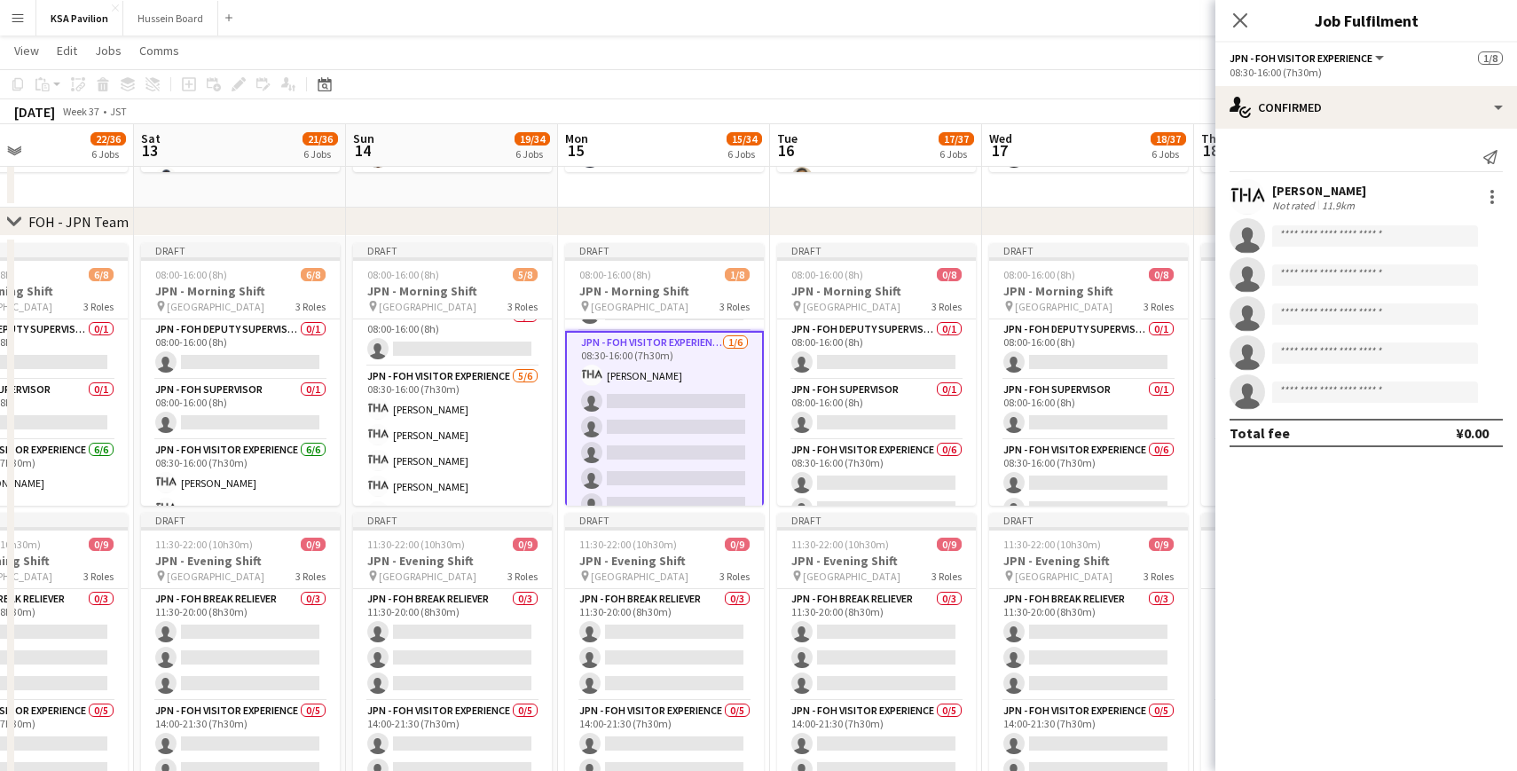
click at [617, 376] on app-card-role "JPN - FOH Visitor Experience [DATE] 08:30-16:00 (7h30m) [PERSON_NAME] single-ne…" at bounding box center [664, 427] width 199 height 192
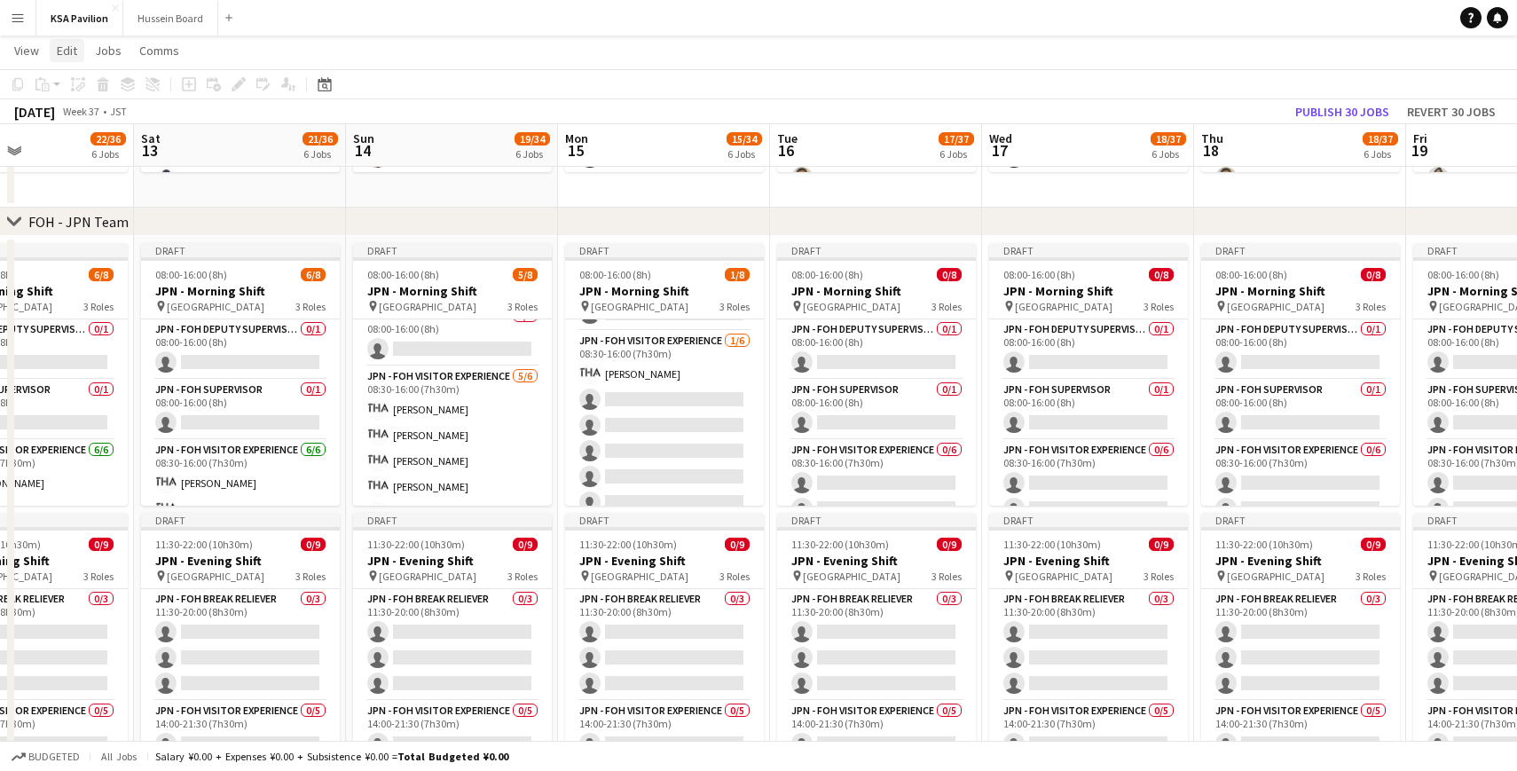
click at [72, 60] on link "Edit" at bounding box center [67, 50] width 35 height 23
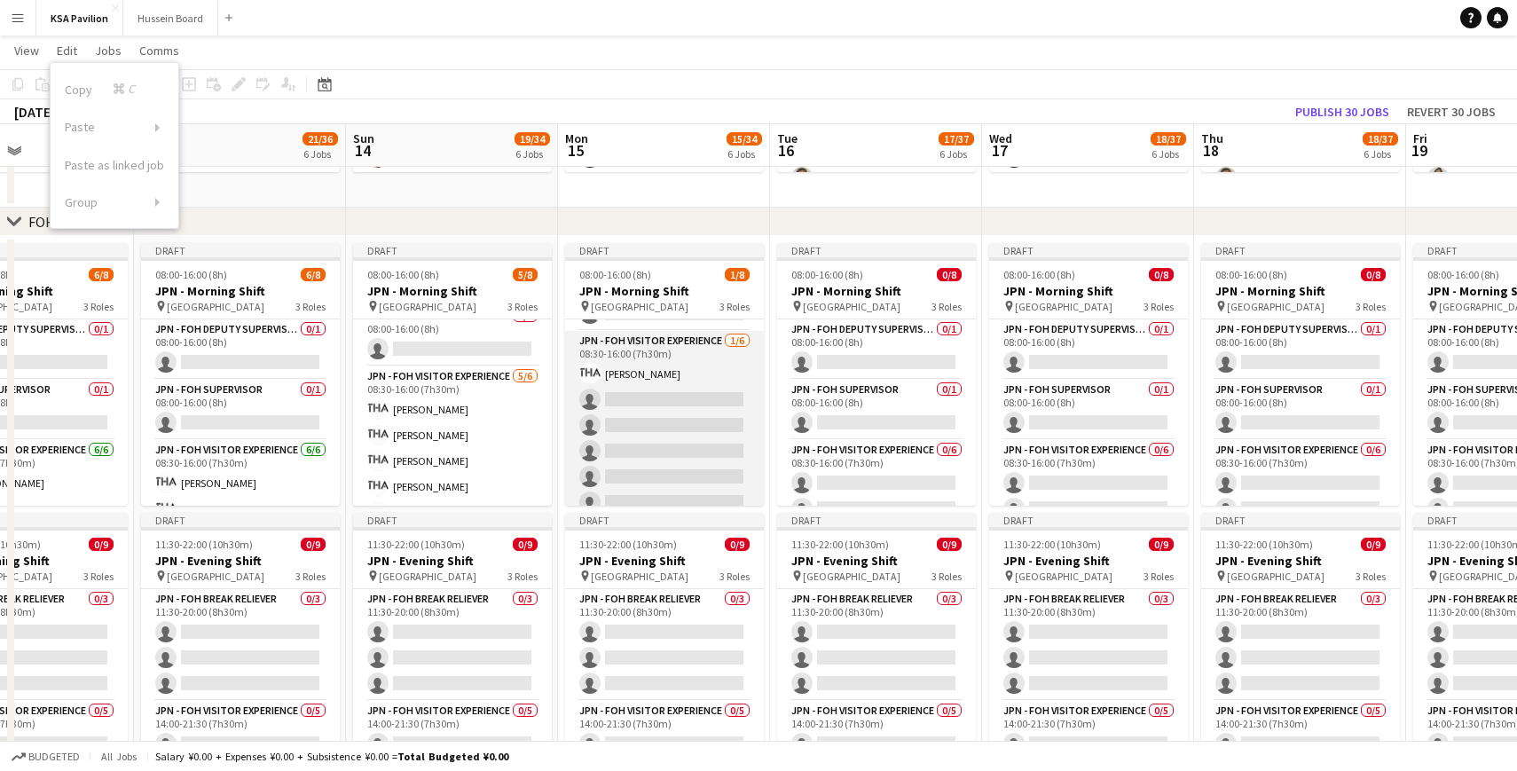
click at [644, 397] on app-card-role "JPN - FOH Visitor Experience [DATE] 08:30-16:00 (7h30m) [PERSON_NAME] single-ne…" at bounding box center [664, 425] width 199 height 189
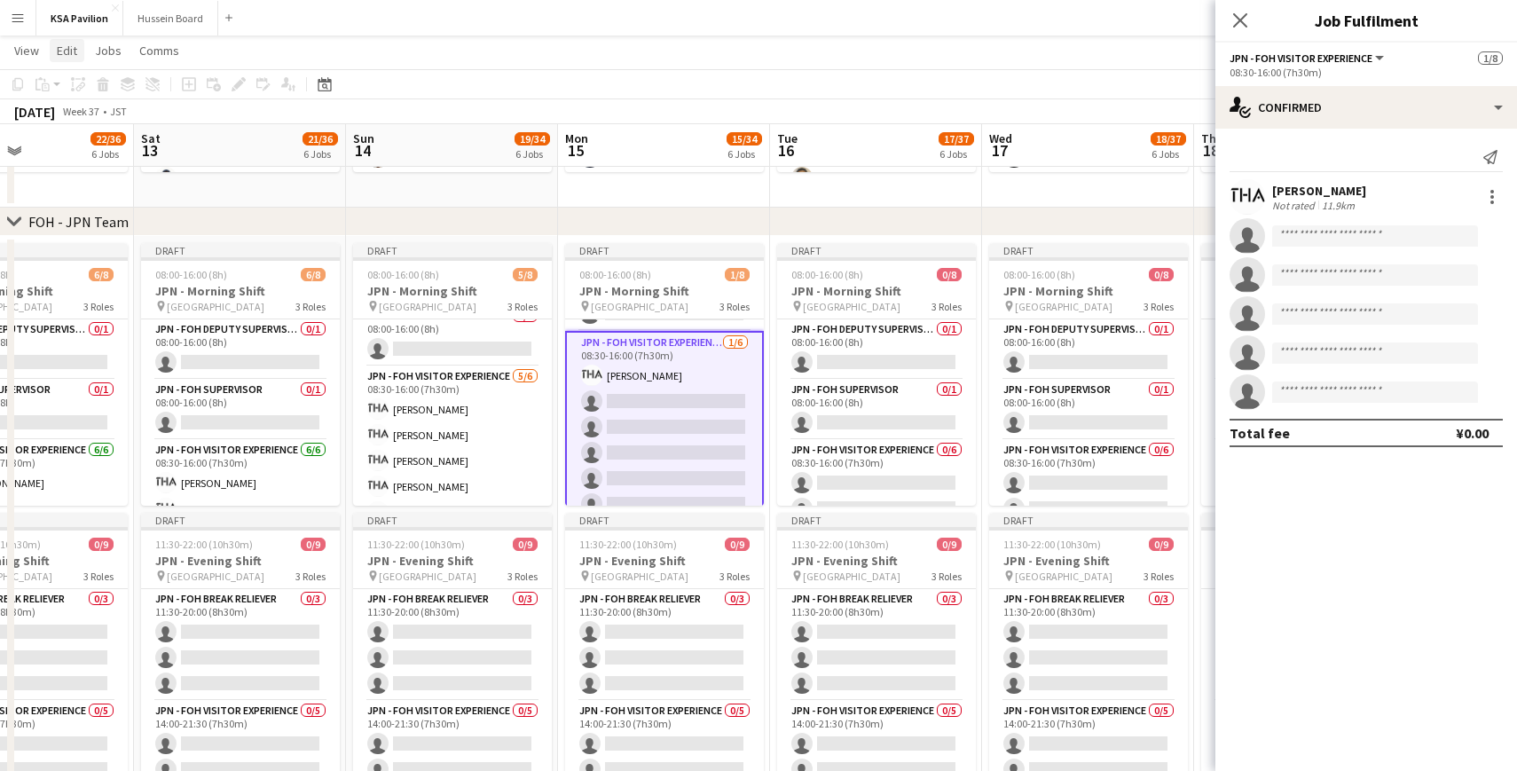
click at [60, 40] on link "Edit" at bounding box center [67, 50] width 35 height 23
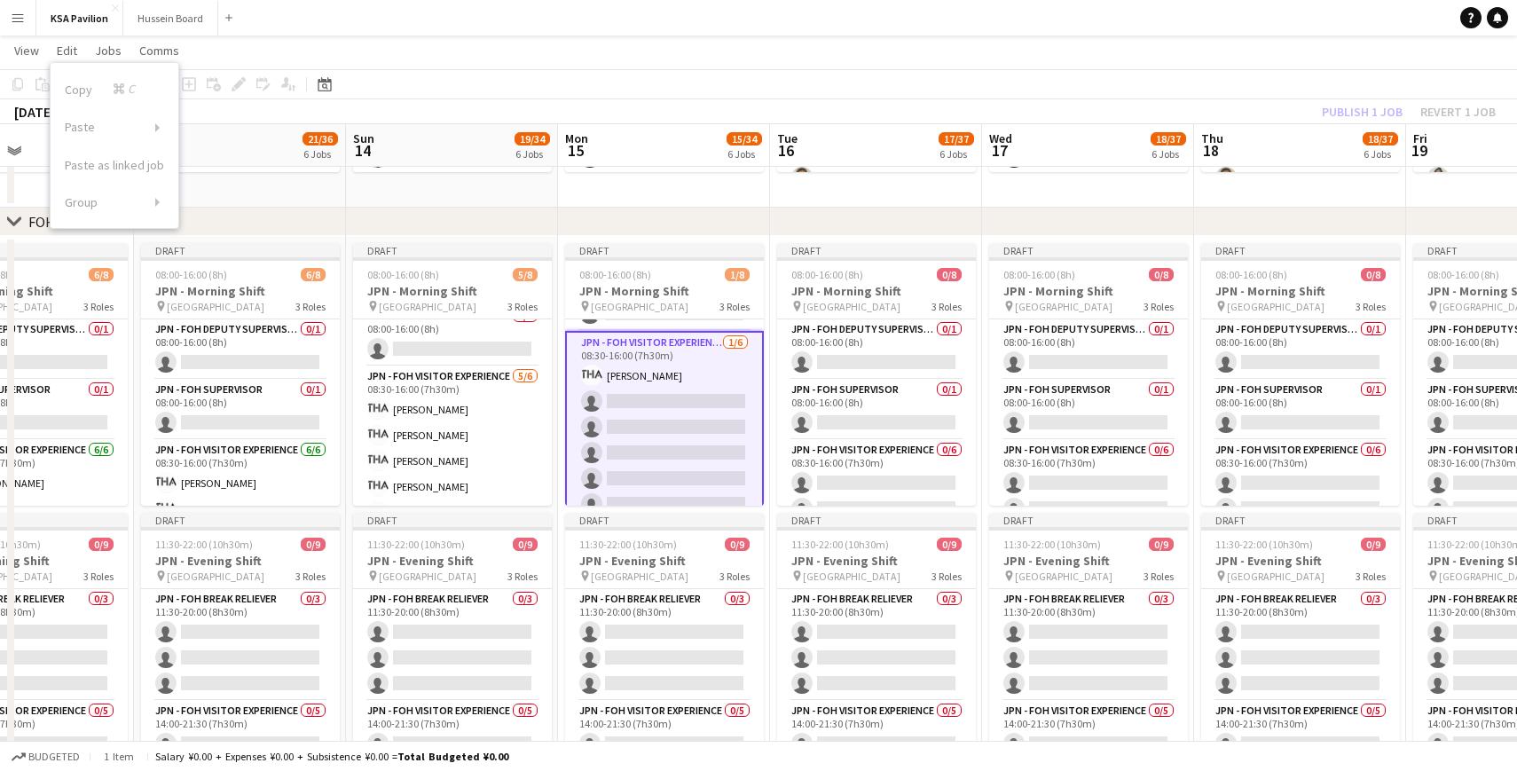
click at [21, 9] on button "Menu" at bounding box center [17, 17] width 35 height 35
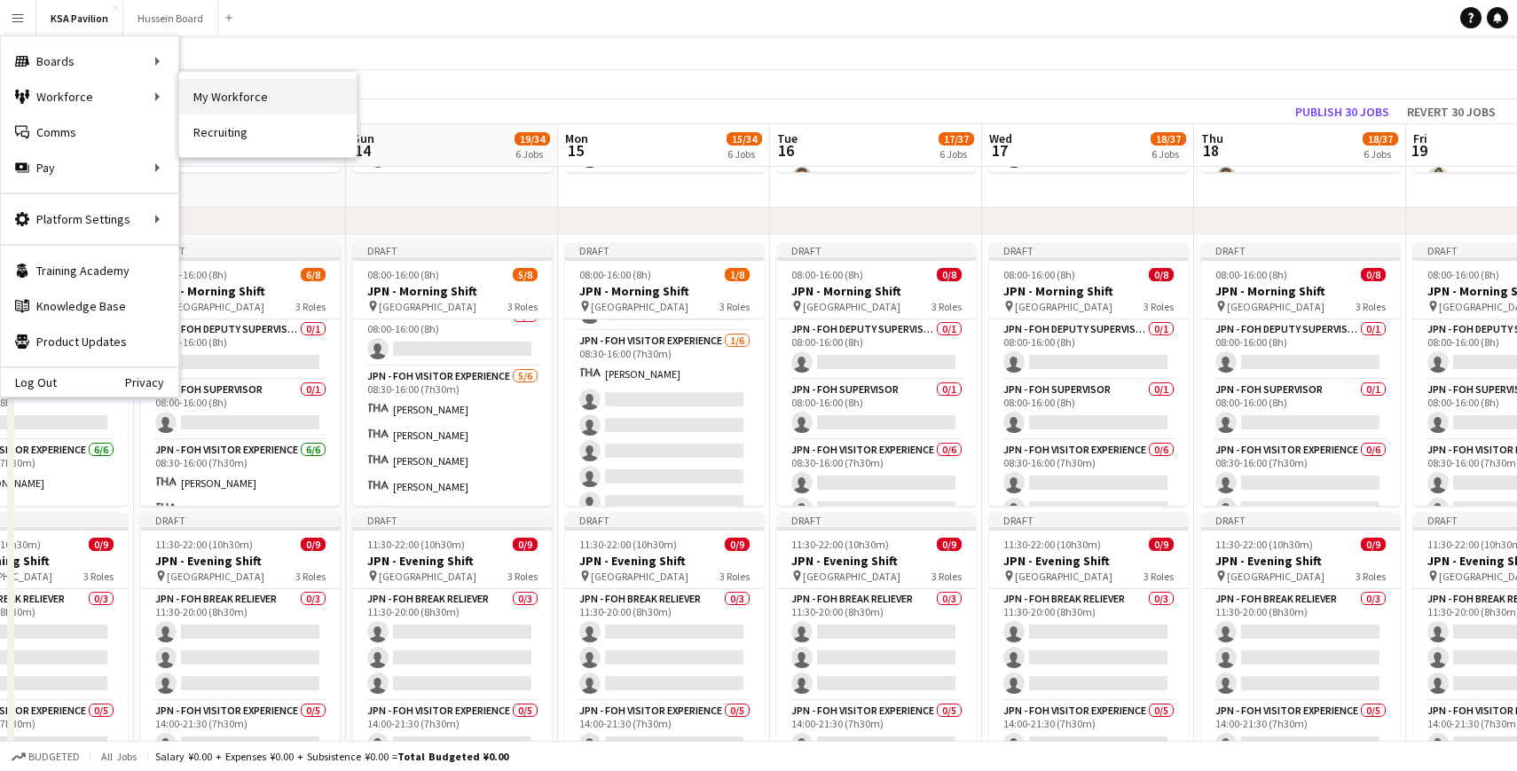
click at [209, 95] on link "My Workforce" at bounding box center [267, 96] width 177 height 35
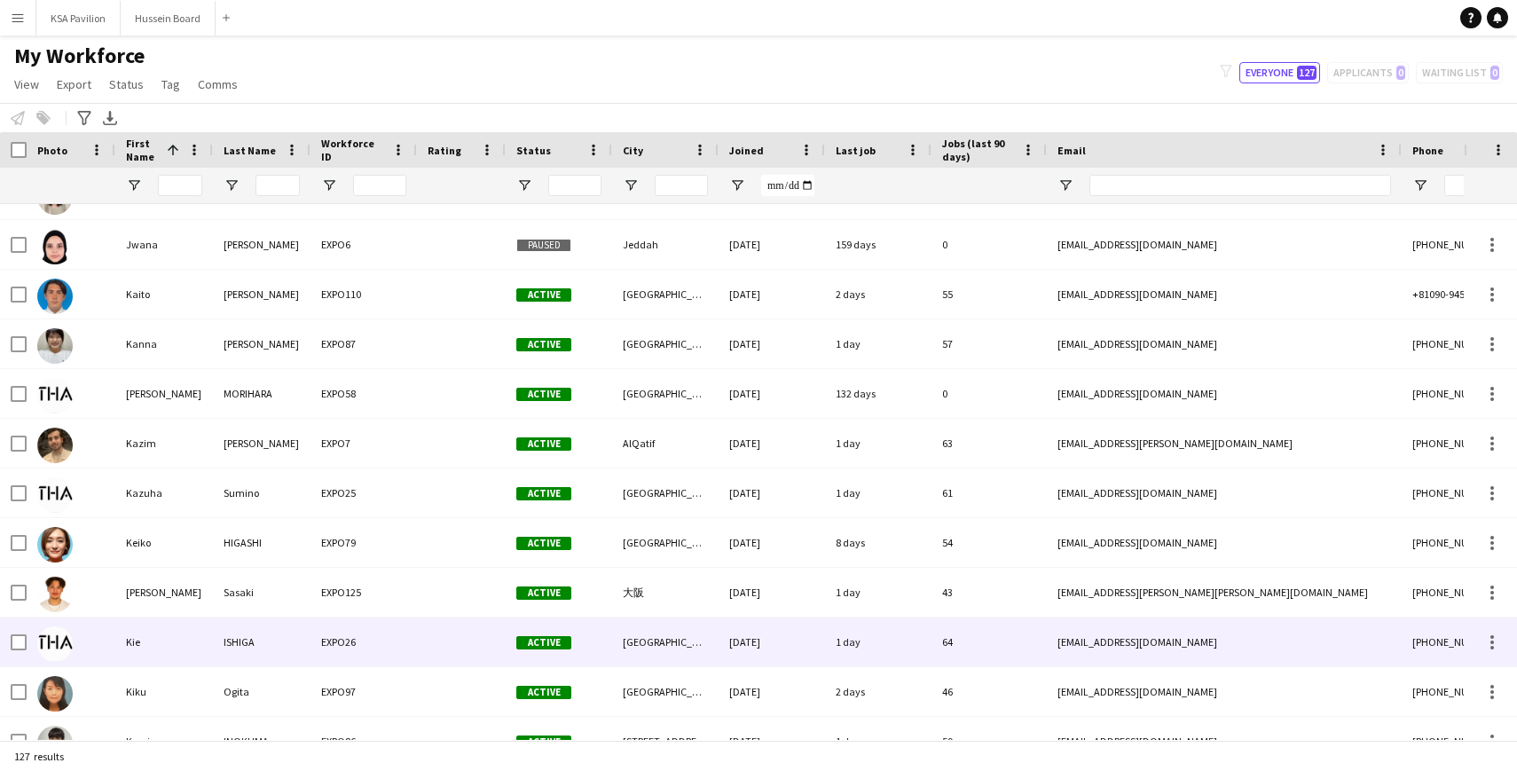
click at [117, 639] on div "Kie" at bounding box center [164, 641] width 98 height 49
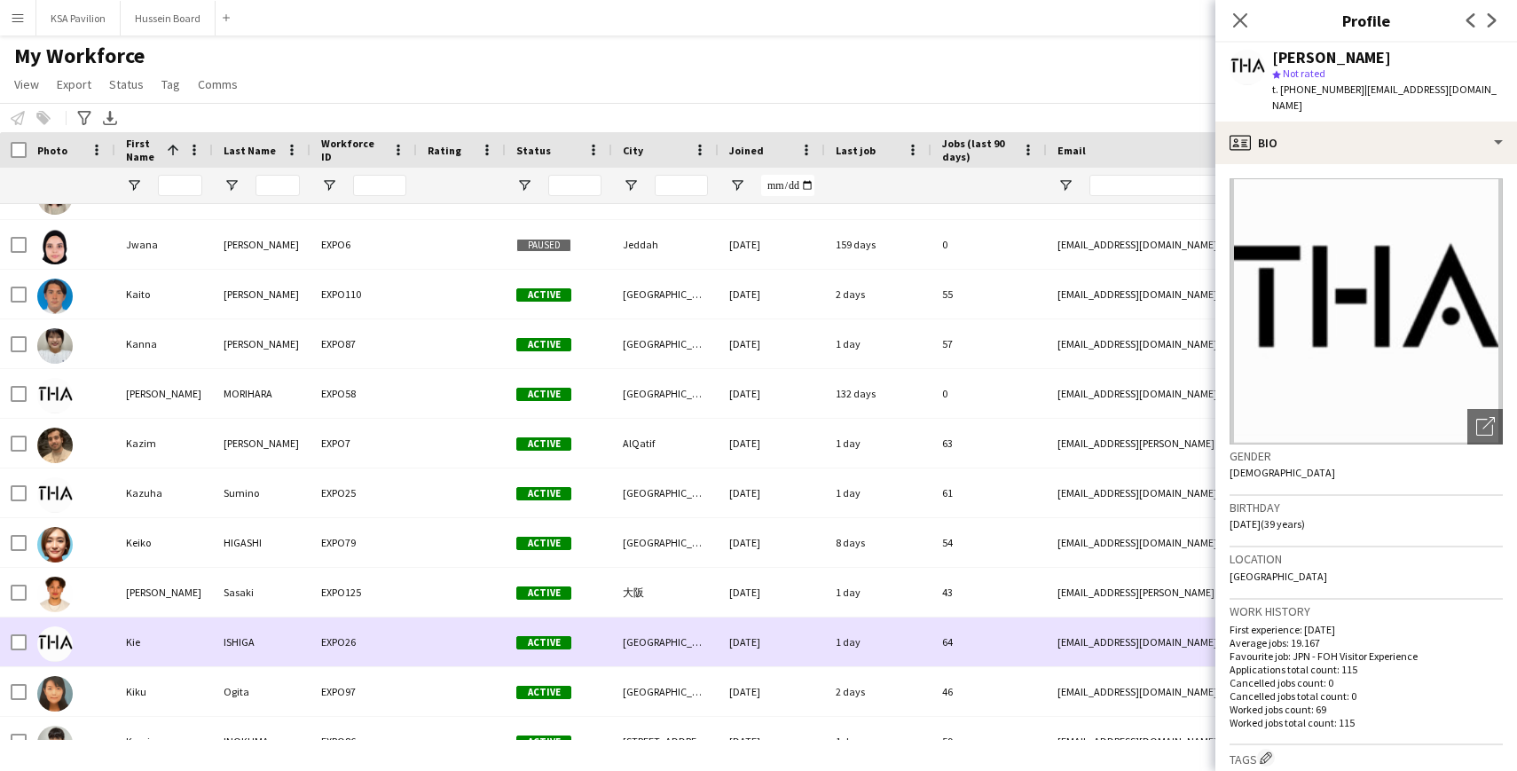
click at [111, 636] on div at bounding box center [71, 641] width 89 height 49
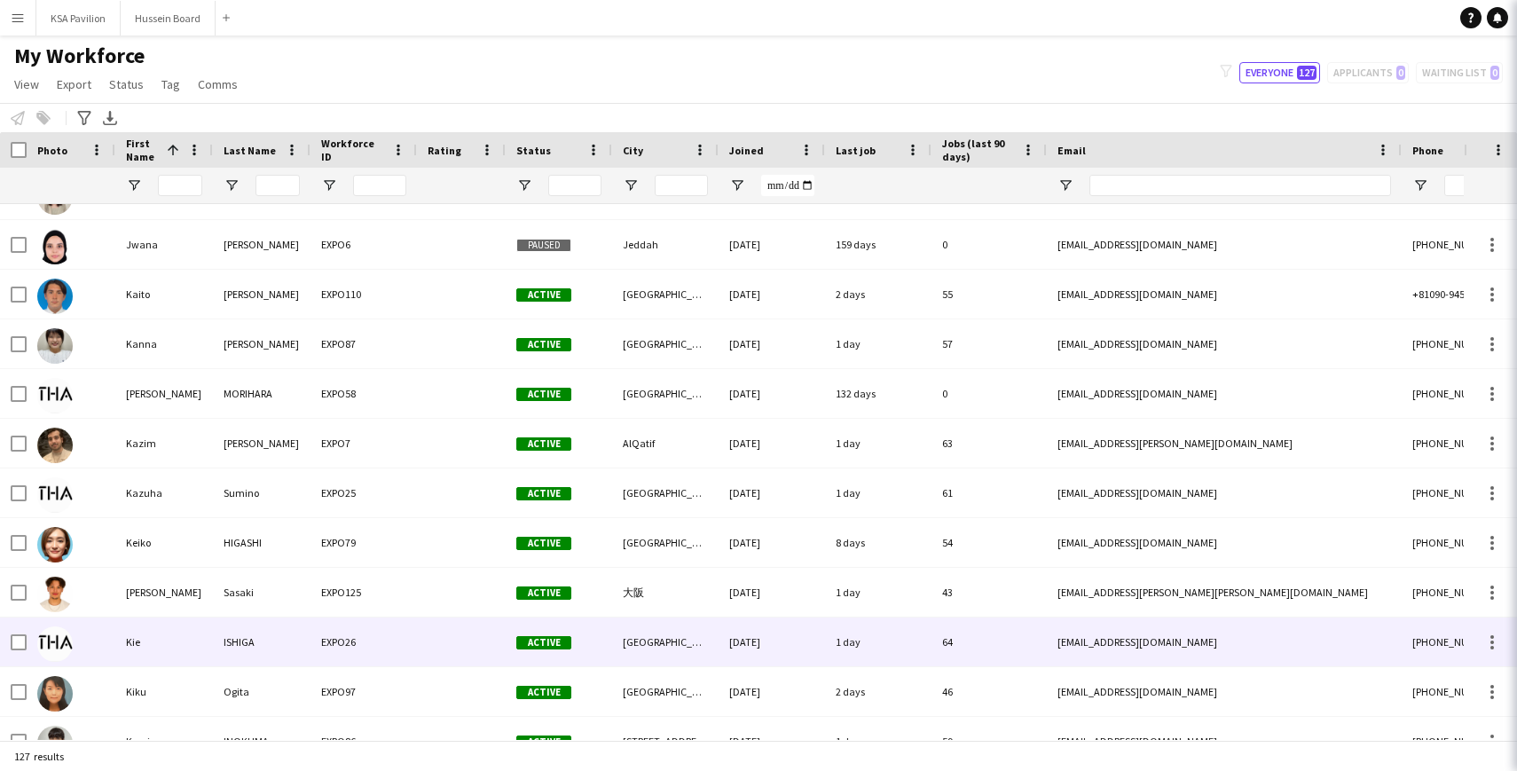
click at [111, 636] on div at bounding box center [71, 641] width 89 height 49
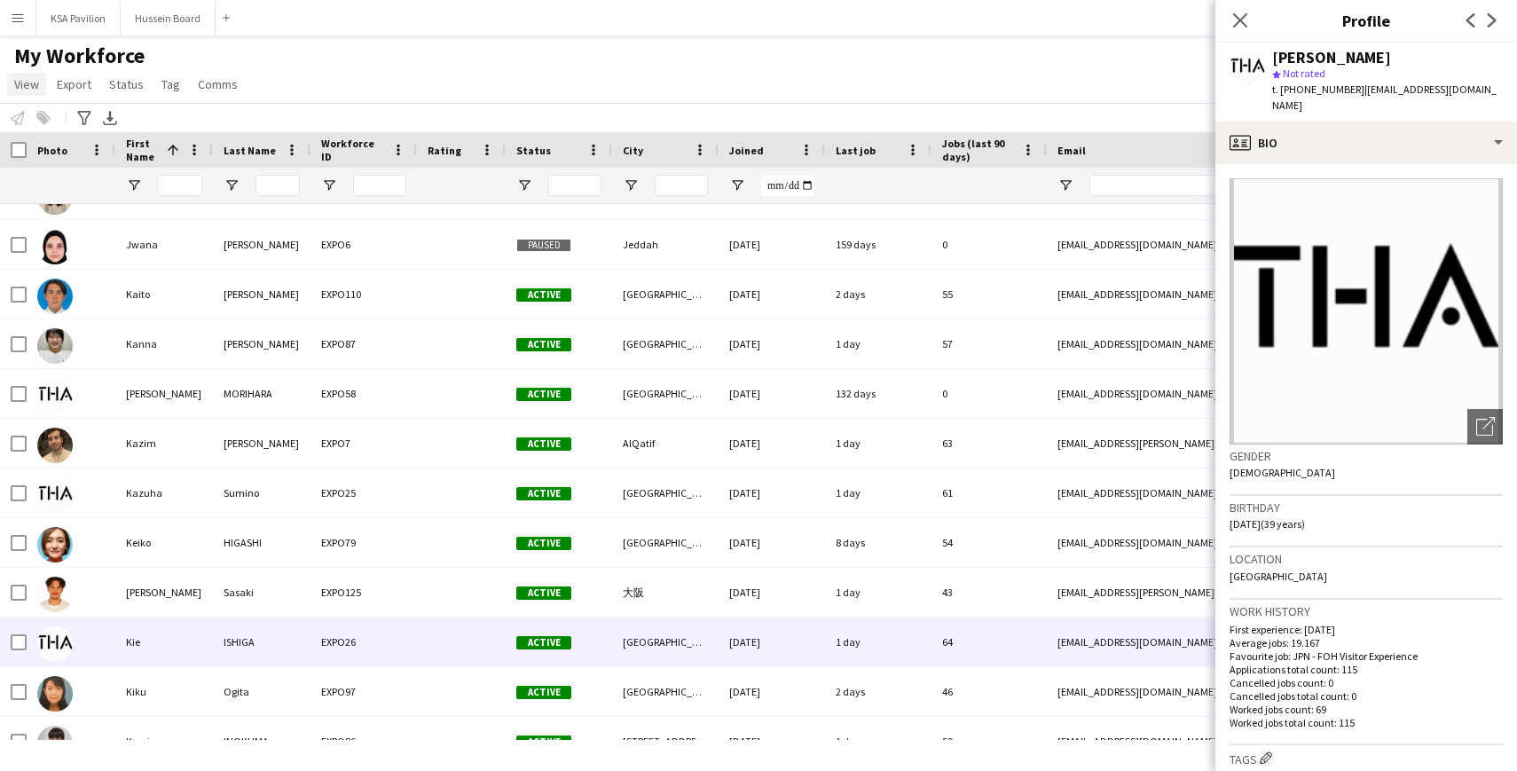
click at [31, 87] on span "View" at bounding box center [26, 84] width 25 height 16
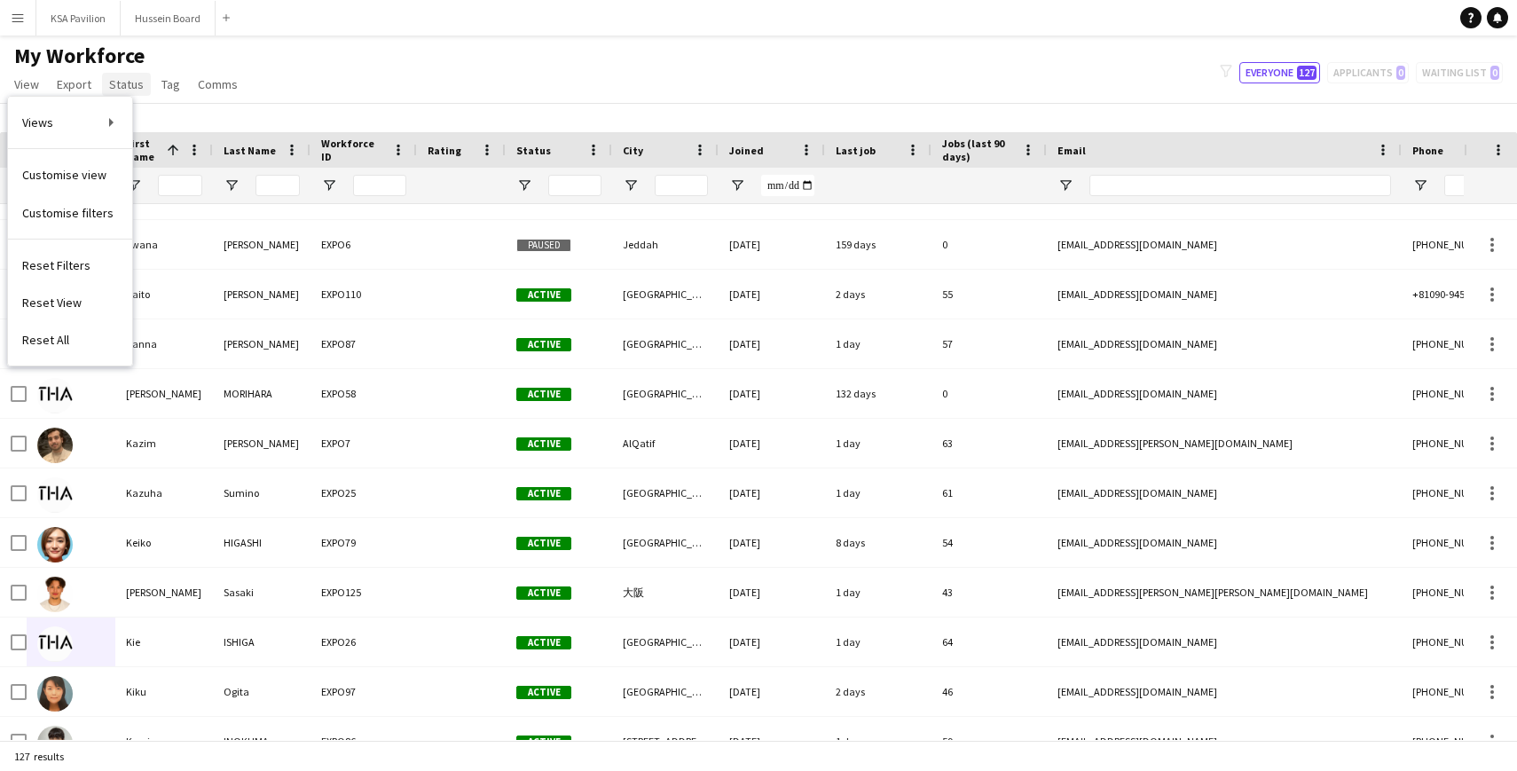
click at [129, 81] on span "Status" at bounding box center [126, 84] width 35 height 16
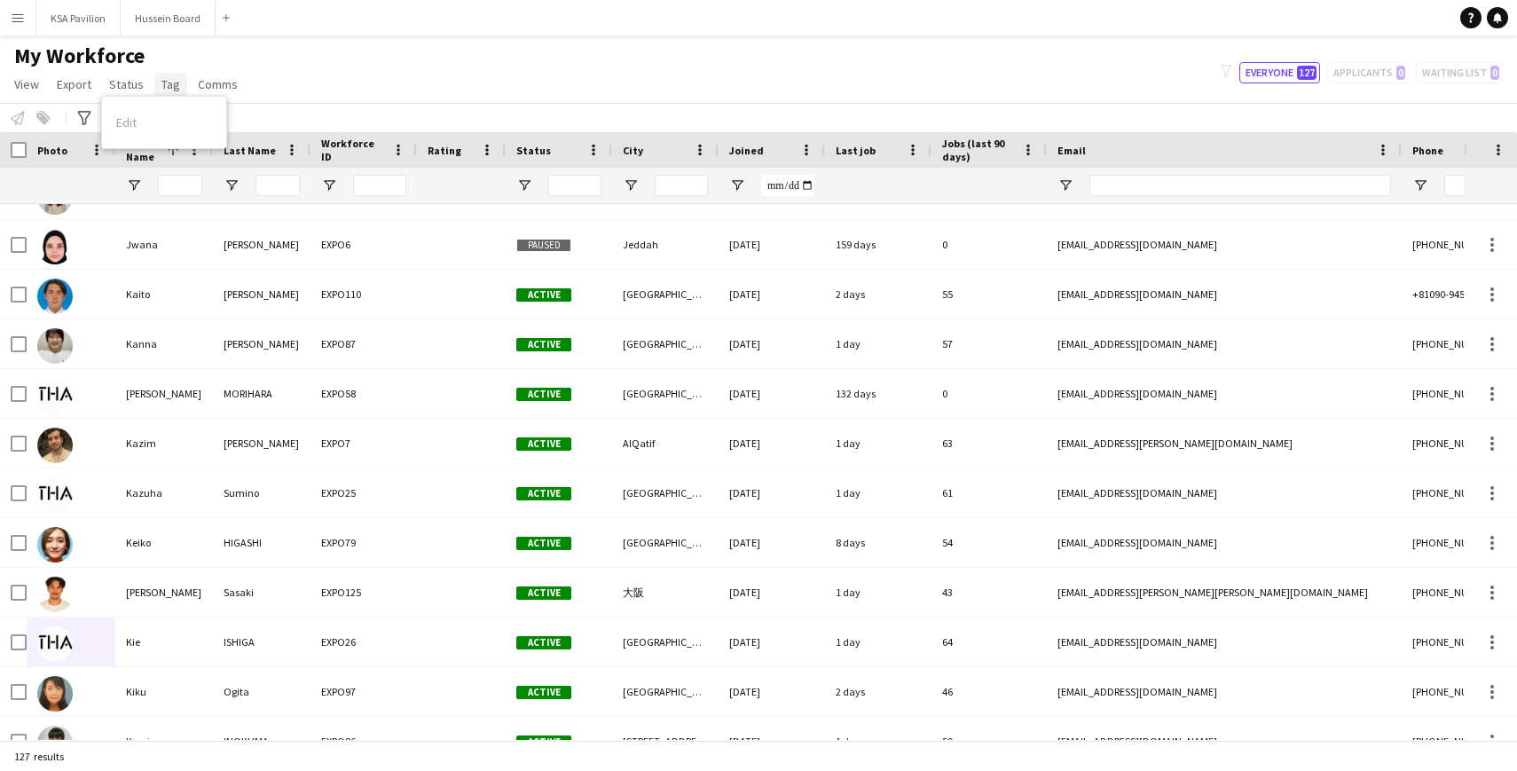
click at [164, 83] on span "Tag" at bounding box center [170, 84] width 19 height 16
click at [212, 82] on span "Comms" at bounding box center [218, 84] width 40 height 16
click at [23, 29] on button "Menu" at bounding box center [17, 17] width 35 height 35
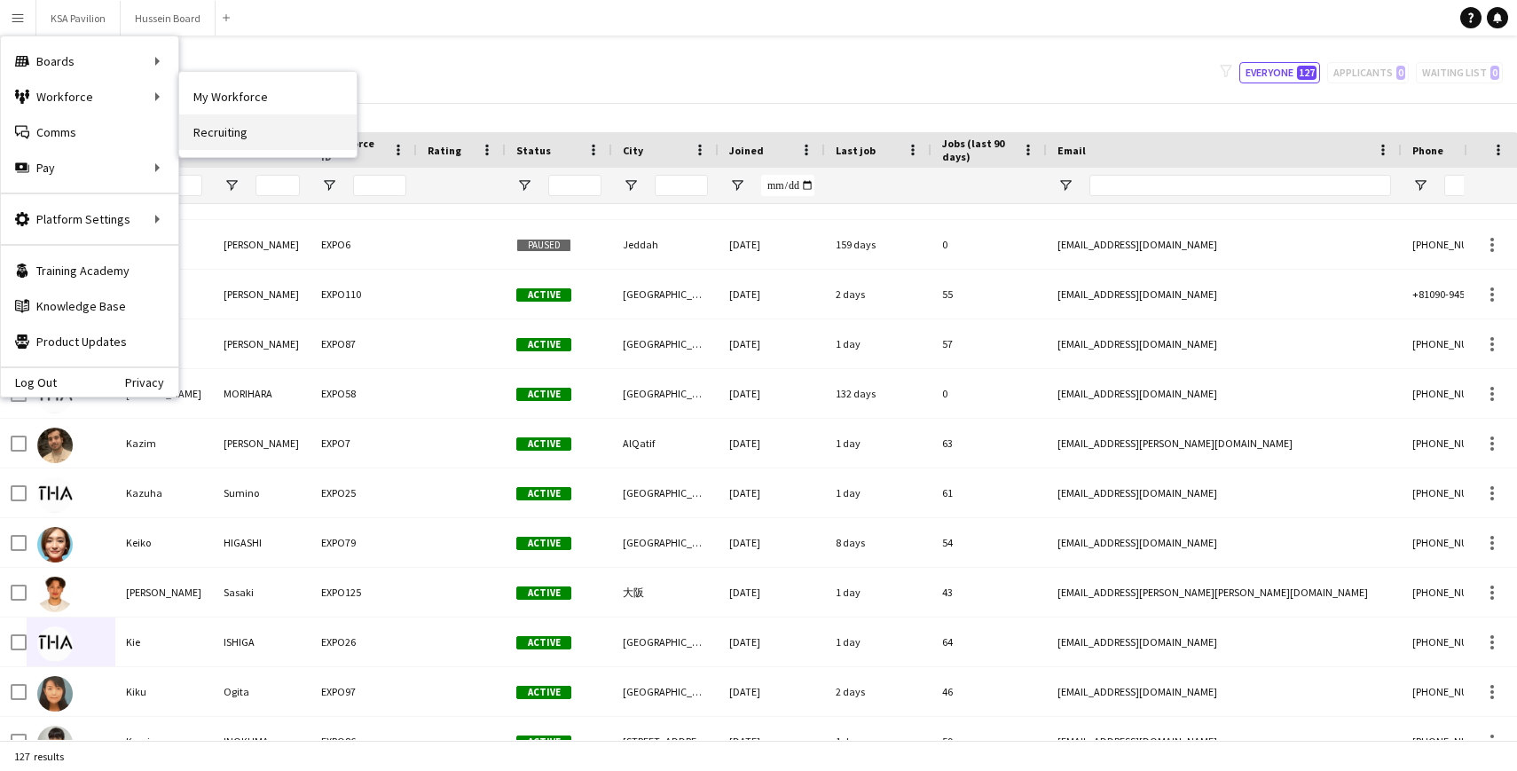
click at [208, 124] on link "Recruiting" at bounding box center [267, 131] width 177 height 35
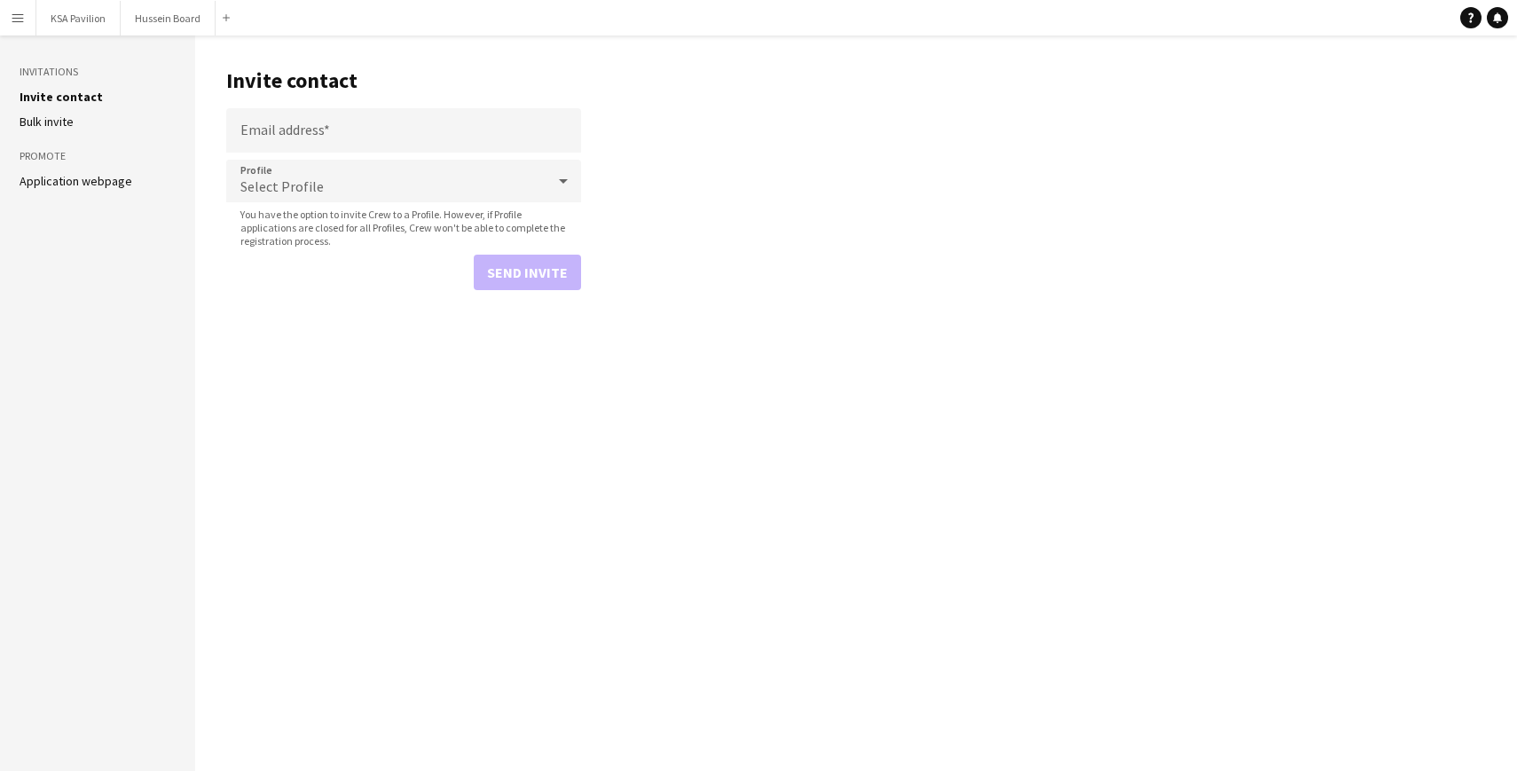
click at [9, 21] on button "Menu" at bounding box center [17, 17] width 35 height 35
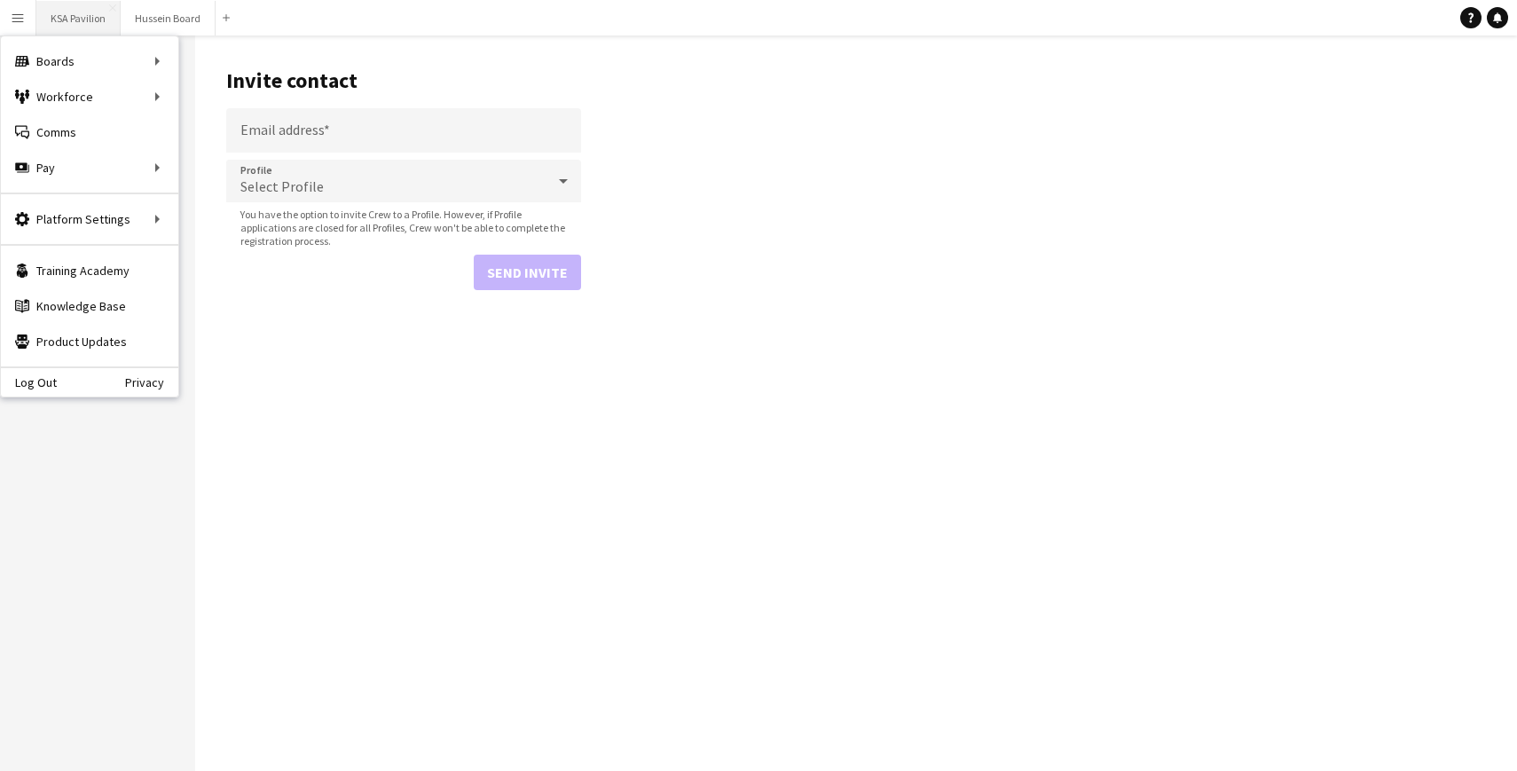
click at [65, 7] on button "KSA Pavilion Close" at bounding box center [78, 18] width 84 height 35
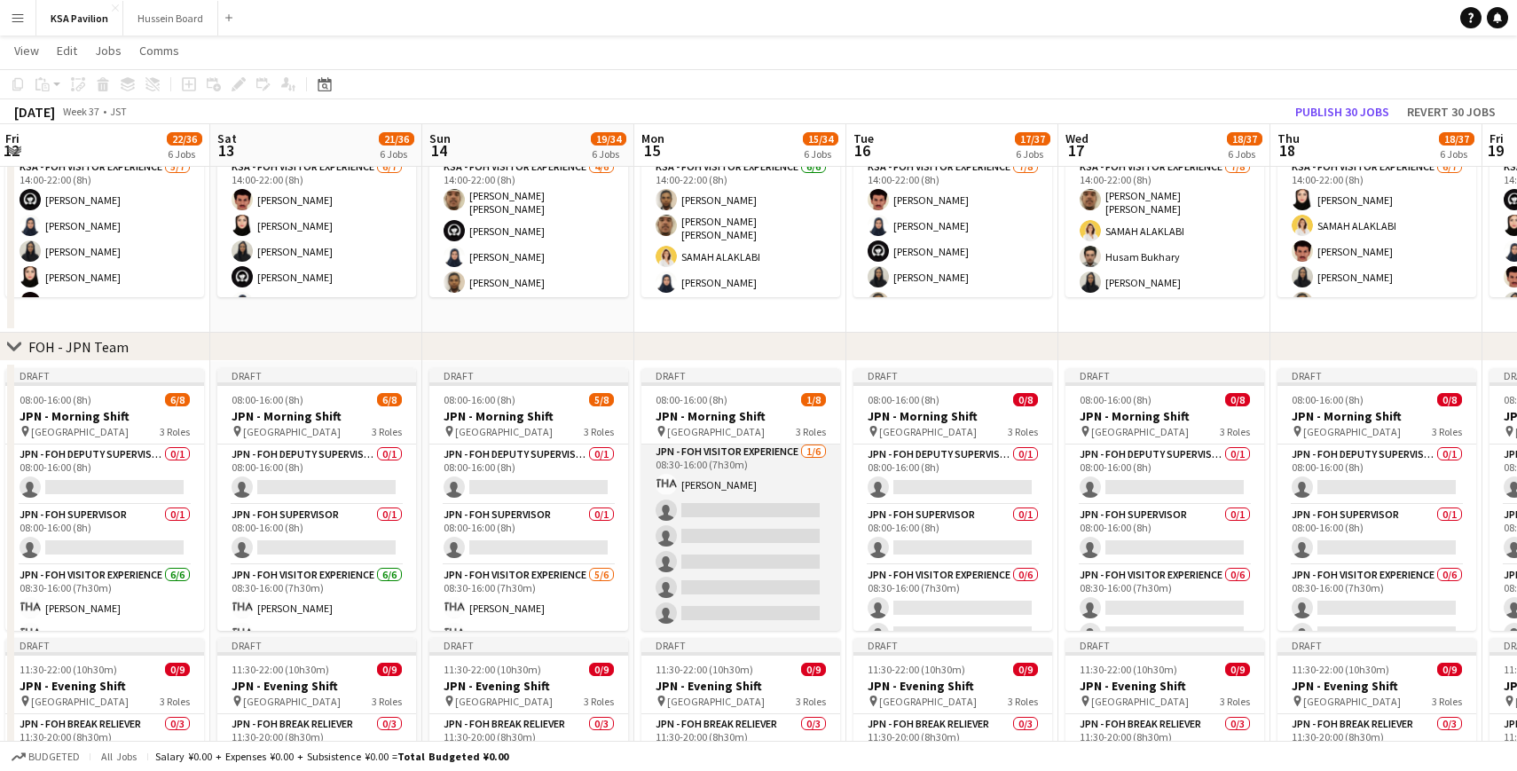
click at [724, 508] on app-card-role "JPN - FOH Visitor Experience [DATE] 08:30-16:00 (7h30m) [PERSON_NAME] single-ne…" at bounding box center [740, 536] width 199 height 189
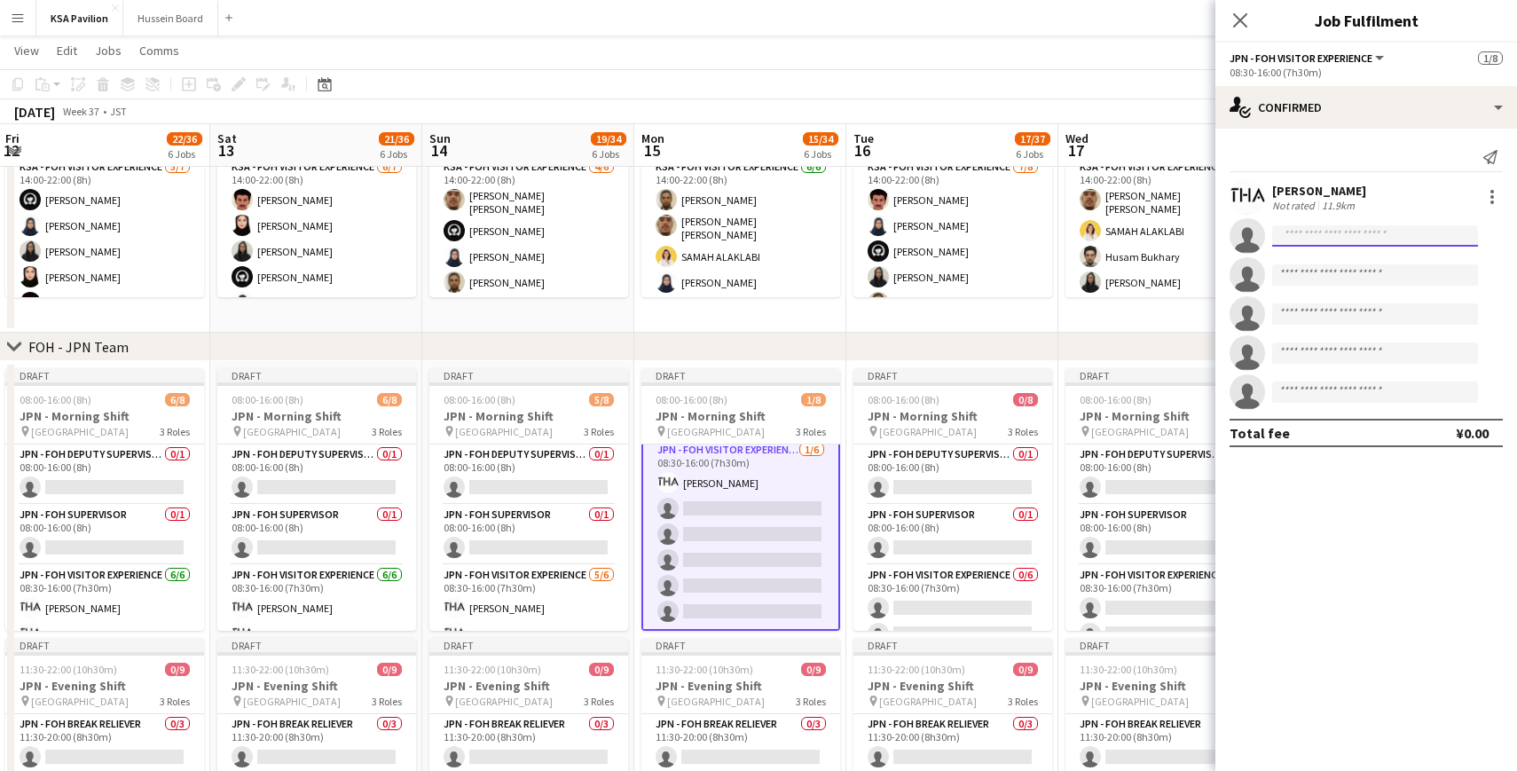
click at [1295, 240] on input at bounding box center [1375, 235] width 206 height 21
type input "*****"
click at [1313, 265] on span "[PERSON_NAME]" at bounding box center [1337, 261] width 102 height 15
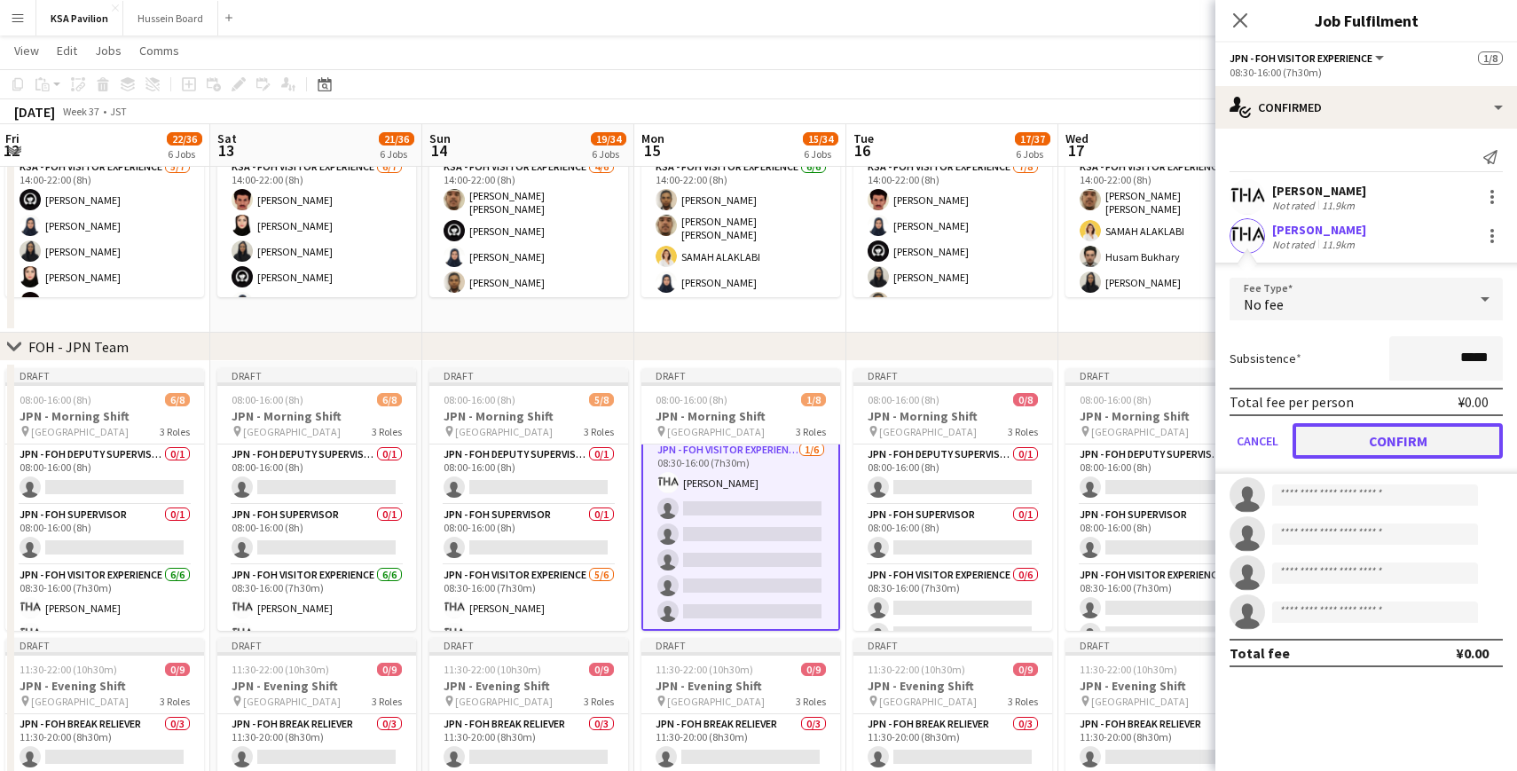
click at [1353, 435] on button "Confirm" at bounding box center [1397, 440] width 210 height 35
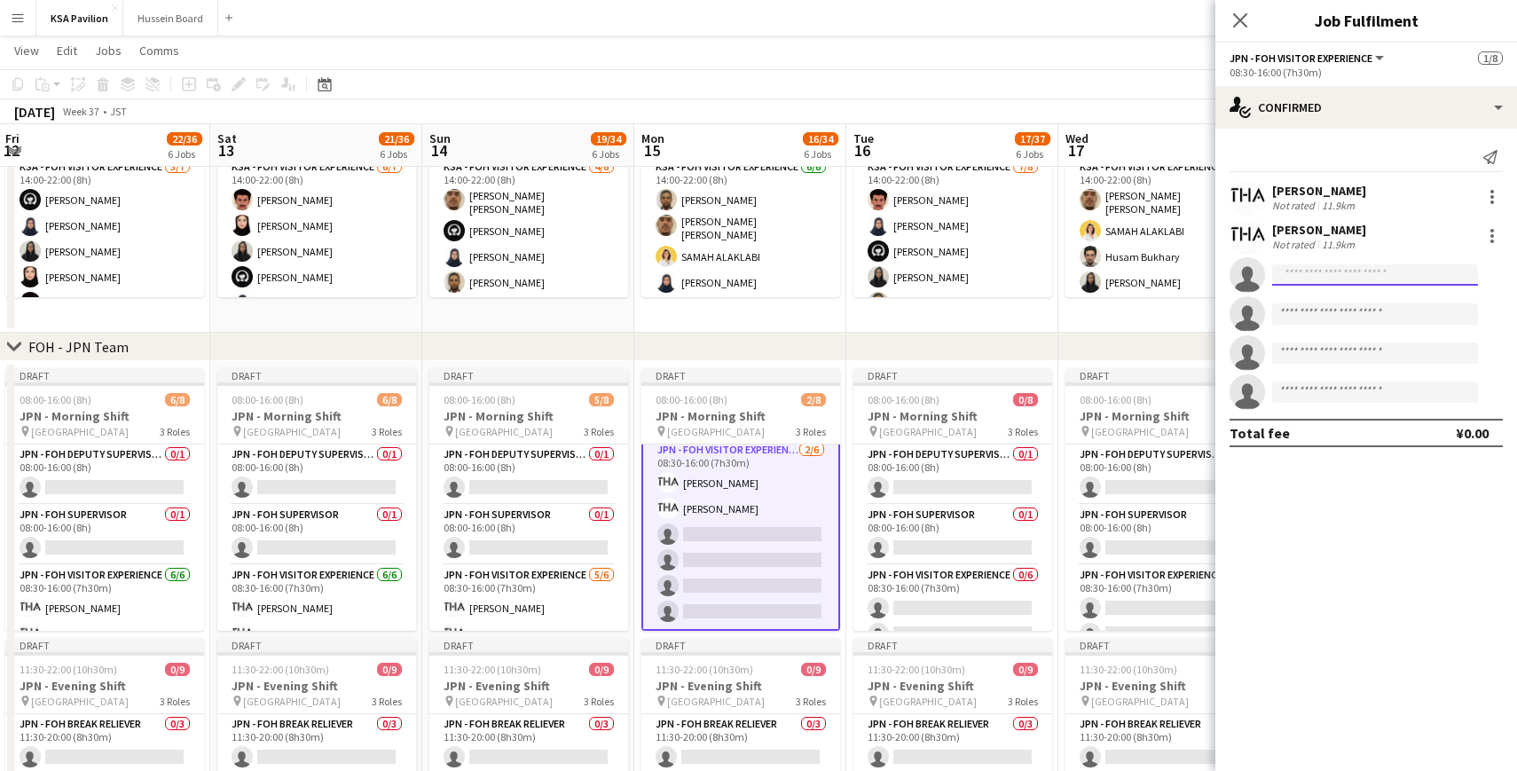
click at [1329, 277] on input at bounding box center [1375, 274] width 206 height 21
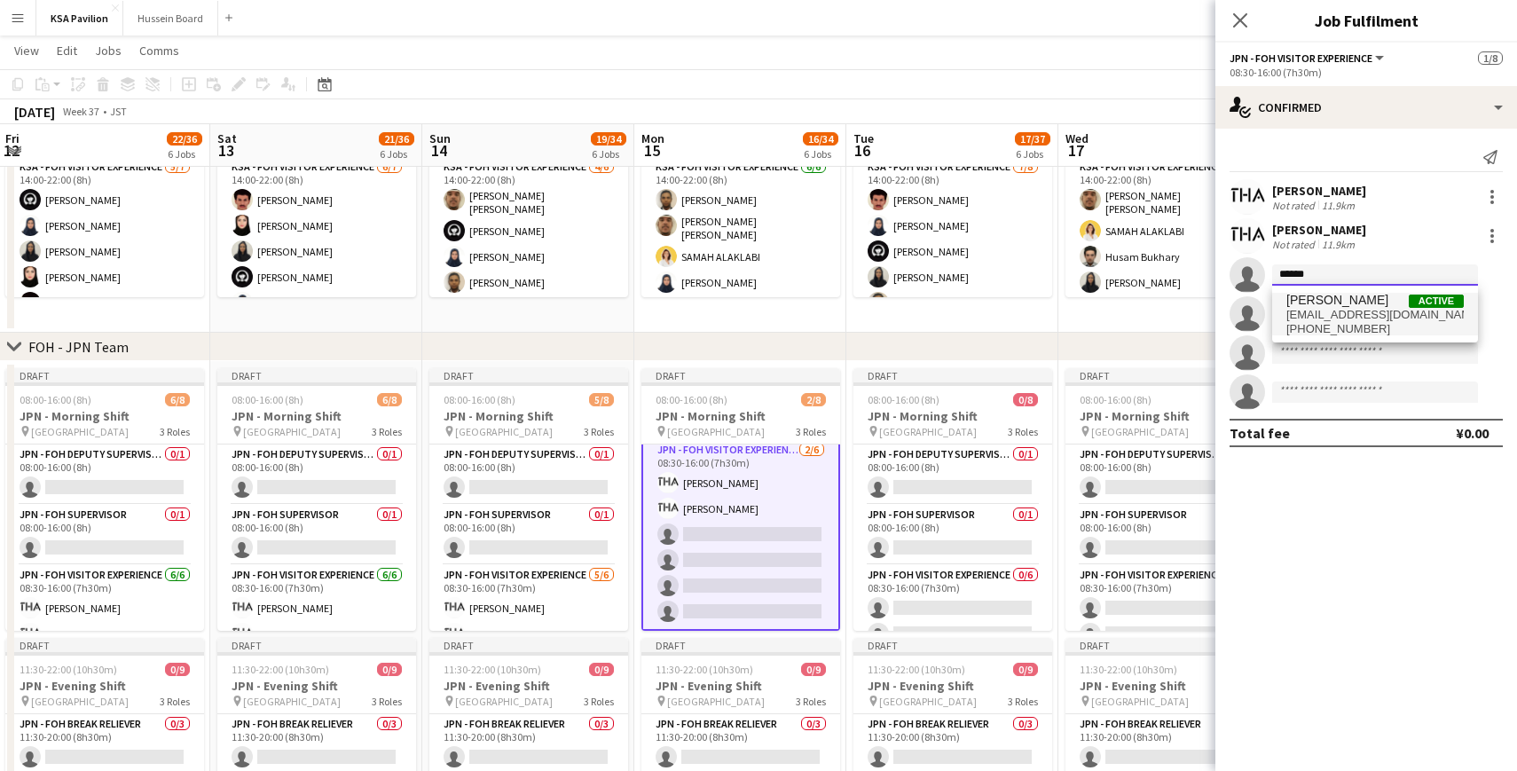
type input "******"
click at [1350, 313] on span "[EMAIL_ADDRESS][DOMAIN_NAME]" at bounding box center [1374, 315] width 177 height 14
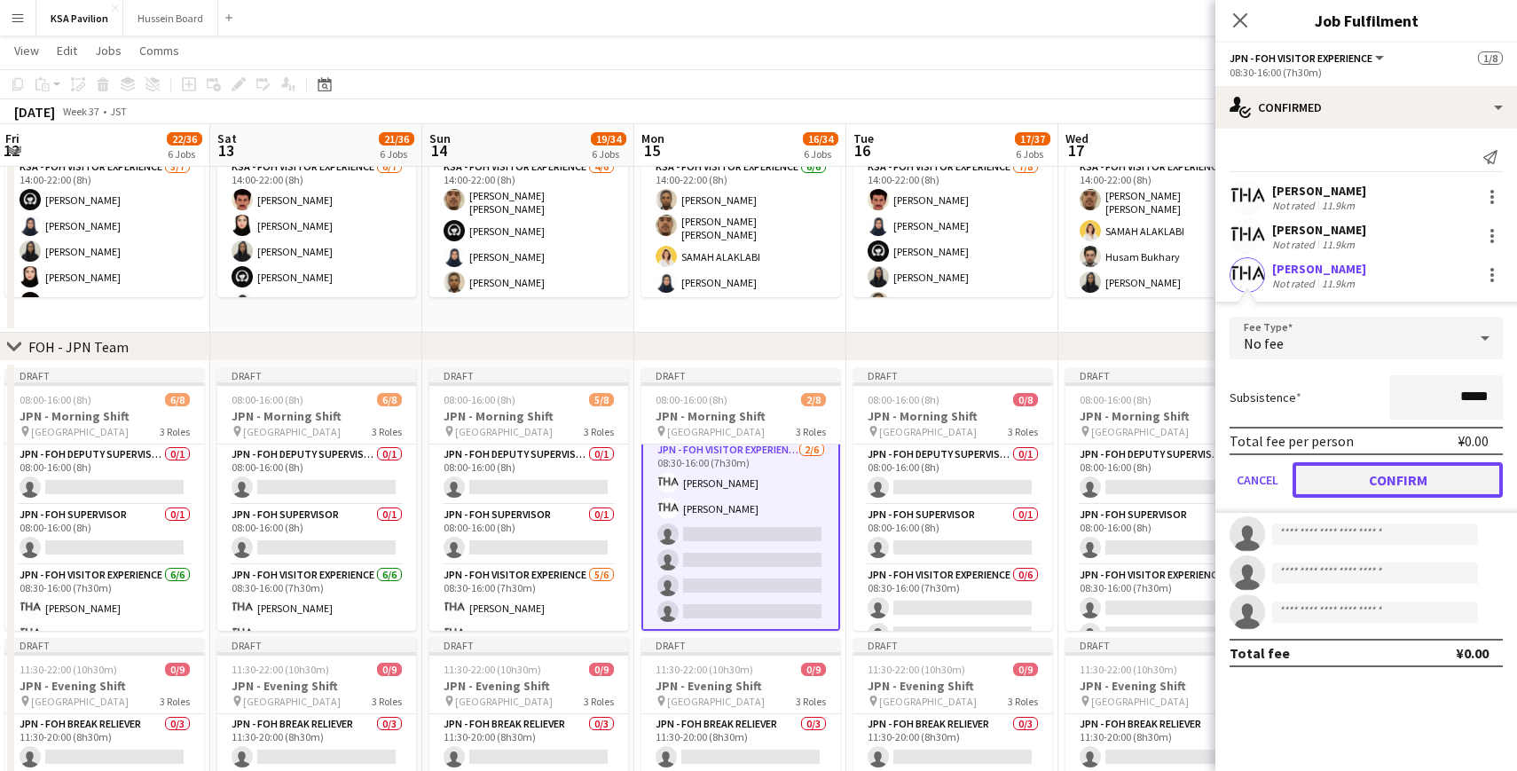
click at [1382, 497] on button "Confirm" at bounding box center [1397, 479] width 210 height 35
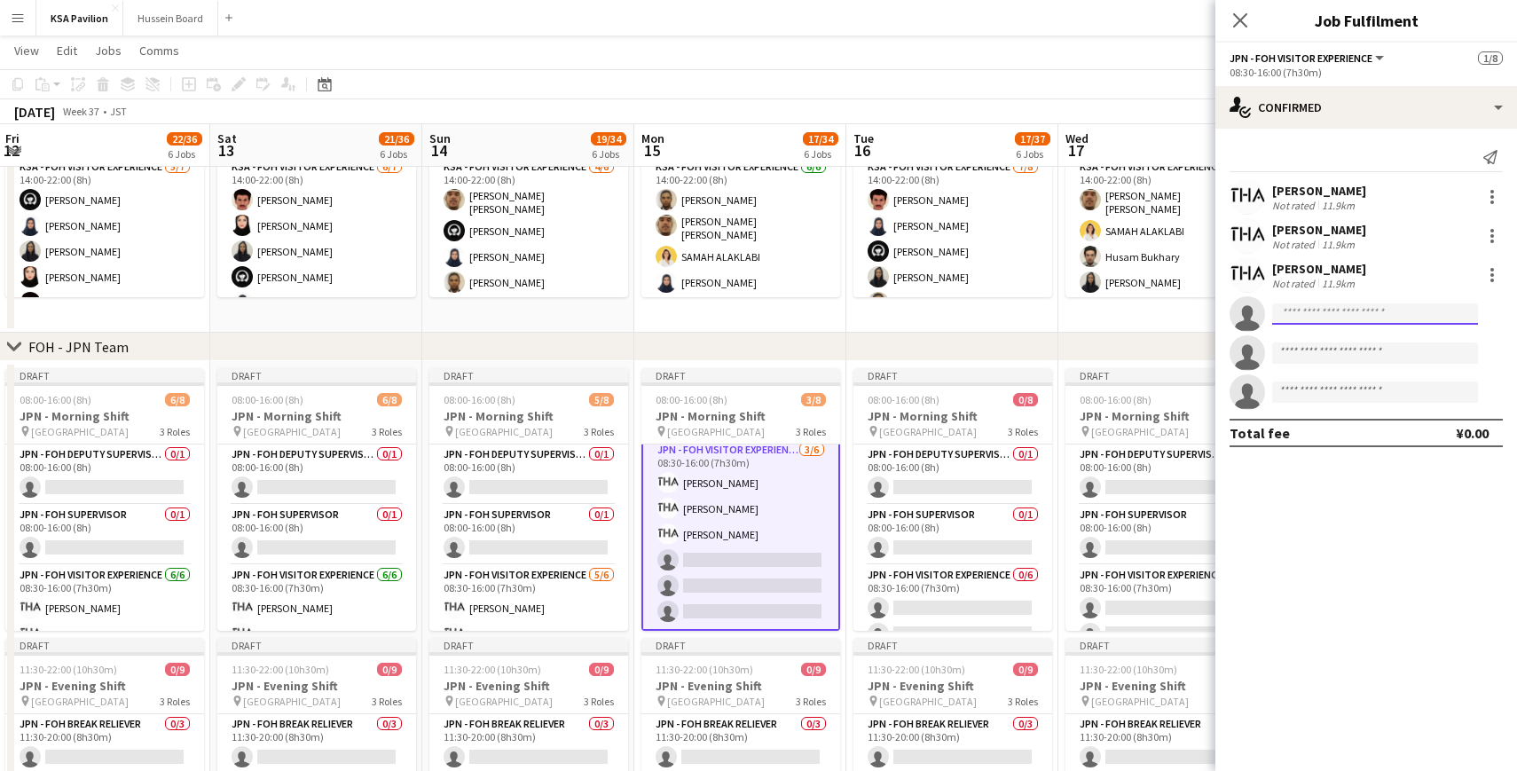
click at [1284, 321] on input at bounding box center [1375, 313] width 206 height 21
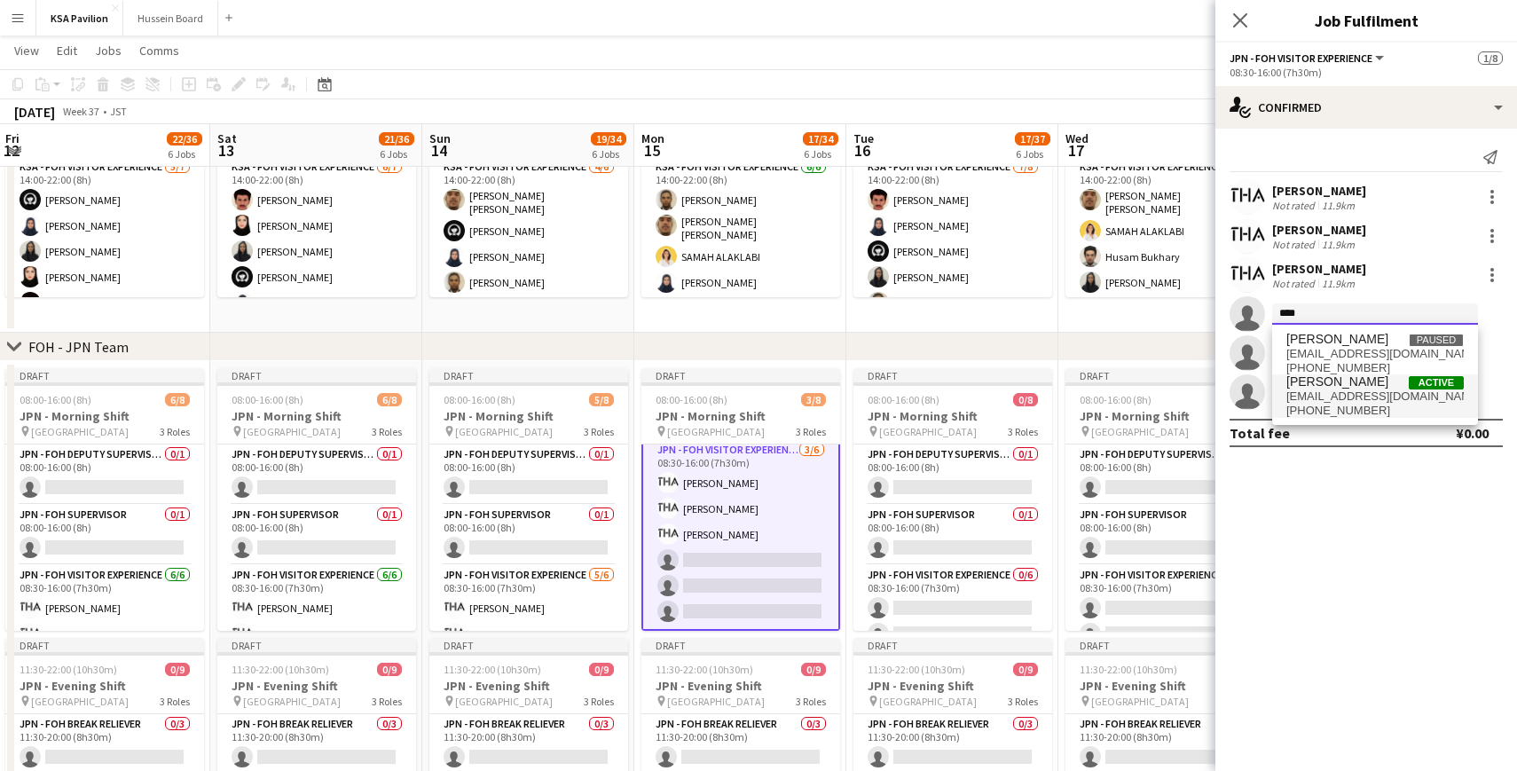
type input "****"
click at [1316, 388] on span "[PERSON_NAME]" at bounding box center [1337, 381] width 102 height 15
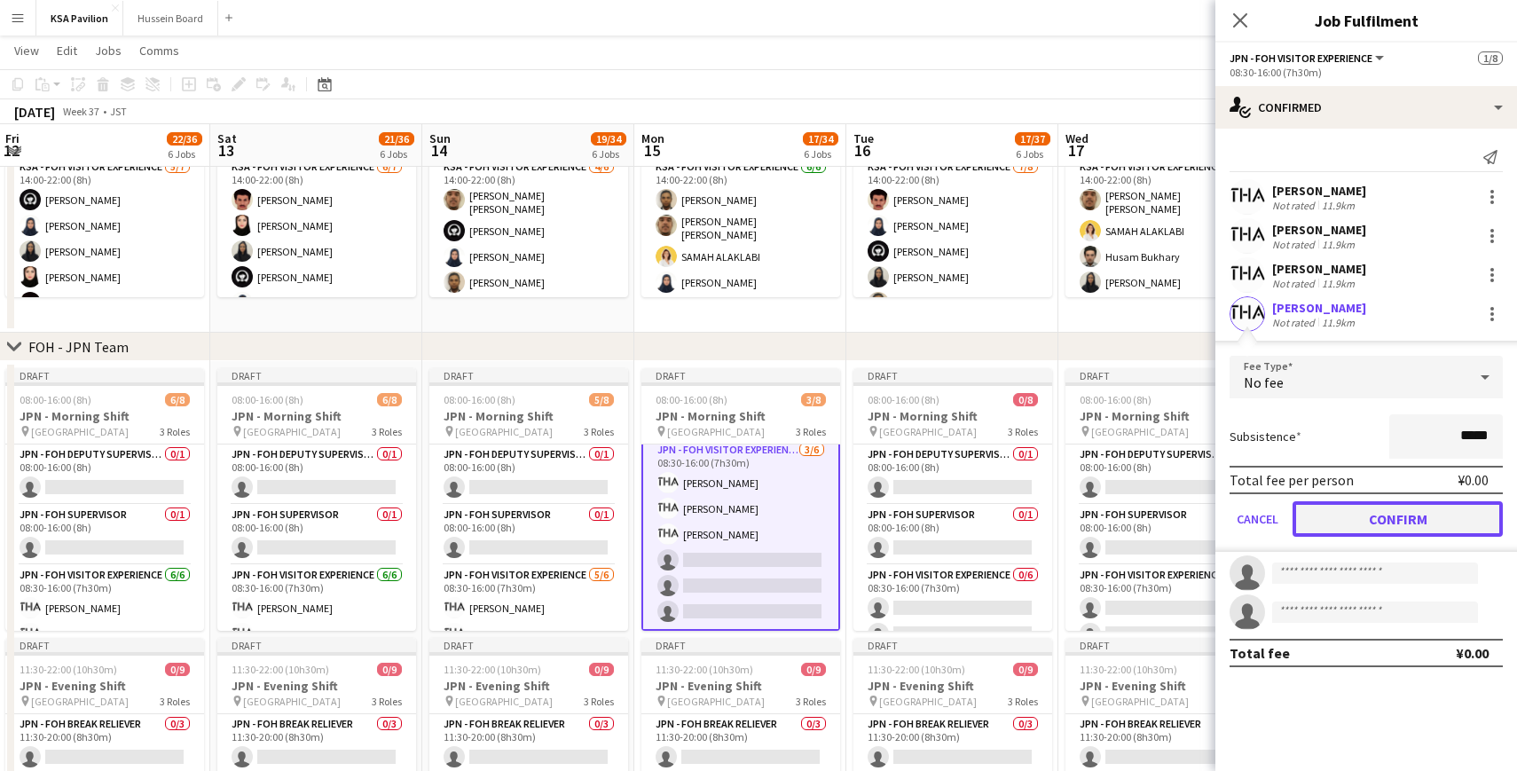
click at [1374, 521] on button "Confirm" at bounding box center [1397, 518] width 210 height 35
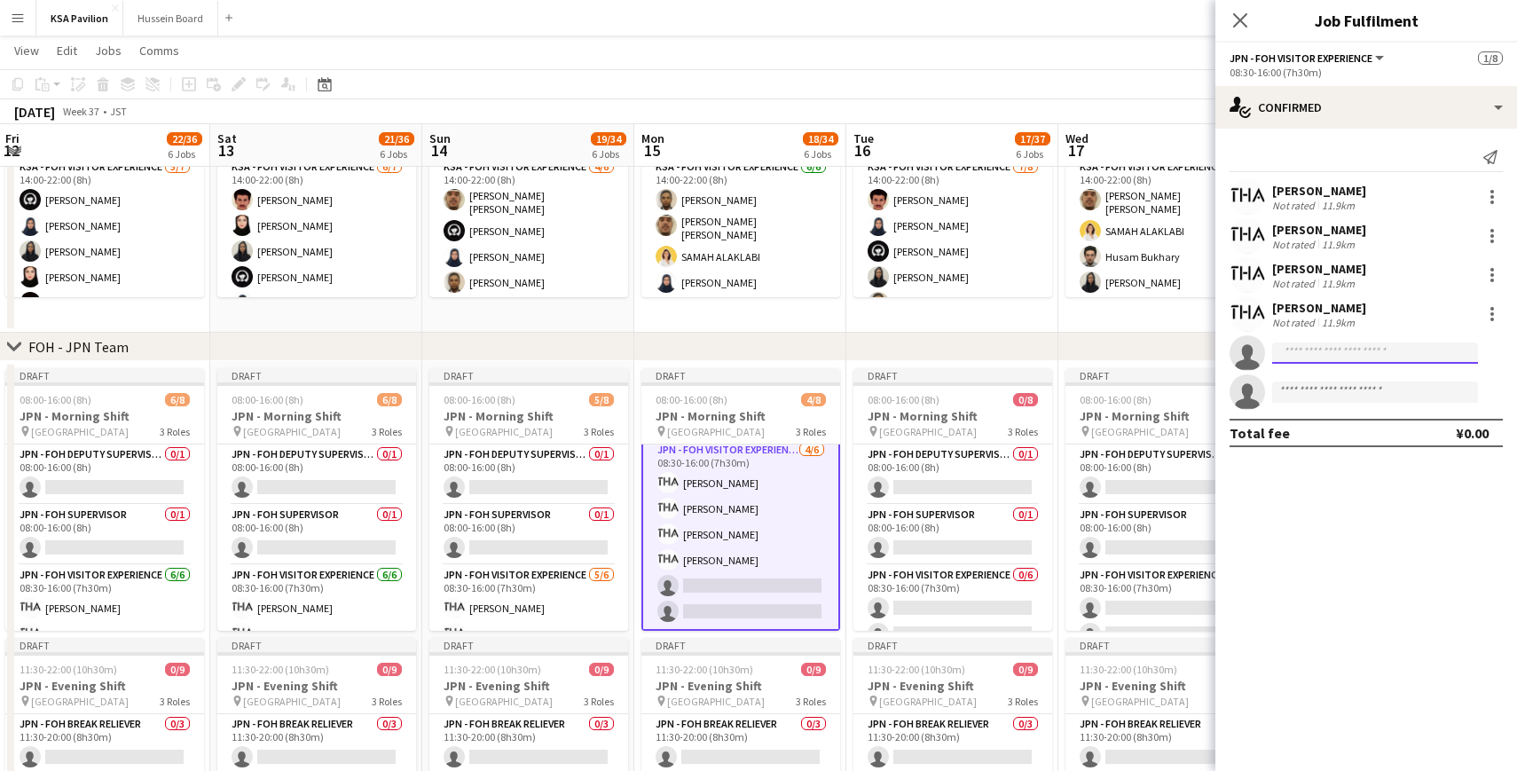
click at [1316, 356] on input at bounding box center [1375, 352] width 206 height 21
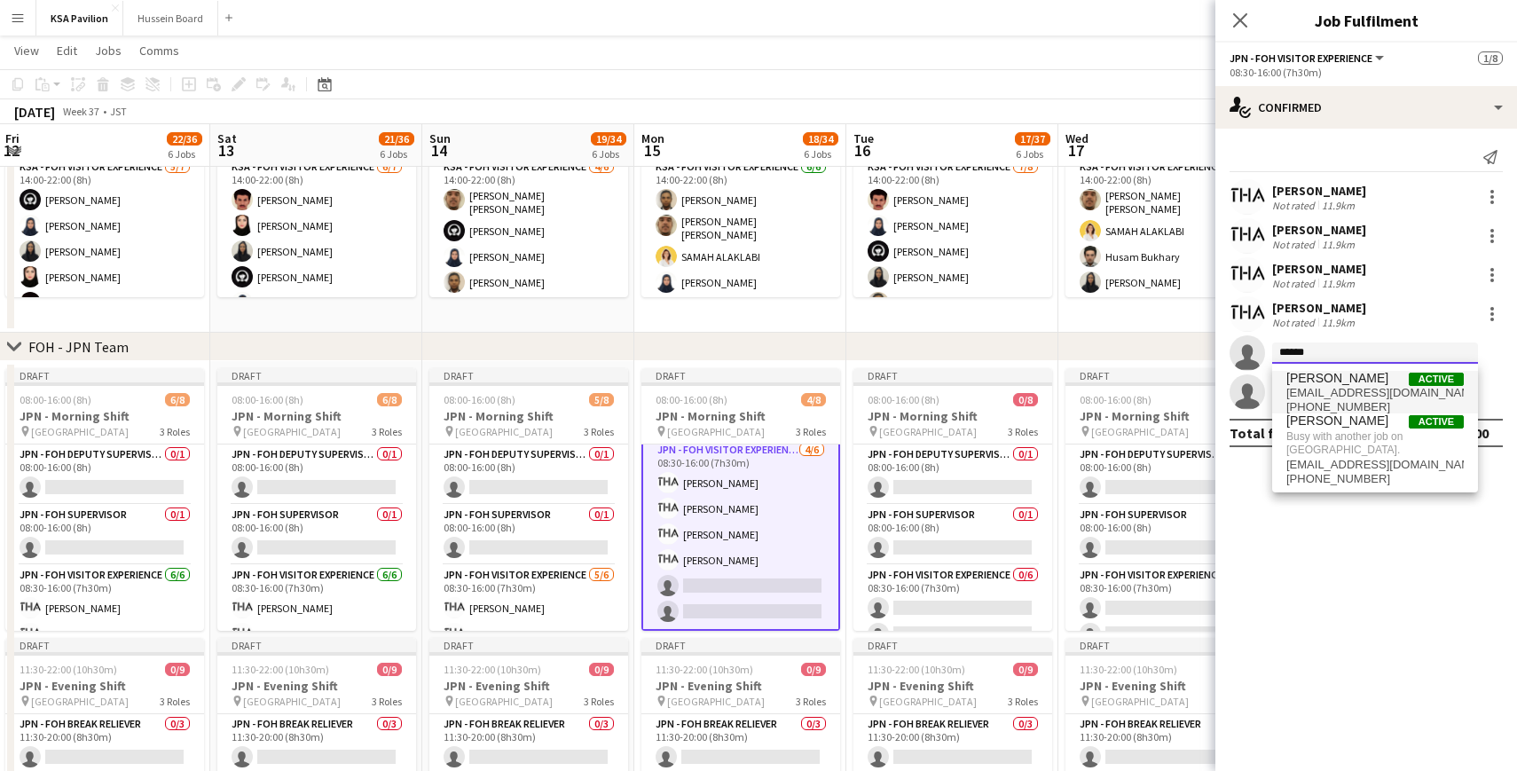
type input "******"
click at [1333, 392] on span "[EMAIL_ADDRESS][DOMAIN_NAME]" at bounding box center [1374, 393] width 177 height 14
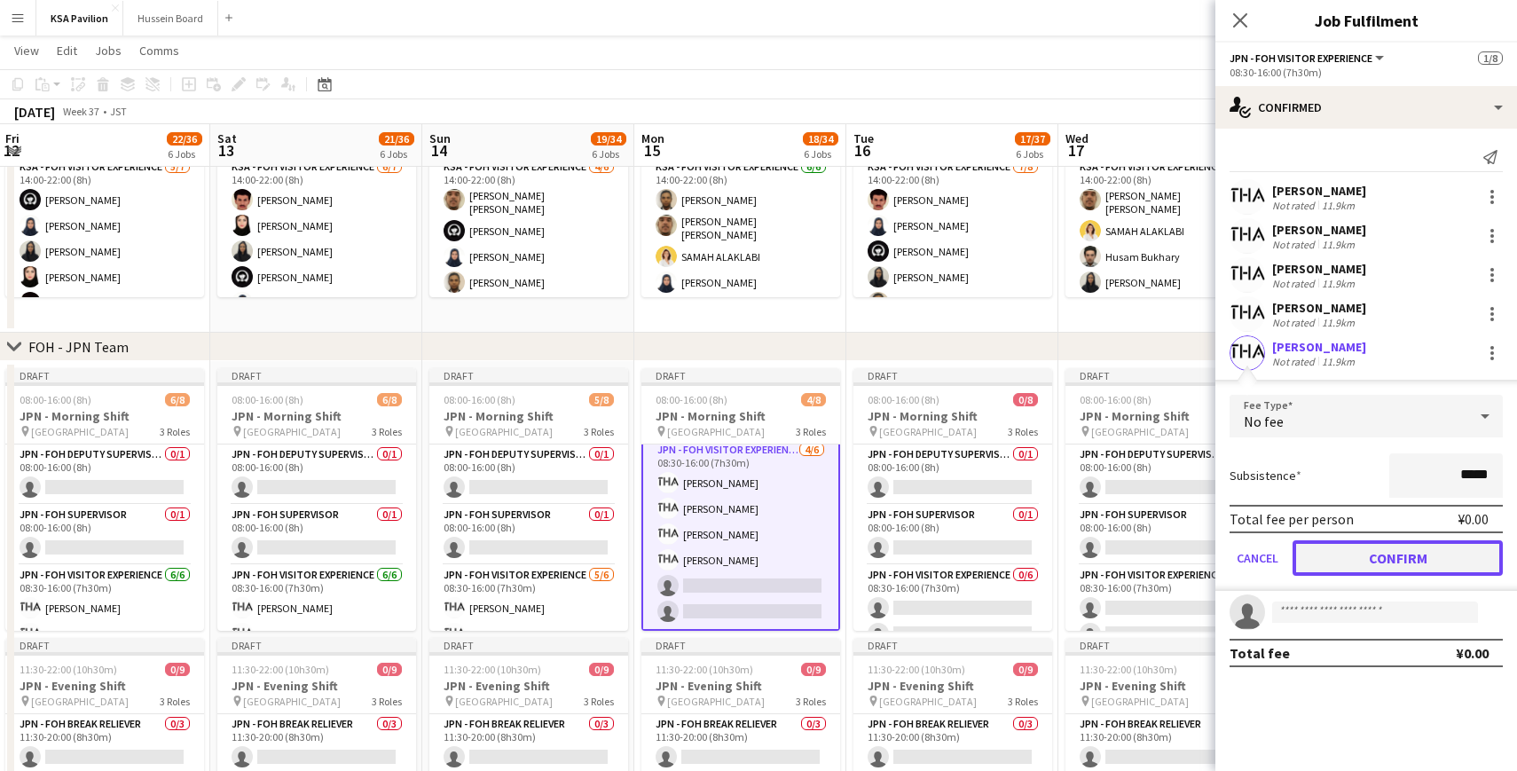
click at [1368, 558] on button "Confirm" at bounding box center [1397, 557] width 210 height 35
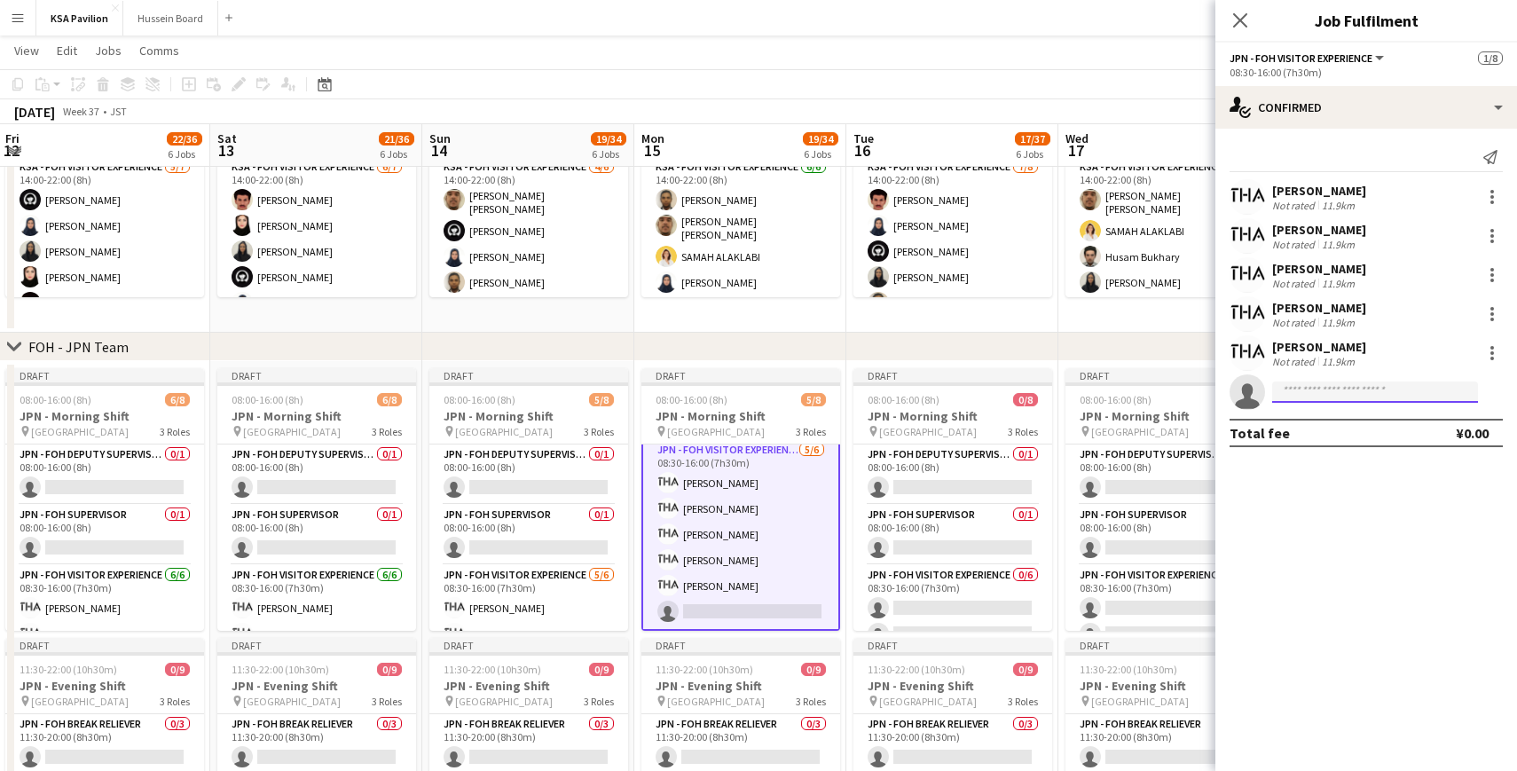
click at [1317, 394] on input at bounding box center [1375, 391] width 206 height 21
click at [1487, 351] on div at bounding box center [1491, 352] width 21 height 21
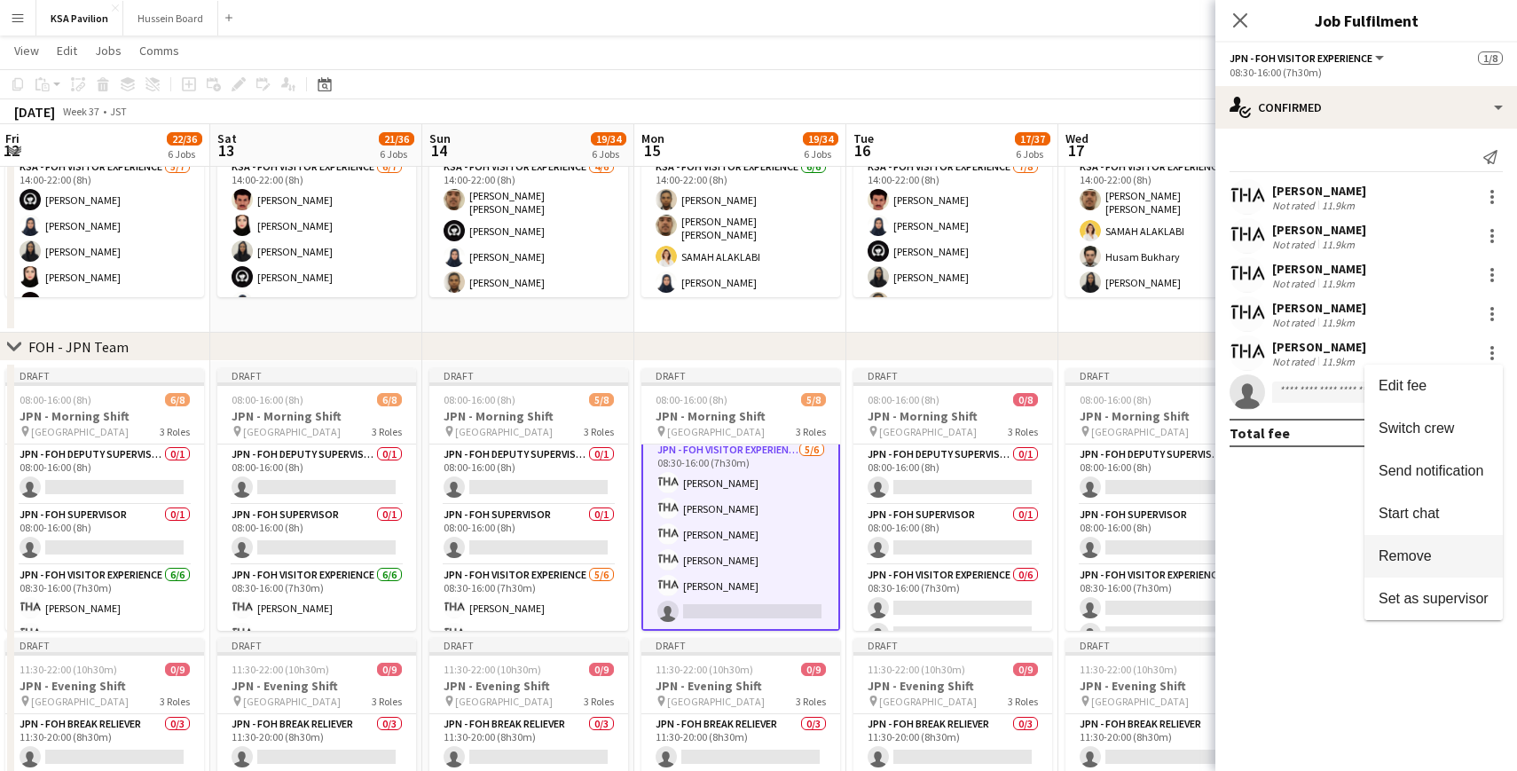
click at [1422, 554] on span "Remove" at bounding box center [1405, 555] width 53 height 15
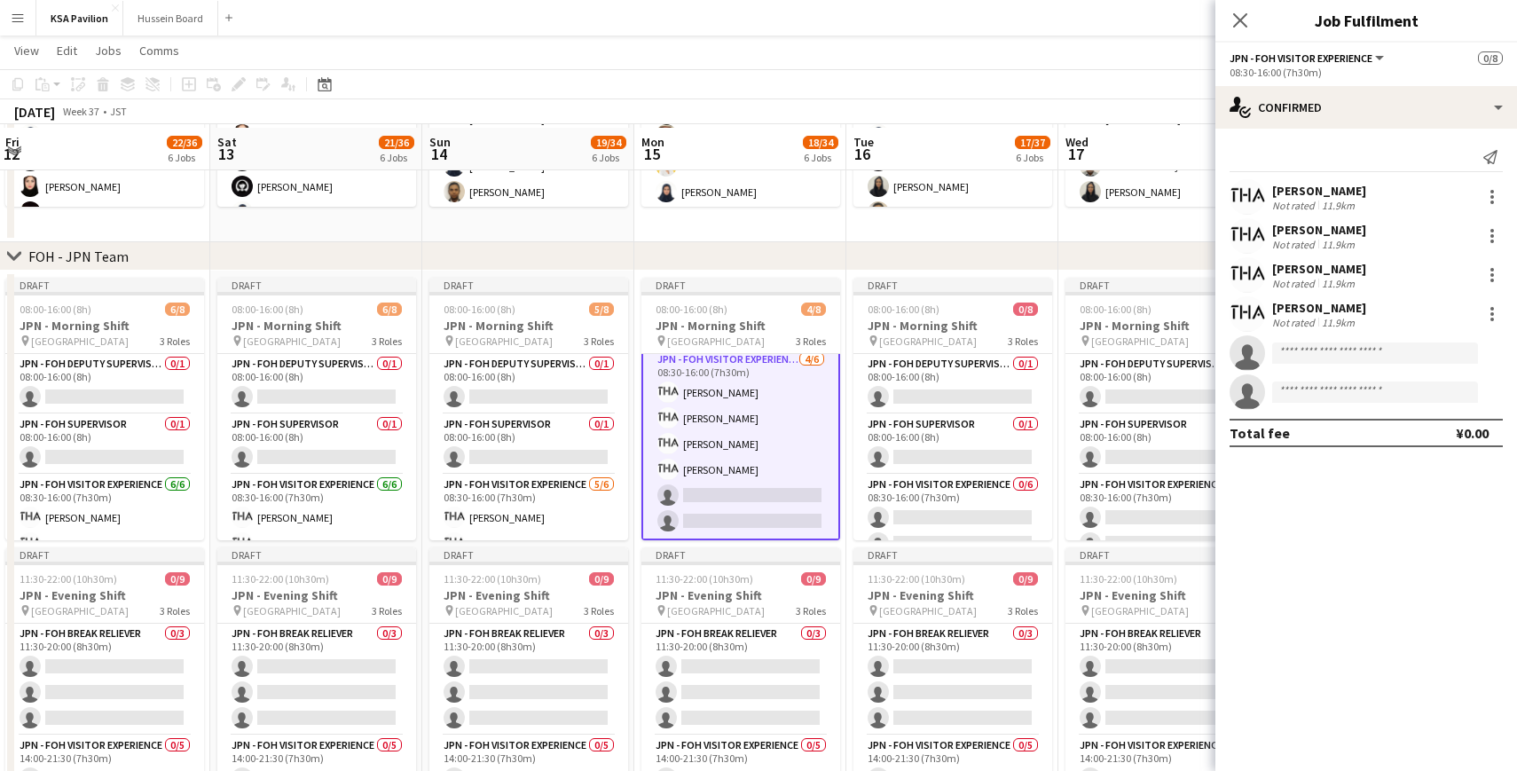
scroll to position [617, 0]
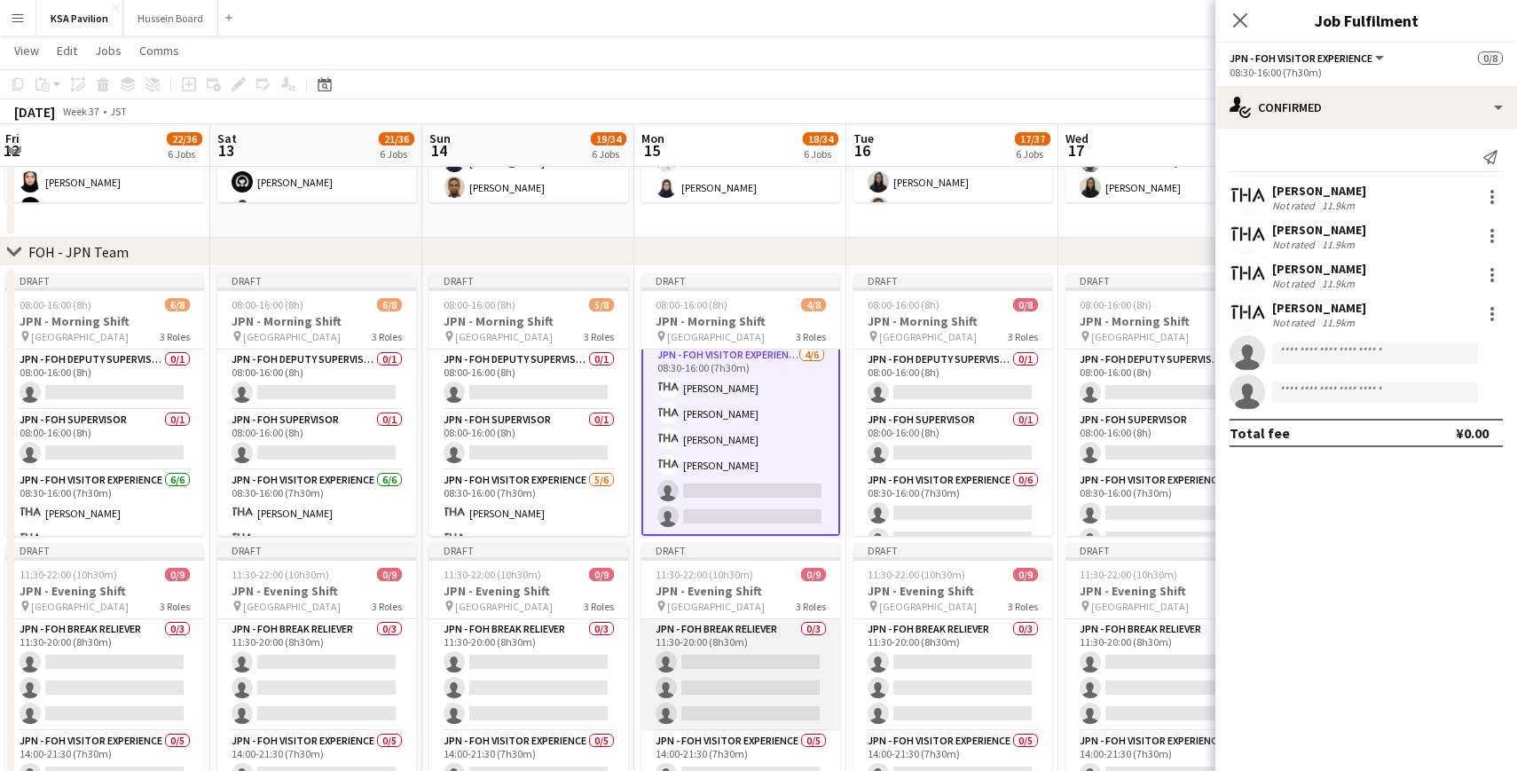
click at [732, 661] on app-card-role "JPN - FOH Break Reliever 0/3 11:30-20:00 (8h30m) single-neutral-actions single-…" at bounding box center [740, 675] width 199 height 112
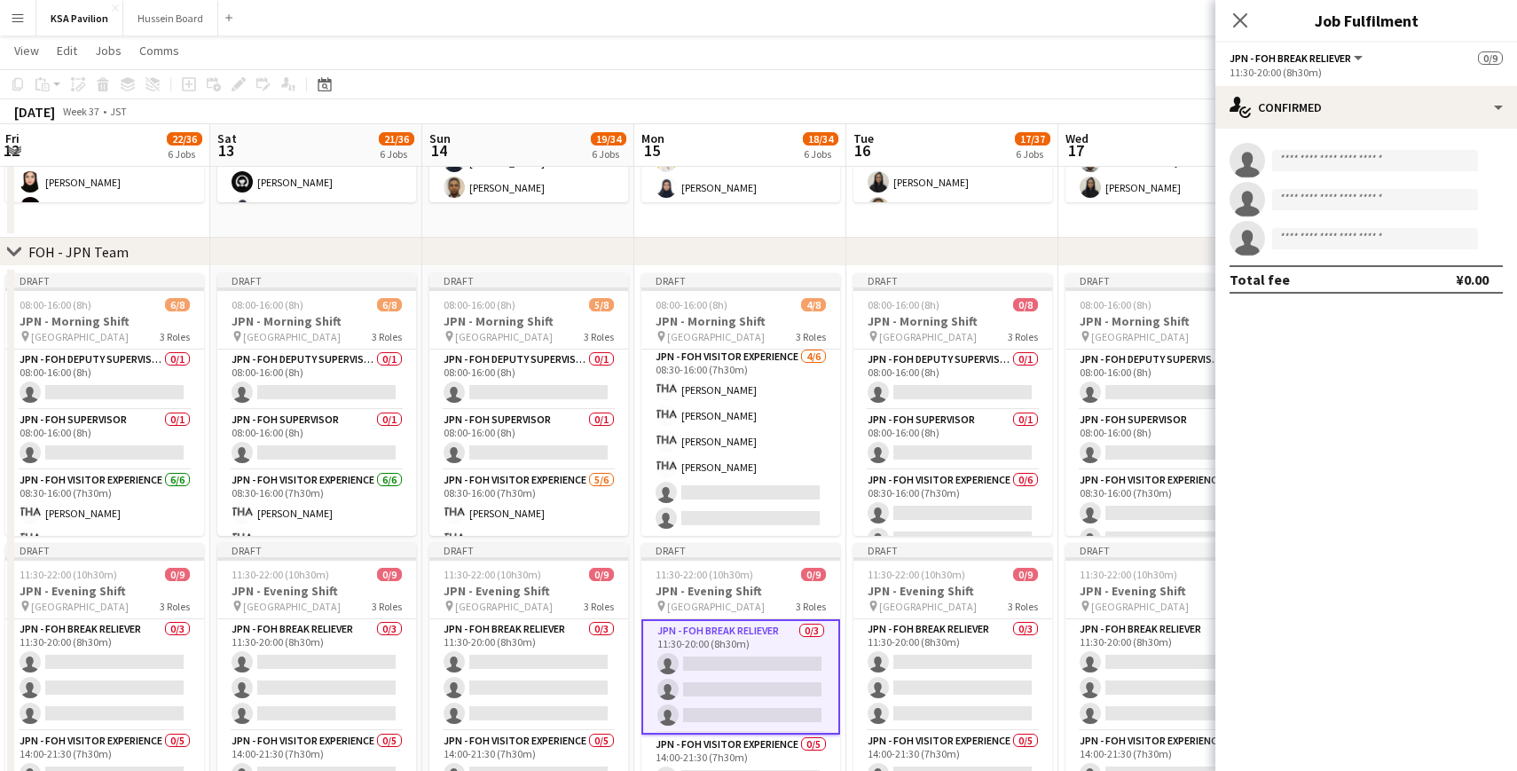
scroll to position [123, 0]
click at [1308, 159] on input at bounding box center [1375, 160] width 206 height 21
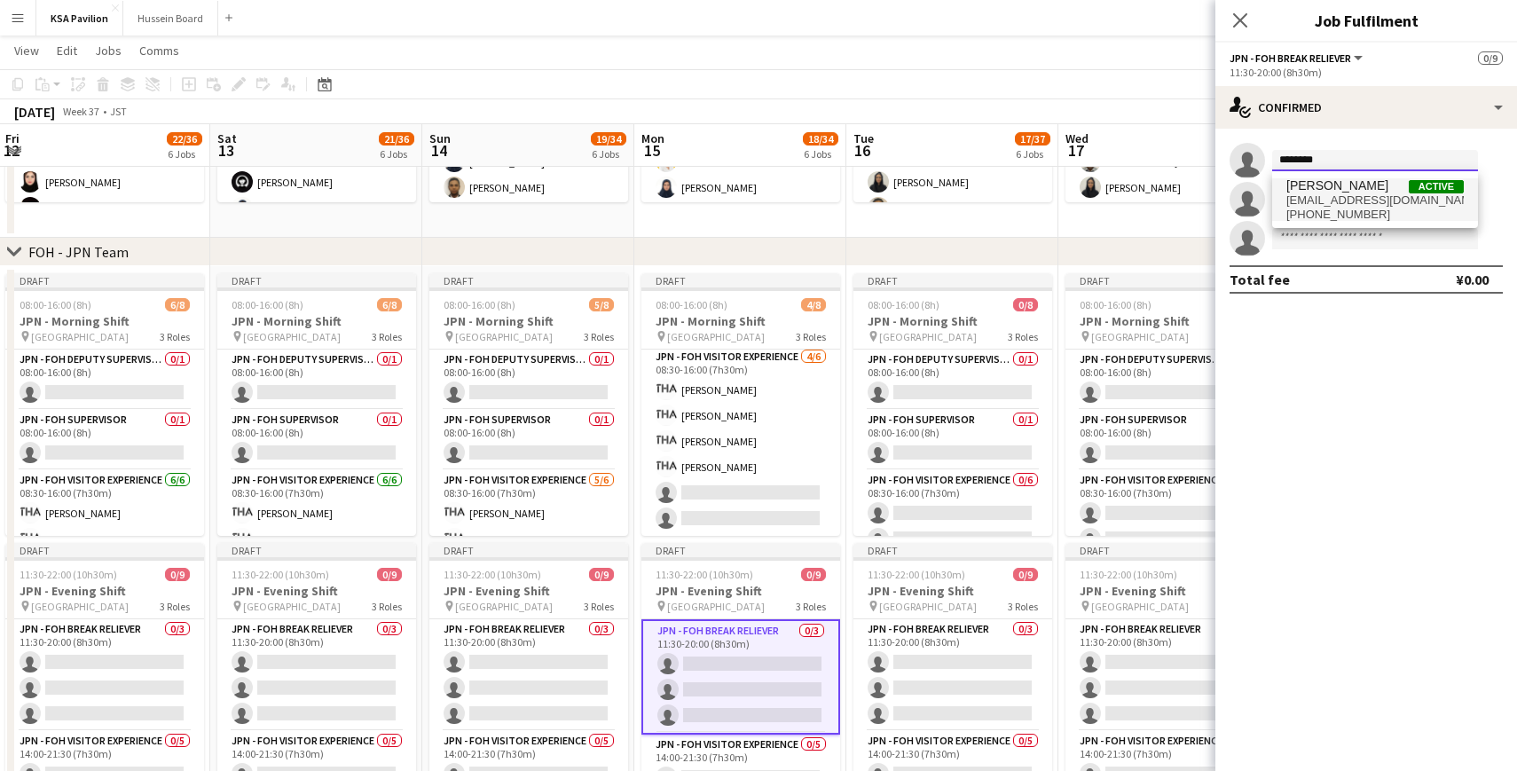
type input "********"
click at [1344, 197] on span "[EMAIL_ADDRESS][DOMAIN_NAME]" at bounding box center [1374, 200] width 177 height 14
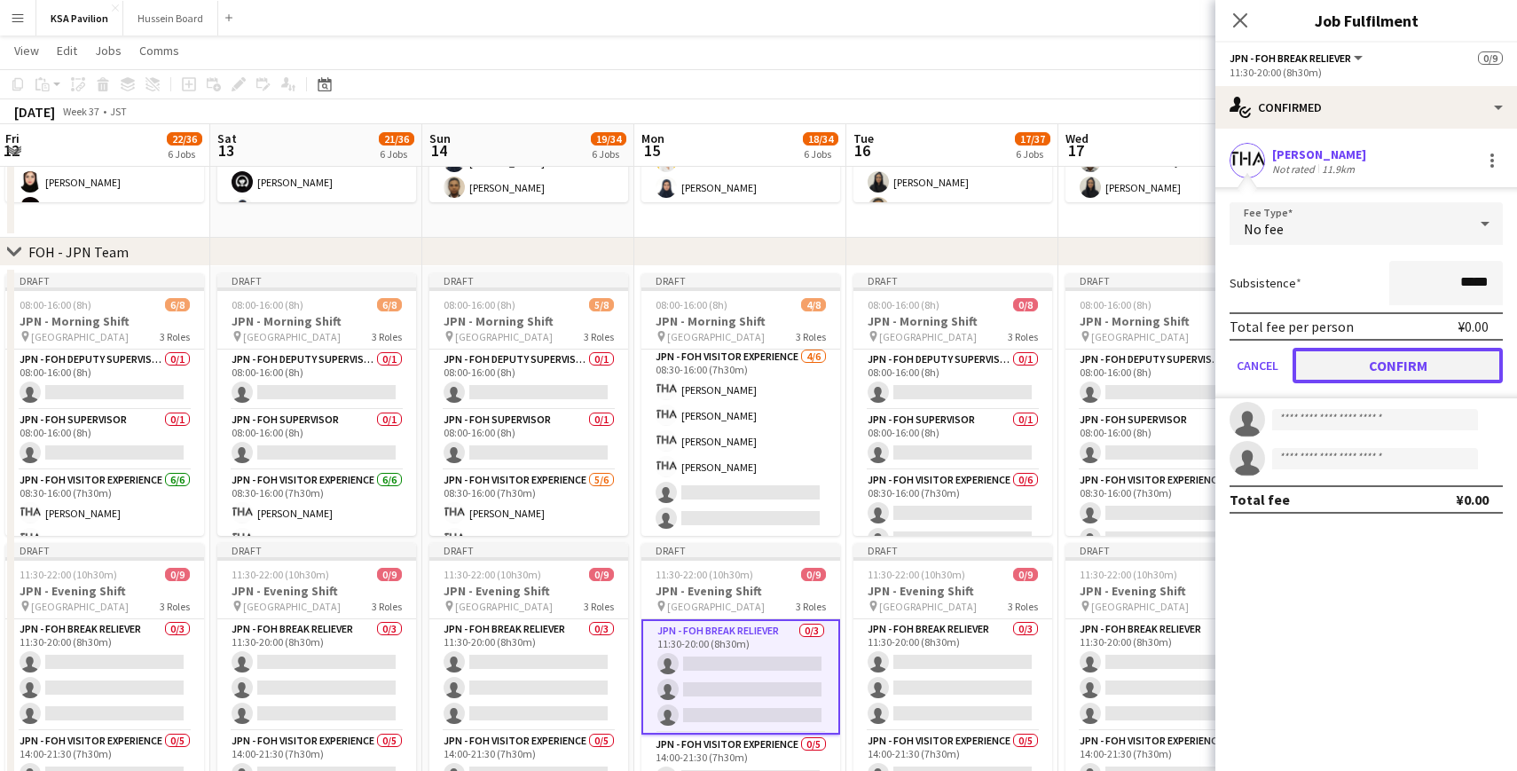
click at [1376, 366] on button "Confirm" at bounding box center [1397, 365] width 210 height 35
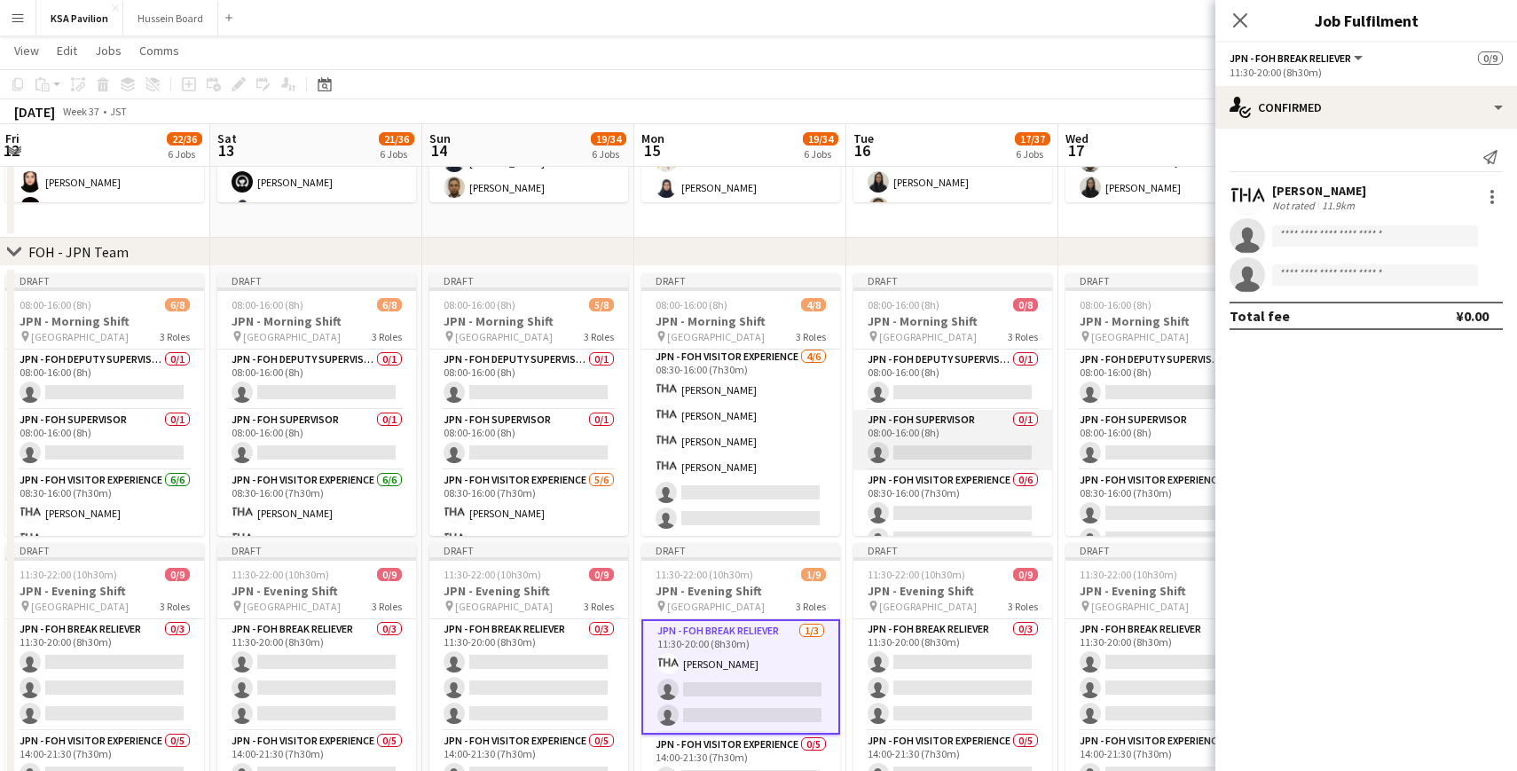
click at [917, 449] on app-card-role "JPN - FOH Supervisor 0/1 08:00-16:00 (8h) single-neutral-actions" at bounding box center [952, 440] width 199 height 60
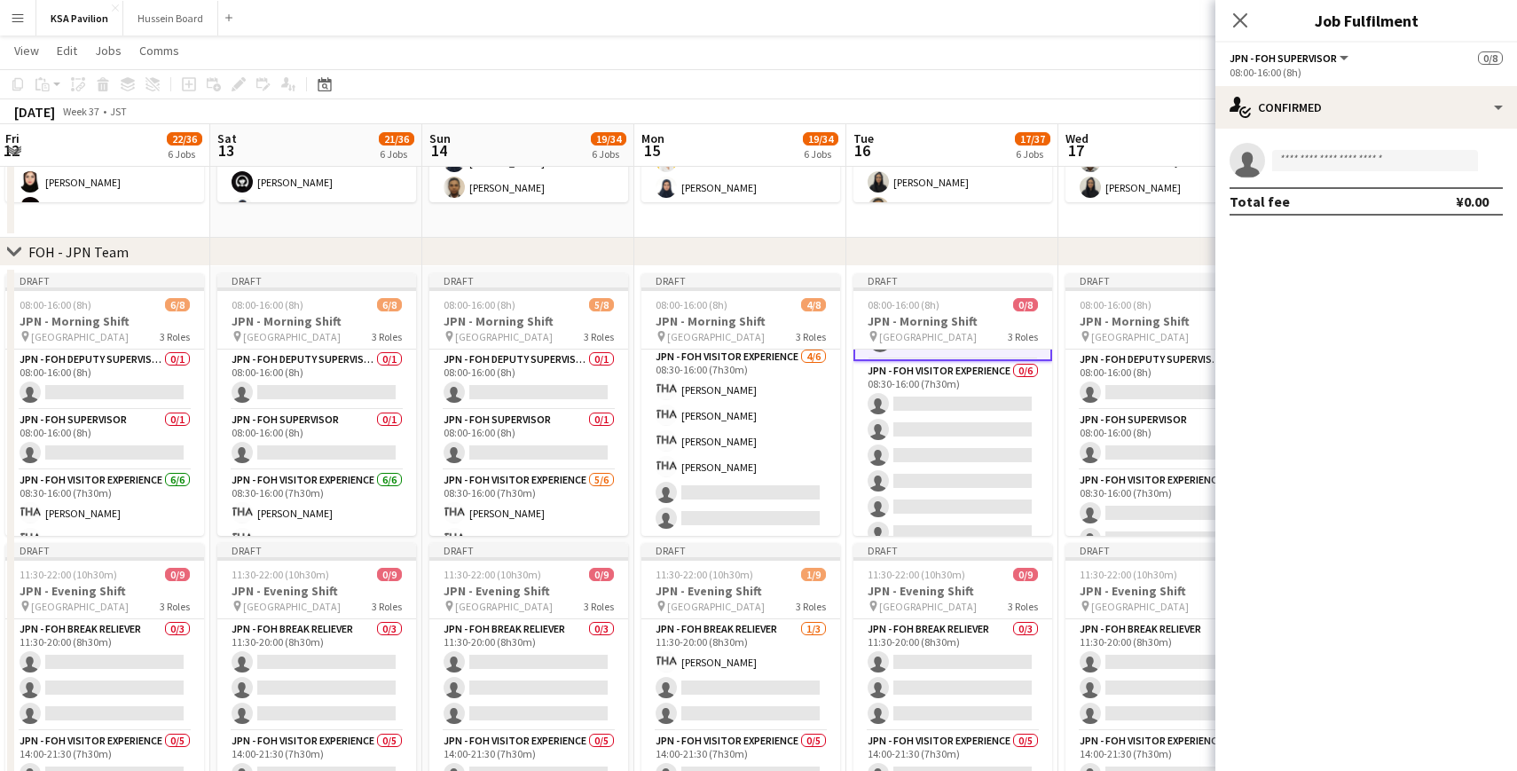
scroll to position [114, 0]
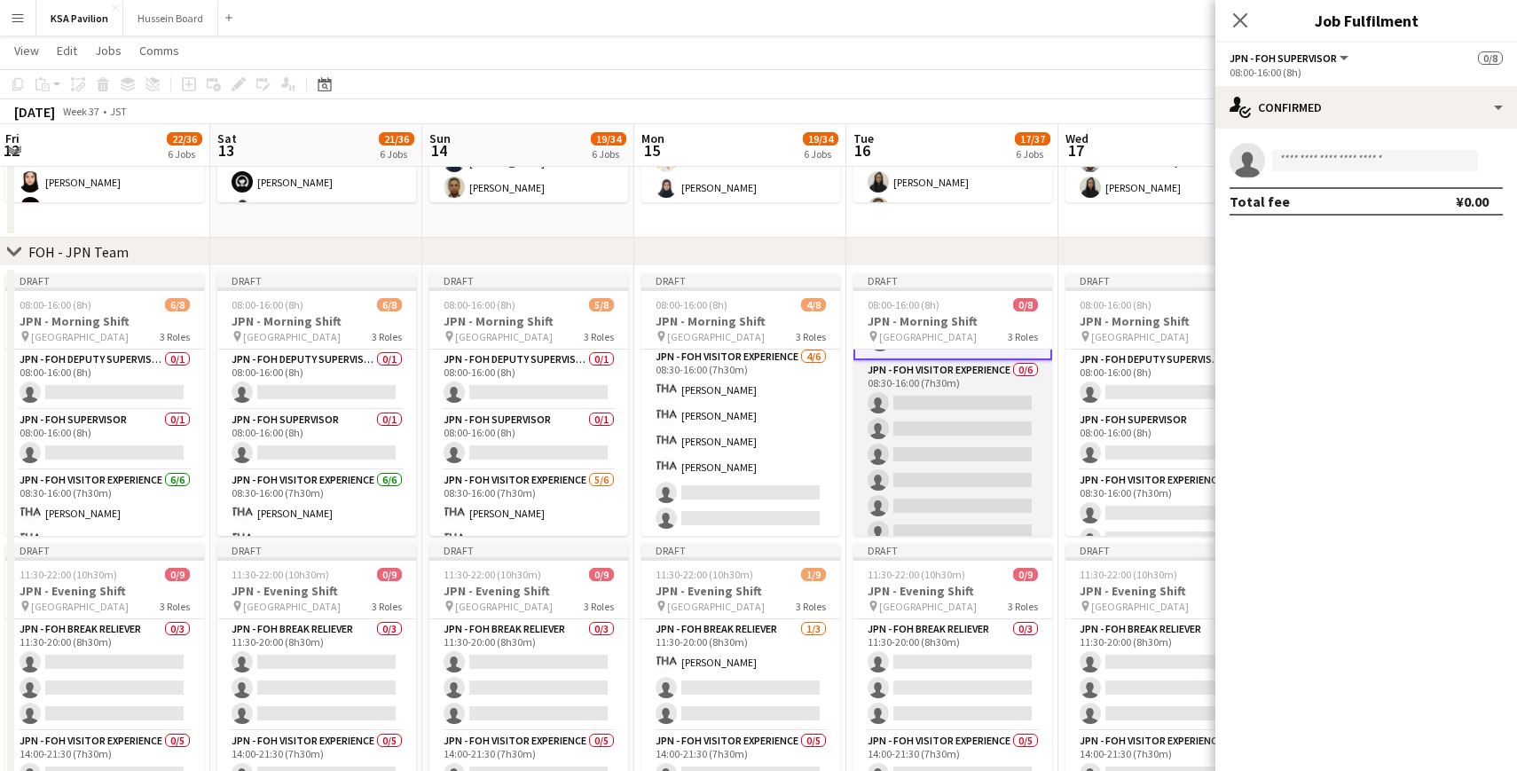
click at [917, 409] on app-card-role "JPN - FOH Visitor Experience 0/6 08:30-16:00 (7h30m) single-neutral-actions sin…" at bounding box center [952, 454] width 199 height 189
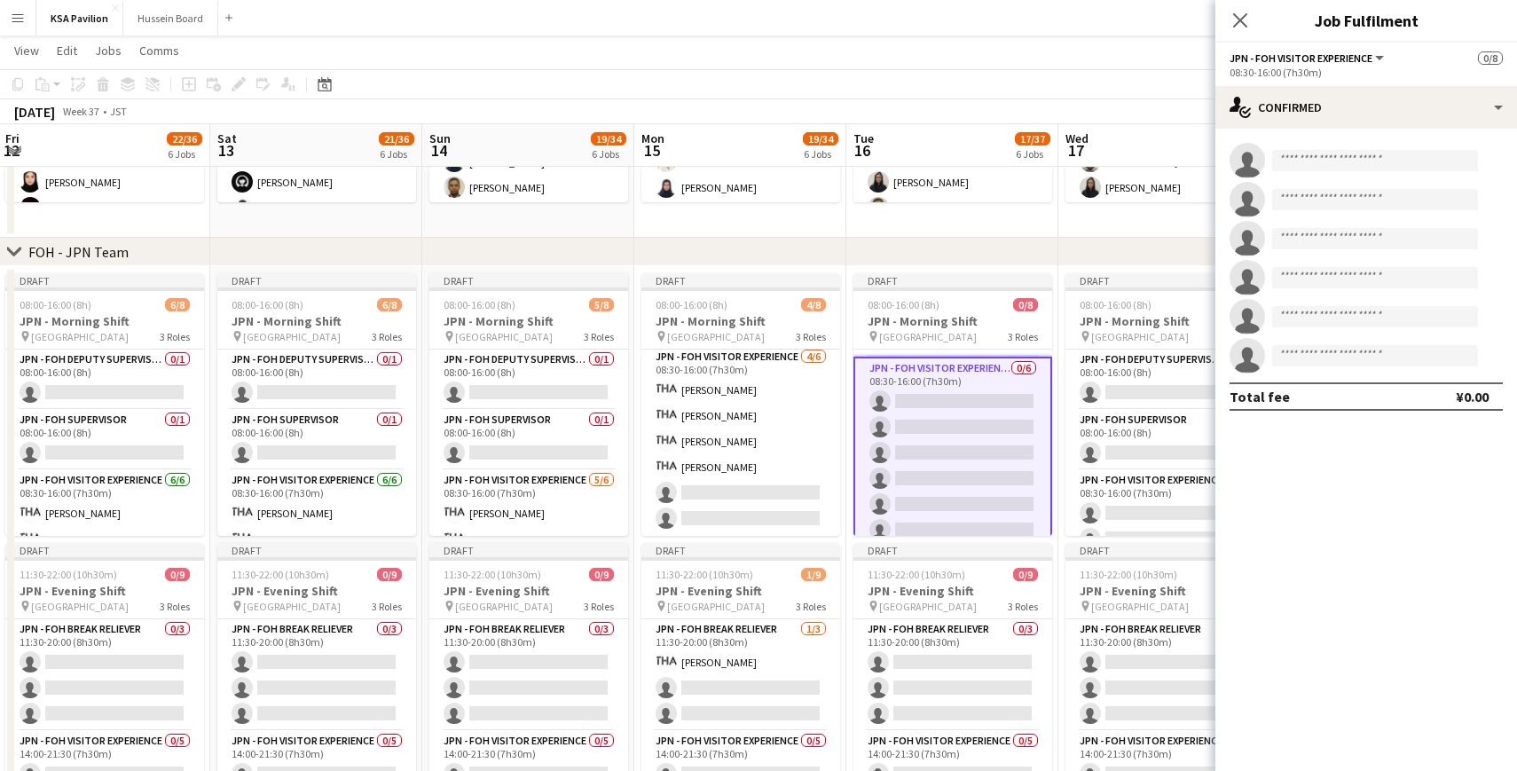
scroll to position [112, 0]
click at [1300, 166] on input at bounding box center [1375, 160] width 206 height 21
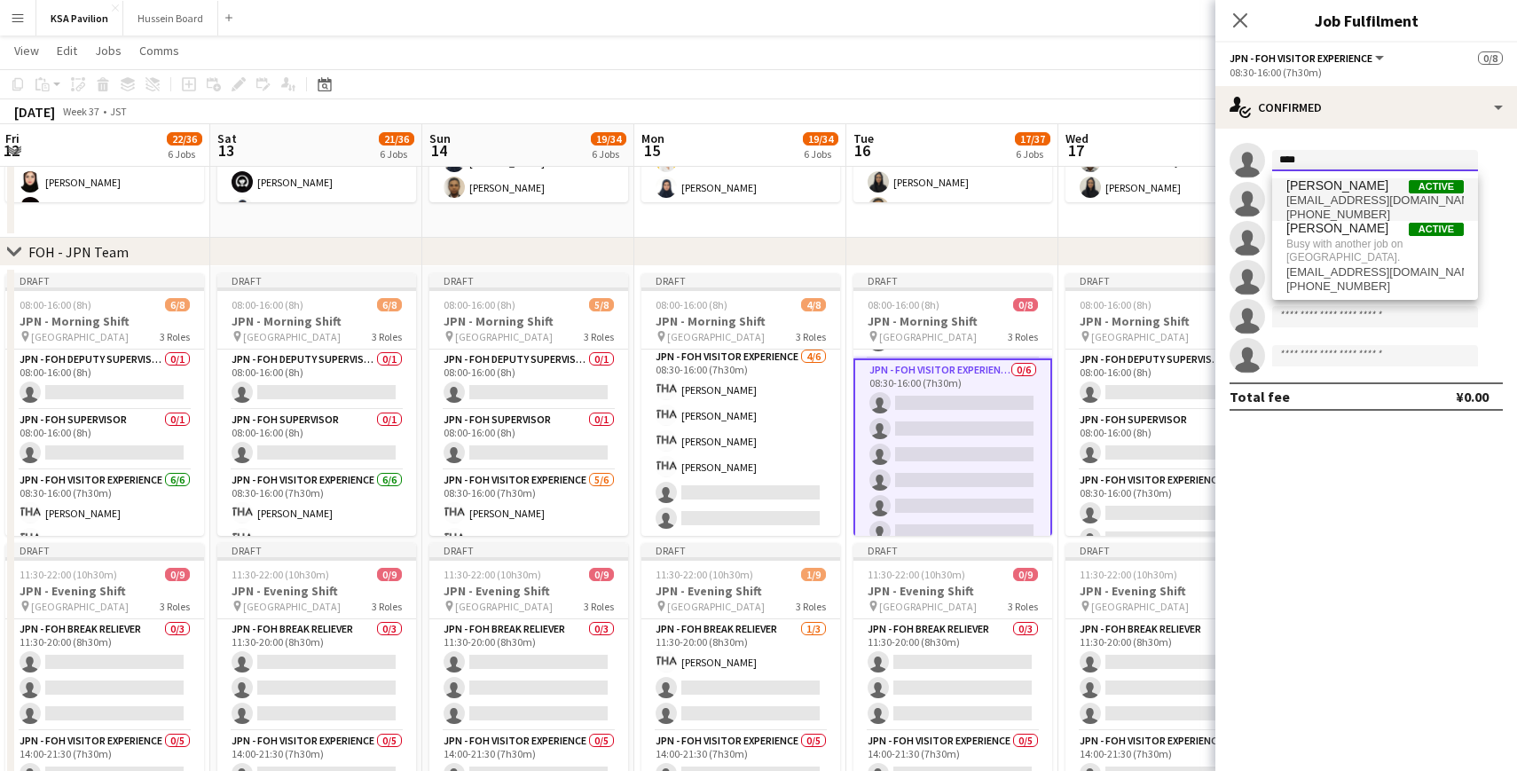
type input "****"
click at [1307, 198] on span "[EMAIL_ADDRESS][DOMAIN_NAME]" at bounding box center [1374, 200] width 177 height 14
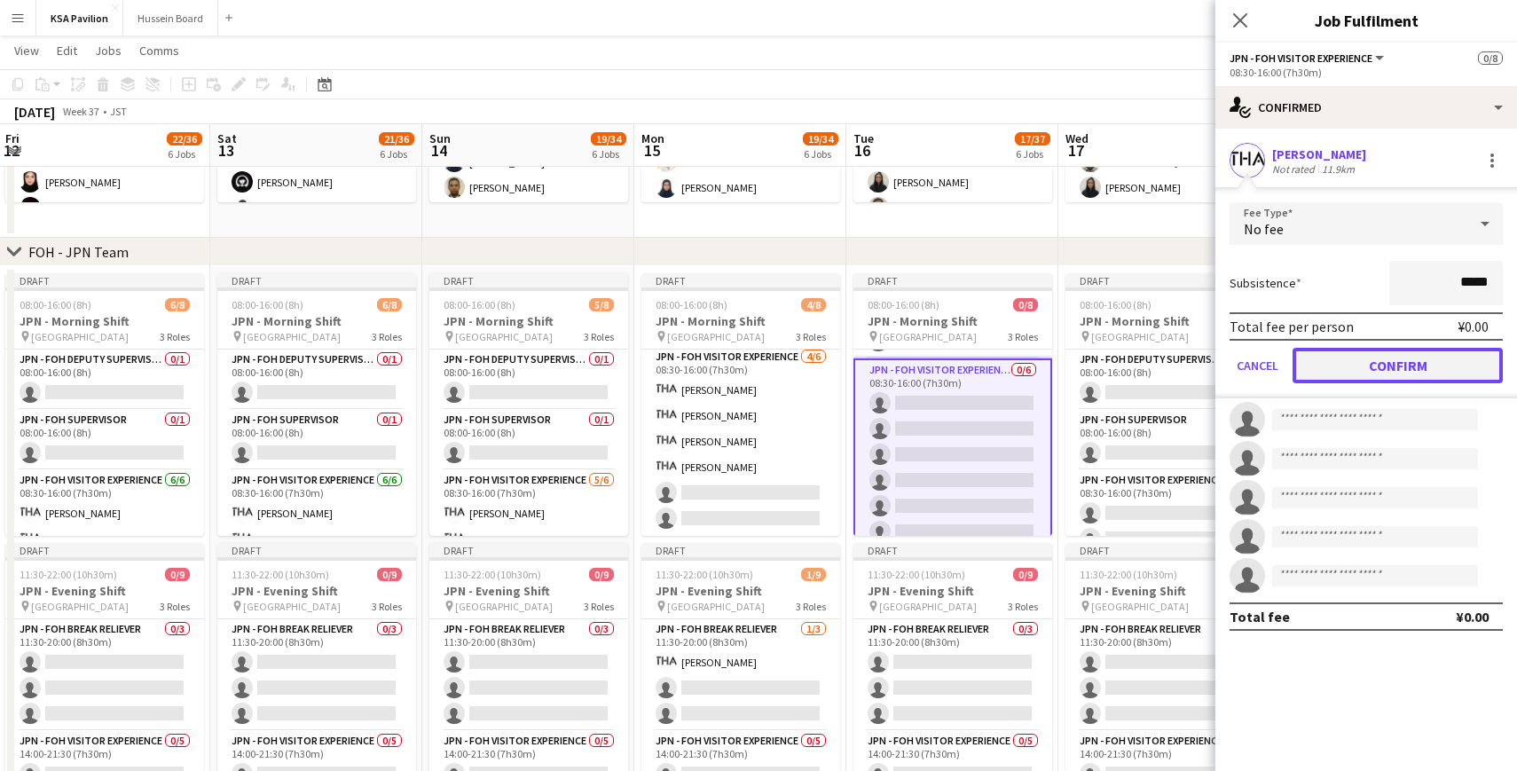
click at [1362, 370] on button "Confirm" at bounding box center [1397, 365] width 210 height 35
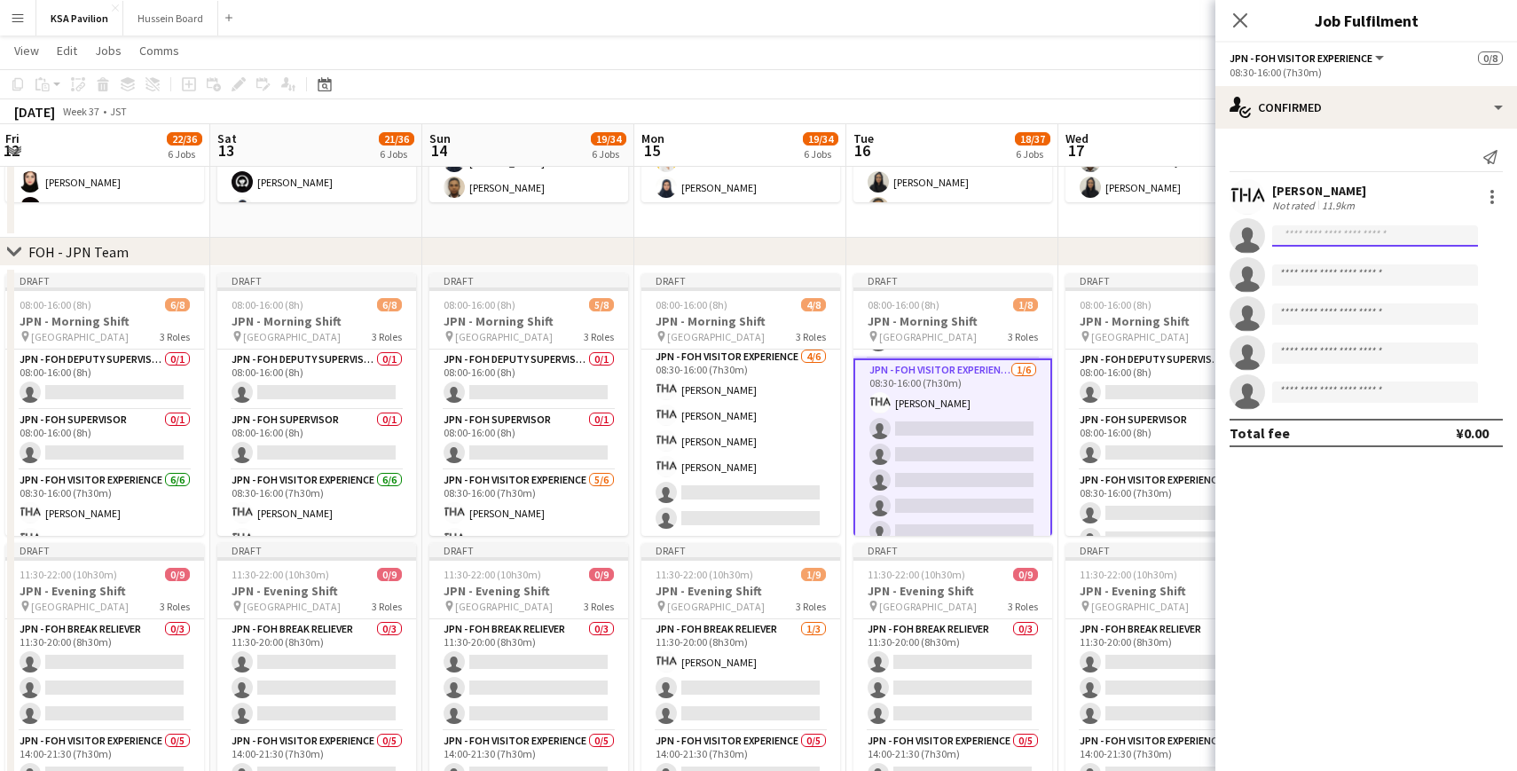
click at [1324, 239] on input at bounding box center [1375, 235] width 206 height 21
type input "******"
click at [1328, 270] on span "[EMAIL_ADDRESS][DOMAIN_NAME]" at bounding box center [1374, 276] width 177 height 14
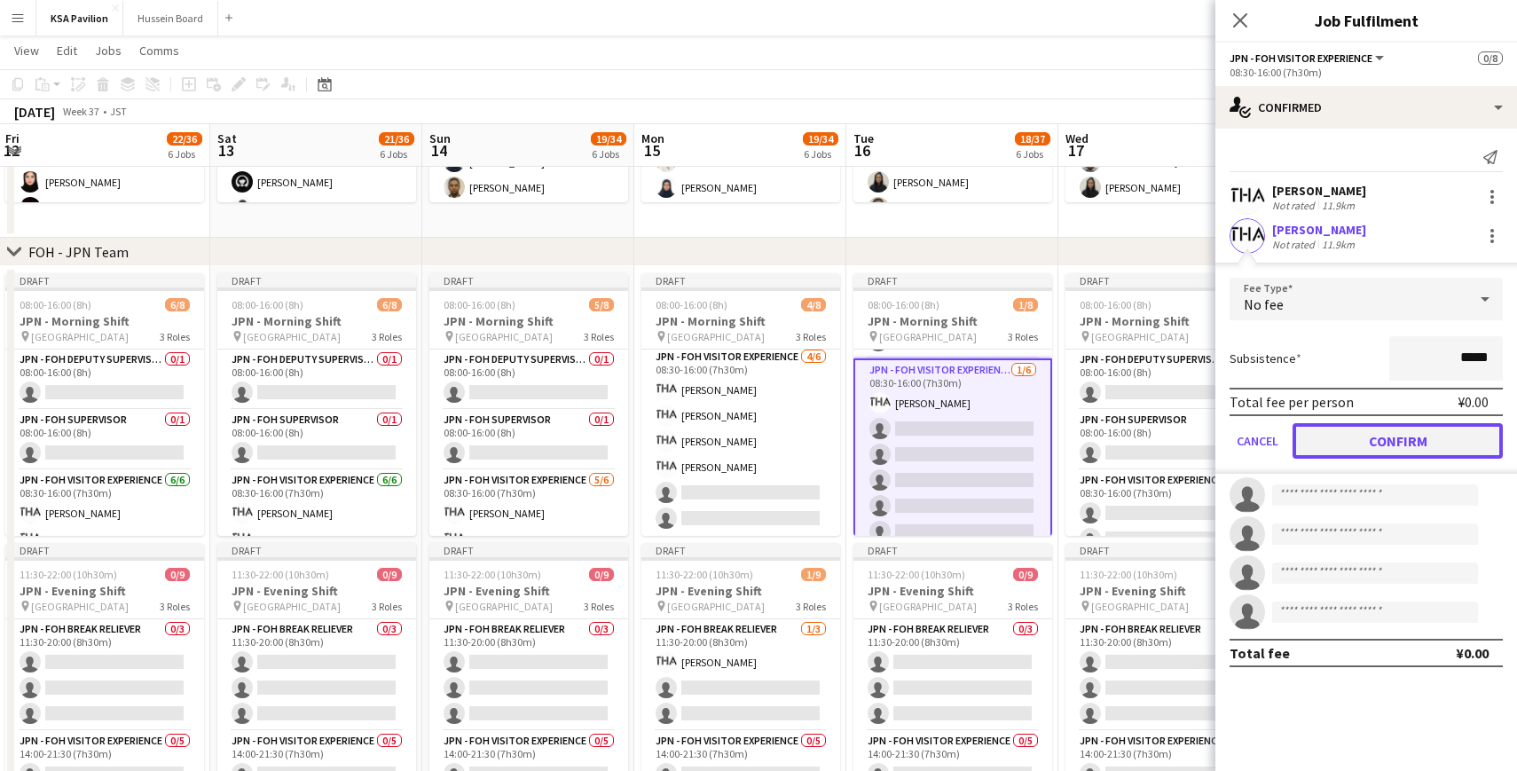
click at [1348, 428] on button "Confirm" at bounding box center [1397, 440] width 210 height 35
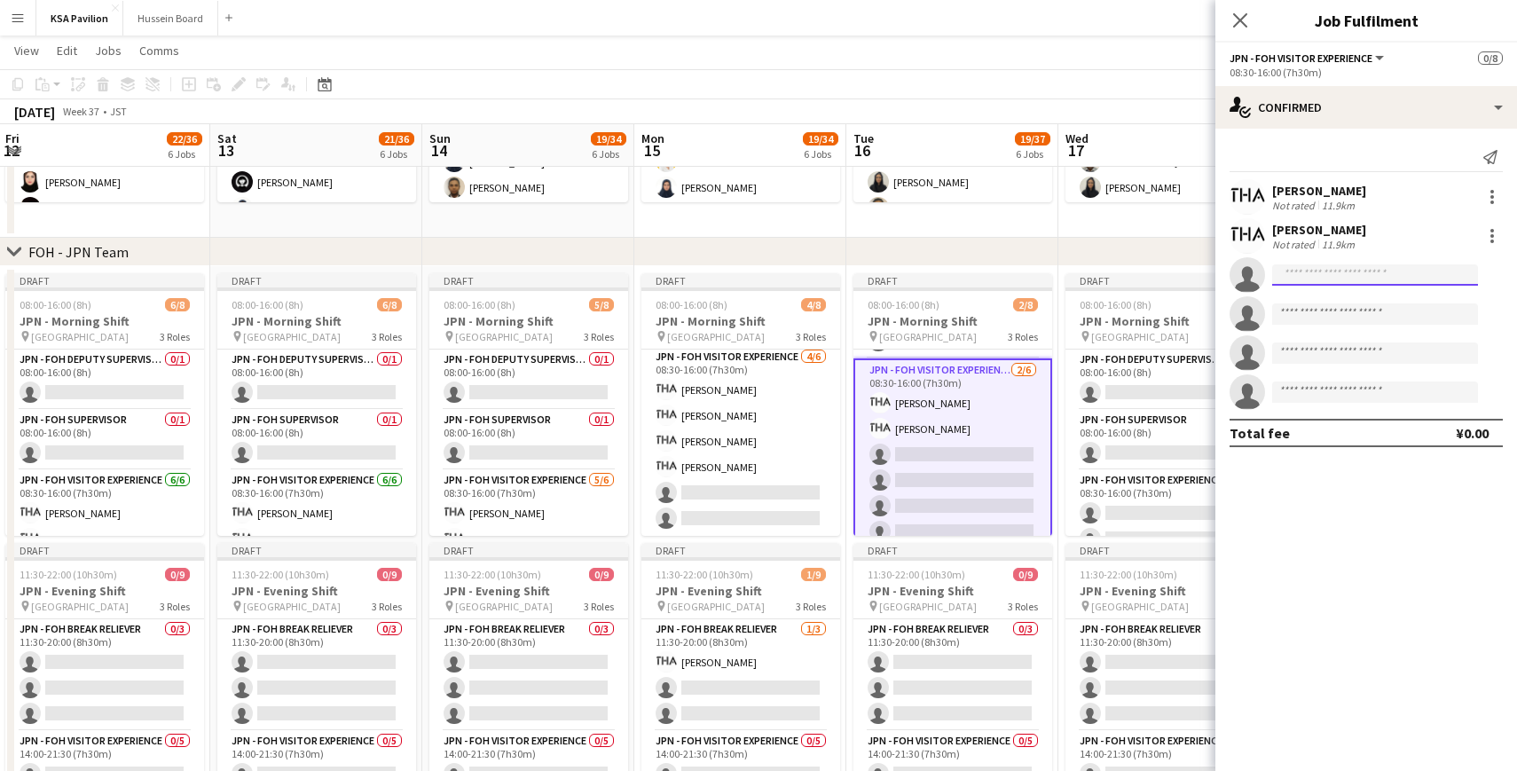
click at [1304, 271] on input at bounding box center [1375, 274] width 206 height 21
click at [1292, 273] on input "***" at bounding box center [1375, 274] width 206 height 21
type input "***"
click at [1317, 312] on span "[EMAIL_ADDRESS][DOMAIN_NAME]" at bounding box center [1374, 315] width 177 height 14
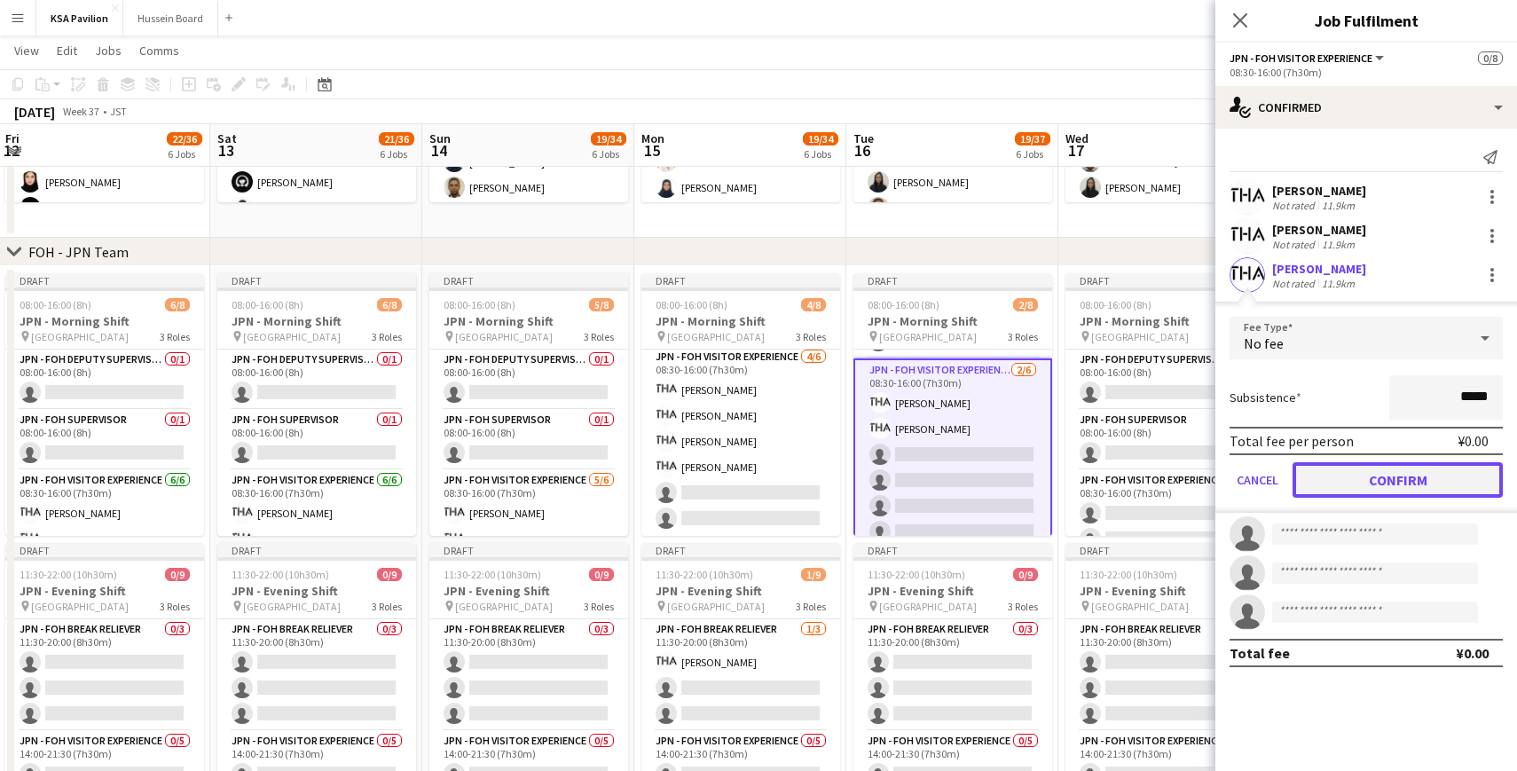
click at [1366, 471] on button "Confirm" at bounding box center [1397, 479] width 210 height 35
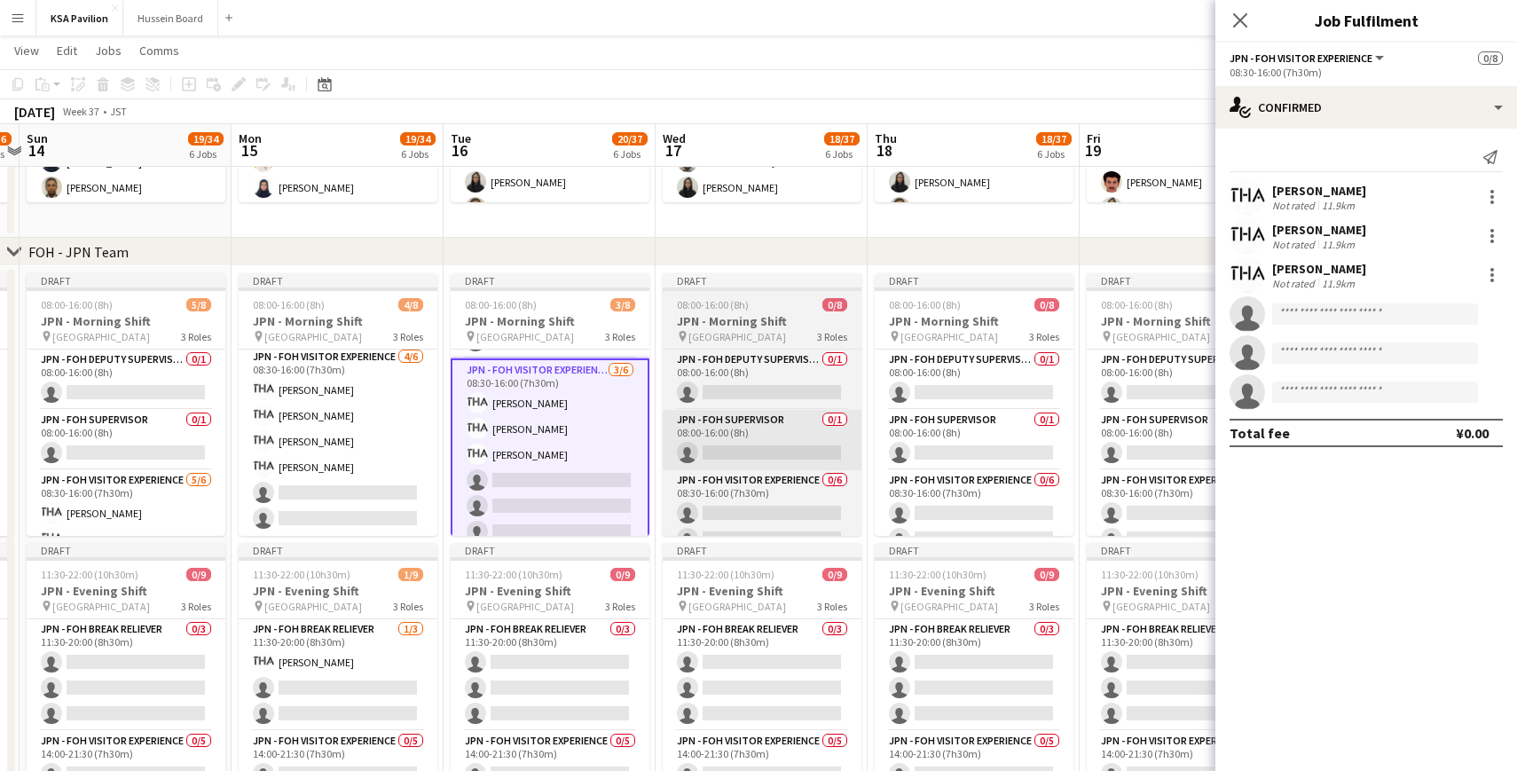
scroll to position [0, 840]
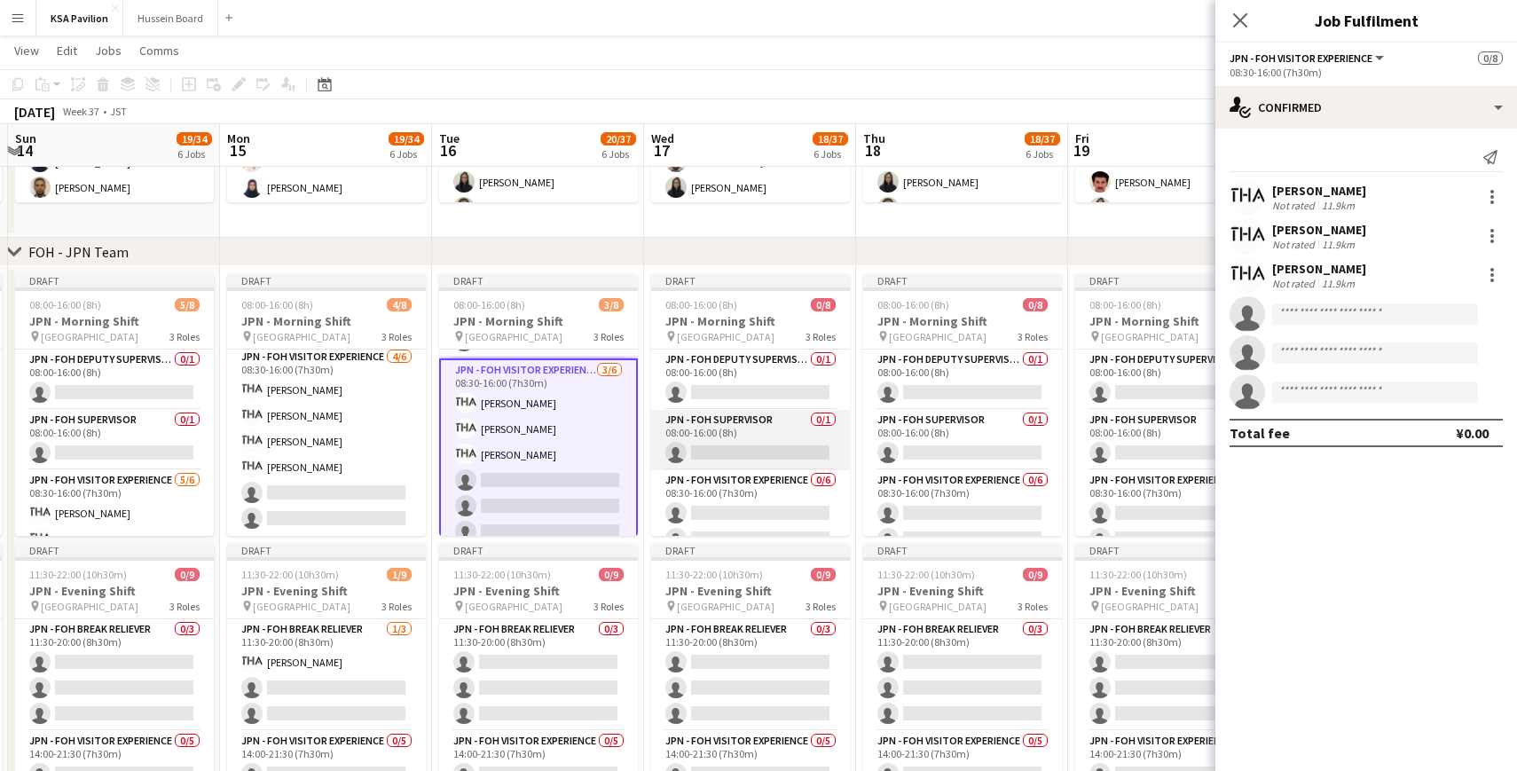
click at [791, 438] on app-card-role "JPN - FOH Supervisor 0/1 08:00-16:00 (8h) single-neutral-actions" at bounding box center [750, 440] width 199 height 60
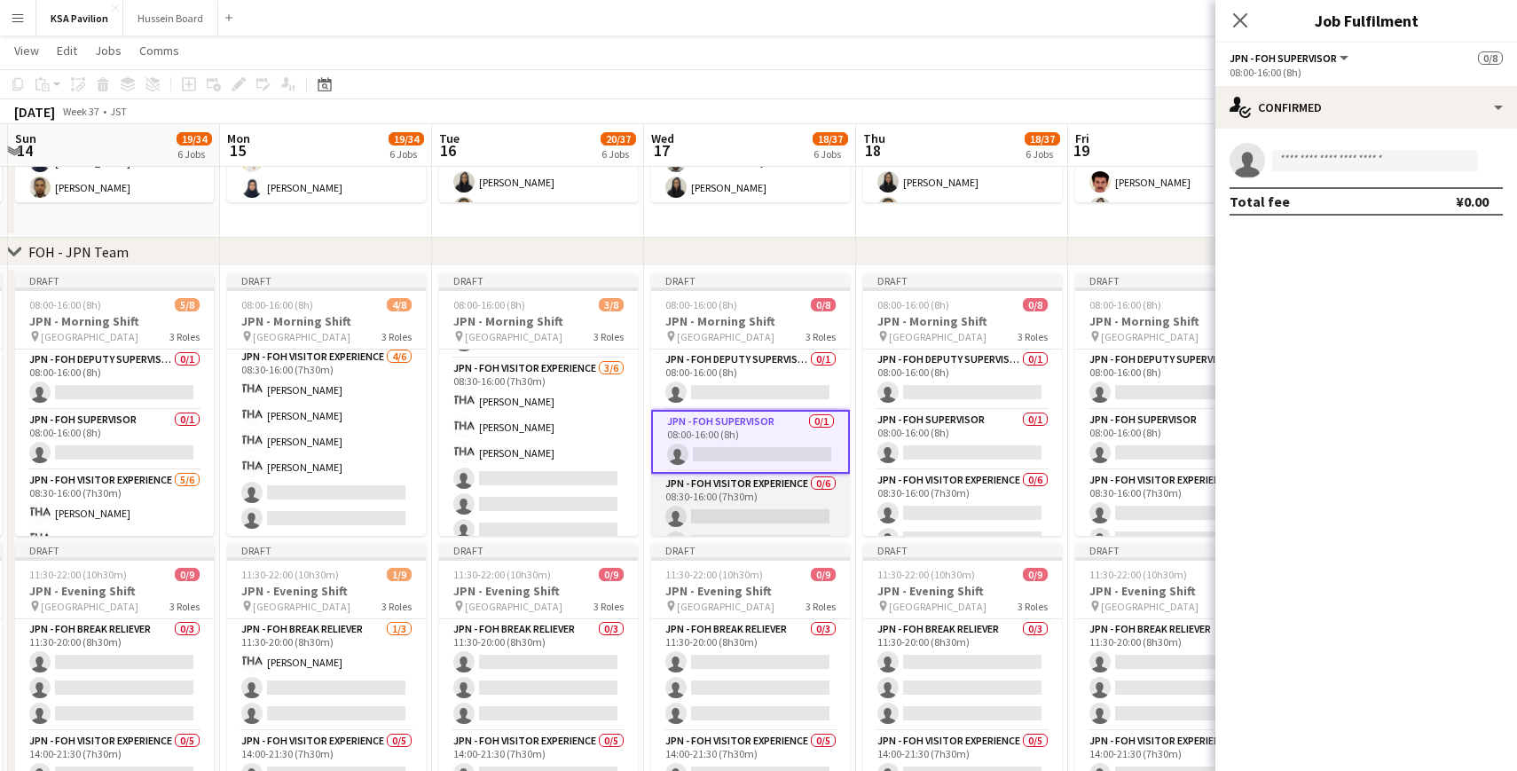
click at [751, 507] on app-card-role "JPN - FOH Visitor Experience 0/6 08:30-16:00 (7h30m) single-neutral-actions sin…" at bounding box center [750, 568] width 199 height 189
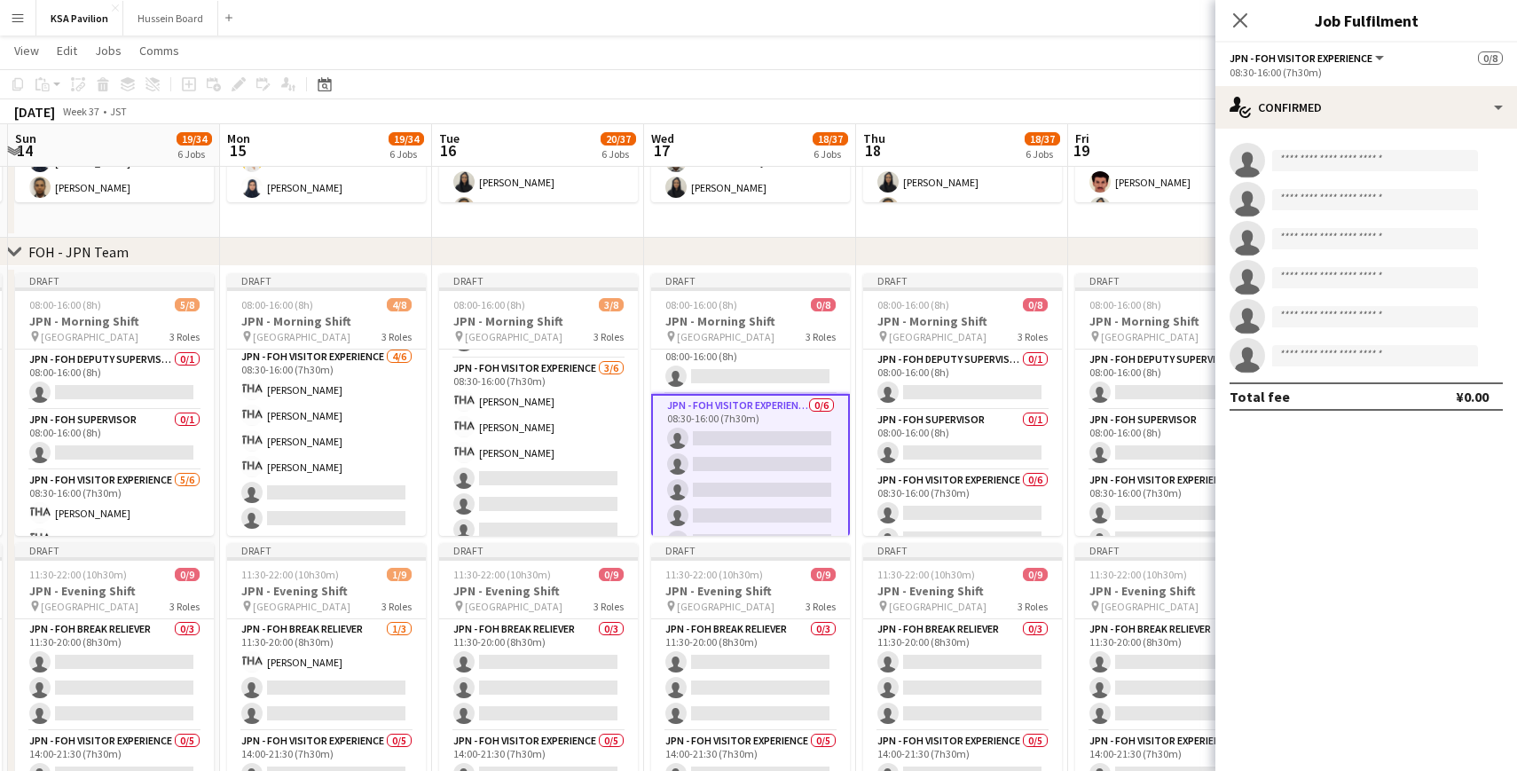
scroll to position [127, 0]
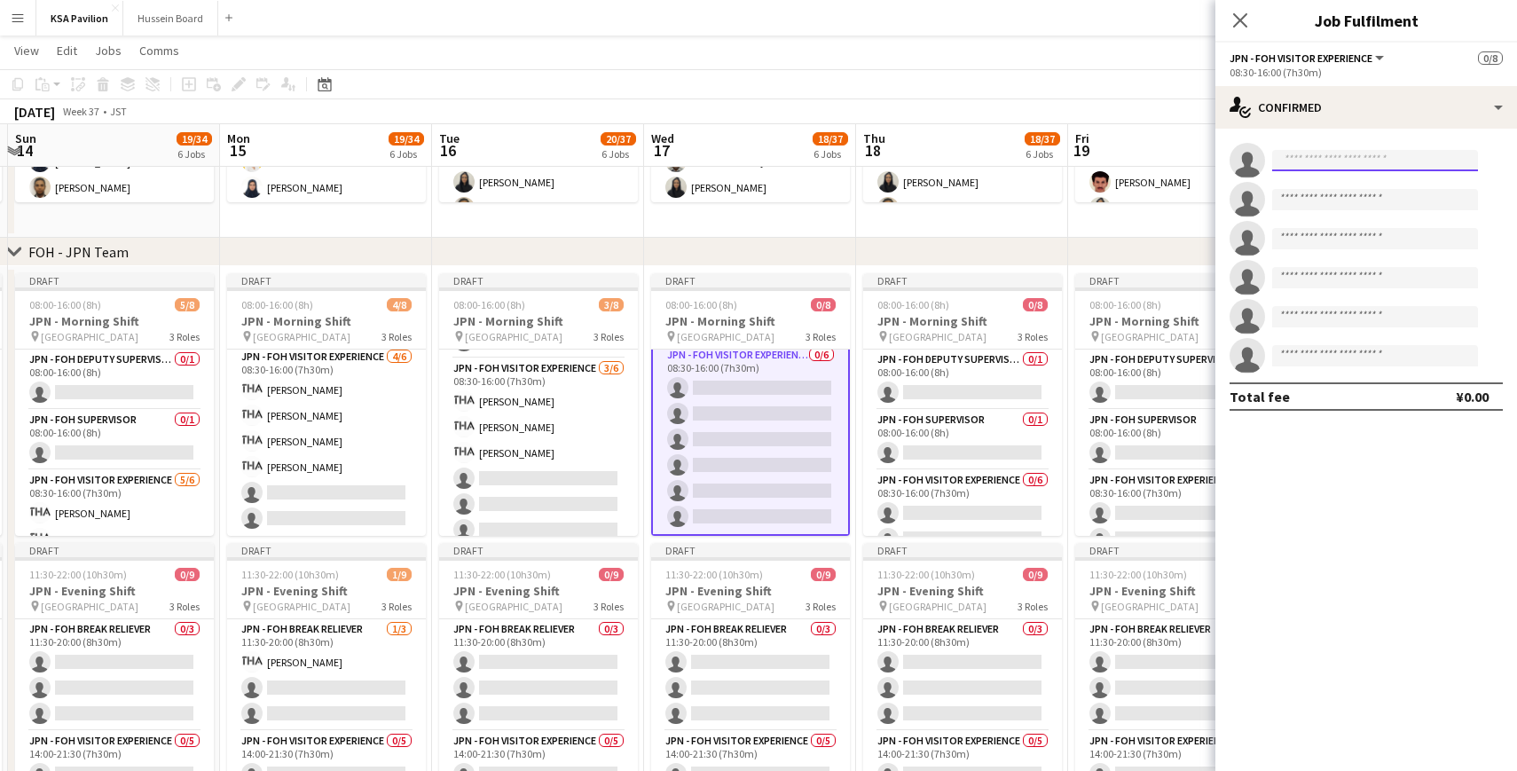
click at [1310, 161] on input at bounding box center [1375, 160] width 206 height 21
paste input "***"
type input "***"
click at [1304, 187] on span "[PERSON_NAME]" at bounding box center [1337, 185] width 102 height 15
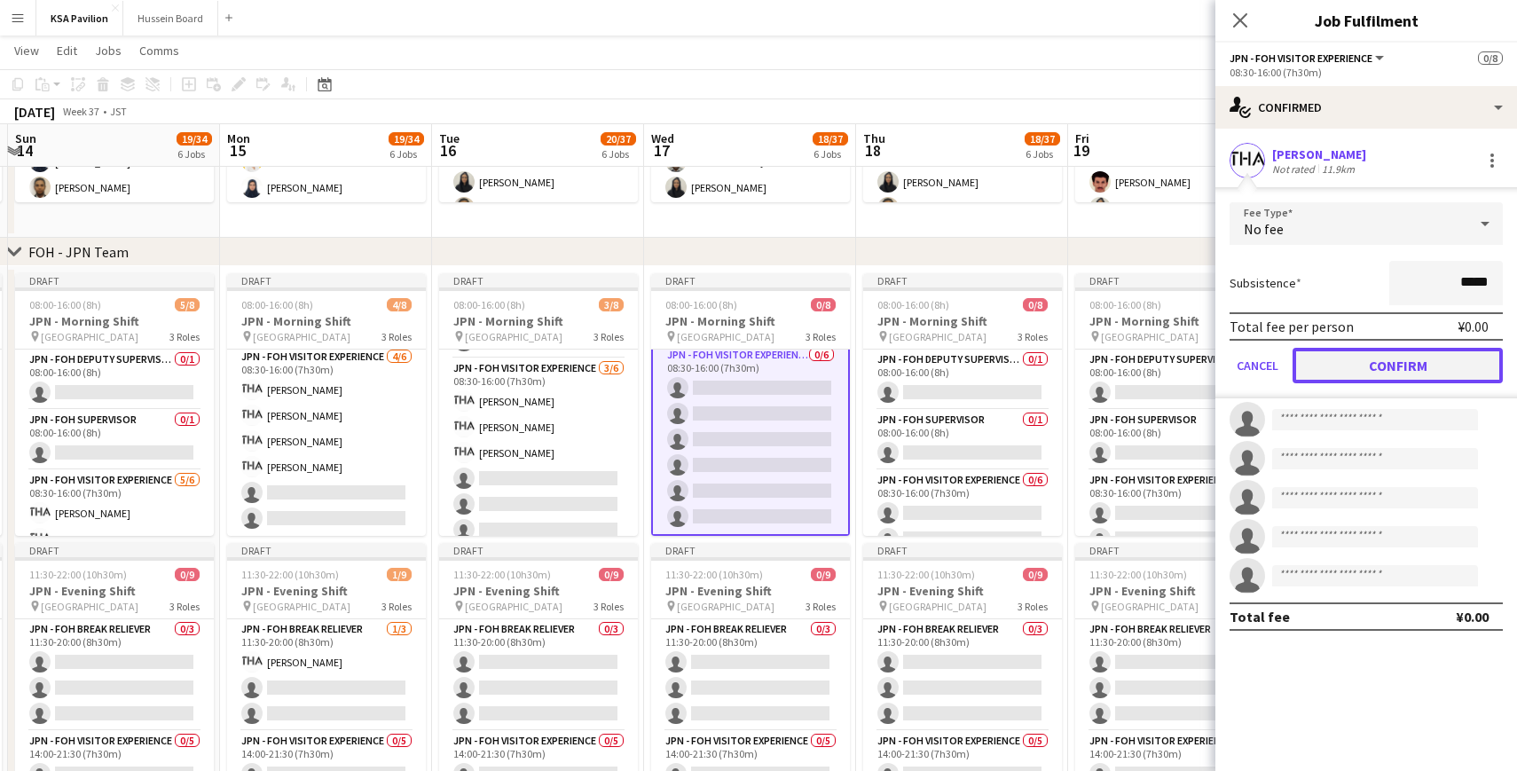
click at [1361, 362] on button "Confirm" at bounding box center [1397, 365] width 210 height 35
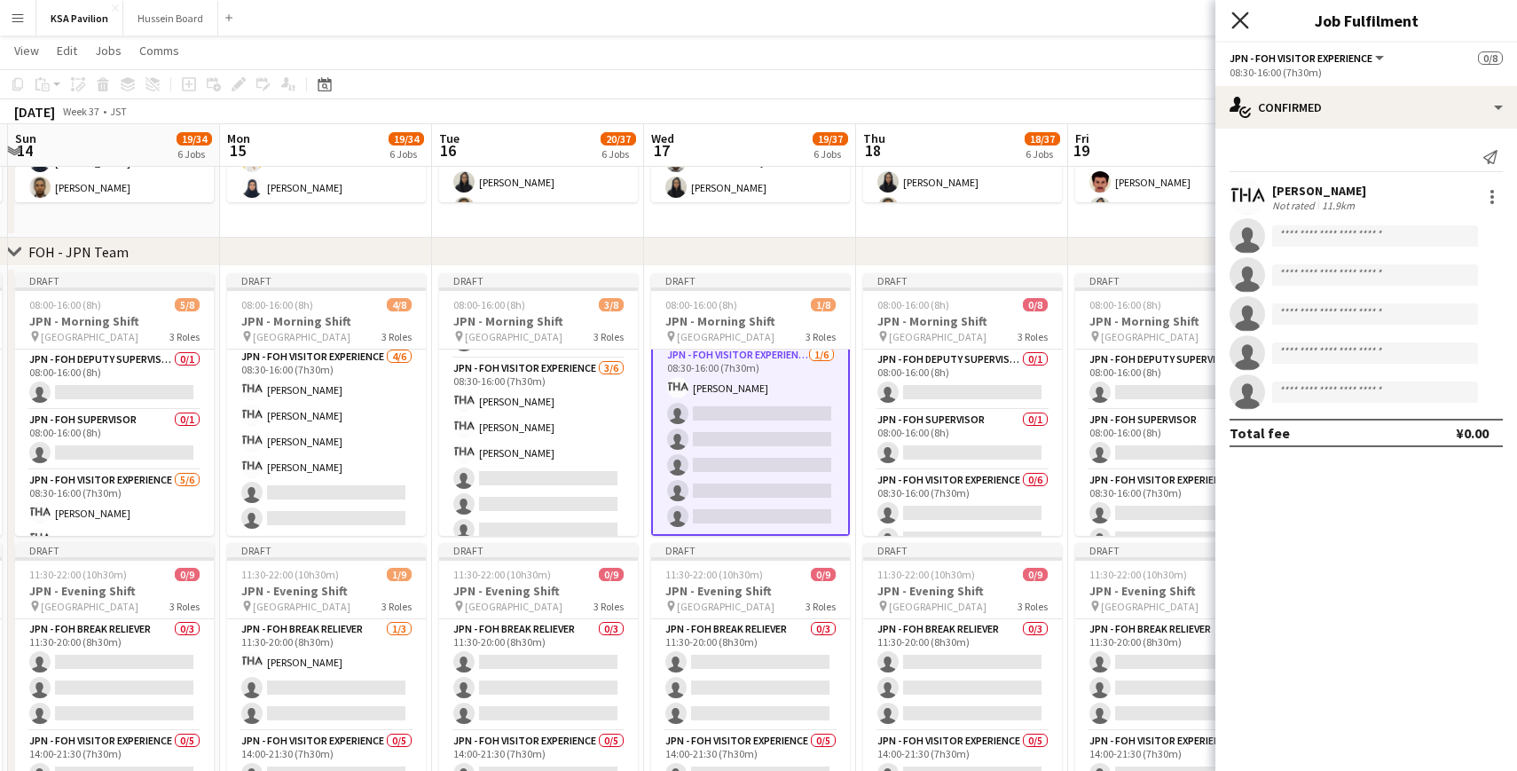
click at [1240, 23] on icon "Close pop-in" at bounding box center [1239, 20] width 17 height 17
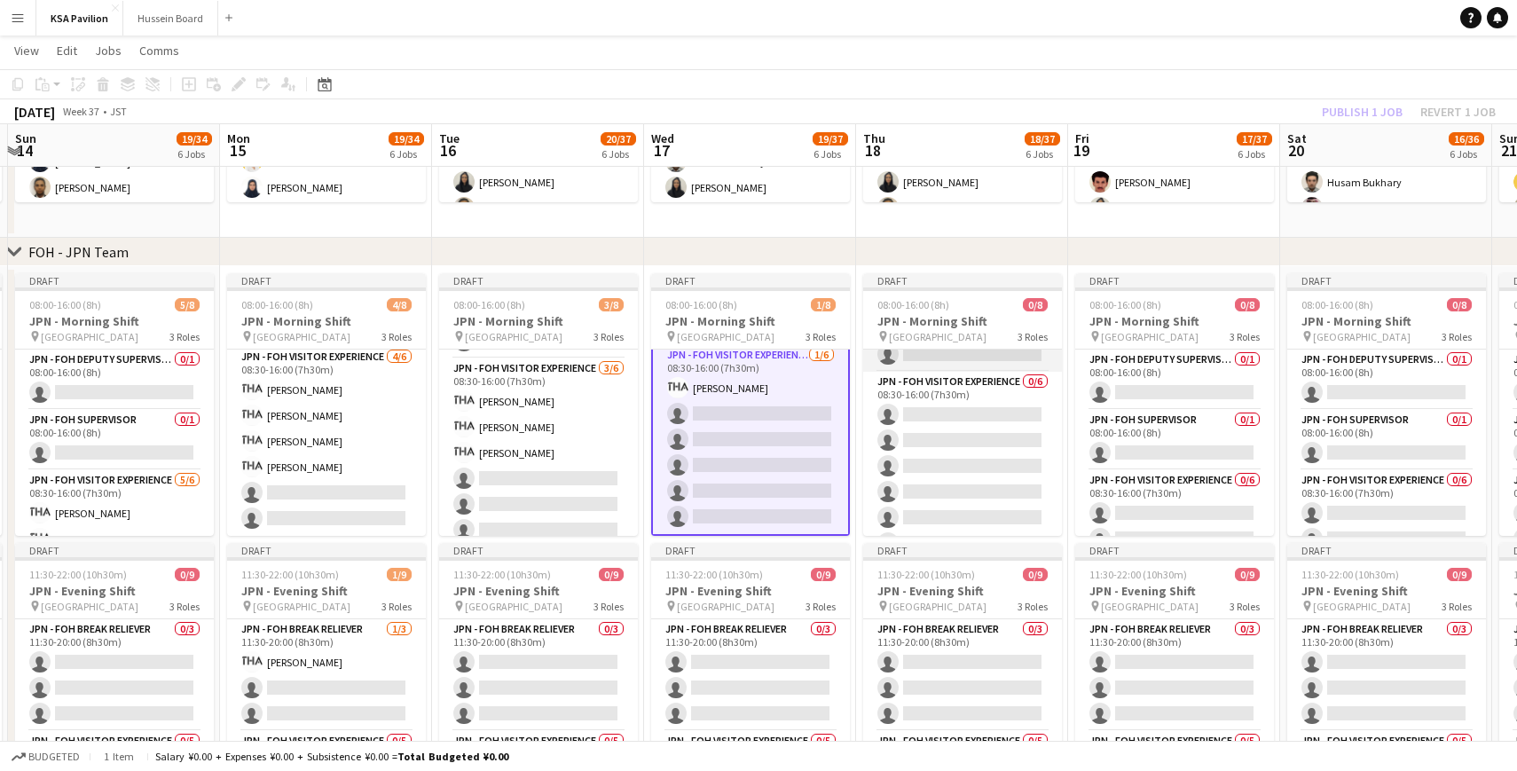
scroll to position [110, 0]
click at [924, 423] on app-card-role "JPN - FOH Visitor Experience 0/6 08:30-16:00 (7h30m) single-neutral-actions sin…" at bounding box center [962, 454] width 199 height 189
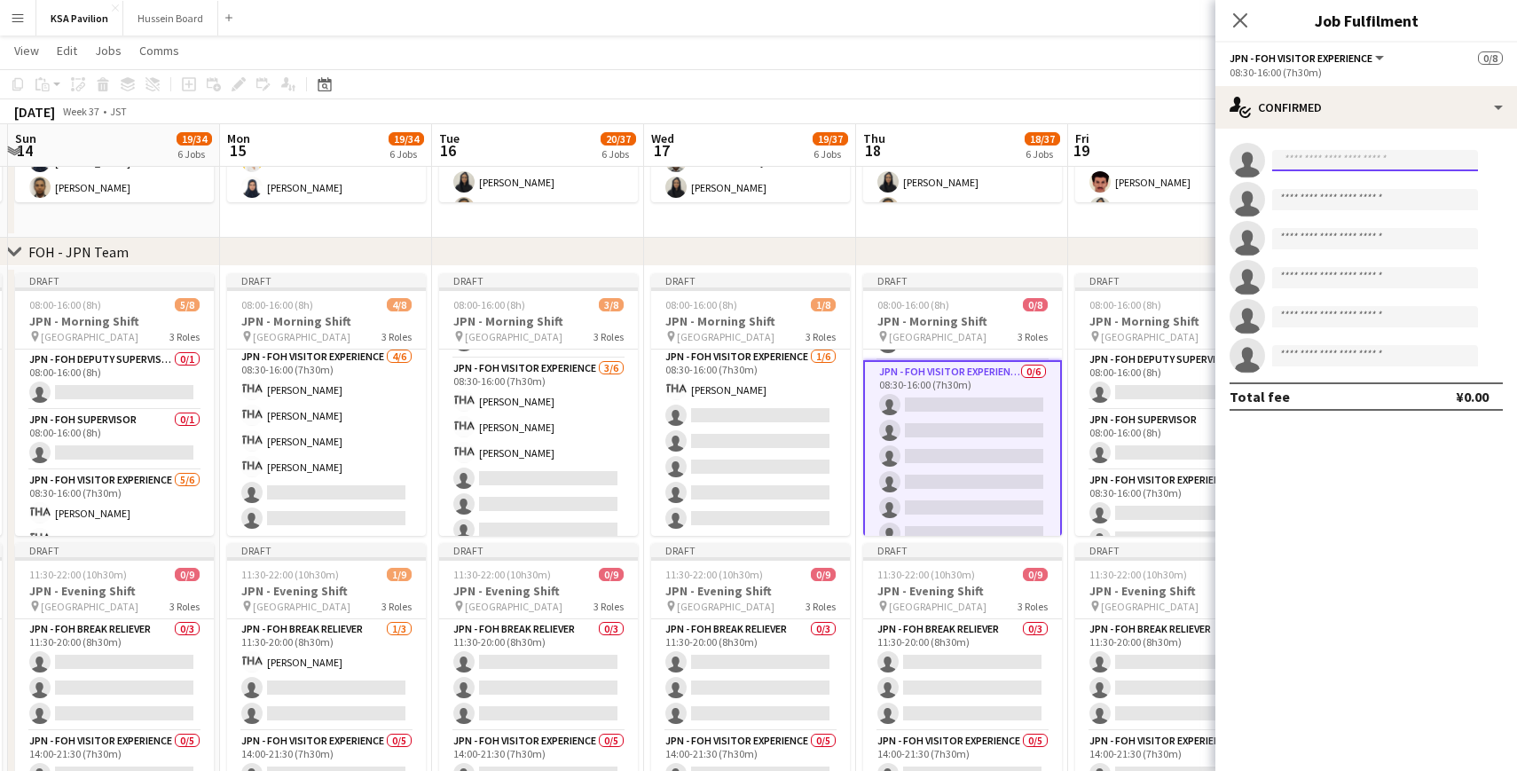
click at [1305, 165] on input at bounding box center [1375, 160] width 206 height 21
paste input "***"
type input "***"
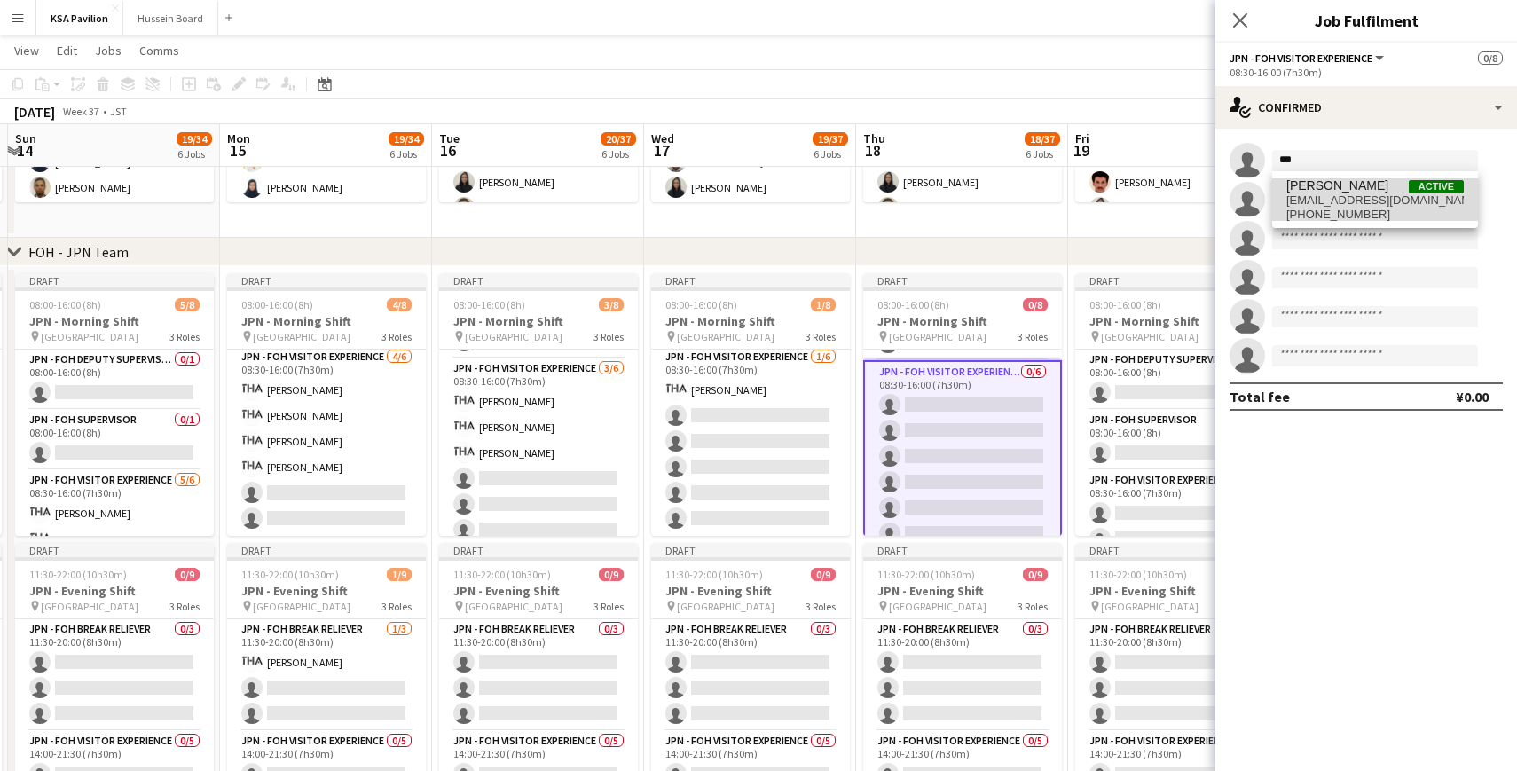
click at [1316, 196] on span "[EMAIL_ADDRESS][DOMAIN_NAME]" at bounding box center [1374, 200] width 177 height 14
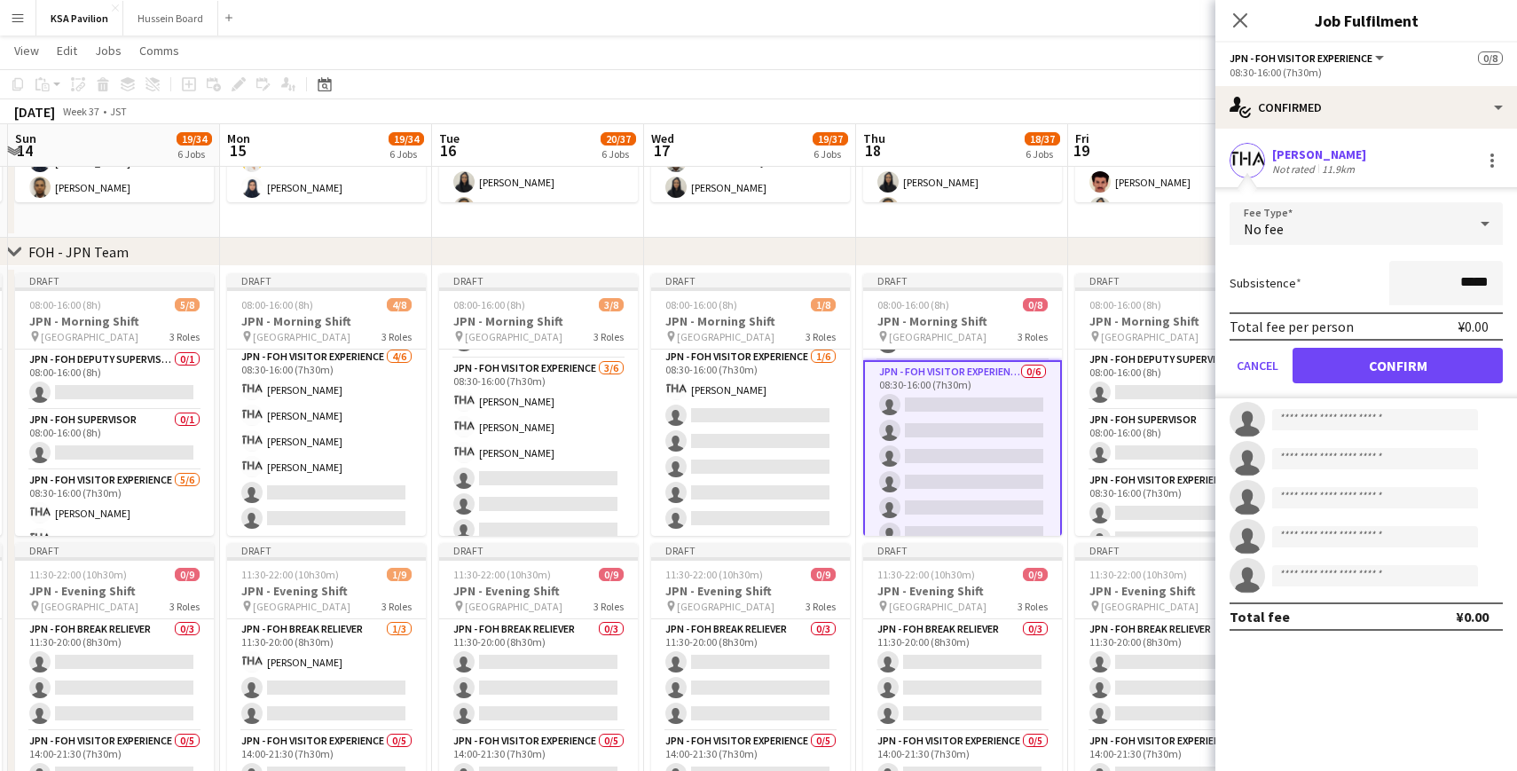
click at [1356, 342] on form "Fee Type No fee Subsistence ***** Total fee per person ¥0.00 Cancel Confirm" at bounding box center [1366, 300] width 302 height 196
click at [1353, 356] on button "Confirm" at bounding box center [1397, 365] width 210 height 35
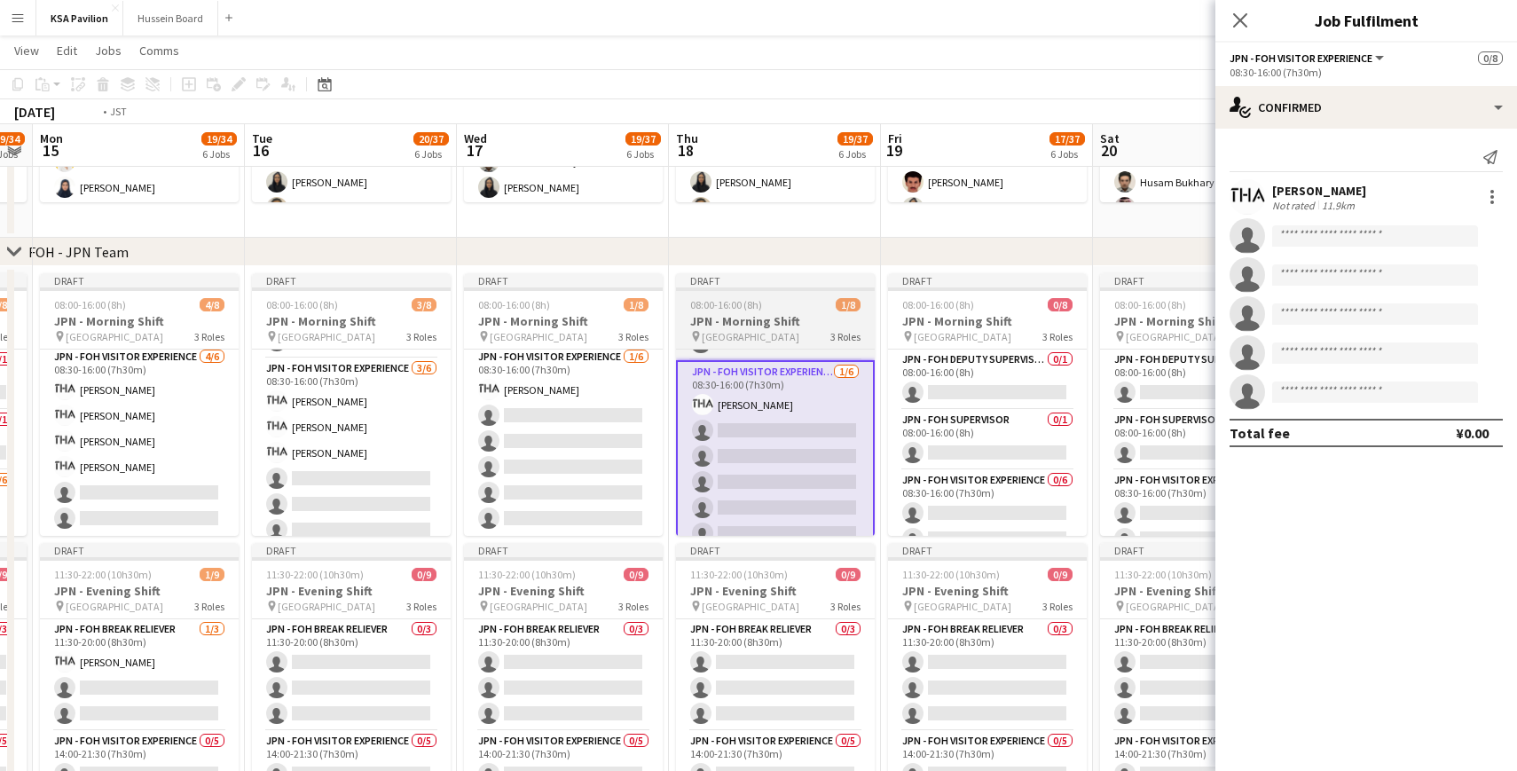
scroll to position [0, 659]
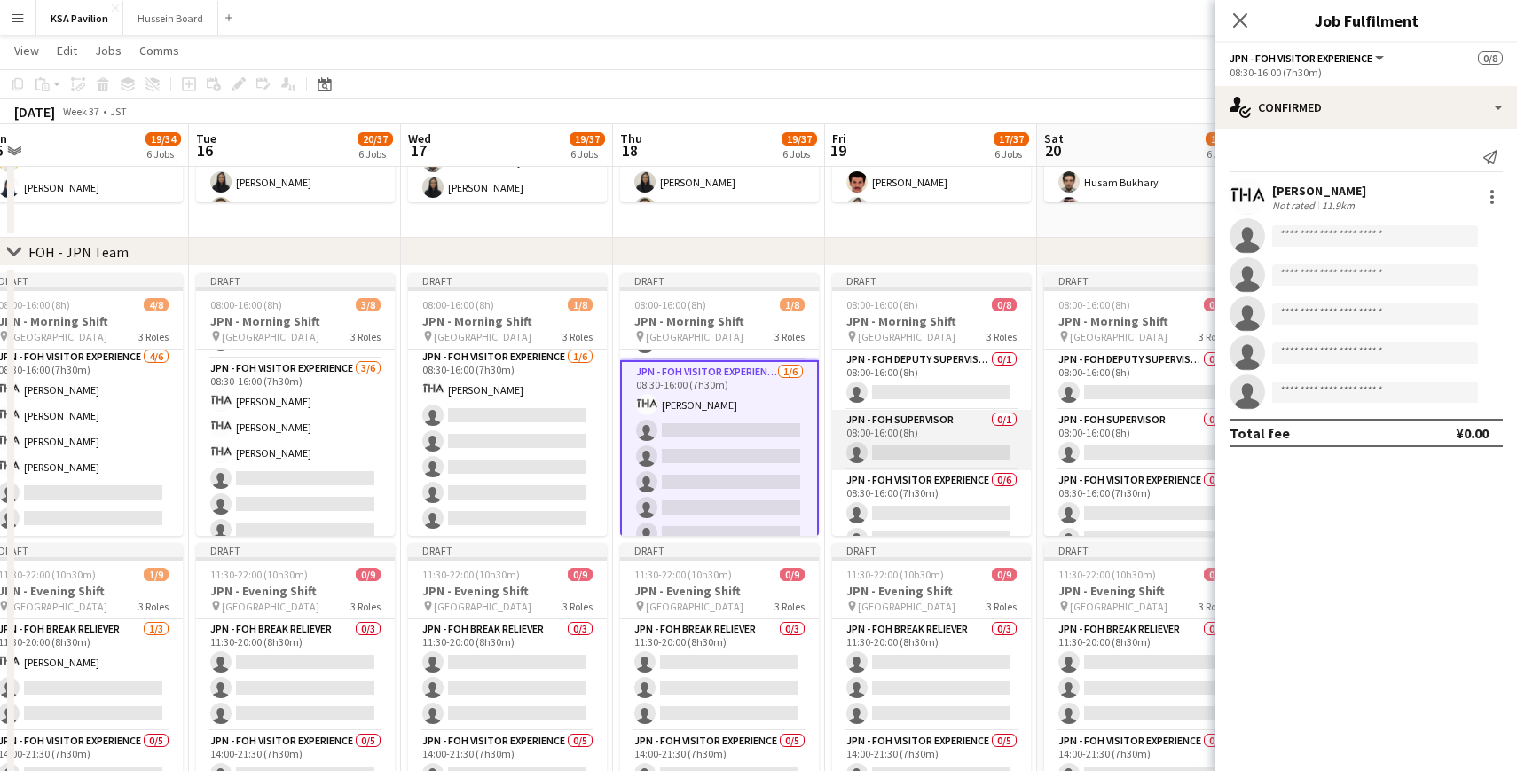
click at [900, 415] on app-card-role "JPN - FOH Supervisor 0/1 08:00-16:00 (8h) single-neutral-actions" at bounding box center [931, 440] width 199 height 60
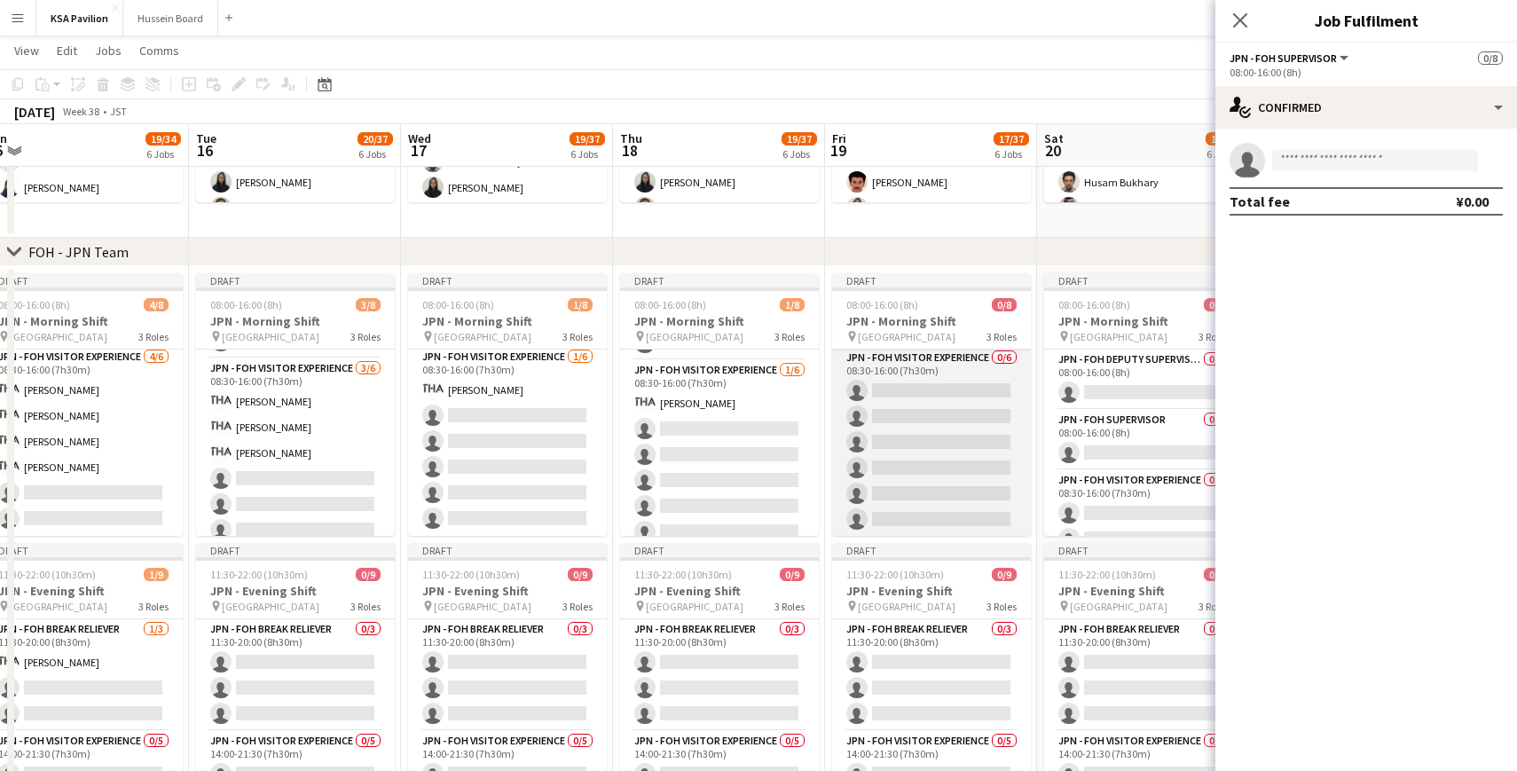
click at [906, 391] on app-card-role "JPN - FOH Visitor Experience 0/6 08:30-16:00 (7h30m) single-neutral-actions sin…" at bounding box center [931, 442] width 199 height 189
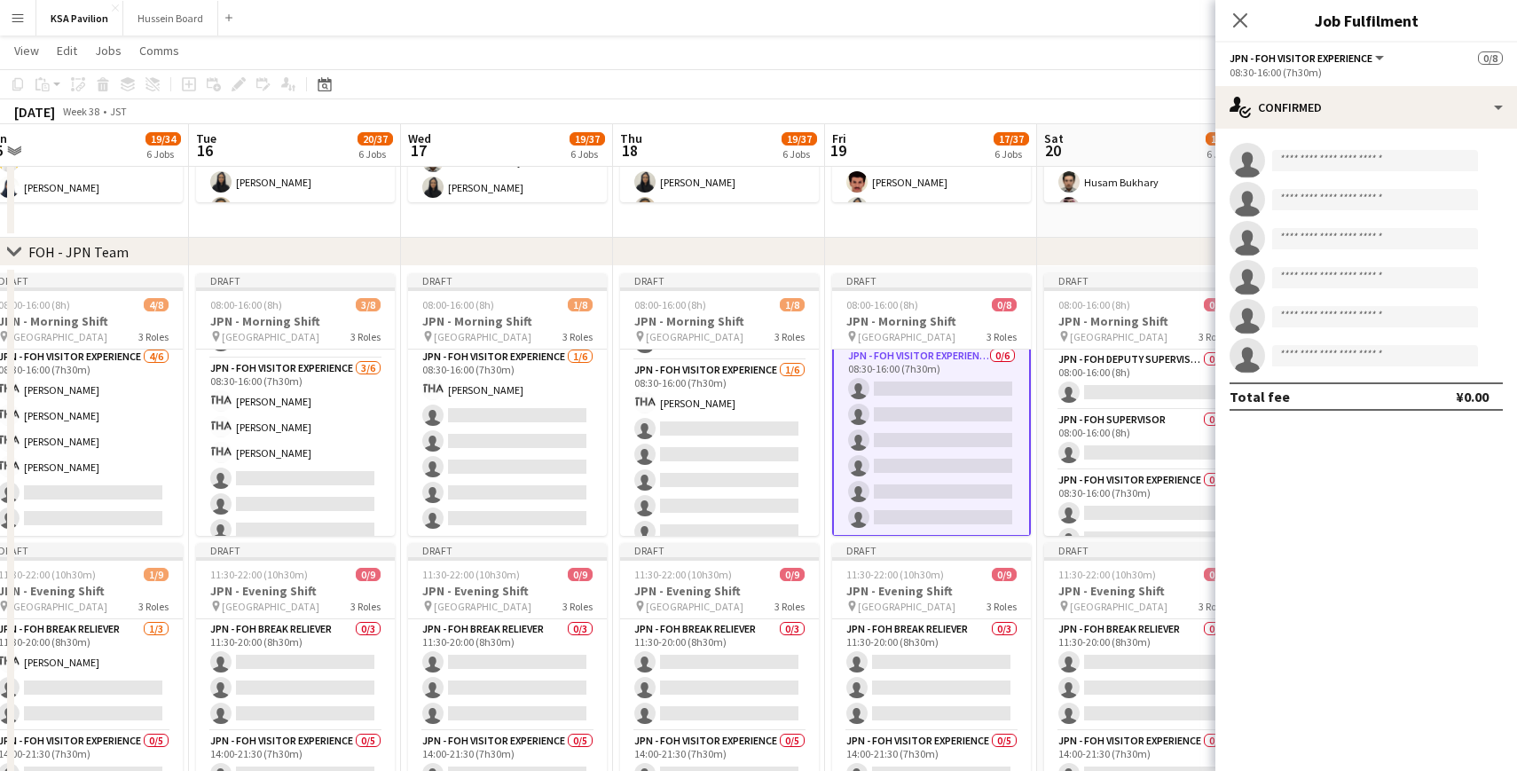
scroll to position [124, 0]
click at [1313, 164] on input at bounding box center [1375, 160] width 206 height 21
paste input "***"
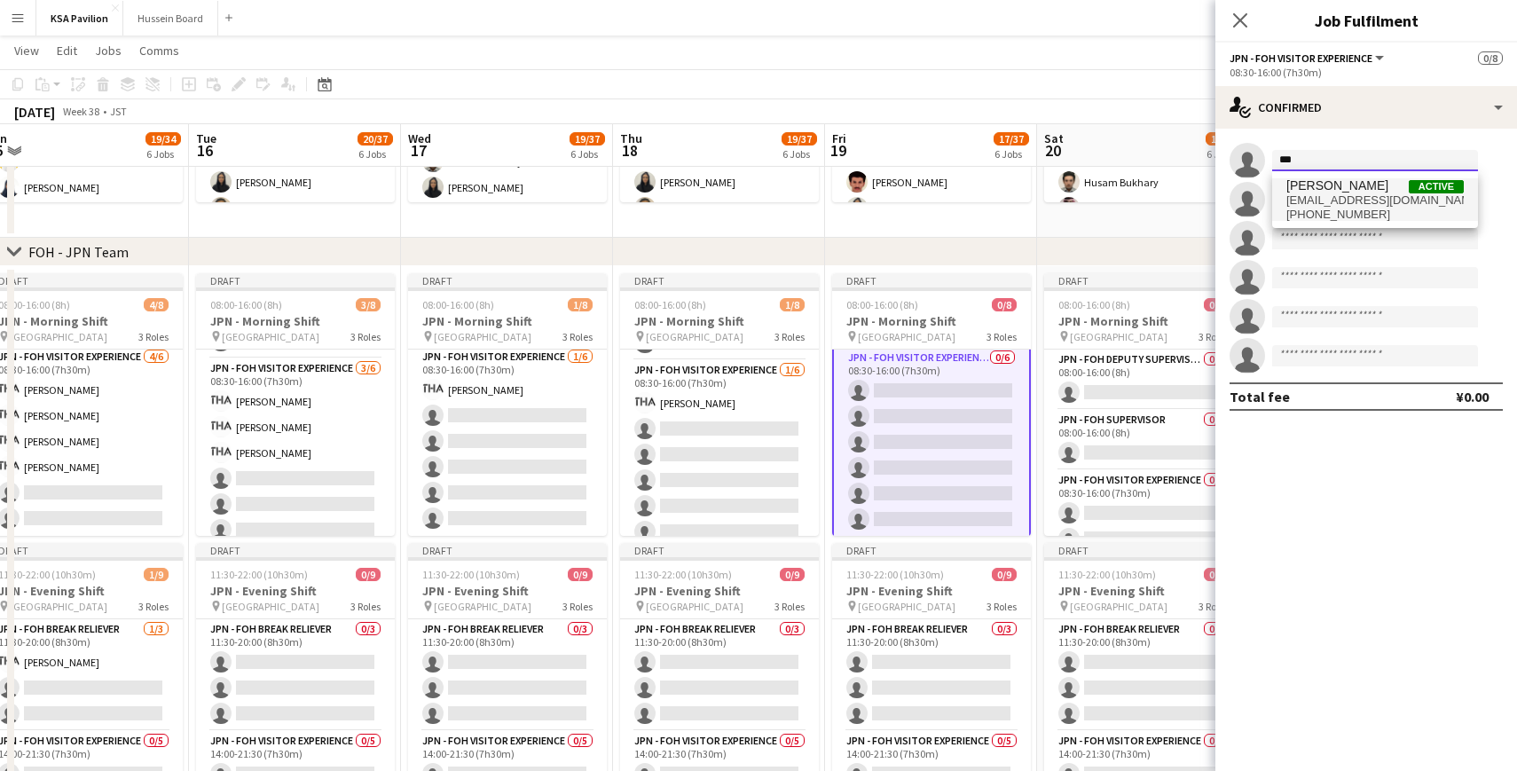
type input "***"
click at [1324, 202] on span "[EMAIL_ADDRESS][DOMAIN_NAME]" at bounding box center [1374, 200] width 177 height 14
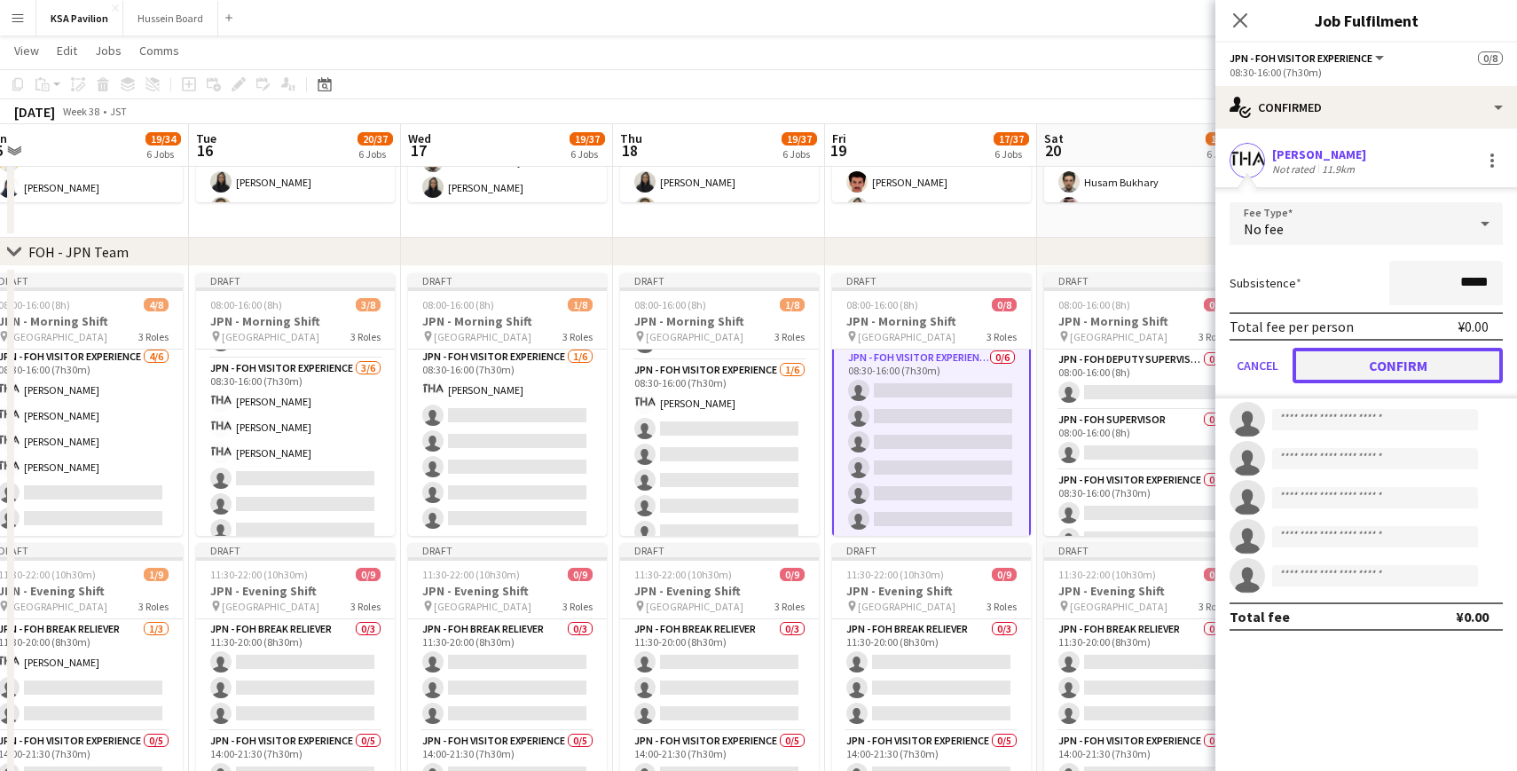
click at [1324, 363] on button "Confirm" at bounding box center [1397, 365] width 210 height 35
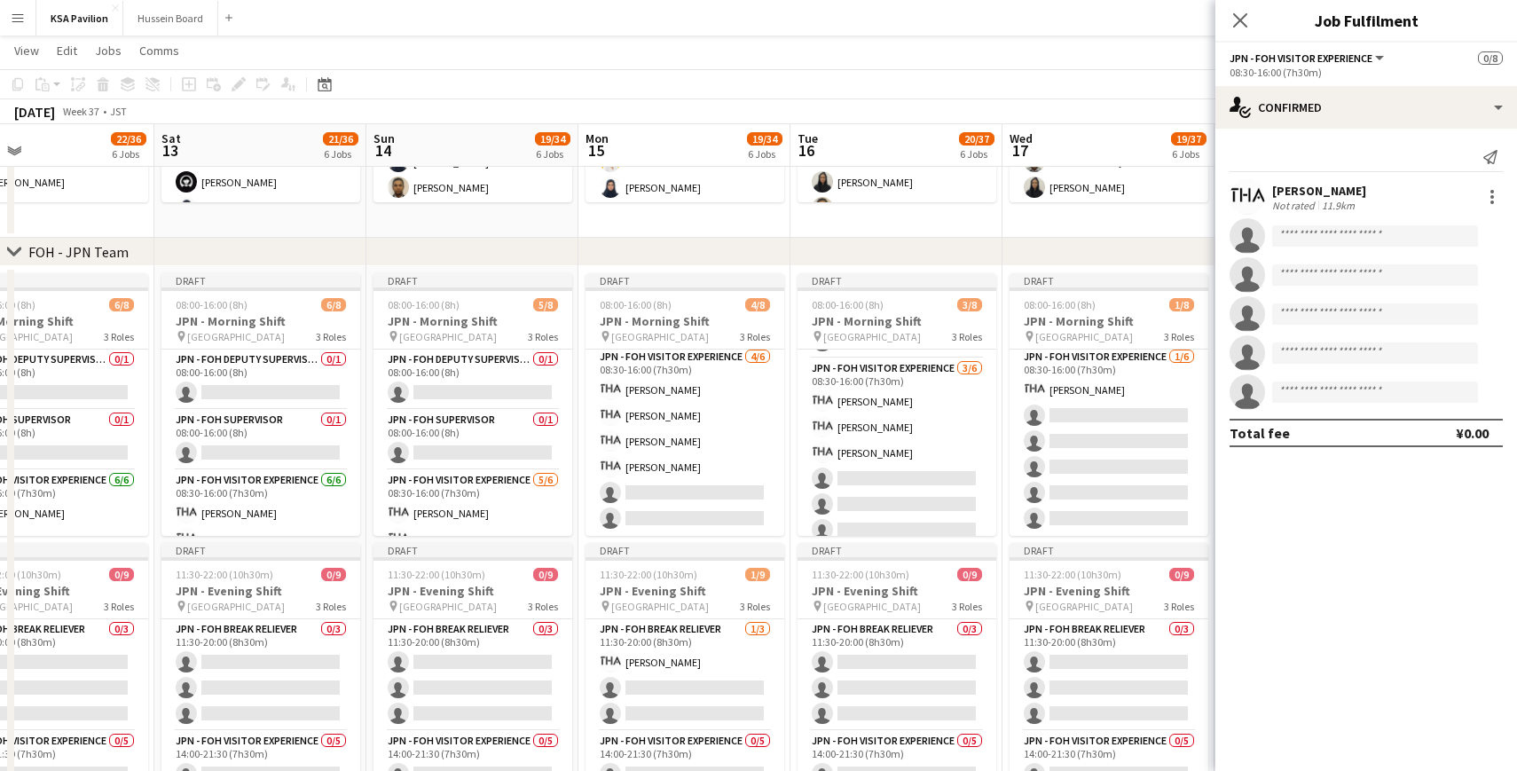
scroll to position [0, 511]
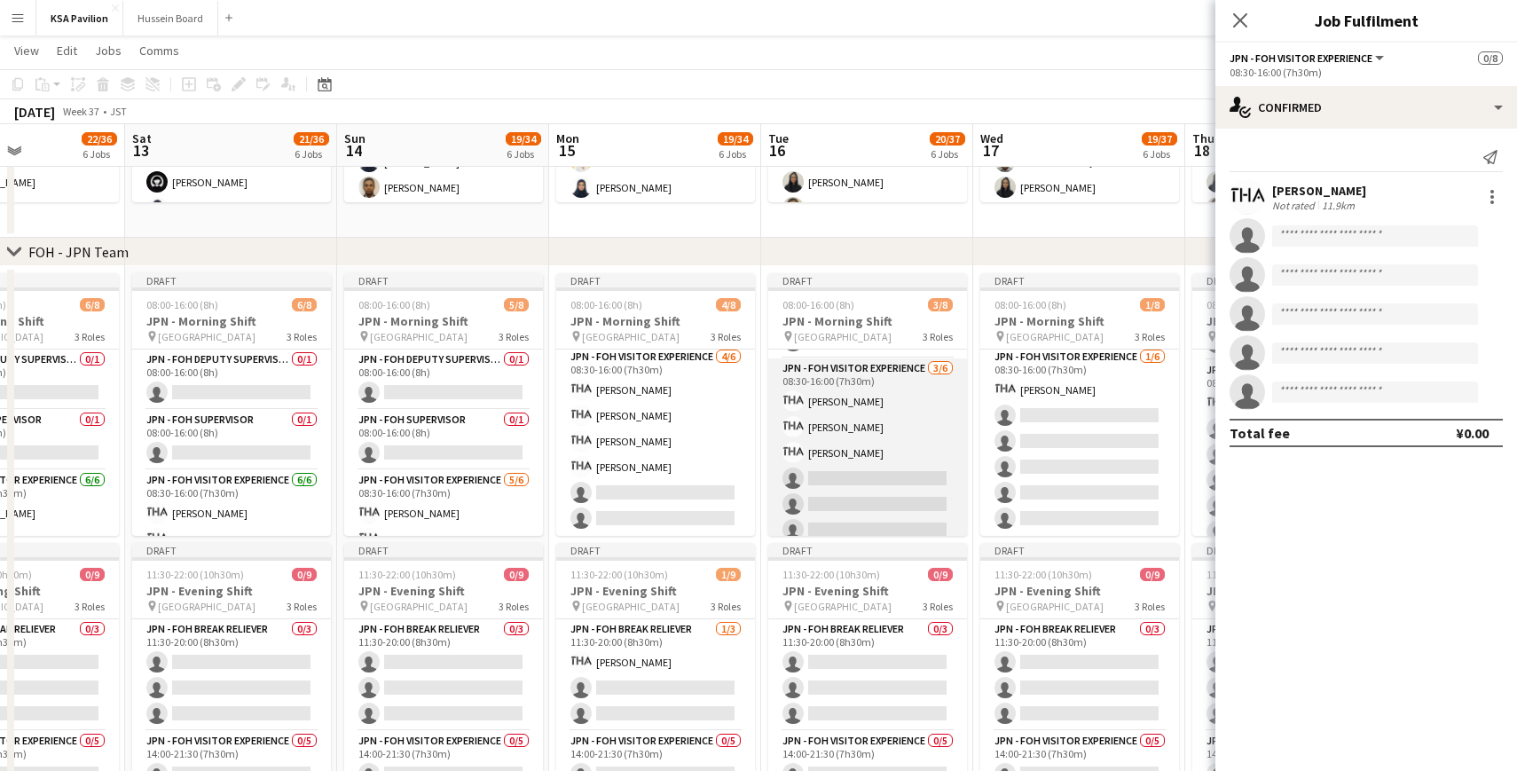
click at [859, 411] on app-card-role "JPN - FOH Visitor Experience [DATE] 08:30-16:00 (7h30m) [PERSON_NAME] [PERSON_N…" at bounding box center [867, 452] width 199 height 189
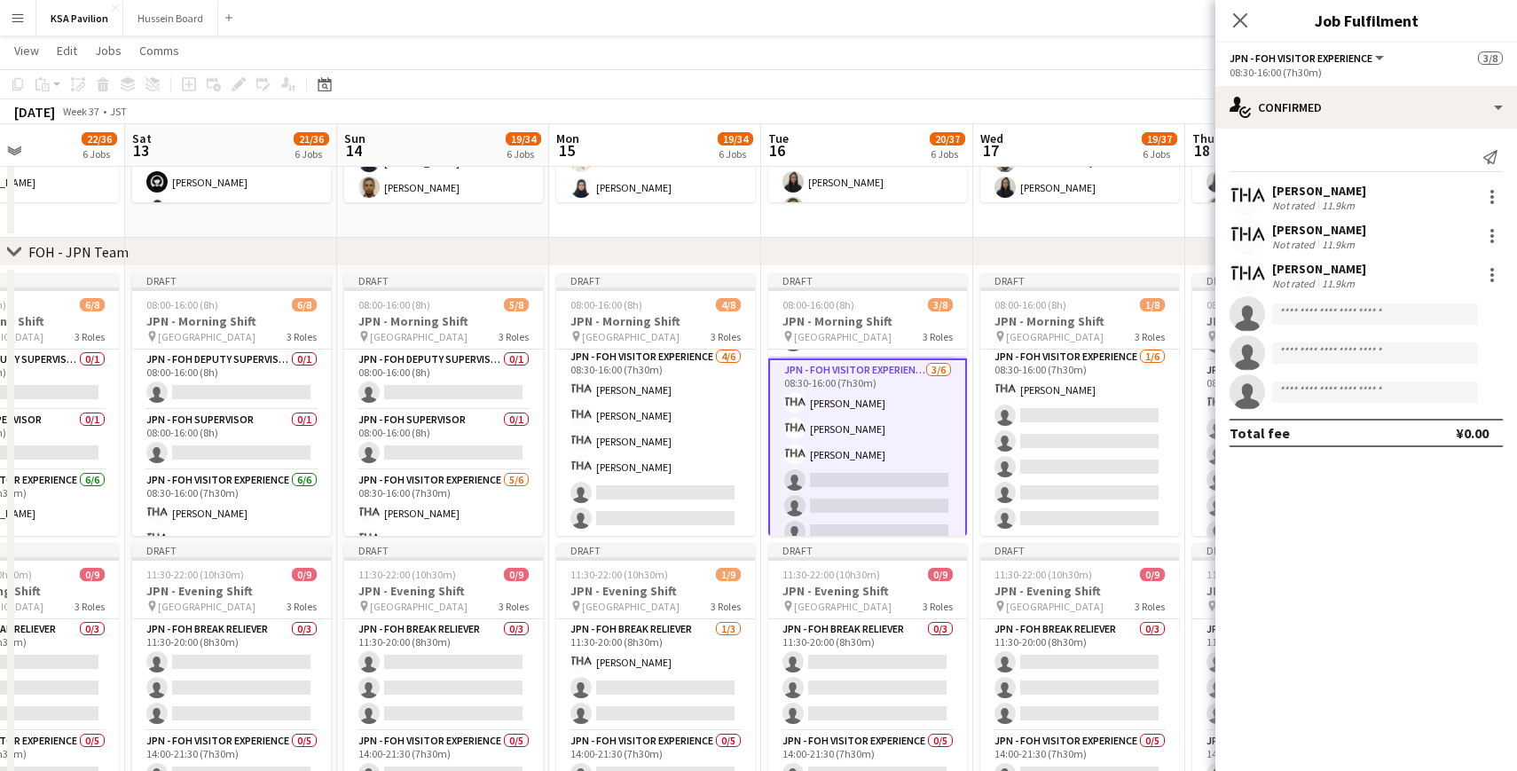
scroll to position [122, 0]
click at [1308, 186] on div "[PERSON_NAME]" at bounding box center [1319, 191] width 94 height 16
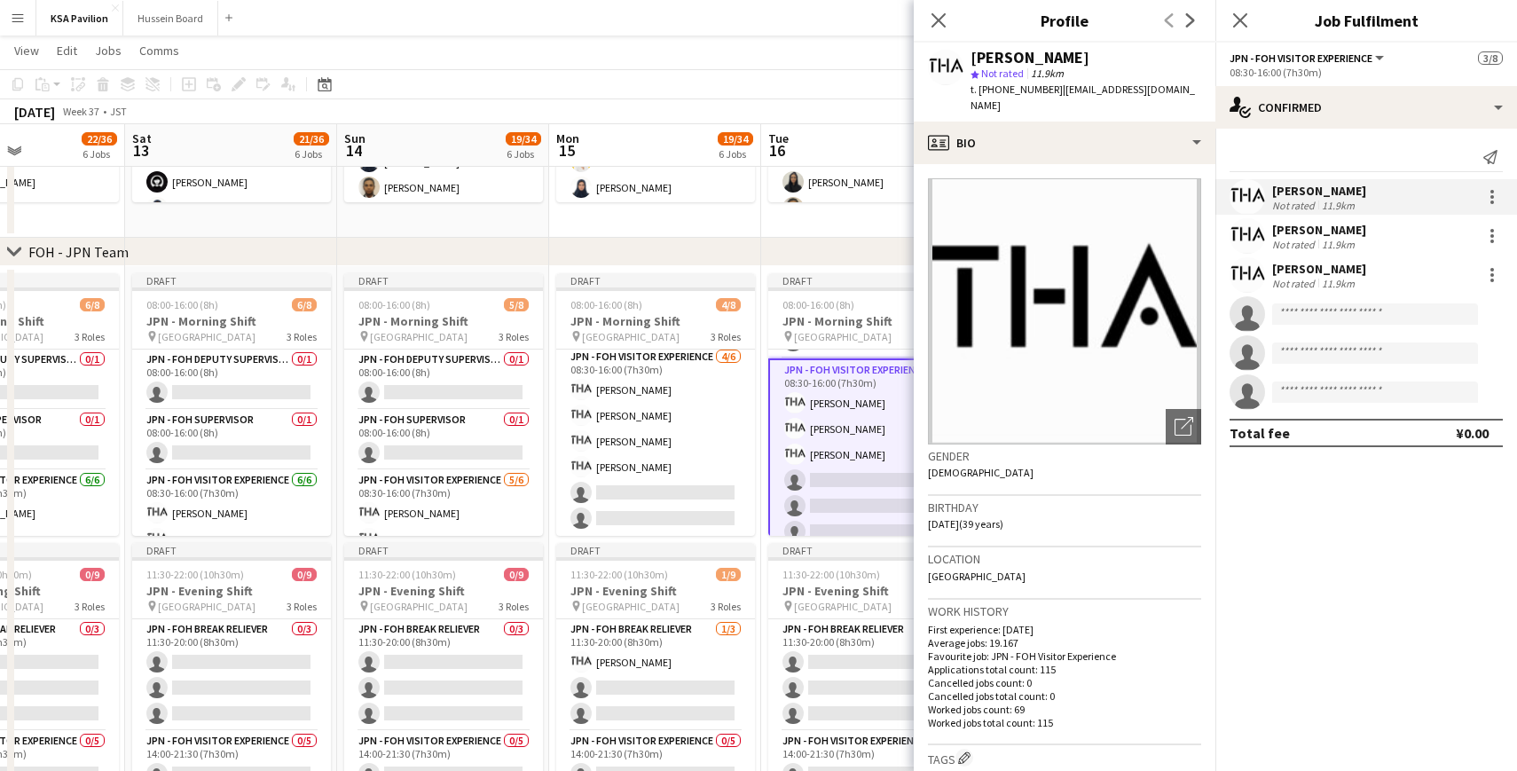
click at [1033, 58] on div "[PERSON_NAME]" at bounding box center [1029, 58] width 119 height 16
copy div "ISHIGA"
click at [939, 15] on icon "Close pop-in" at bounding box center [938, 20] width 17 height 17
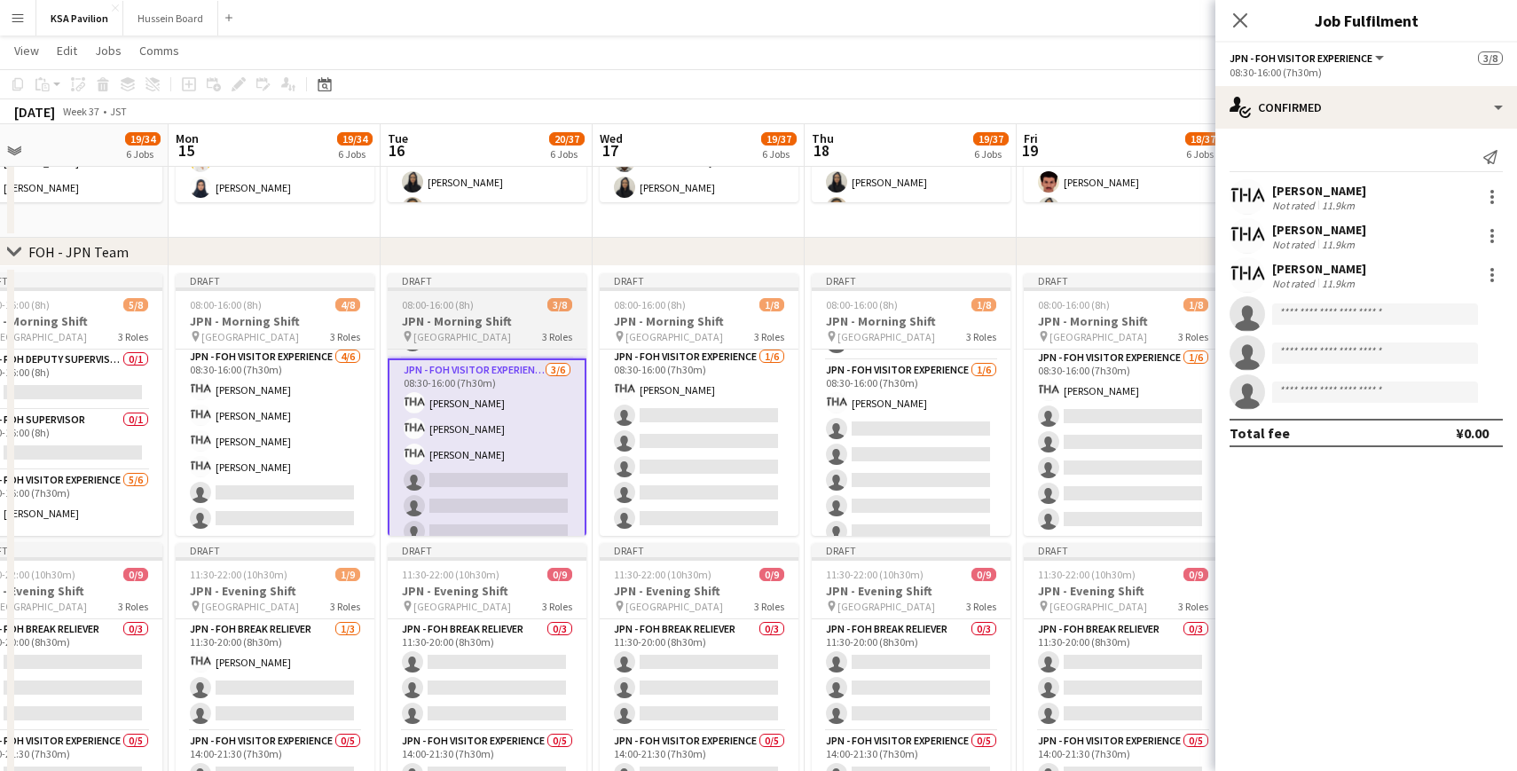
scroll to position [0, 515]
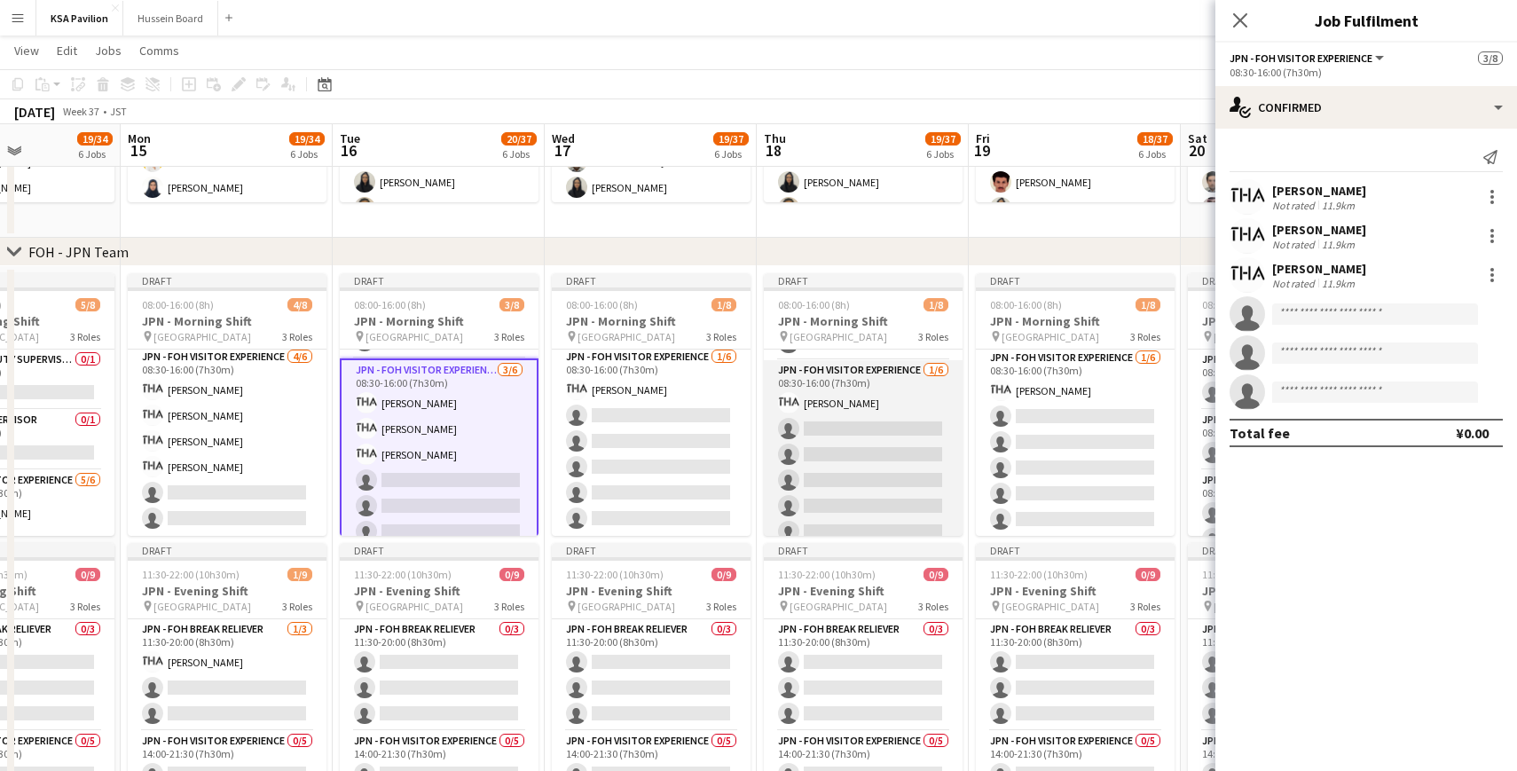
click at [869, 451] on app-card-role "JPN - FOH Visitor Experience [DATE] 08:30-16:00 (7h30m) [PERSON_NAME] single-ne…" at bounding box center [863, 454] width 199 height 189
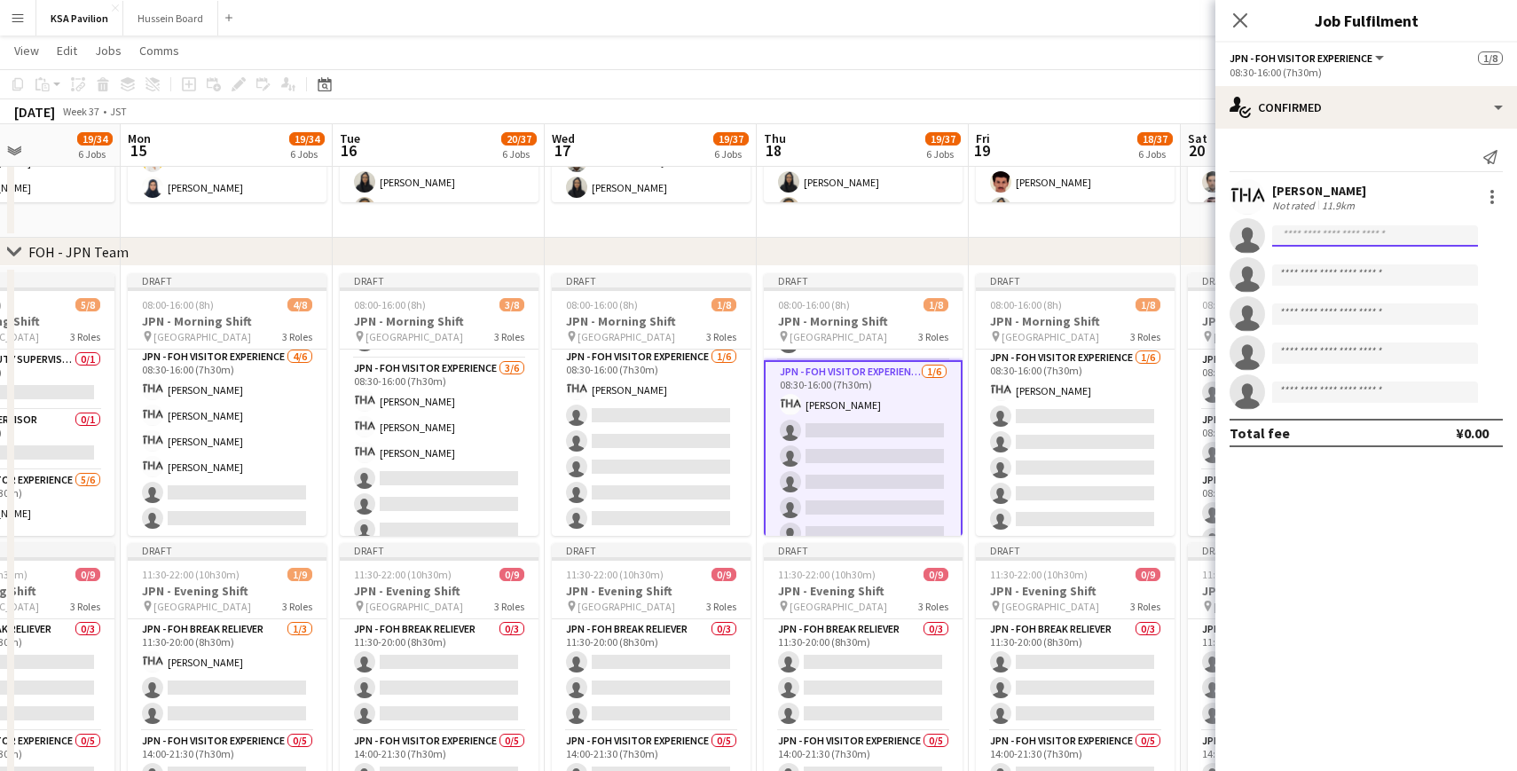
click at [1310, 238] on input at bounding box center [1375, 235] width 206 height 21
paste input "******"
type input "******"
click at [1344, 267] on span "[PERSON_NAME]" at bounding box center [1337, 261] width 102 height 15
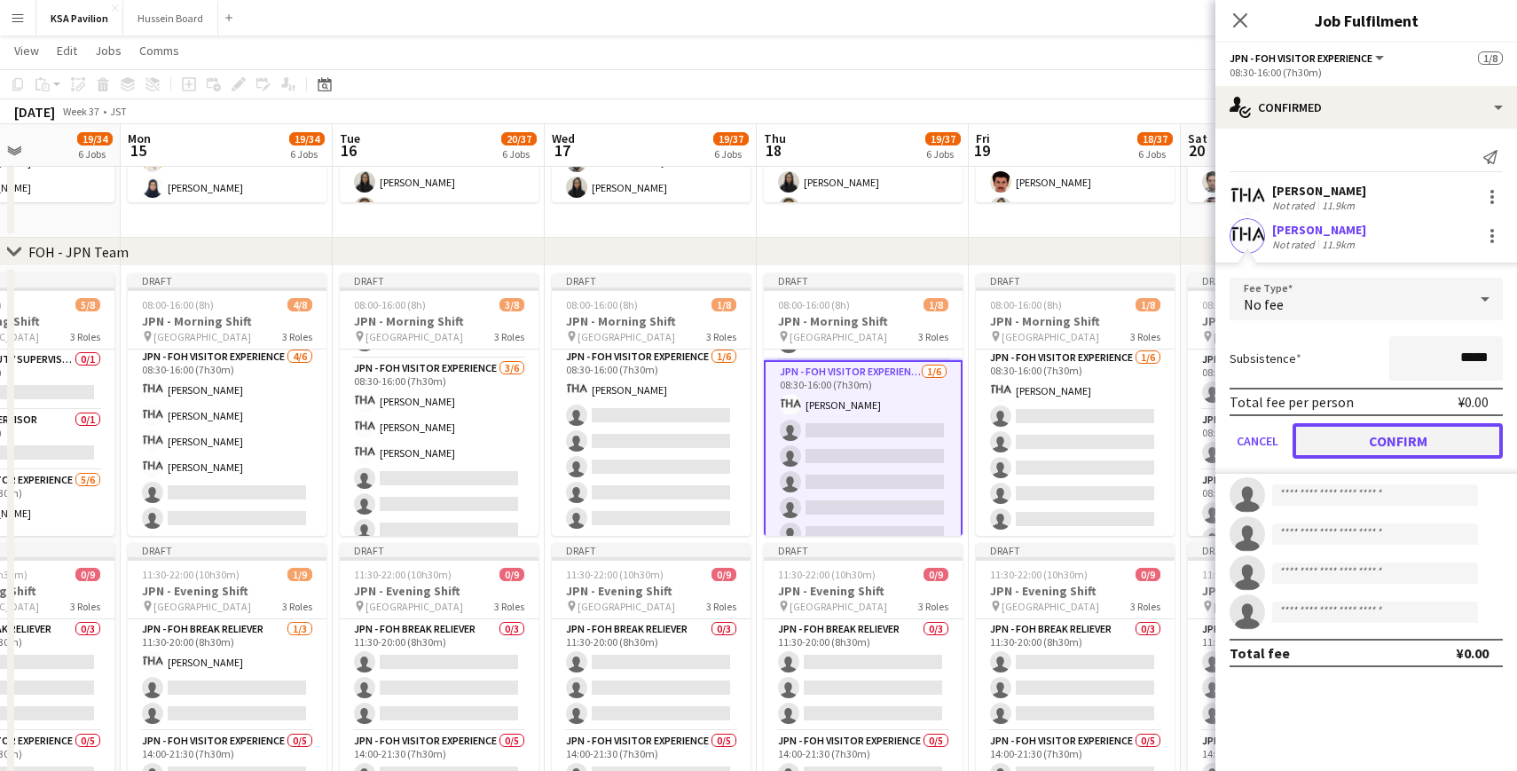
click at [1379, 433] on button "Confirm" at bounding box center [1397, 440] width 210 height 35
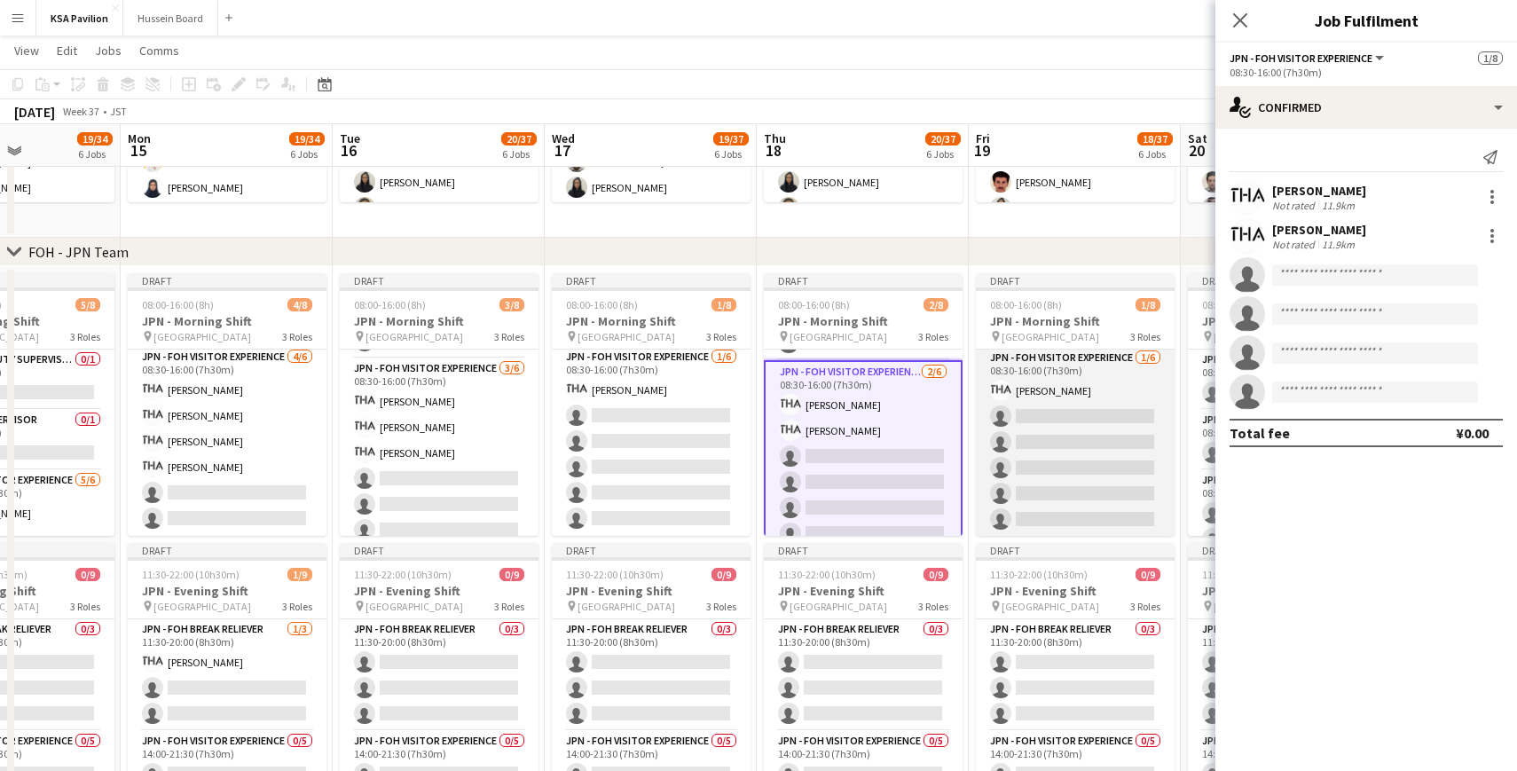
click at [1084, 387] on app-card-role "JPN - FOH Visitor Experience [DATE] 08:30-16:00 (7h30m) [PERSON_NAME] single-ne…" at bounding box center [1075, 442] width 199 height 189
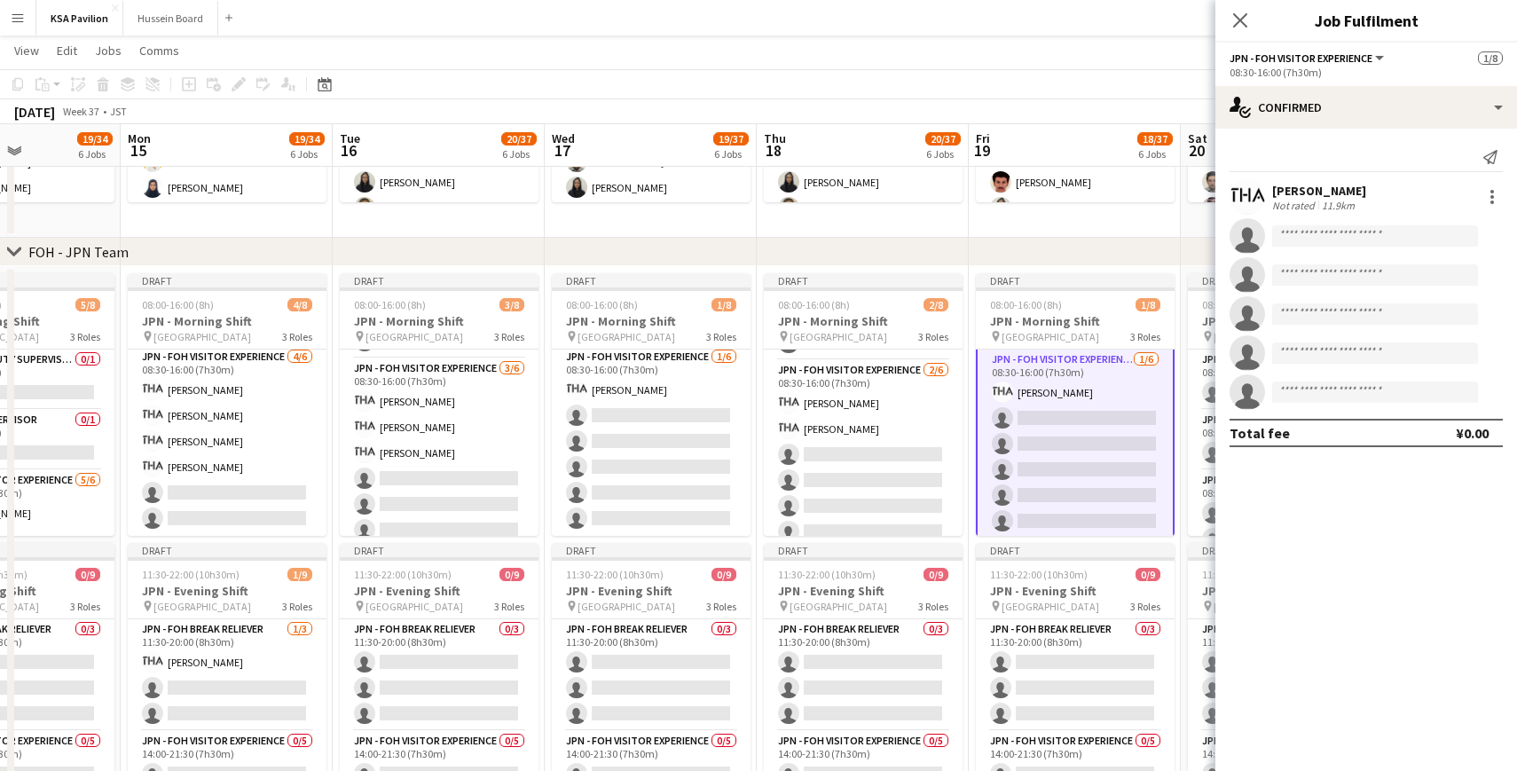
scroll to position [124, 0]
click at [1302, 242] on input at bounding box center [1375, 235] width 206 height 21
paste input "******"
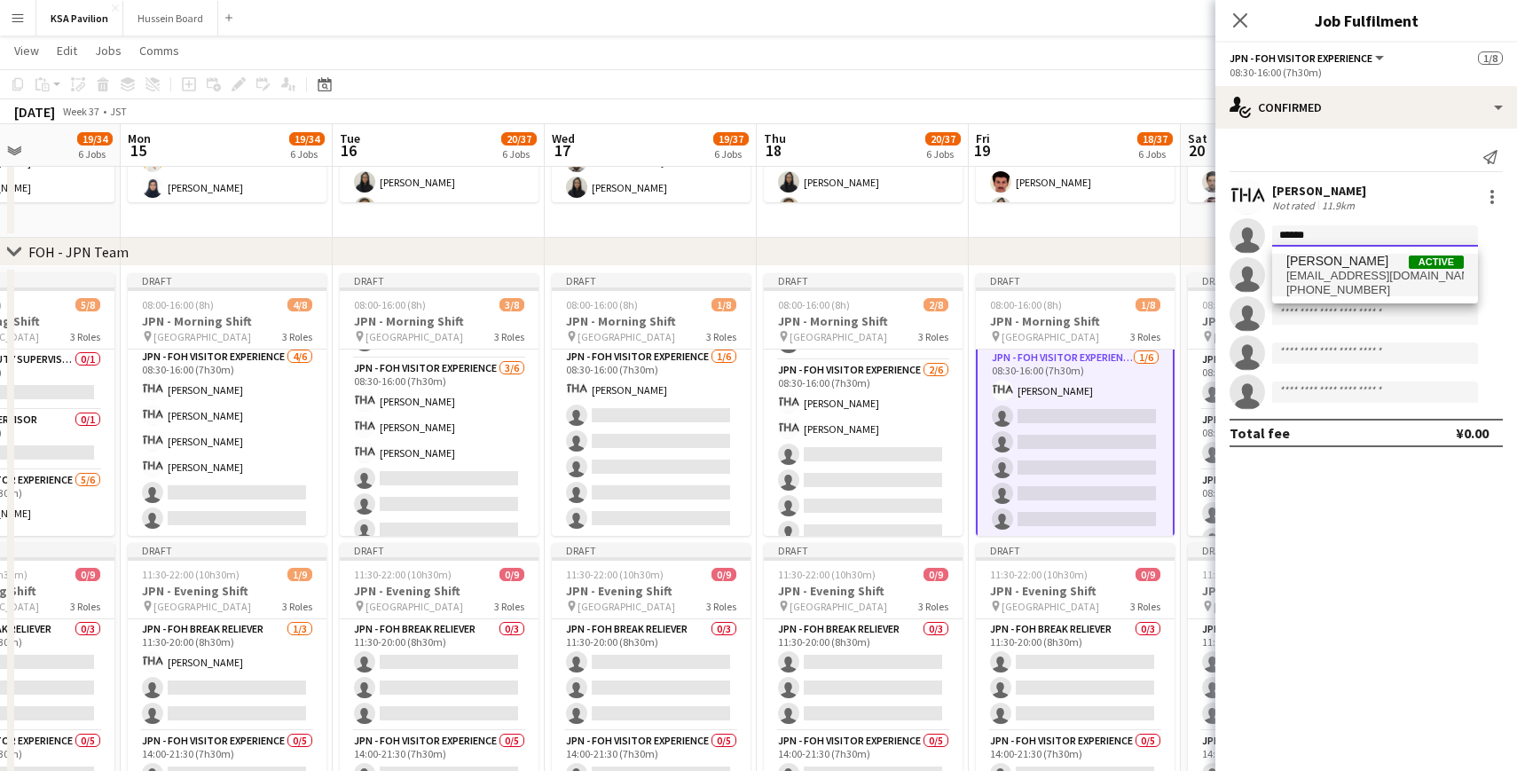
type input "******"
click at [1372, 279] on span "[EMAIL_ADDRESS][DOMAIN_NAME]" at bounding box center [1374, 276] width 177 height 14
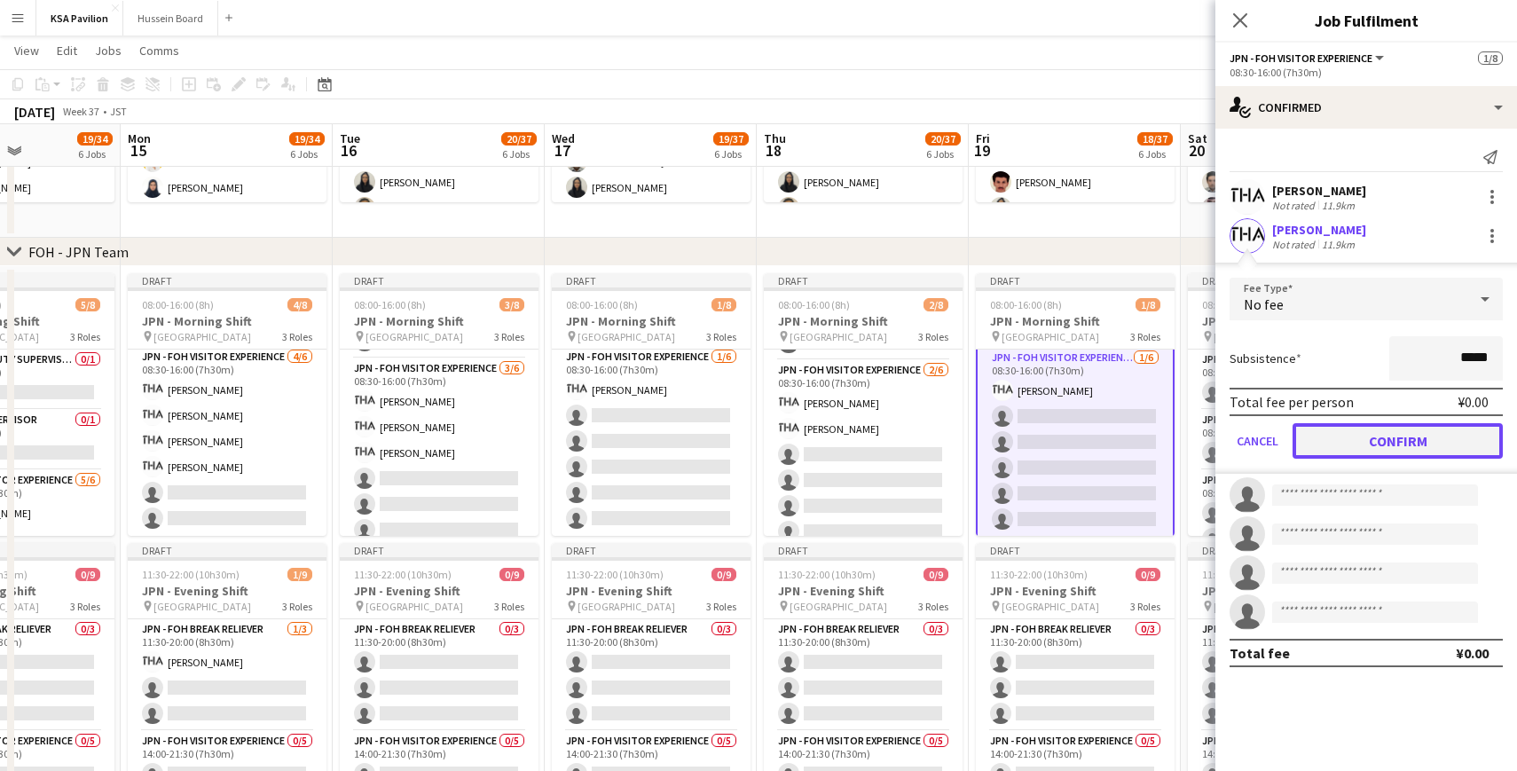
click at [1342, 441] on button "Confirm" at bounding box center [1397, 440] width 210 height 35
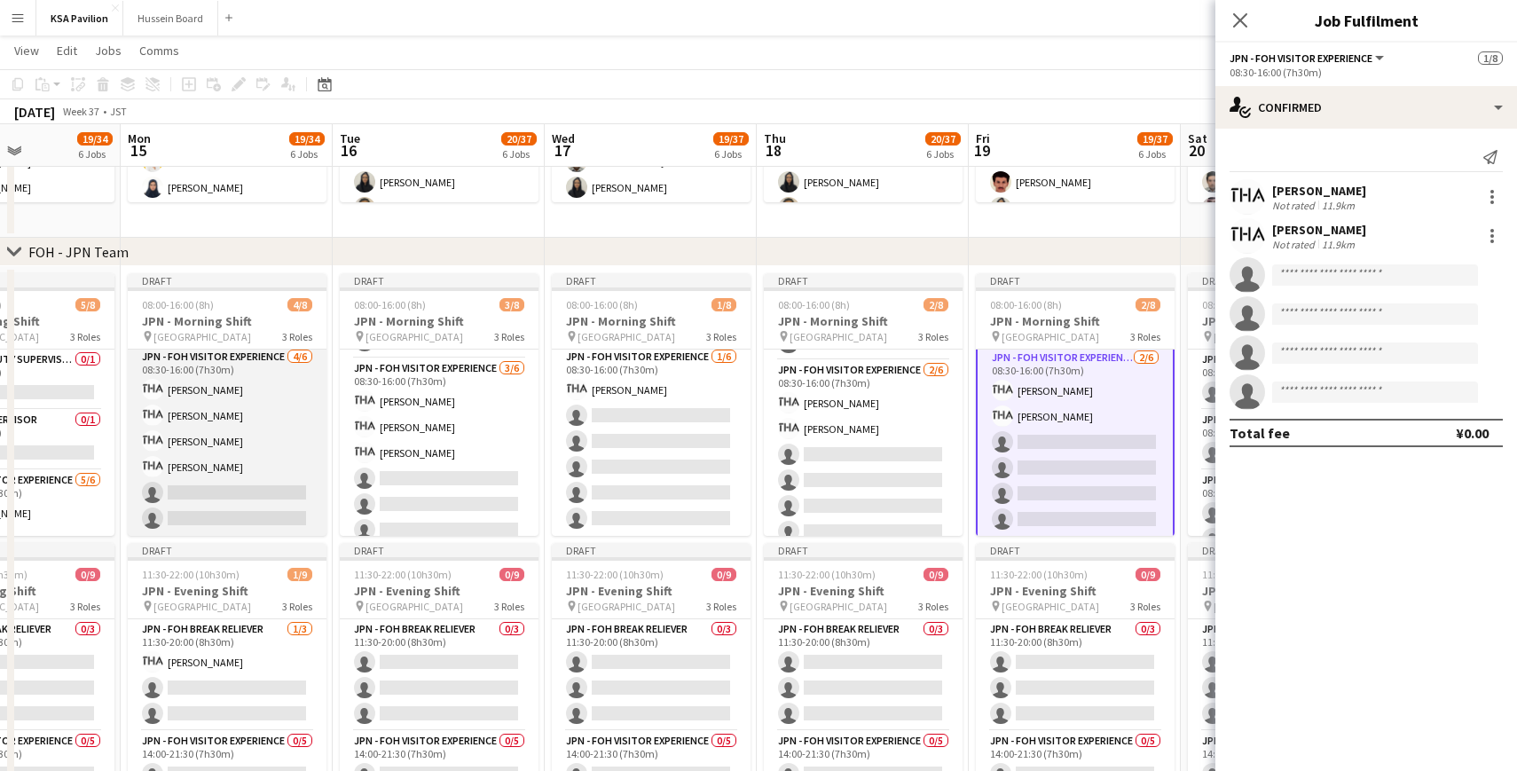
click at [247, 446] on app-card-role "JPN - FOH Visitor Experience [DATE] 08:30-16:00 (7h30m) [PERSON_NAME] [PERSON_N…" at bounding box center [227, 441] width 199 height 189
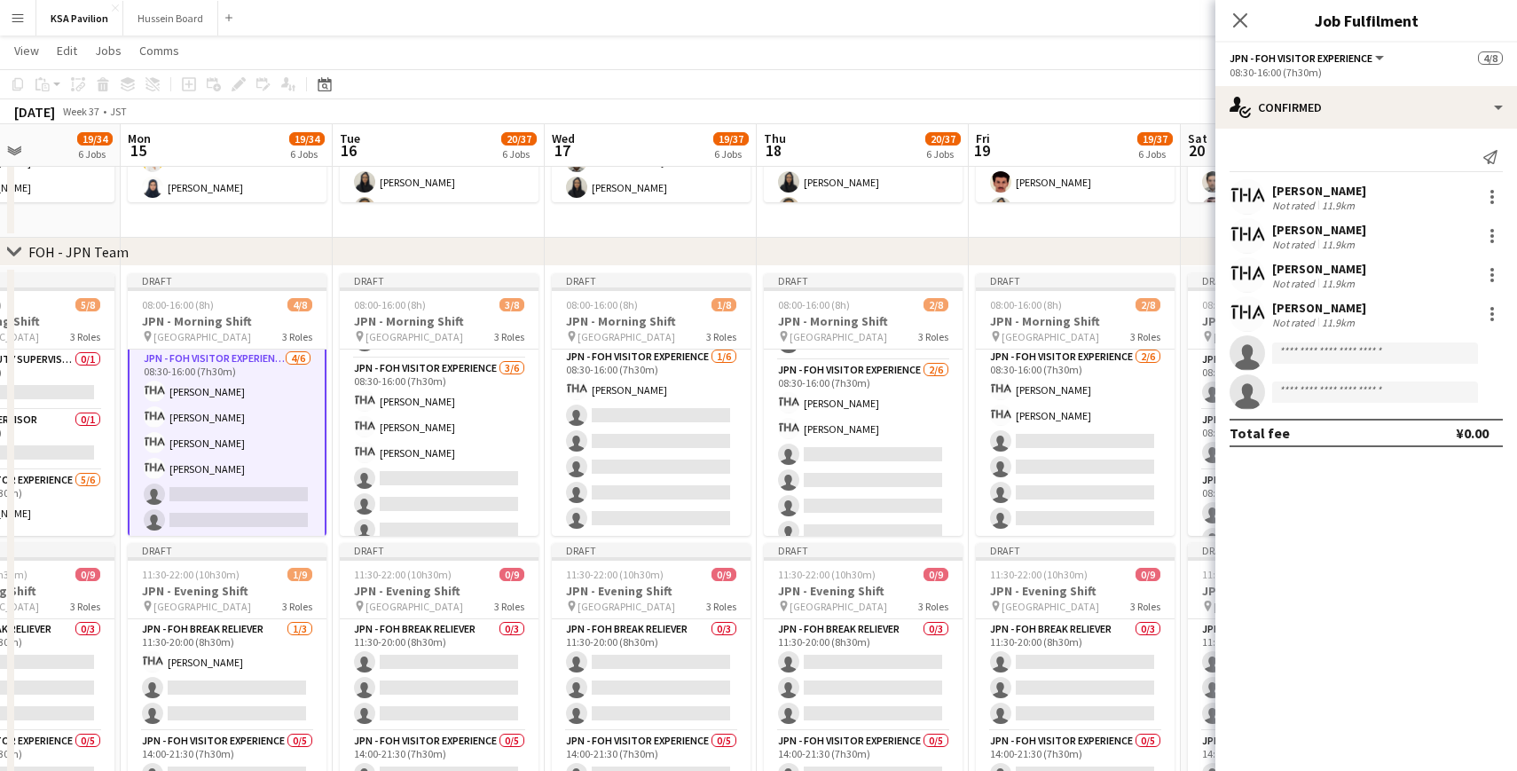
scroll to position [125, 0]
click at [1328, 227] on div "[PERSON_NAME]" at bounding box center [1319, 230] width 94 height 16
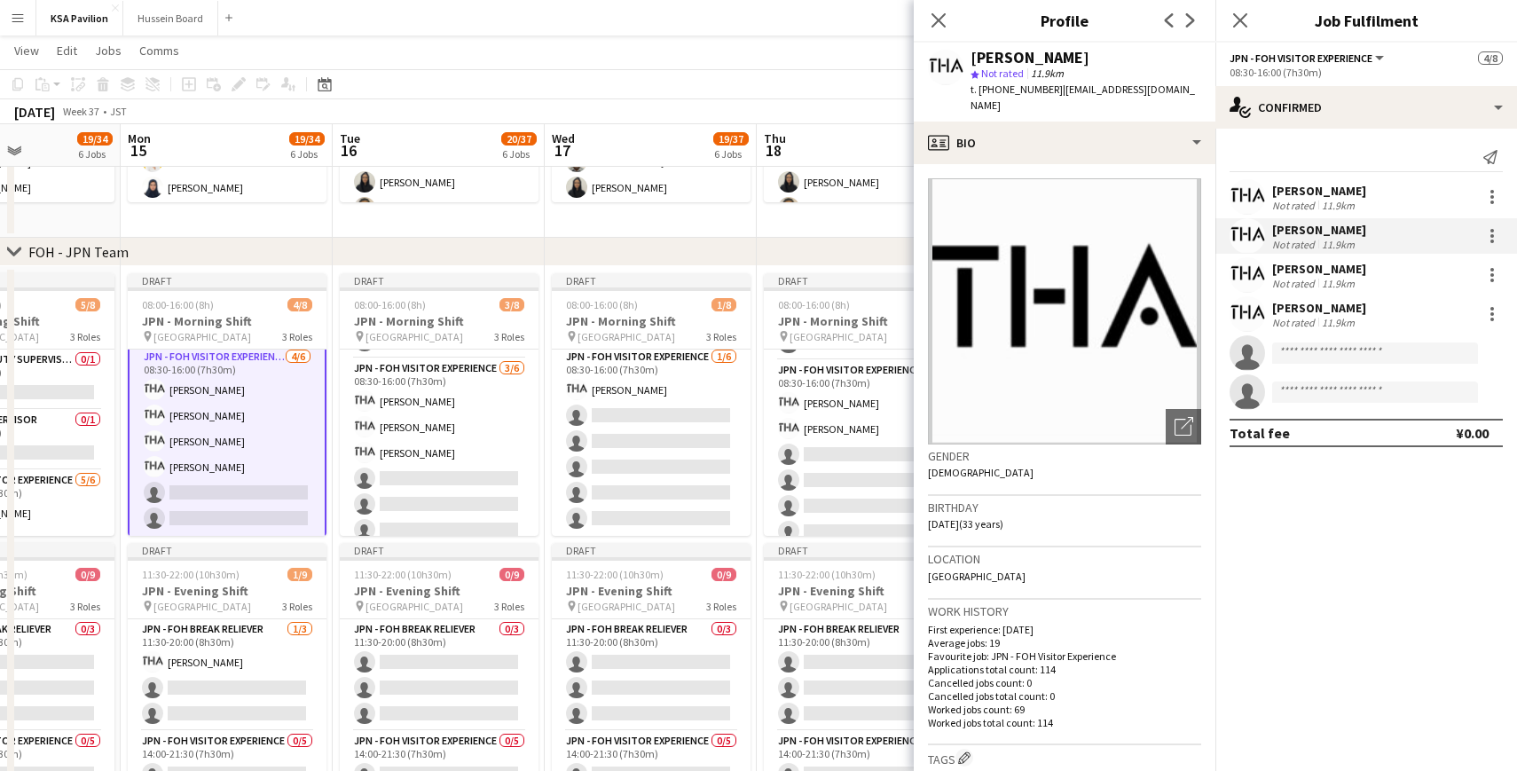
click at [1044, 61] on div "[PERSON_NAME]" at bounding box center [1029, 58] width 119 height 16
copy div "TSUDA"
click at [929, 15] on app-icon "Close pop-in" at bounding box center [939, 21] width 26 height 26
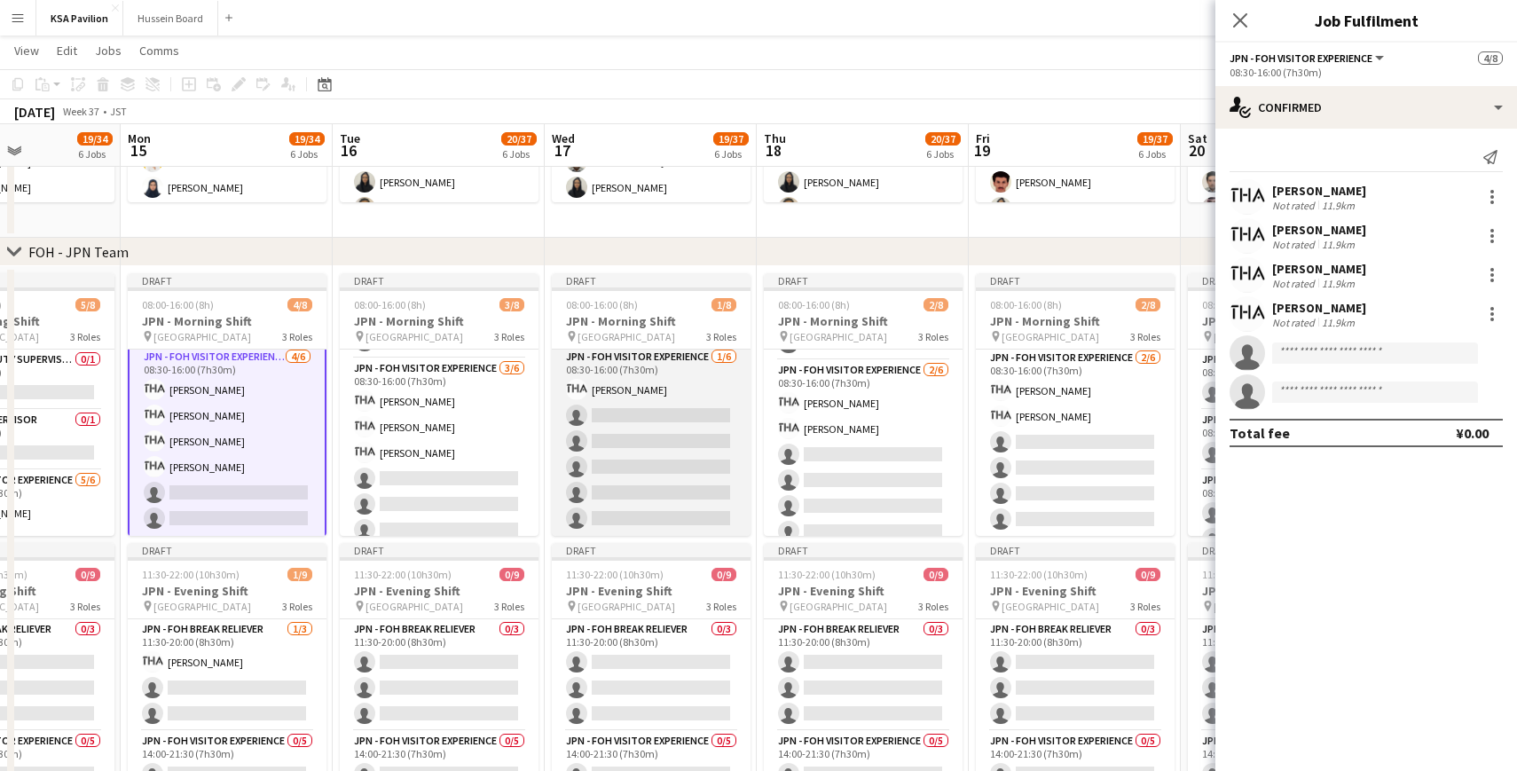
click at [629, 410] on app-card-role "JPN - FOH Visitor Experience [DATE] 08:30-16:00 (7h30m) [PERSON_NAME] single-ne…" at bounding box center [651, 441] width 199 height 189
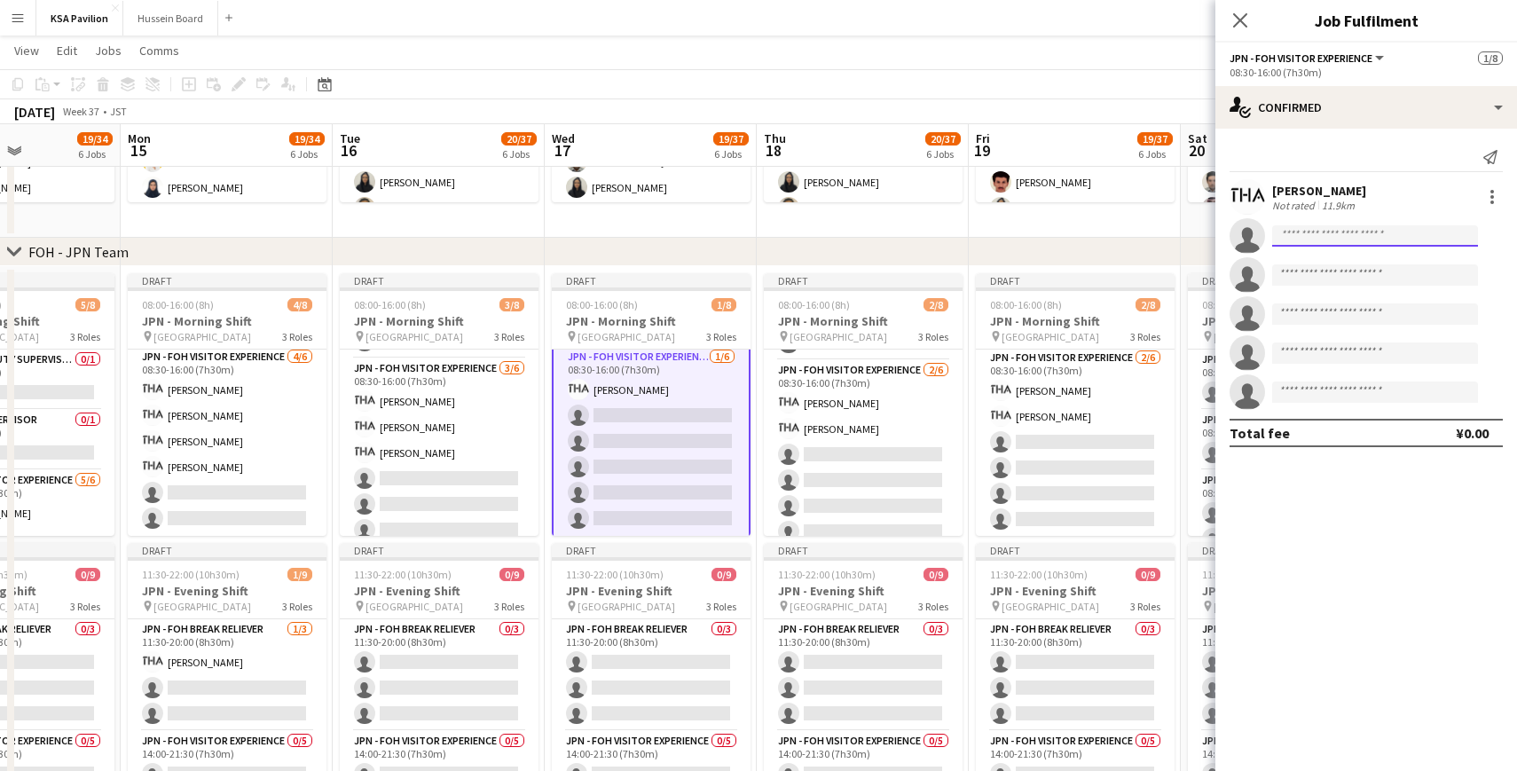
click at [1306, 238] on input at bounding box center [1375, 235] width 206 height 21
paste input "*****"
type input "*****"
click at [1322, 259] on span "[PERSON_NAME]" at bounding box center [1337, 261] width 102 height 15
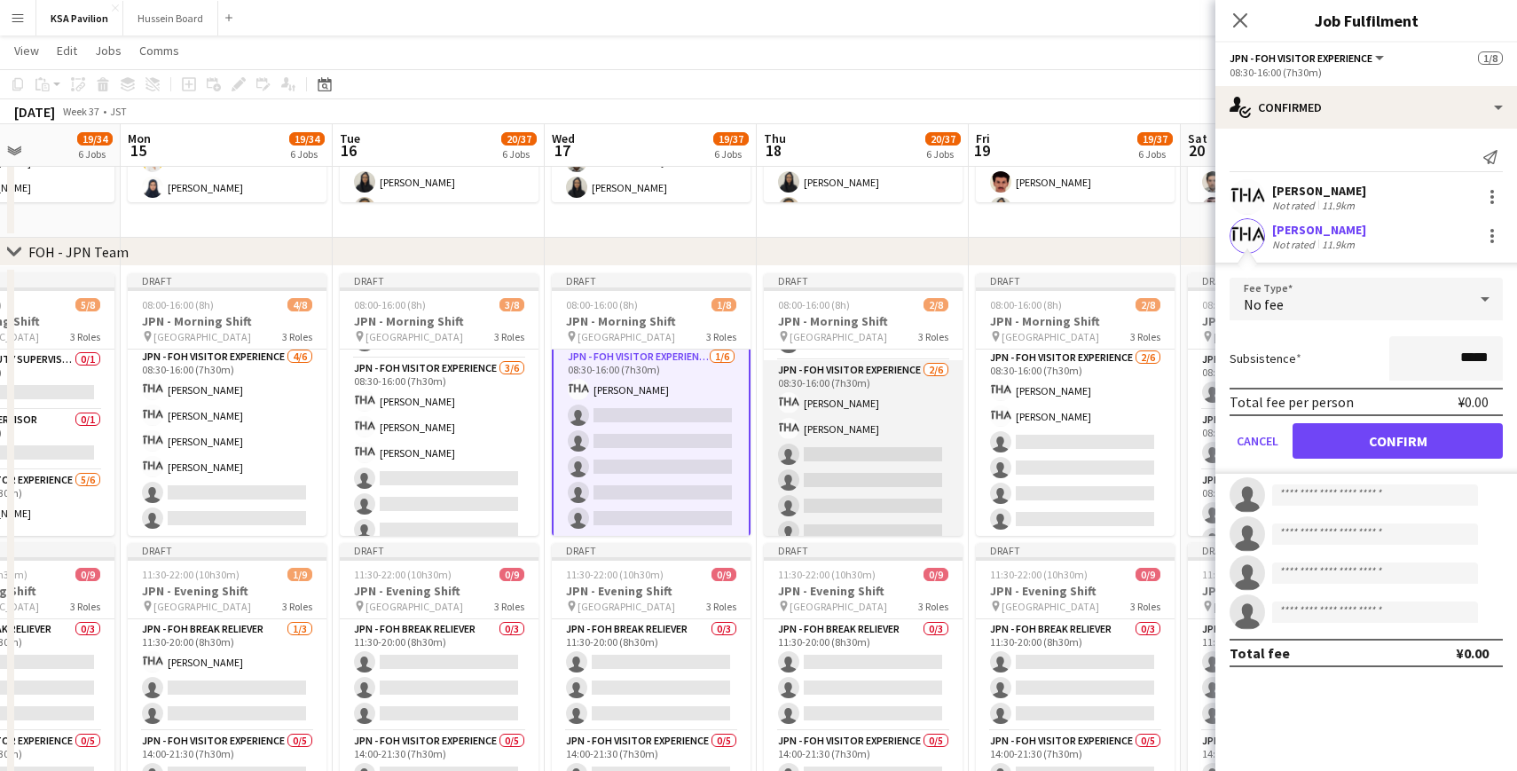
click at [900, 423] on app-card-role "JPN - FOH Visitor Experience [DATE] 08:30-16:00 (7h30m) [PERSON_NAME] [PERSON_N…" at bounding box center [863, 454] width 199 height 189
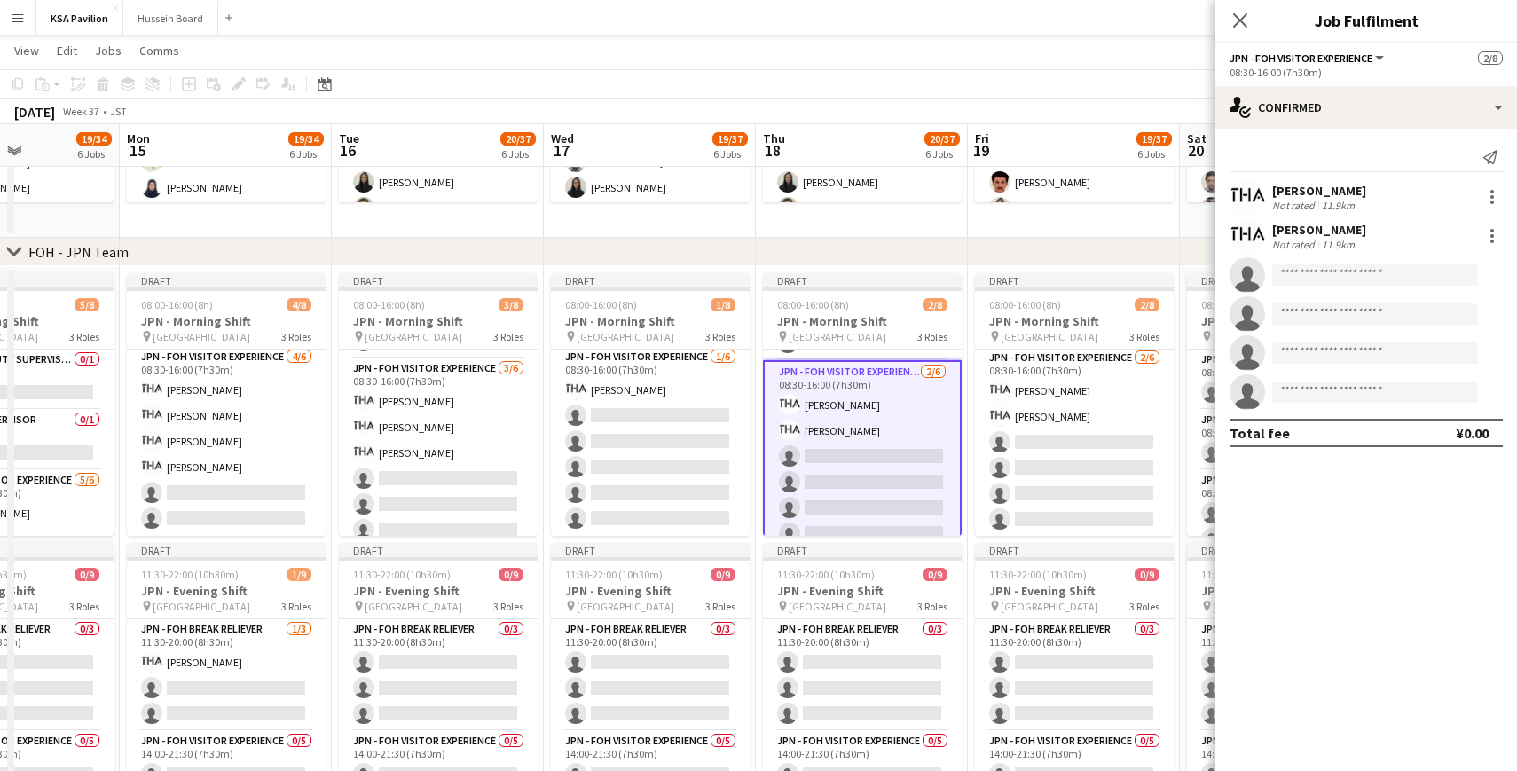
scroll to position [123, 0]
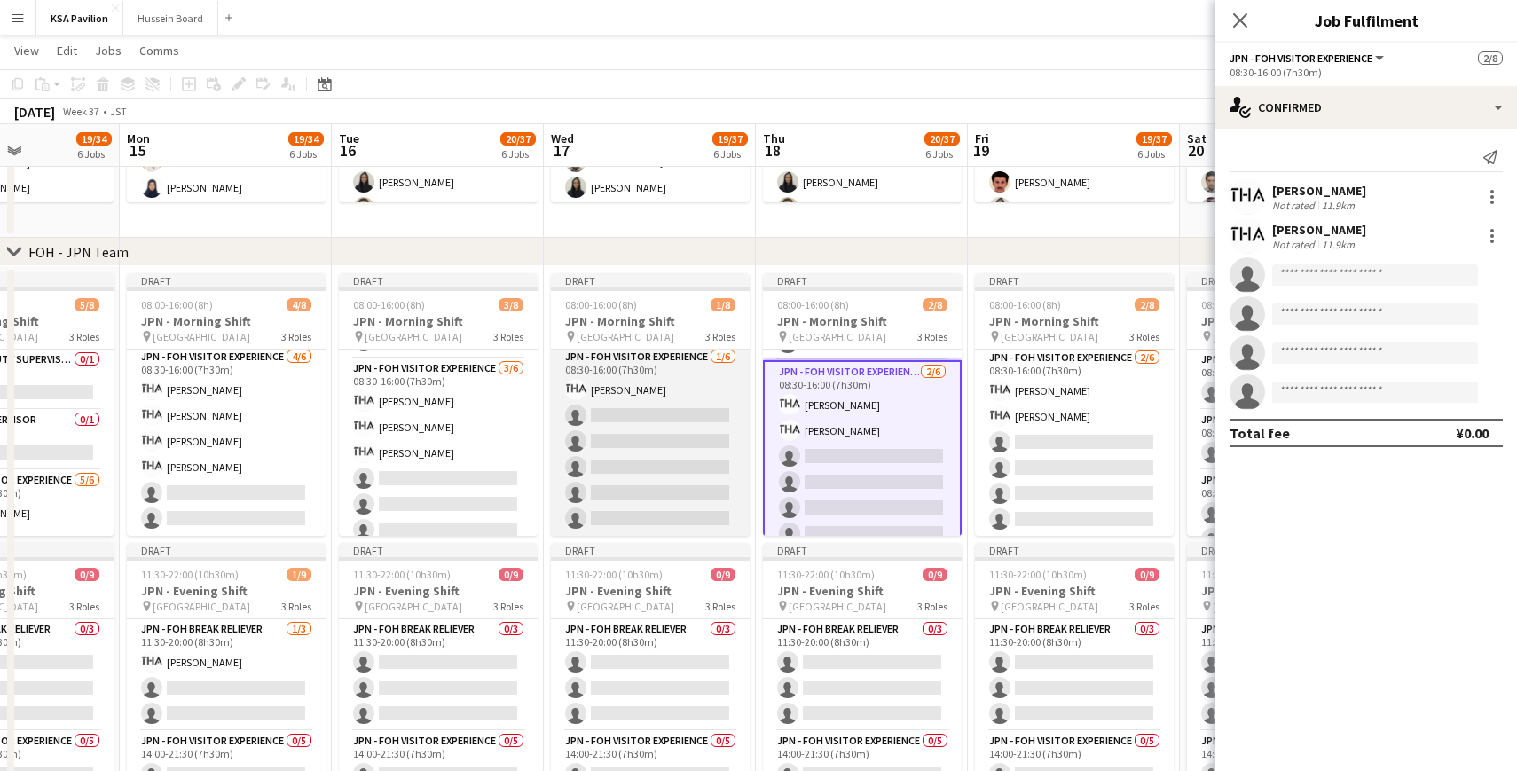
click at [712, 410] on app-card-role "JPN - FOH Visitor Experience [DATE] 08:30-16:00 (7h30m) [PERSON_NAME] single-ne…" at bounding box center [650, 441] width 199 height 189
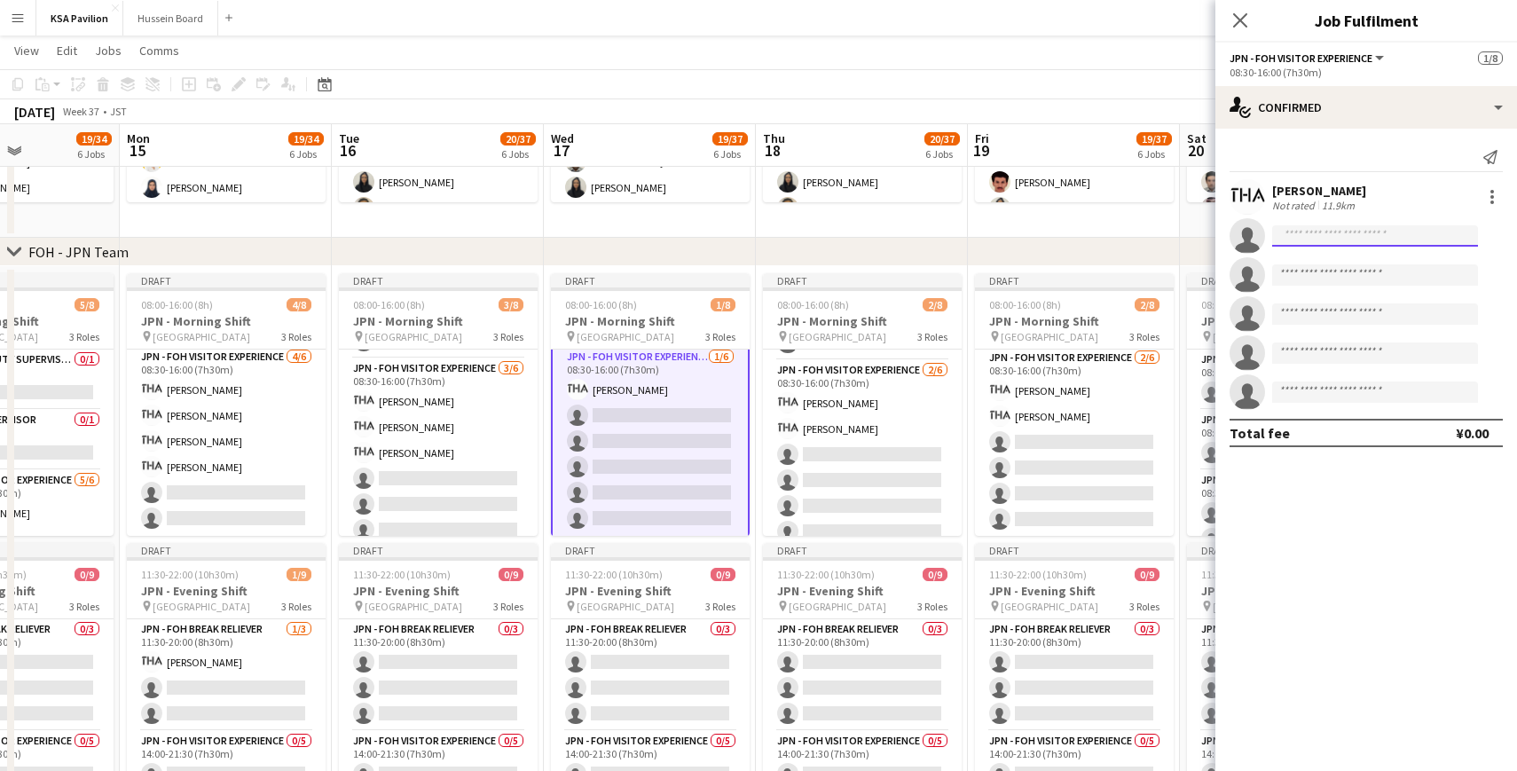
click at [1300, 246] on input at bounding box center [1375, 235] width 206 height 21
paste input "*****"
type input "*****"
click at [1316, 271] on span "[EMAIL_ADDRESS][DOMAIN_NAME]" at bounding box center [1374, 276] width 177 height 14
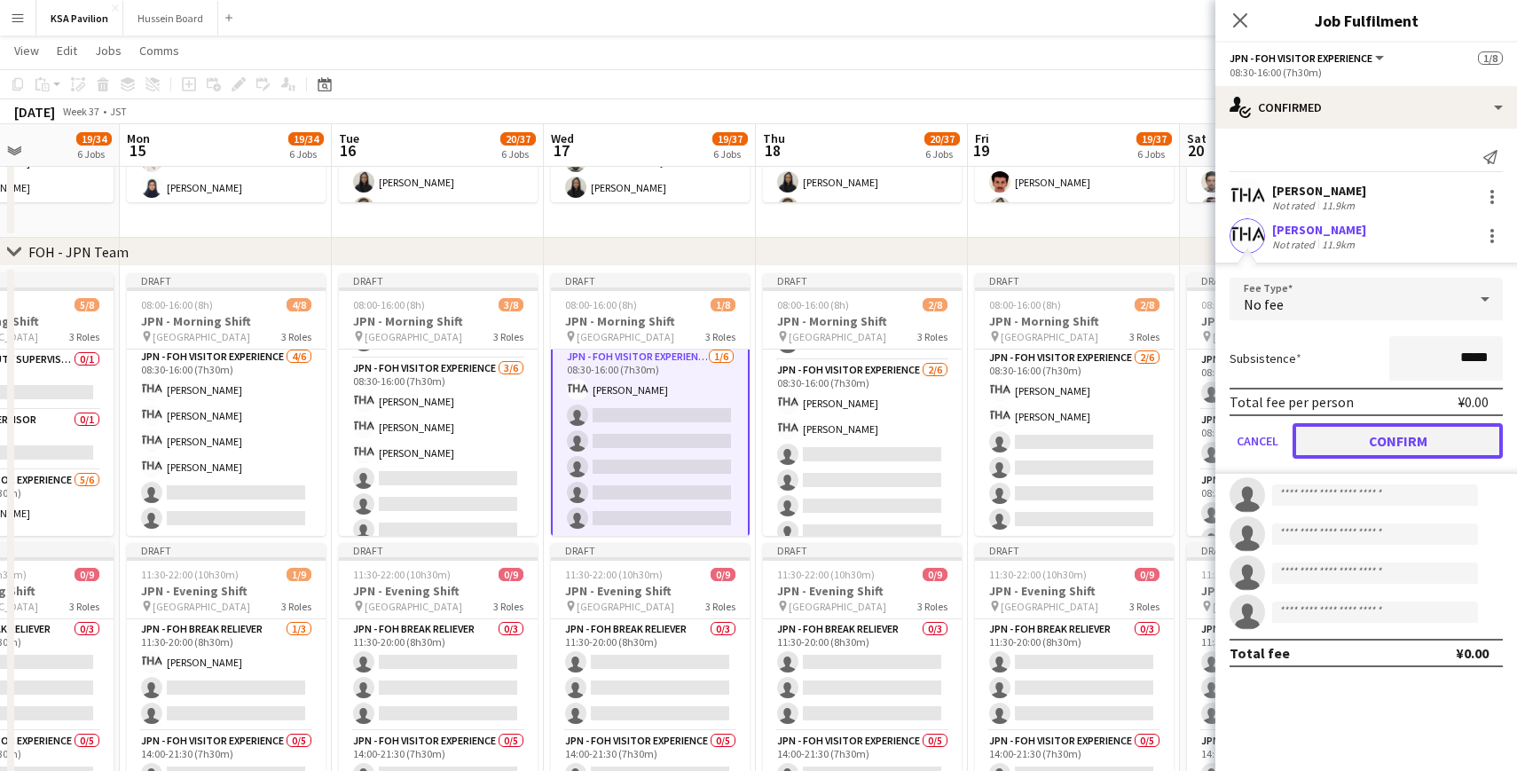
click at [1343, 437] on button "Confirm" at bounding box center [1397, 440] width 210 height 35
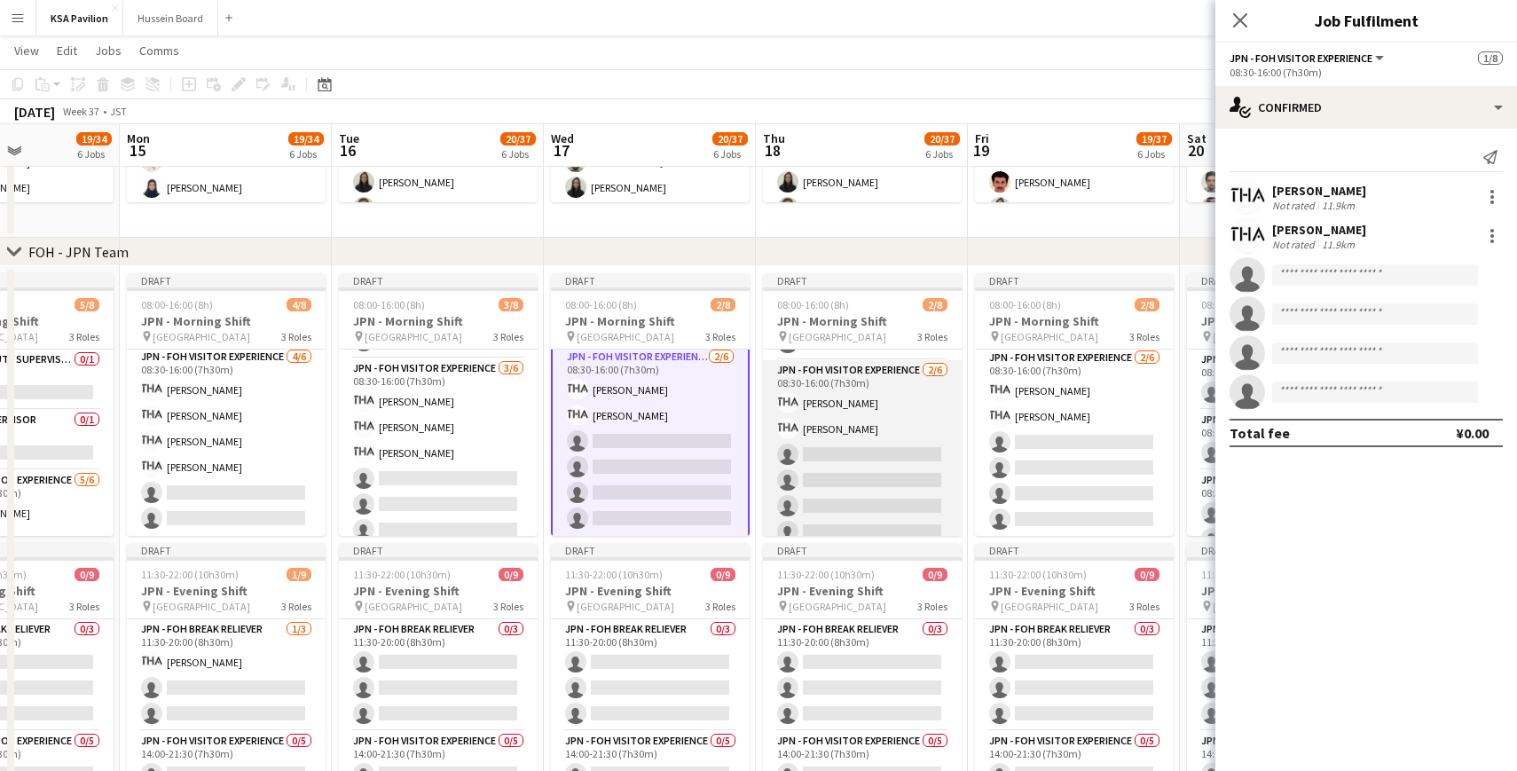
click at [852, 418] on app-card-role "JPN - FOH Visitor Experience [DATE] 08:30-16:00 (7h30m) [PERSON_NAME] [PERSON_N…" at bounding box center [862, 454] width 199 height 189
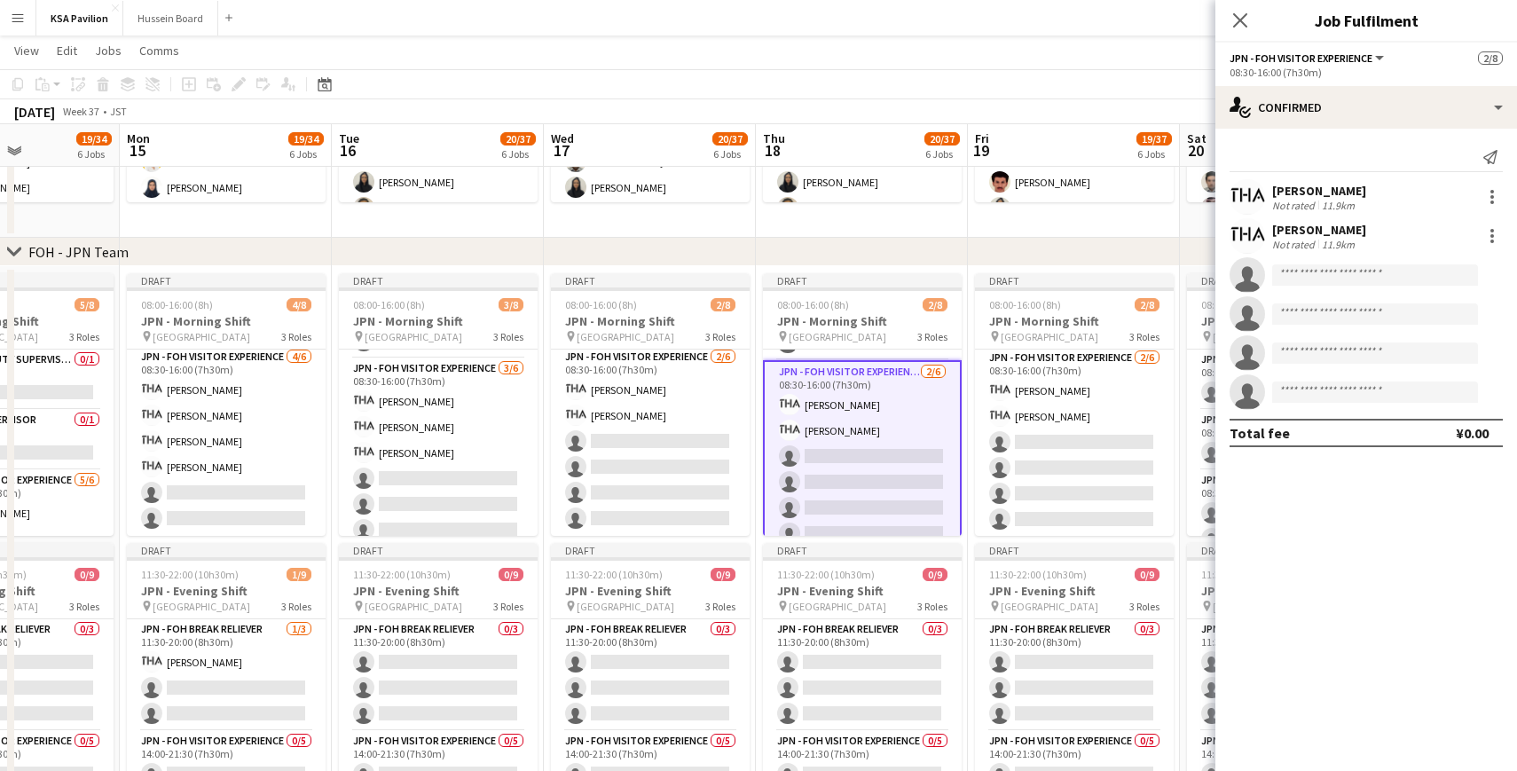
scroll to position [123, 0]
click at [1325, 271] on input at bounding box center [1375, 274] width 206 height 21
paste input "*****"
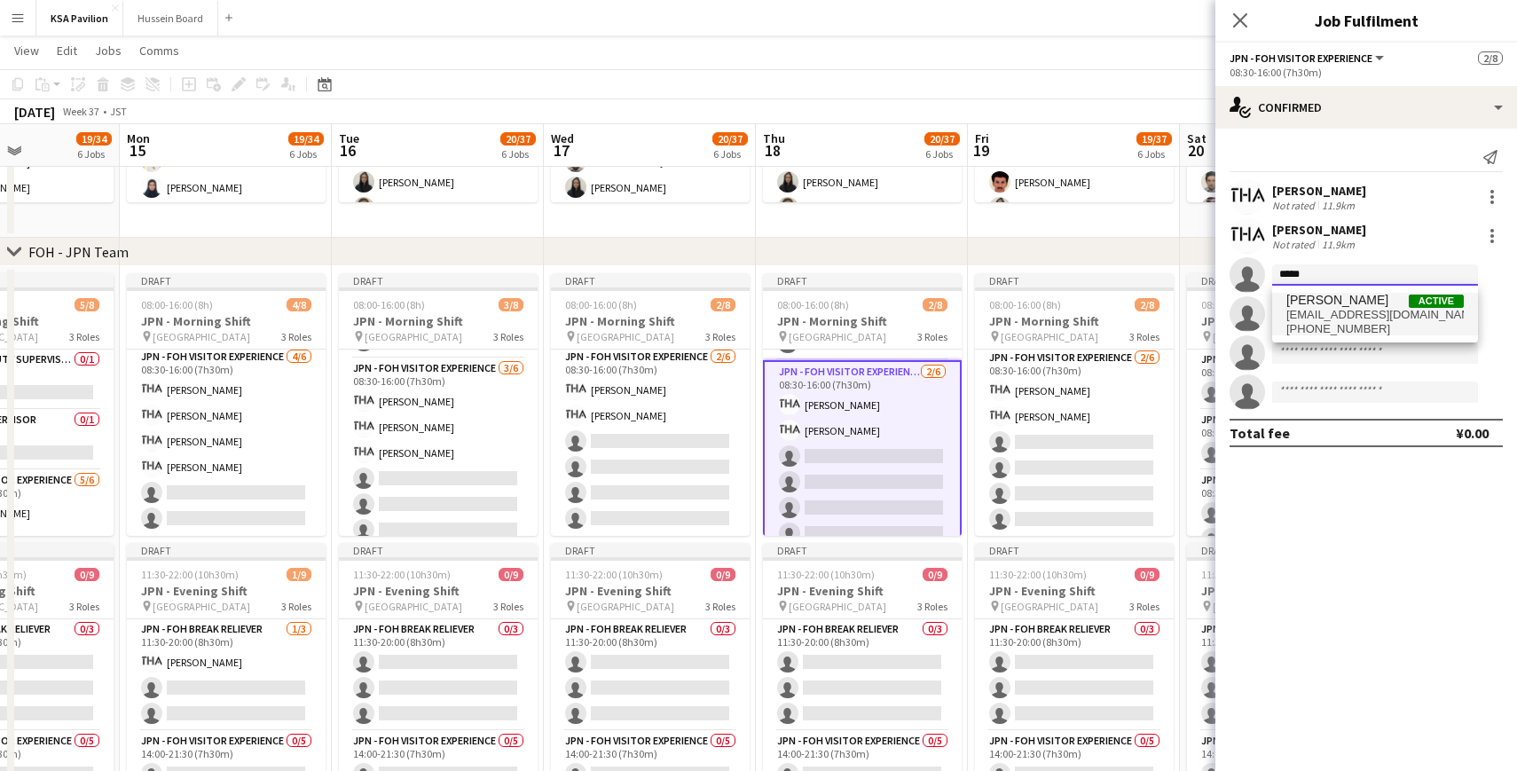
type input "*****"
click at [1352, 306] on span "[PERSON_NAME]" at bounding box center [1337, 300] width 102 height 15
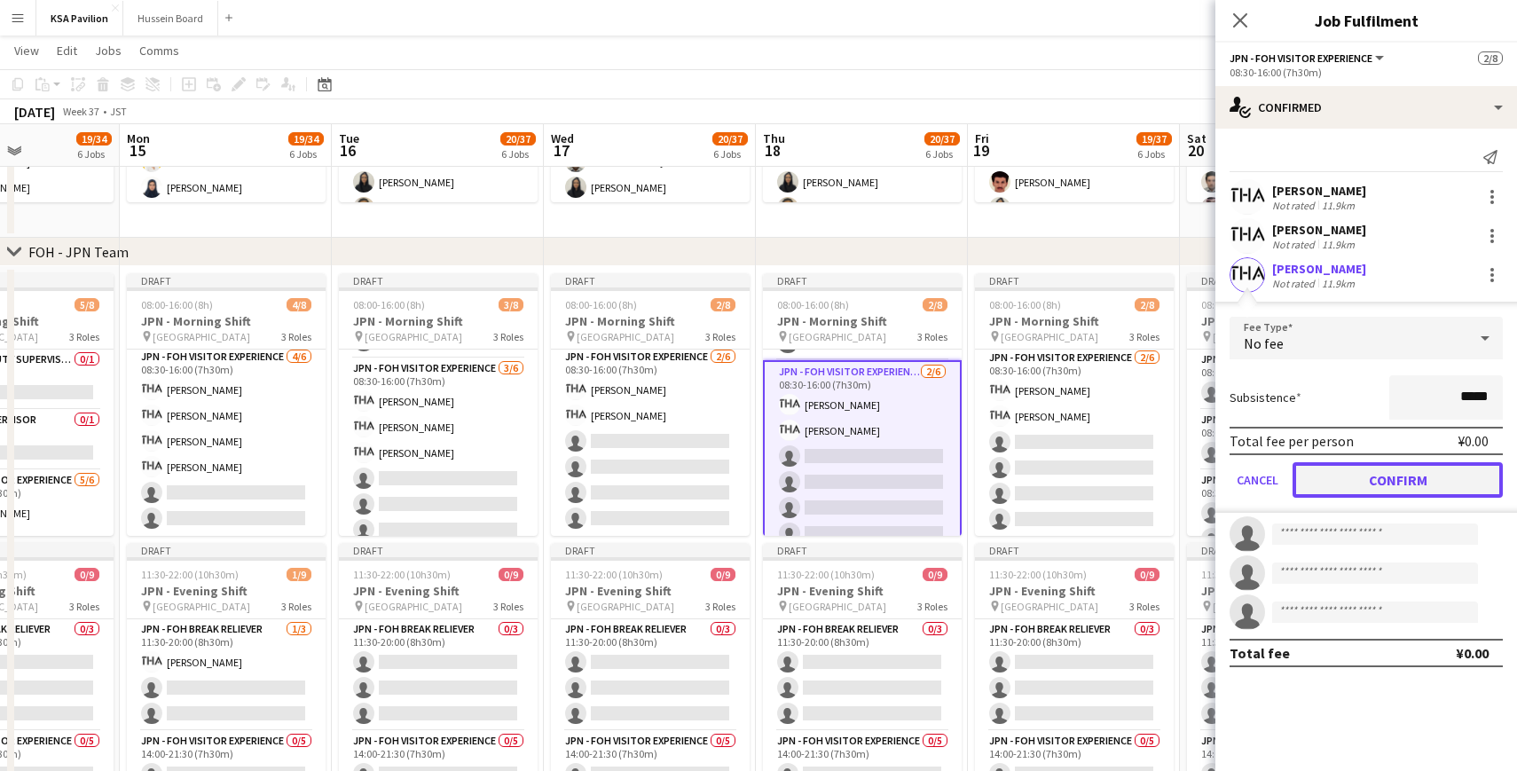
click at [1374, 467] on button "Confirm" at bounding box center [1397, 479] width 210 height 35
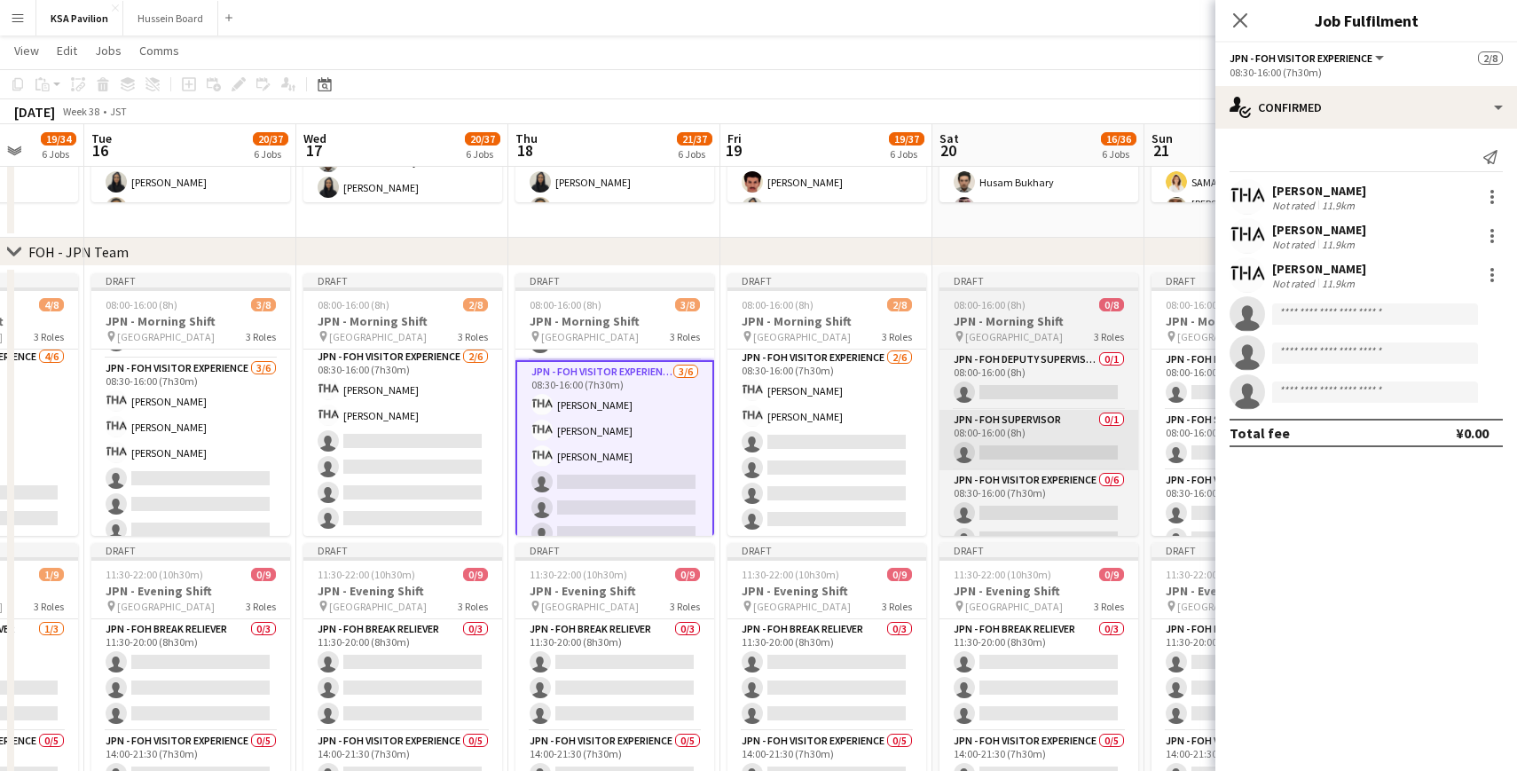
scroll to position [0, 475]
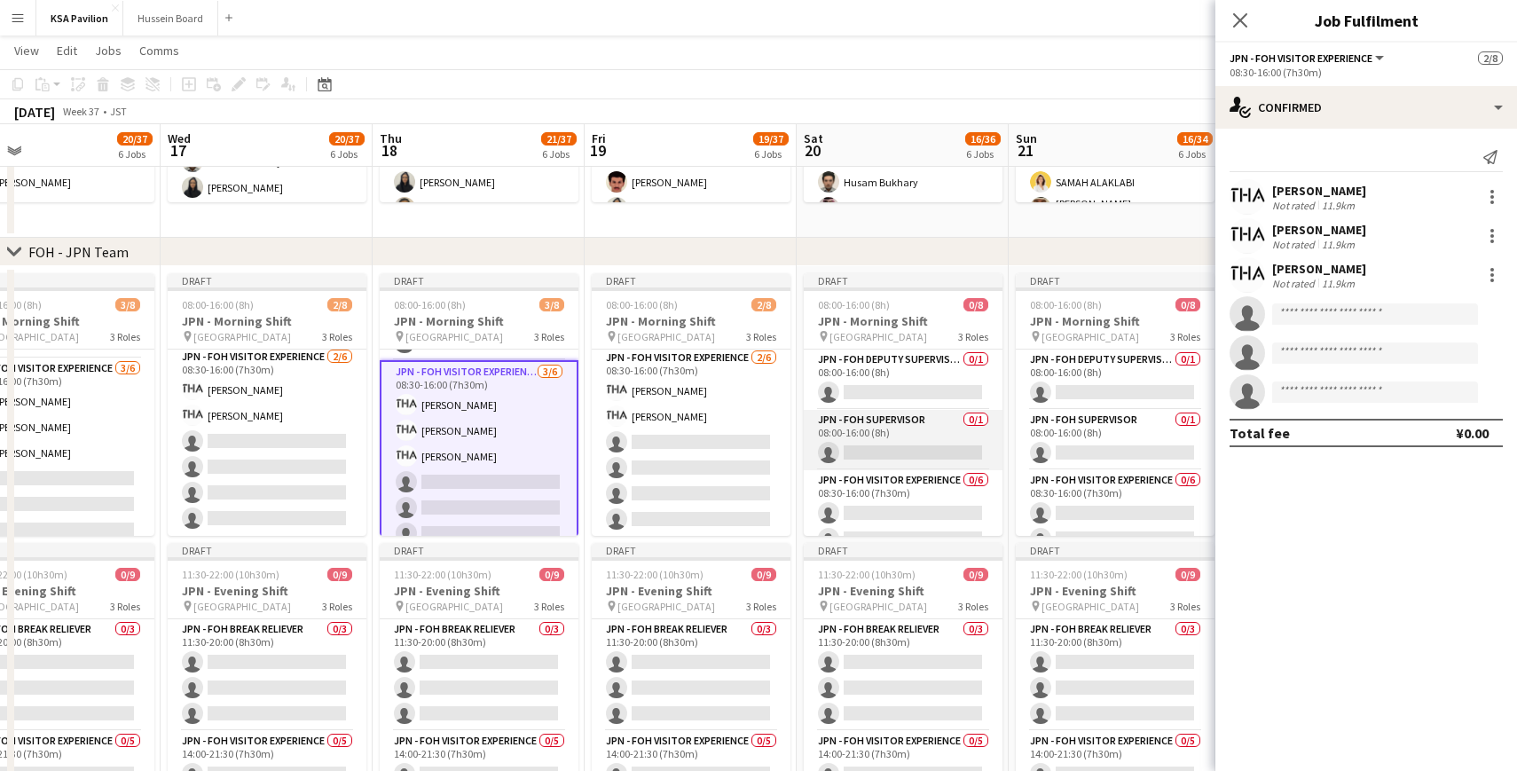
click at [897, 437] on app-card-role "JPN - FOH Supervisor 0/1 08:00-16:00 (8h) single-neutral-actions" at bounding box center [903, 440] width 199 height 60
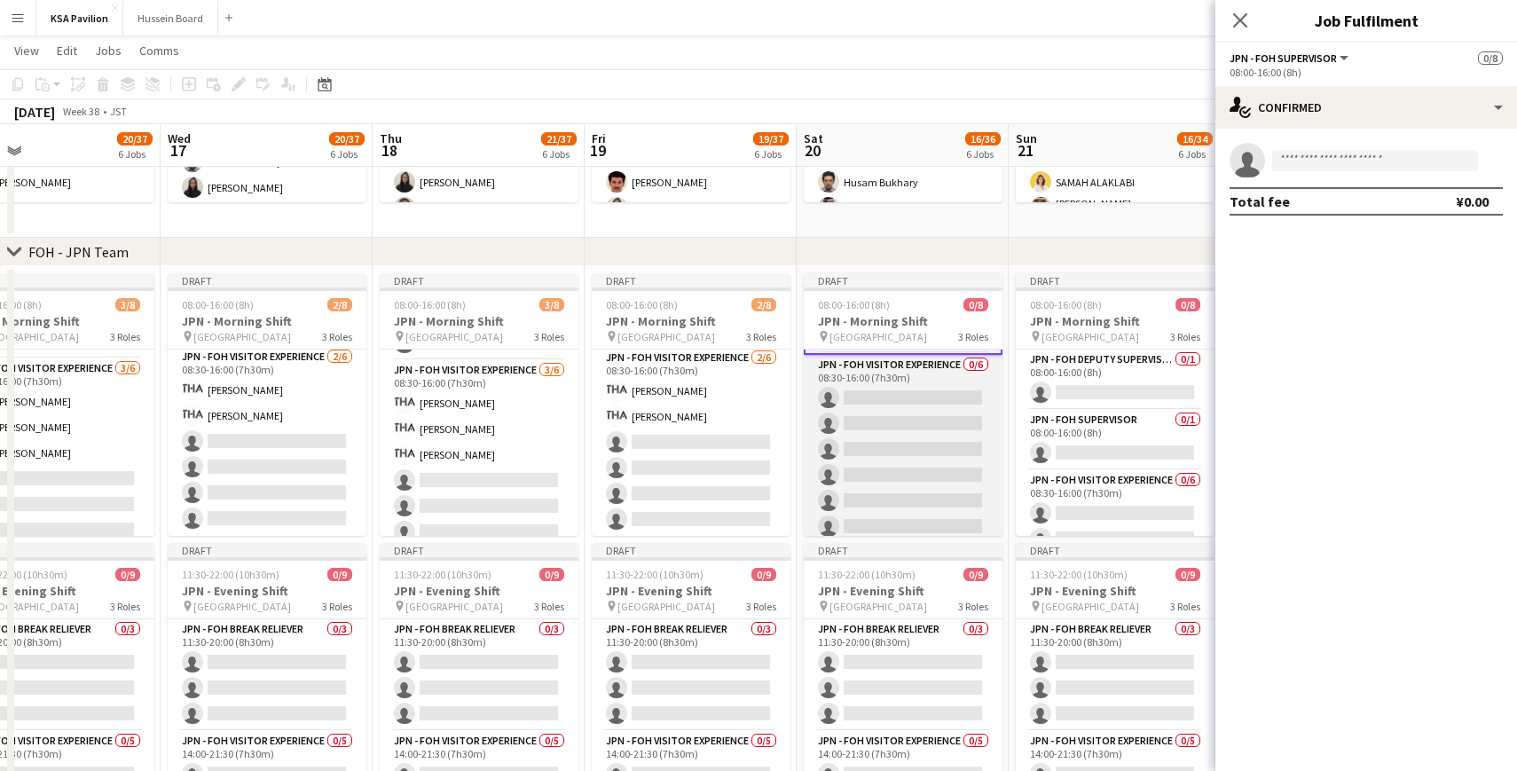
click at [926, 406] on app-card-role "JPN - FOH Visitor Experience 0/6 08:30-16:00 (7h30m) single-neutral-actions sin…" at bounding box center [903, 449] width 199 height 189
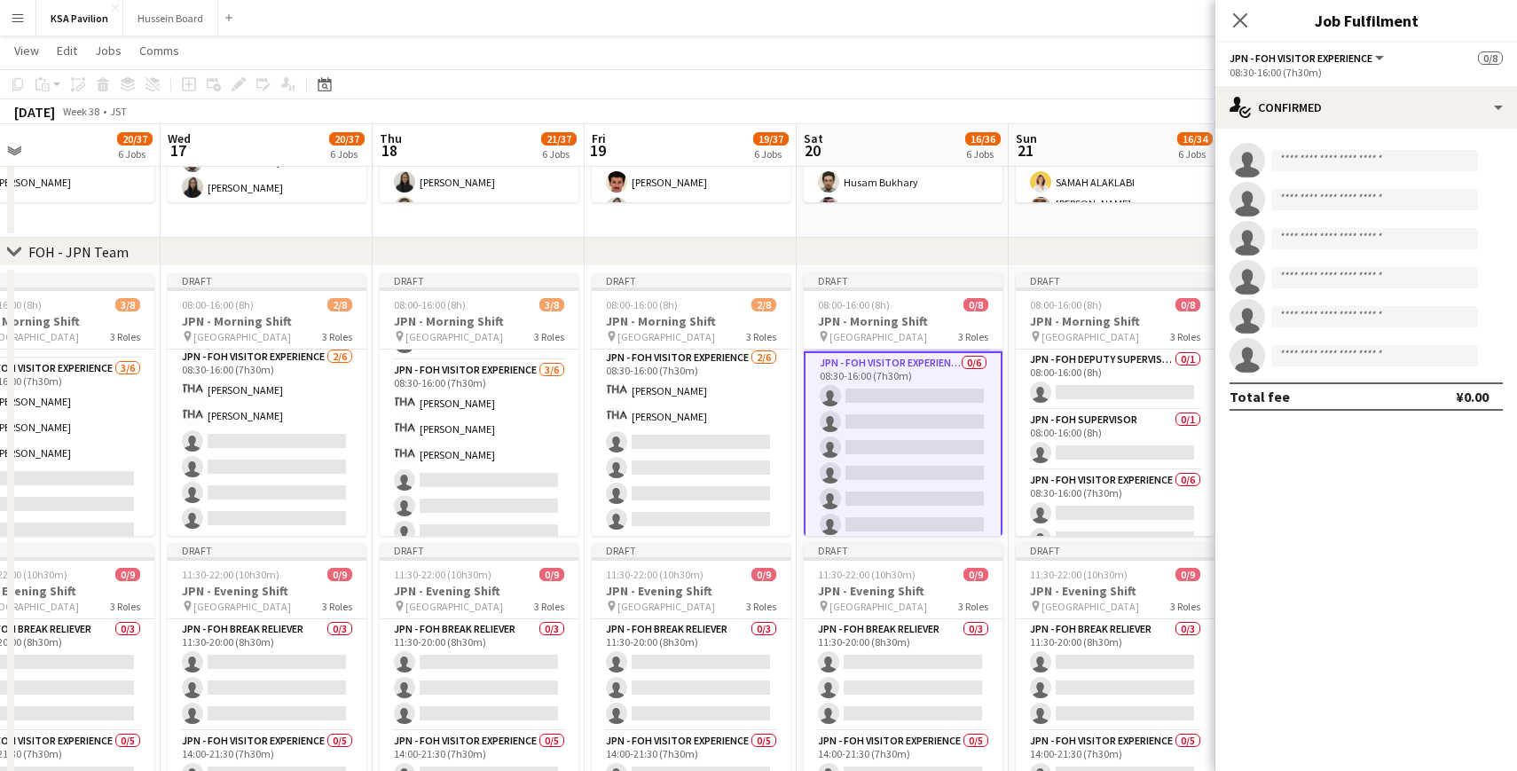
scroll to position [117, 0]
click at [1295, 165] on input at bounding box center [1375, 160] width 206 height 21
paste input "*****"
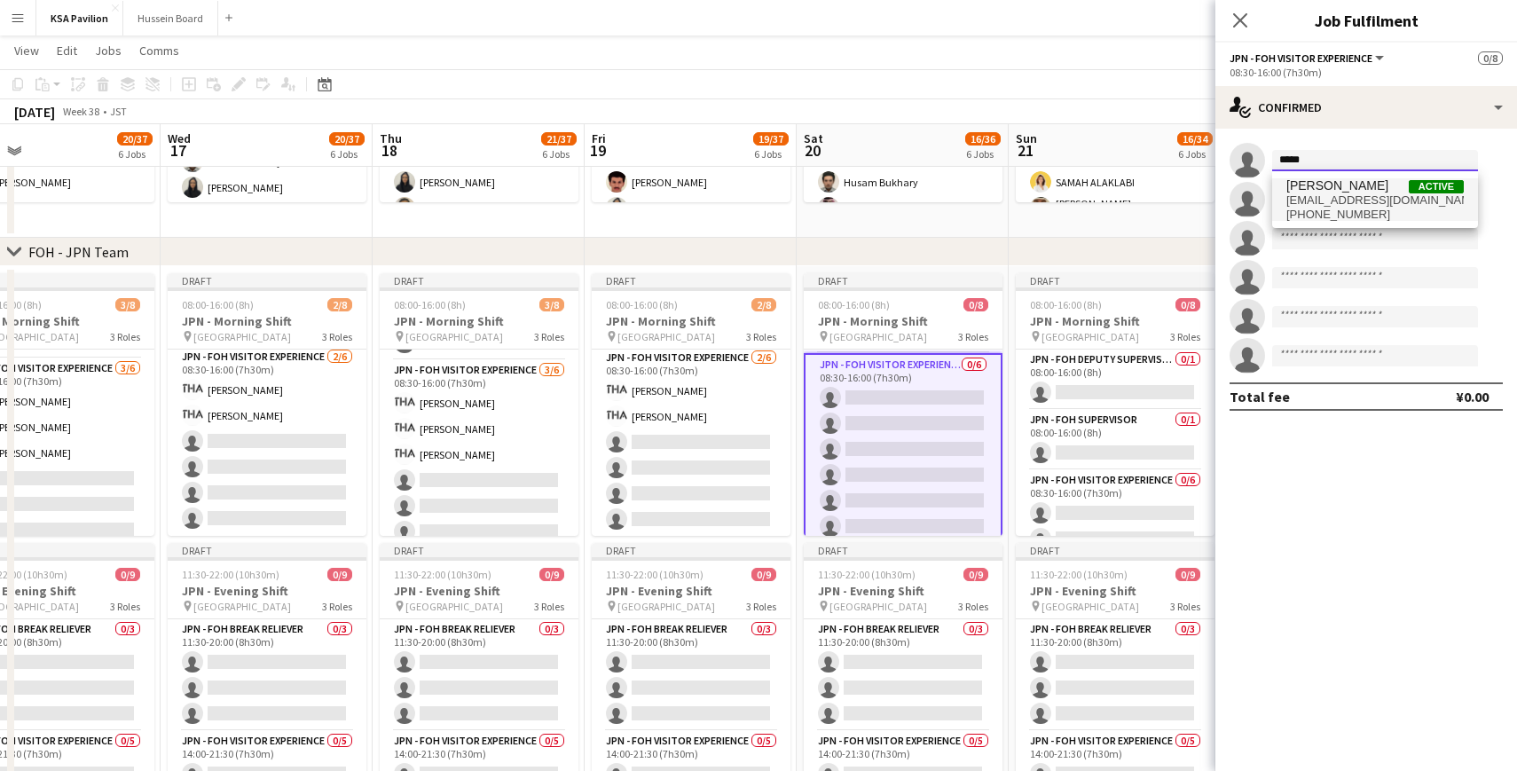
type input "*****"
click at [1326, 193] on span "[EMAIL_ADDRESS][DOMAIN_NAME]" at bounding box center [1374, 200] width 177 height 14
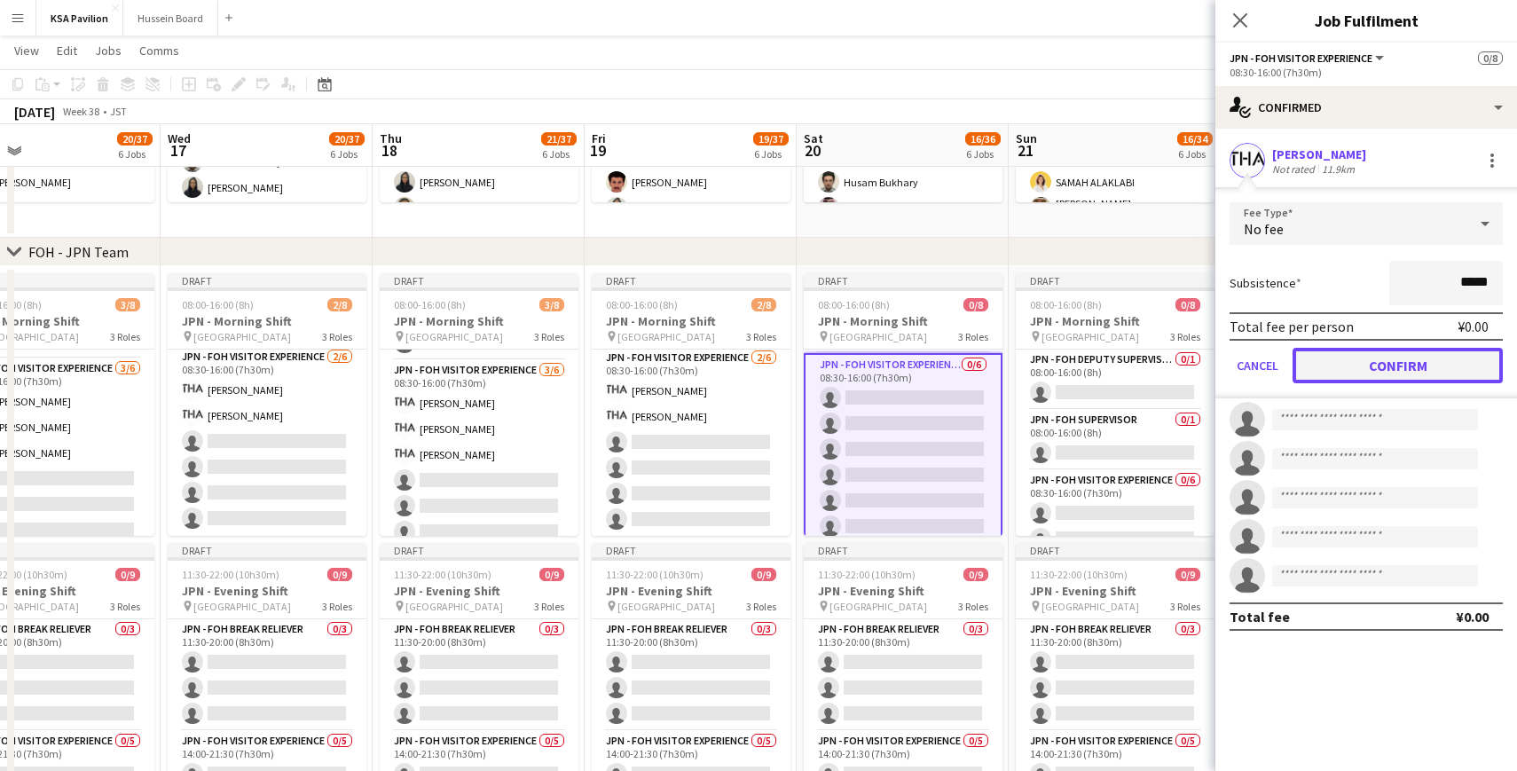
click at [1395, 376] on button "Confirm" at bounding box center [1397, 365] width 210 height 35
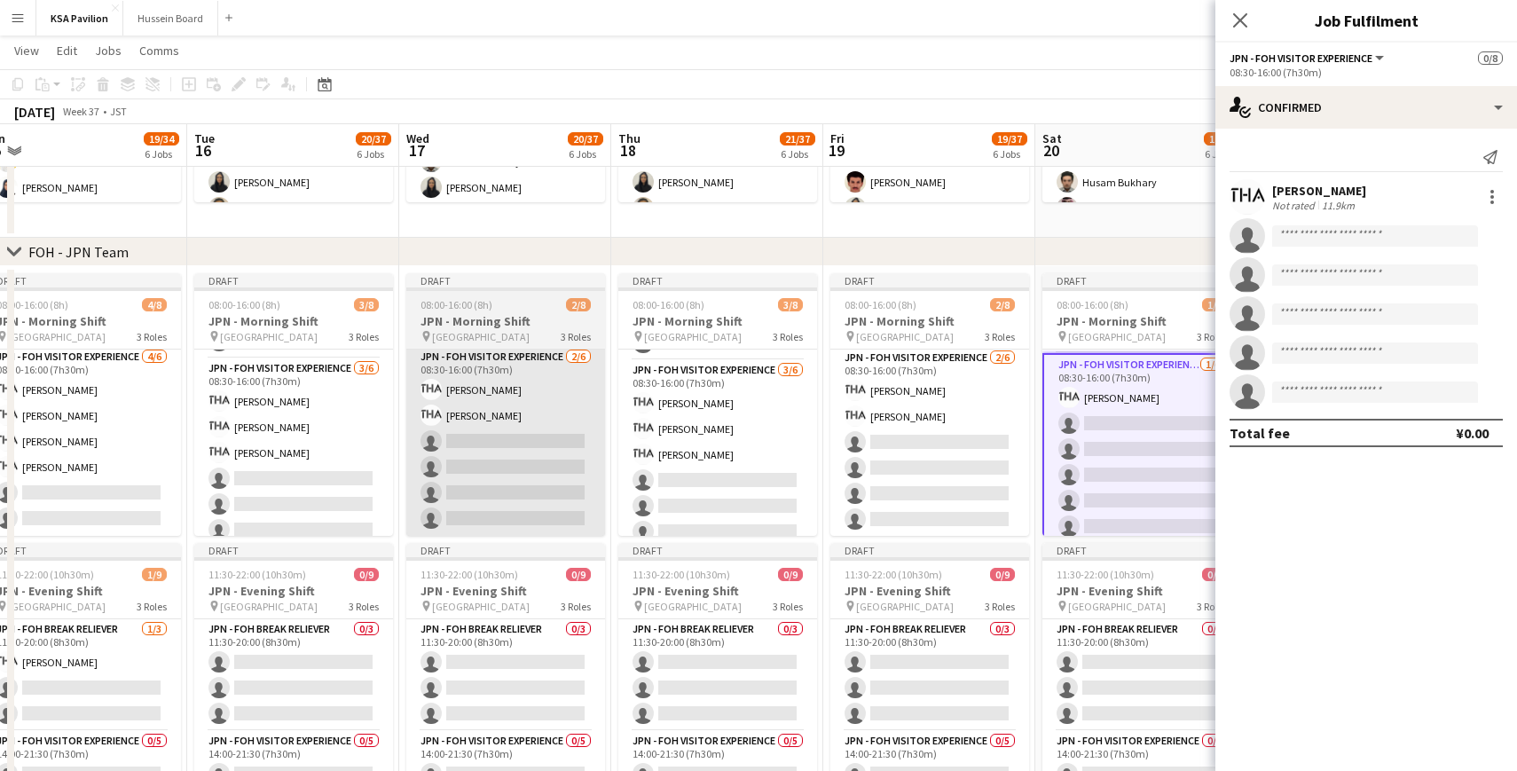
scroll to position [0, 481]
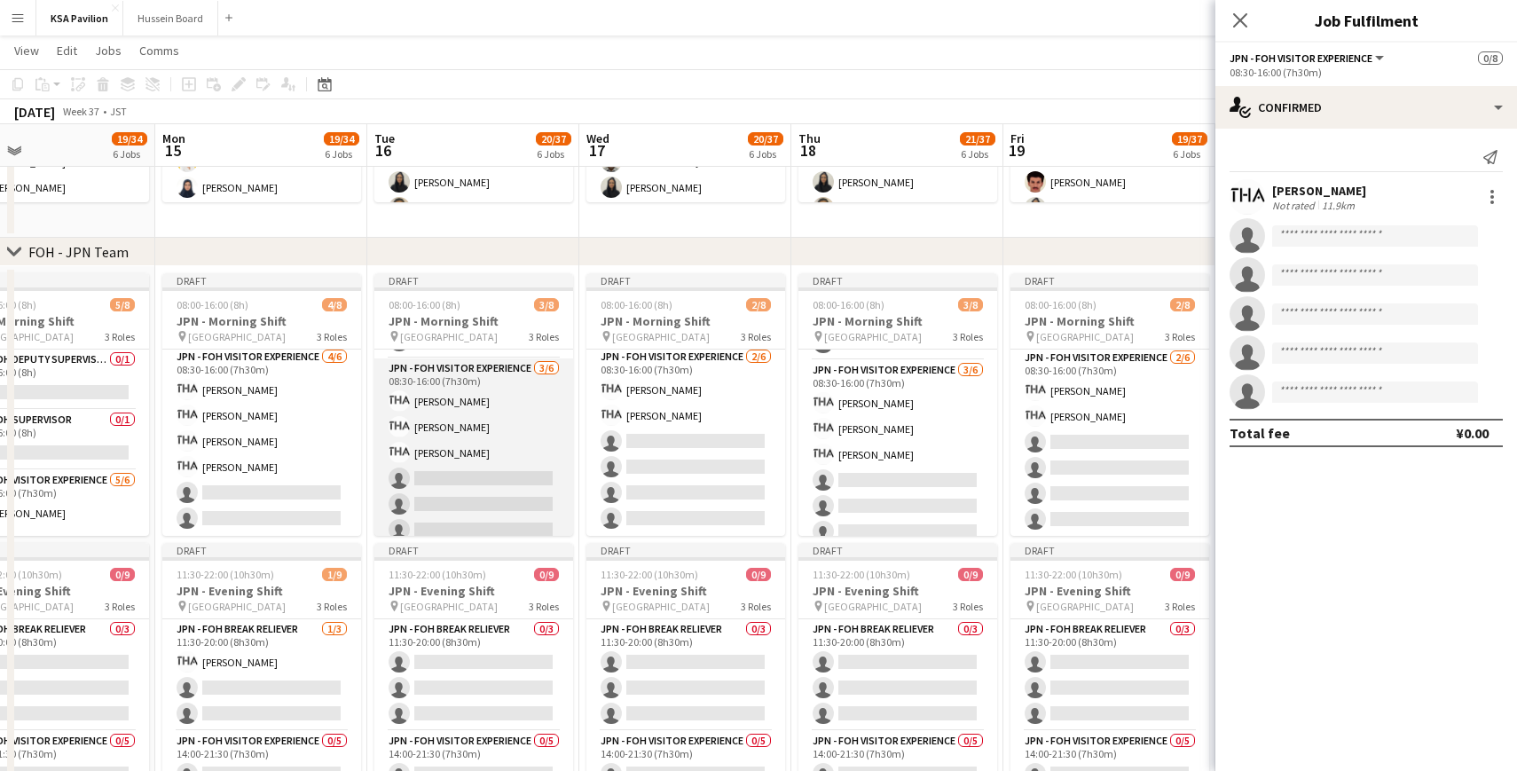
click at [468, 420] on app-card-role "JPN - FOH Visitor Experience [DATE] 08:30-16:00 (7h30m) [PERSON_NAME] [PERSON_N…" at bounding box center [473, 452] width 199 height 189
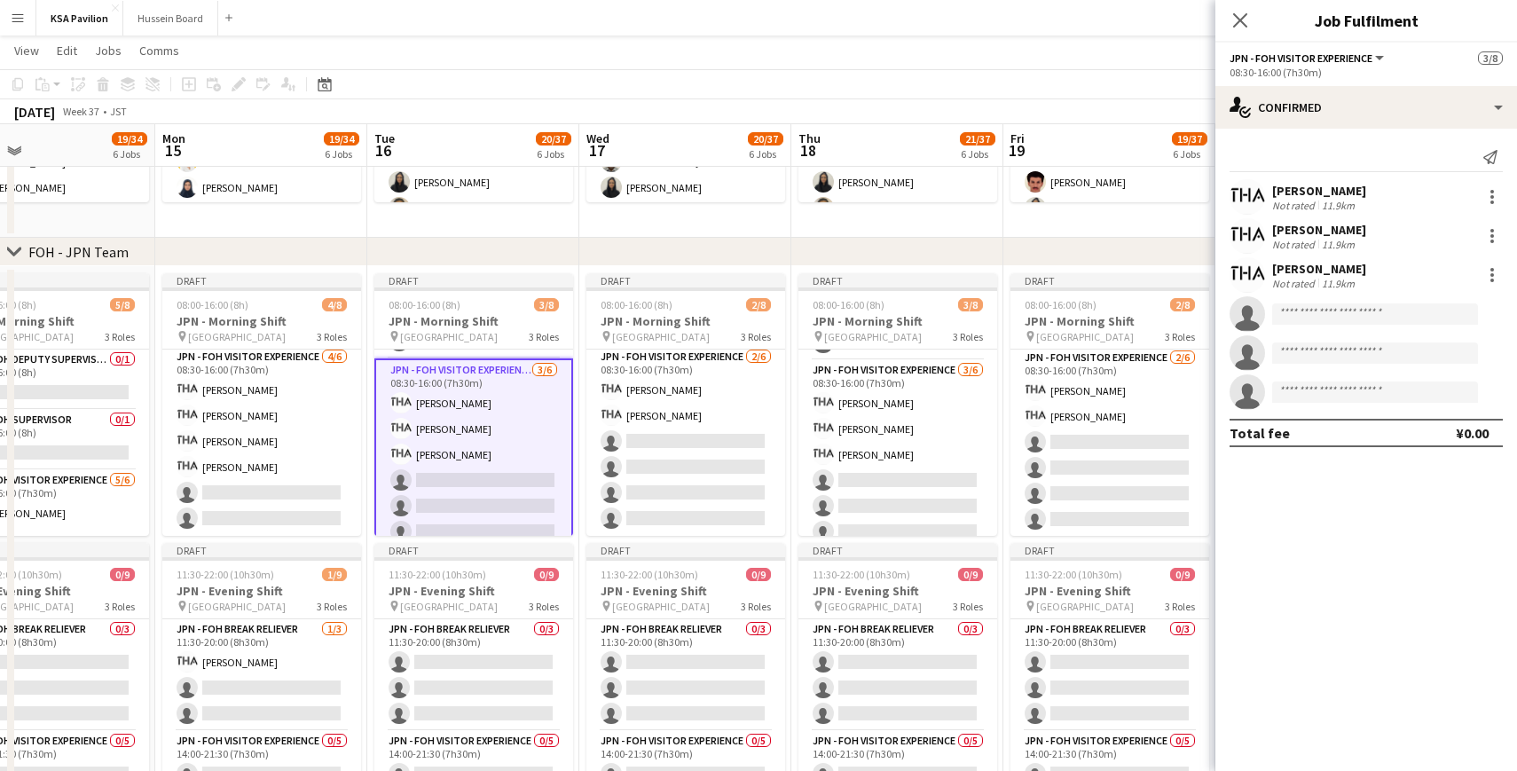
click at [1333, 229] on div "[PERSON_NAME]" at bounding box center [1319, 230] width 94 height 16
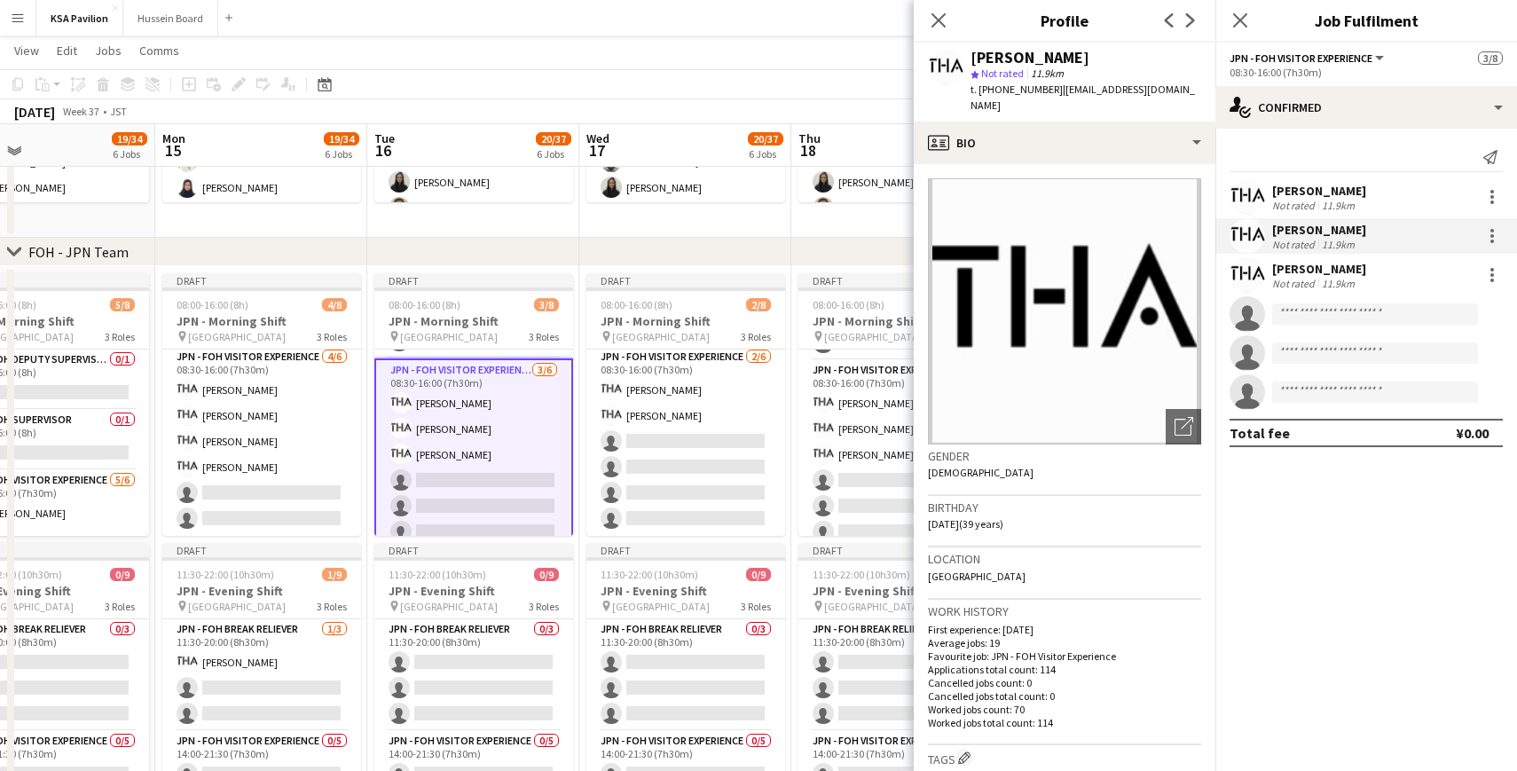
click at [1053, 57] on div "[PERSON_NAME]" at bounding box center [1029, 58] width 119 height 16
copy div "Matsuura"
click at [938, 20] on icon at bounding box center [938, 20] width 17 height 17
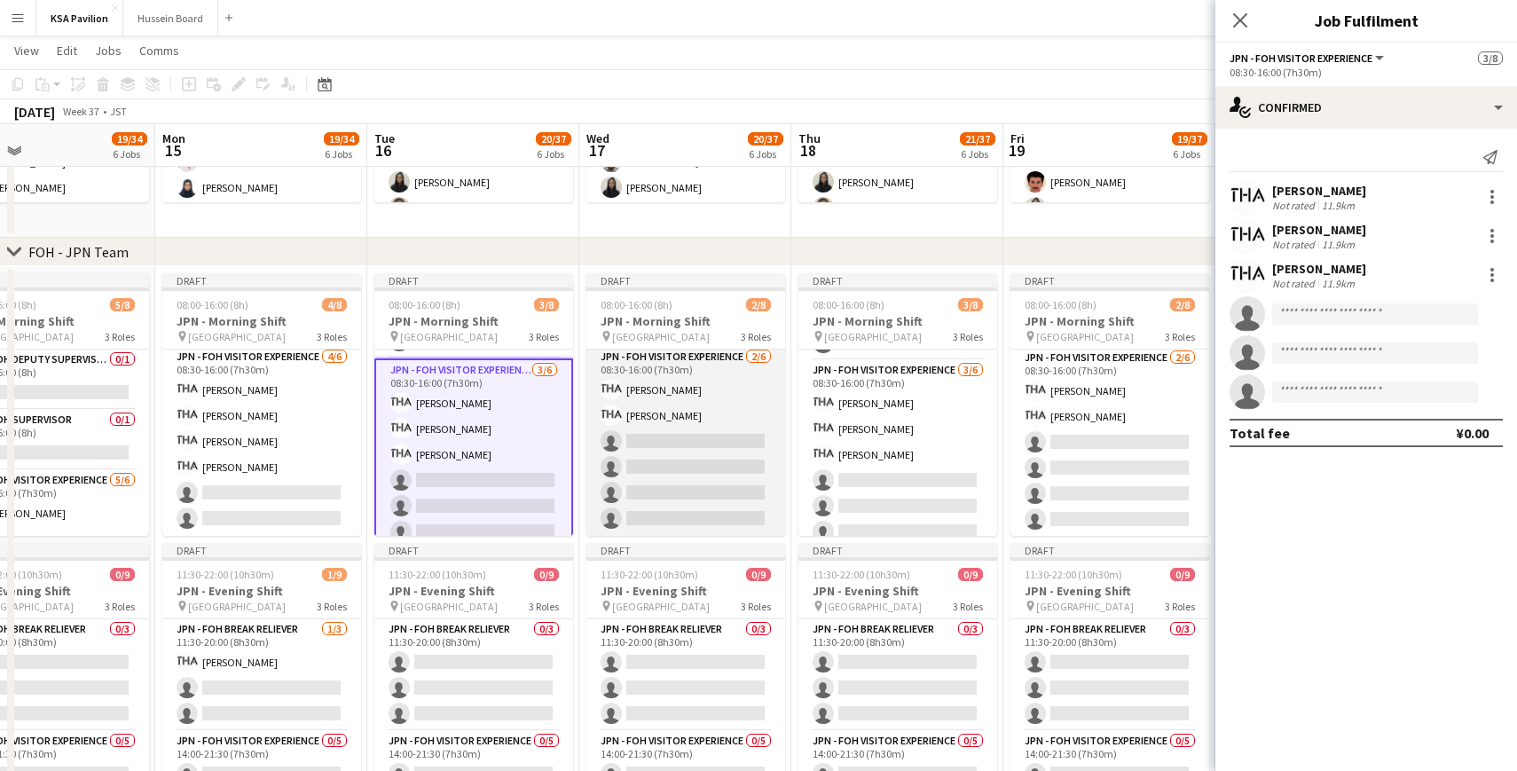
click at [661, 450] on app-card-role "JPN - FOH Visitor Experience [DATE] 08:30-16:00 (7h30m) [PERSON_NAME] [PERSON_N…" at bounding box center [685, 441] width 199 height 189
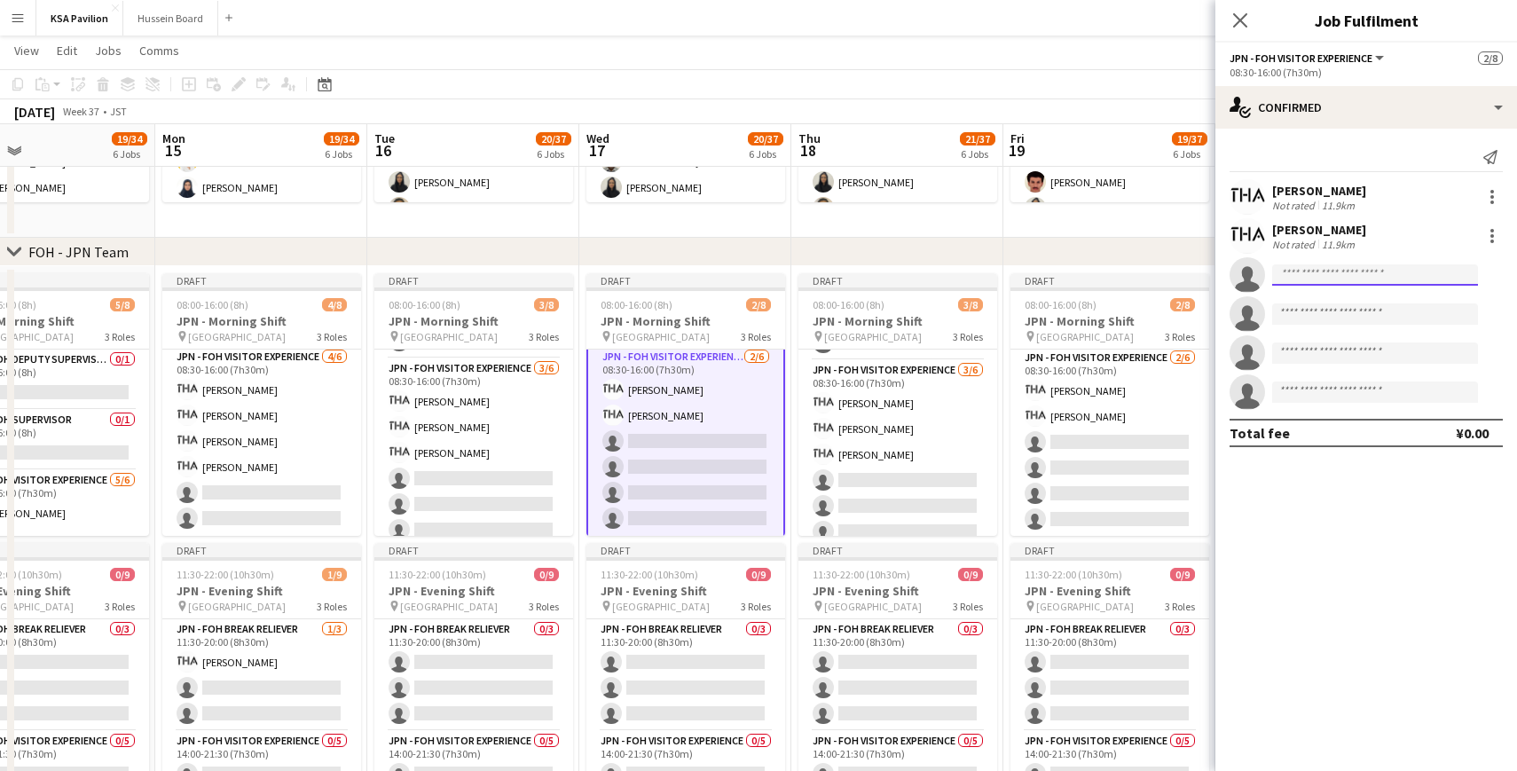
click at [1335, 274] on input at bounding box center [1375, 274] width 206 height 21
paste input "********"
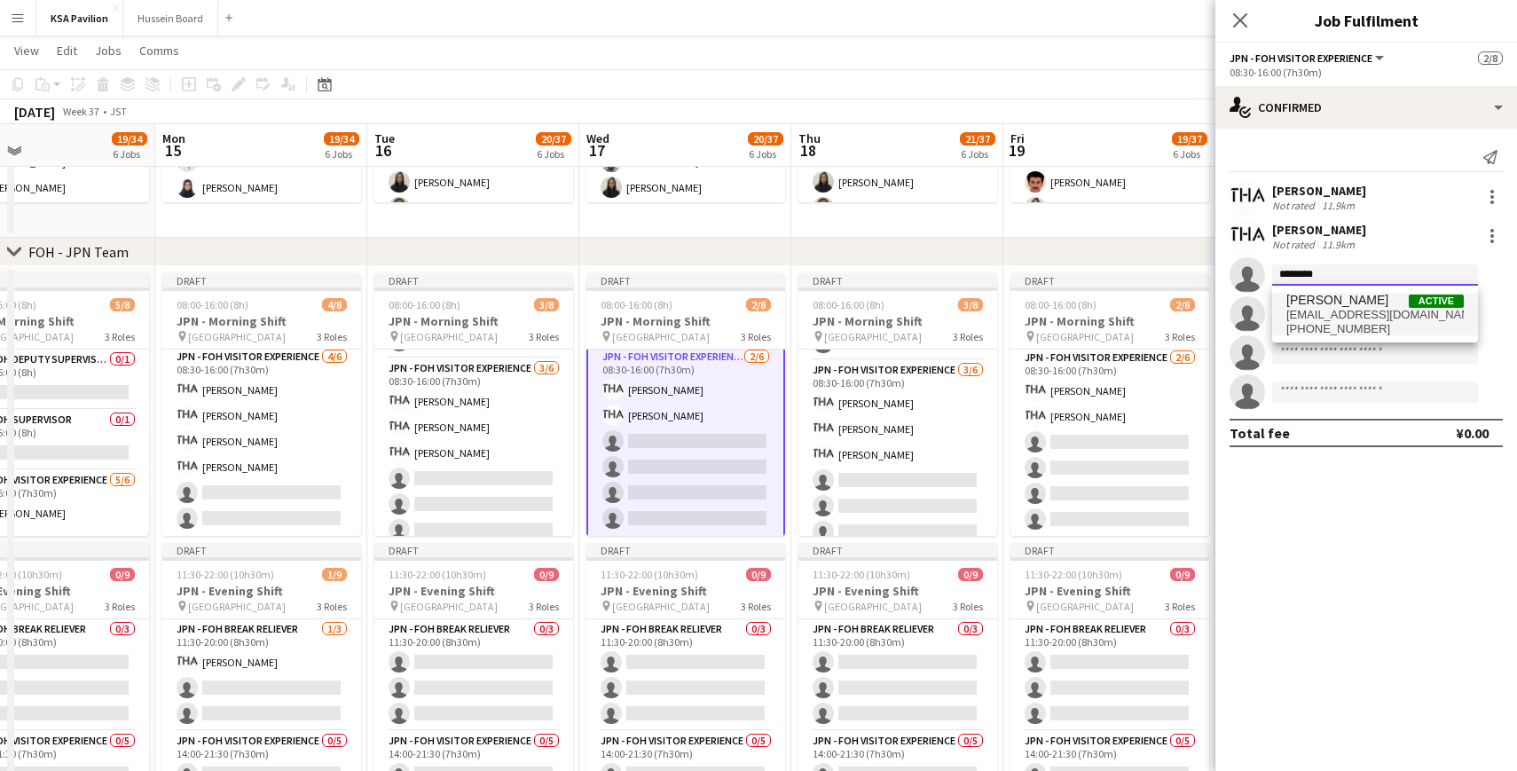
type input "********"
click at [1340, 326] on span "[PHONE_NUMBER]" at bounding box center [1374, 329] width 177 height 14
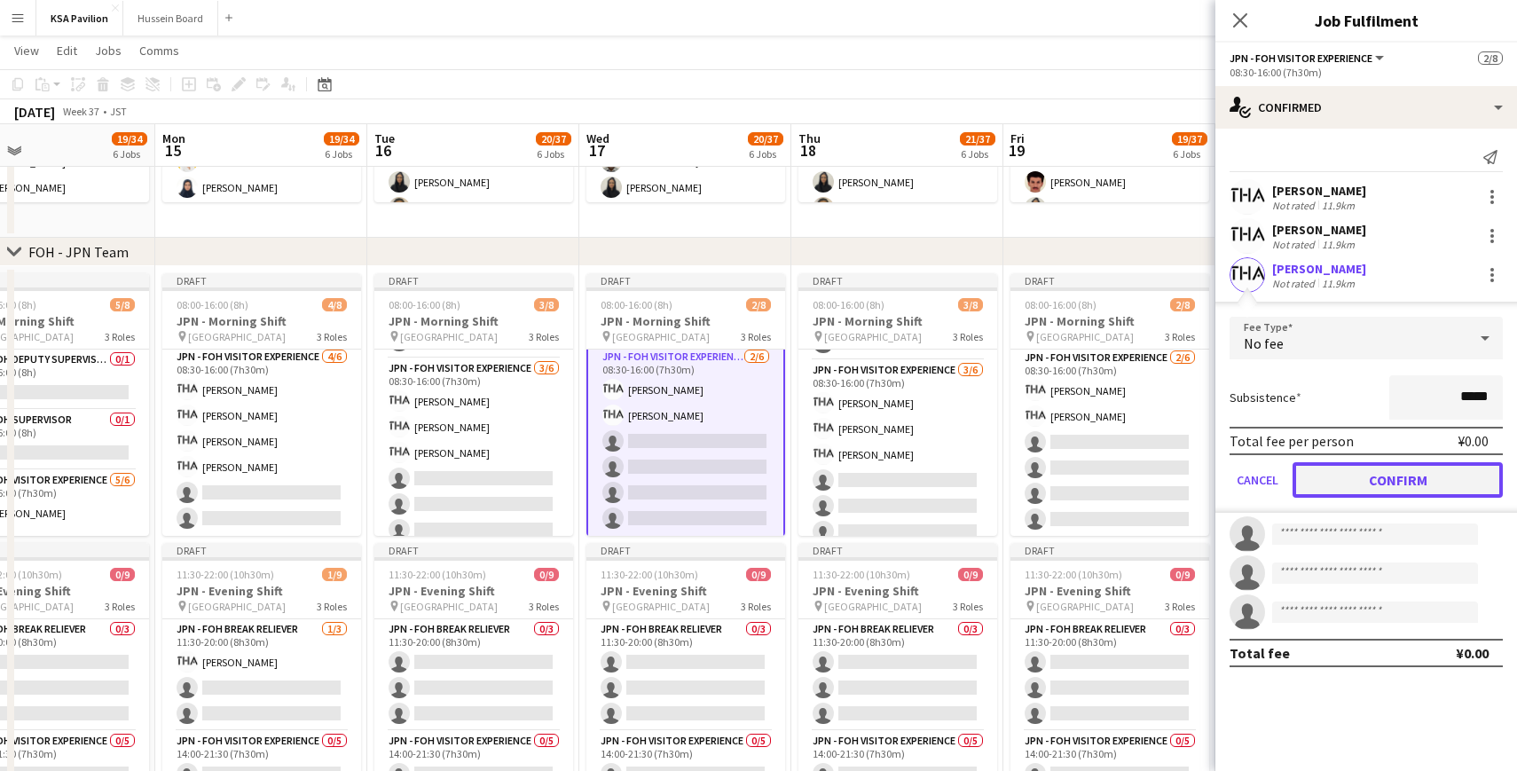
click at [1350, 467] on button "Confirm" at bounding box center [1397, 479] width 210 height 35
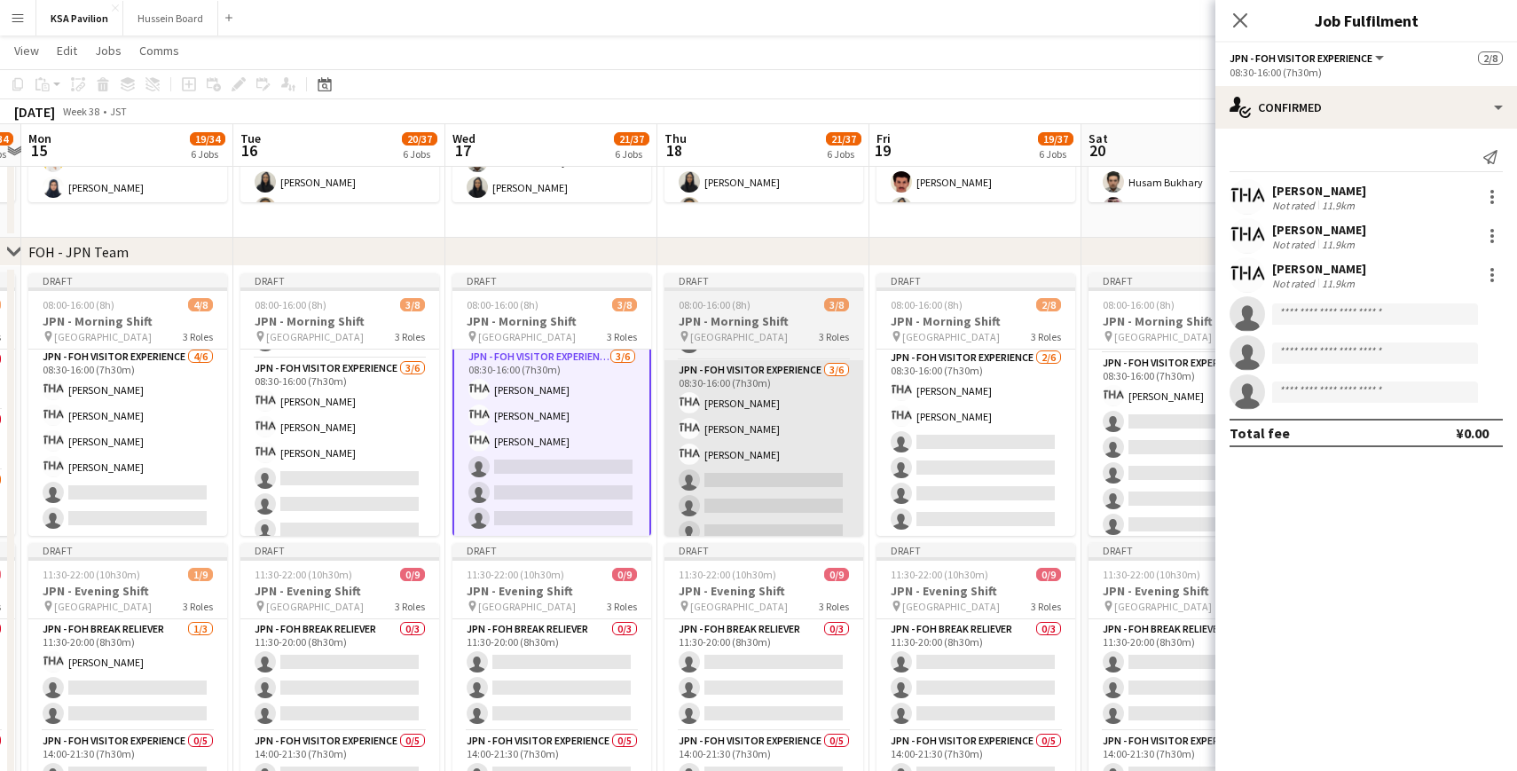
scroll to position [0, 680]
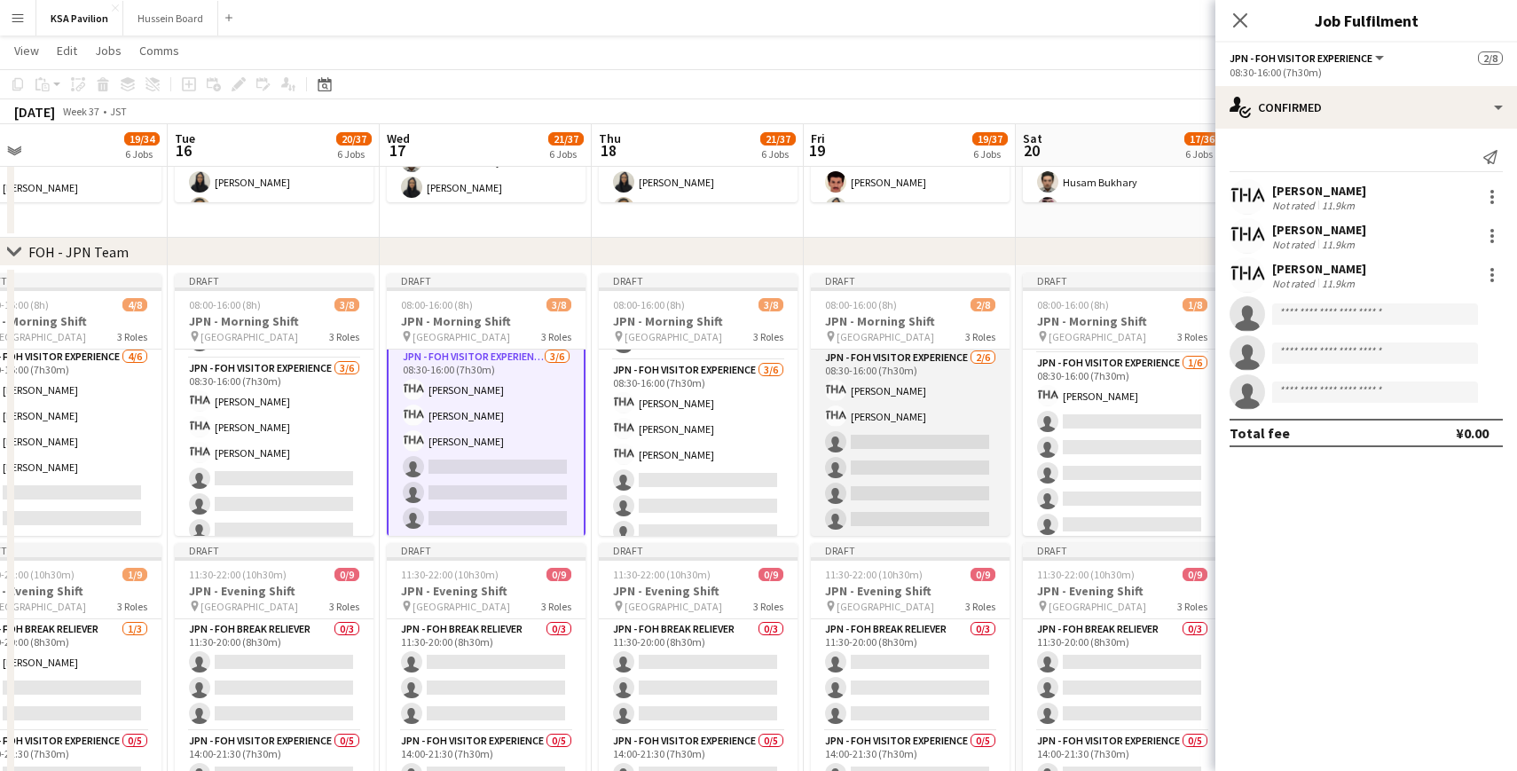
click at [893, 415] on app-card-role "JPN - FOH Visitor Experience [DATE] 08:30-16:00 (7h30m) [PERSON_NAME] [PERSON_N…" at bounding box center [910, 442] width 199 height 189
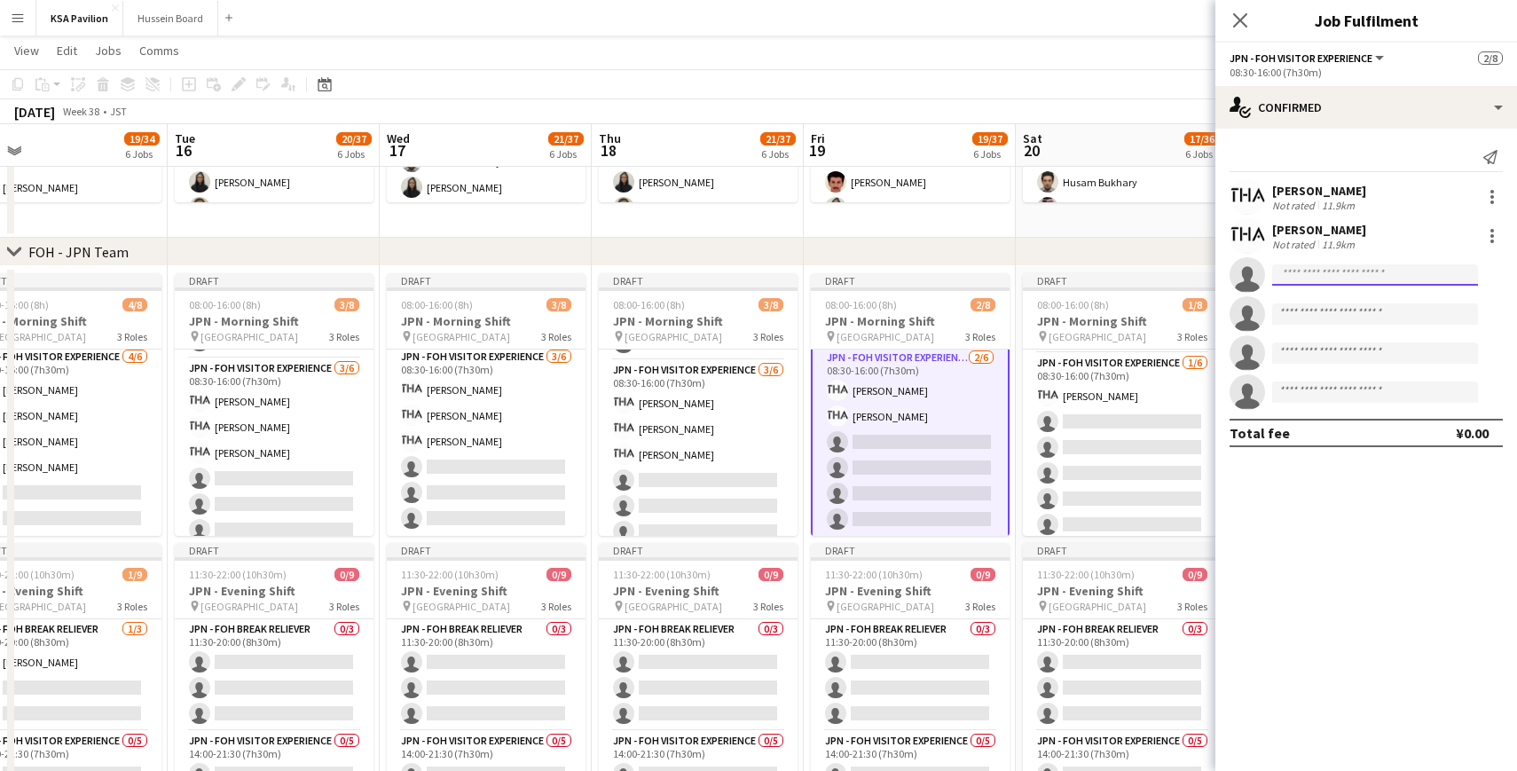
click at [1298, 280] on input at bounding box center [1375, 274] width 206 height 21
paste input "********"
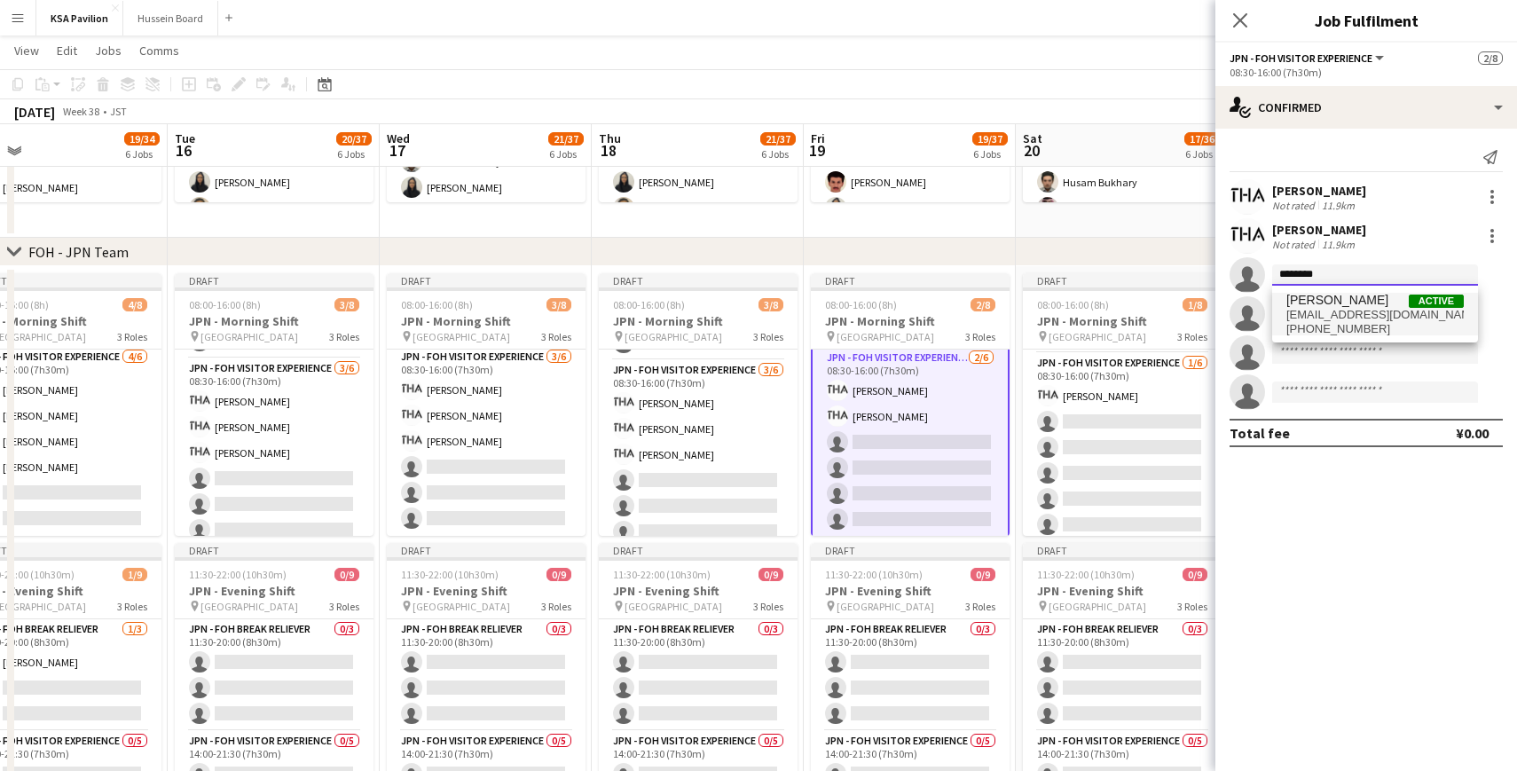
type input "********"
click at [1330, 318] on span "[EMAIL_ADDRESS][DOMAIN_NAME]" at bounding box center [1374, 315] width 177 height 14
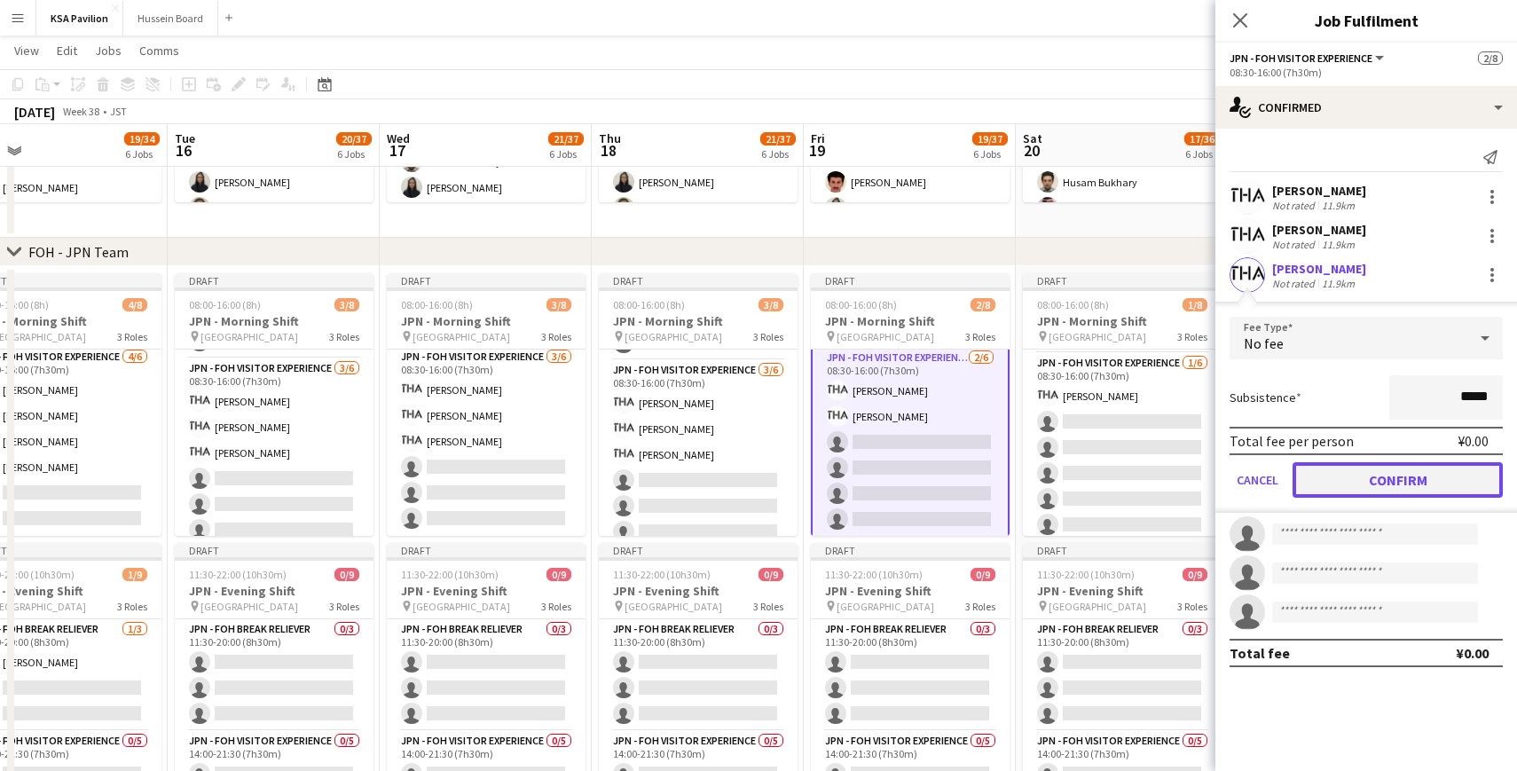
click at [1380, 475] on button "Confirm" at bounding box center [1397, 479] width 210 height 35
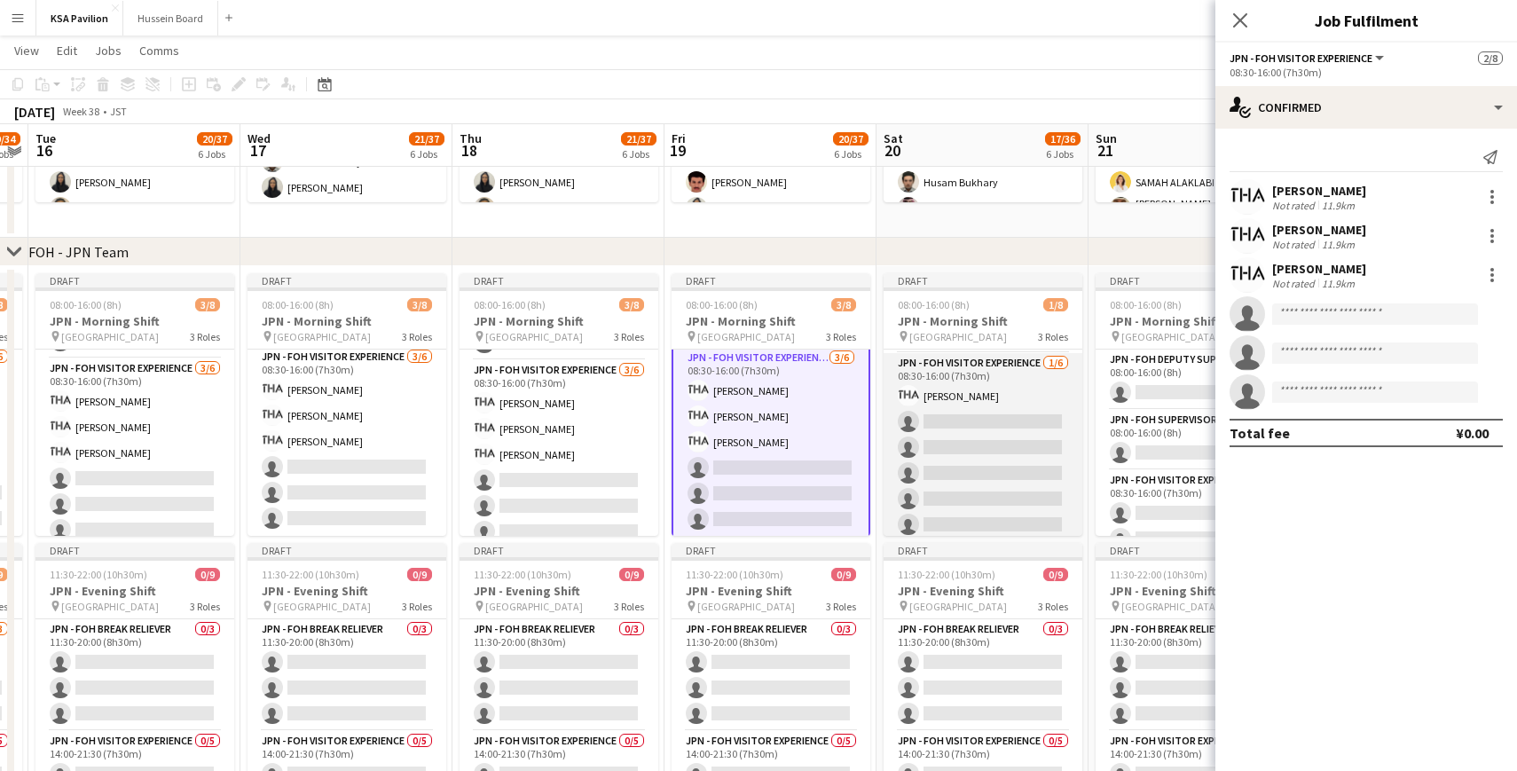
scroll to position [0, 823]
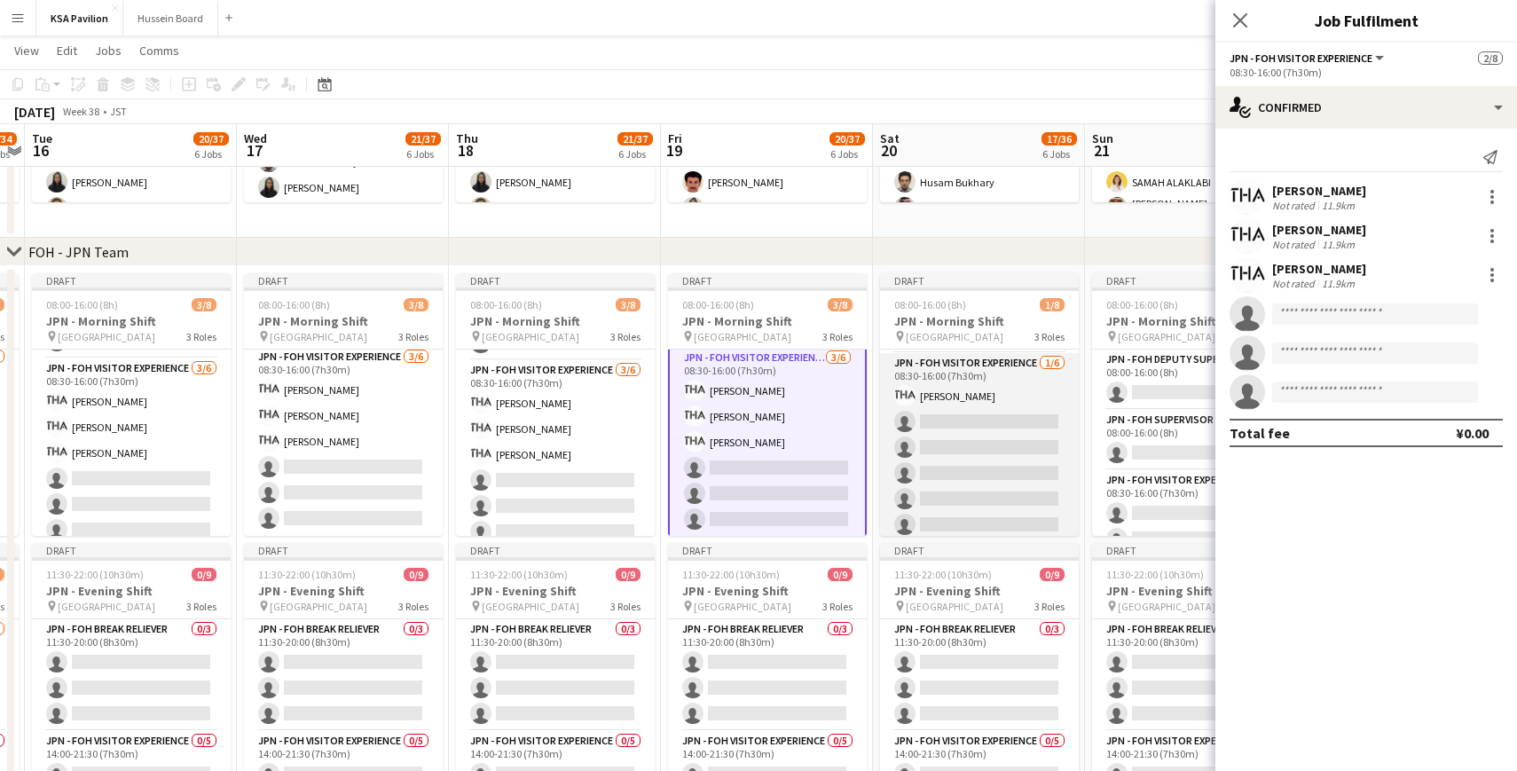
click at [989, 424] on app-card-role "JPN - FOH Visitor Experience [DATE] 08:30-16:00 (7h30m) [PERSON_NAME] single-ne…" at bounding box center [979, 447] width 199 height 189
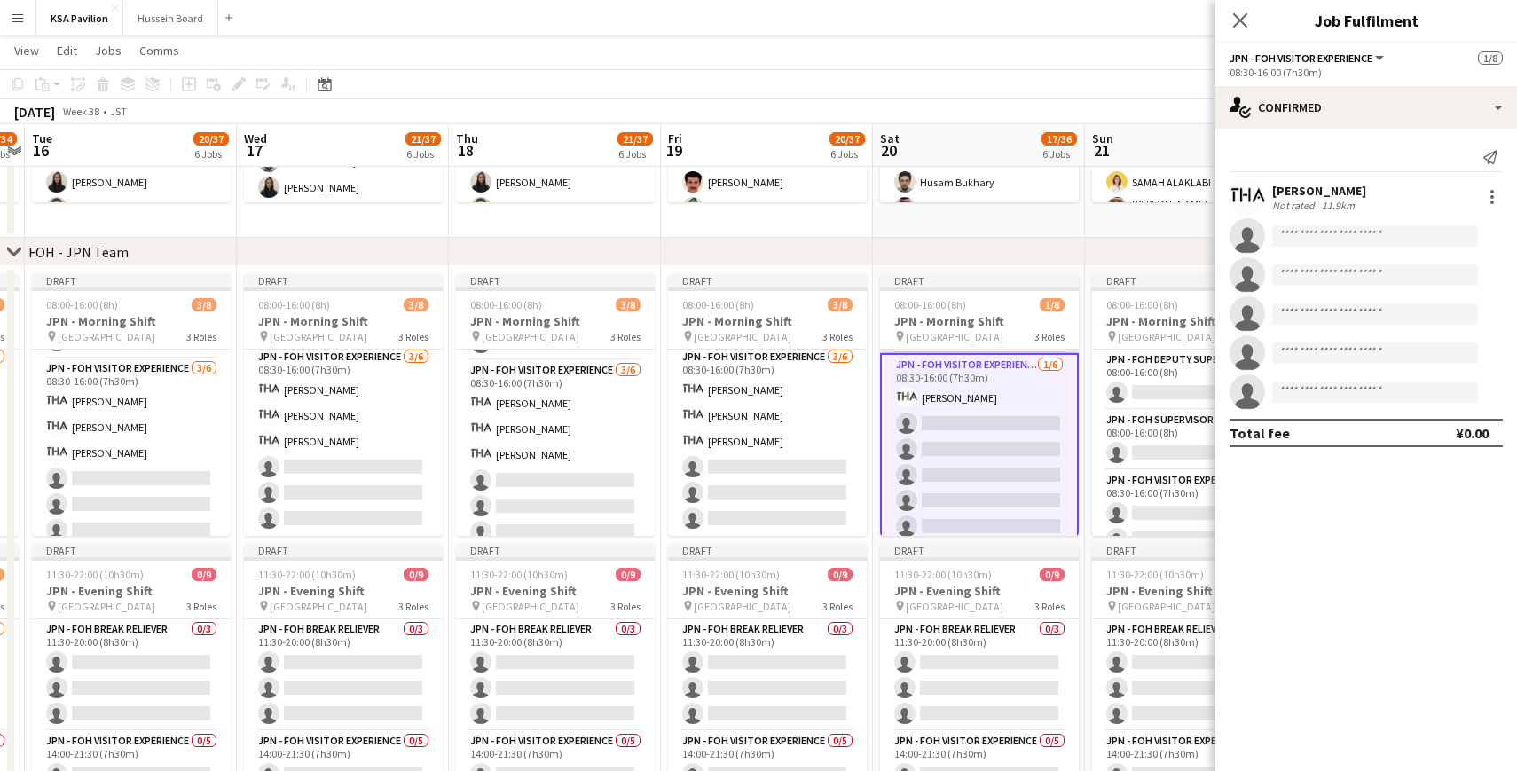
scroll to position [122, 0]
click at [1313, 245] on input at bounding box center [1375, 235] width 206 height 21
paste input "********"
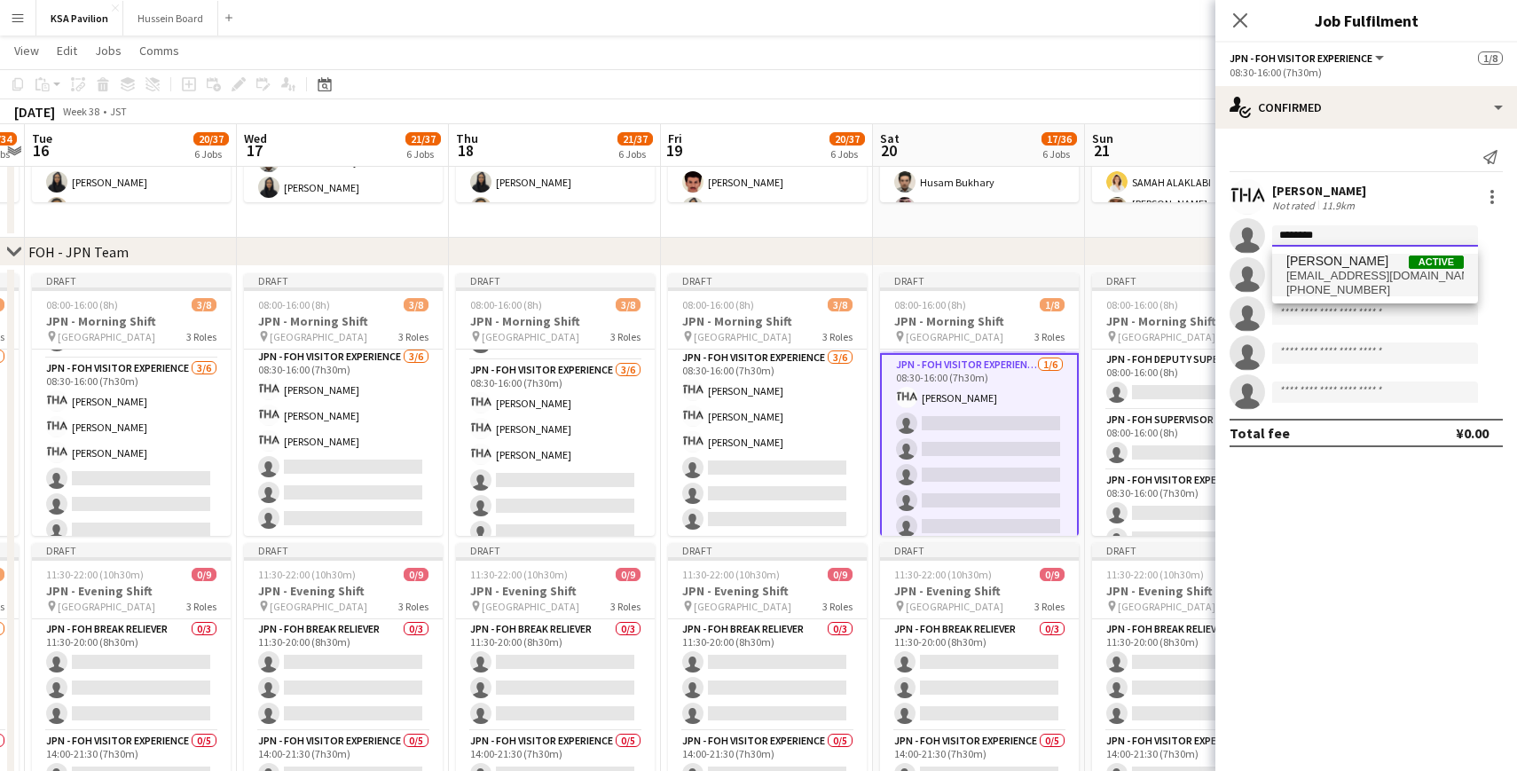
type input "********"
click at [1324, 276] on span "[EMAIL_ADDRESS][DOMAIN_NAME]" at bounding box center [1374, 276] width 177 height 14
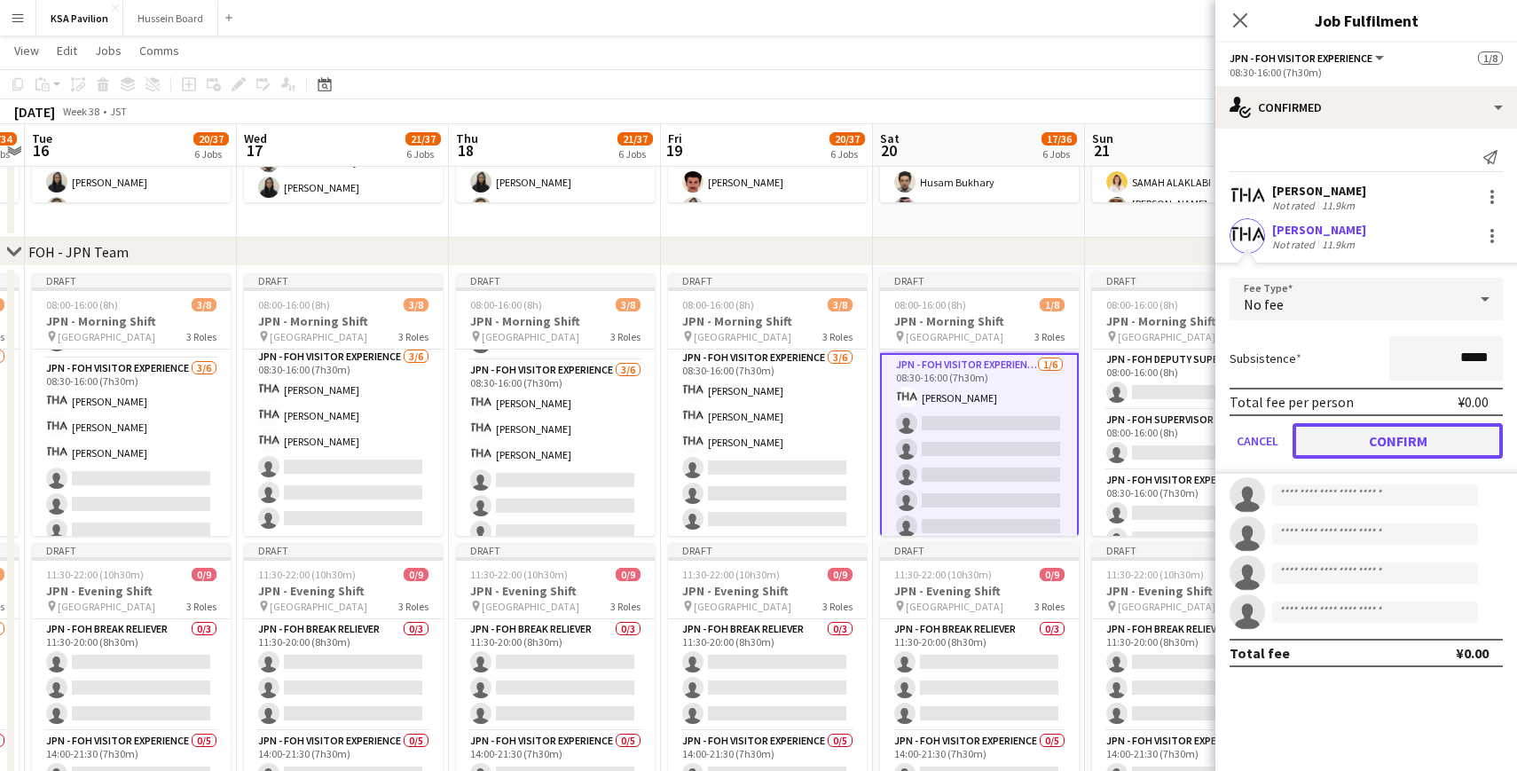
click at [1323, 429] on button "Confirm" at bounding box center [1397, 440] width 210 height 35
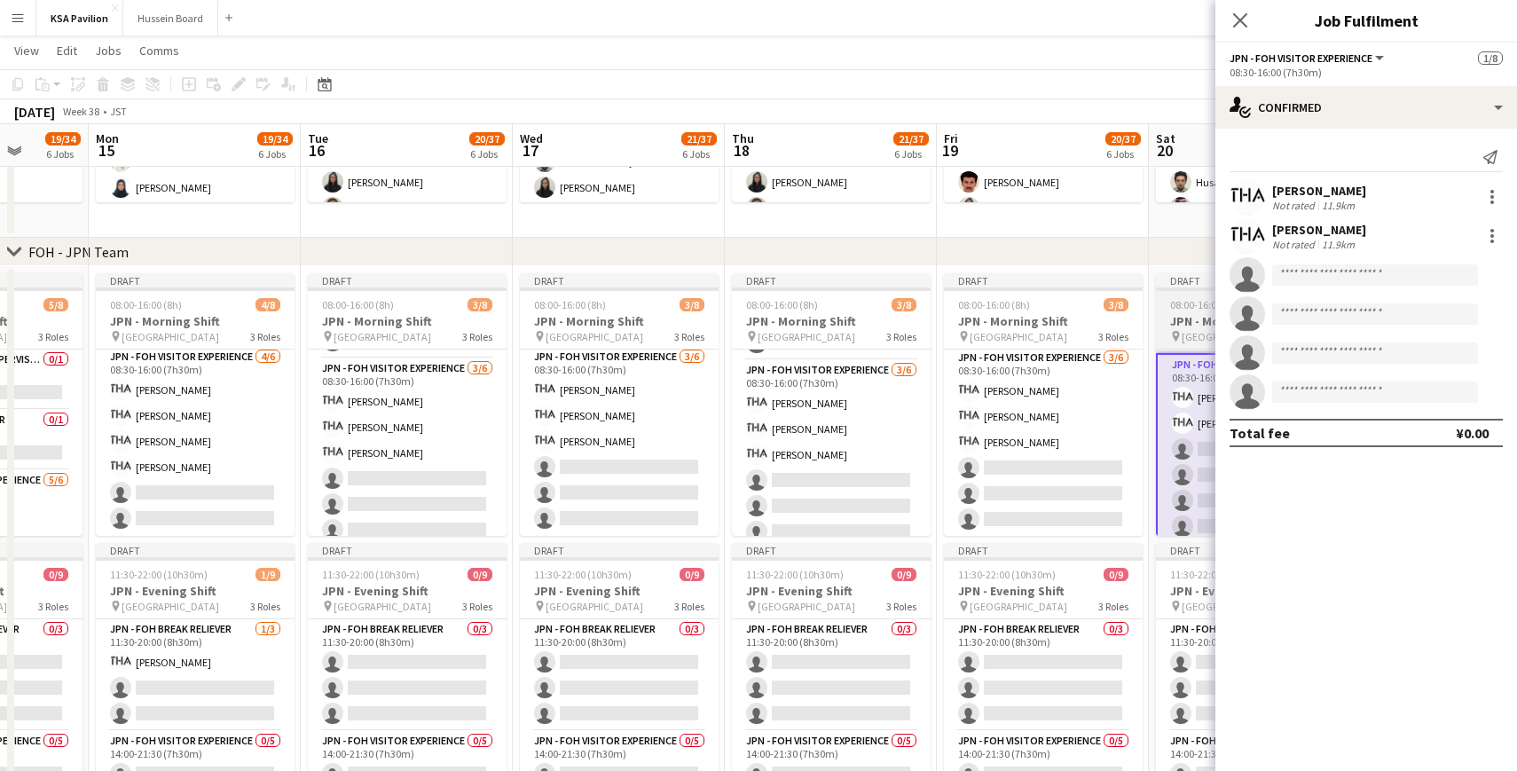
scroll to position [0, 545]
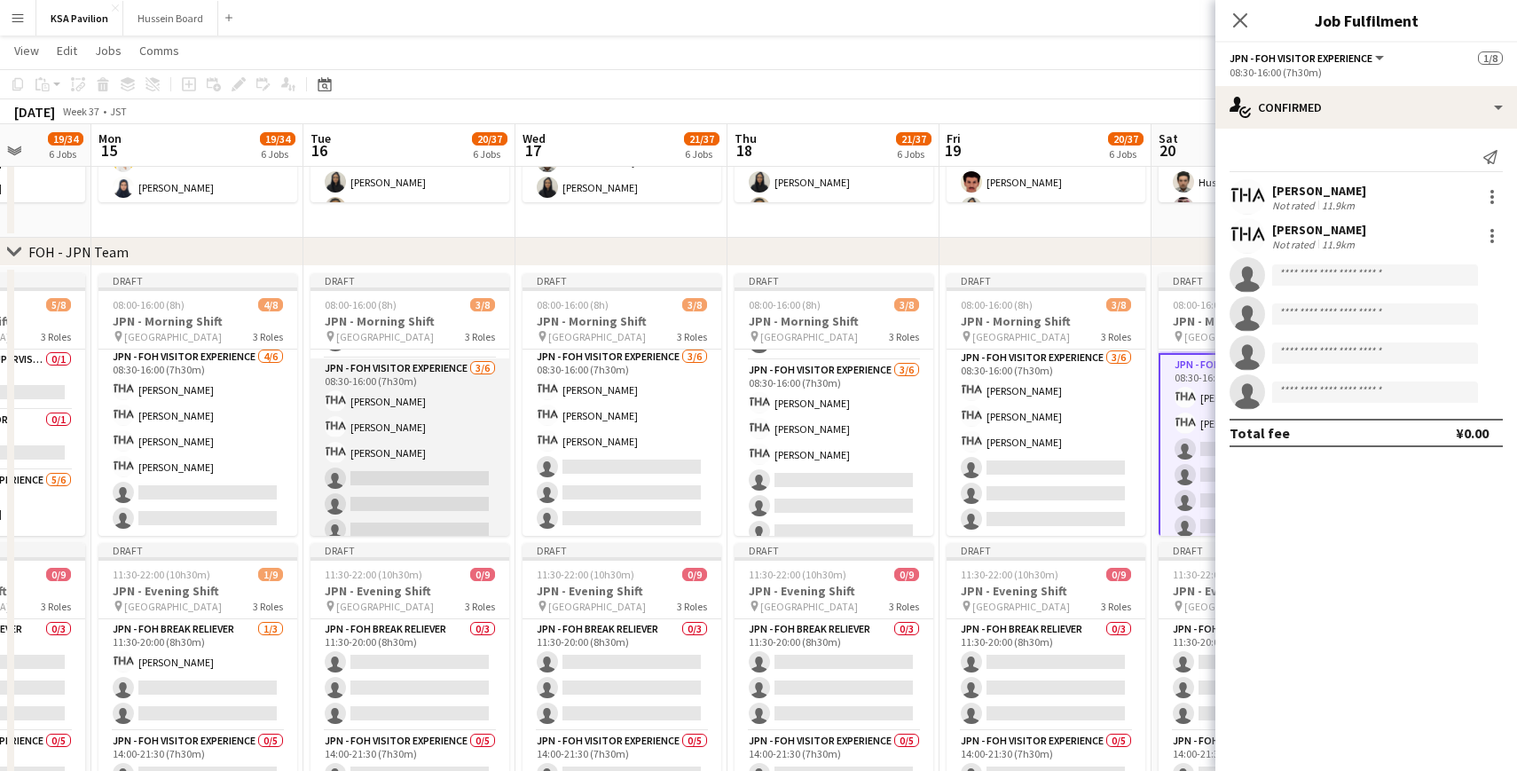
click at [416, 438] on app-card-role "JPN - FOH Visitor Experience [DATE] 08:30-16:00 (7h30m) [PERSON_NAME] [PERSON_N…" at bounding box center [409, 452] width 199 height 189
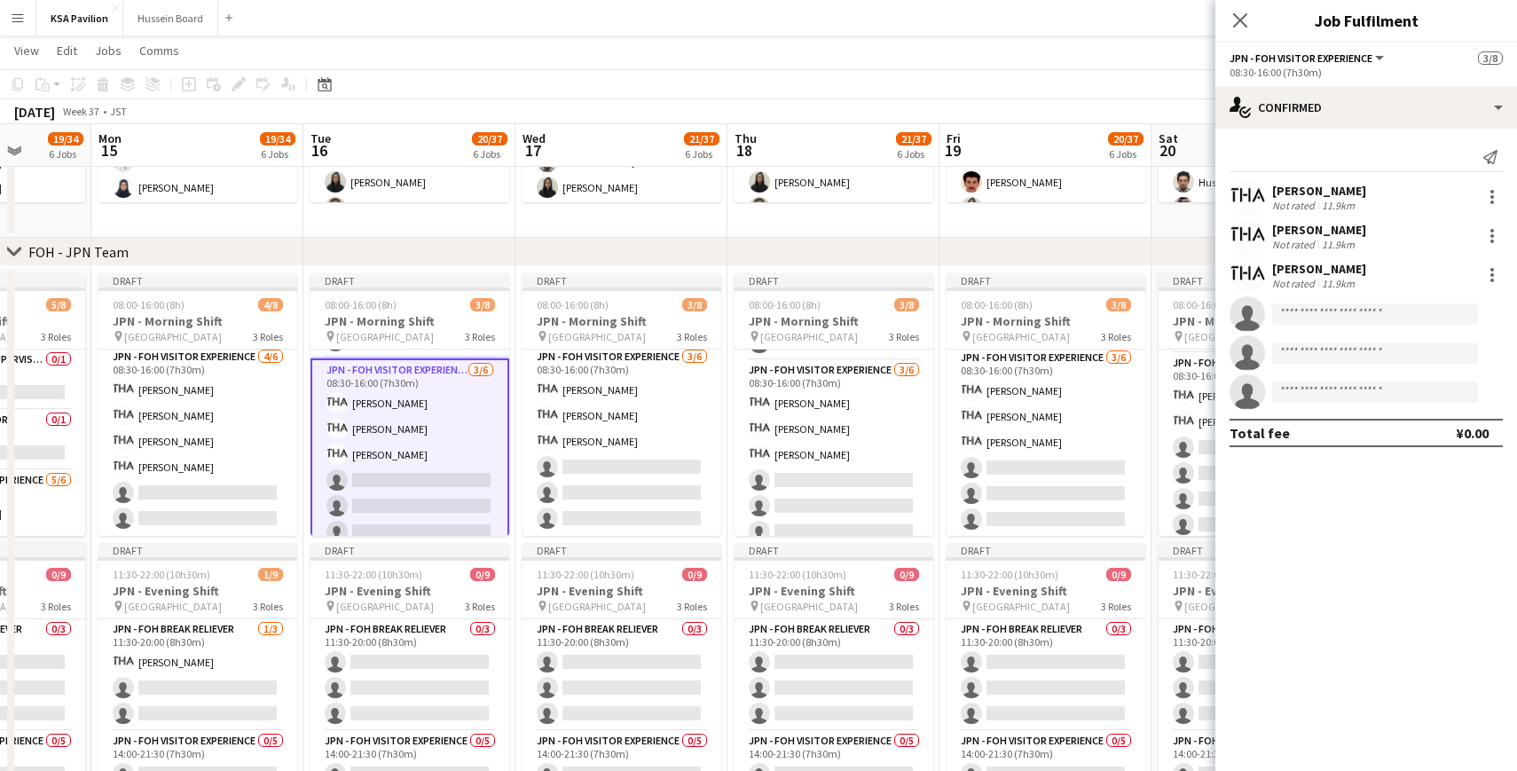
click at [1307, 264] on div "[PERSON_NAME]" at bounding box center [1319, 269] width 94 height 16
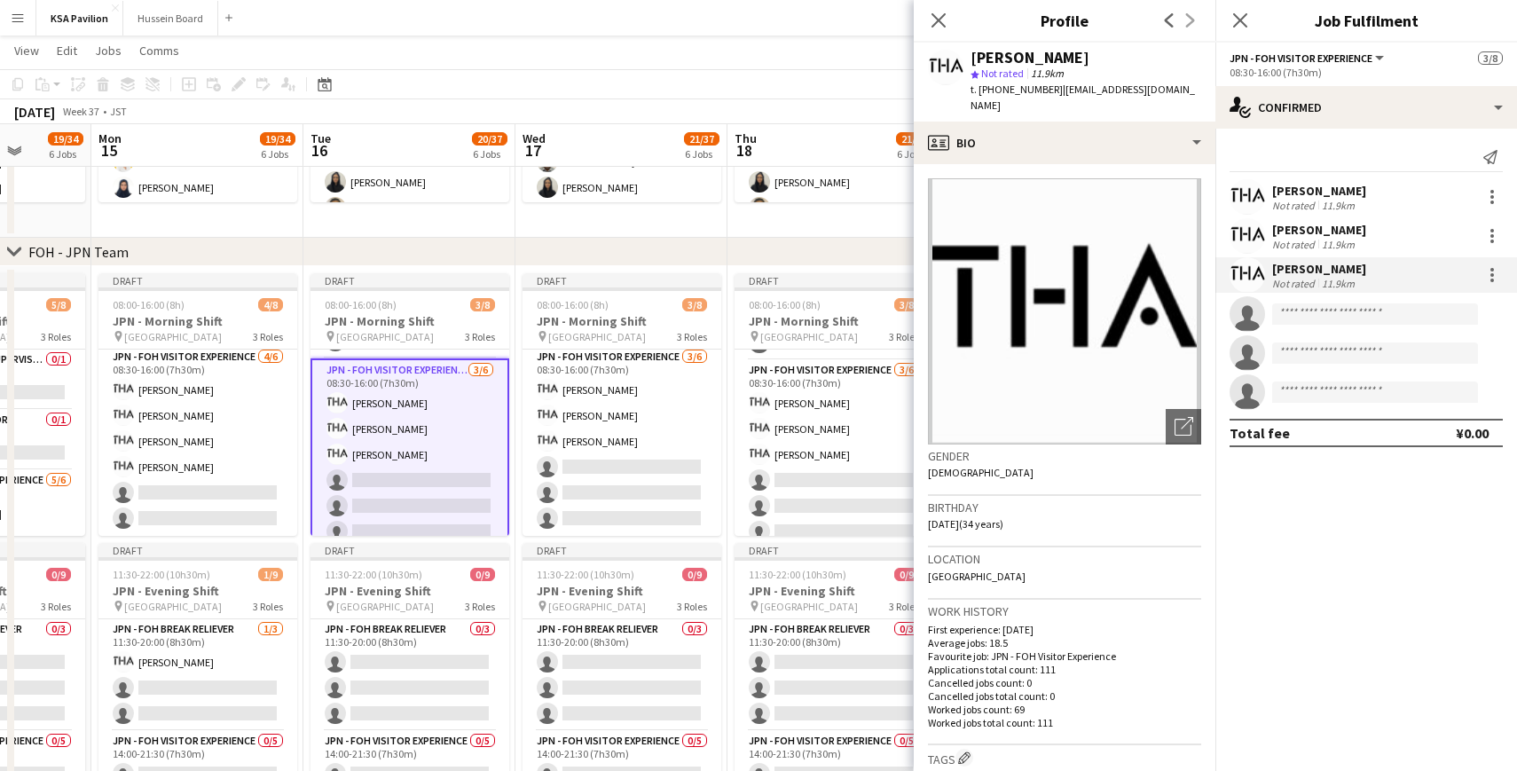
click at [1021, 59] on div "[PERSON_NAME]" at bounding box center [1029, 58] width 119 height 16
copy div "[PERSON_NAME]"
click at [937, 20] on icon at bounding box center [938, 20] width 17 height 17
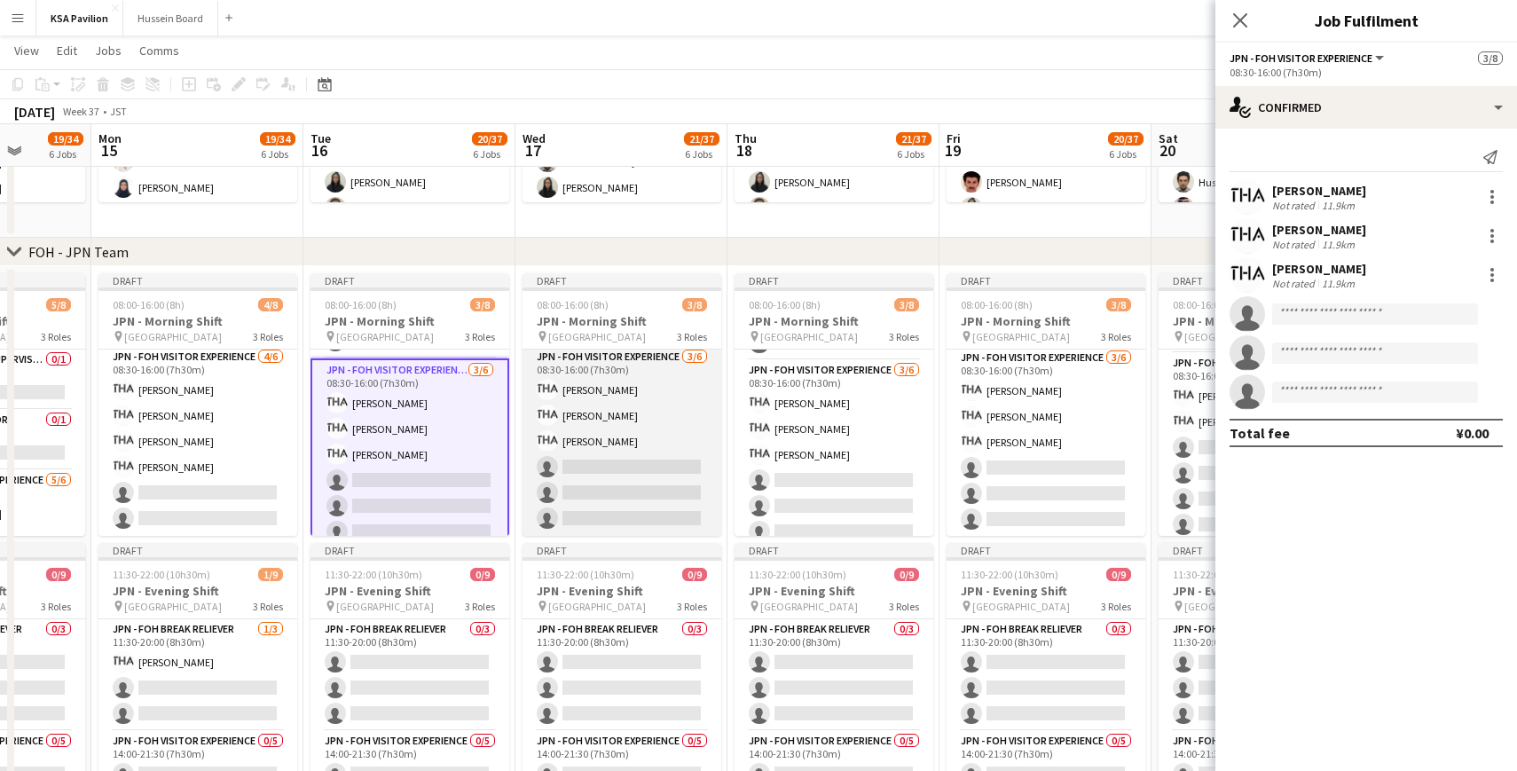
click at [611, 460] on app-card-role "JPN - FOH Visitor Experience [DATE] 08:30-16:00 (7h30m) [PERSON_NAME] [PERSON_N…" at bounding box center [621, 441] width 199 height 189
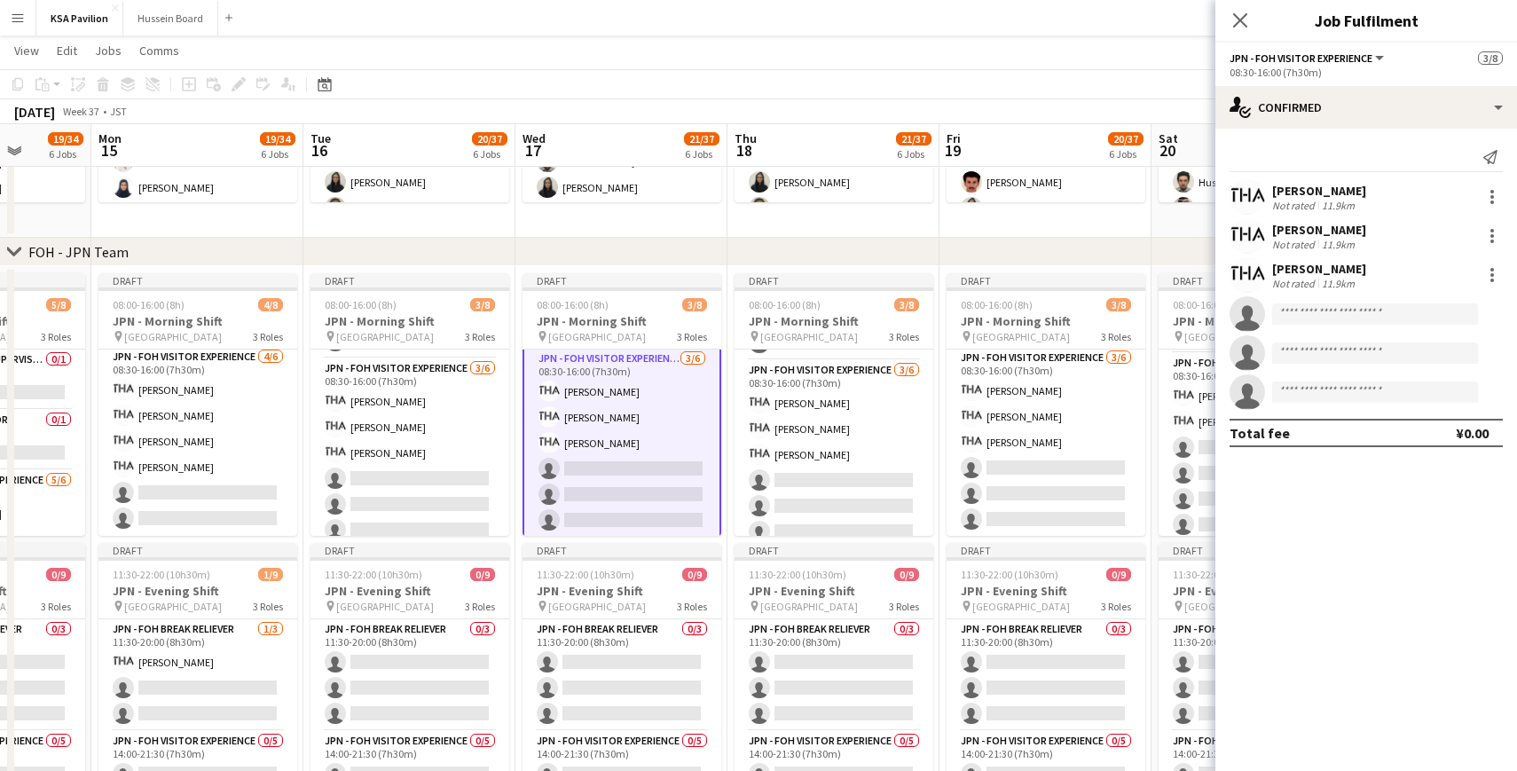
scroll to position [125, 0]
click at [1303, 305] on input at bounding box center [1375, 313] width 206 height 21
paste input "******"
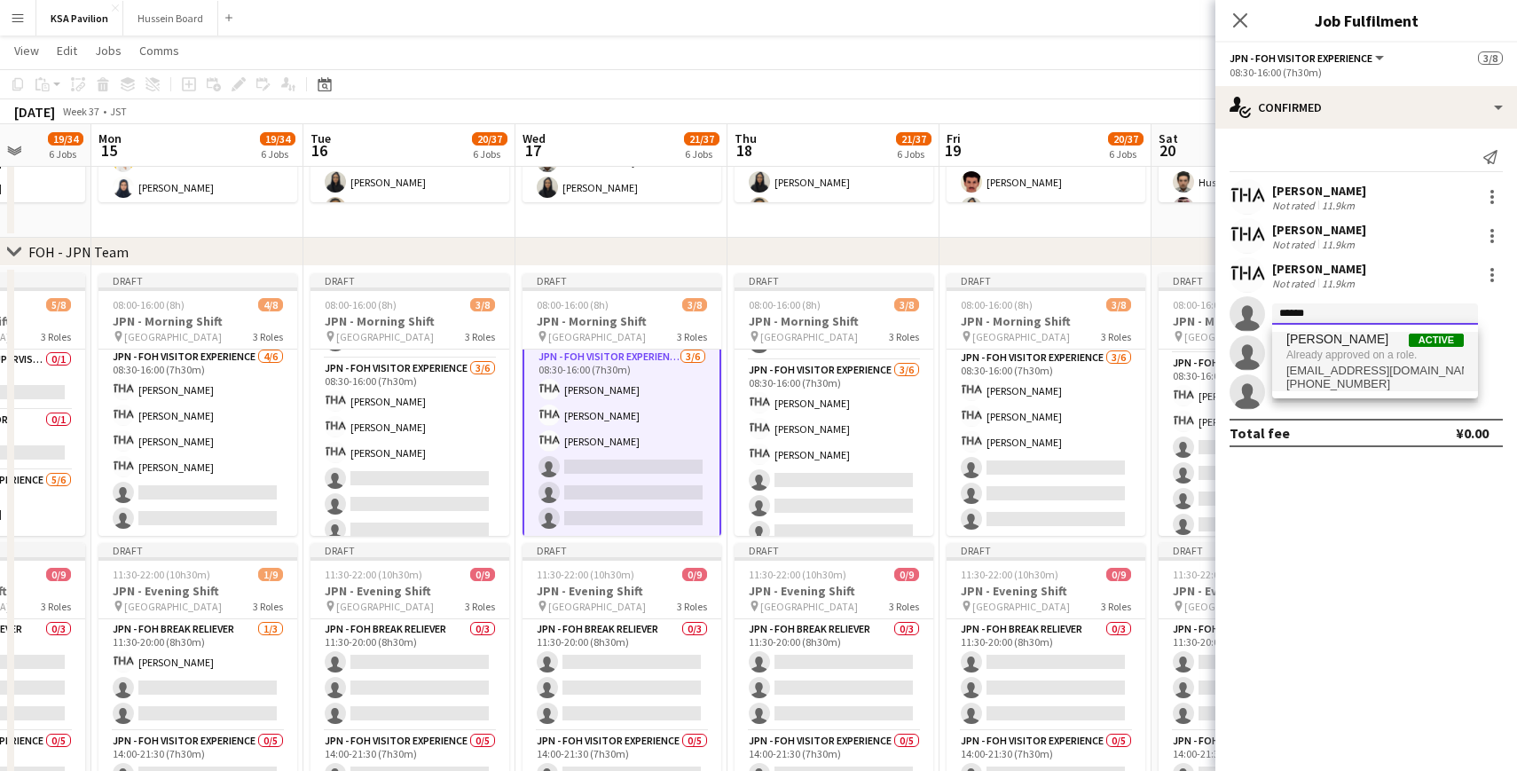
type input "******"
click at [1332, 351] on span "Already approved on a role." at bounding box center [1374, 355] width 177 height 16
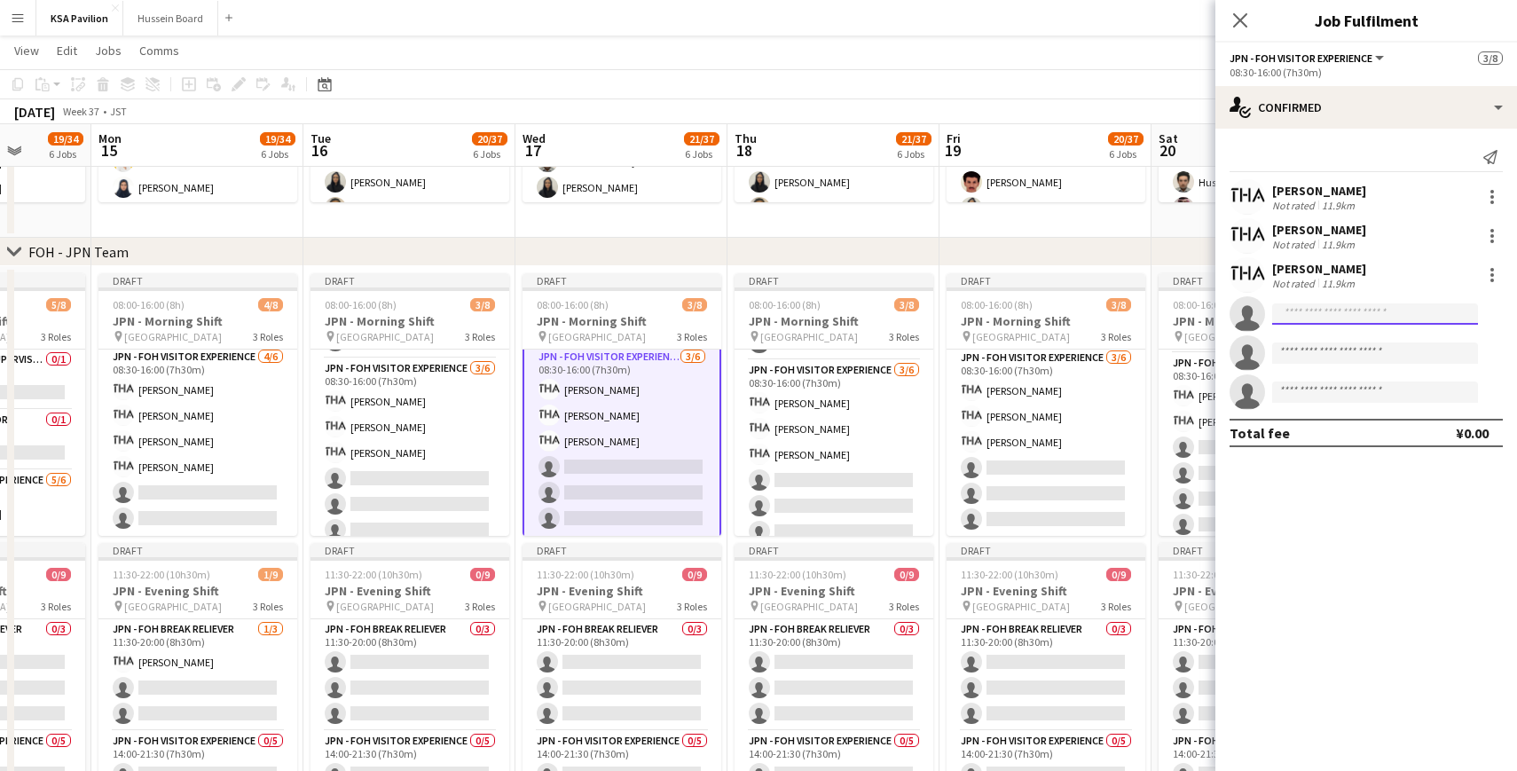
paste input "******"
type input "******"
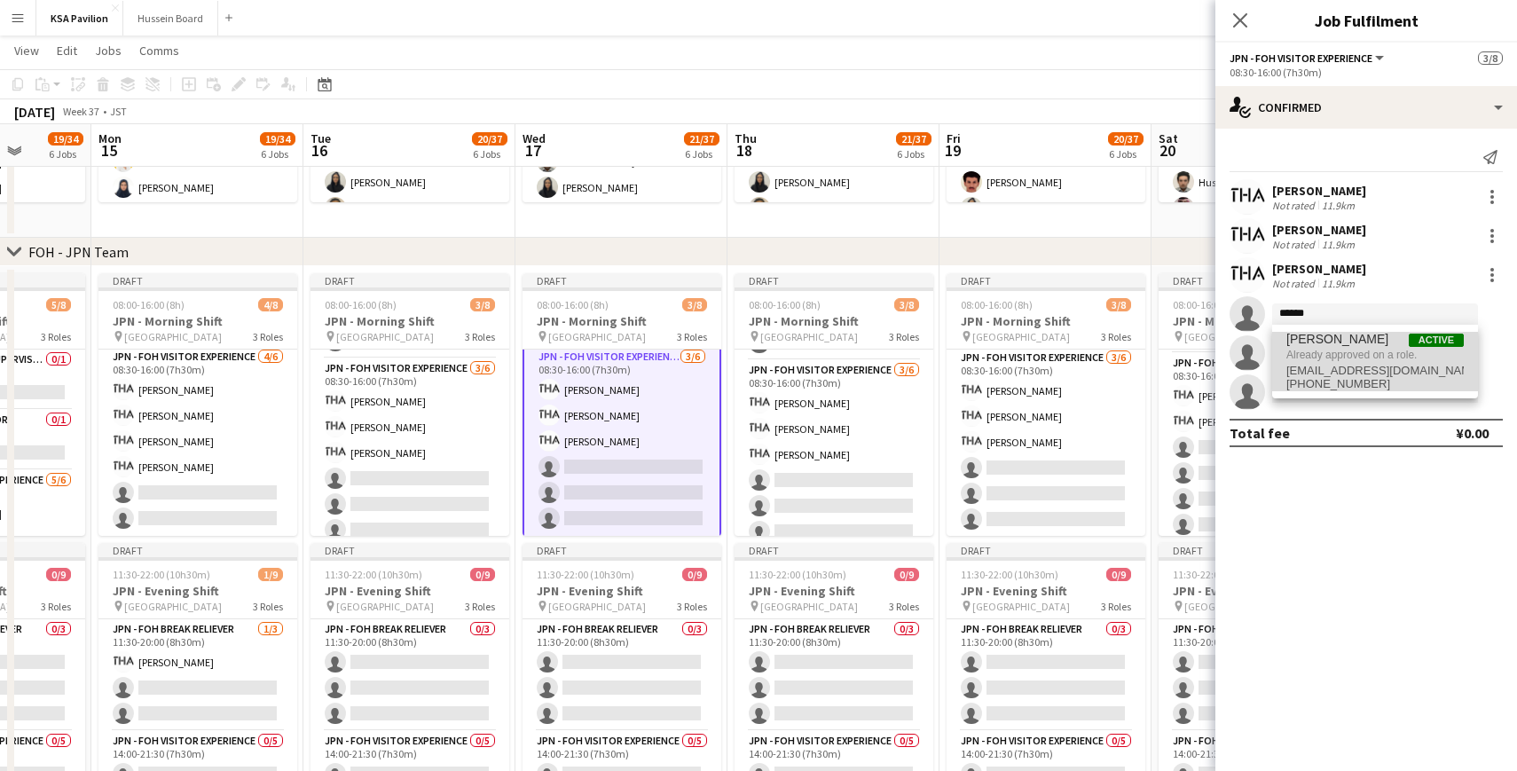
click at [1327, 342] on span "[PERSON_NAME]" at bounding box center [1337, 339] width 102 height 15
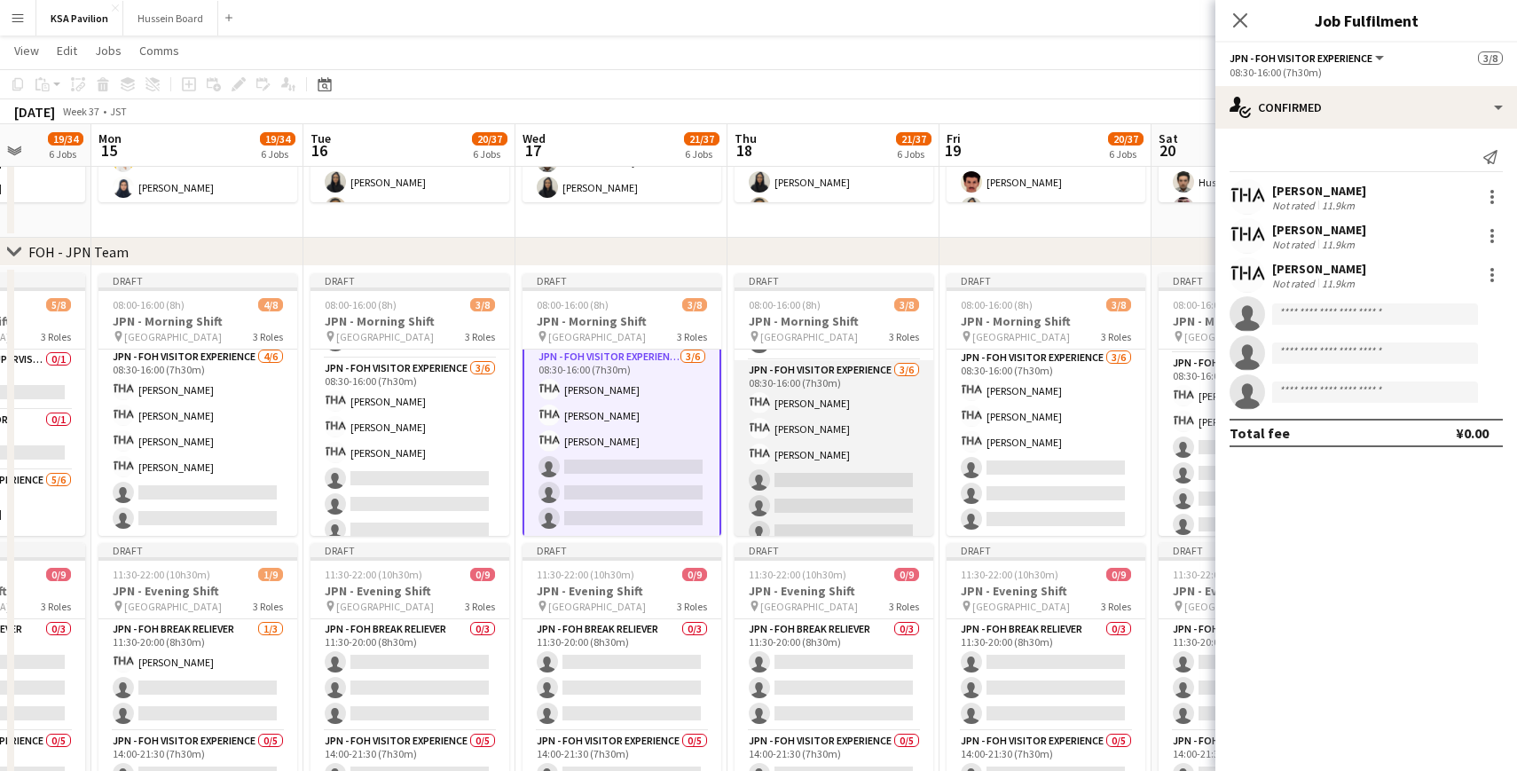
click at [798, 429] on app-card-role "JPN - FOH Visitor Experience [DATE] 08:30-16:00 (7h30m) [PERSON_NAME] [PERSON_N…" at bounding box center [834, 454] width 199 height 189
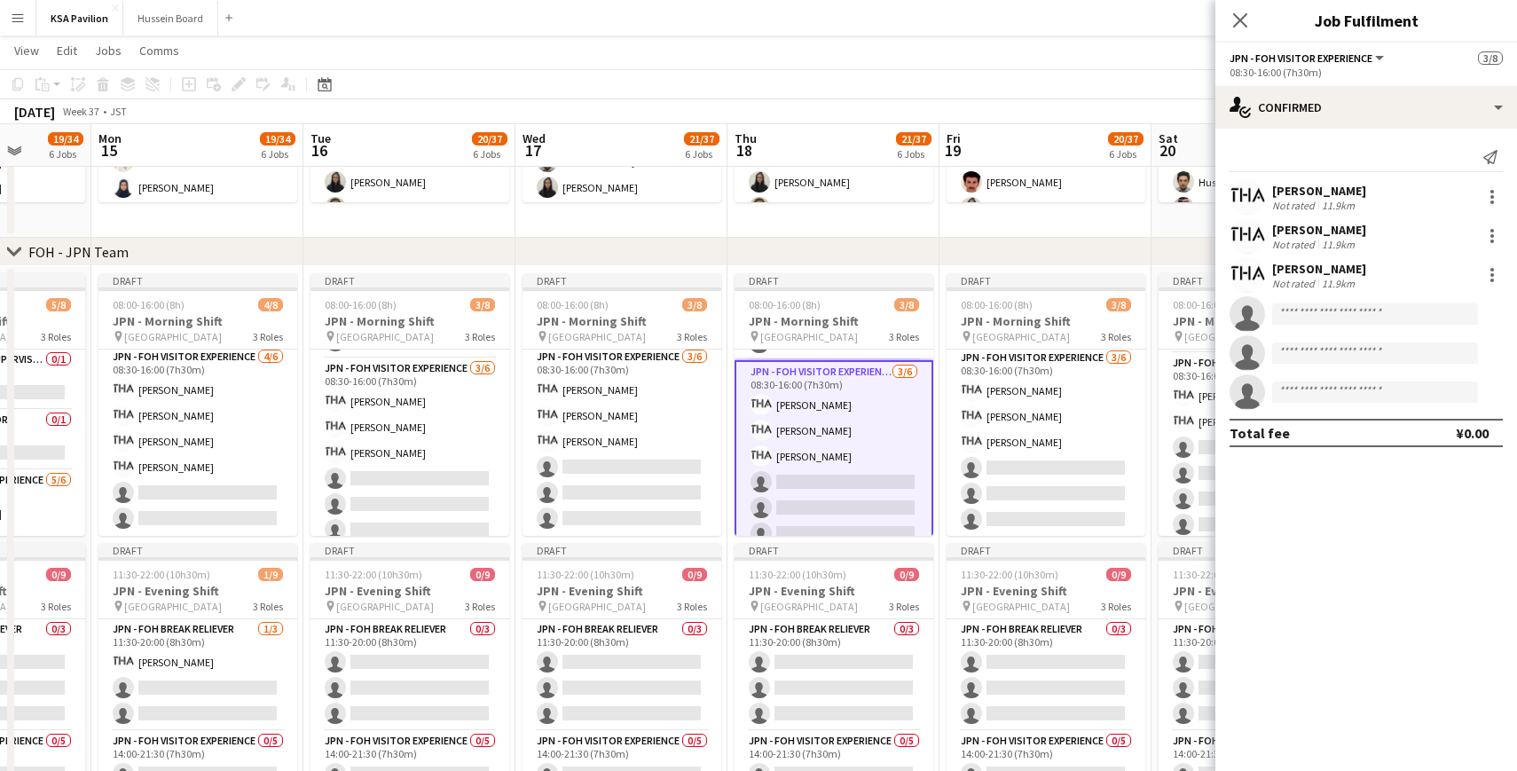
scroll to position [123, 0]
click at [1320, 319] on input at bounding box center [1375, 313] width 206 height 21
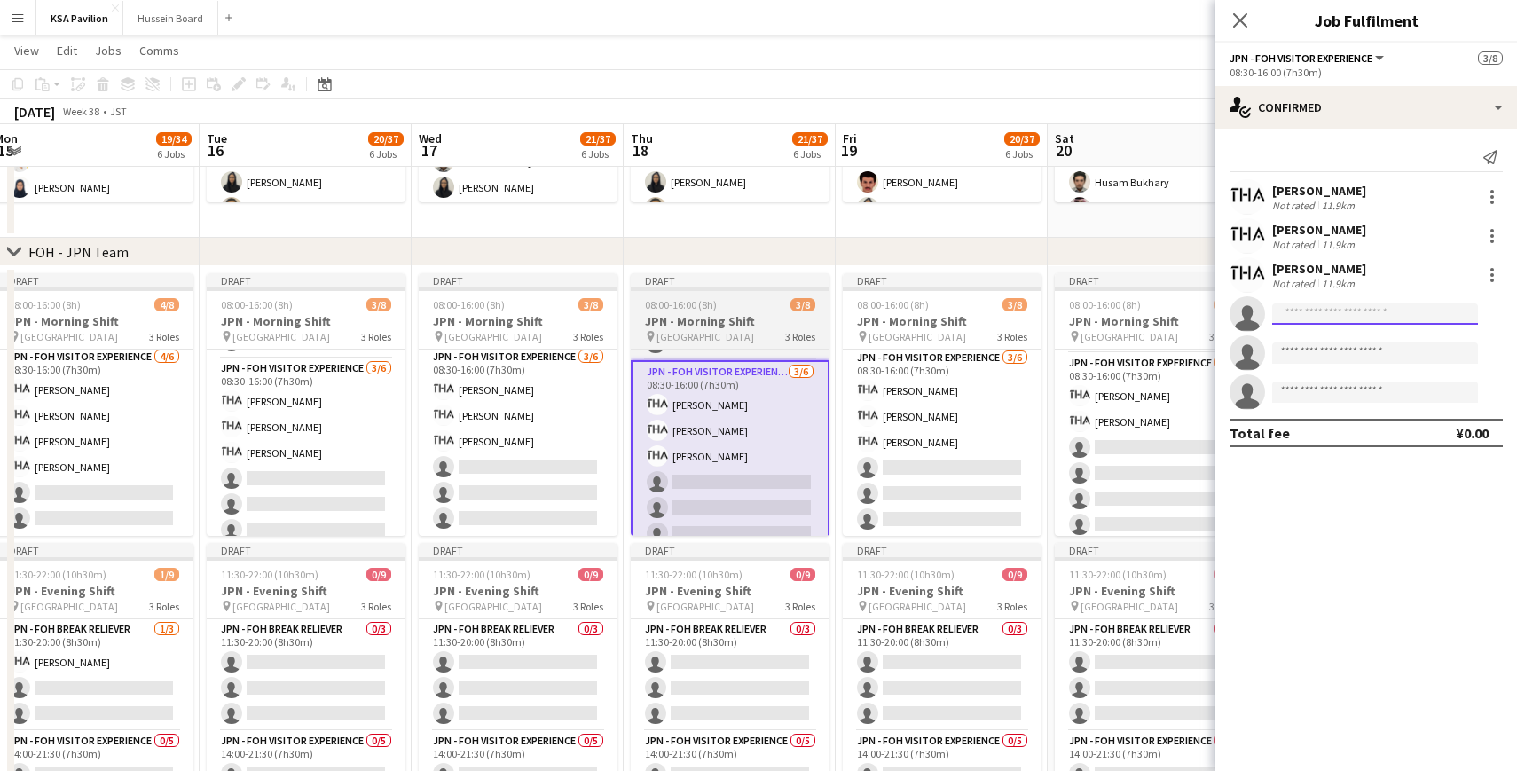
scroll to position [0, 636]
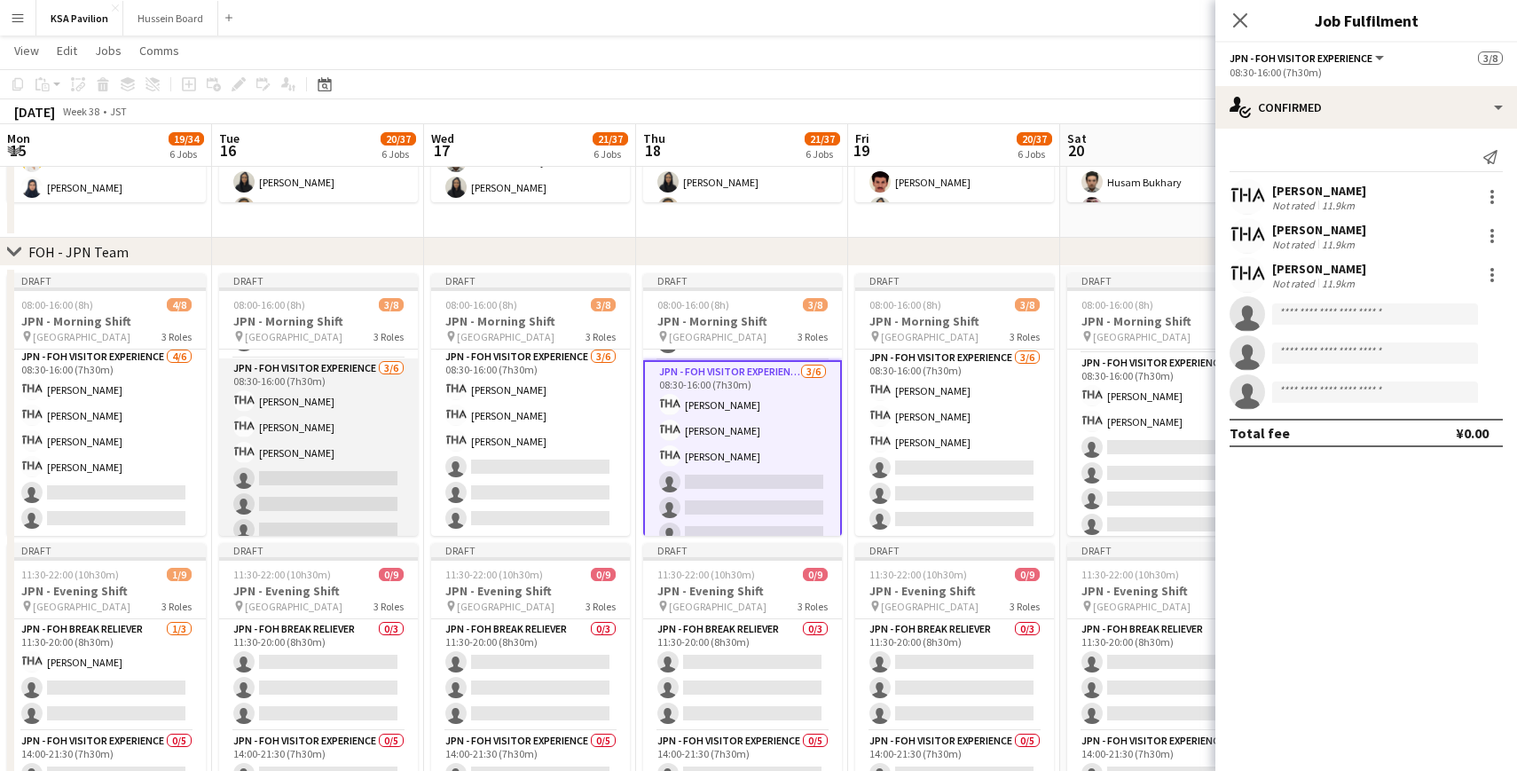
click at [343, 483] on app-card-role "JPN - FOH Visitor Experience [DATE] 08:30-16:00 (7h30m) [PERSON_NAME] [PERSON_N…" at bounding box center [318, 452] width 199 height 189
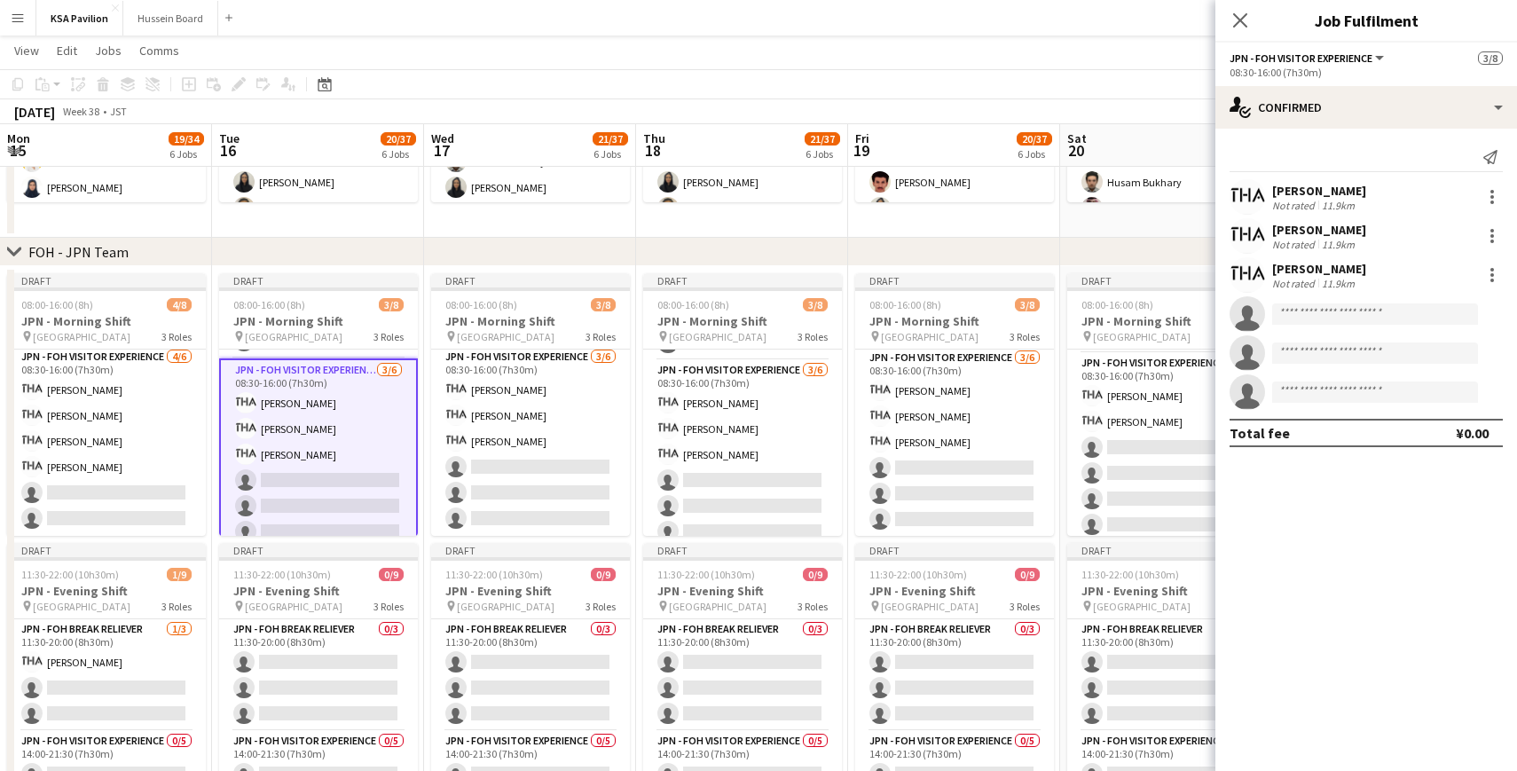
click at [1317, 302] on app-invite-slot "single-neutral-actions" at bounding box center [1366, 313] width 302 height 35
click at [1308, 309] on input at bounding box center [1375, 313] width 206 height 21
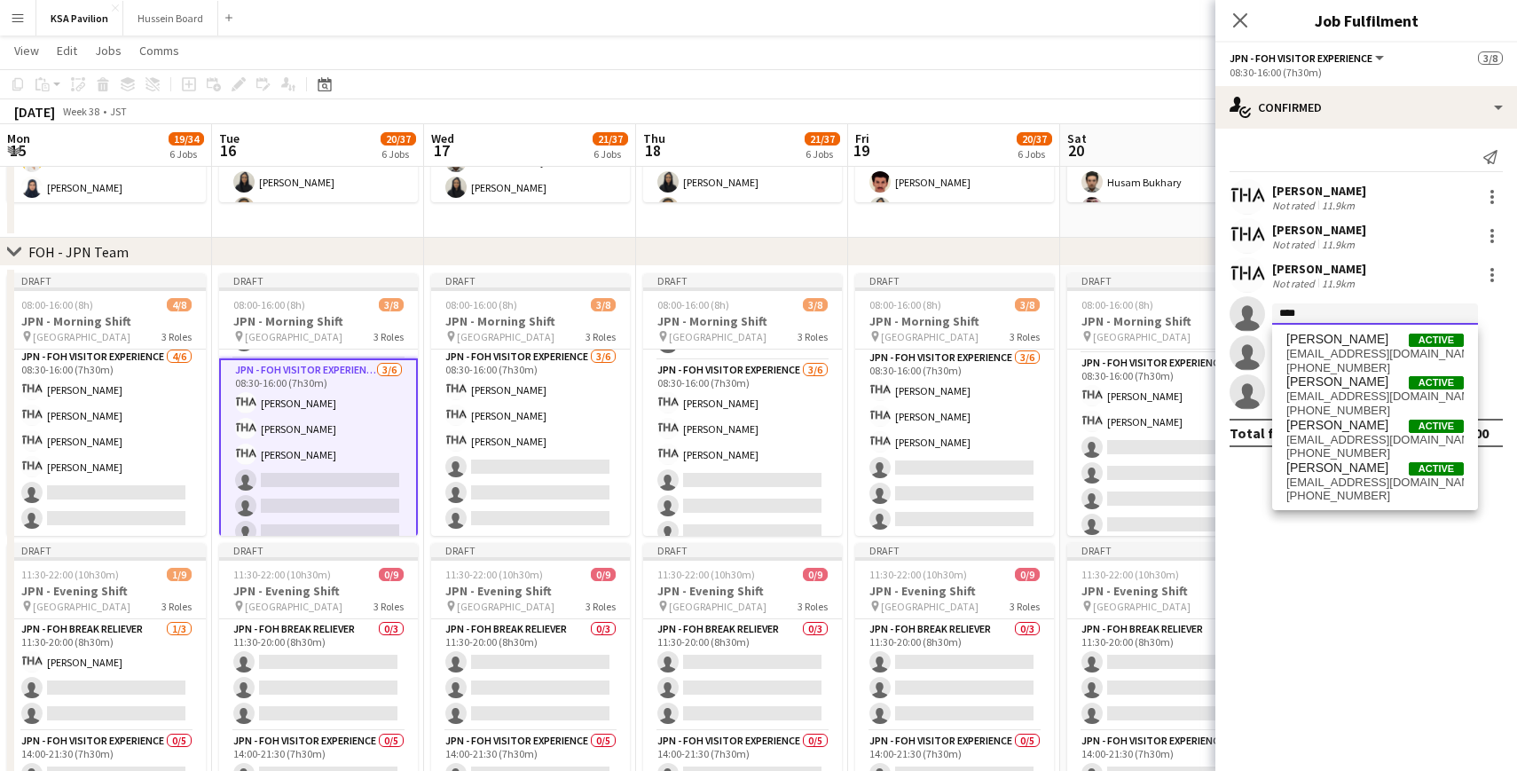
click at [1286, 317] on input "****" at bounding box center [1375, 313] width 206 height 21
type input "****"
click at [1308, 330] on div "[PERSON_NAME] Active [EMAIL_ADDRESS][DOMAIN_NAME] [PHONE_NUMBER] [PERSON_NAME] …" at bounding box center [1375, 417] width 206 height 185
click at [1308, 338] on span "[PERSON_NAME]" at bounding box center [1337, 339] width 102 height 15
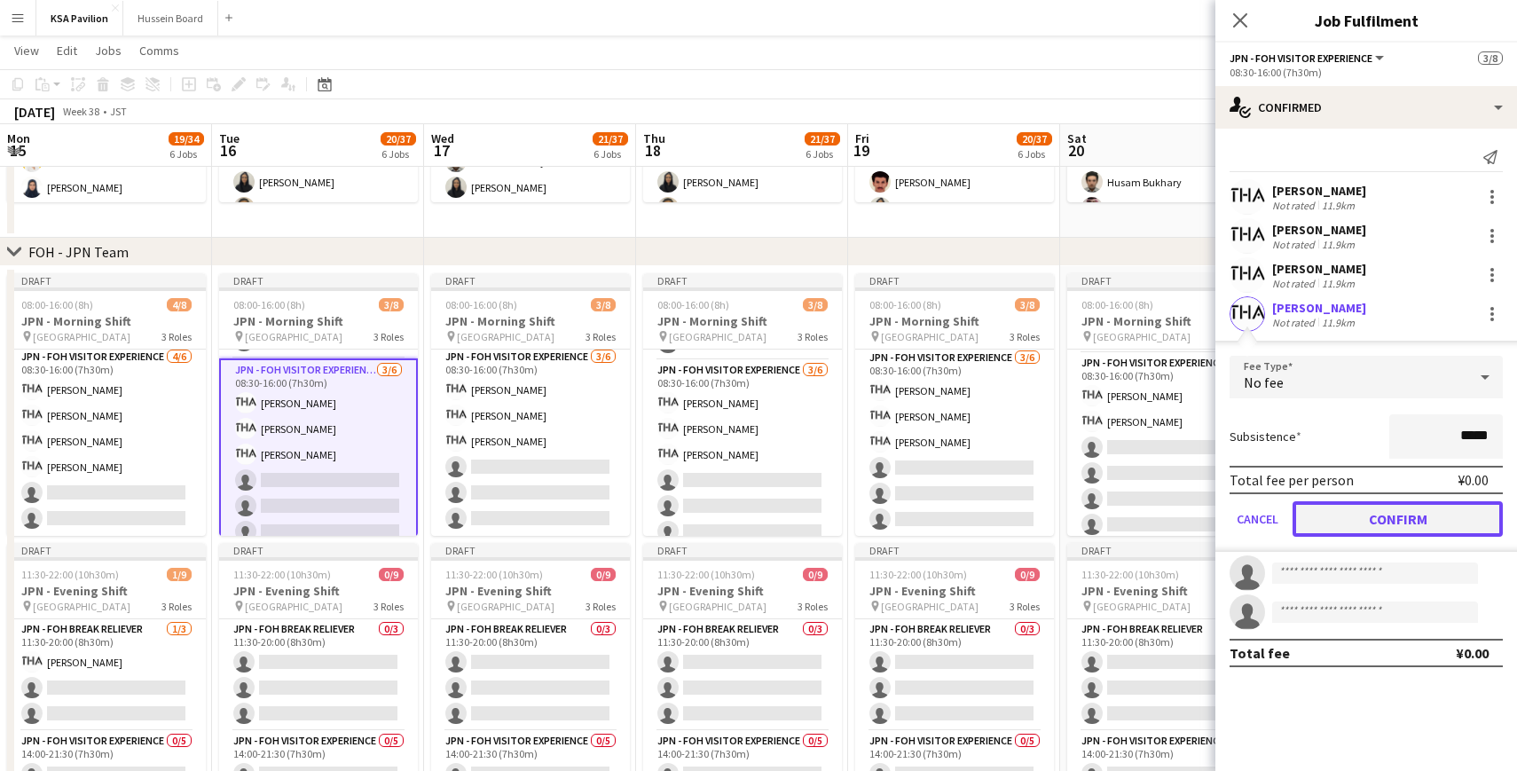
click at [1338, 514] on button "Confirm" at bounding box center [1397, 518] width 210 height 35
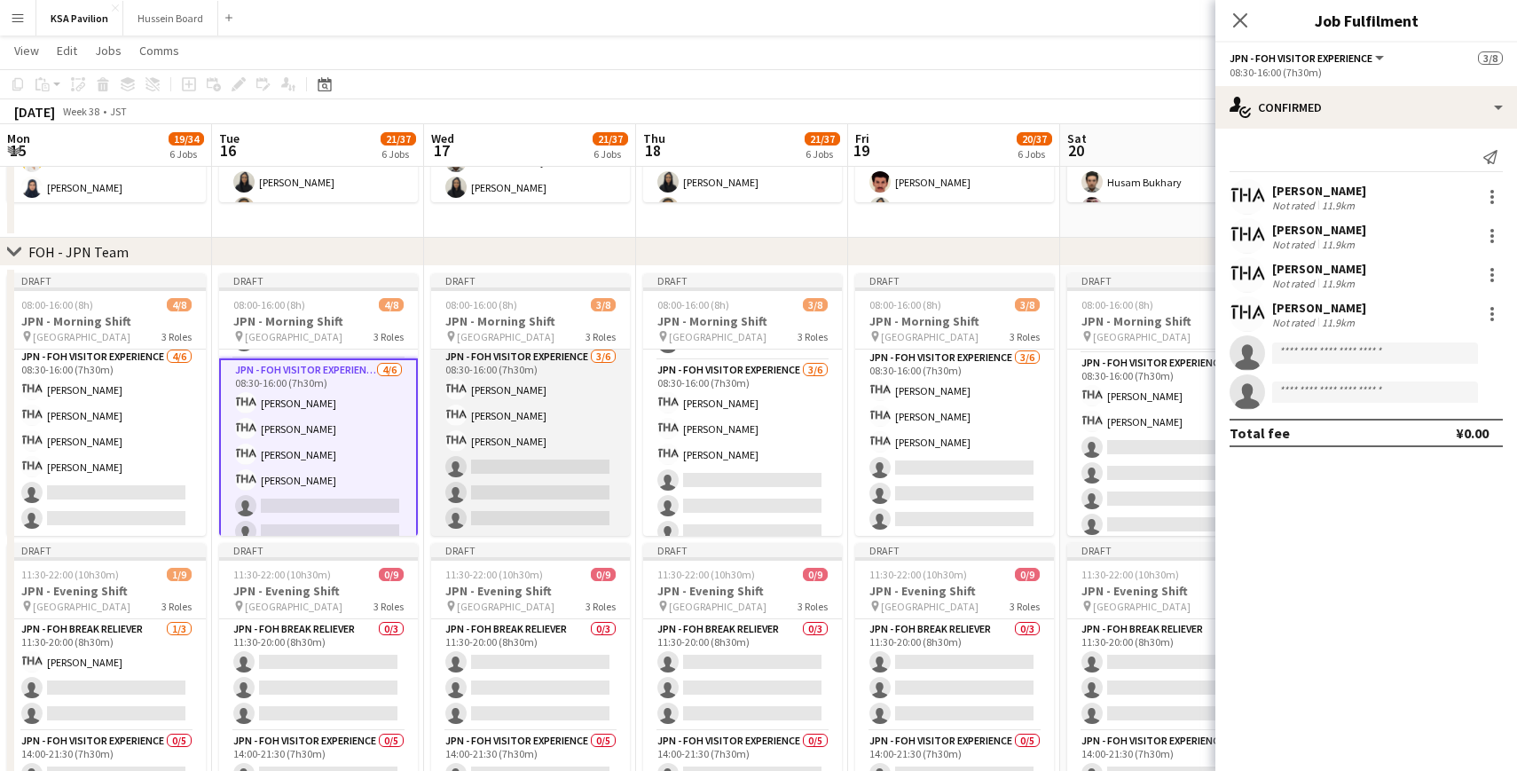
click at [510, 420] on app-card-role "JPN - FOH Visitor Experience [DATE] 08:30-16:00 (7h30m) [PERSON_NAME] [PERSON_N…" at bounding box center [530, 441] width 199 height 189
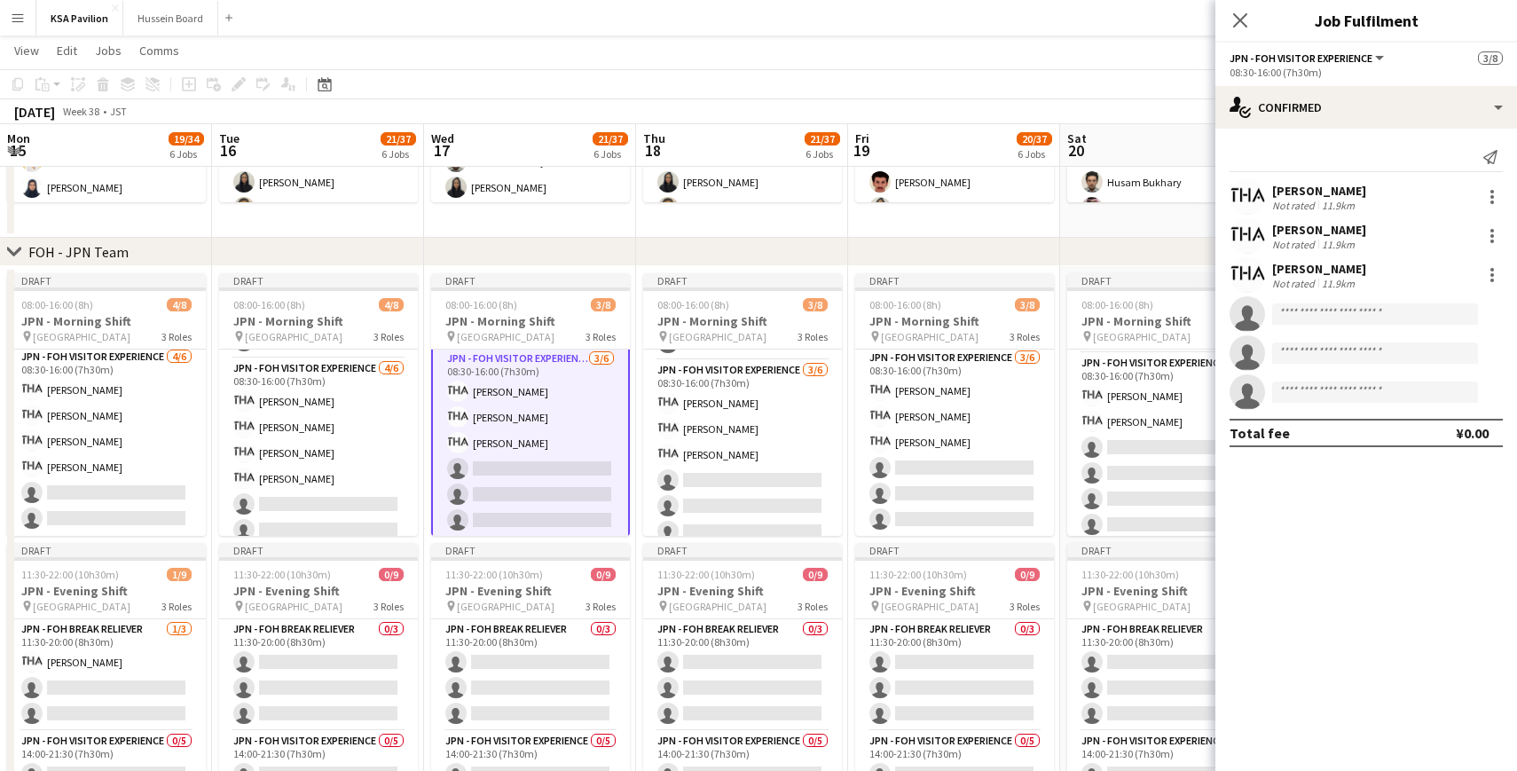
scroll to position [125, 0]
click at [1290, 318] on input at bounding box center [1375, 313] width 206 height 21
paste input "****"
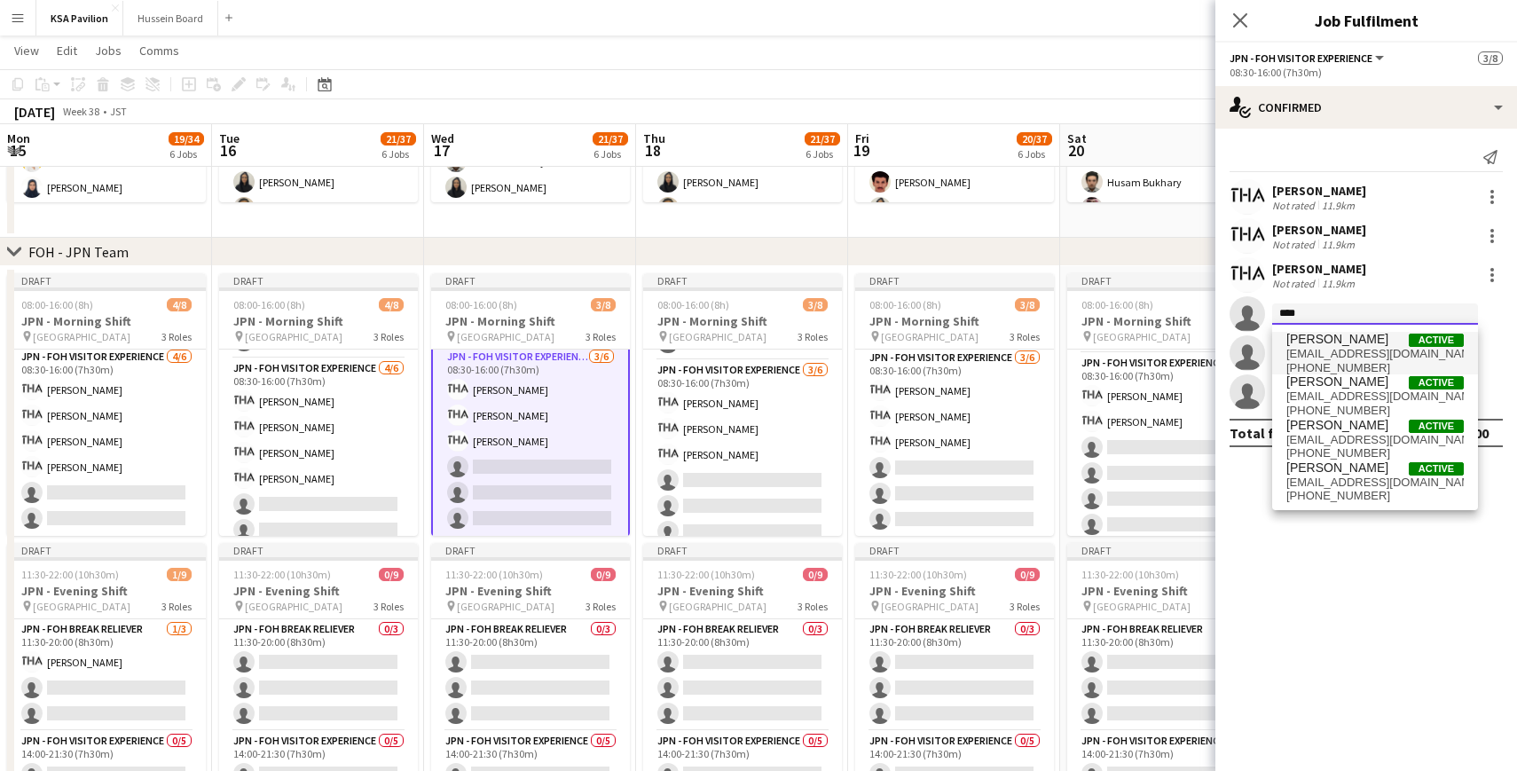
type input "****"
click at [1306, 350] on span "[EMAIL_ADDRESS][DOMAIN_NAME]" at bounding box center [1374, 354] width 177 height 14
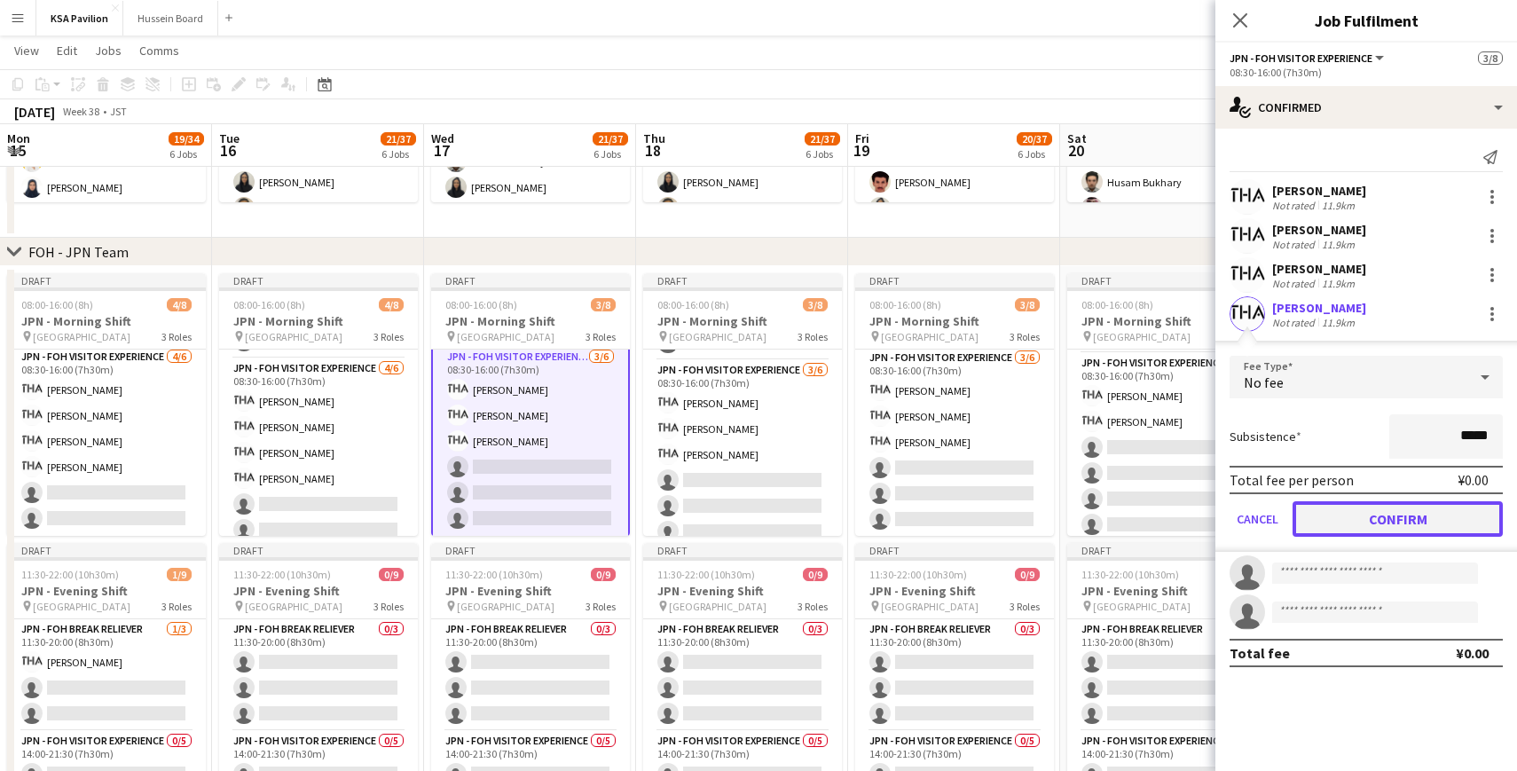
click at [1336, 525] on button "Confirm" at bounding box center [1397, 518] width 210 height 35
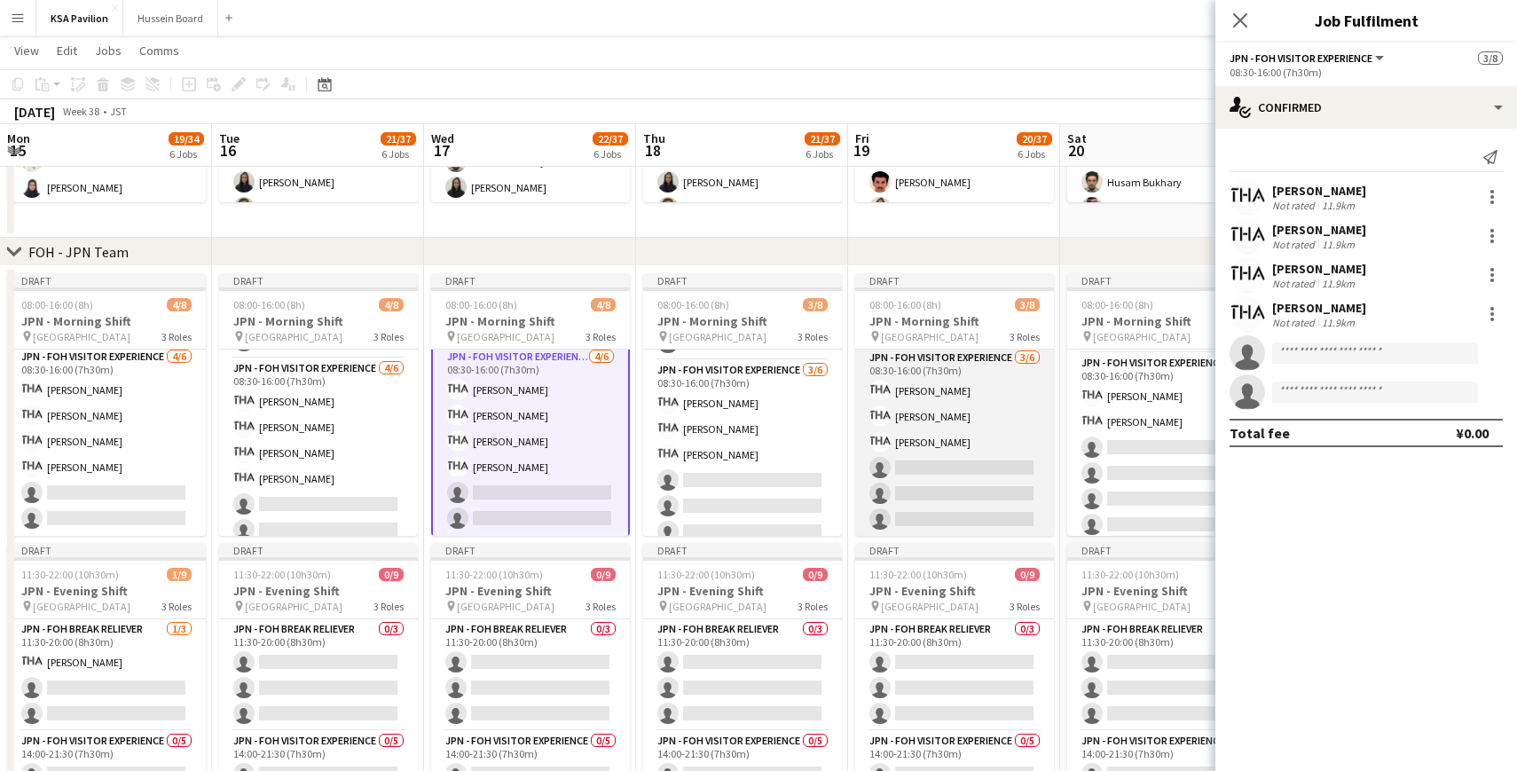
click at [934, 405] on app-card-role "JPN - FOH Visitor Experience [DATE] 08:30-16:00 (7h30m) [PERSON_NAME] [PERSON_N…" at bounding box center [954, 442] width 199 height 189
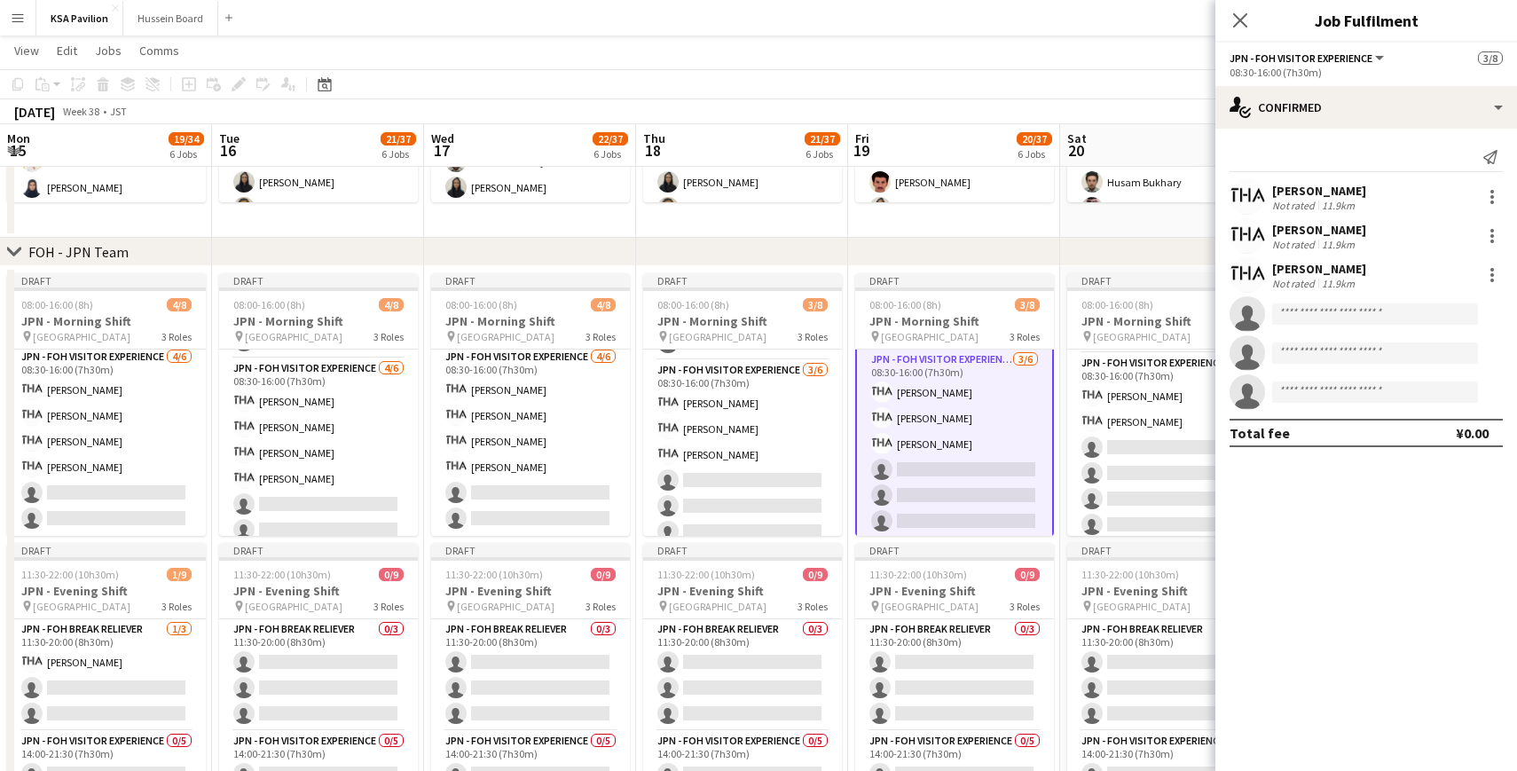
scroll to position [124, 0]
click at [1351, 318] on input at bounding box center [1375, 313] width 206 height 21
paste input "****"
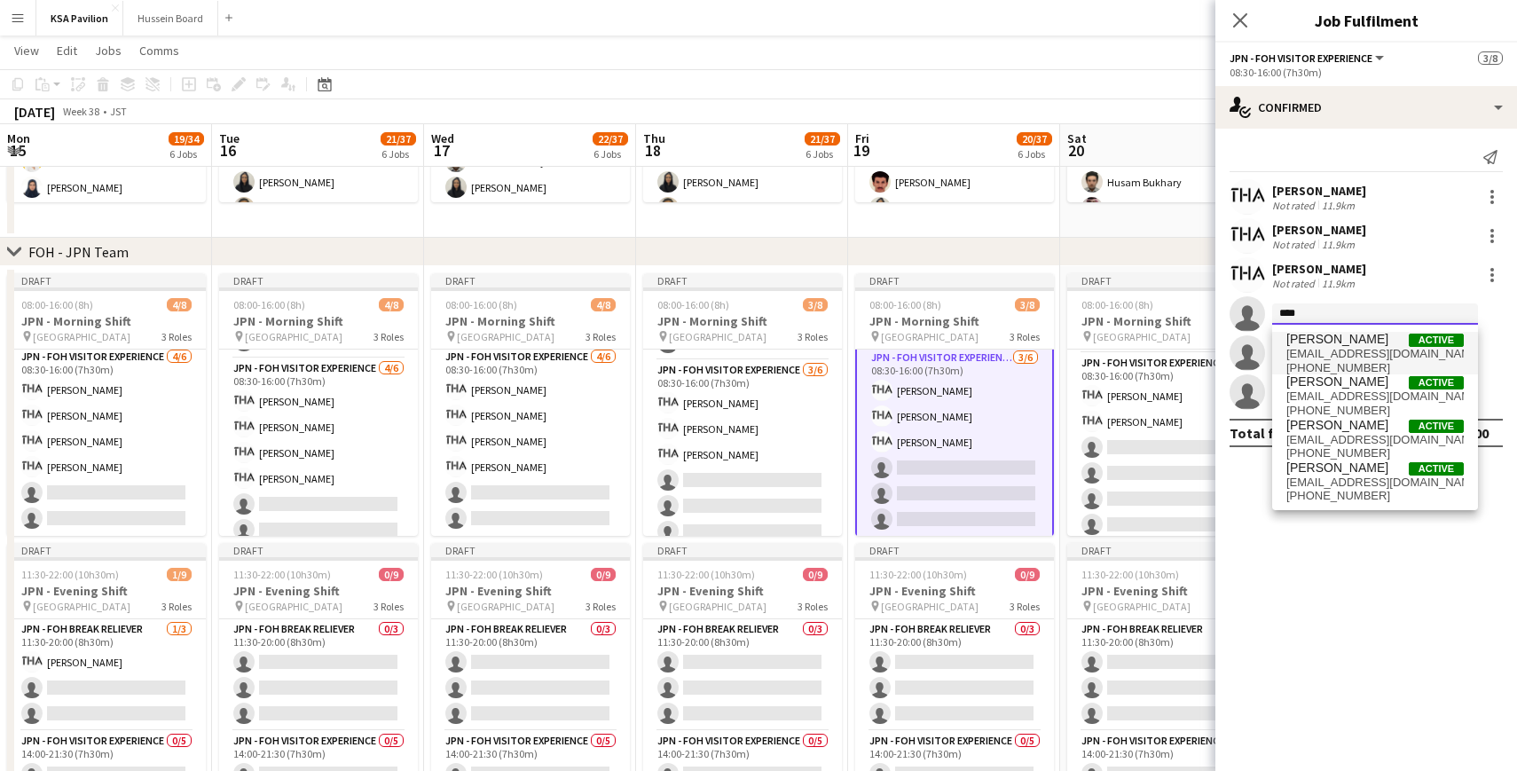
type input "****"
click at [1332, 350] on span "[EMAIL_ADDRESS][DOMAIN_NAME]" at bounding box center [1374, 354] width 177 height 14
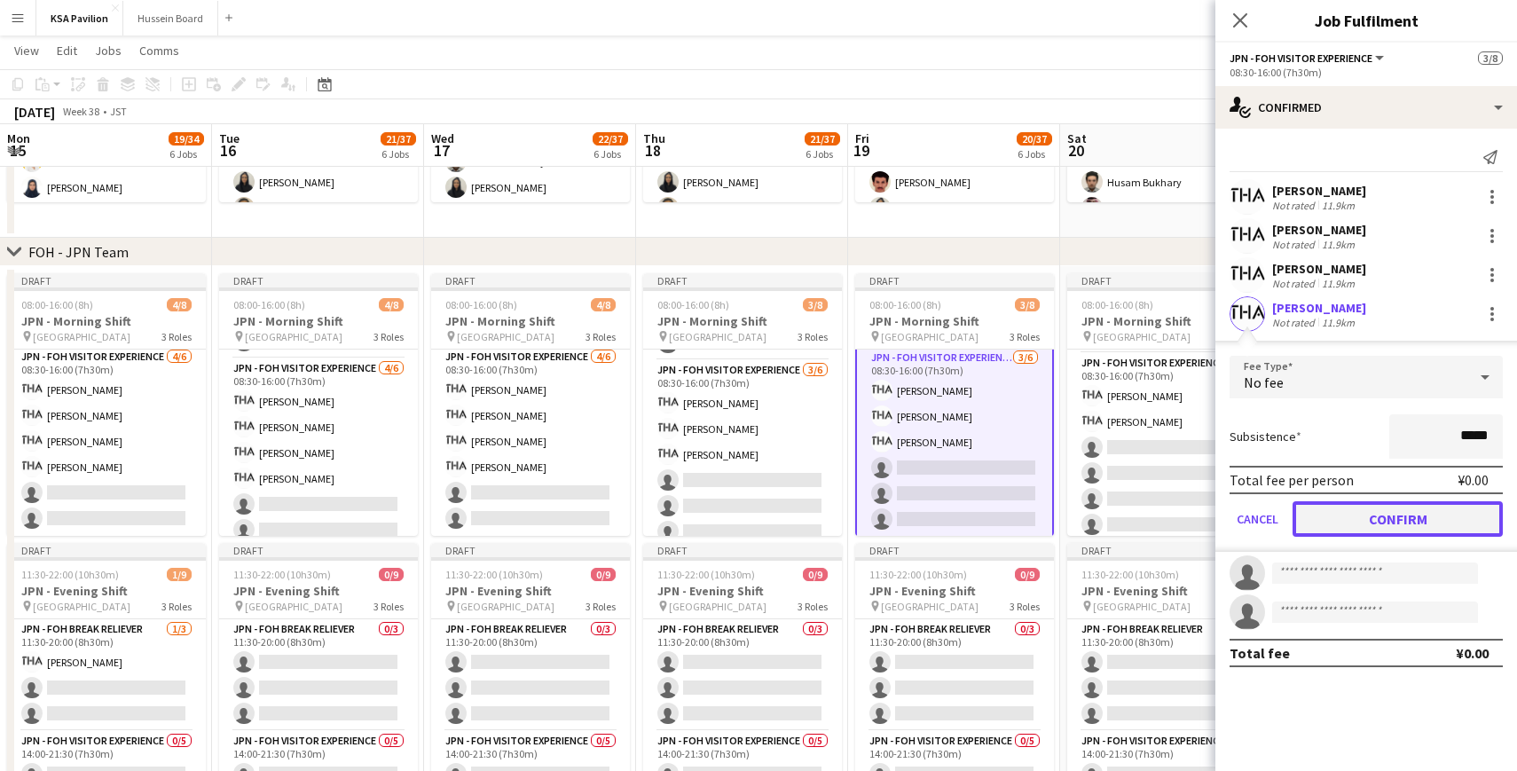
click at [1319, 521] on button "Confirm" at bounding box center [1397, 518] width 210 height 35
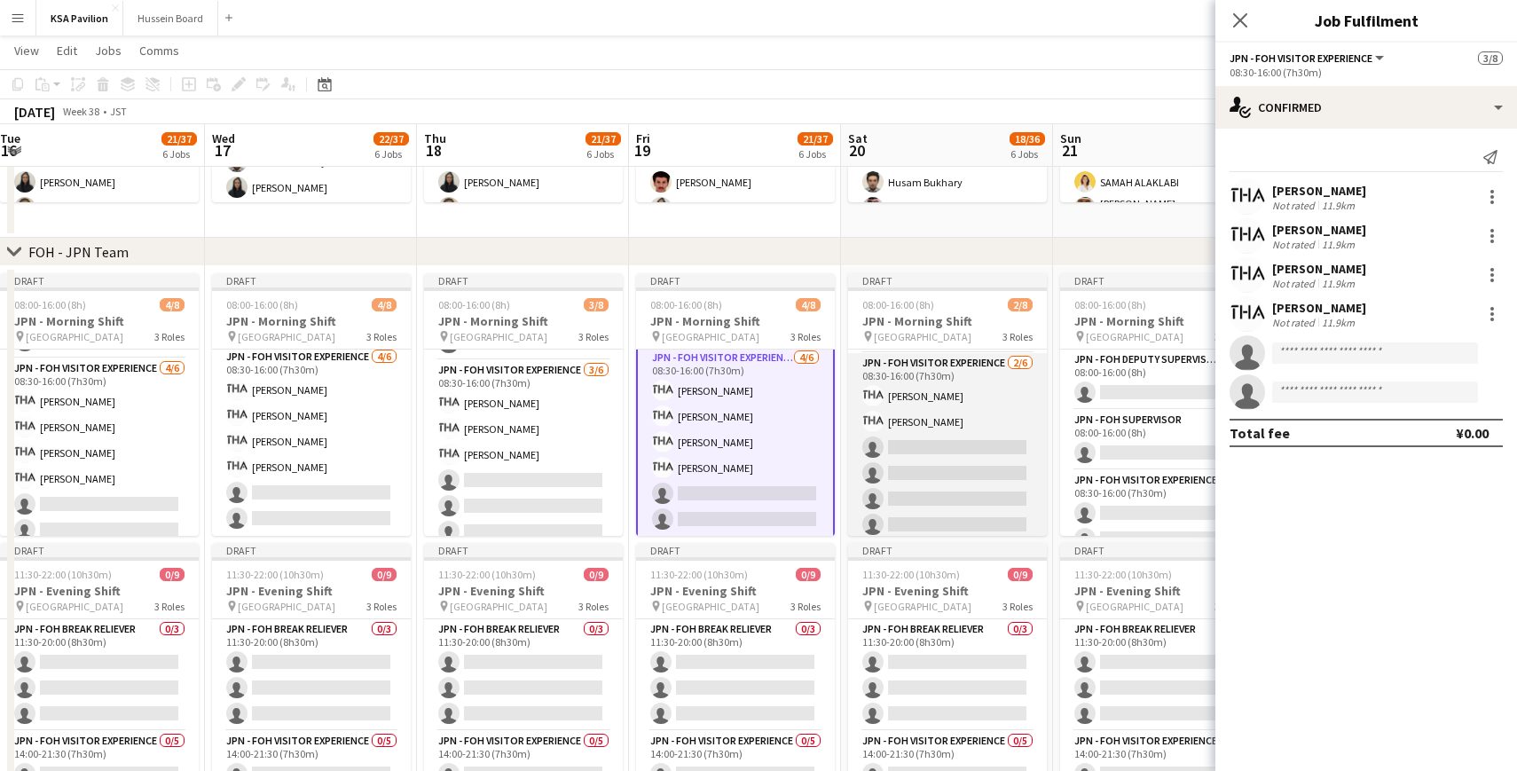
scroll to position [0, 864]
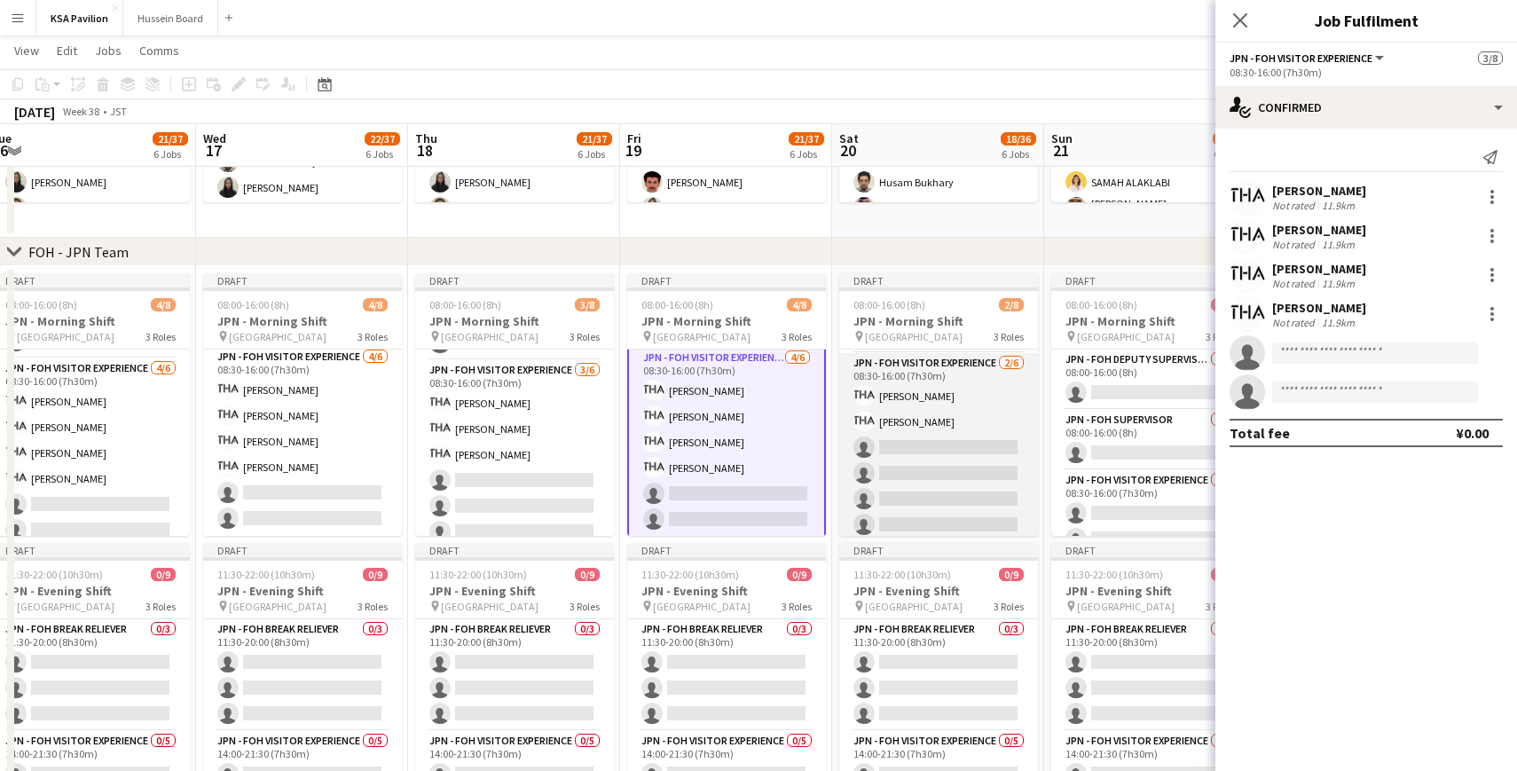
click at [931, 430] on app-card-role "JPN - FOH Visitor Experience [DATE] 08:30-16:00 (7h30m) [PERSON_NAME] [PERSON_N…" at bounding box center [938, 447] width 199 height 189
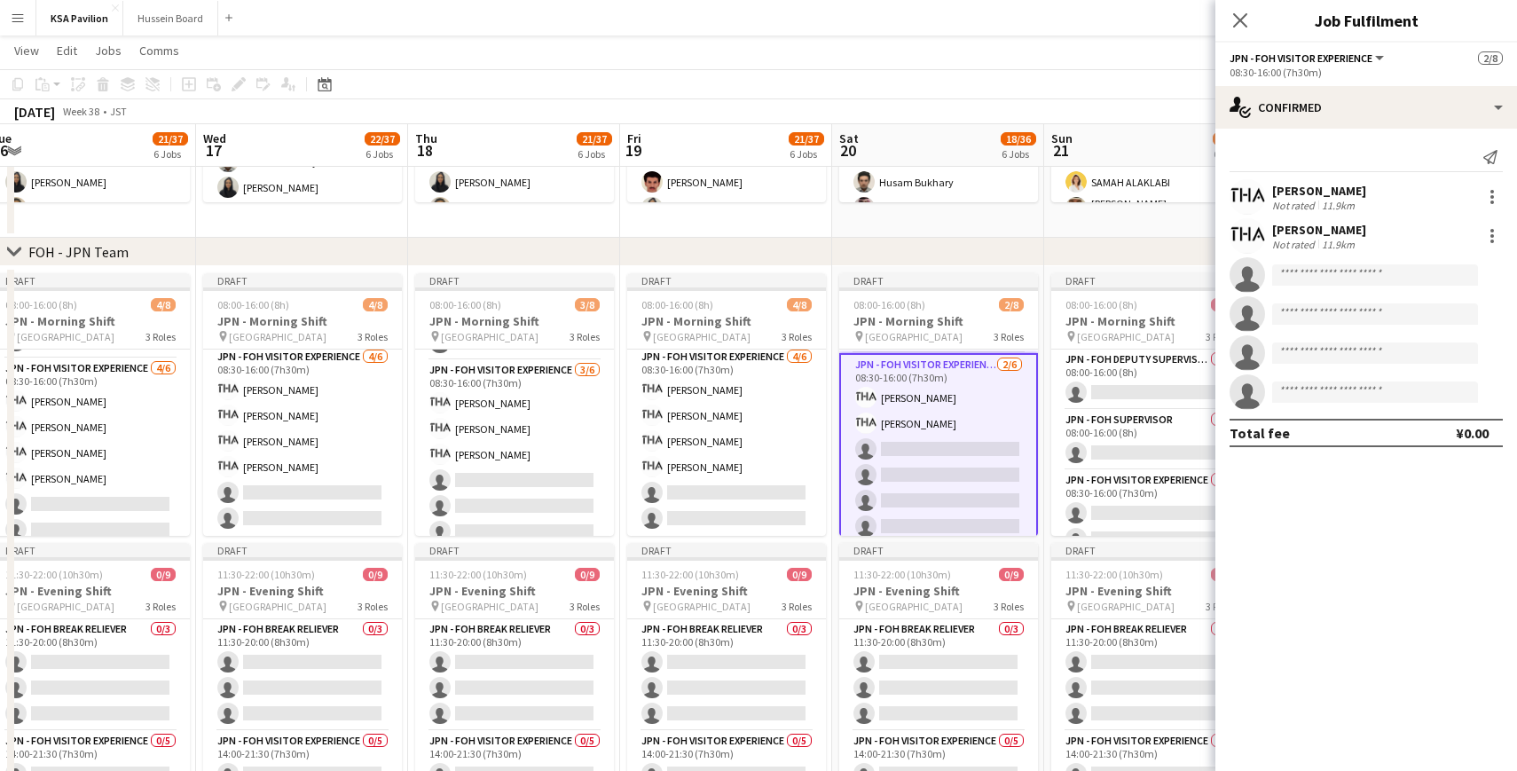
scroll to position [122, 0]
click at [1361, 278] on input at bounding box center [1375, 274] width 206 height 21
paste input "****"
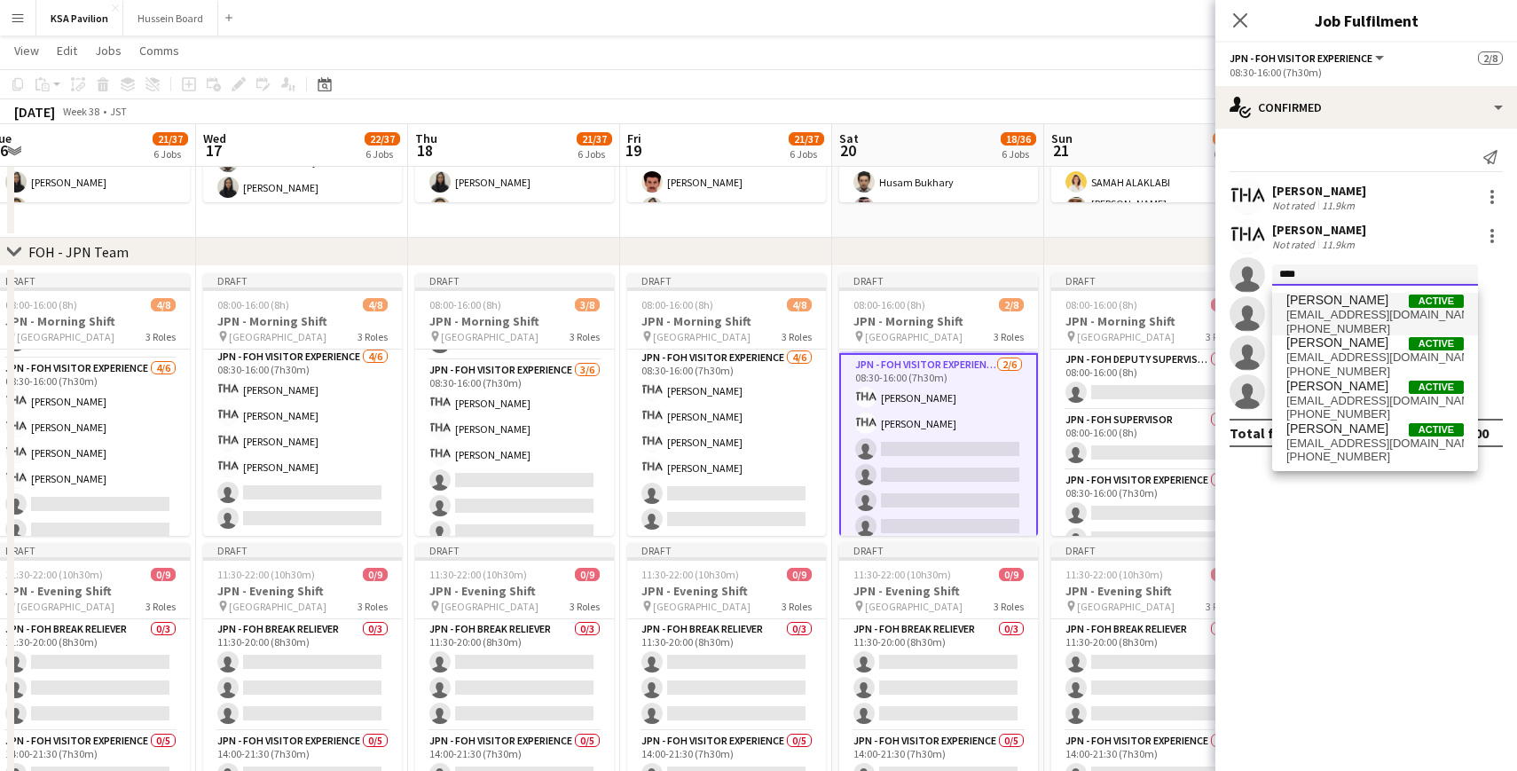
type input "****"
click at [1335, 306] on span "[PERSON_NAME]" at bounding box center [1337, 300] width 102 height 15
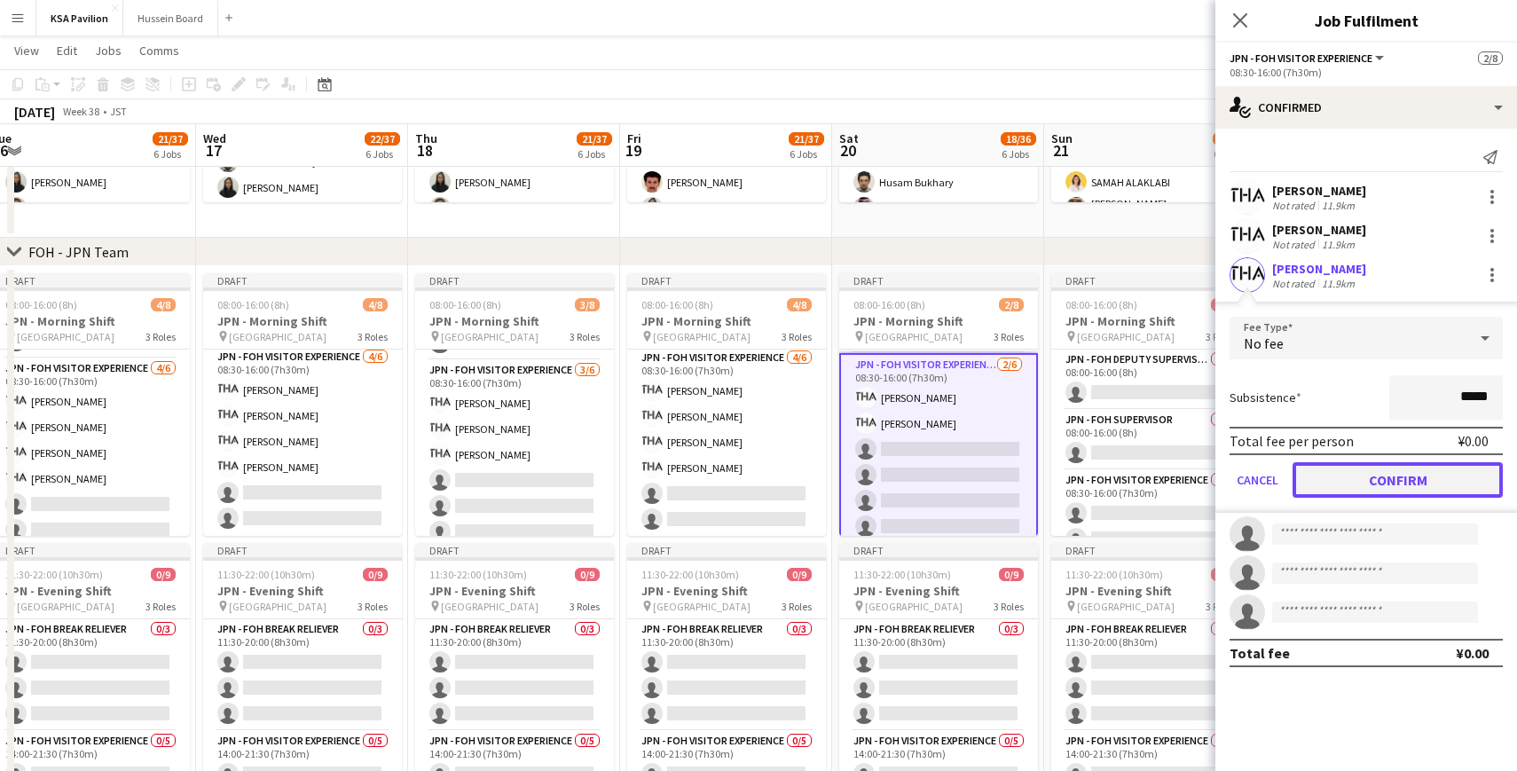
click at [1338, 478] on button "Confirm" at bounding box center [1397, 479] width 210 height 35
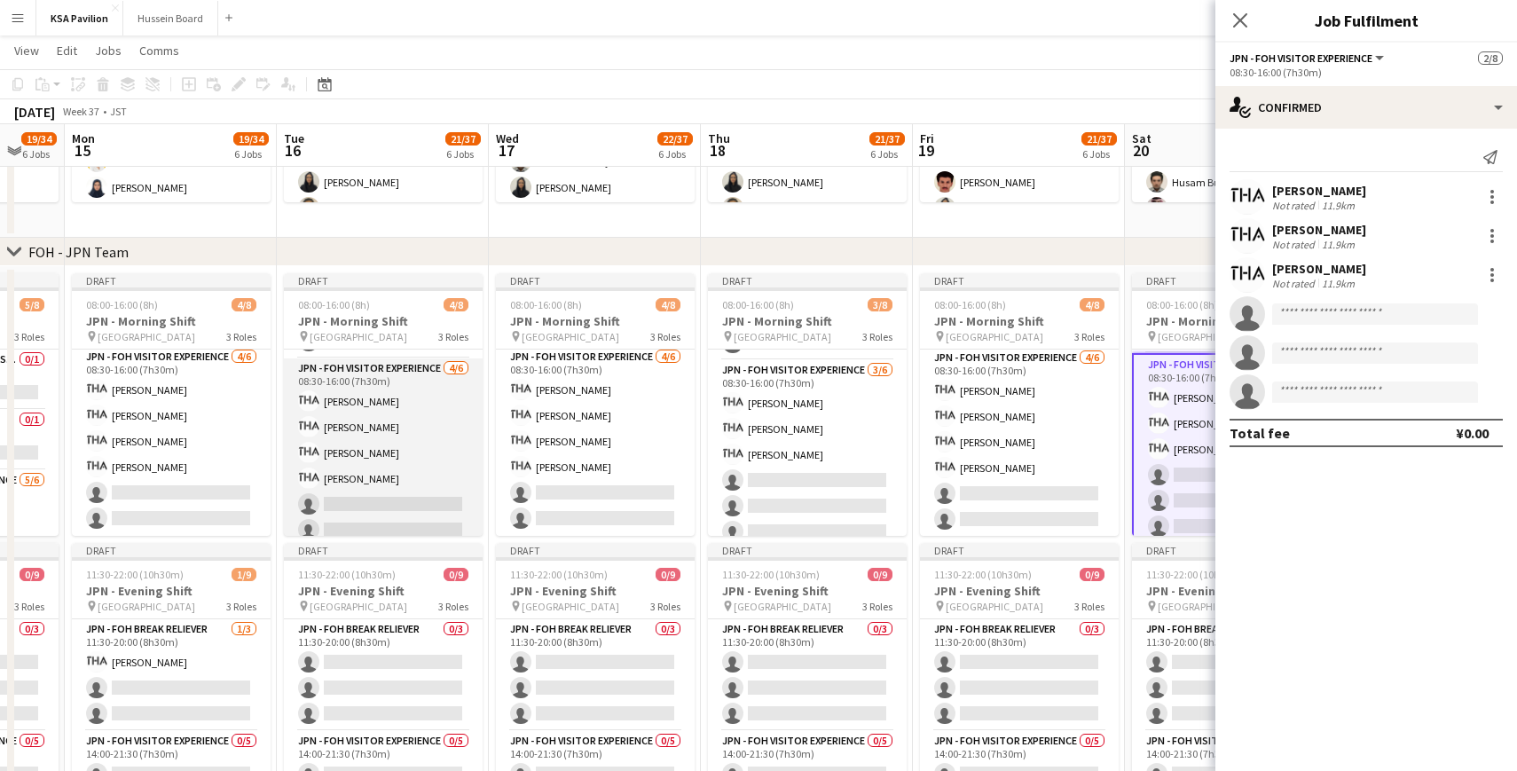
scroll to position [0, 528]
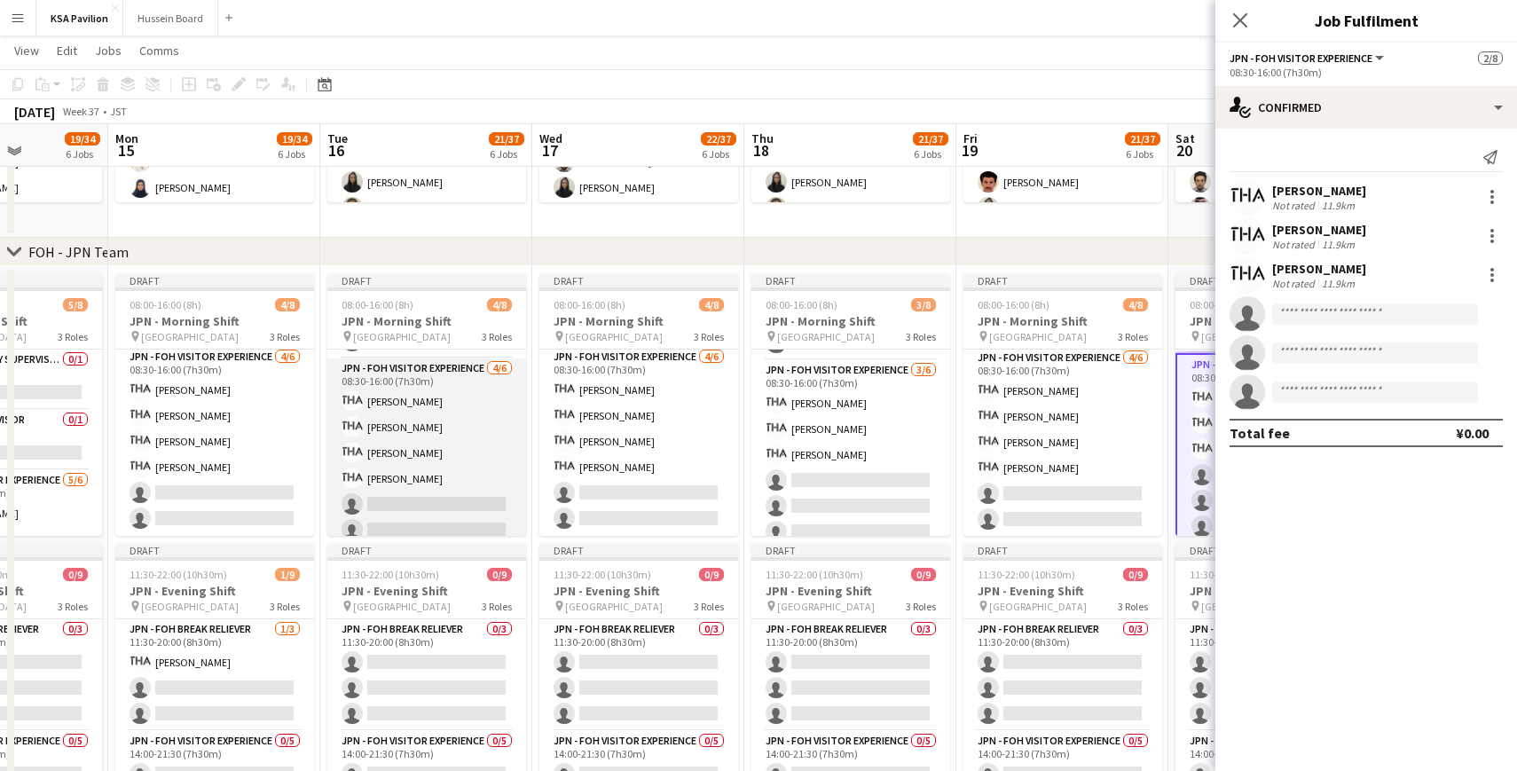
click at [443, 419] on app-card-role "JPN - FOH Visitor Experience [DATE] 08:30-16:00 (7h30m) [PERSON_NAME] [PERSON_N…" at bounding box center [426, 452] width 199 height 189
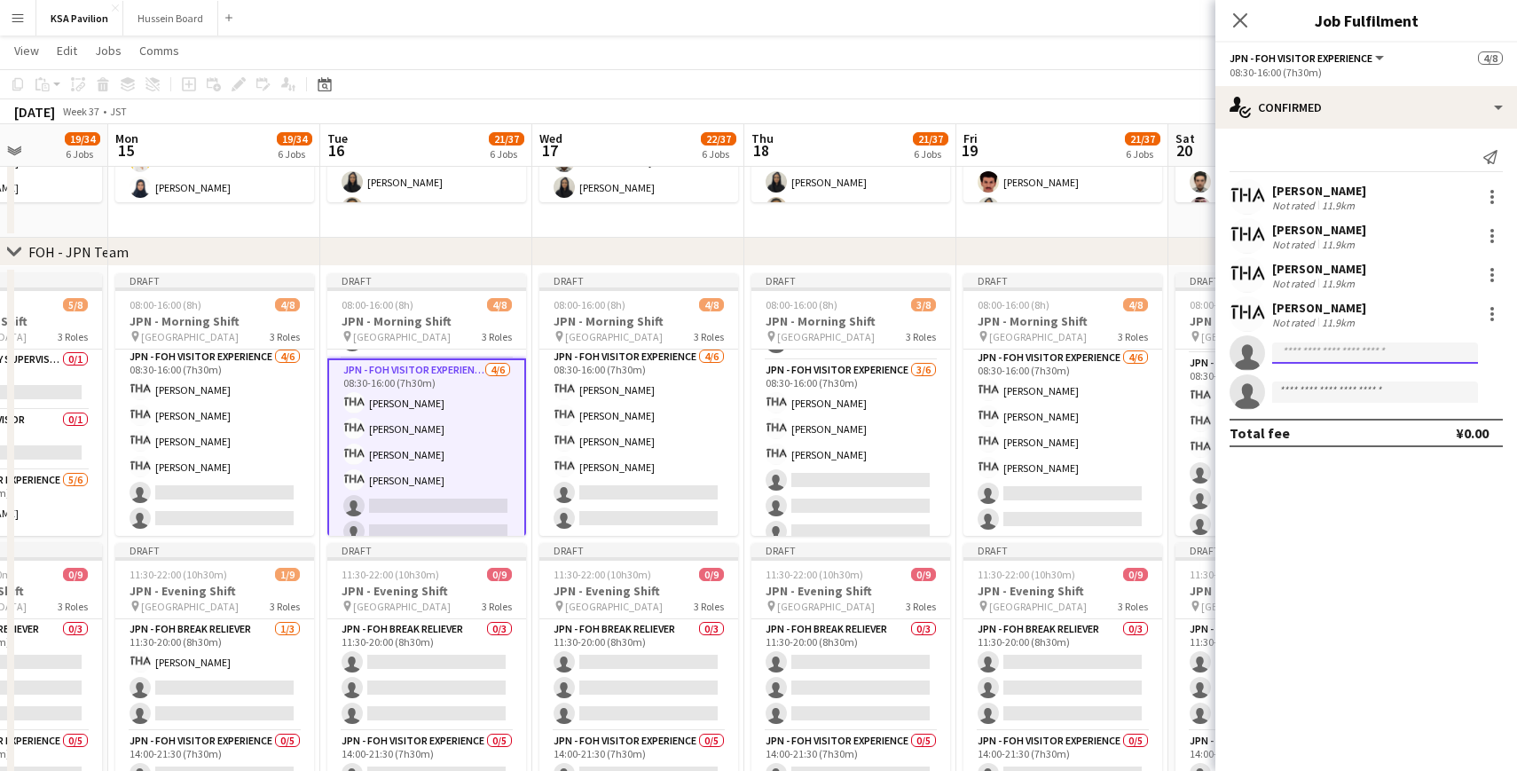
click at [1308, 357] on input at bounding box center [1375, 352] width 206 height 21
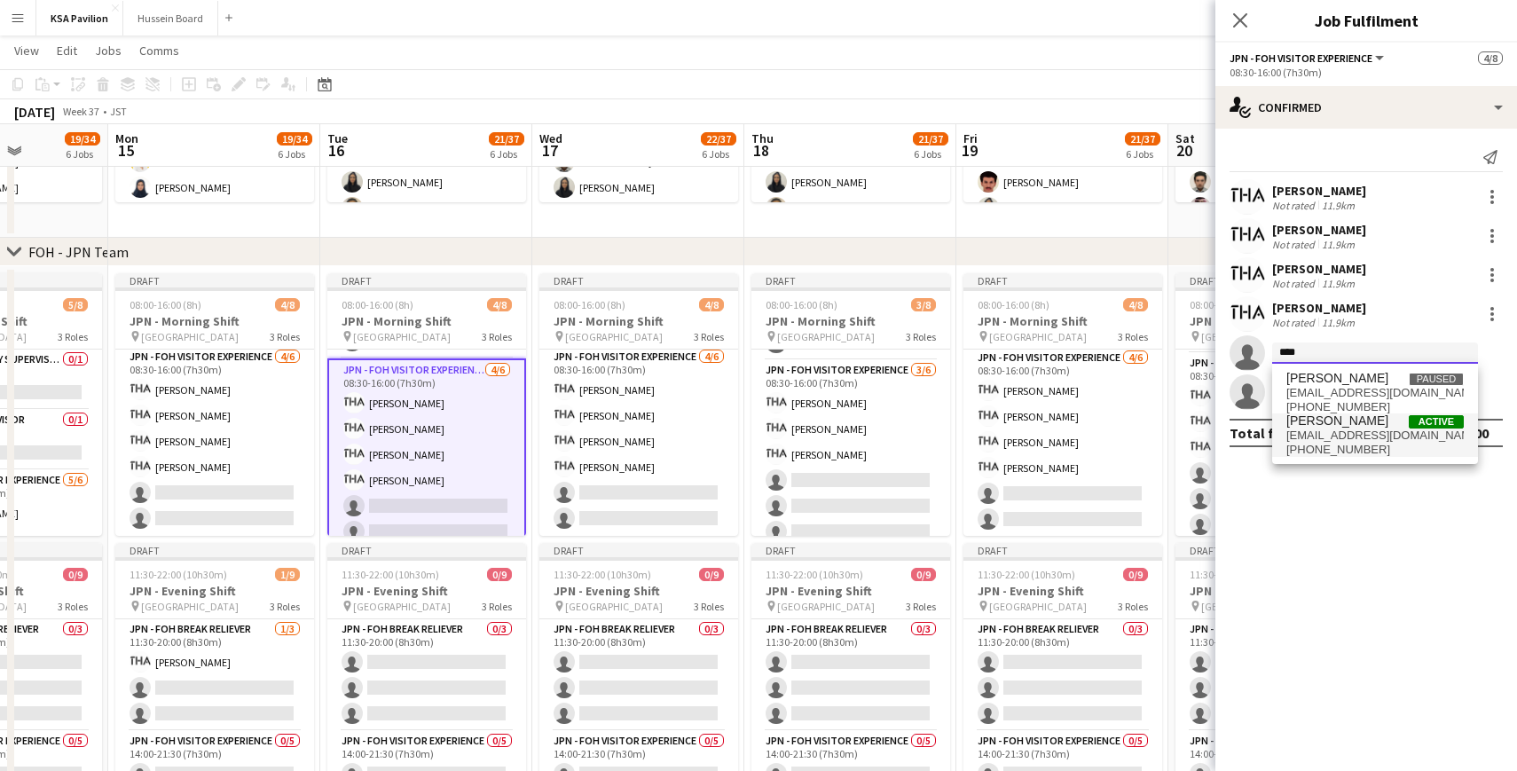
type input "****"
click at [1318, 438] on span "[EMAIL_ADDRESS][DOMAIN_NAME]" at bounding box center [1374, 435] width 177 height 14
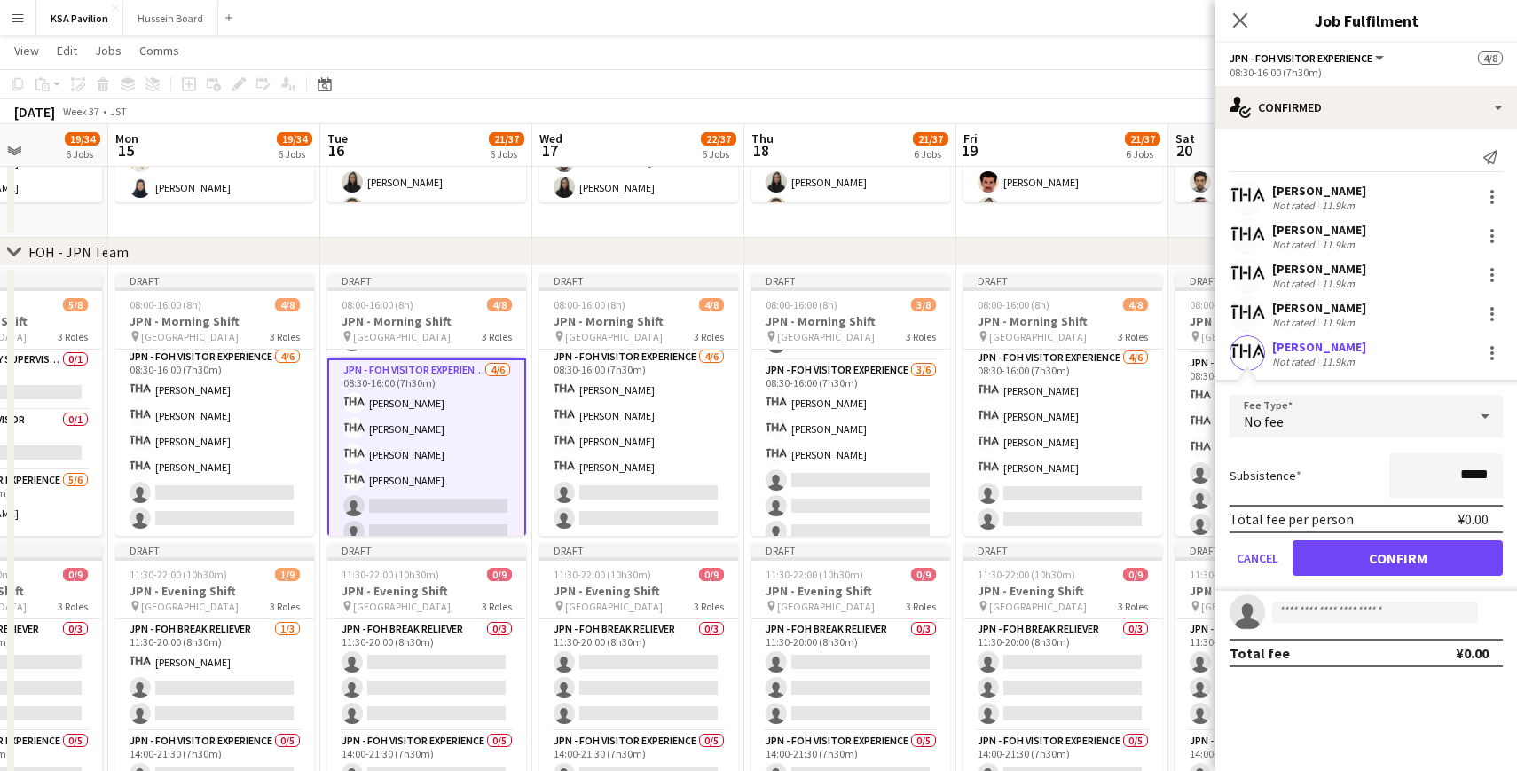
click at [1343, 351] on div "[PERSON_NAME]" at bounding box center [1319, 347] width 94 height 16
click at [1378, 555] on button "Confirm" at bounding box center [1397, 557] width 210 height 35
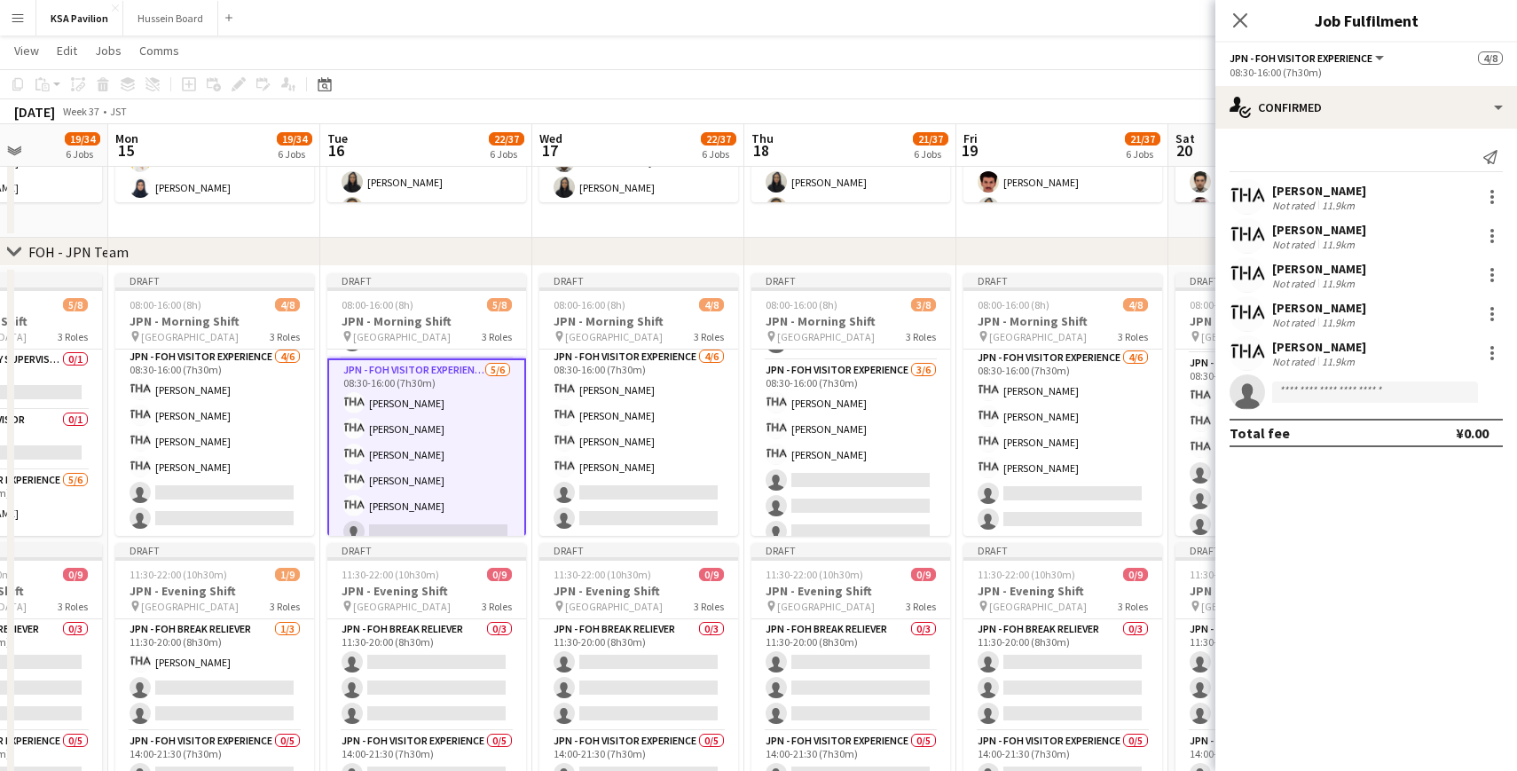
click at [1332, 355] on div "11.9km" at bounding box center [1338, 361] width 40 height 13
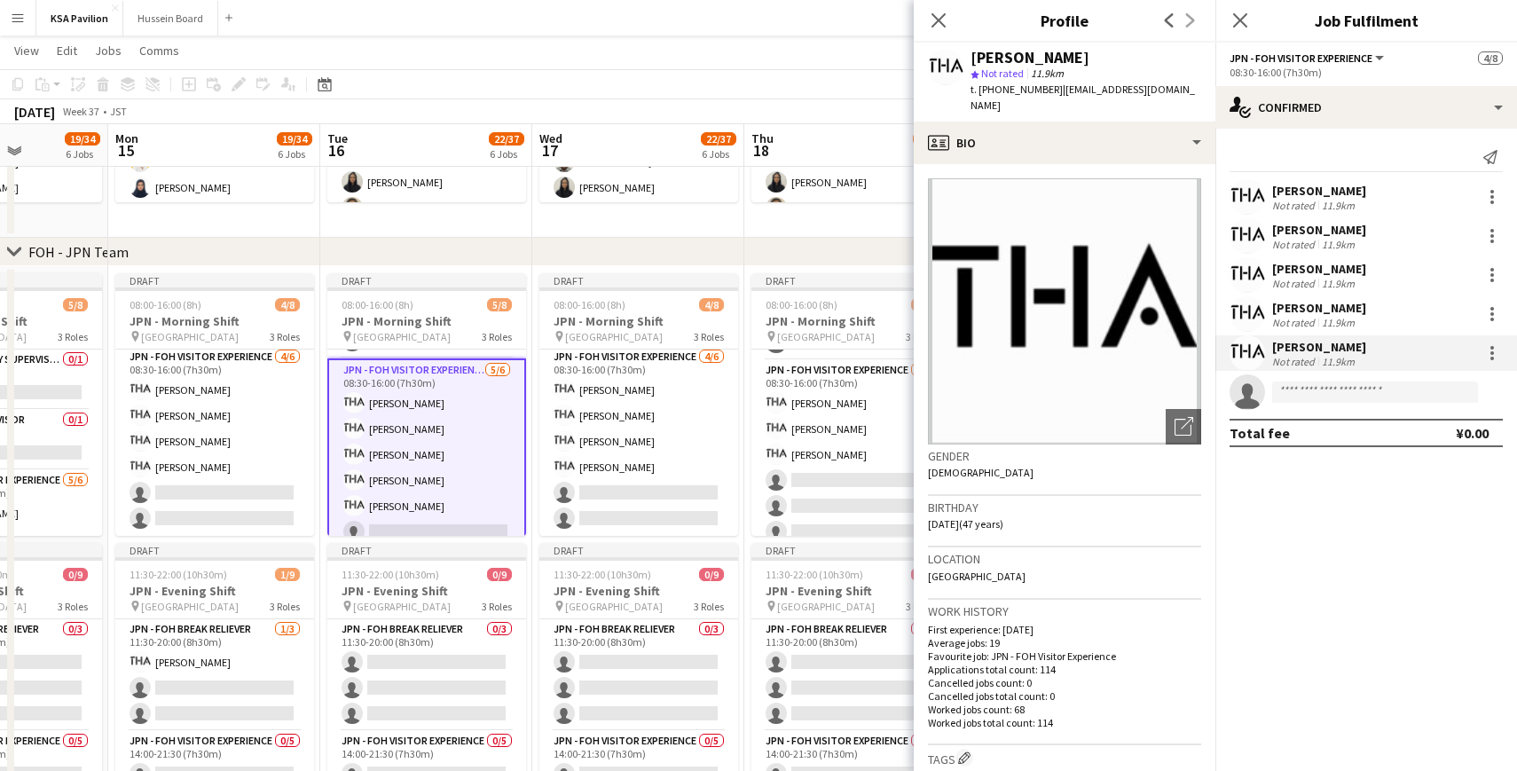
click at [1054, 59] on div "[PERSON_NAME]" at bounding box center [1029, 58] width 119 height 16
copy div "[PERSON_NAME]"
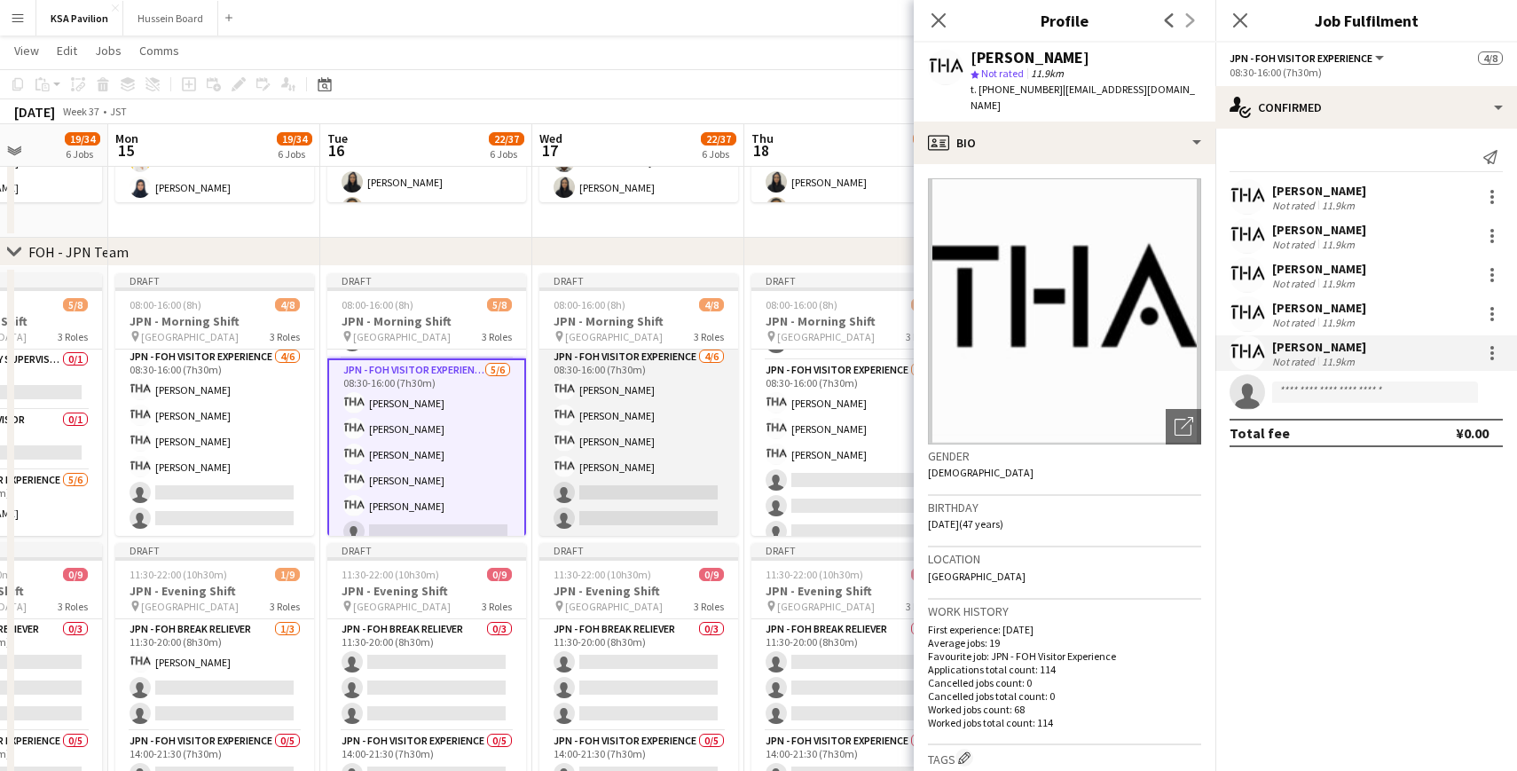
click at [630, 467] on app-card-role "JPN - FOH Visitor Experience [DATE] 08:30-16:00 (7h30m) [PERSON_NAME] [PERSON_N…" at bounding box center [638, 441] width 199 height 189
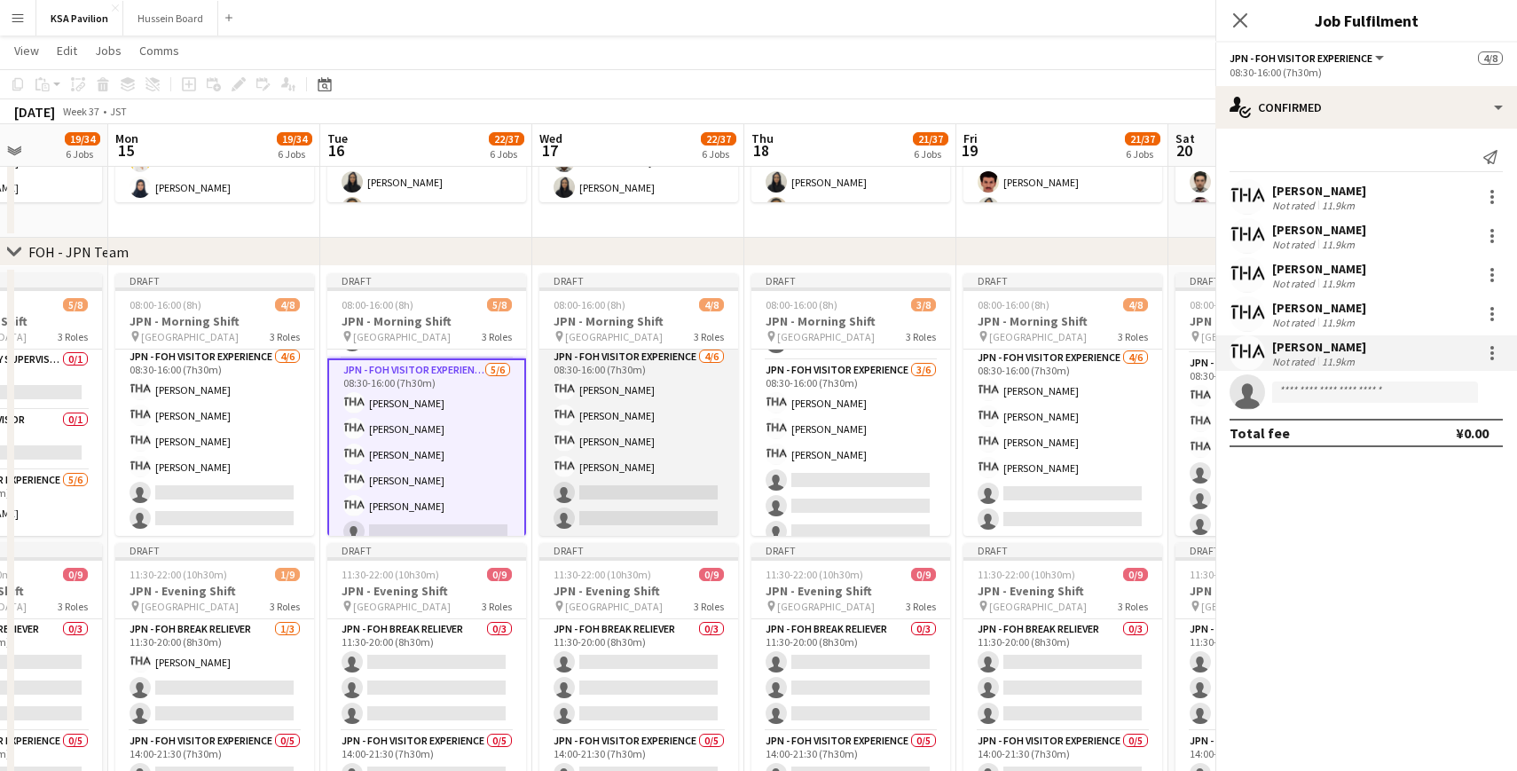
scroll to position [125, 0]
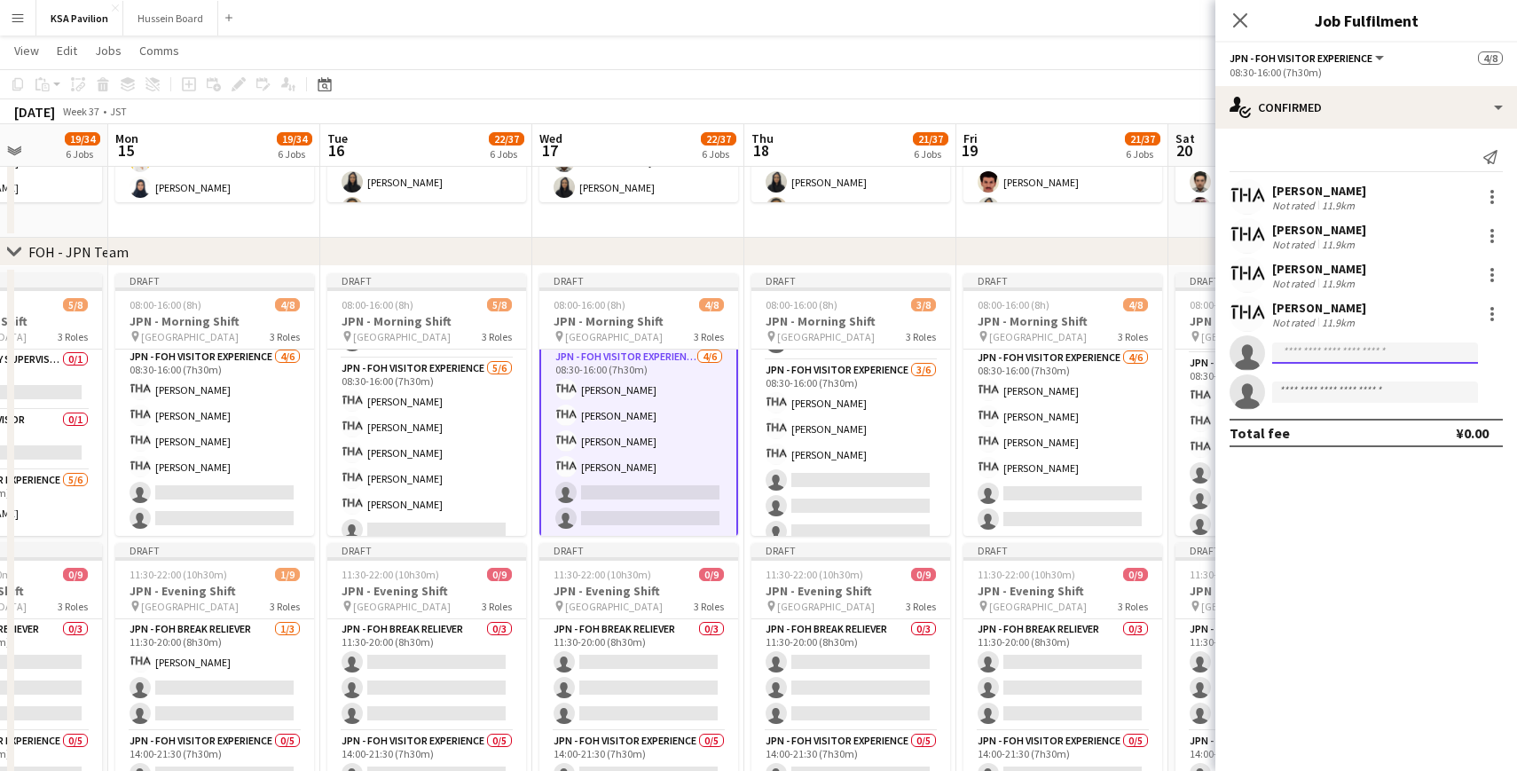
click at [1355, 351] on input at bounding box center [1375, 352] width 206 height 21
paste input "********"
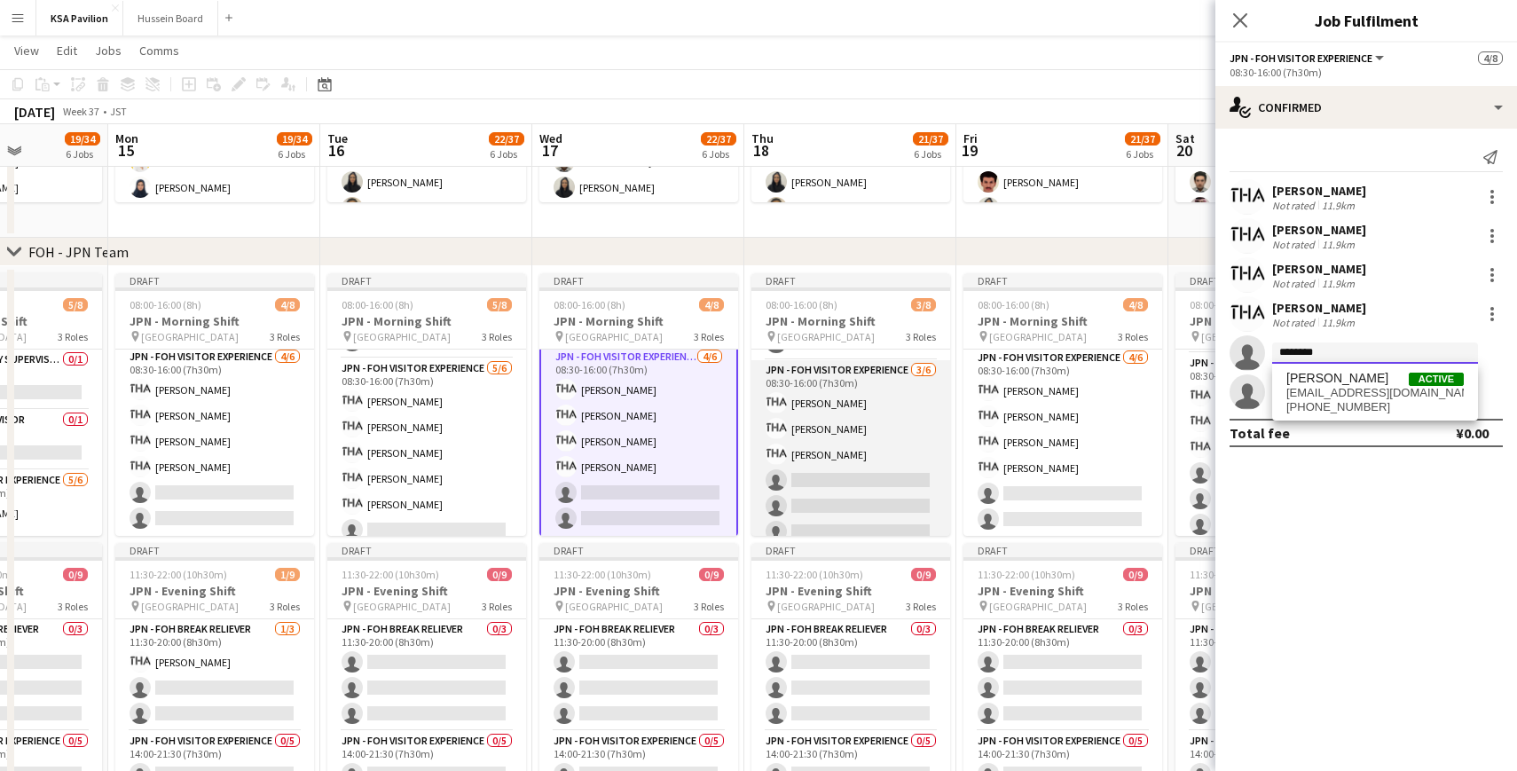
type input "********"
click at [838, 436] on app-card-role "JPN - FOH Visitor Experience [DATE] 08:30-16:00 (7h30m) [PERSON_NAME] [PERSON_N…" at bounding box center [850, 454] width 199 height 189
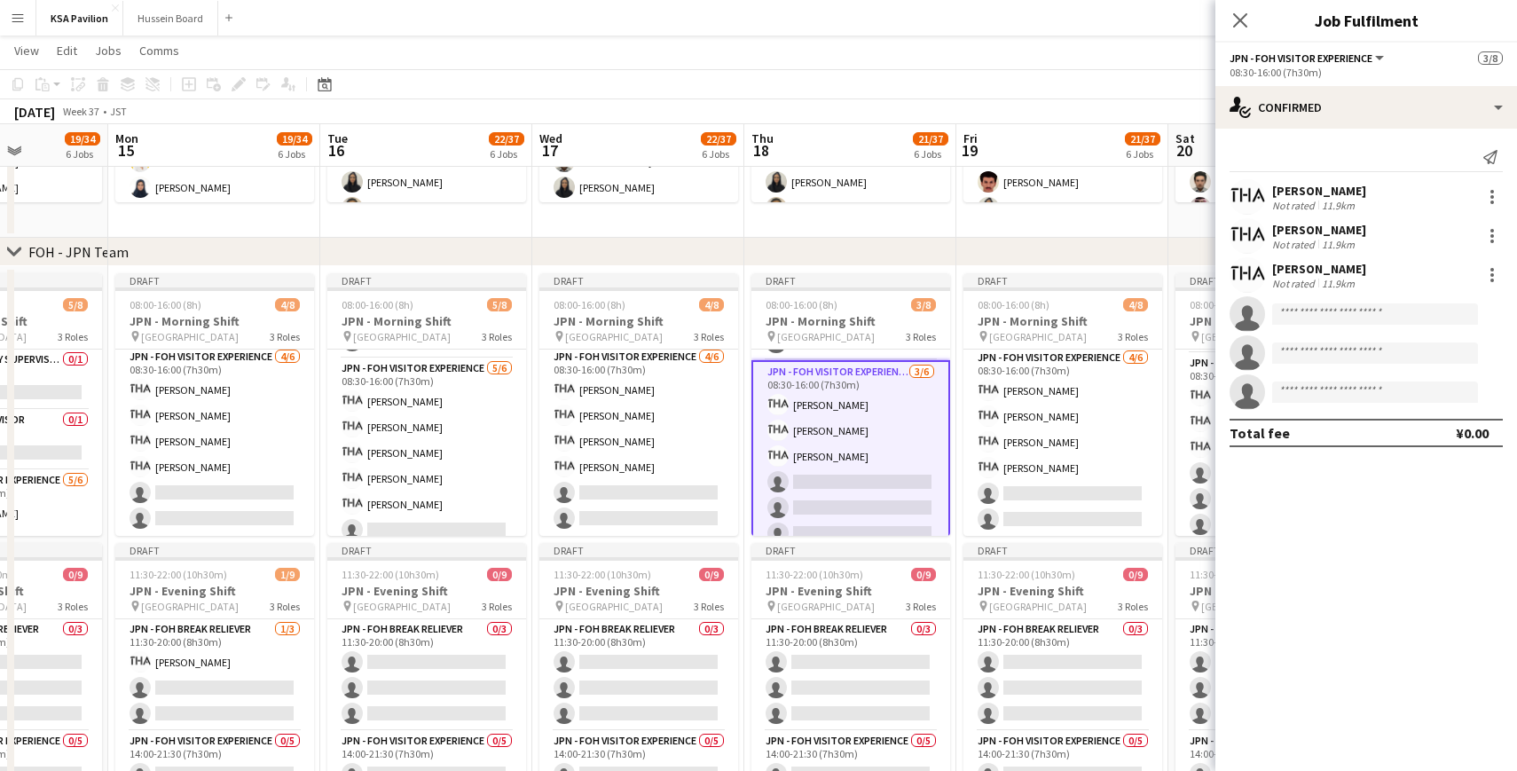
scroll to position [123, 0]
click at [1320, 319] on input at bounding box center [1375, 313] width 206 height 21
paste input "********"
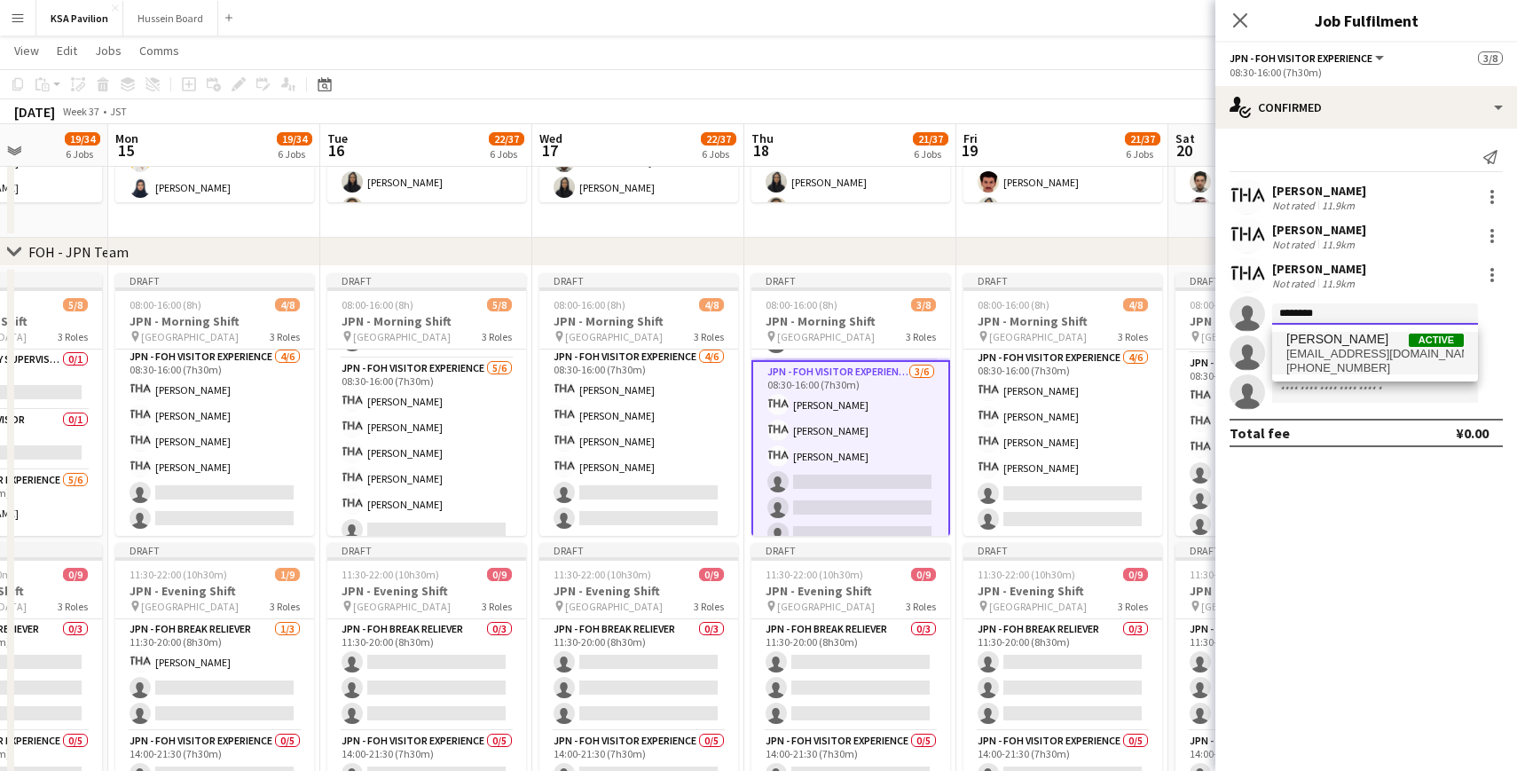
type input "********"
click at [1315, 336] on span "[PERSON_NAME]" at bounding box center [1337, 339] width 102 height 15
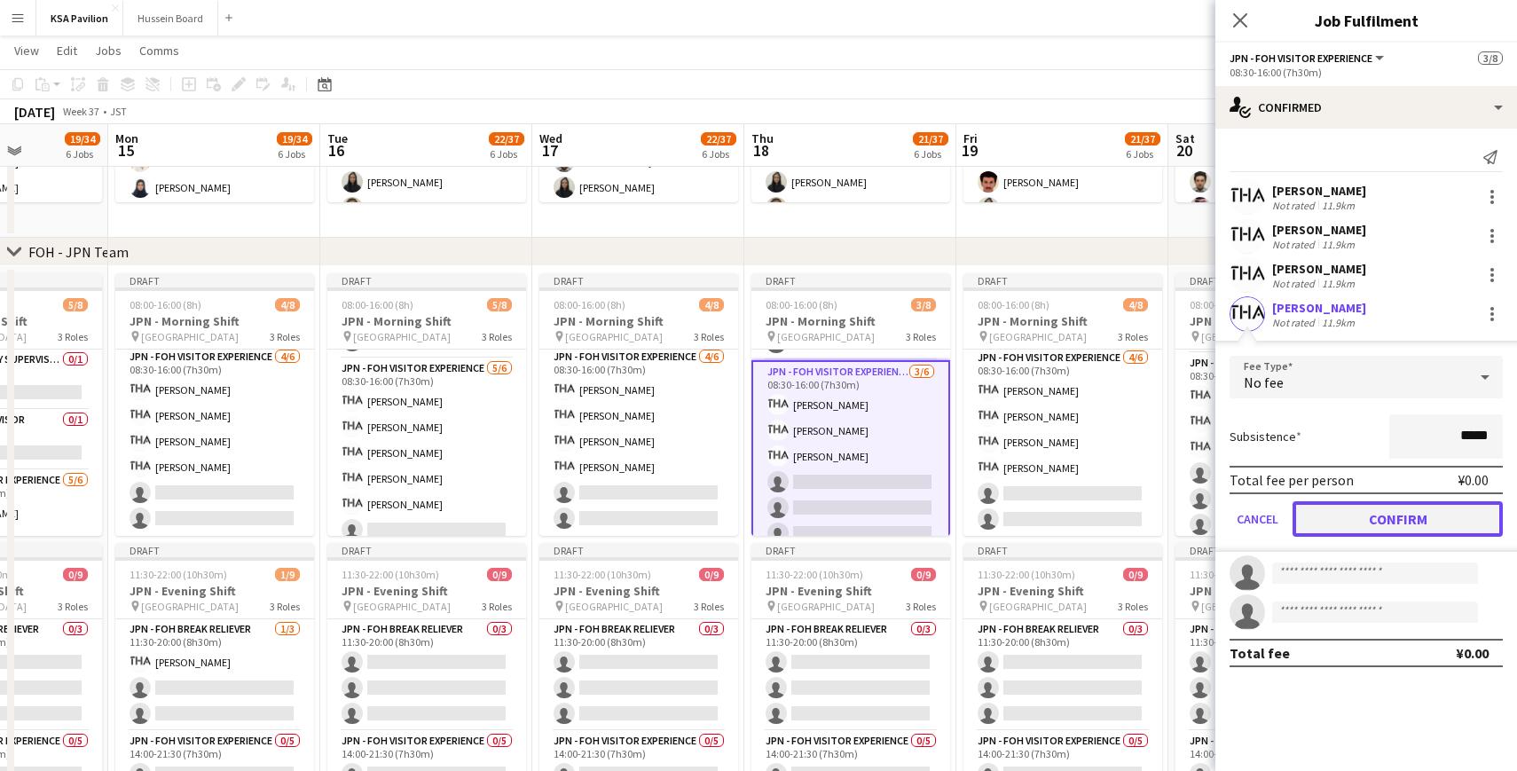
click at [1344, 515] on button "Confirm" at bounding box center [1397, 518] width 210 height 35
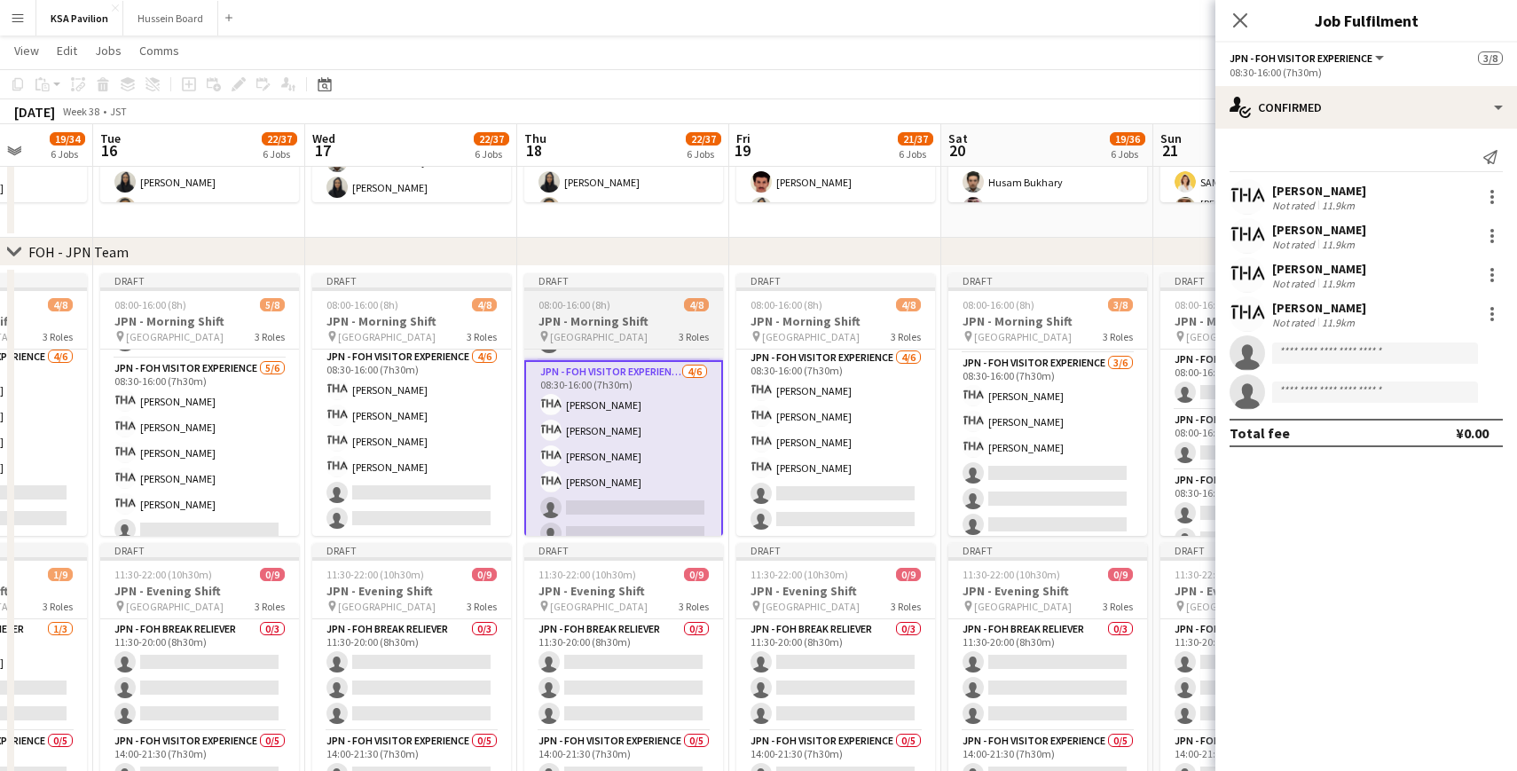
scroll to position [0, 813]
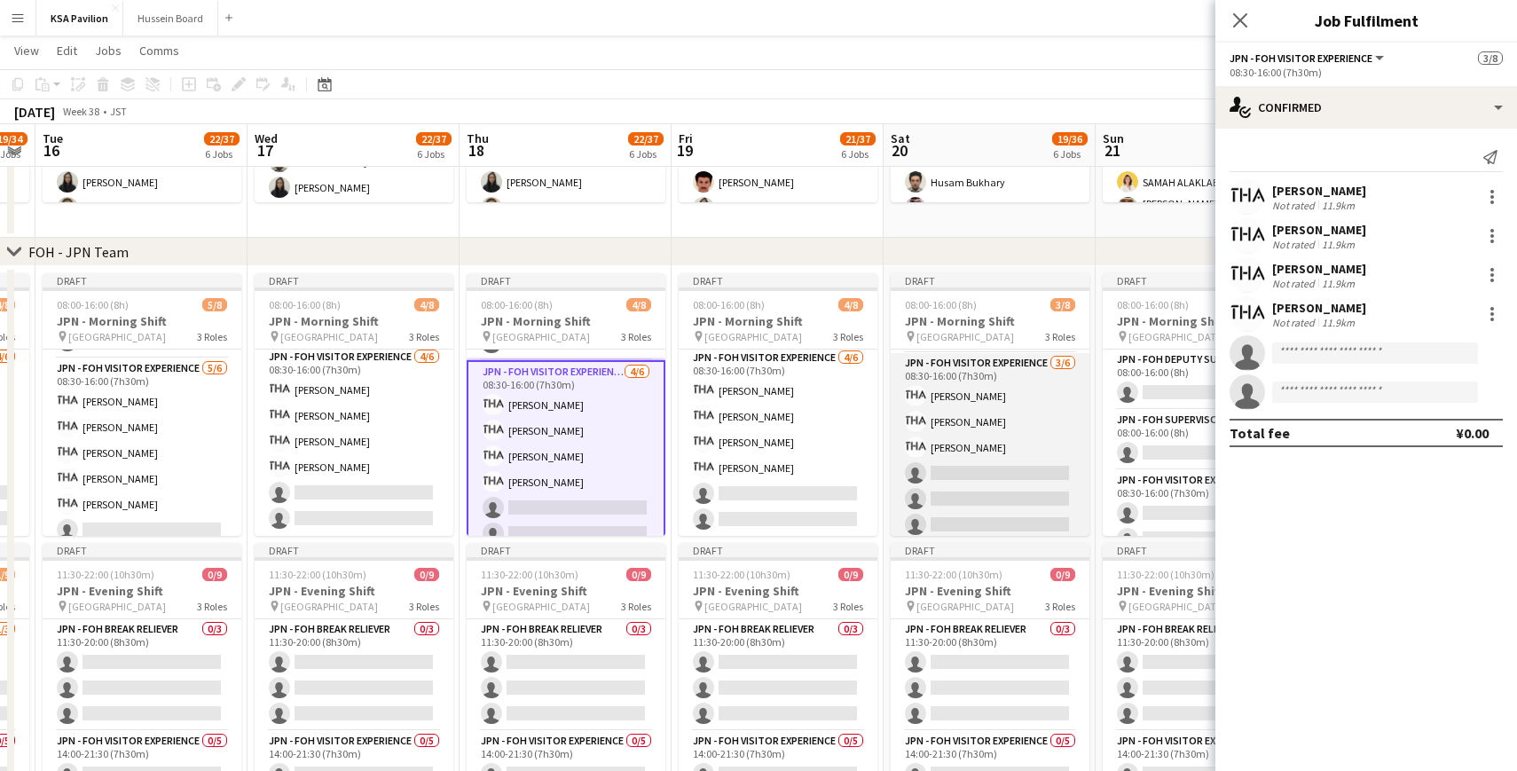
click at [953, 469] on app-card-role "JPN - FOH Visitor Experience [DATE] 08:30-16:00 (7h30m) [PERSON_NAME] [PERSON_N…" at bounding box center [990, 447] width 199 height 189
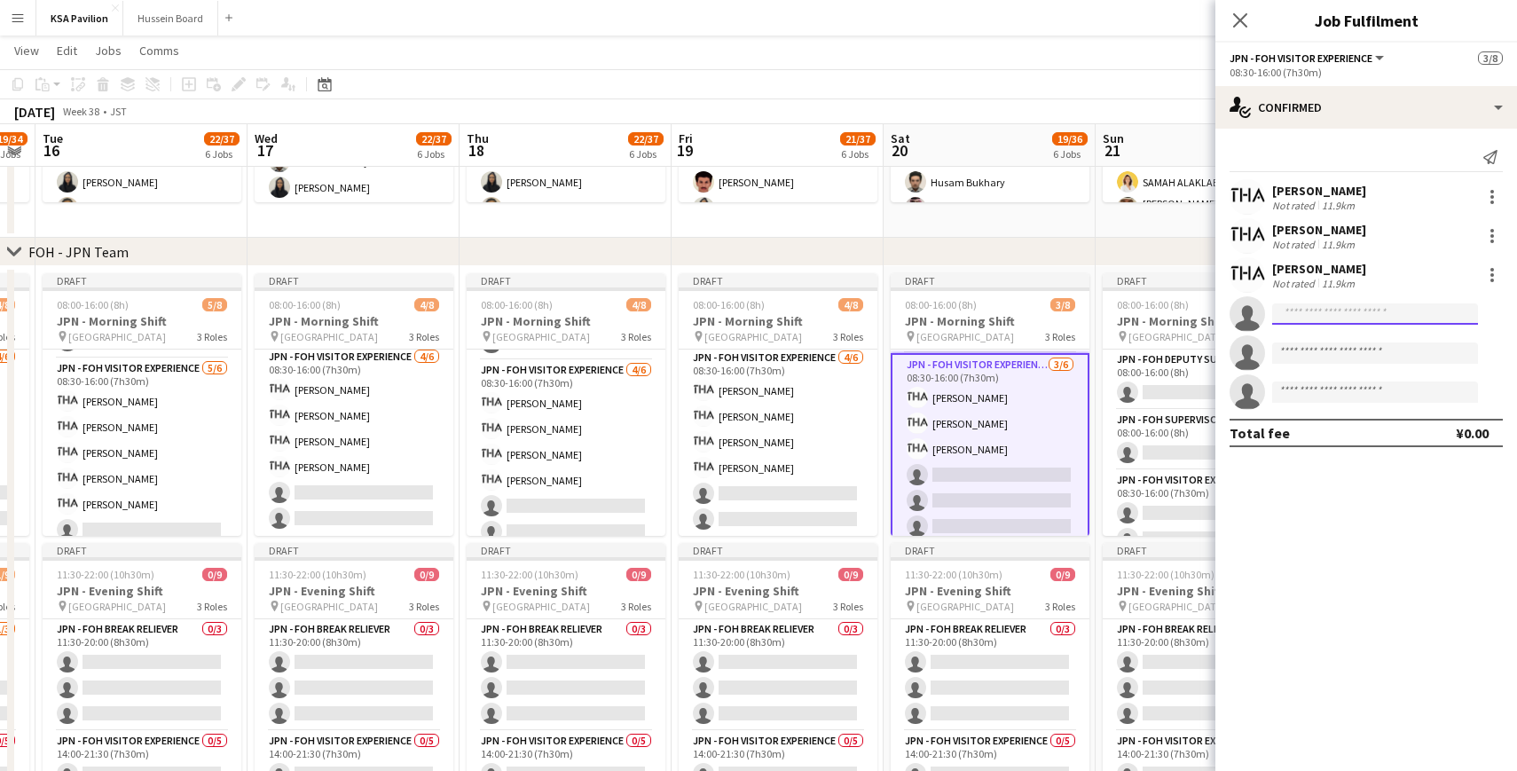
click at [1340, 316] on input at bounding box center [1375, 313] width 206 height 21
paste input "********"
type input "********"
click at [1341, 354] on span "[EMAIL_ADDRESS][DOMAIN_NAME]" at bounding box center [1374, 354] width 177 height 14
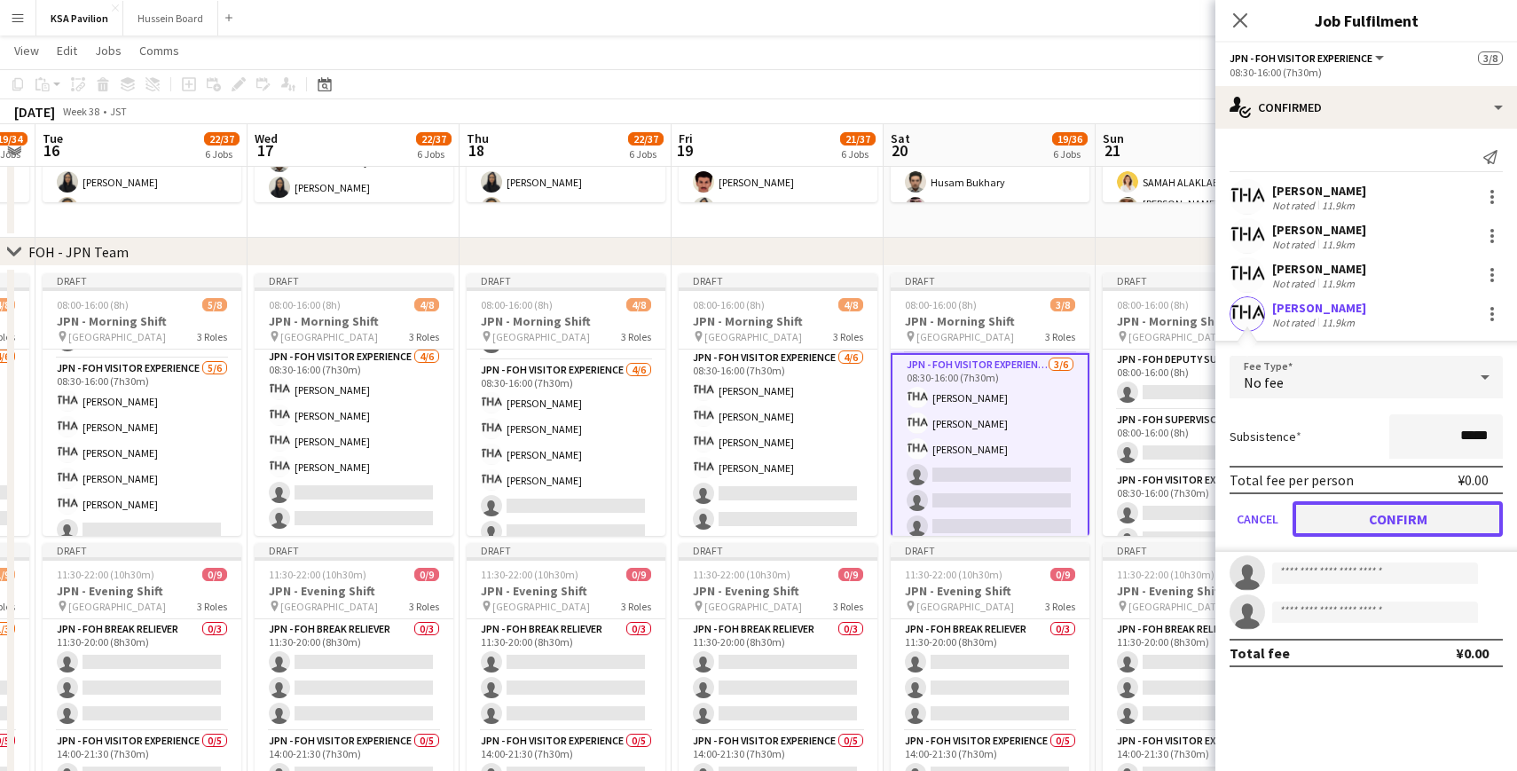
click at [1362, 532] on button "Confirm" at bounding box center [1397, 518] width 210 height 35
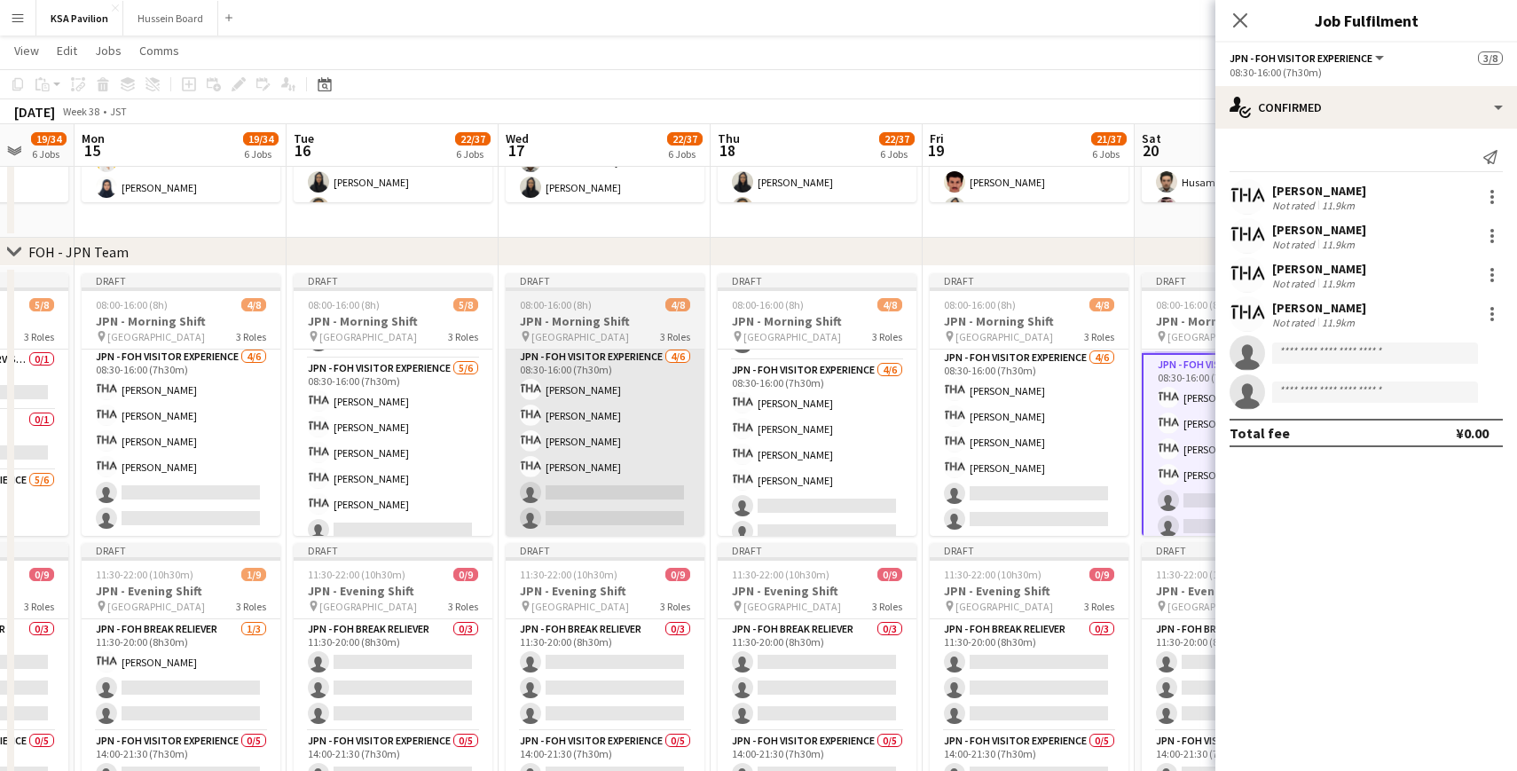
scroll to position [0, 542]
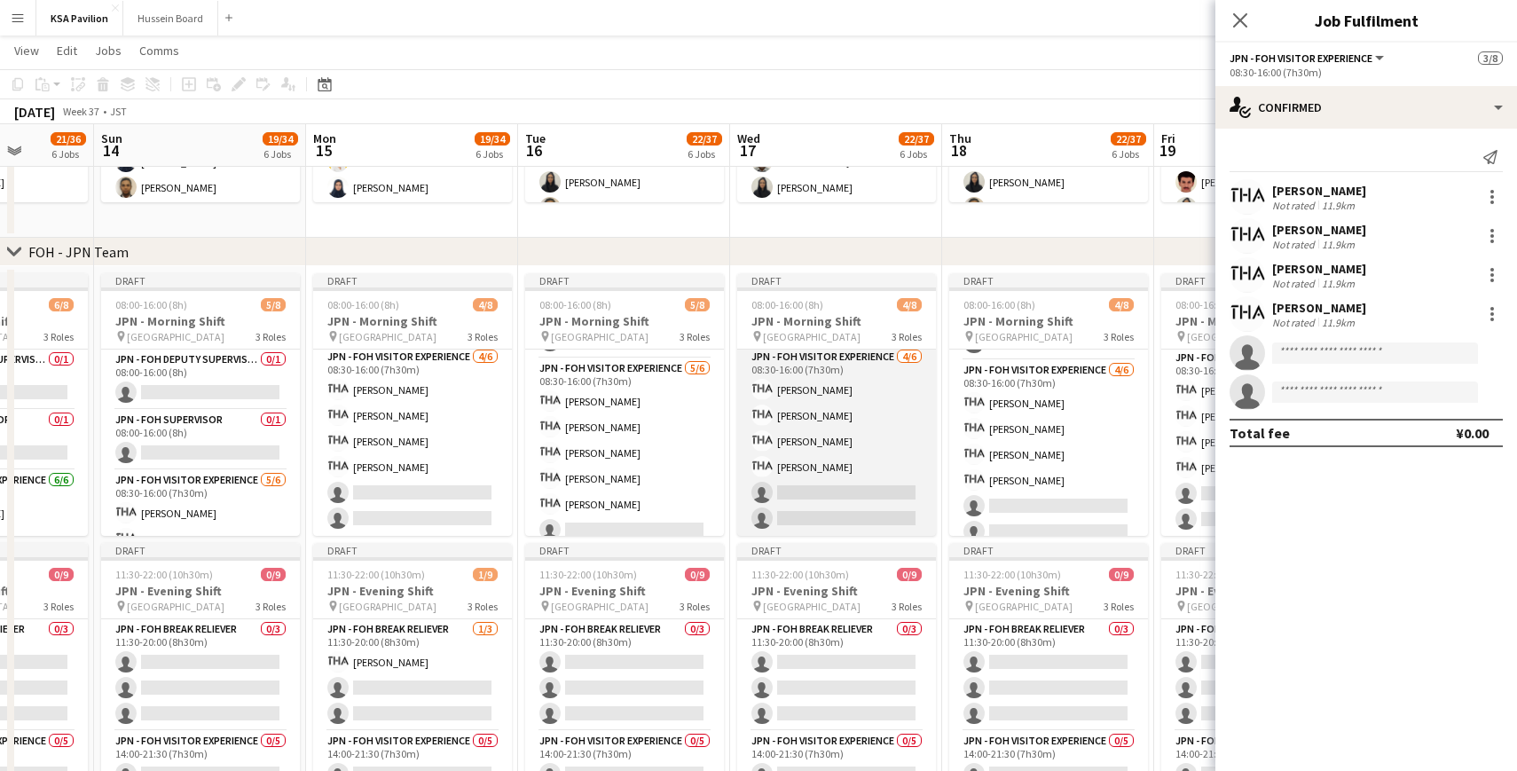
click at [794, 435] on app-card-role "JPN - FOH Visitor Experience [DATE] 08:30-16:00 (7h30m) [PERSON_NAME] [PERSON_N…" at bounding box center [836, 441] width 199 height 189
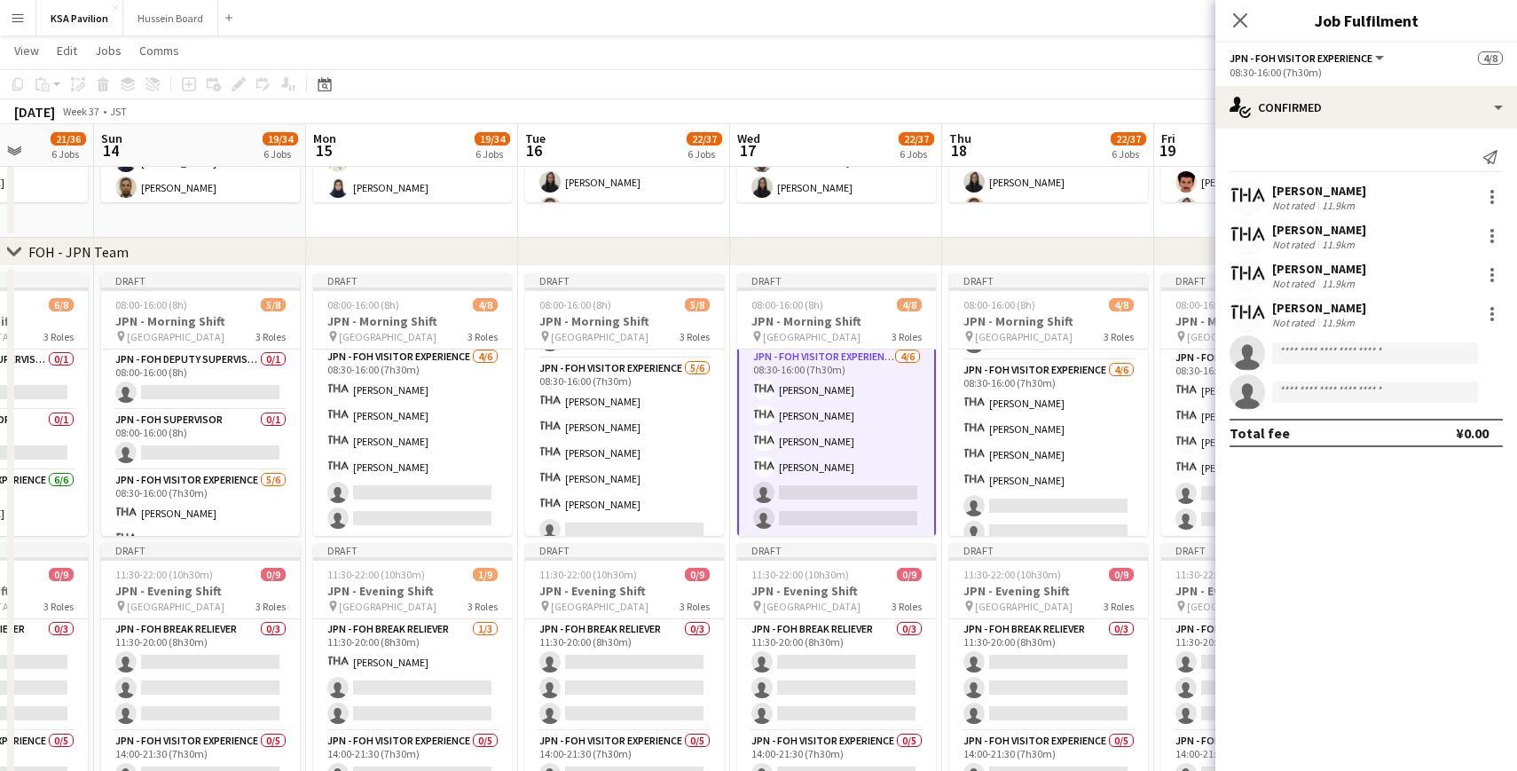
click at [876, 494] on app-card-role "JPN - FOH Visitor Experience [DATE] 08:30-16:00 (7h30m) [PERSON_NAME] [PERSON_N…" at bounding box center [836, 441] width 199 height 192
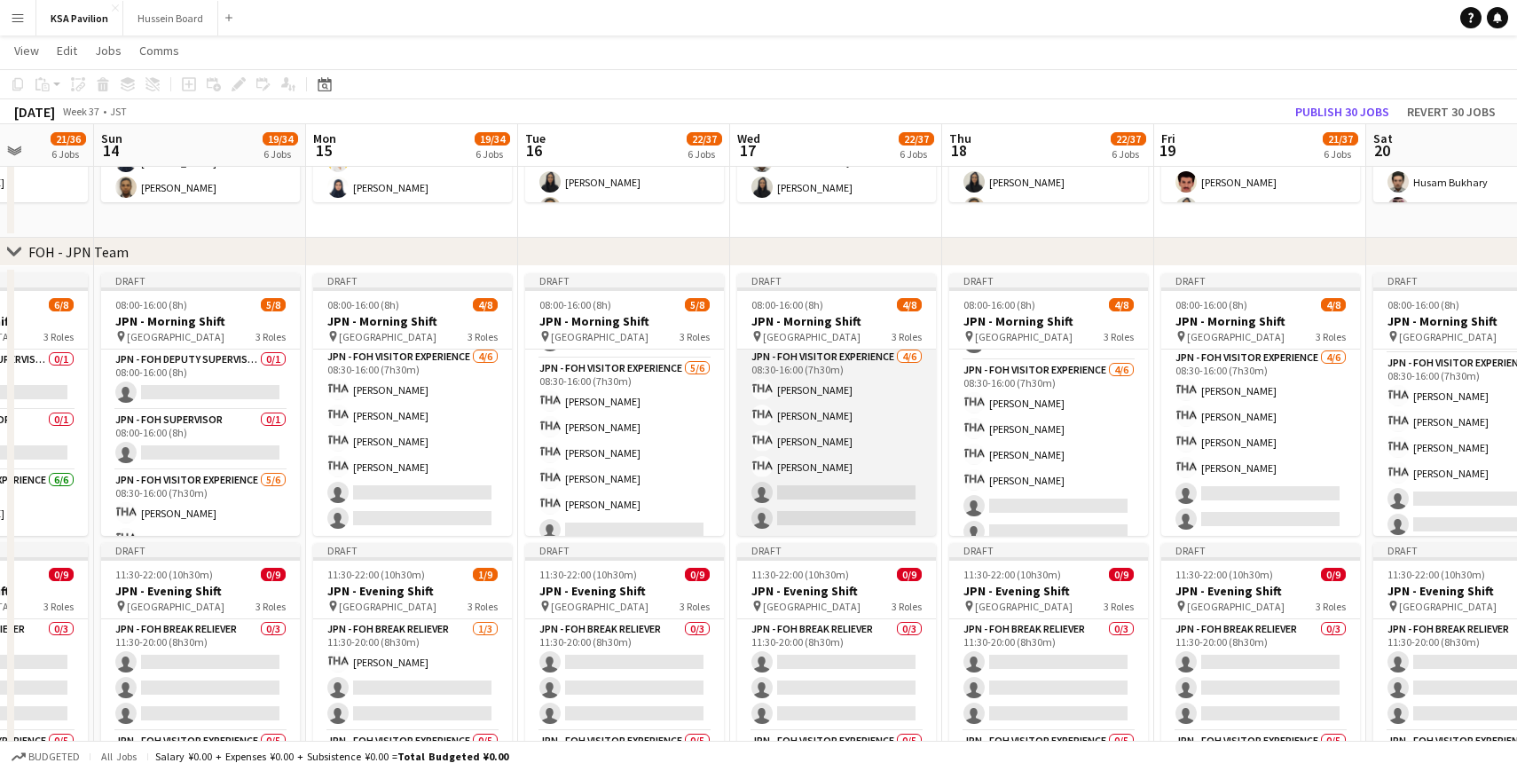
click at [876, 494] on app-card-role "JPN - FOH Visitor Experience [DATE] 08:30-16:00 (7h30m) [PERSON_NAME] [PERSON_N…" at bounding box center [836, 441] width 199 height 189
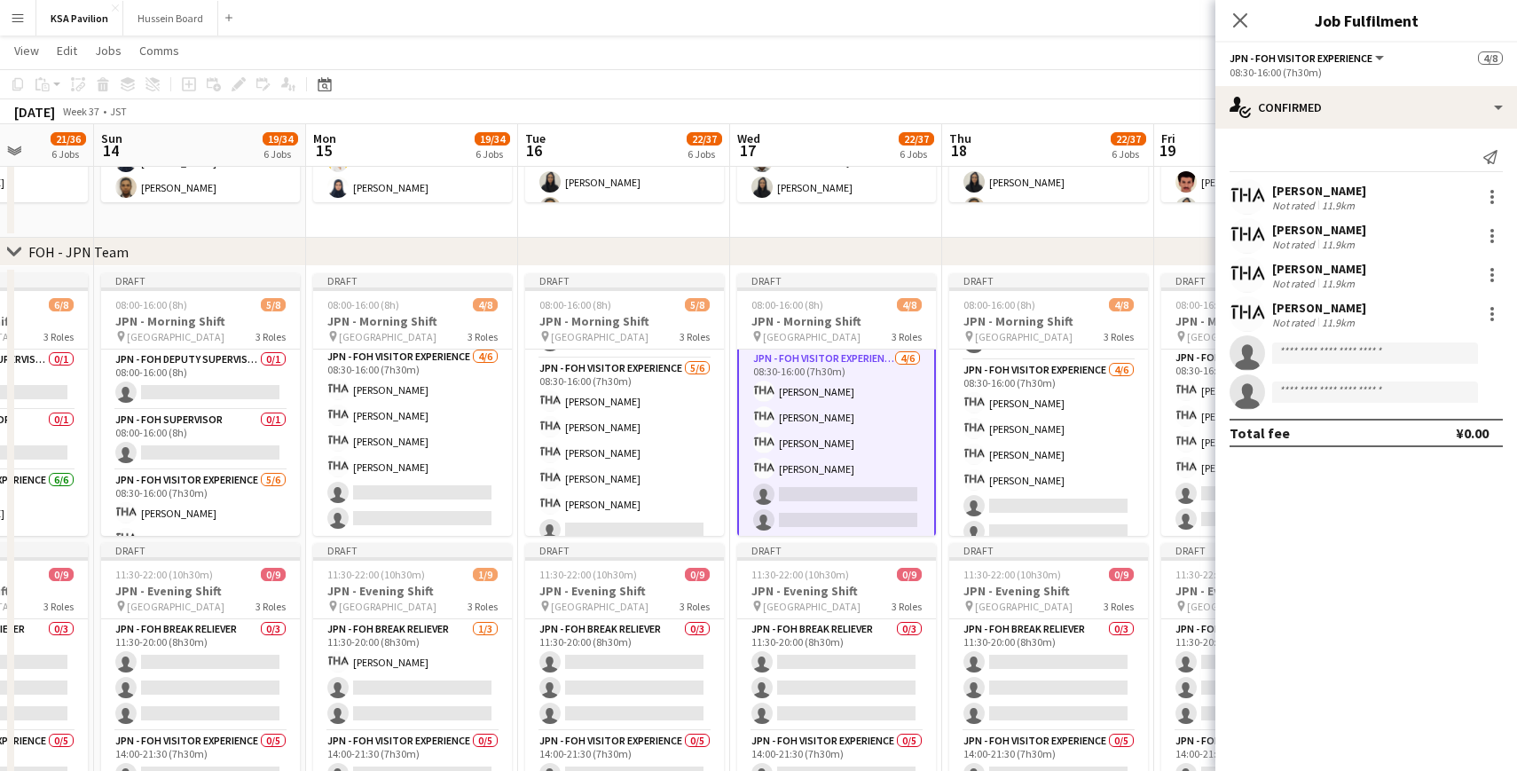
scroll to position [125, 0]
click at [1316, 360] on input at bounding box center [1375, 352] width 206 height 21
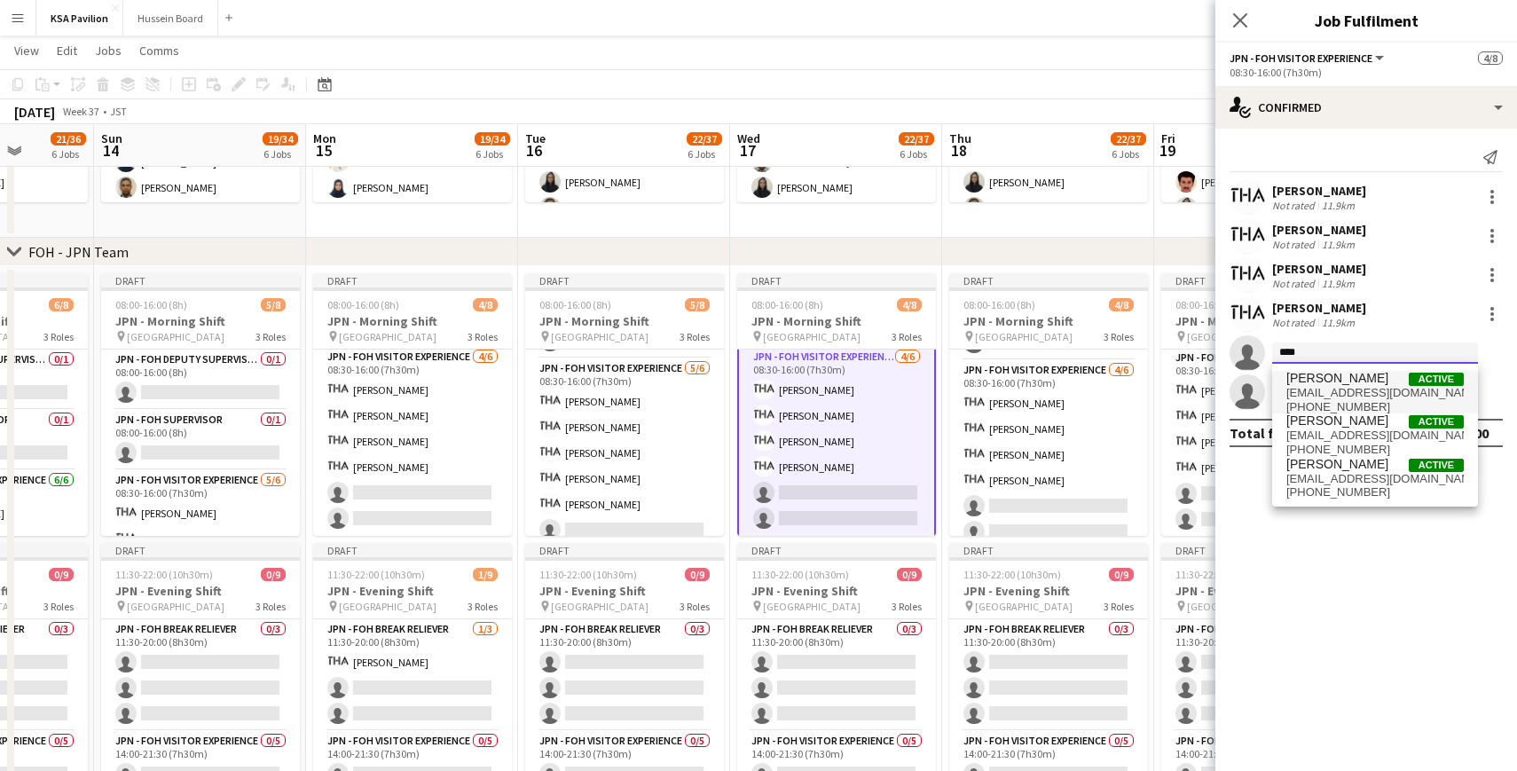
type input "****"
click at [1322, 388] on span "[EMAIL_ADDRESS][DOMAIN_NAME]" at bounding box center [1374, 393] width 177 height 14
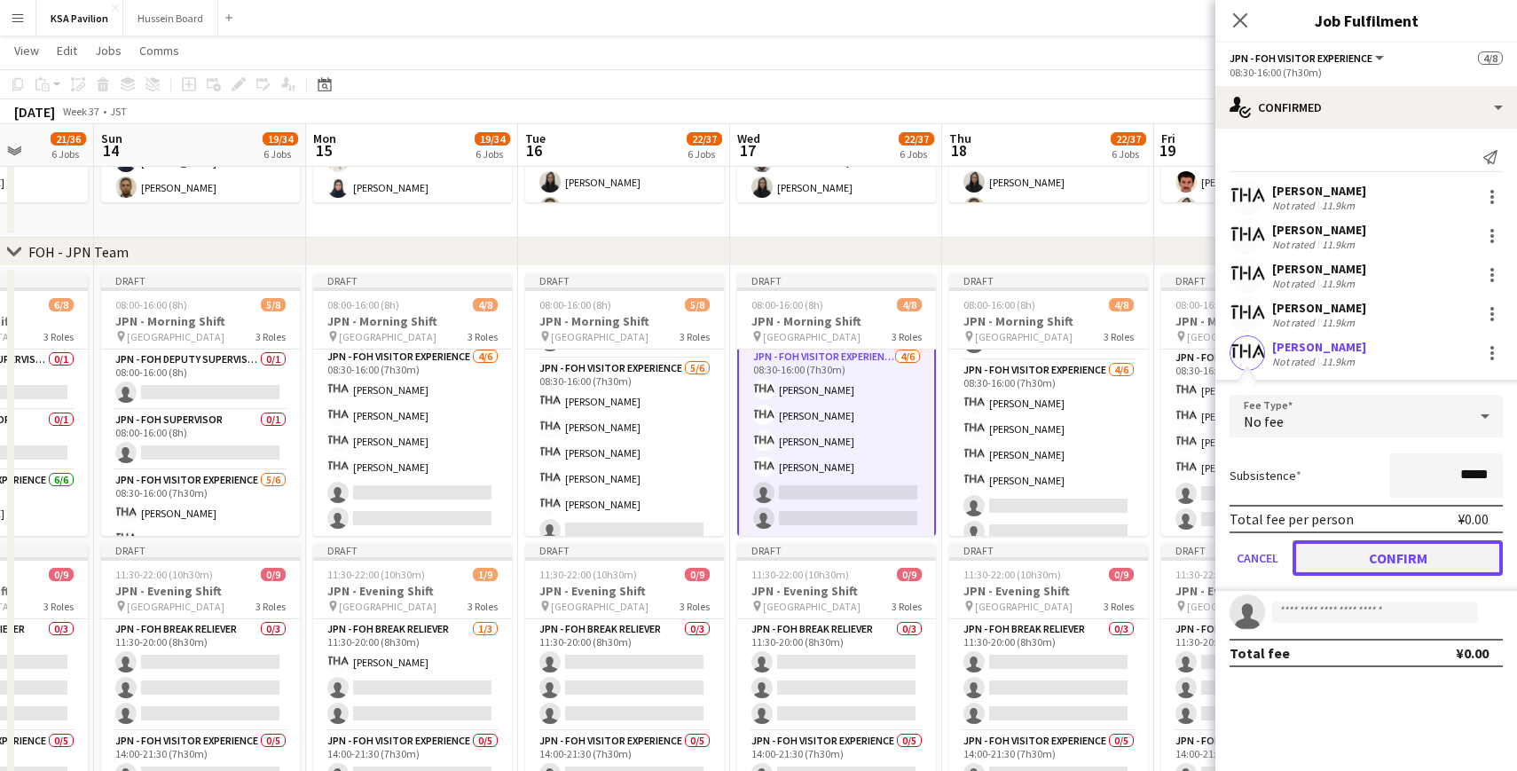
click at [1355, 557] on button "Confirm" at bounding box center [1397, 557] width 210 height 35
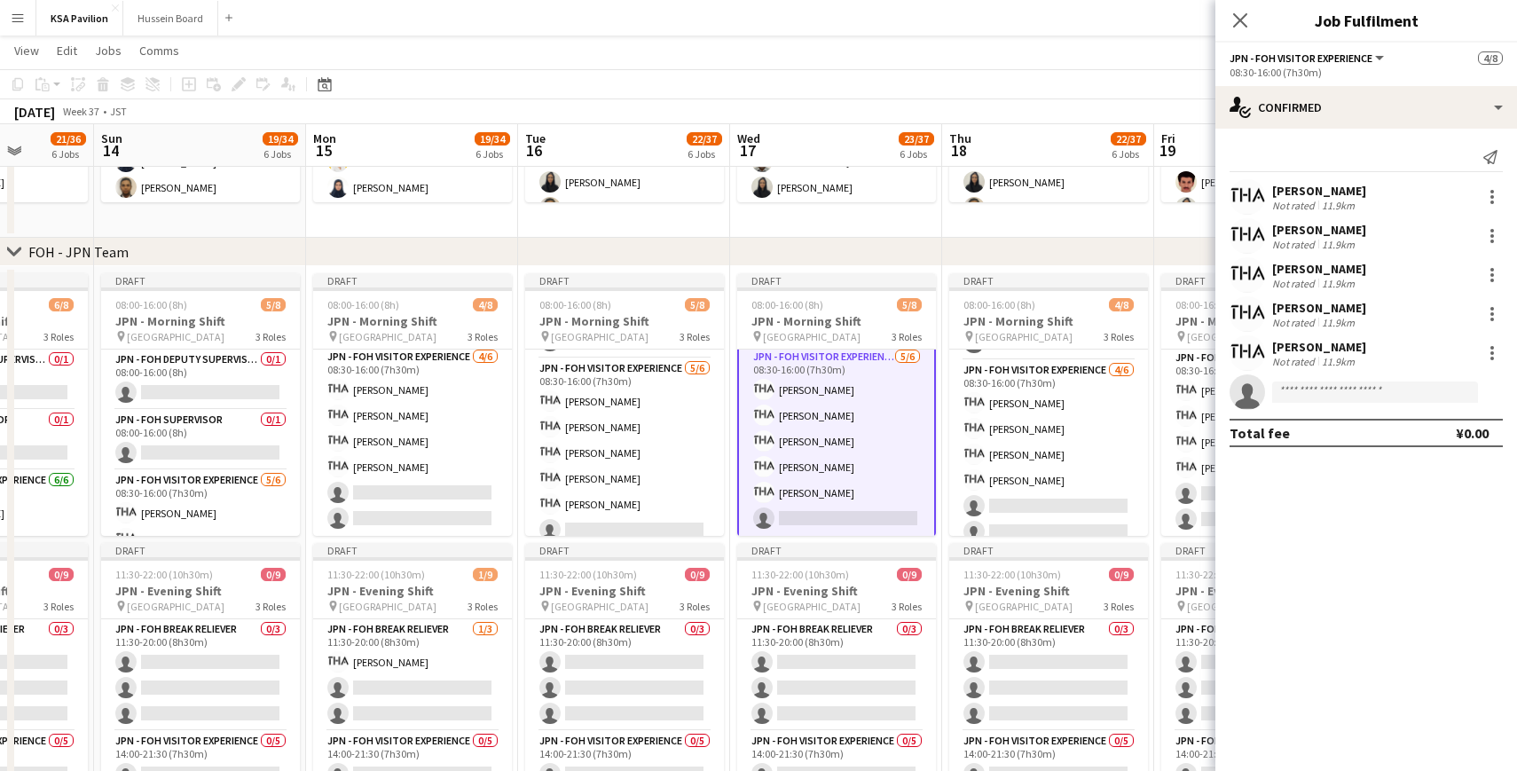
click at [1332, 352] on div "[PERSON_NAME]" at bounding box center [1319, 347] width 94 height 16
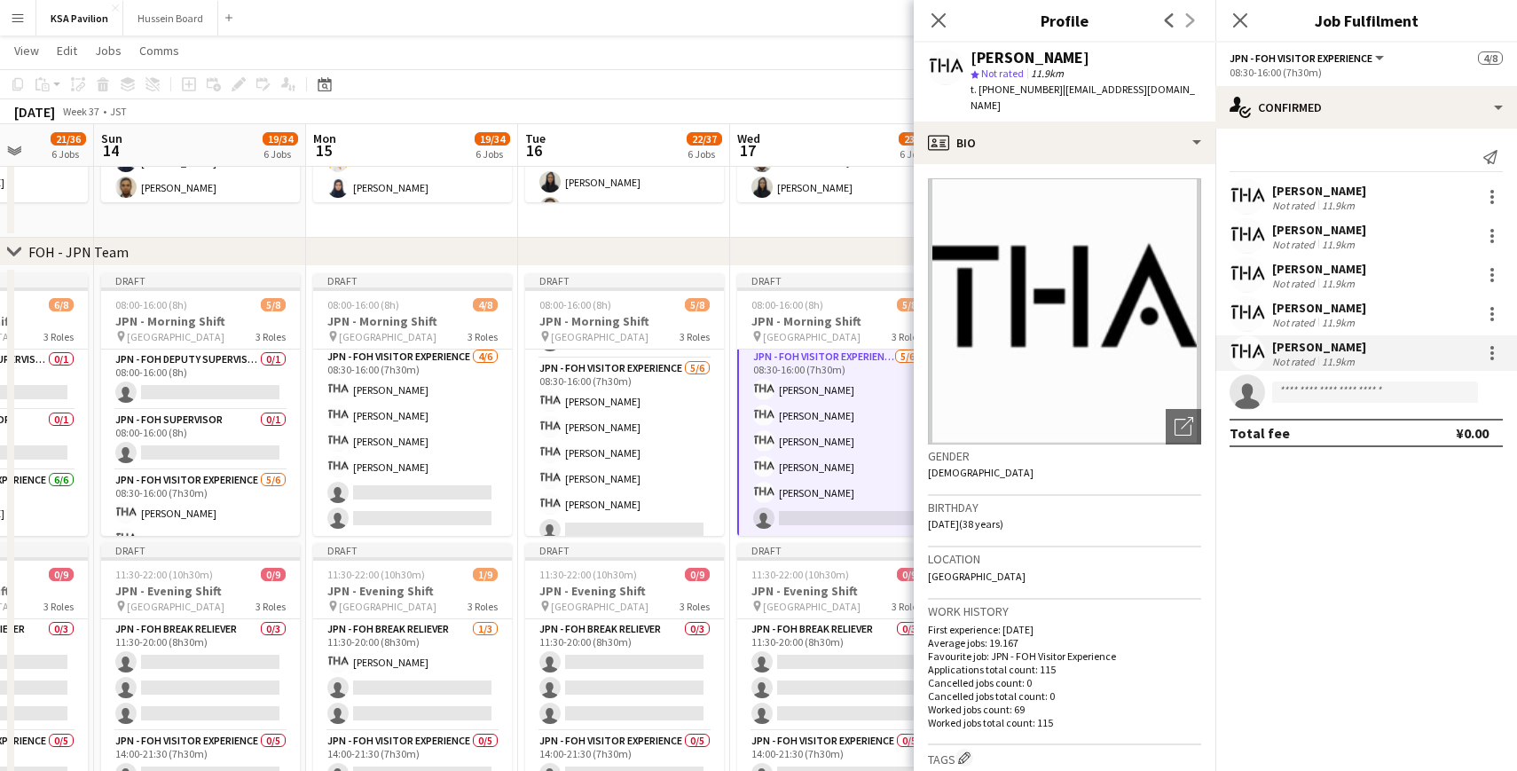
click at [1061, 53] on div "[PERSON_NAME]" at bounding box center [1029, 58] width 119 height 16
copy div "SUGIMOTO"
click at [945, 16] on icon "Close pop-in" at bounding box center [938, 20] width 17 height 17
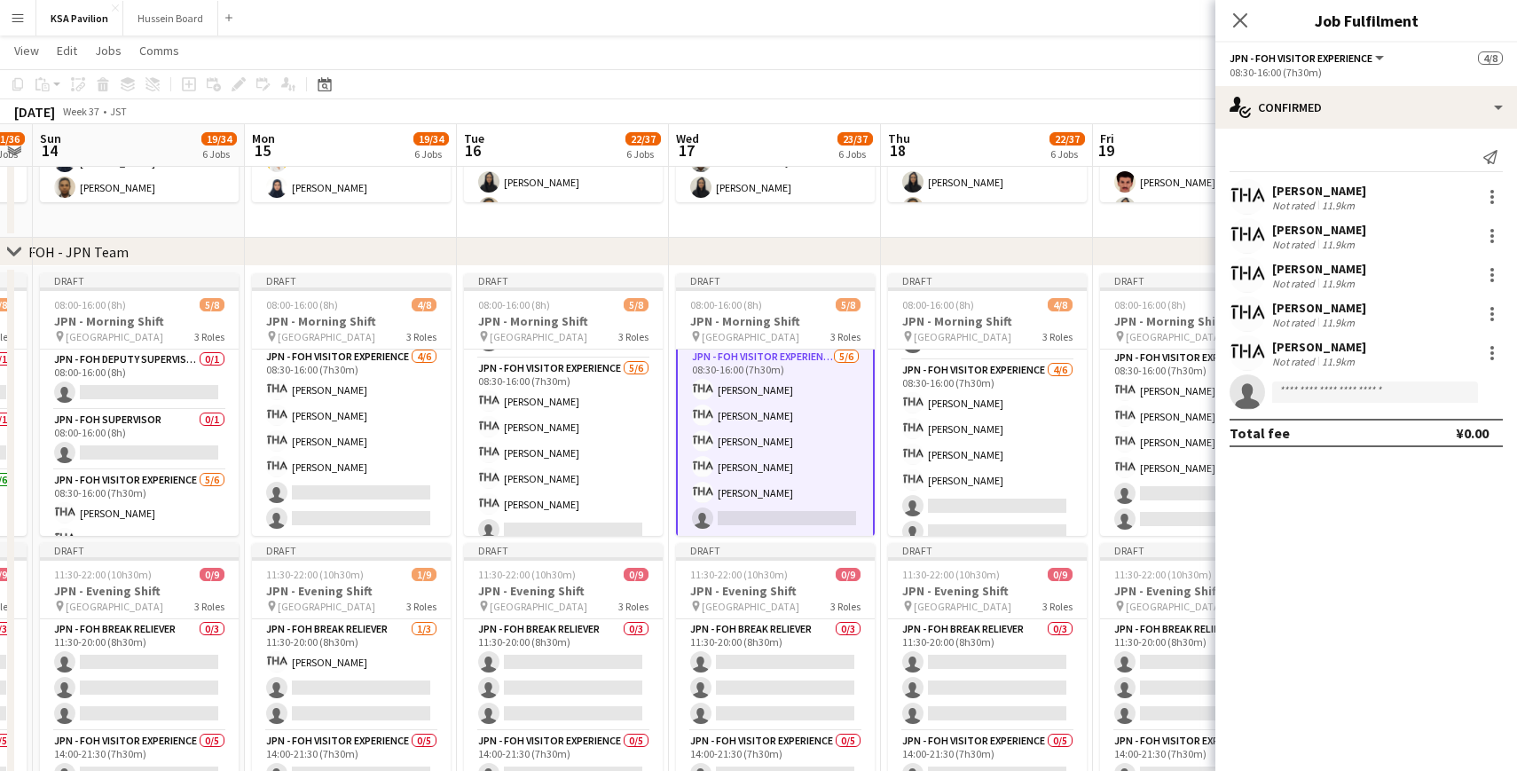
scroll to position [0, 704]
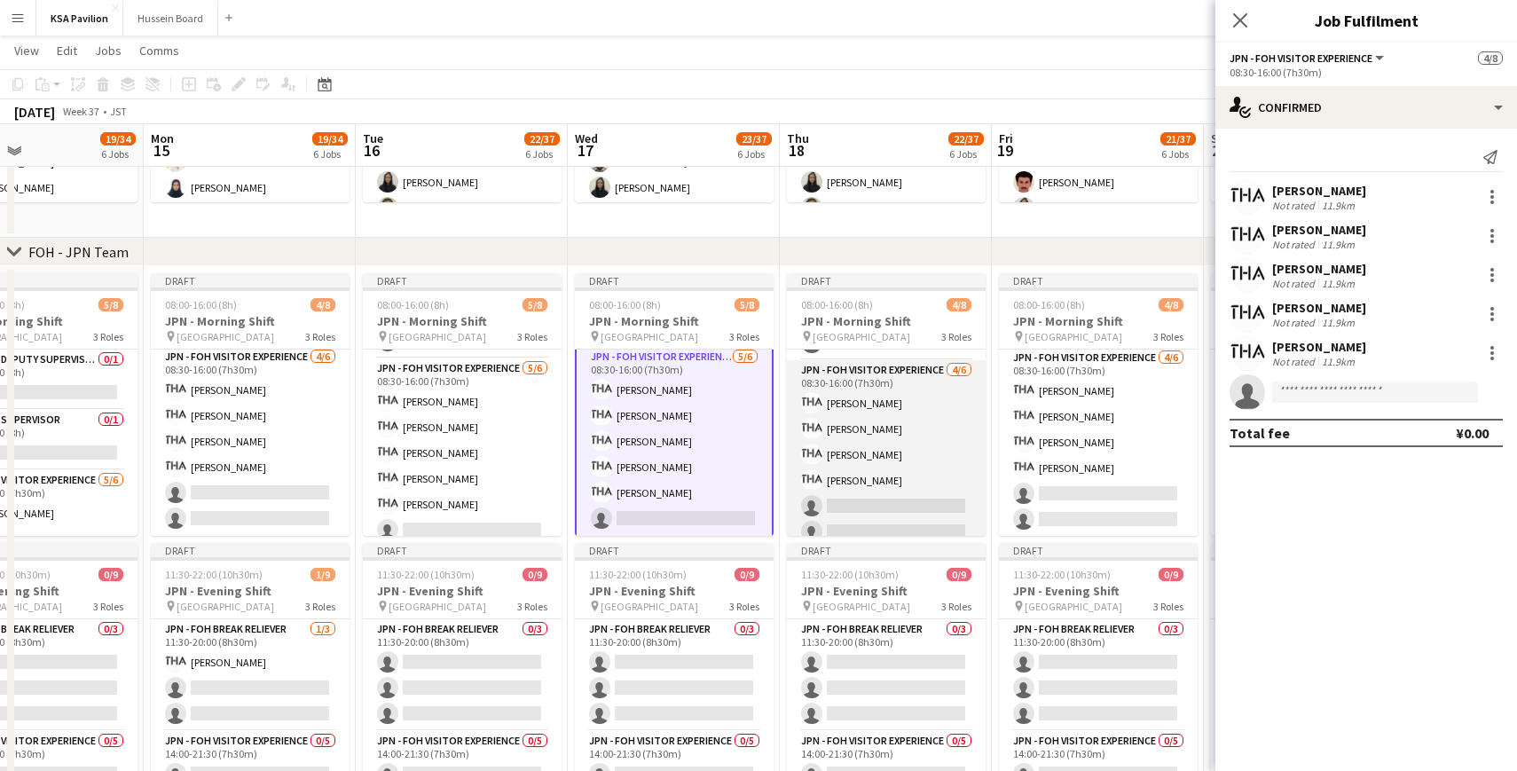
click at [931, 410] on app-card-role "JPN - FOH Visitor Experience [DATE] 08:30-16:00 (7h30m) [PERSON_NAME] [PERSON_N…" at bounding box center [886, 454] width 199 height 189
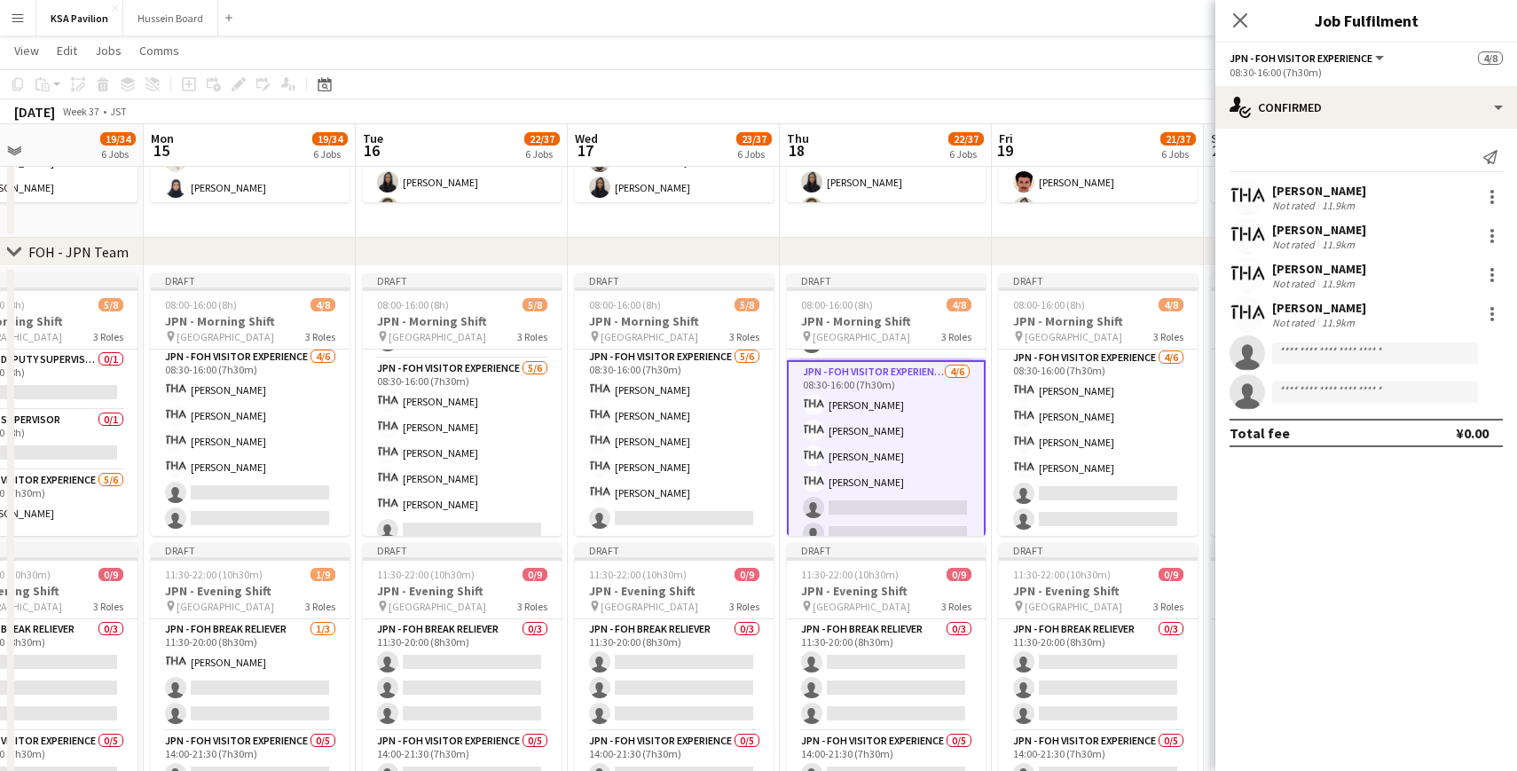
scroll to position [123, 0]
click at [1304, 349] on input at bounding box center [1375, 352] width 206 height 21
paste input "********"
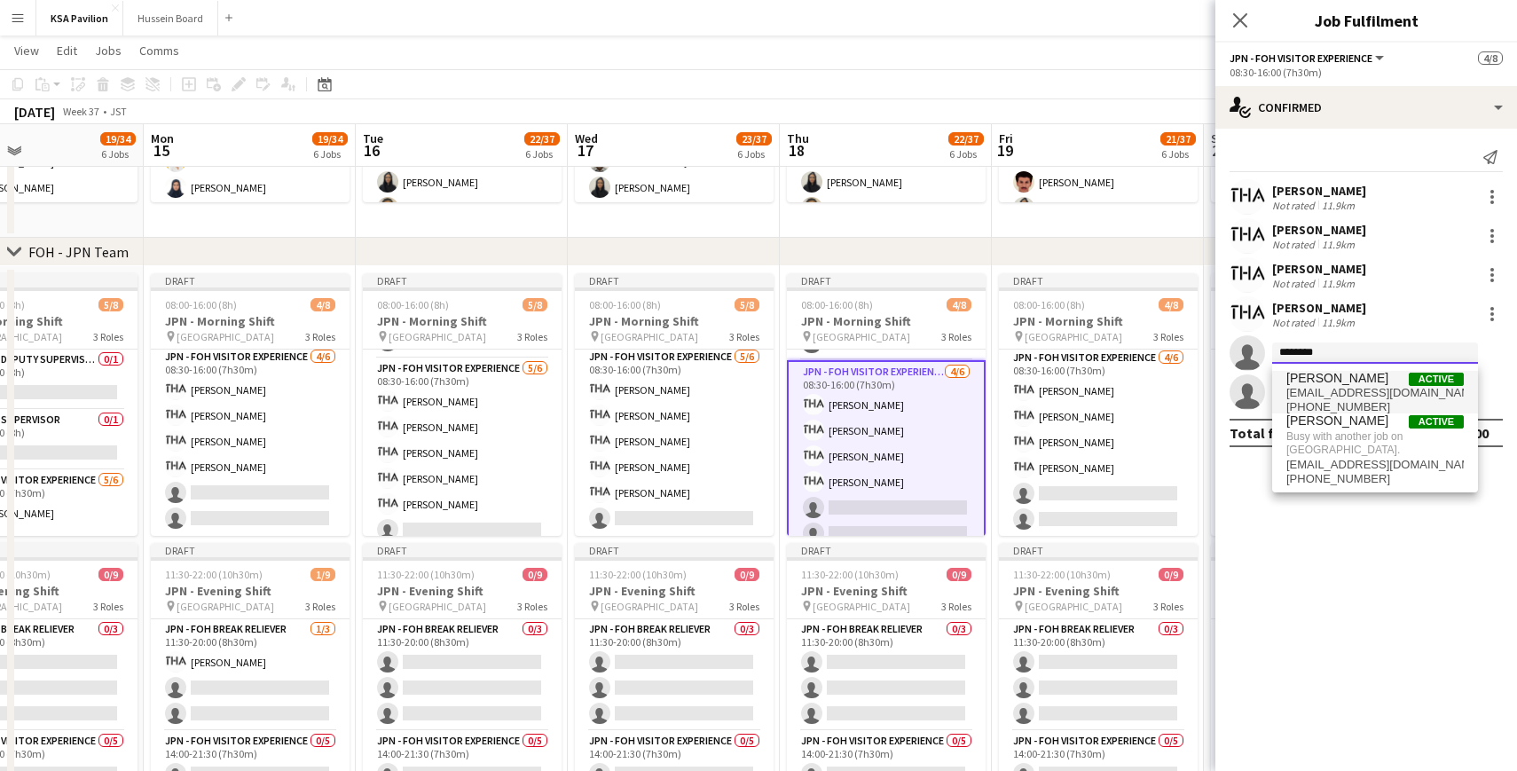
type input "********"
click at [1361, 387] on span "[EMAIL_ADDRESS][DOMAIN_NAME]" at bounding box center [1374, 393] width 177 height 14
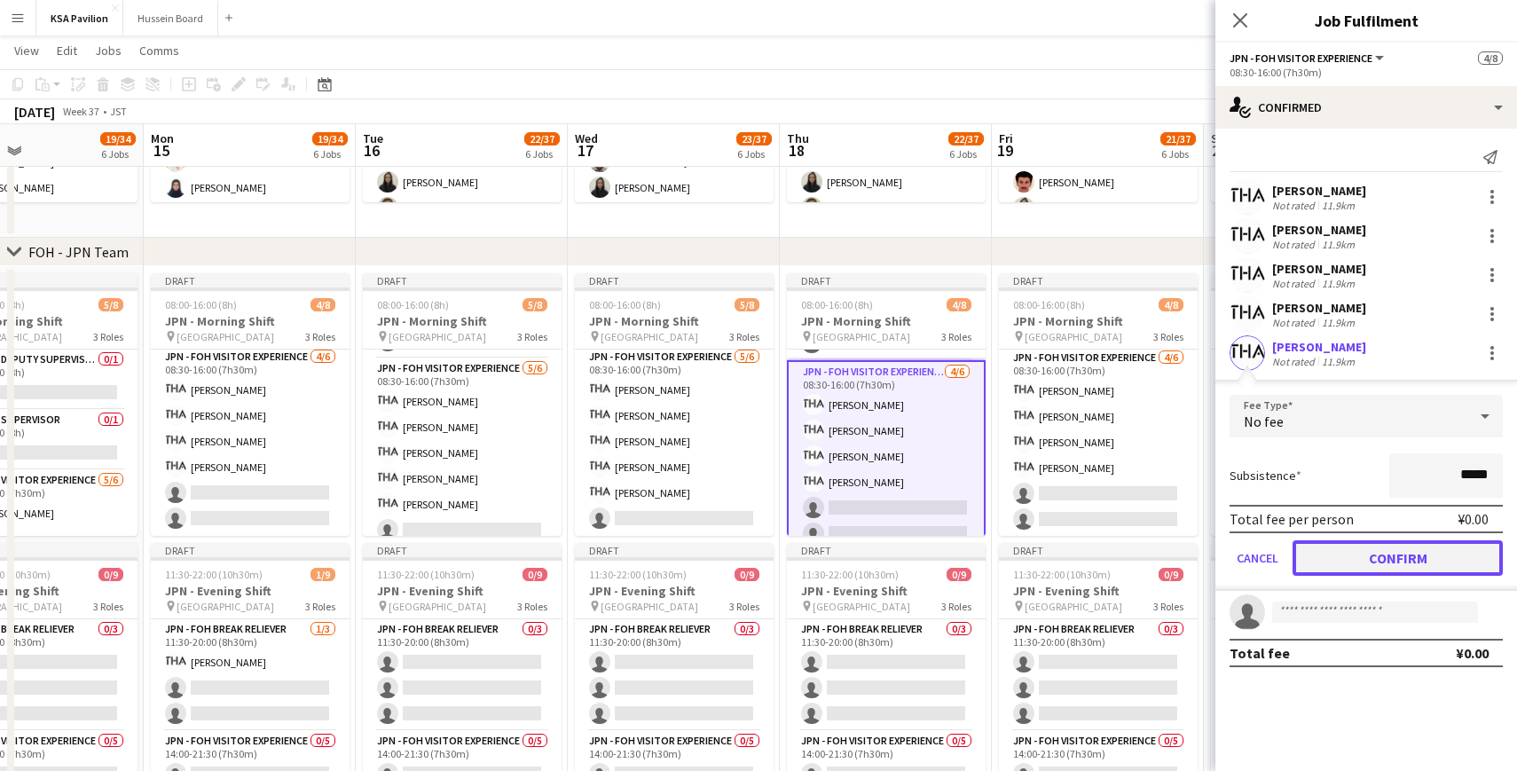
click at [1355, 562] on button "Confirm" at bounding box center [1397, 557] width 210 height 35
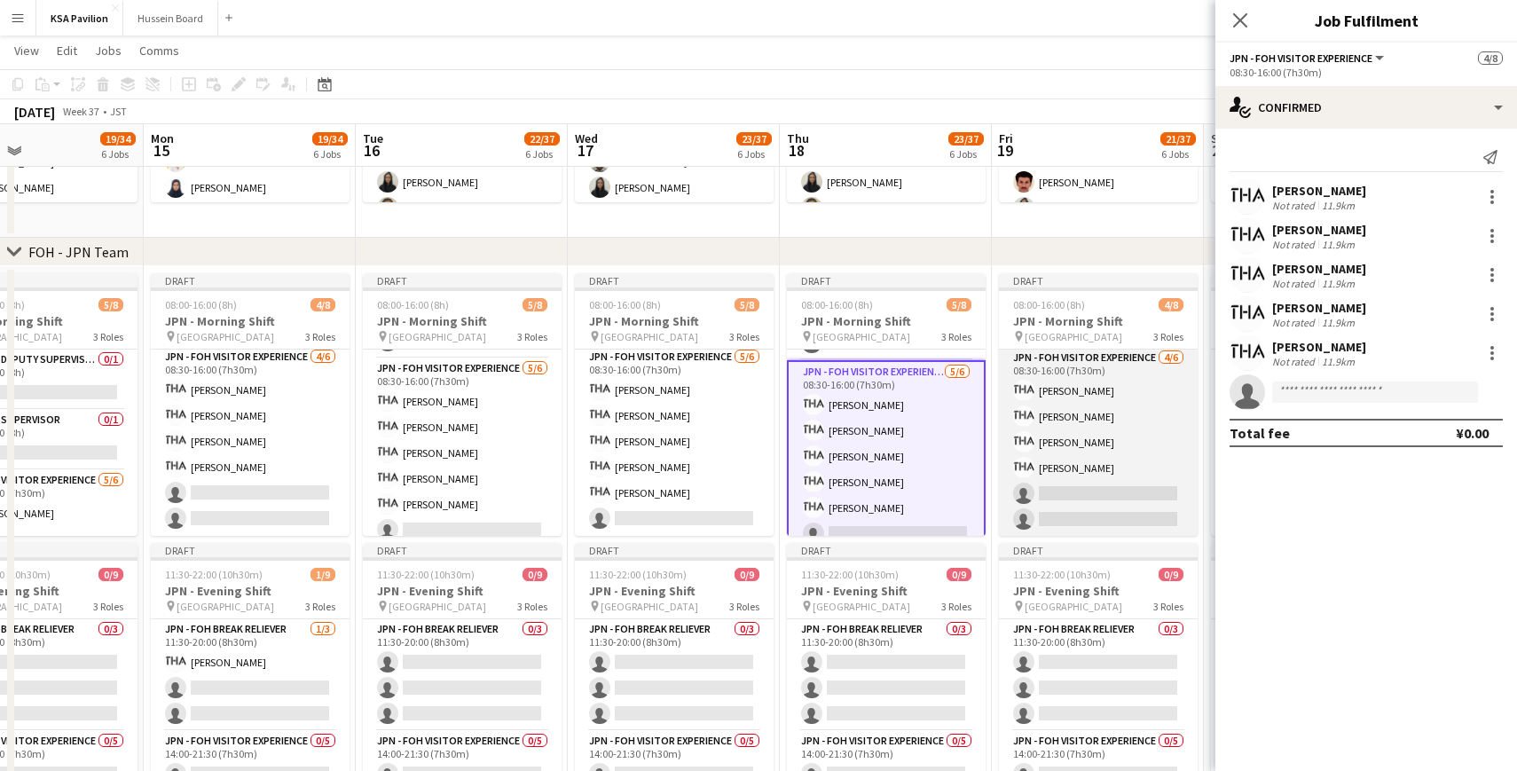
click at [1089, 397] on app-card-role "JPN - FOH Visitor Experience [DATE] 08:30-16:00 (7h30m) [PERSON_NAME] [PERSON_N…" at bounding box center [1098, 442] width 199 height 189
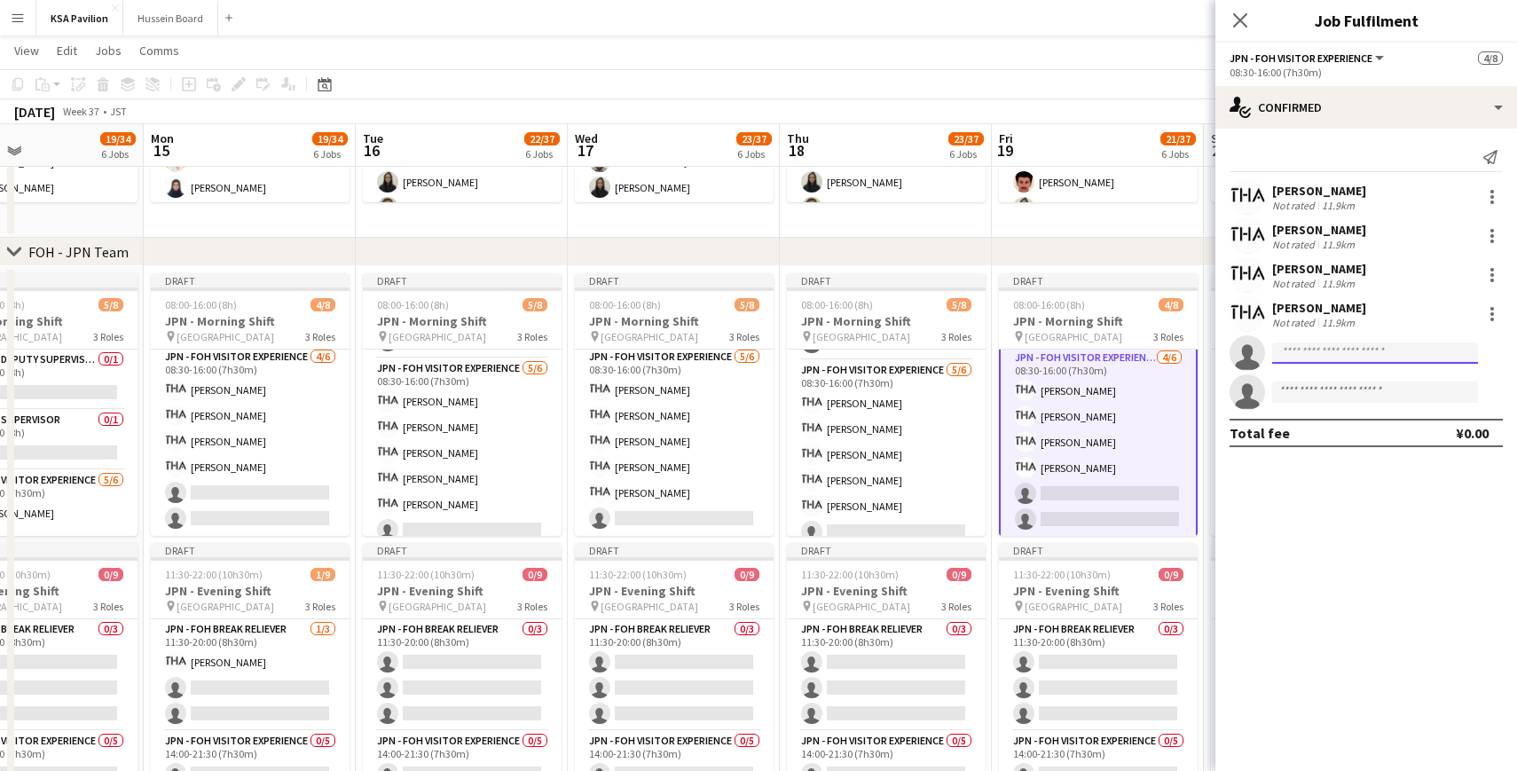
click at [1315, 345] on input at bounding box center [1375, 352] width 206 height 21
paste input "********"
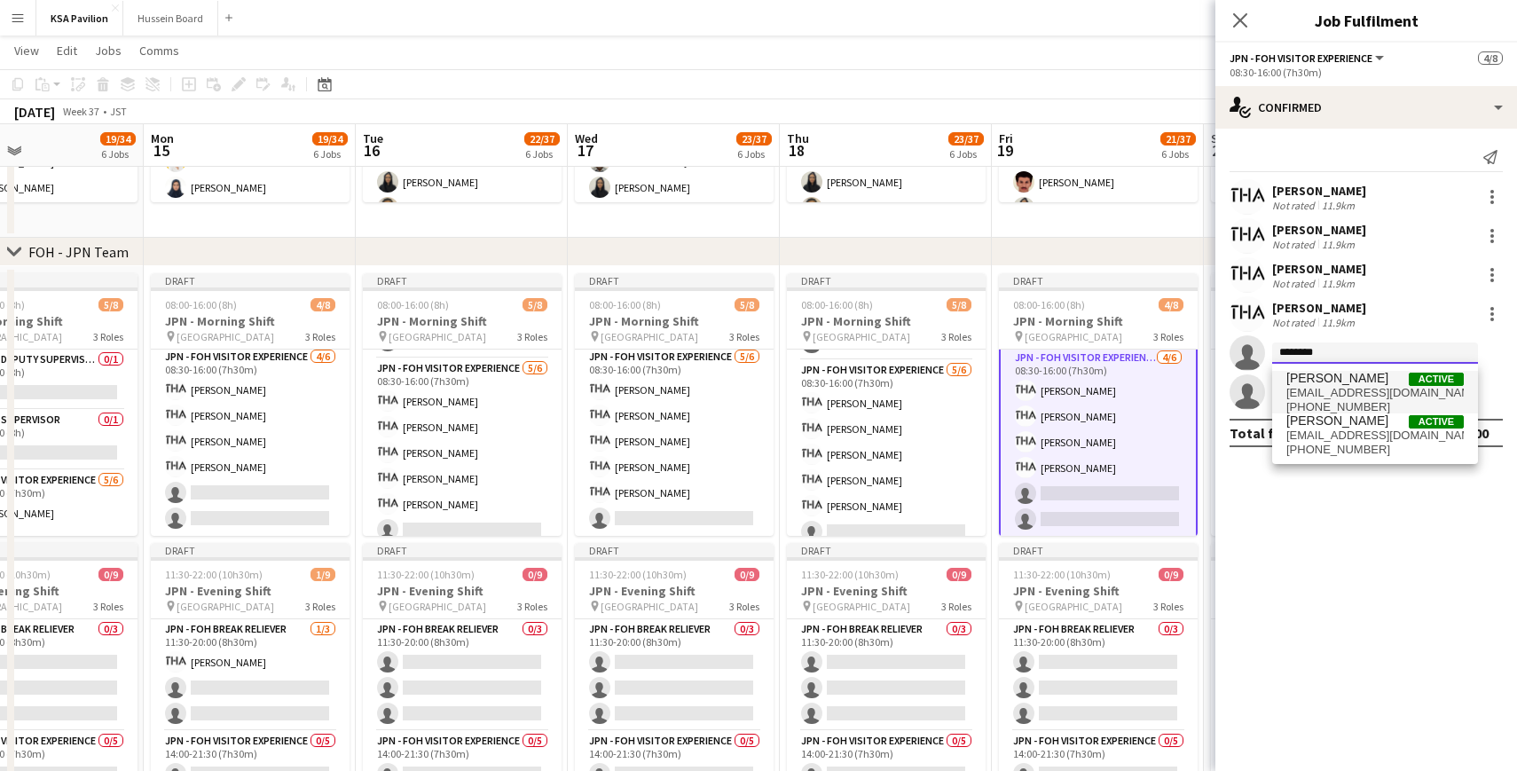
type input "********"
click at [1341, 382] on span "[PERSON_NAME]" at bounding box center [1337, 378] width 102 height 15
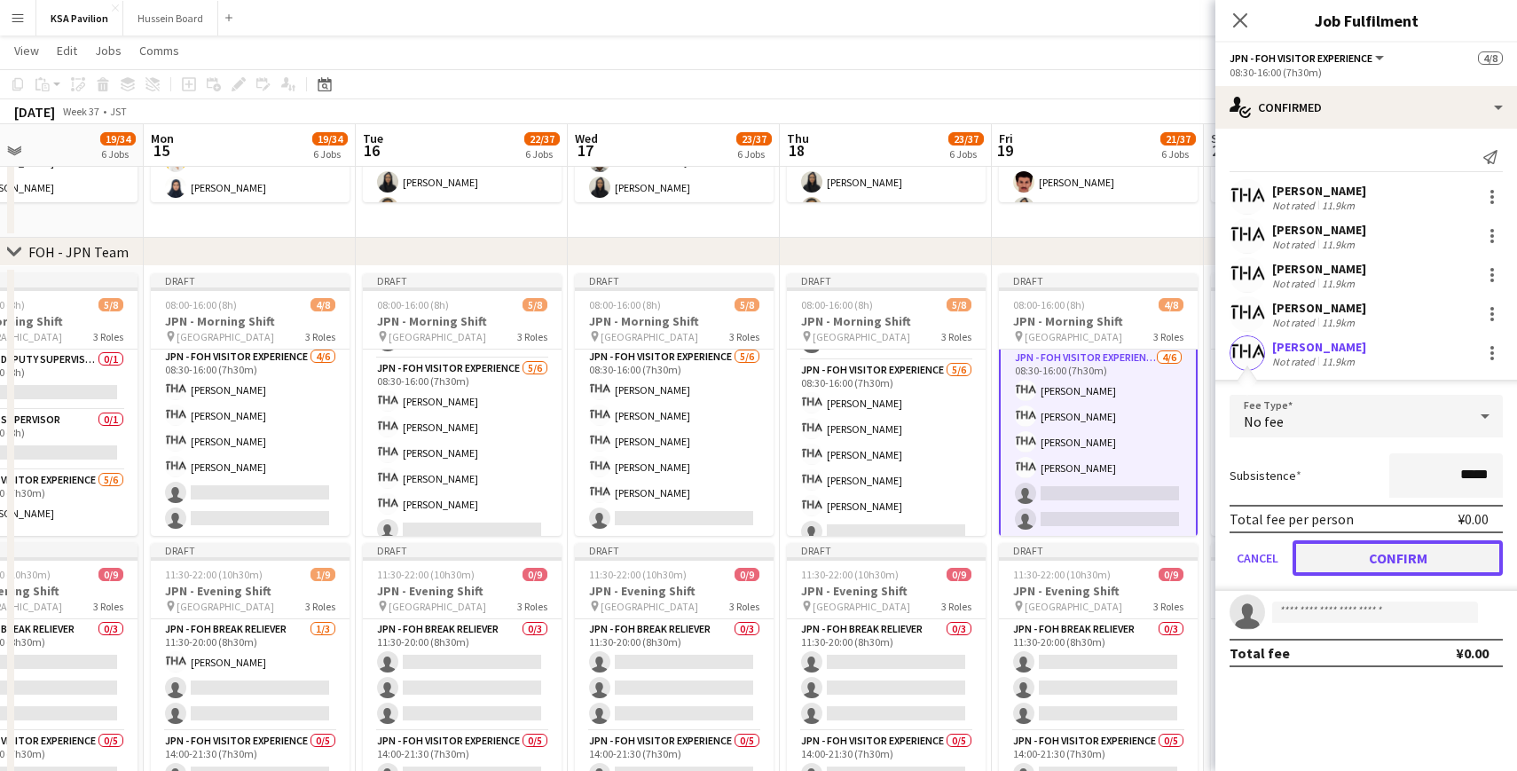
click at [1366, 556] on button "Confirm" at bounding box center [1397, 557] width 210 height 35
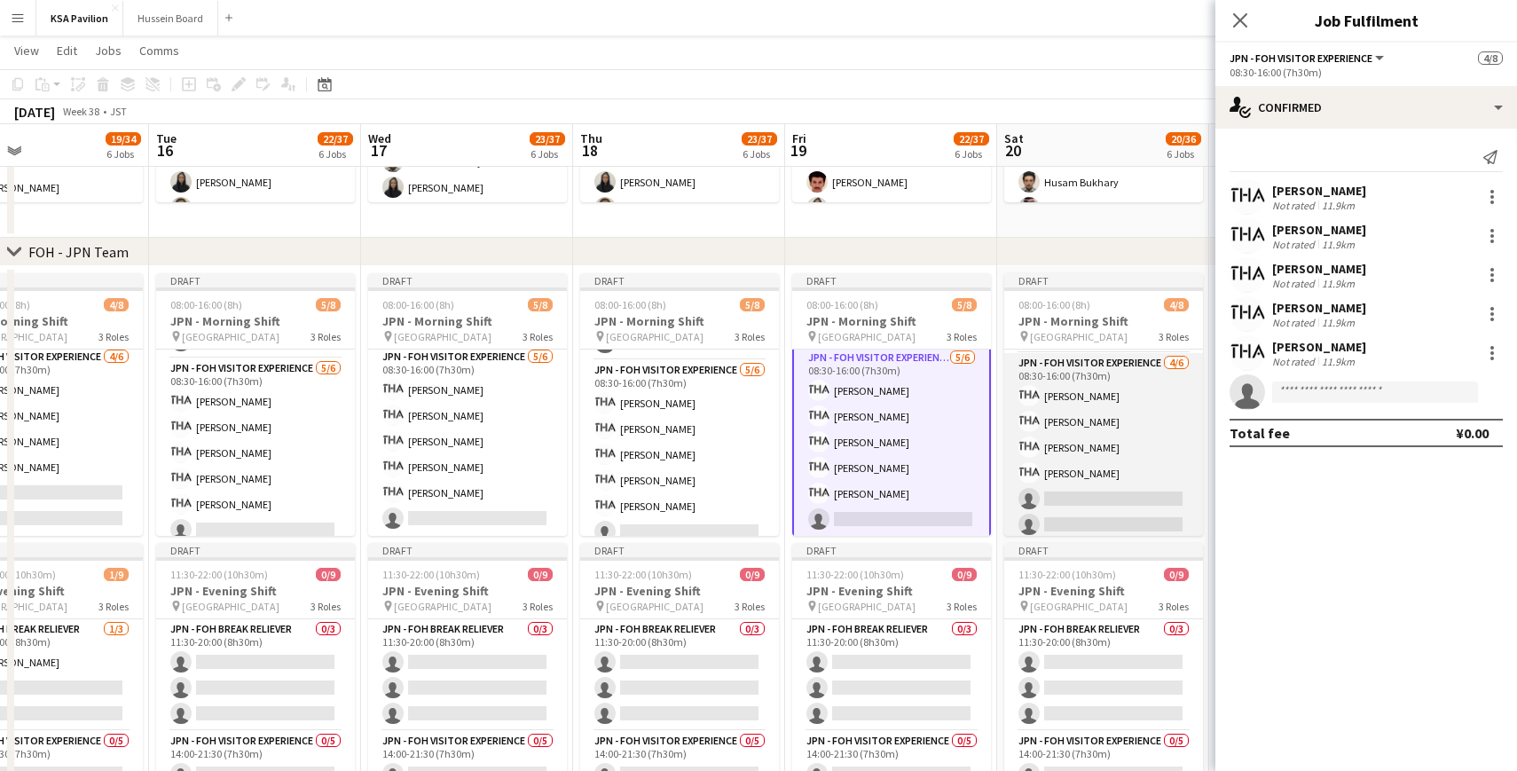
scroll to position [0, 604]
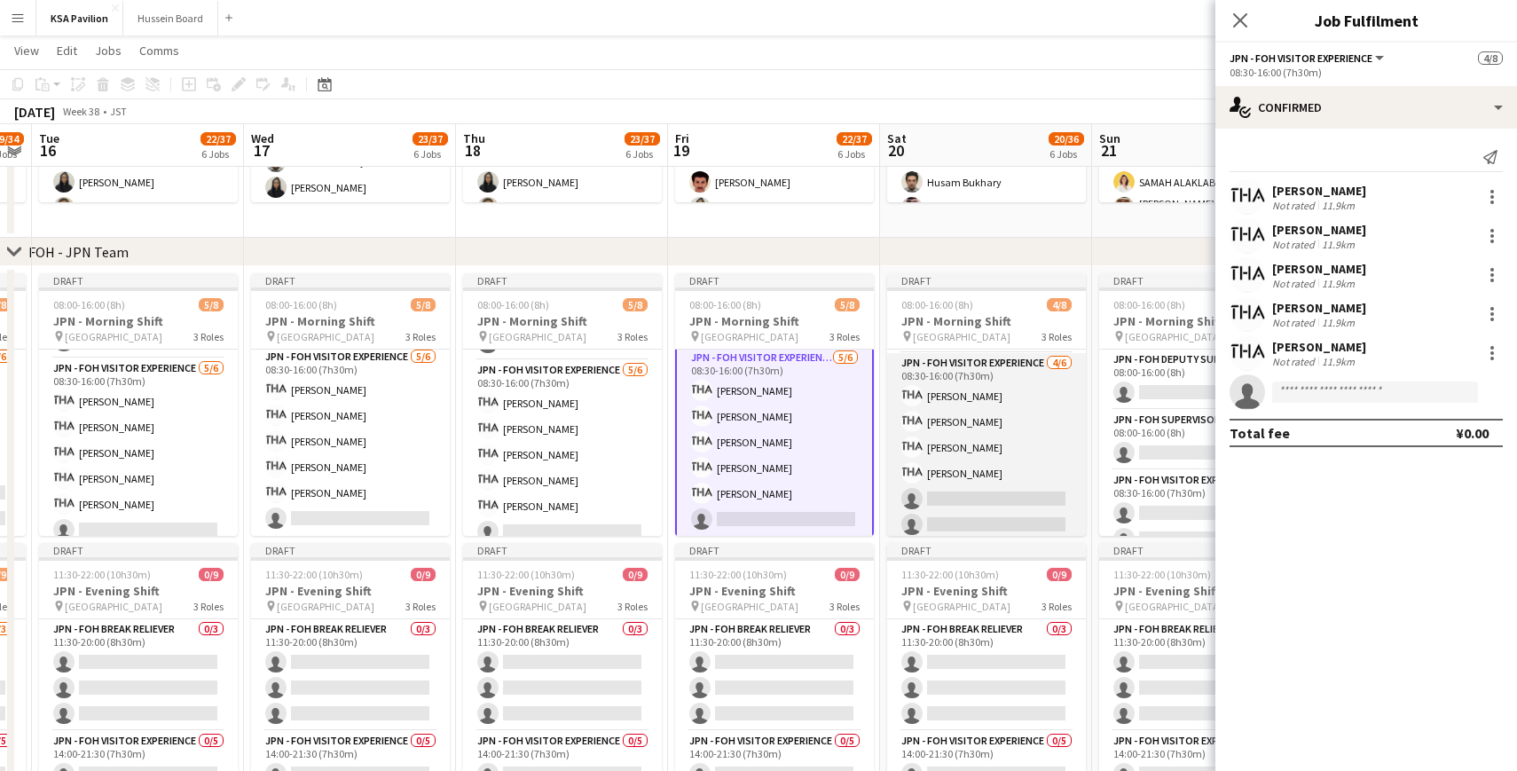
click at [954, 398] on app-card-role "JPN - FOH Visitor Experience [DATE] 08:30-16:00 (7h30m) [PERSON_NAME] [PERSON_N…" at bounding box center [986, 447] width 199 height 189
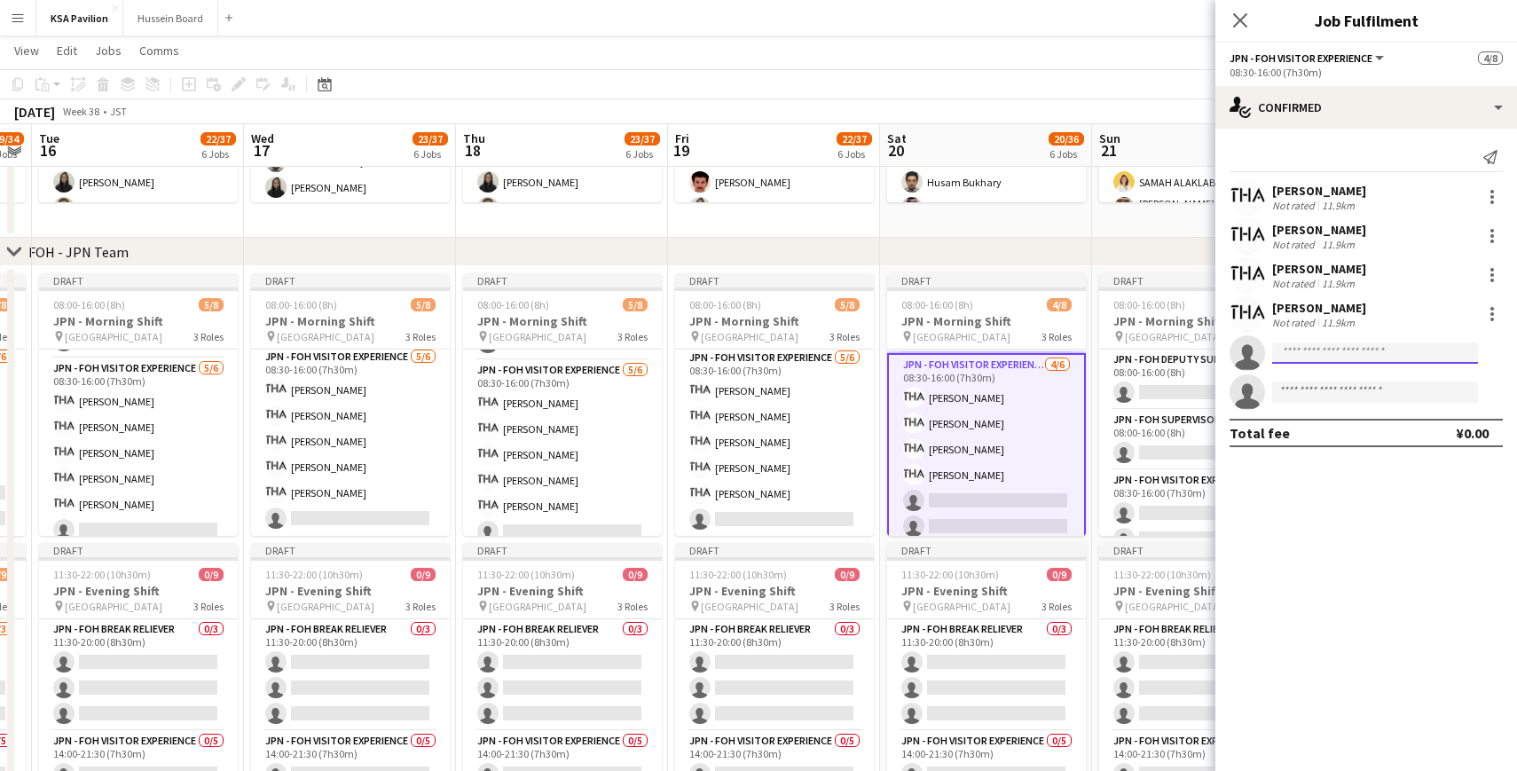
click at [1314, 361] on input at bounding box center [1375, 352] width 206 height 21
paste input "********"
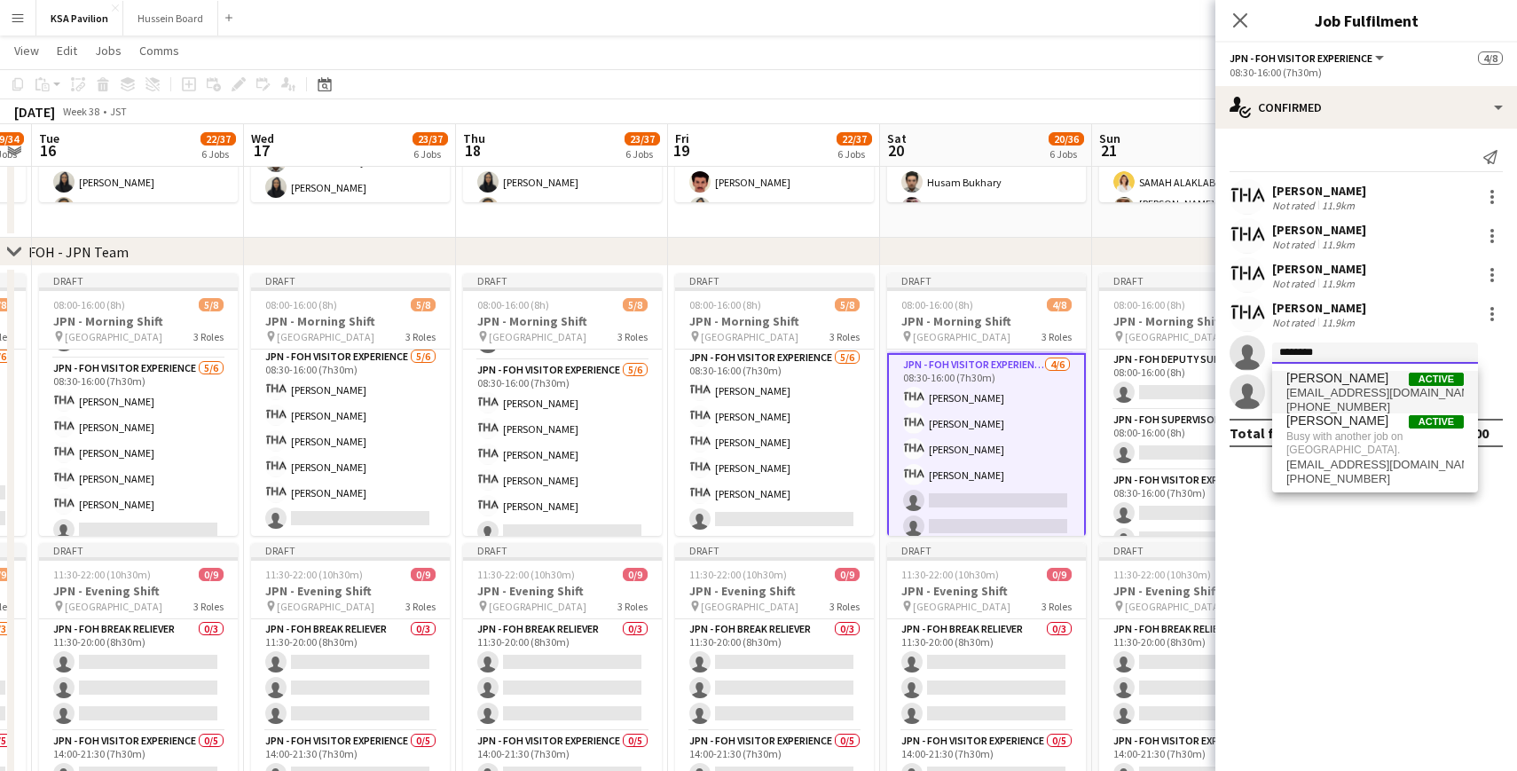
type input "********"
click at [1340, 379] on span "[PERSON_NAME]" at bounding box center [1337, 378] width 102 height 15
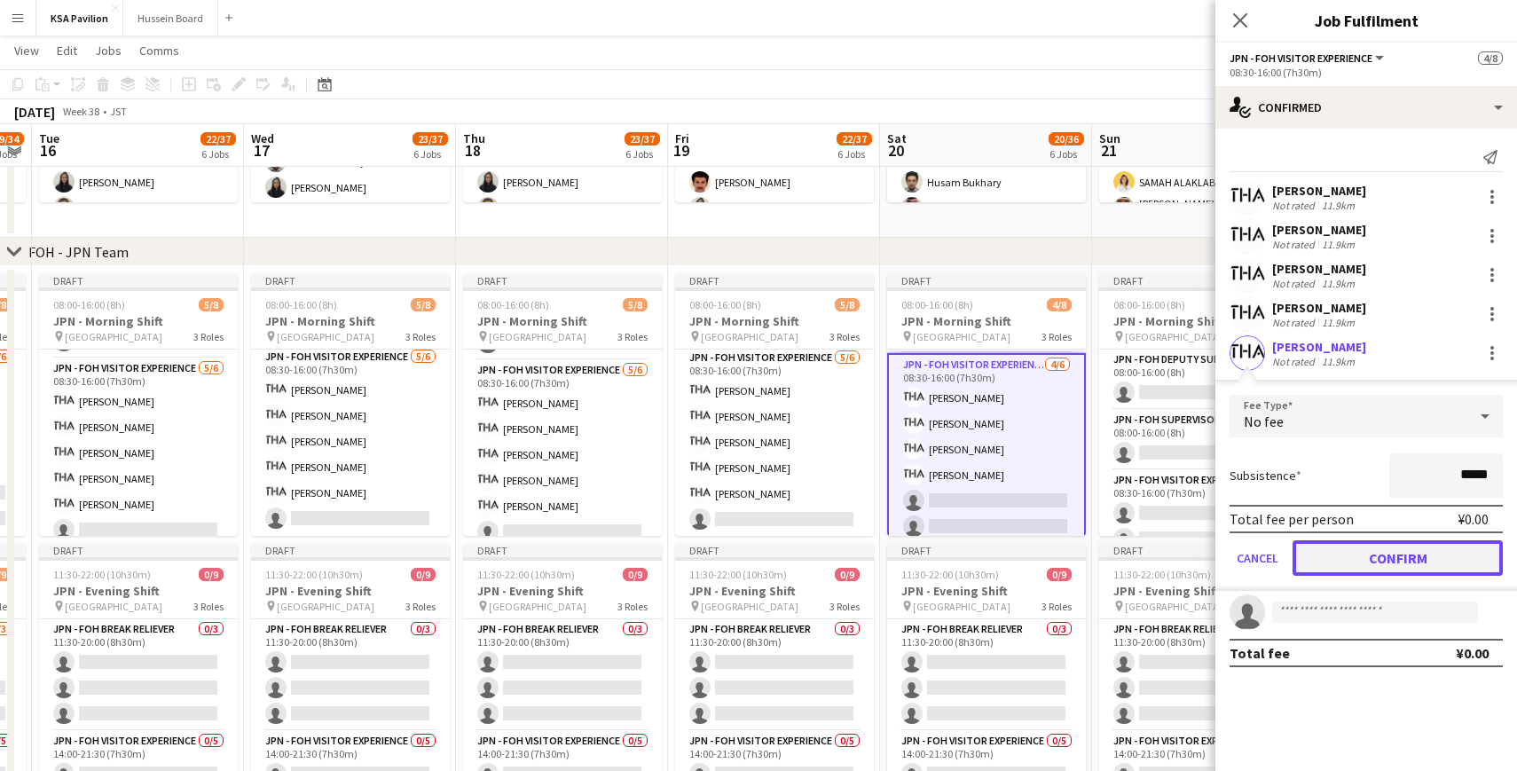
click at [1374, 565] on button "Confirm" at bounding box center [1397, 557] width 210 height 35
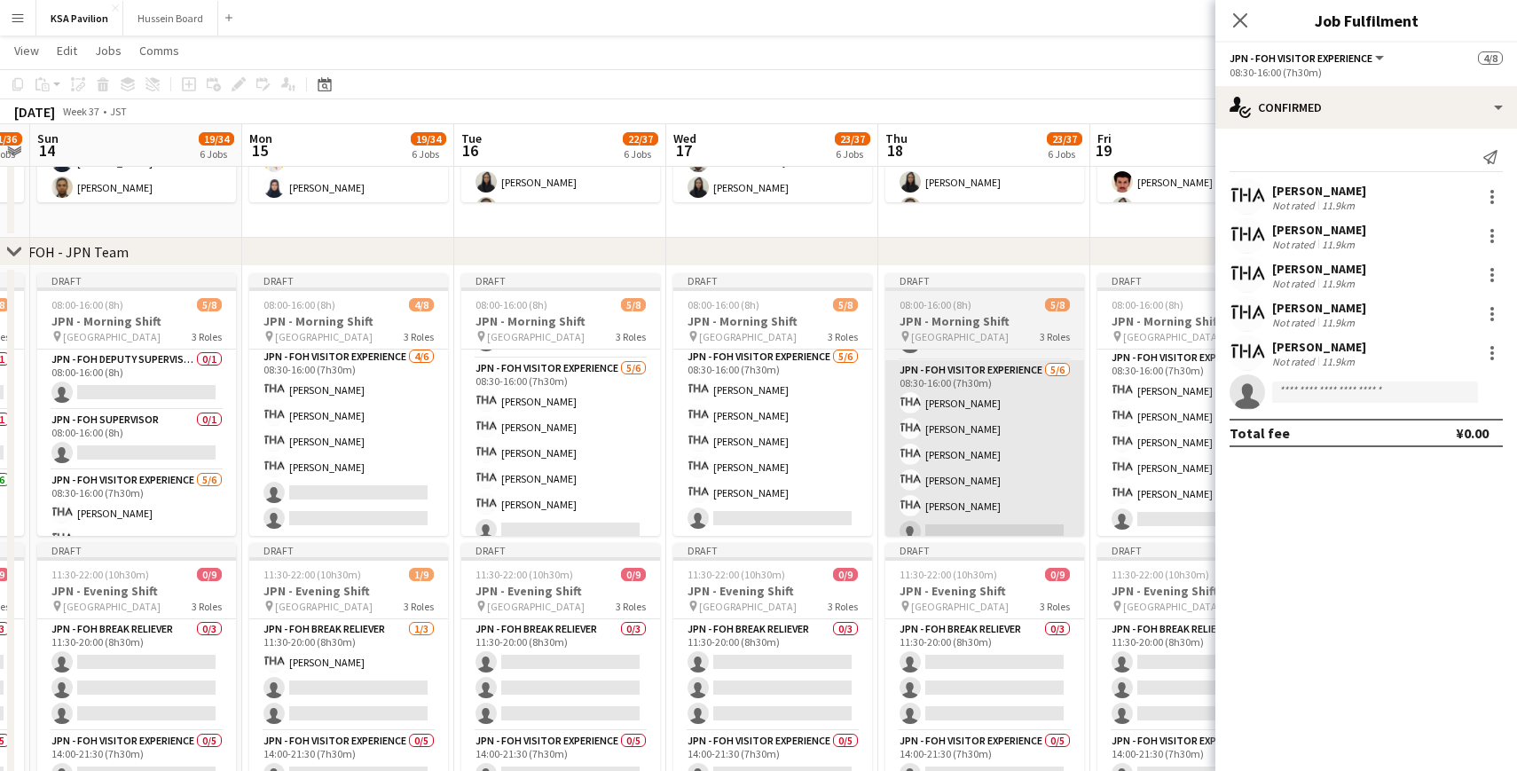
scroll to position [0, 452]
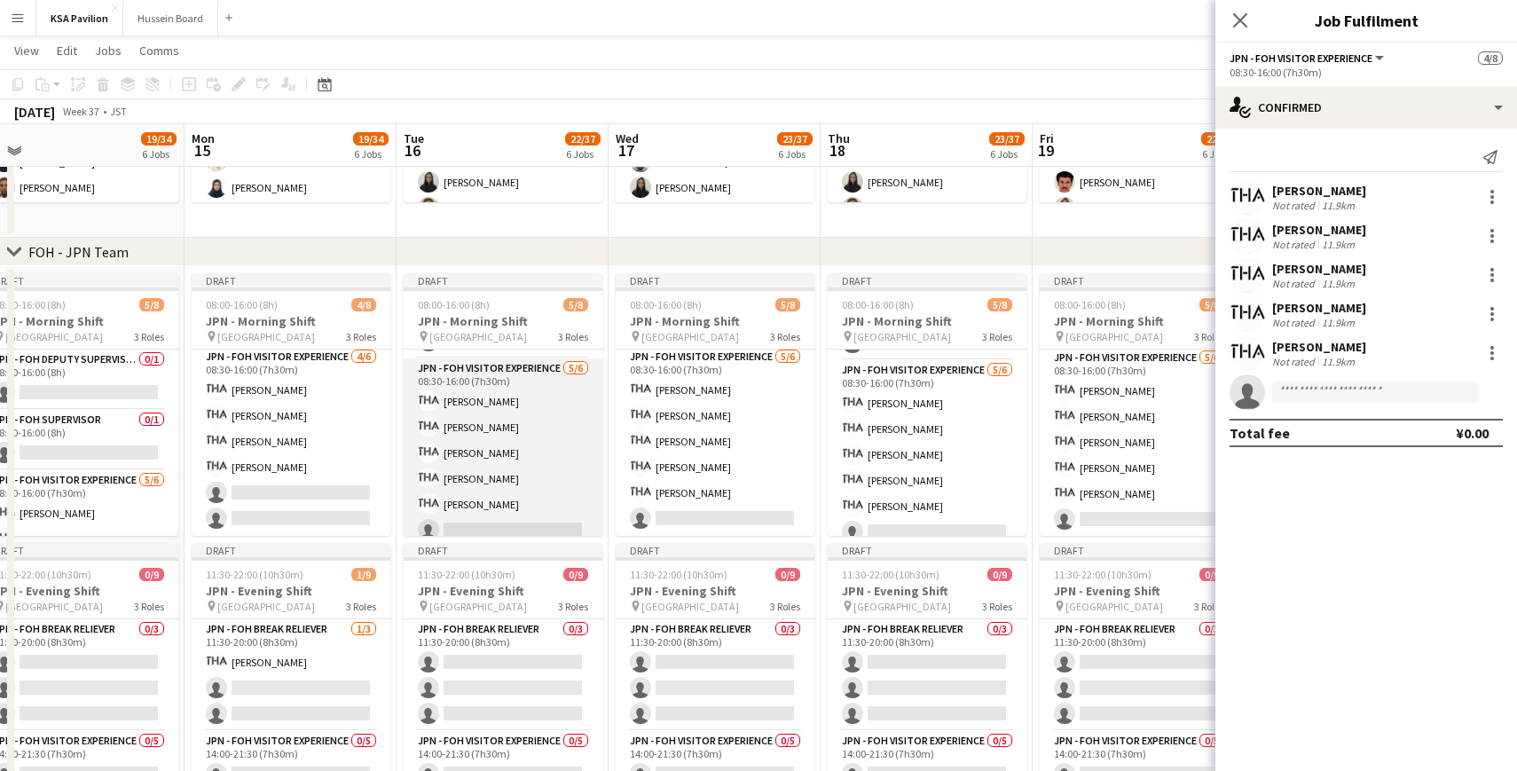
click at [544, 516] on app-card-role "JPN - FOH Visitor Experience [DATE] 08:30-16:00 (7h30m) [PERSON_NAME] [PERSON_N…" at bounding box center [503, 452] width 199 height 189
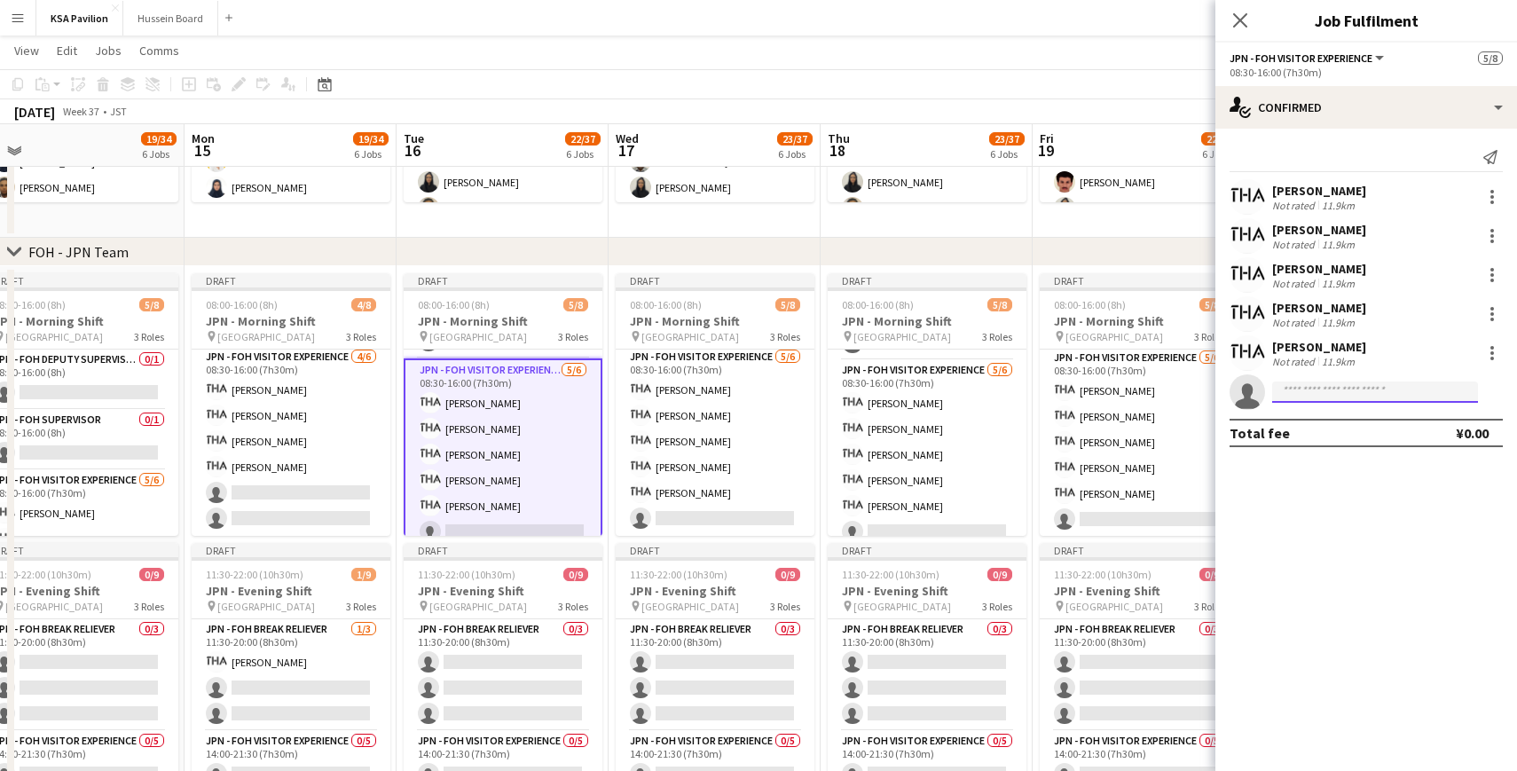
click at [1322, 395] on input at bounding box center [1375, 391] width 206 height 21
type input "*****"
click at [1335, 435] on span "[EMAIL_ADDRESS][DOMAIN_NAME]" at bounding box center [1374, 432] width 177 height 14
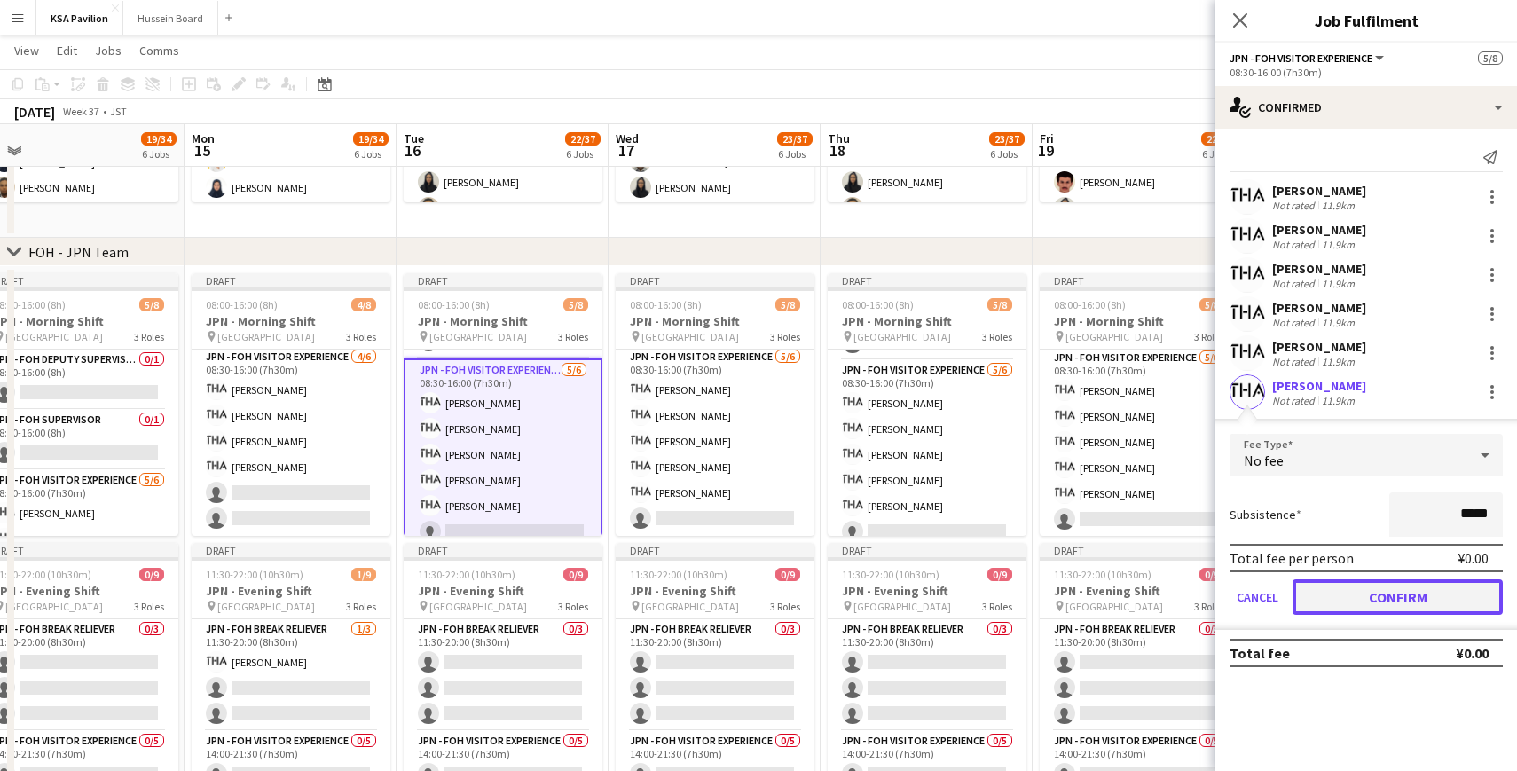
click at [1371, 609] on button "Confirm" at bounding box center [1397, 596] width 210 height 35
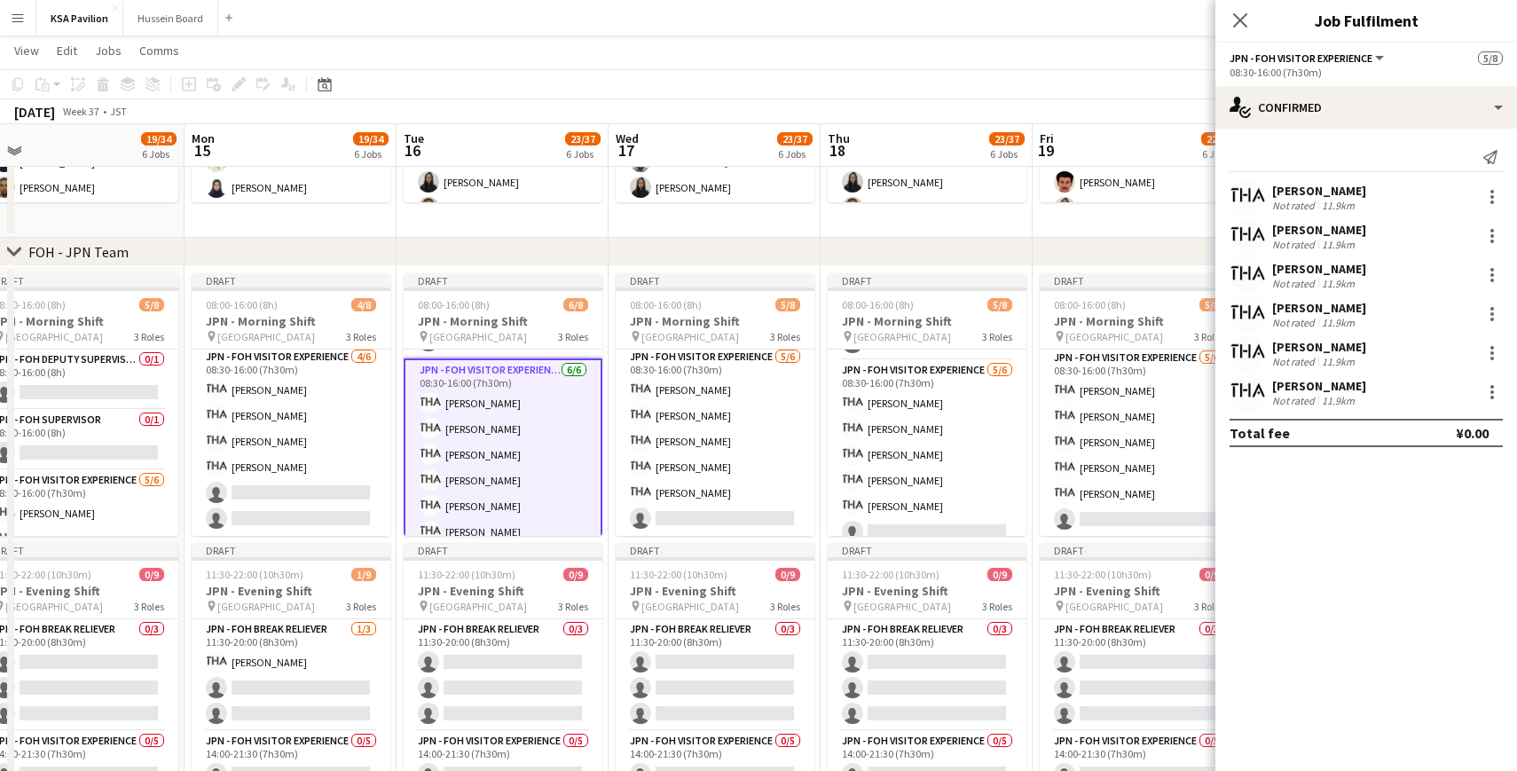
click at [1354, 391] on div "[PERSON_NAME]" at bounding box center [1319, 386] width 94 height 16
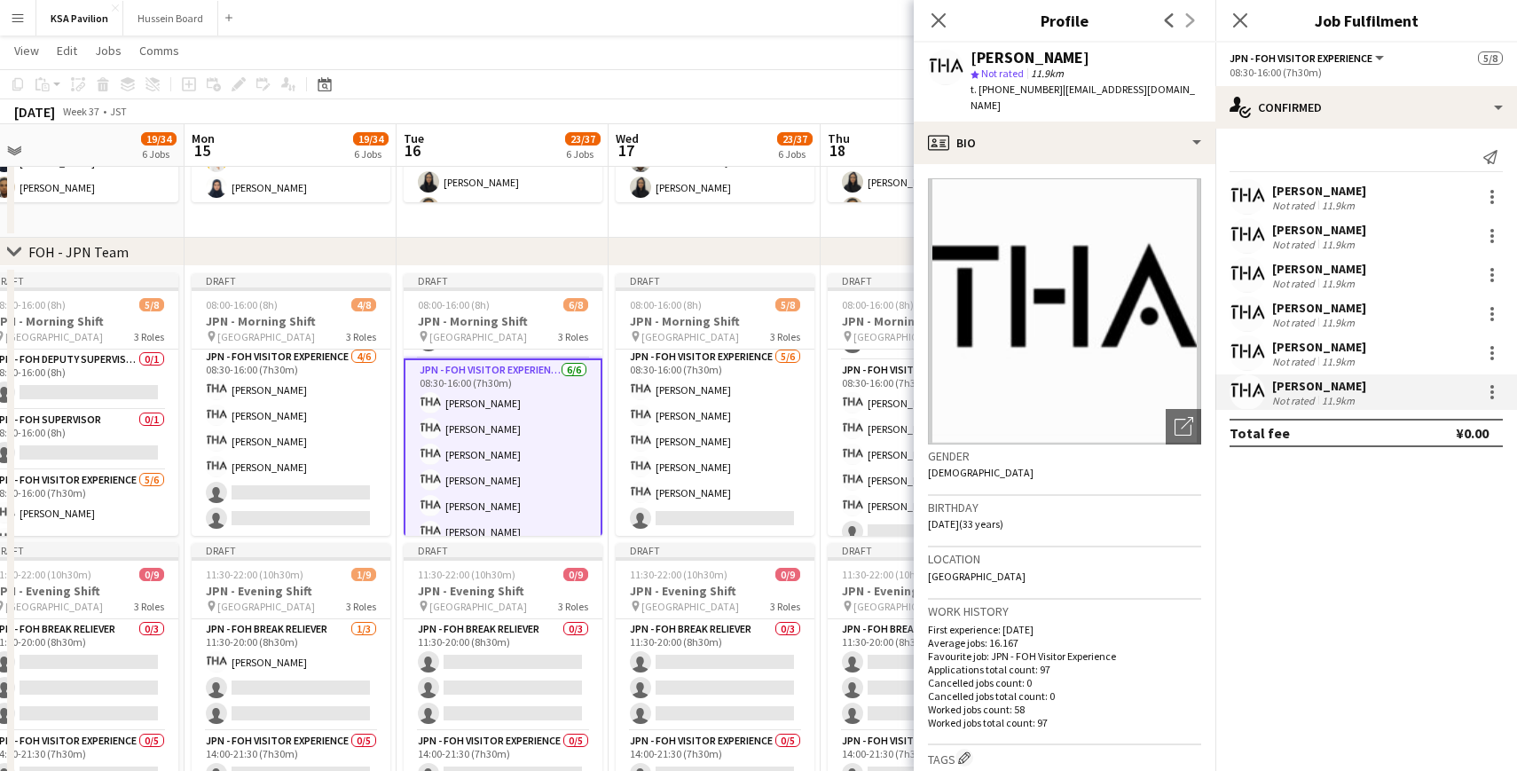
click at [1038, 62] on div "[PERSON_NAME]" at bounding box center [1029, 58] width 119 height 16
copy div "[PERSON_NAME]"
click at [928, 21] on app-icon "Close pop-in" at bounding box center [939, 21] width 26 height 26
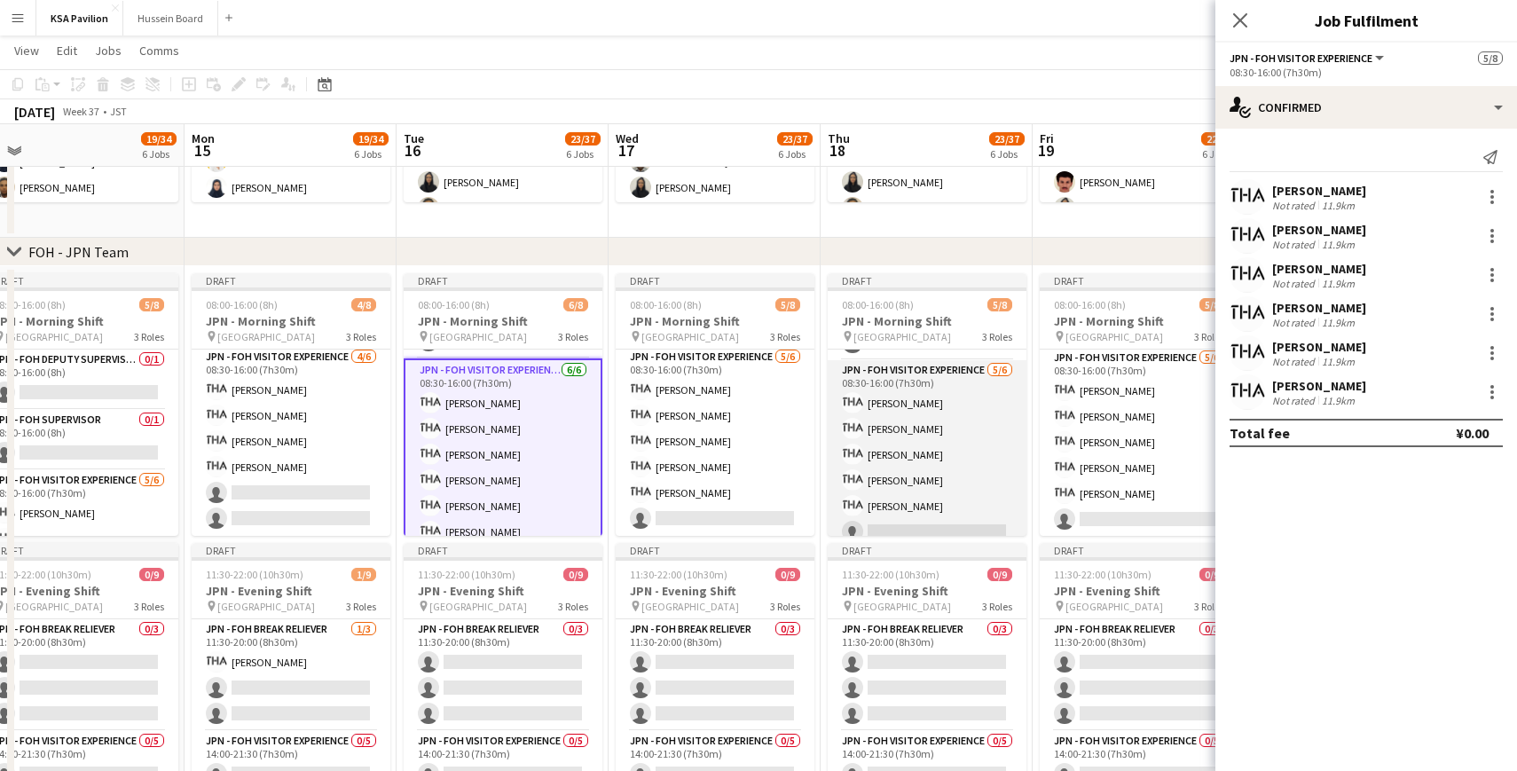
click at [876, 489] on app-card-role "JPN - FOH Visitor Experience [DATE] 08:30-16:00 (7h30m) [PERSON_NAME] [PERSON_N…" at bounding box center [927, 454] width 199 height 189
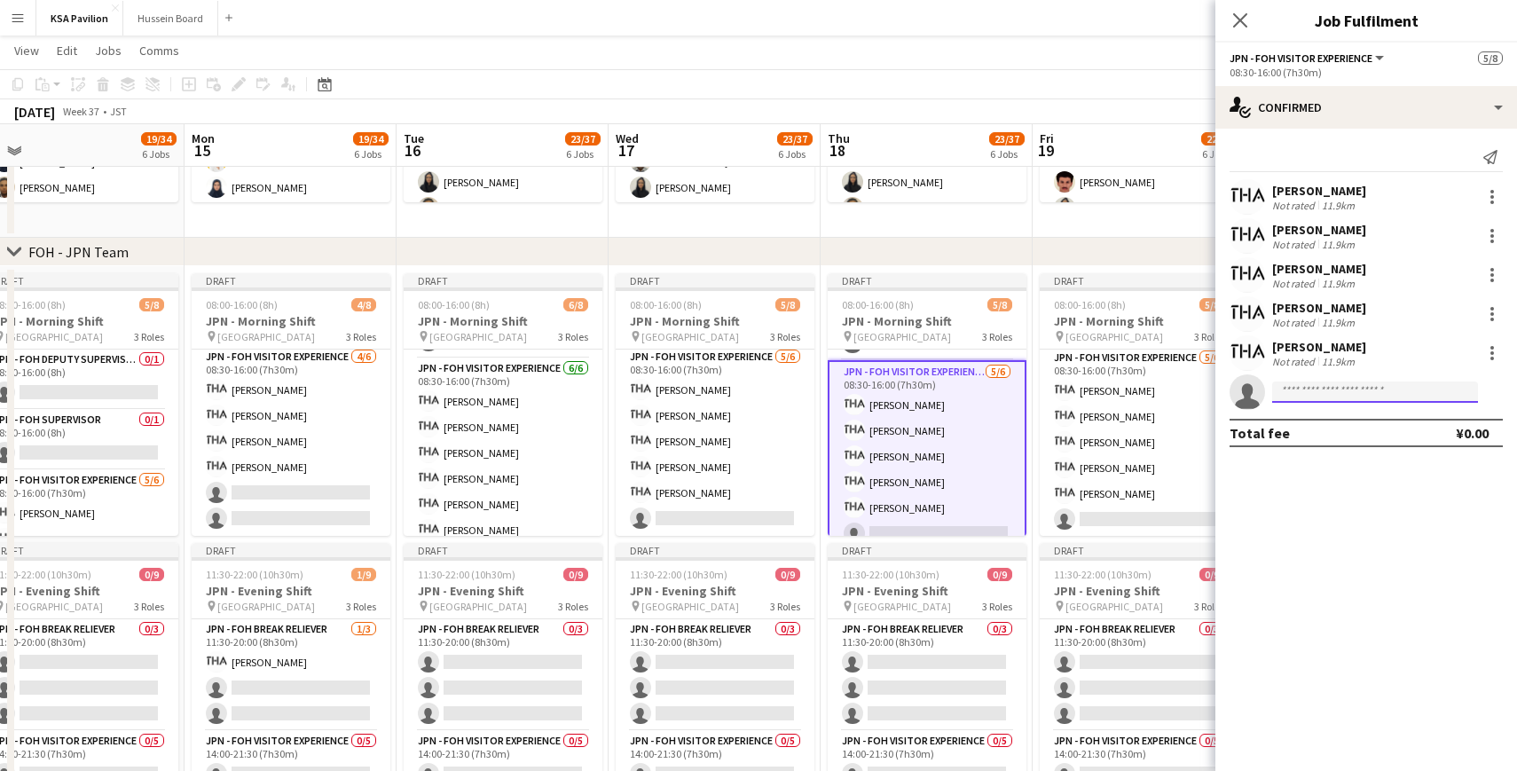
click at [1323, 389] on input at bounding box center [1375, 391] width 206 height 21
paste input "********"
type input "********"
click at [1327, 425] on span "[EMAIL_ADDRESS][DOMAIN_NAME]" at bounding box center [1374, 432] width 177 height 14
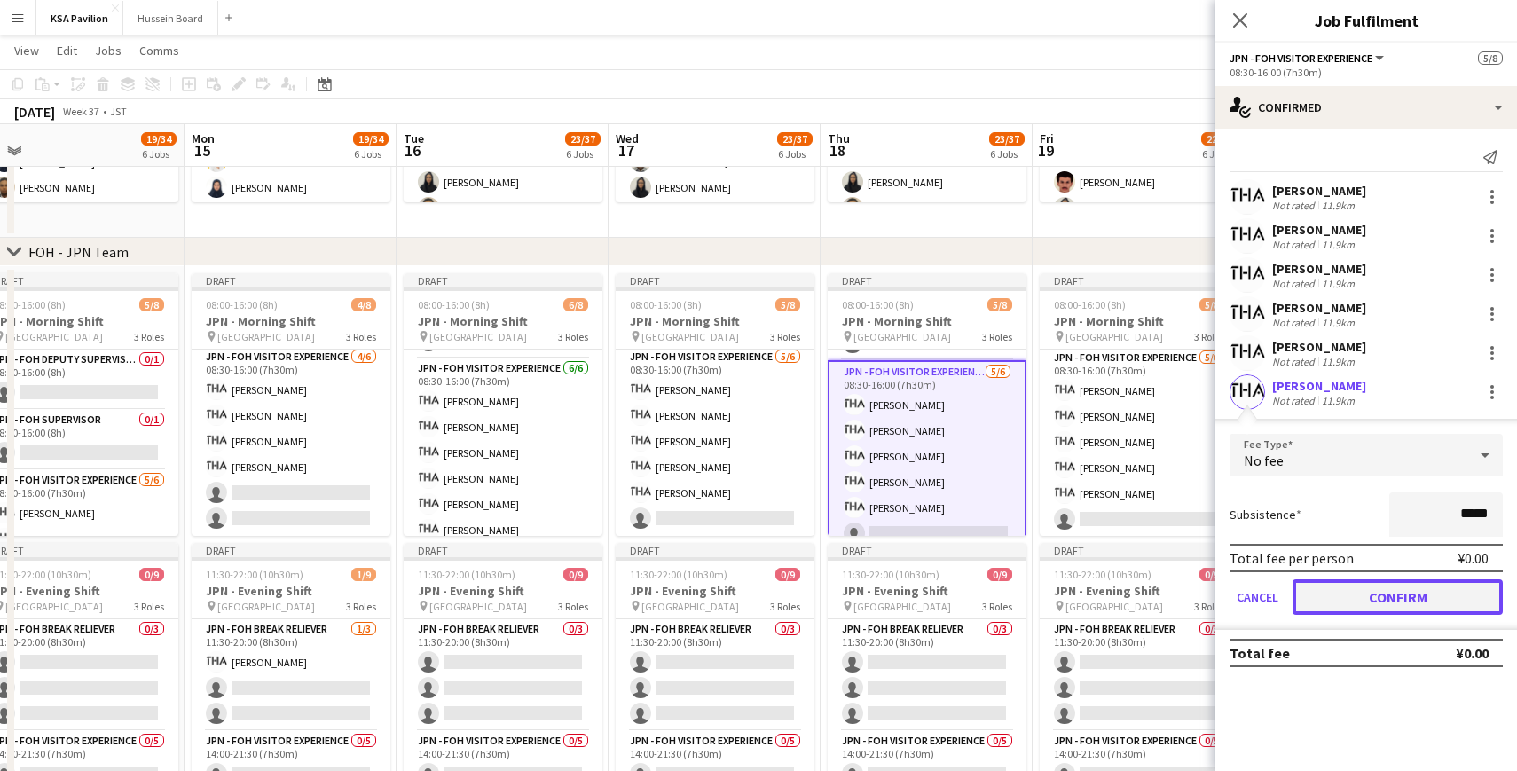
click at [1355, 584] on button "Confirm" at bounding box center [1397, 596] width 210 height 35
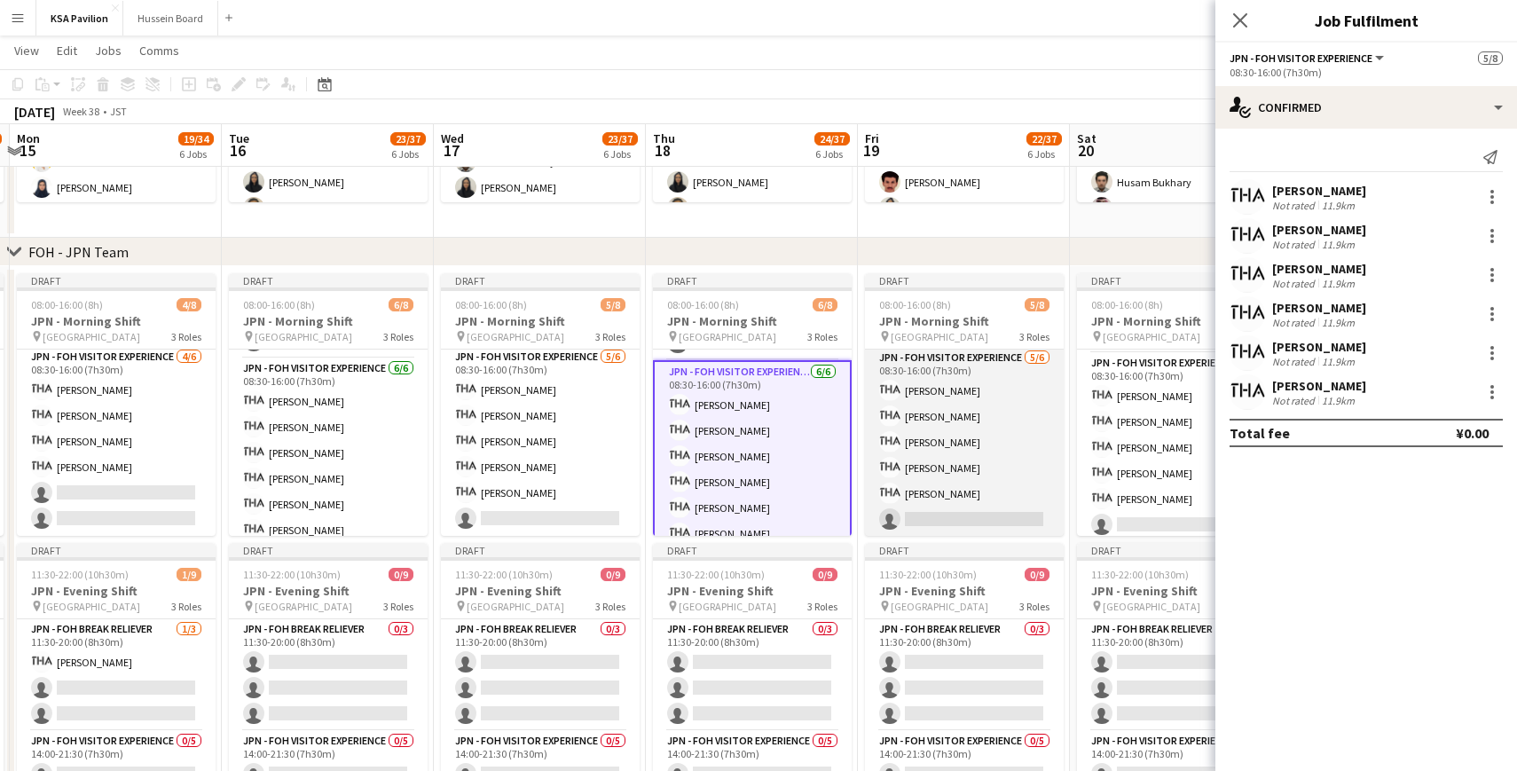
scroll to position [0, 648]
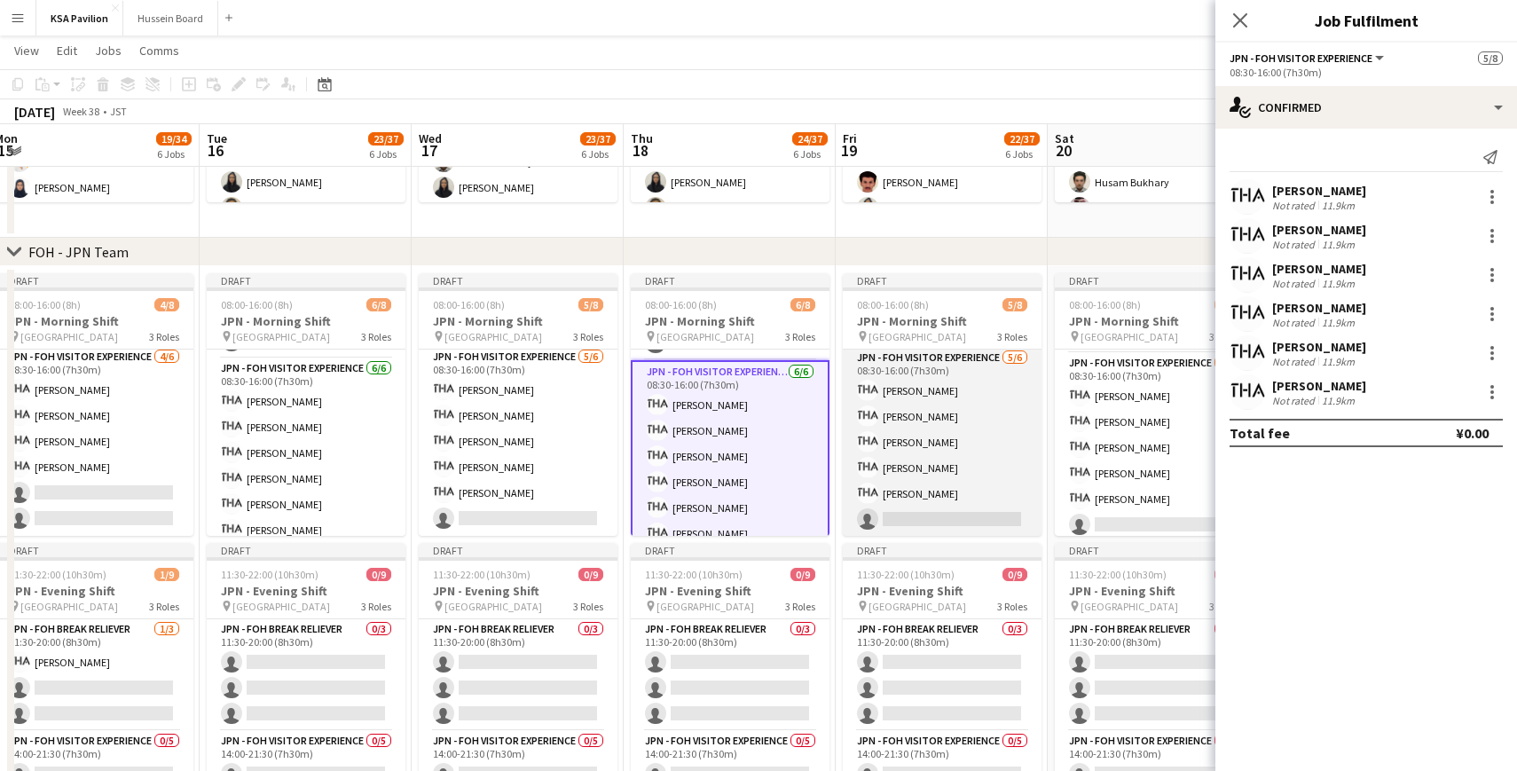
click at [971, 403] on app-card-role "JPN - FOH Visitor Experience [DATE] 08:30-16:00 (7h30m) [PERSON_NAME] [PERSON_N…" at bounding box center [942, 442] width 199 height 189
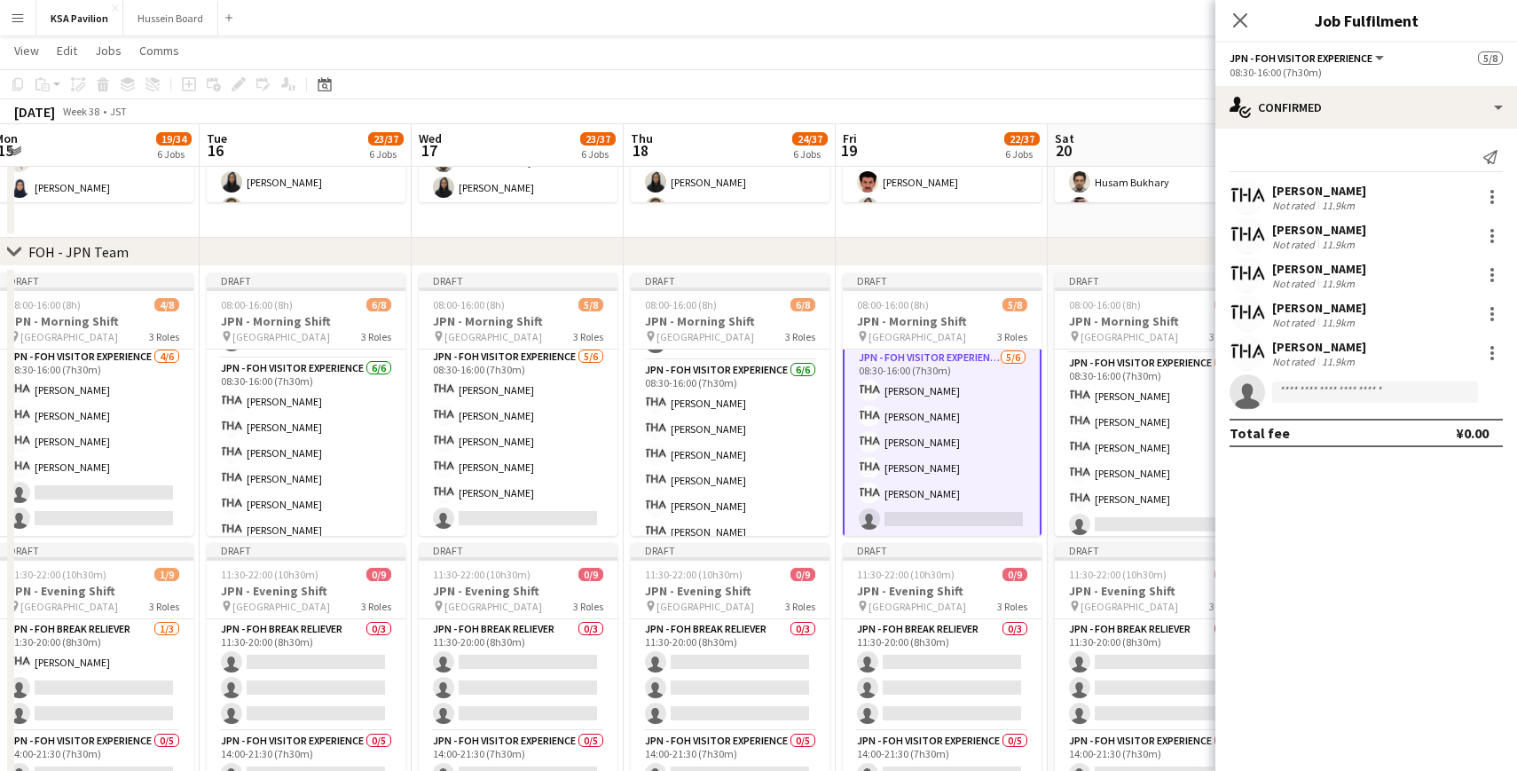
click at [1319, 375] on app-invite-slot "single-neutral-actions" at bounding box center [1366, 391] width 302 height 35
click at [1316, 380] on app-invite-slot "single-neutral-actions" at bounding box center [1366, 391] width 302 height 35
click at [1312, 388] on input at bounding box center [1375, 391] width 206 height 21
paste input "********"
type input "********"
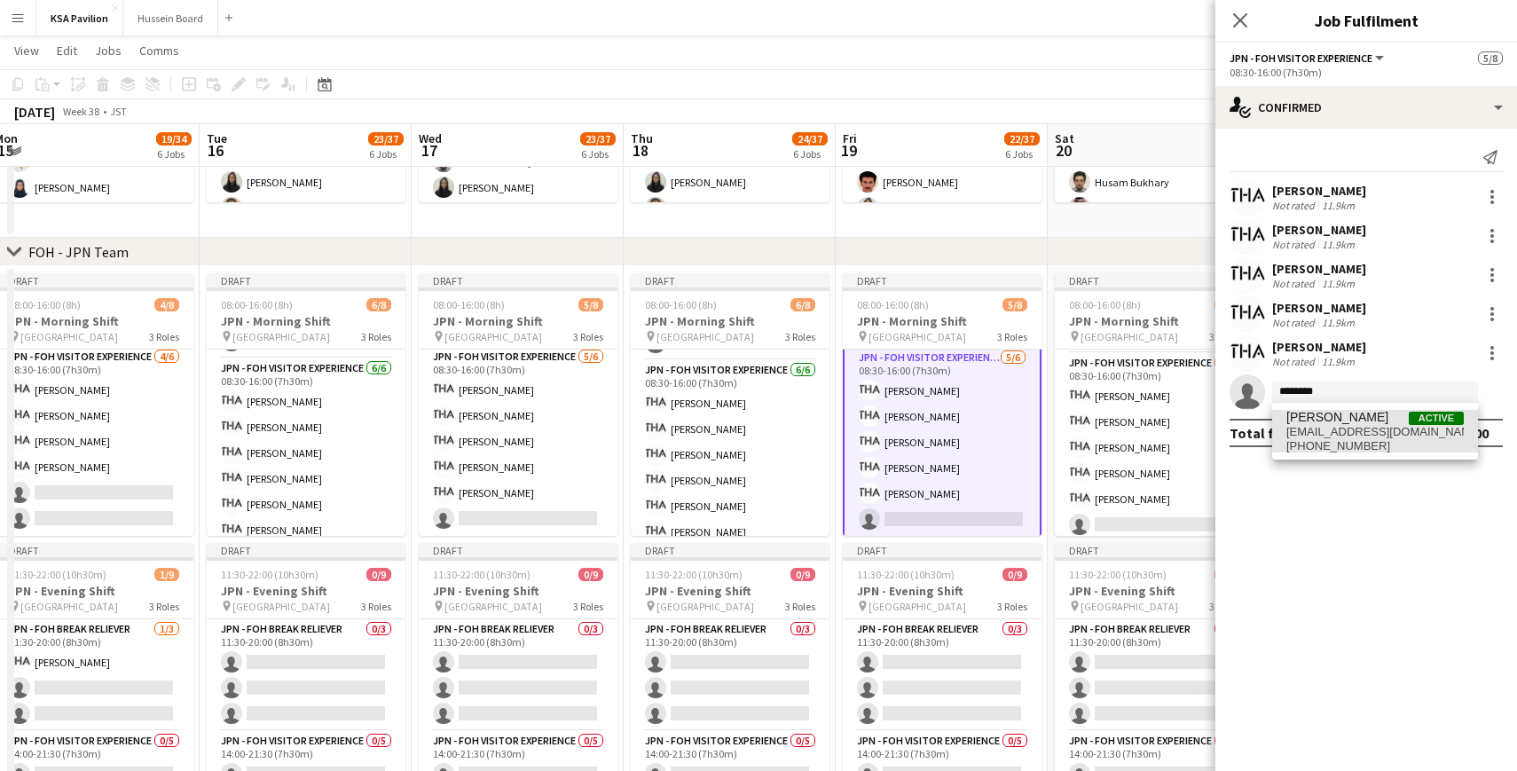
click at [1338, 419] on span "[PERSON_NAME]" at bounding box center [1337, 417] width 102 height 15
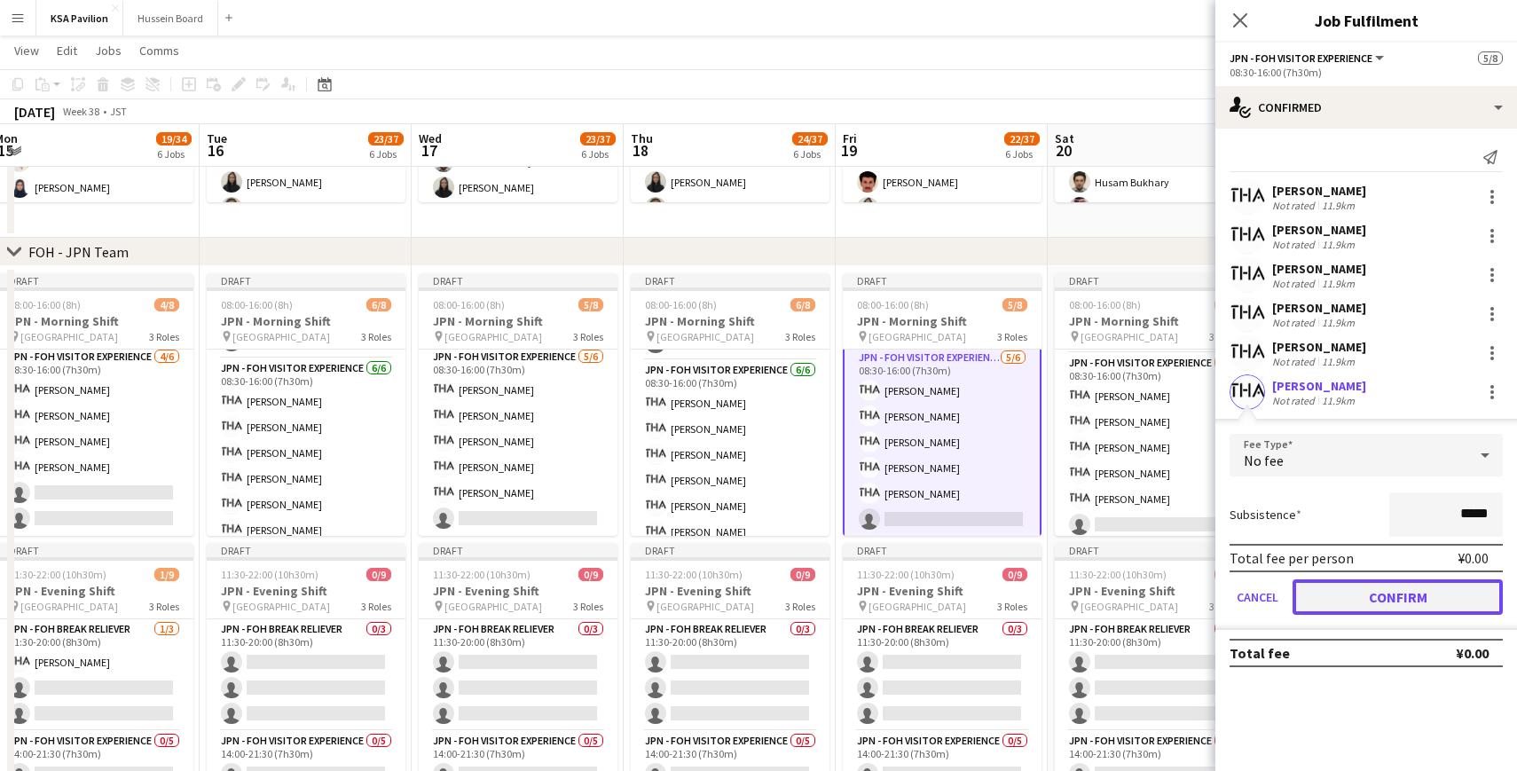
click at [1363, 589] on button "Confirm" at bounding box center [1397, 596] width 210 height 35
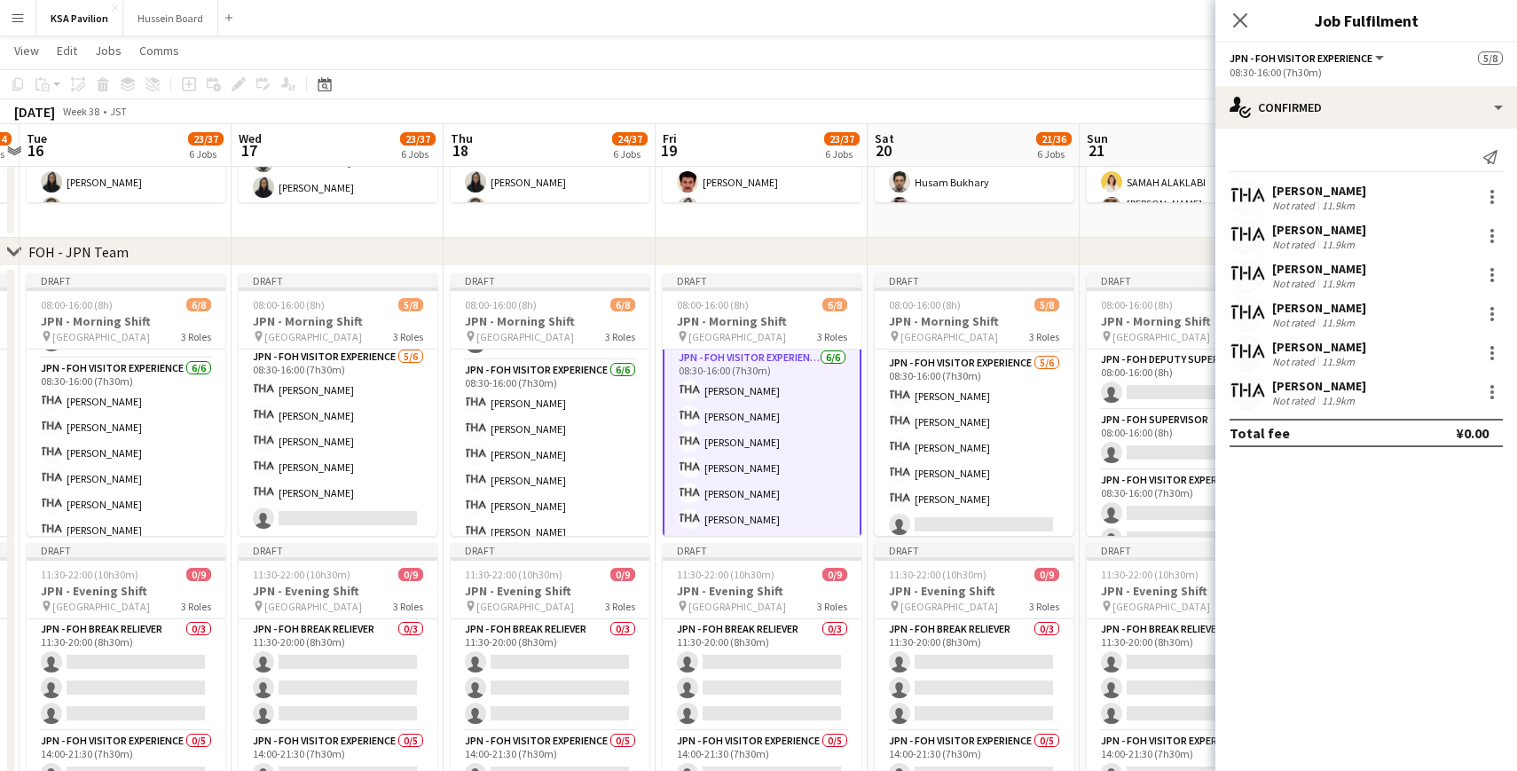
scroll to position [0, 478]
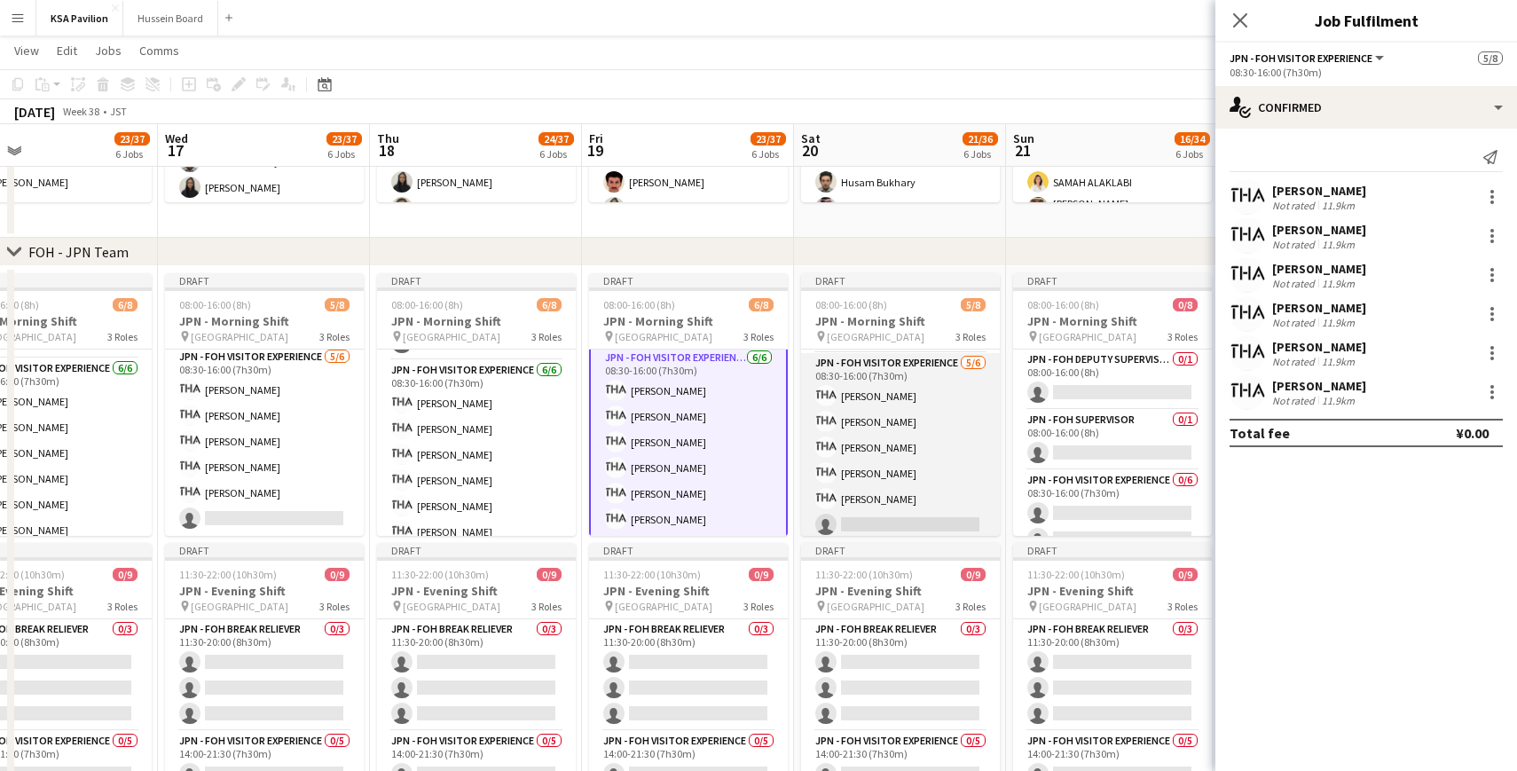
click at [897, 429] on app-card-role "JPN - FOH Visitor Experience [DATE] 08:30-16:00 (7h30m) [PERSON_NAME] [PERSON_N…" at bounding box center [900, 447] width 199 height 189
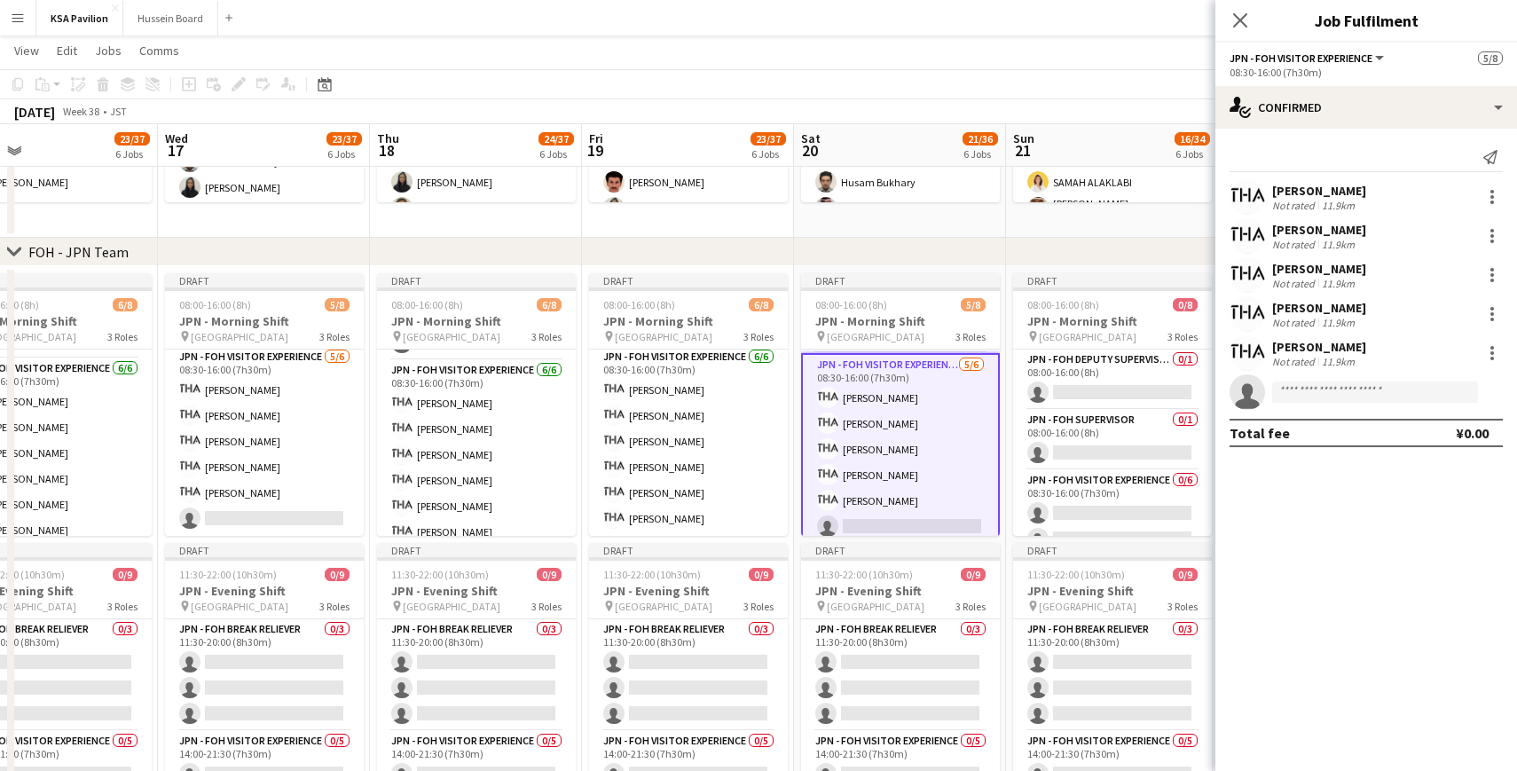
scroll to position [122, 0]
click at [1336, 391] on input at bounding box center [1375, 391] width 206 height 21
paste input "********"
type input "********"
click at [1343, 446] on span "[PHONE_NUMBER]" at bounding box center [1374, 446] width 177 height 14
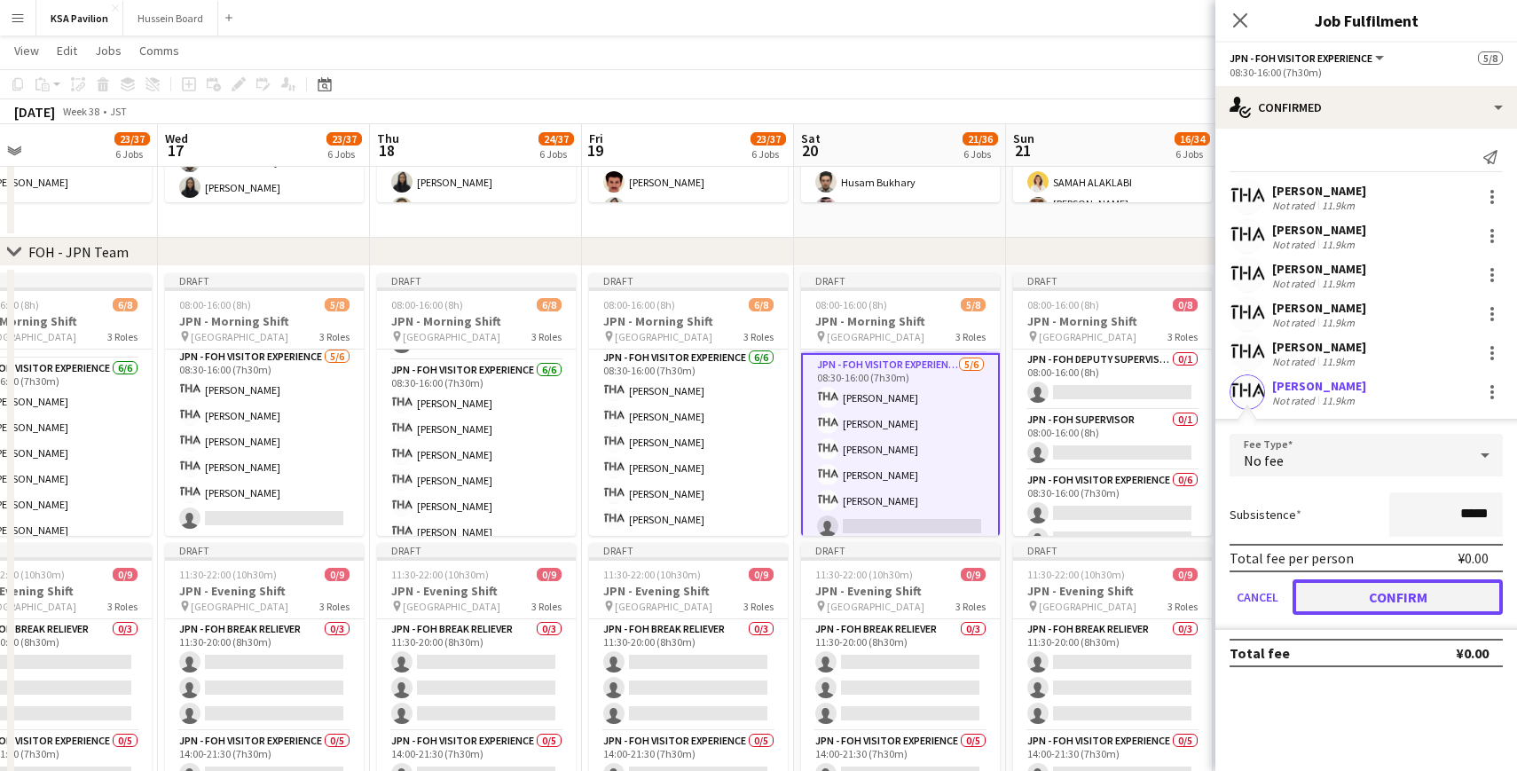
click at [1348, 593] on button "Confirm" at bounding box center [1397, 596] width 210 height 35
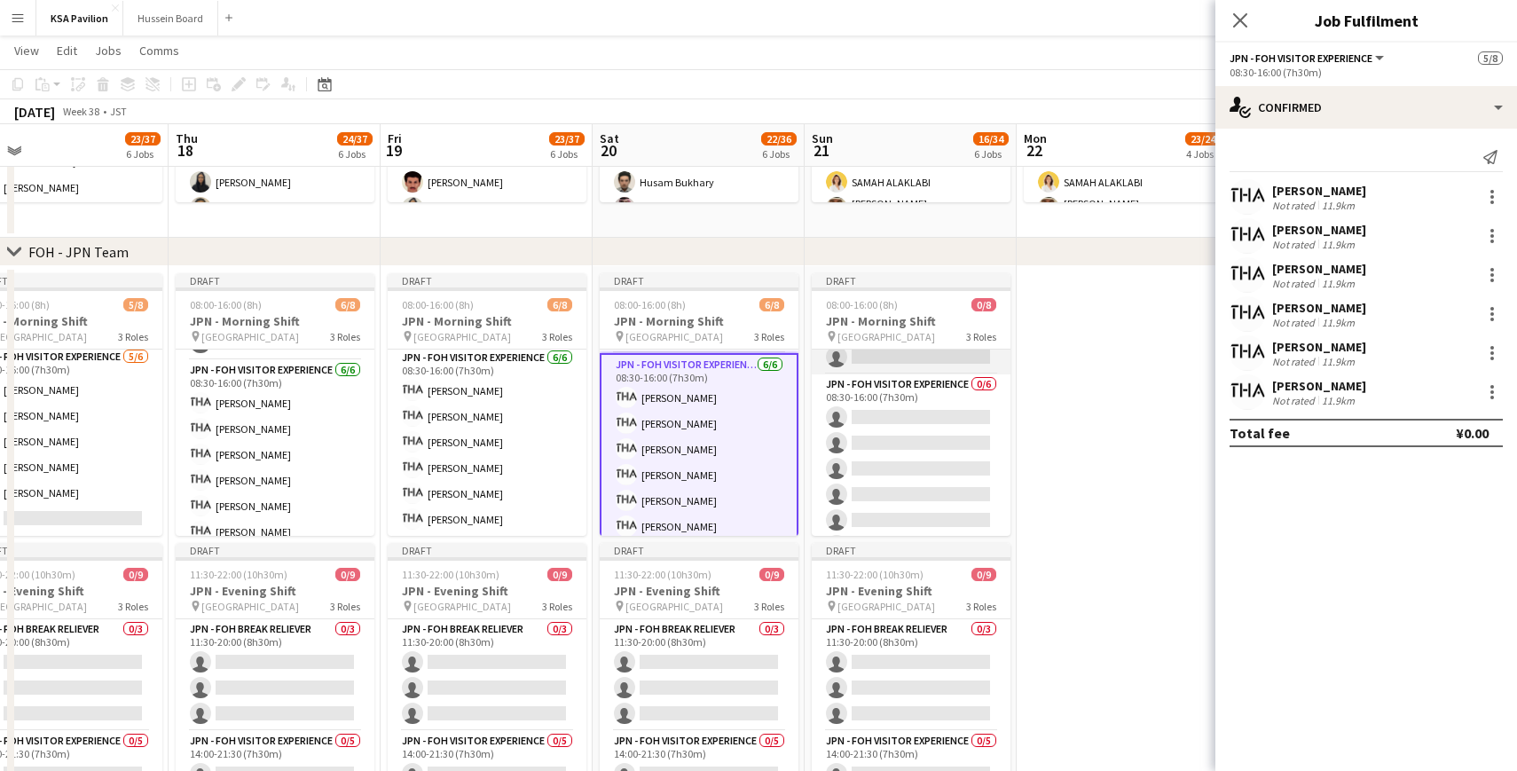
scroll to position [116, 0]
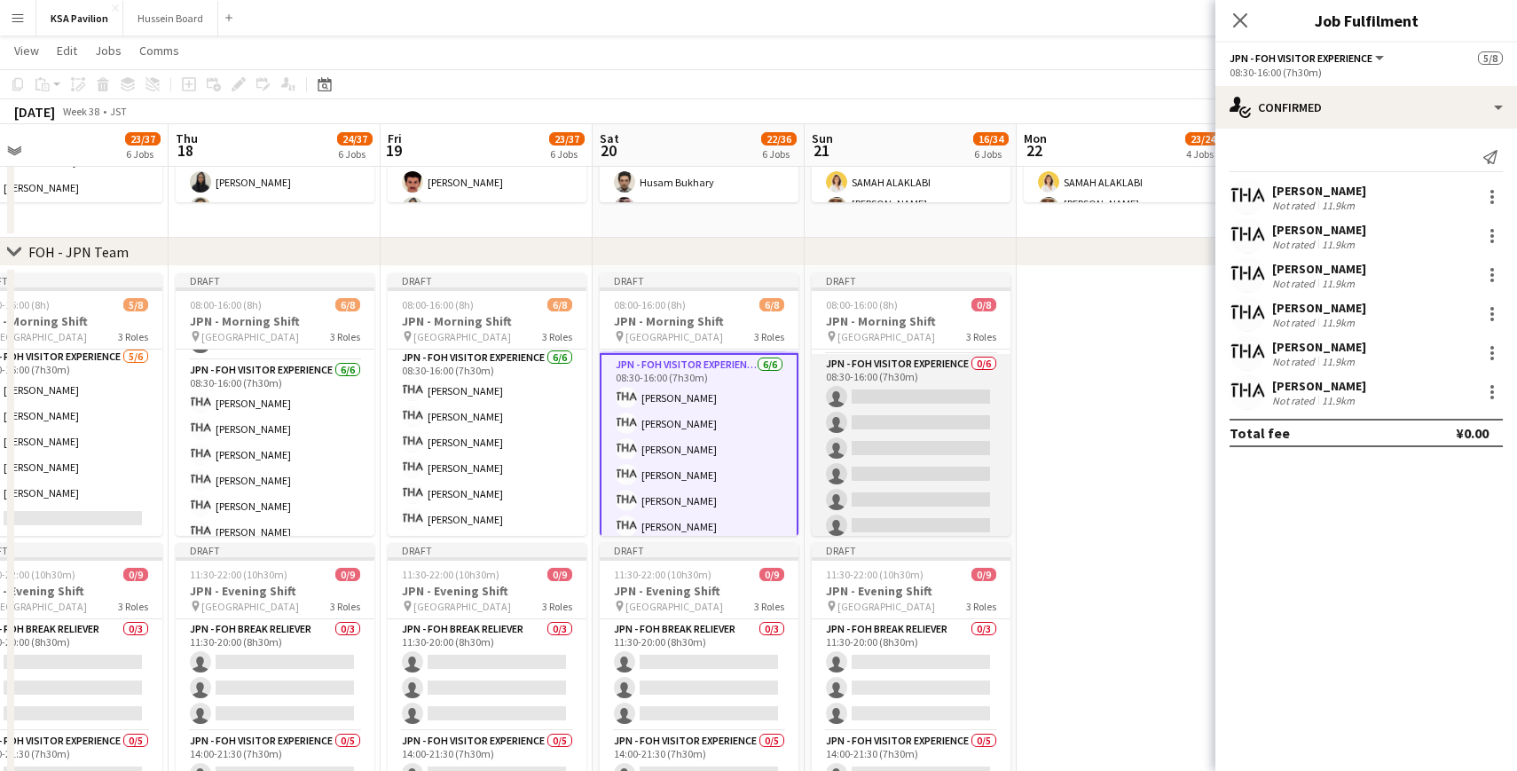
click at [881, 387] on app-card-role "JPN - FOH Visitor Experience 0/6 08:30-16:00 (7h30m) single-neutral-actions sin…" at bounding box center [911, 448] width 199 height 189
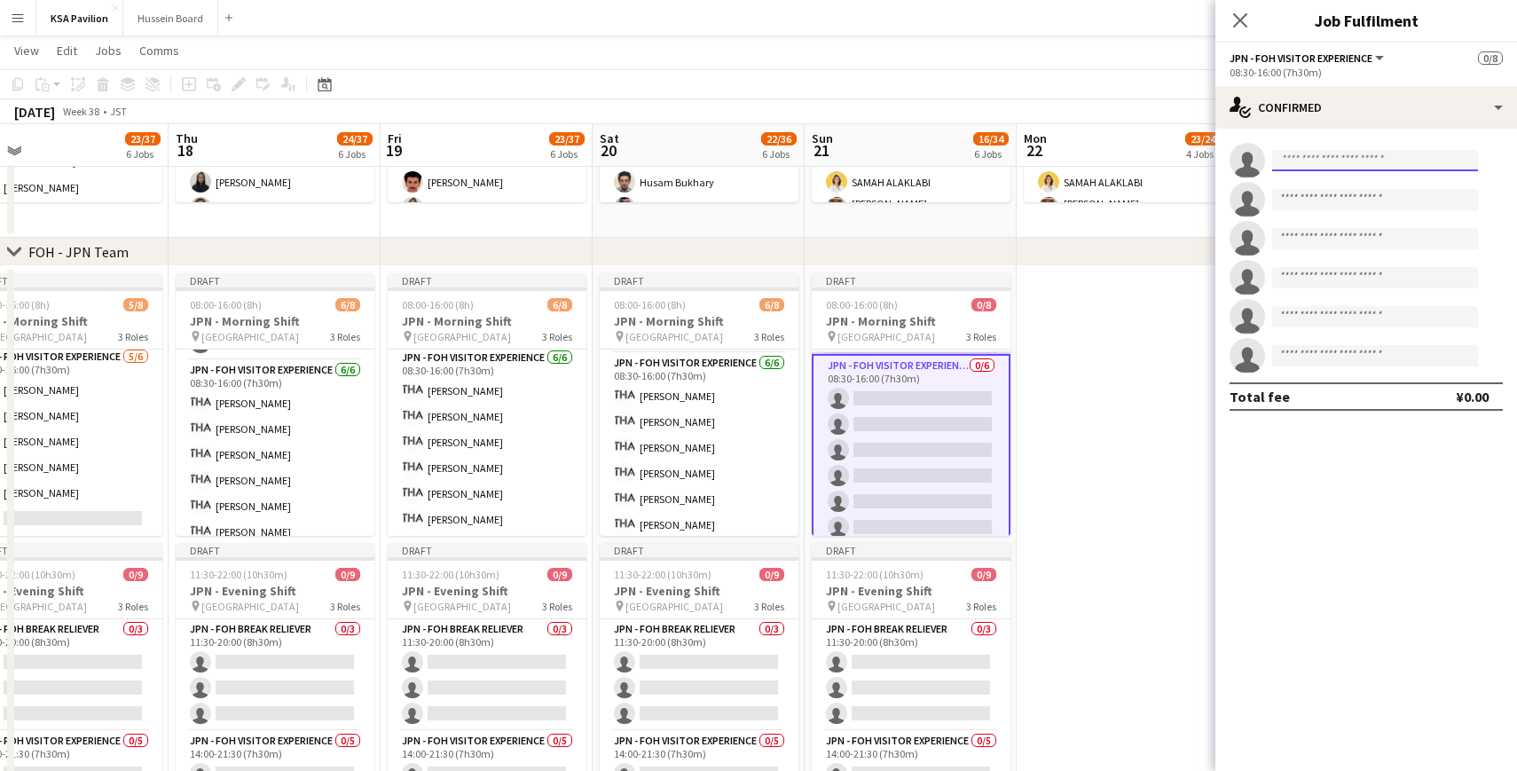
click at [1345, 160] on input at bounding box center [1375, 160] width 206 height 21
type input "***"
click at [1340, 191] on span "[PERSON_NAME]" at bounding box center [1337, 185] width 102 height 15
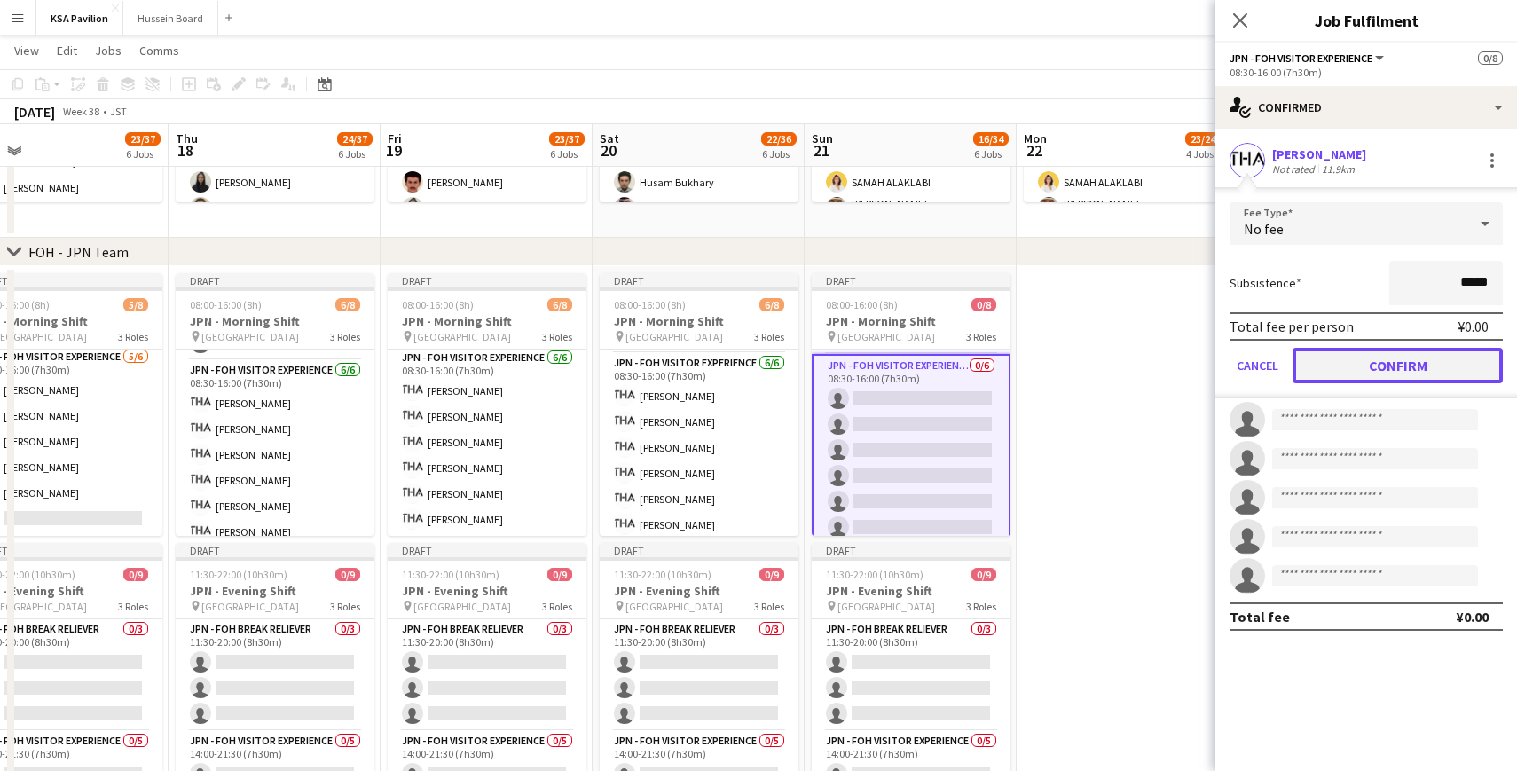
click at [1380, 359] on button "Confirm" at bounding box center [1397, 365] width 210 height 35
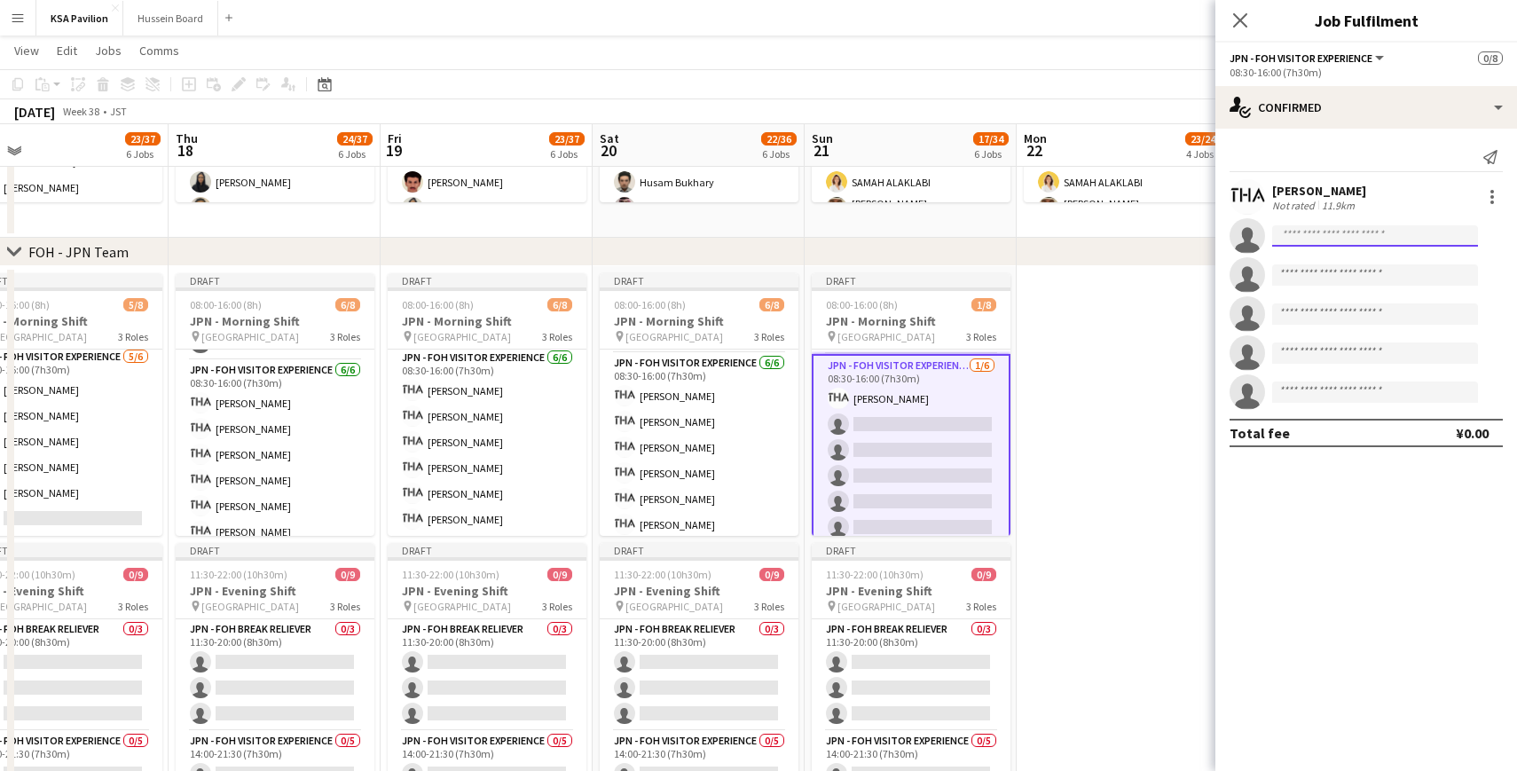
click at [1298, 240] on input at bounding box center [1375, 235] width 206 height 21
type input "*****"
click at [1305, 269] on span "[EMAIL_ADDRESS][DOMAIN_NAME]" at bounding box center [1374, 276] width 177 height 14
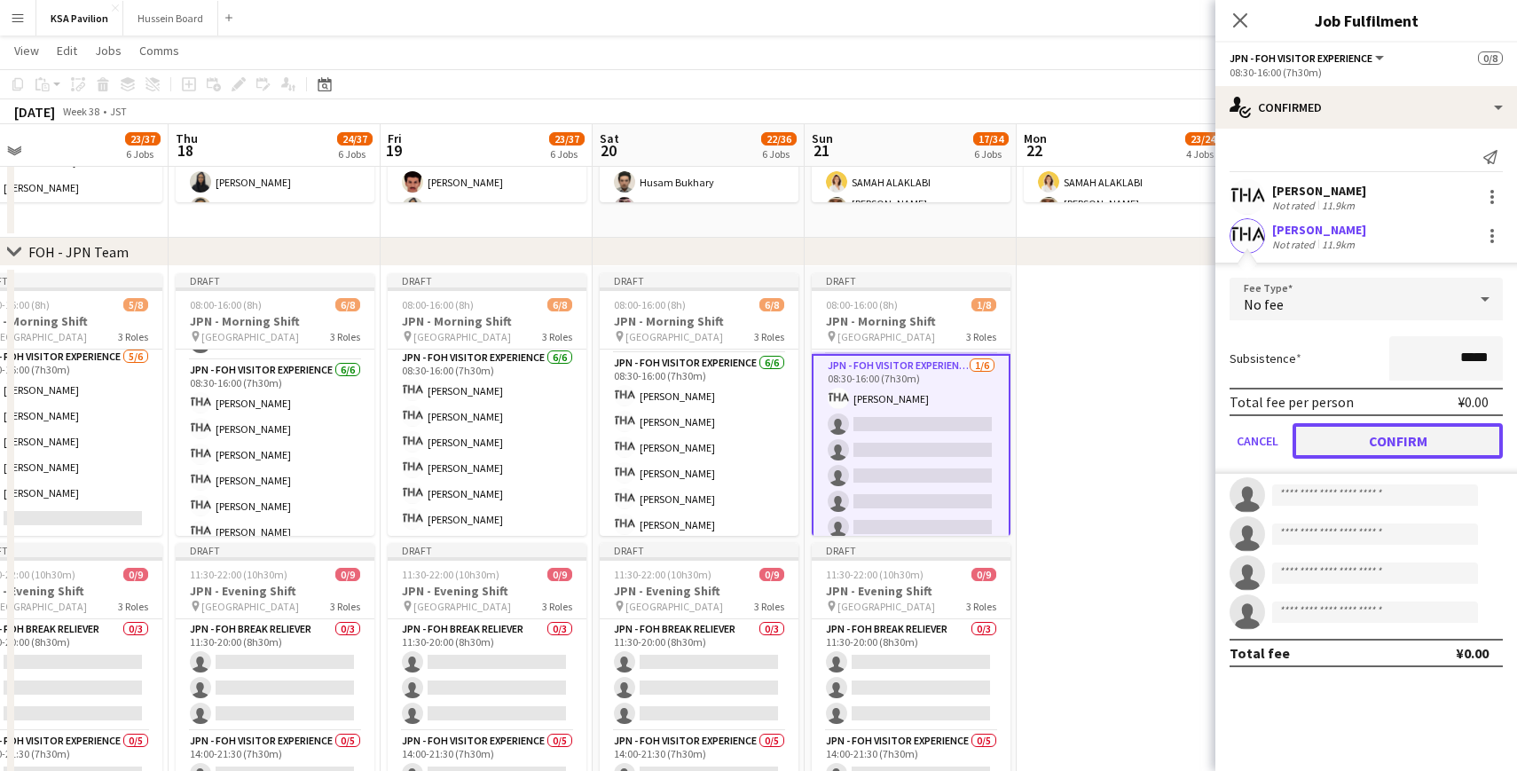
click at [1363, 444] on button "Confirm" at bounding box center [1397, 440] width 210 height 35
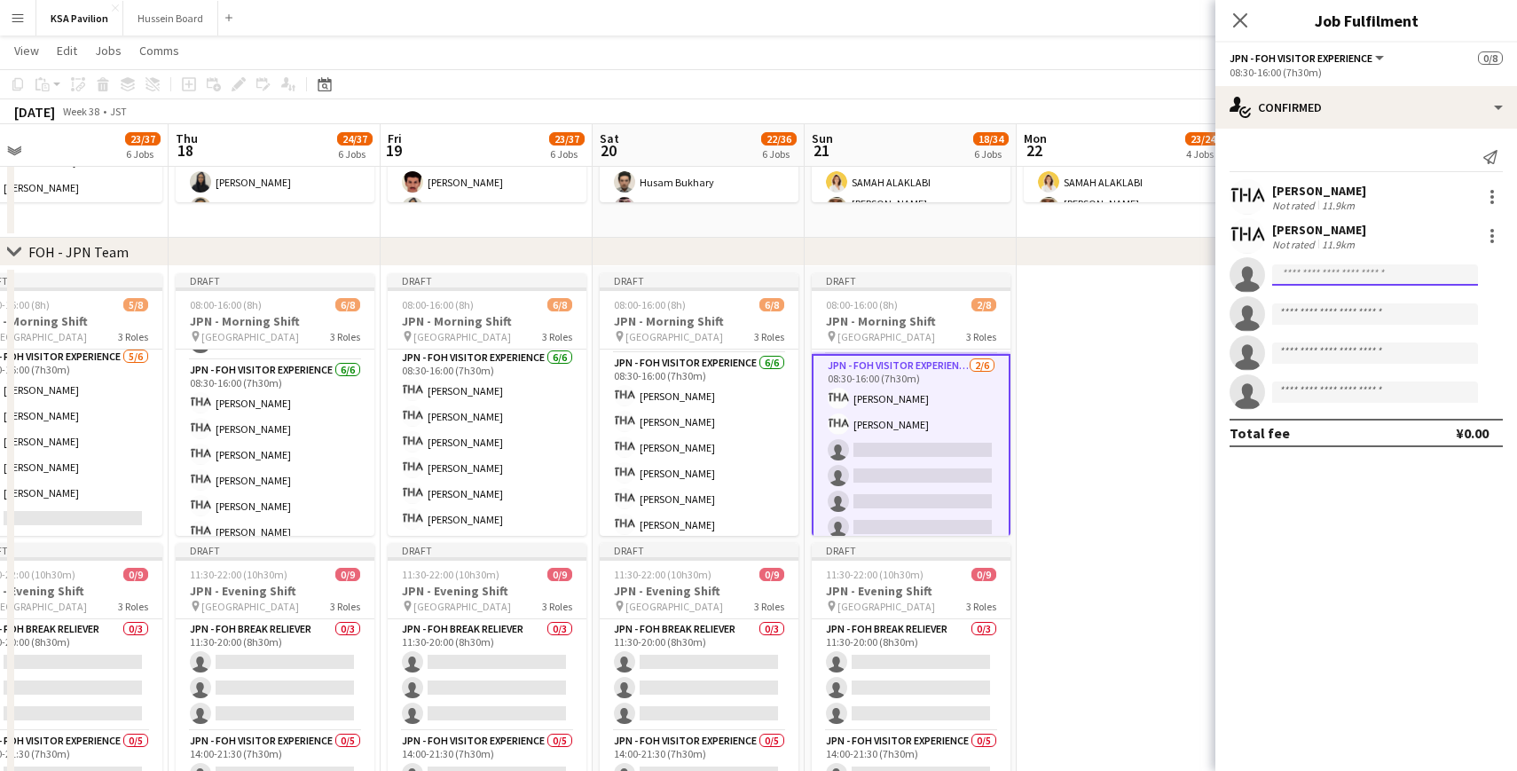
click at [1323, 279] on input at bounding box center [1375, 274] width 206 height 21
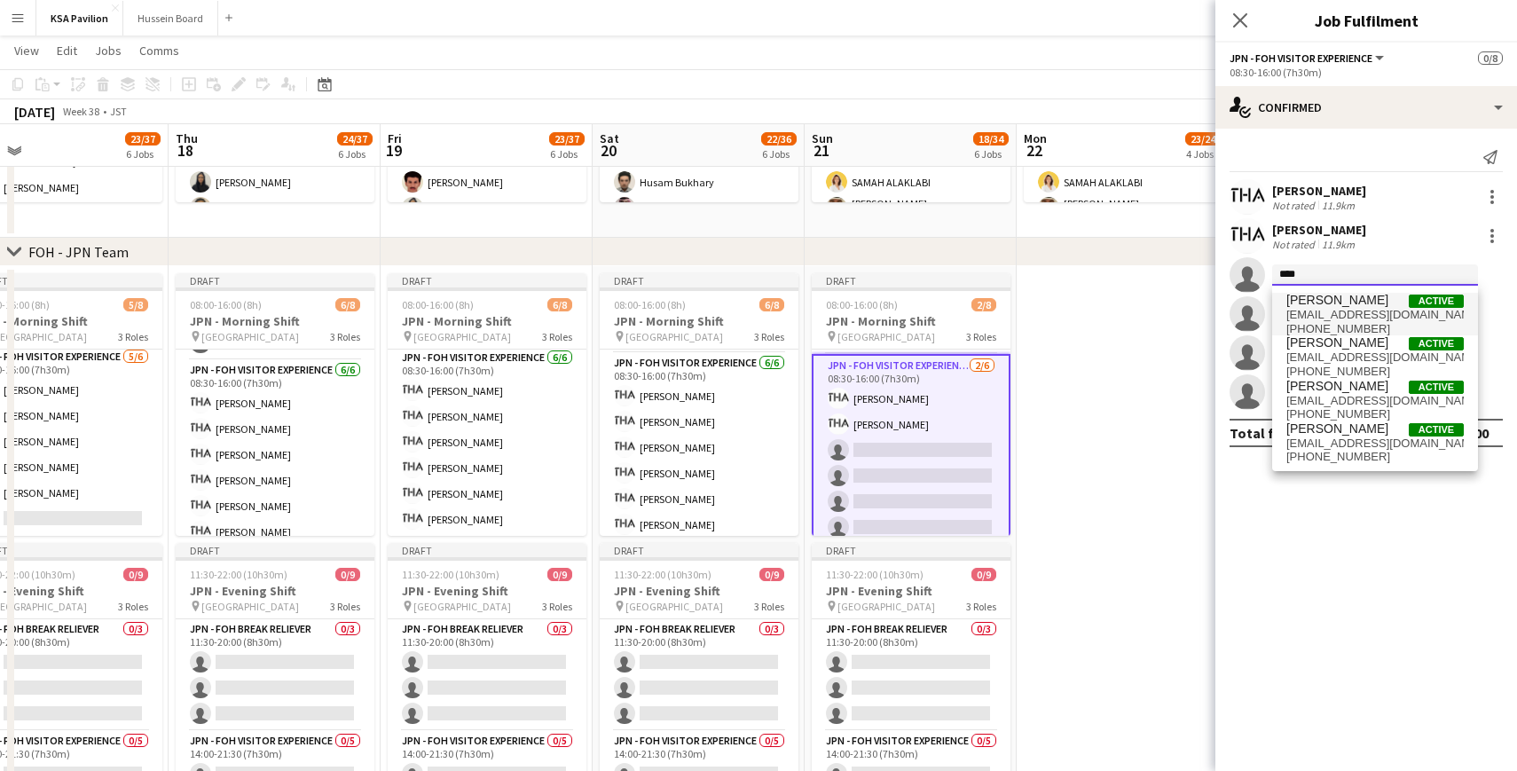
type input "****"
click at [1322, 306] on span "[PERSON_NAME]" at bounding box center [1337, 300] width 102 height 15
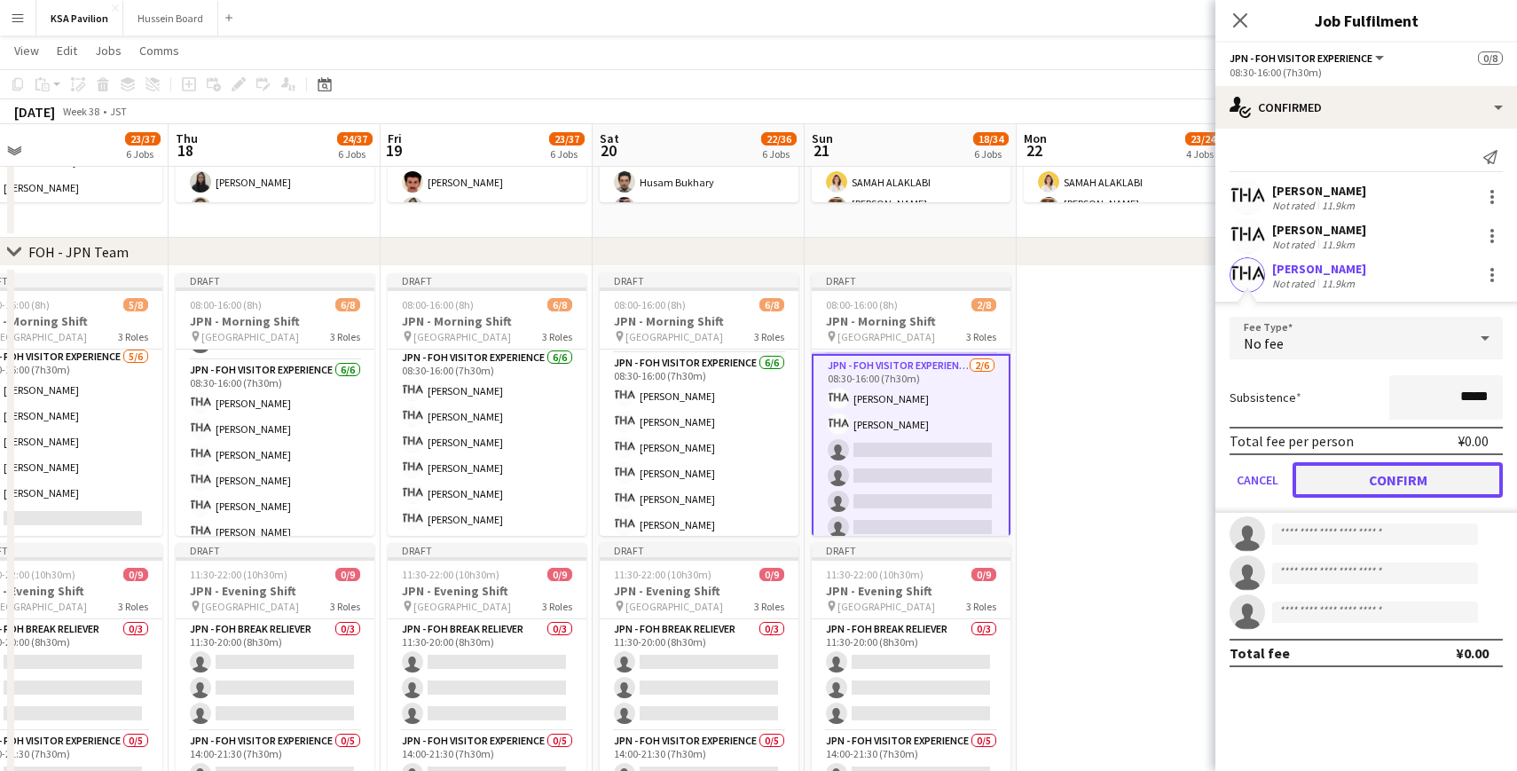
click at [1350, 469] on button "Confirm" at bounding box center [1397, 479] width 210 height 35
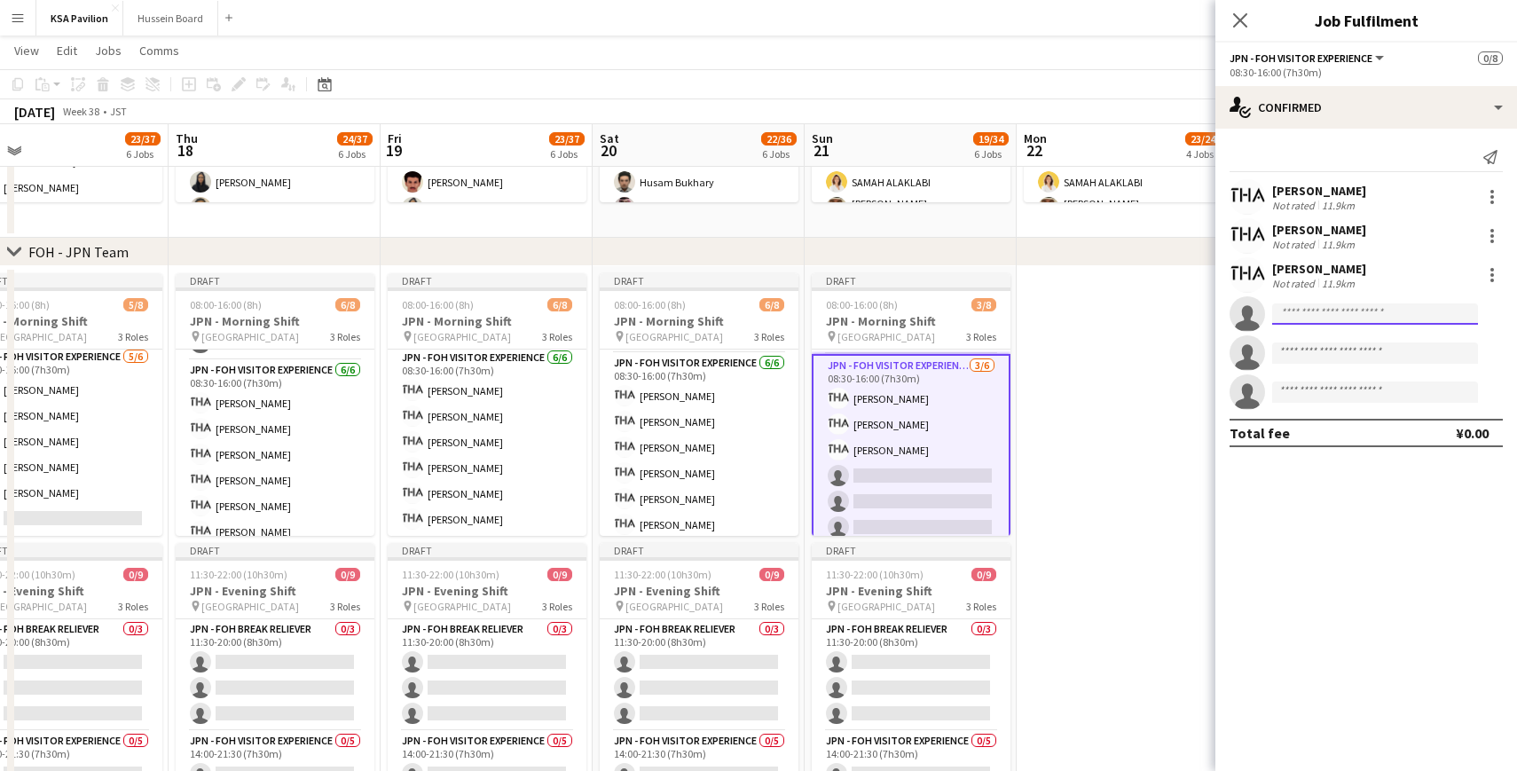
click at [1333, 315] on input at bounding box center [1375, 313] width 206 height 21
type input "*****"
click at [1324, 339] on span "[PERSON_NAME]" at bounding box center [1337, 339] width 102 height 15
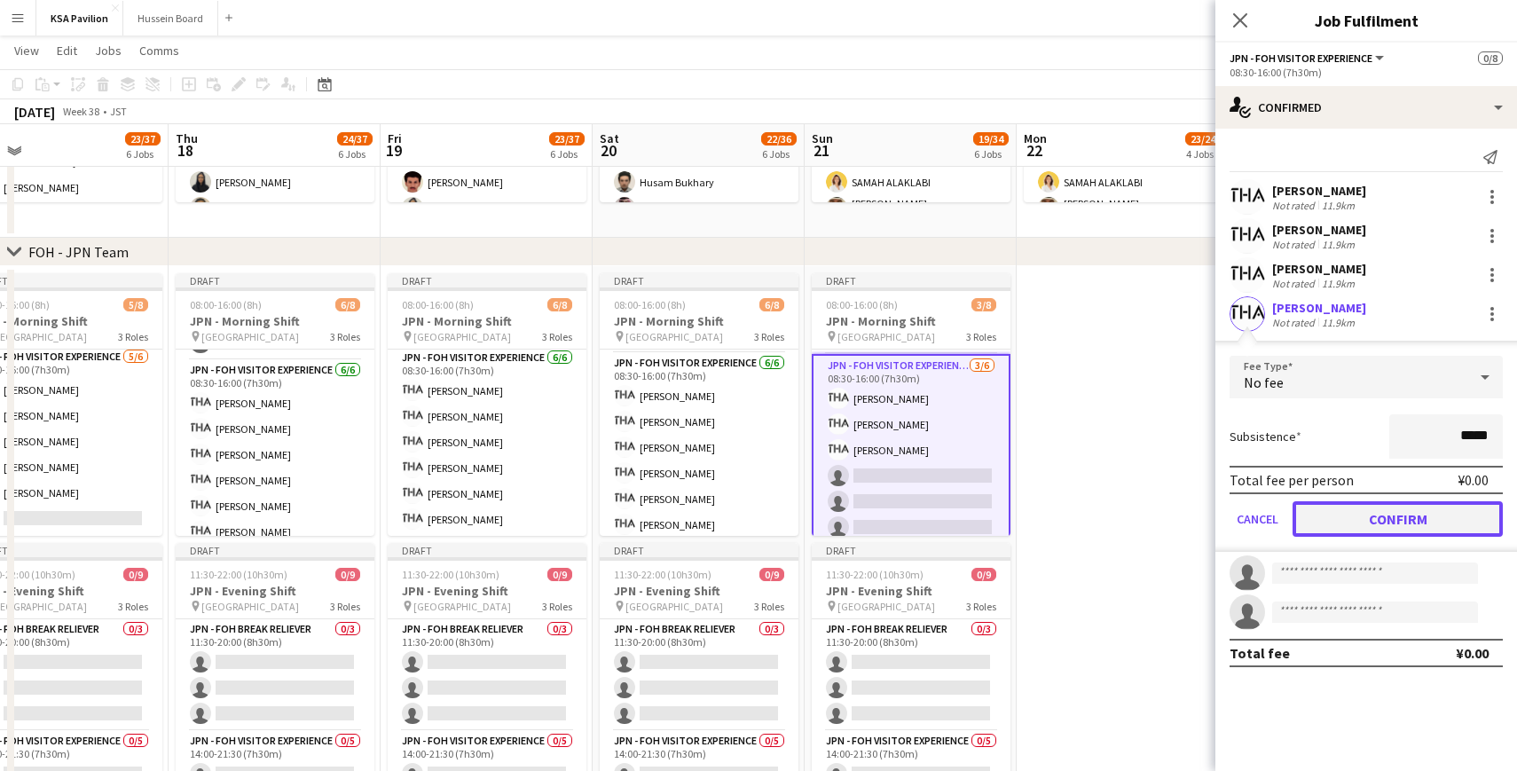
click at [1353, 520] on button "Confirm" at bounding box center [1397, 518] width 210 height 35
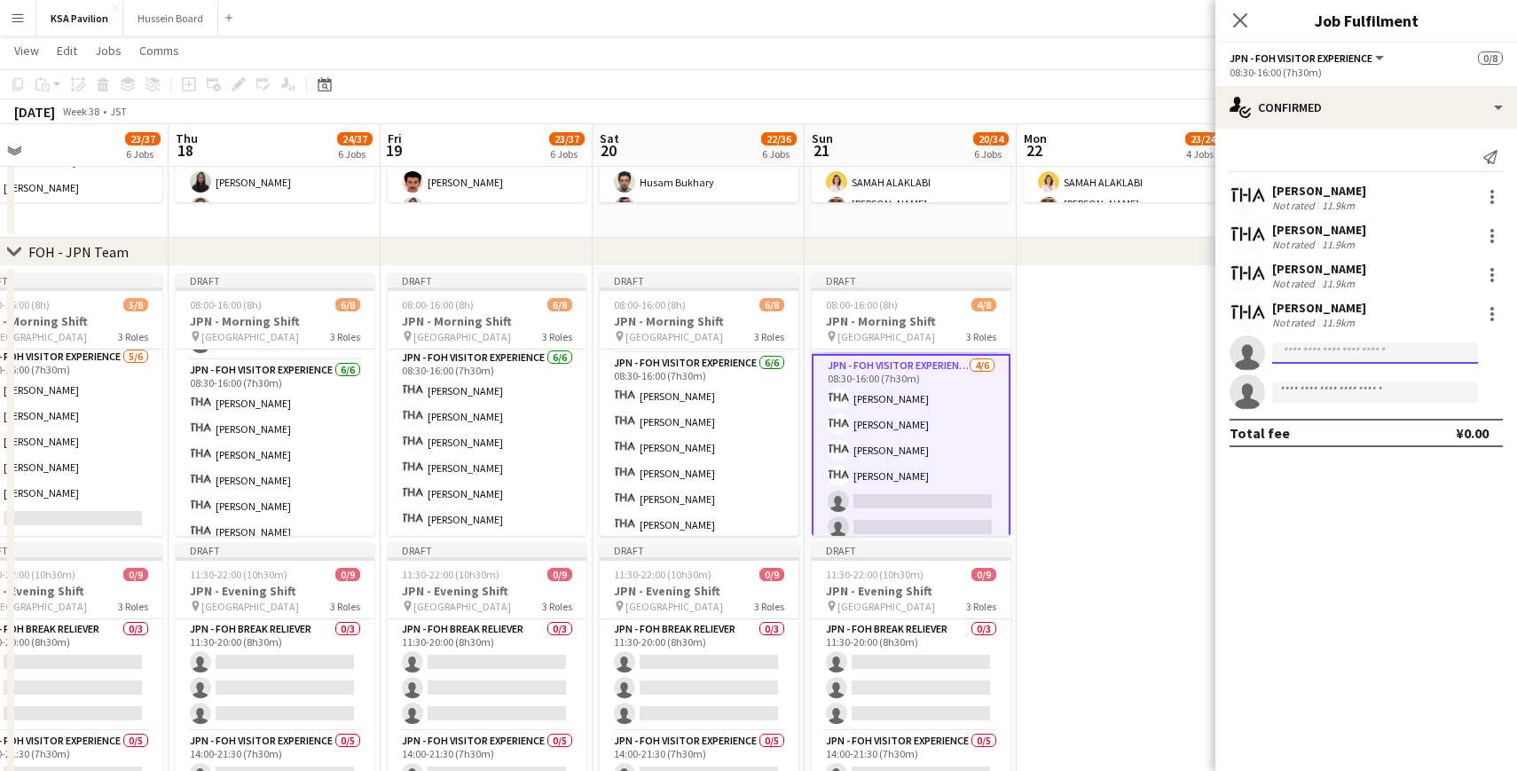
click at [1312, 345] on input at bounding box center [1375, 352] width 206 height 21
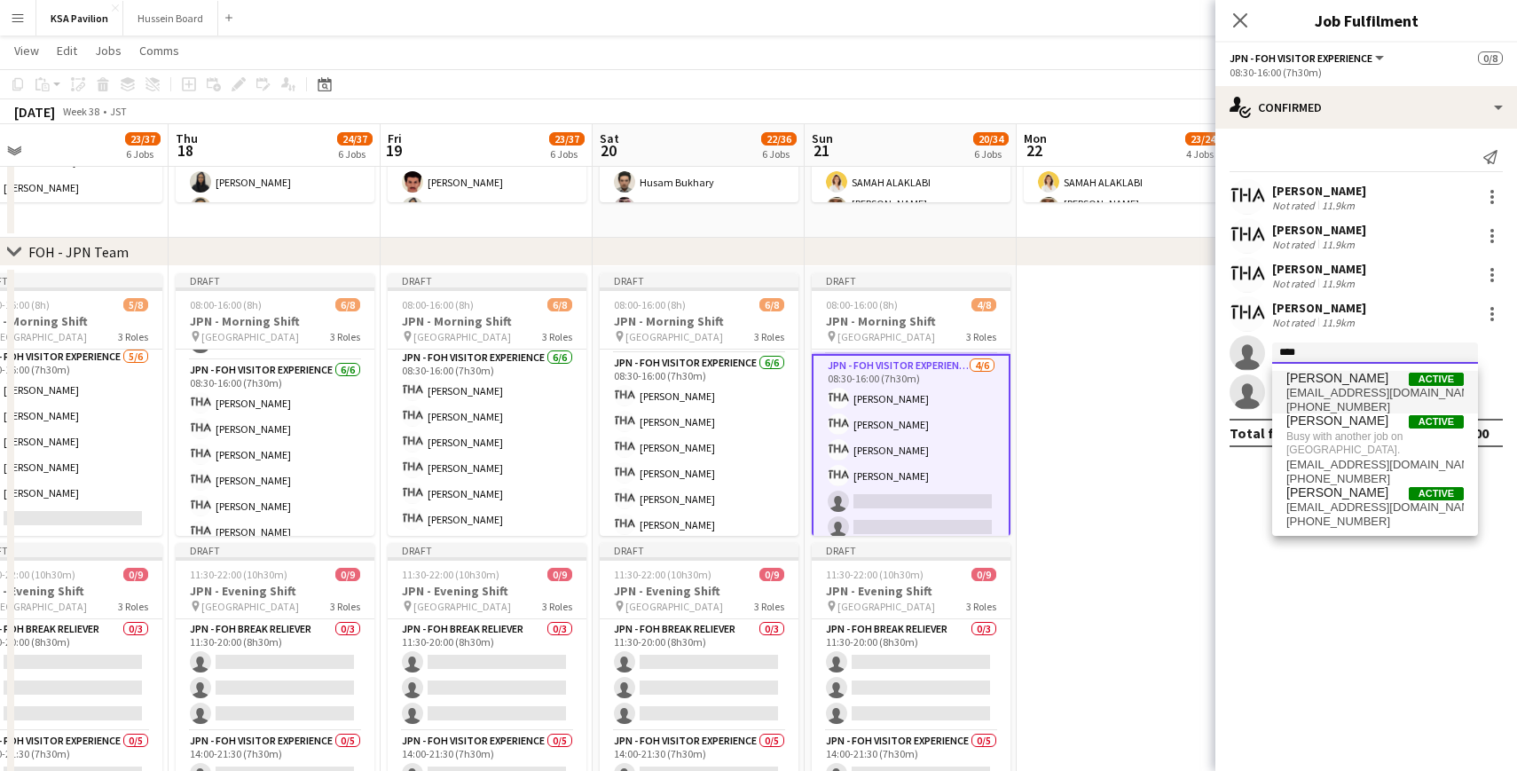
type input "****"
click at [1307, 386] on span "[EMAIL_ADDRESS][DOMAIN_NAME]" at bounding box center [1374, 393] width 177 height 14
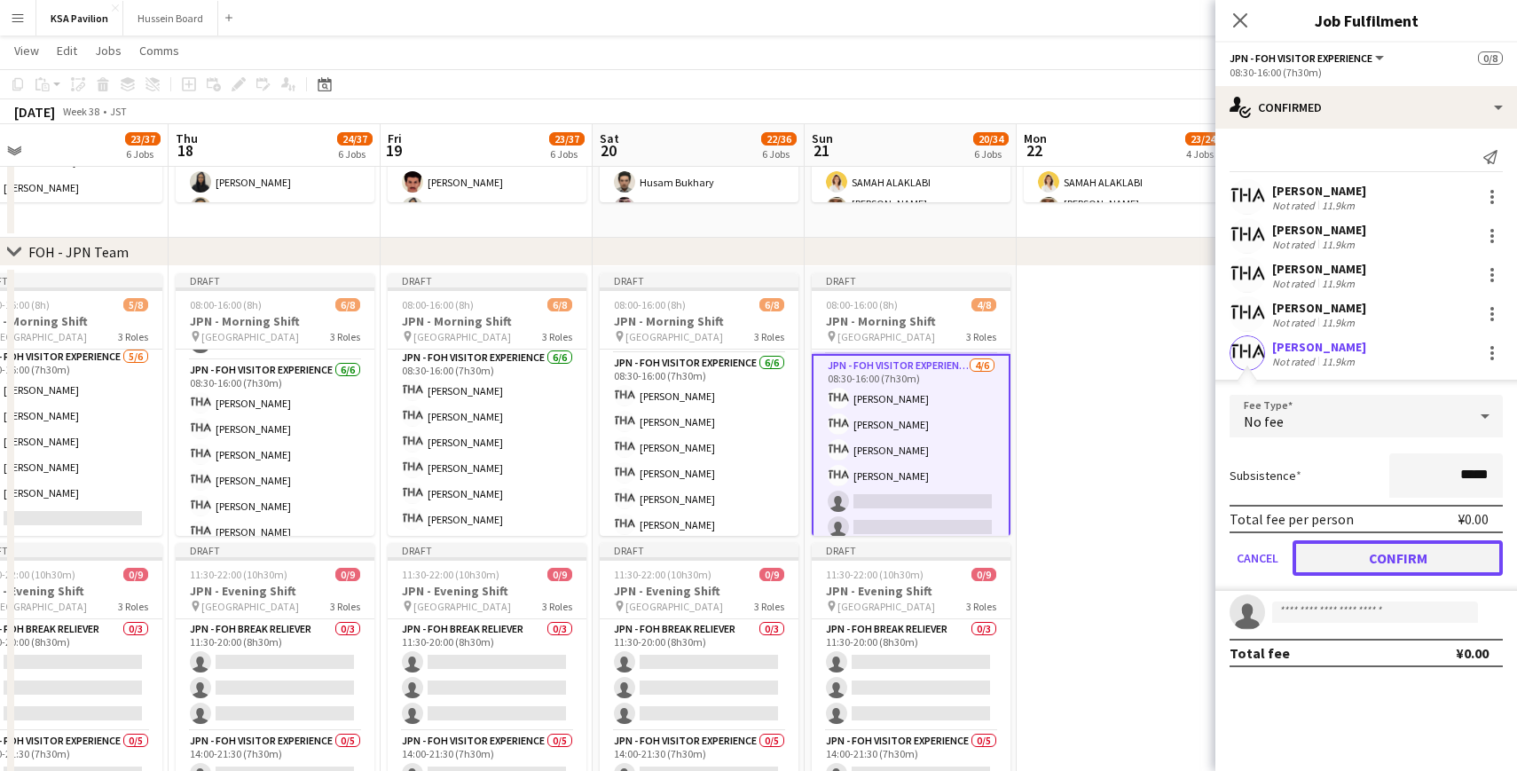
click at [1359, 558] on button "Confirm" at bounding box center [1397, 557] width 210 height 35
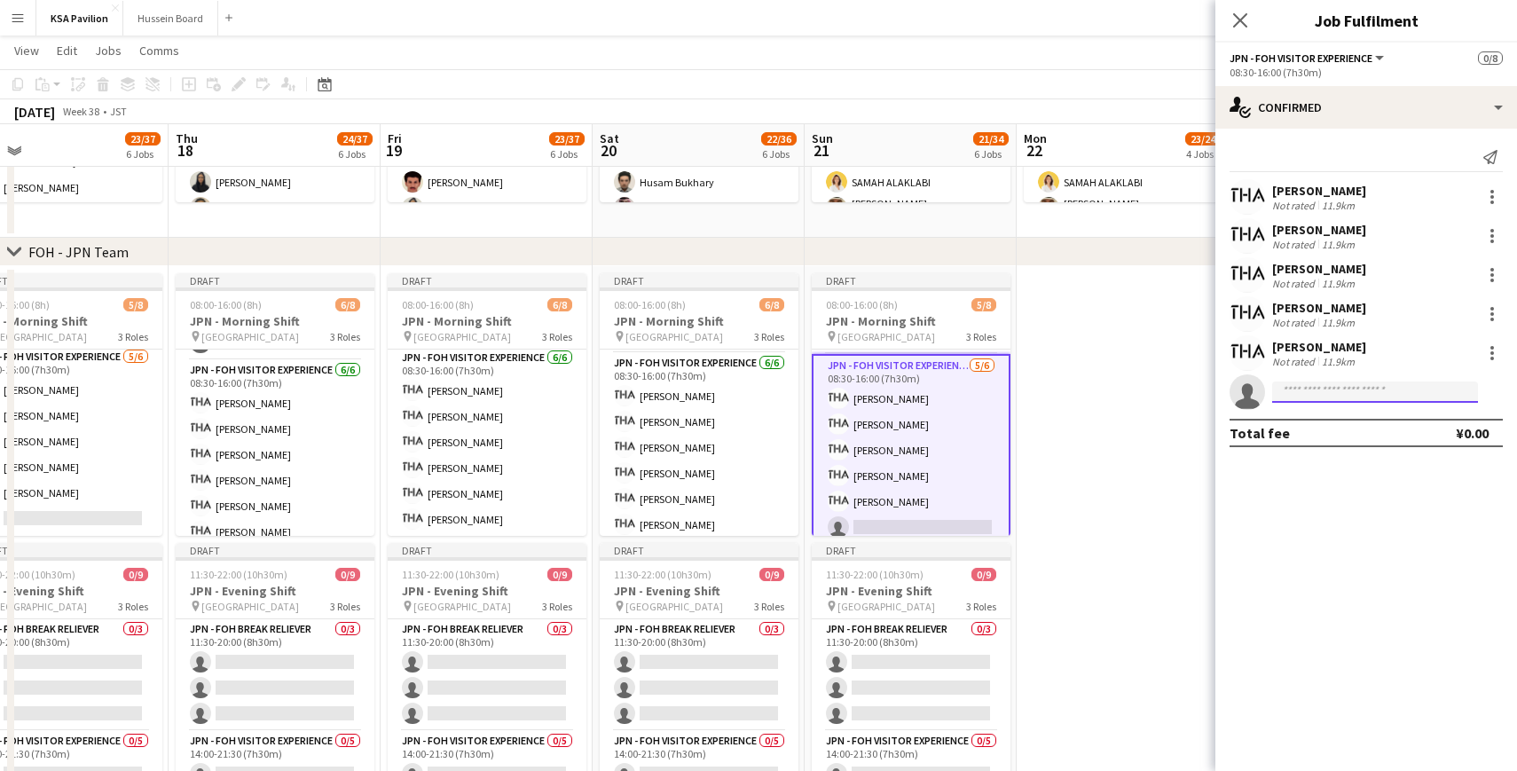
click at [1305, 389] on input at bounding box center [1375, 391] width 206 height 21
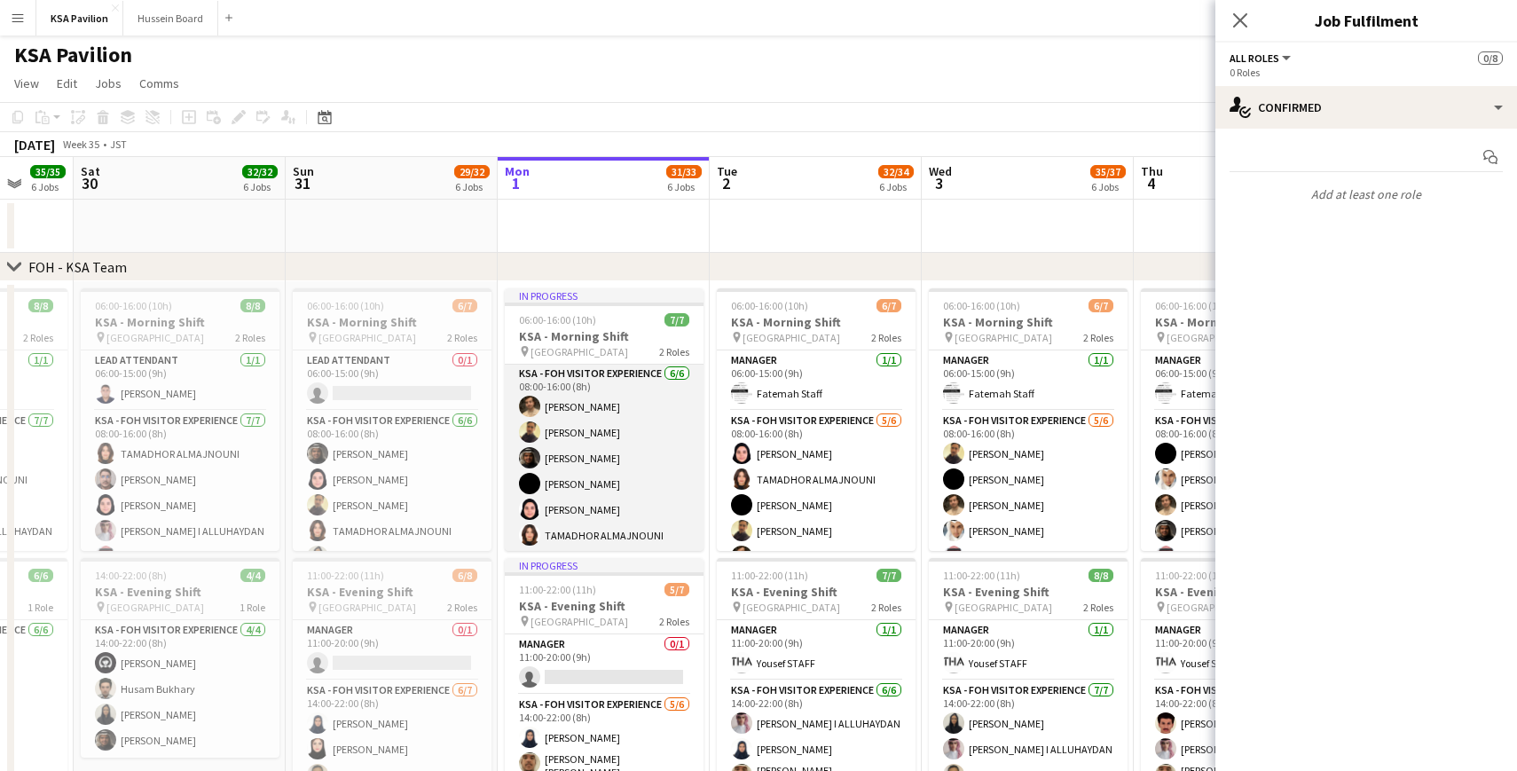
scroll to position [63, 0]
